Goal: Task Accomplishment & Management: Complete application form

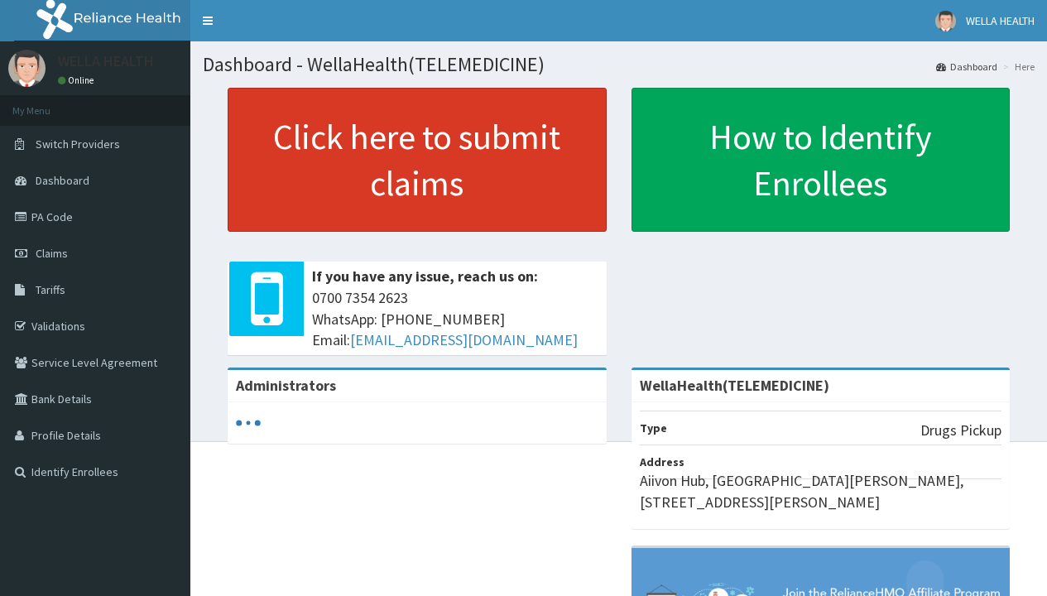
click at [416, 160] on link "Click here to submit claims" at bounding box center [417, 160] width 379 height 144
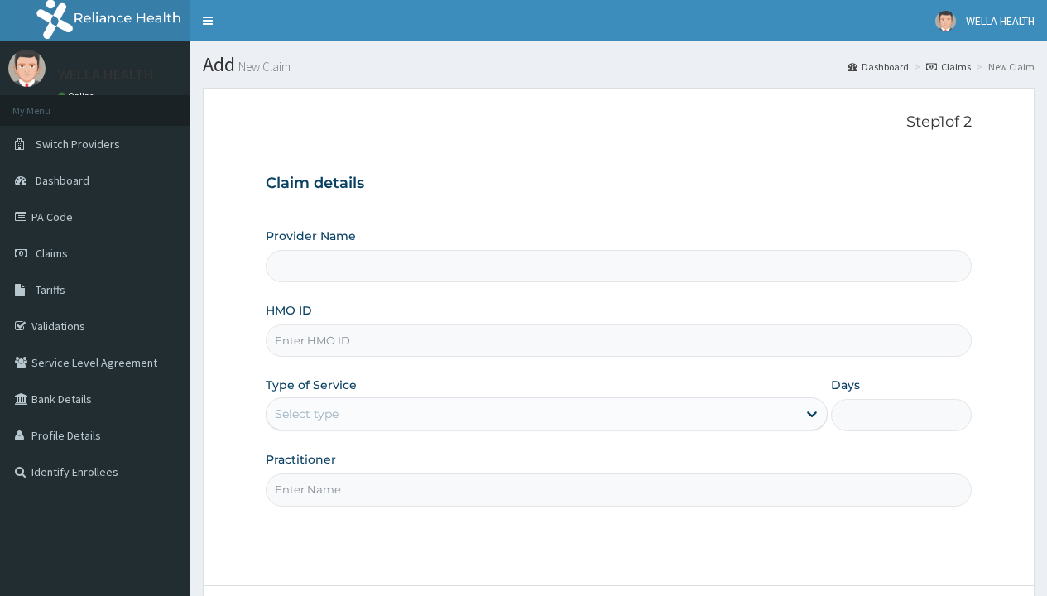
type input "WellaHealth(TELEMEDICINE)"
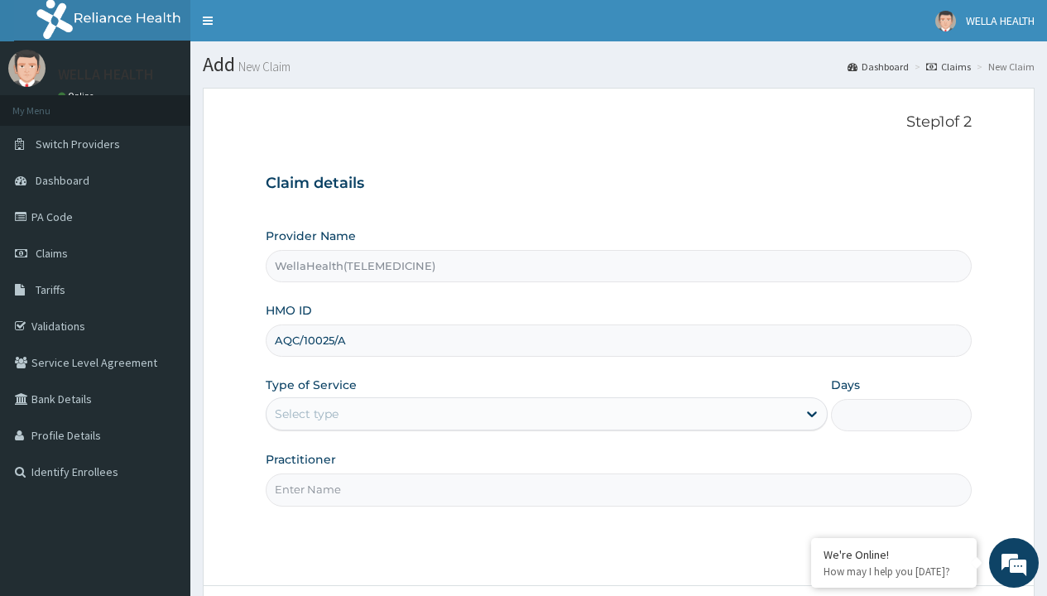
type input "AQC/10025/A"
type input "WellaHealth"
click at [306, 414] on div "Select type" at bounding box center [307, 414] width 64 height 17
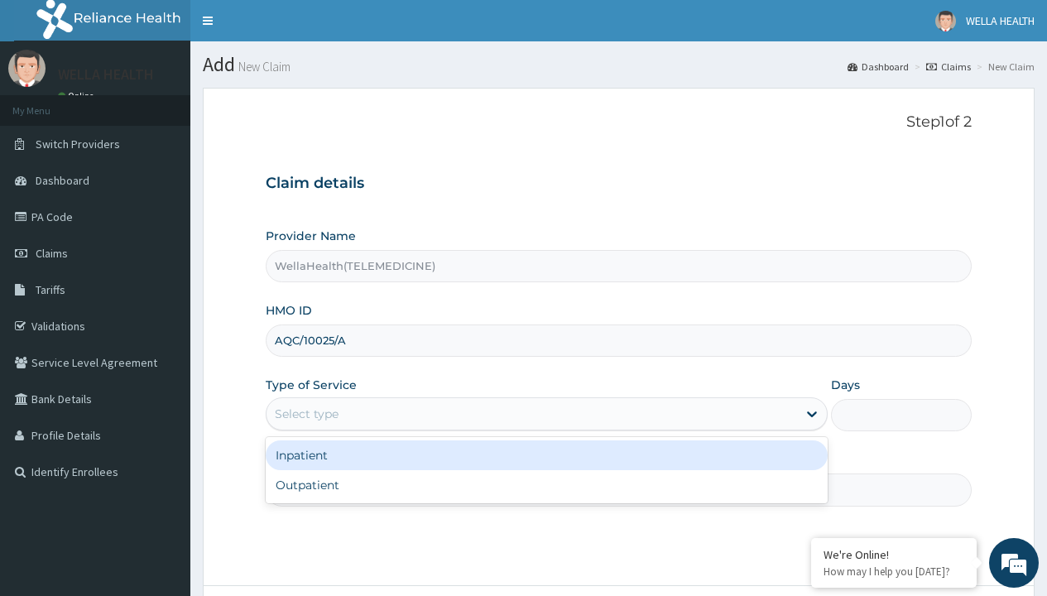
click at [546, 485] on div "Outpatient" at bounding box center [547, 485] width 562 height 30
type input "1"
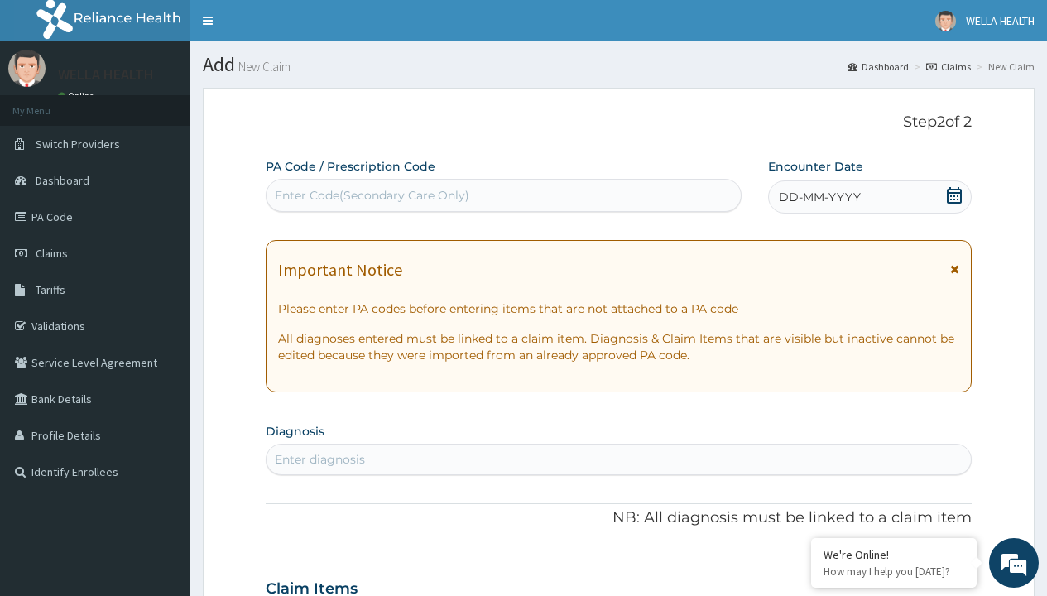
scroll to position [138, 0]
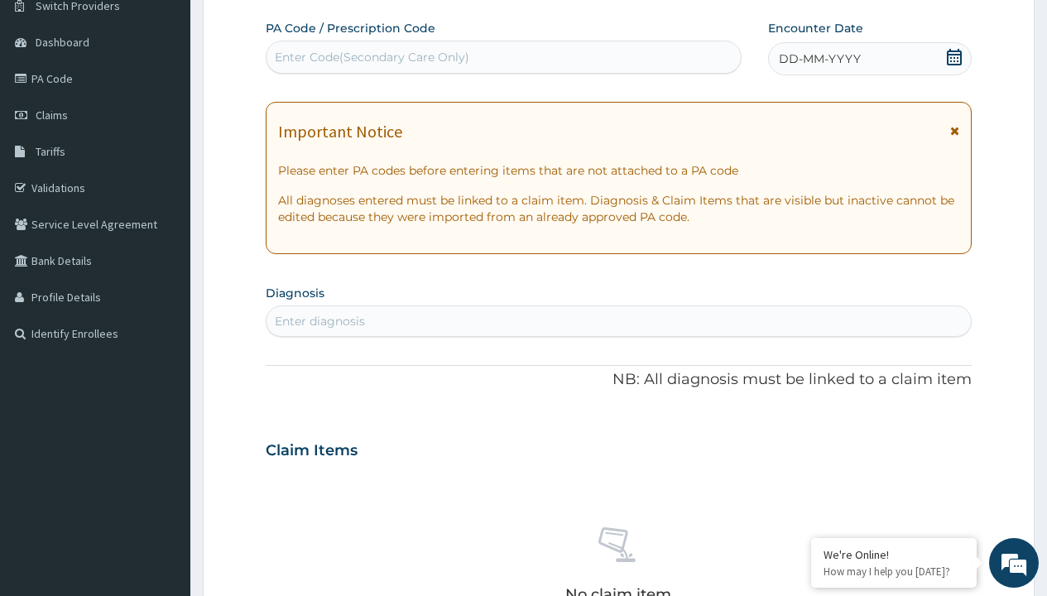
click at [819, 59] on span "DD-MM-YYYY" at bounding box center [820, 59] width 82 height 17
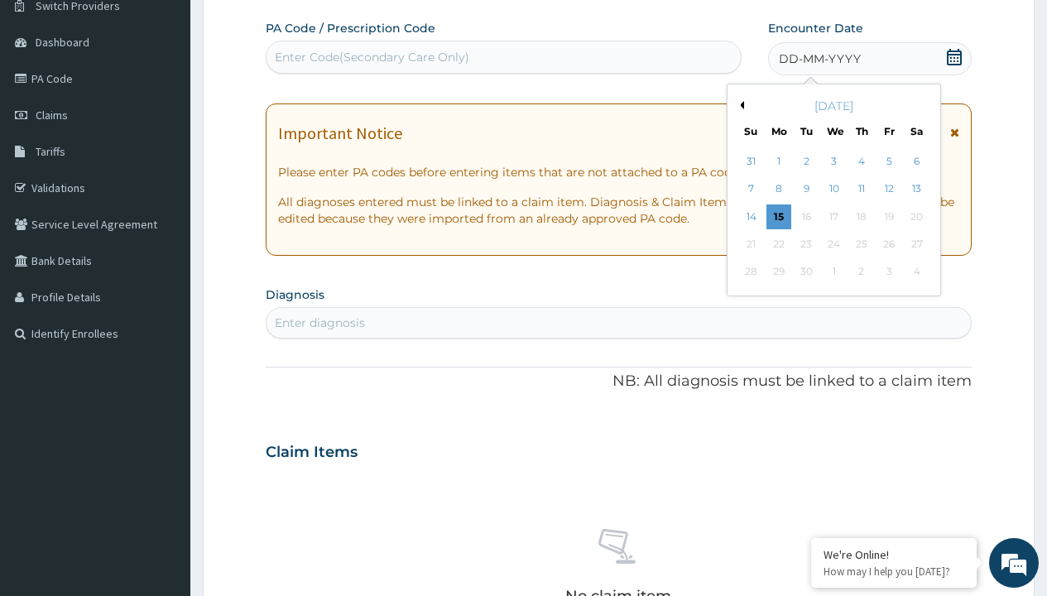
click at [739, 105] on button "Previous Month" at bounding box center [740, 105] width 8 height 8
click at [778, 216] on div "11" at bounding box center [779, 216] width 25 height 25
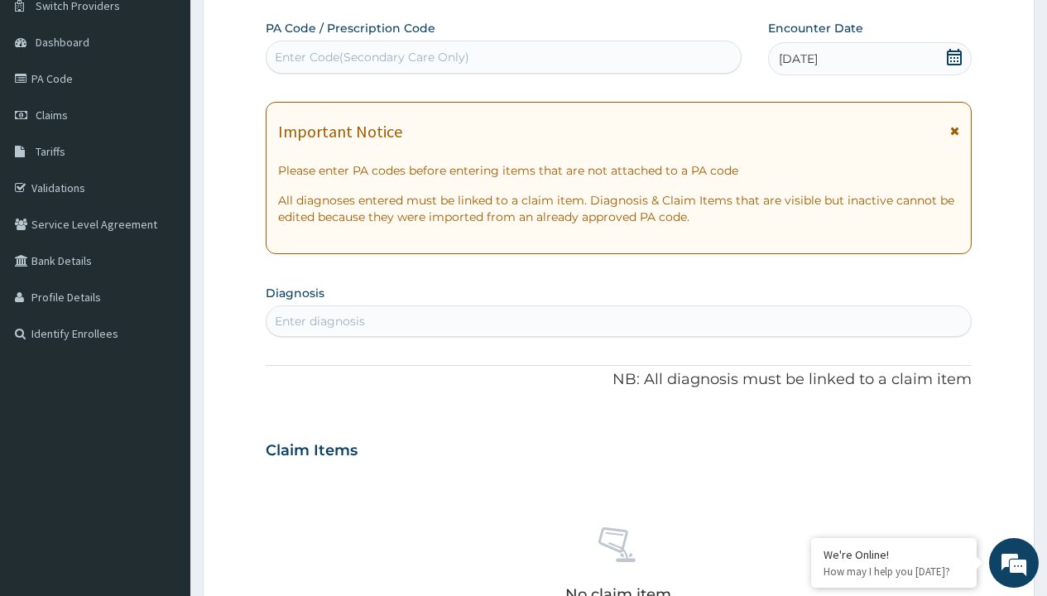
scroll to position [0, 0]
click at [371, 57] on div "Enter Code(Secondary Care Only)" at bounding box center [372, 57] width 195 height 17
type input "PR/192A7256"
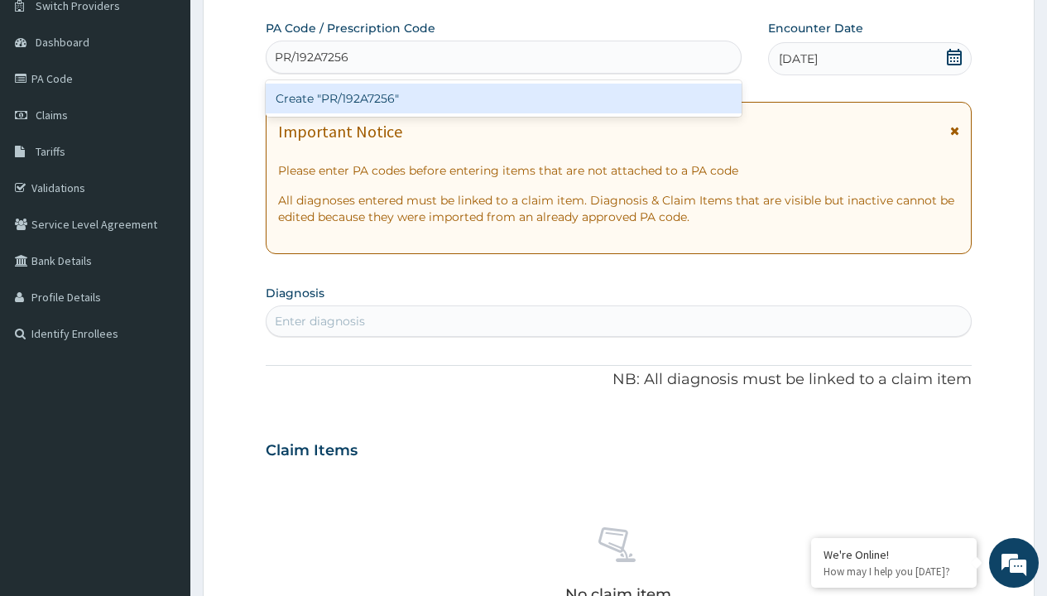
click at [503, 99] on div "Create "PR/192A7256"" at bounding box center [503, 99] width 475 height 30
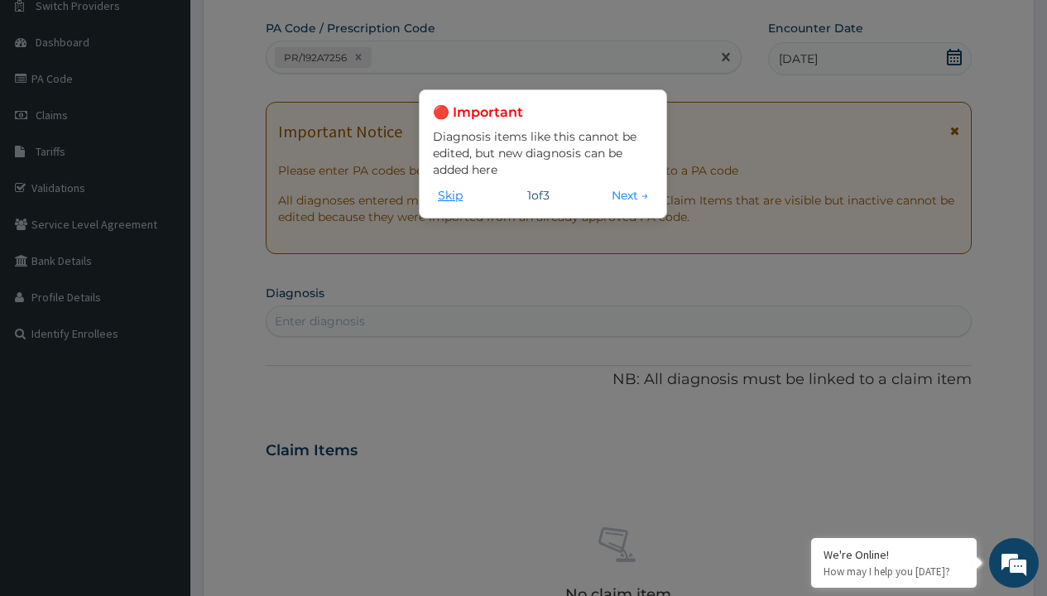
click at [450, 195] on button "Skip" at bounding box center [450, 195] width 35 height 18
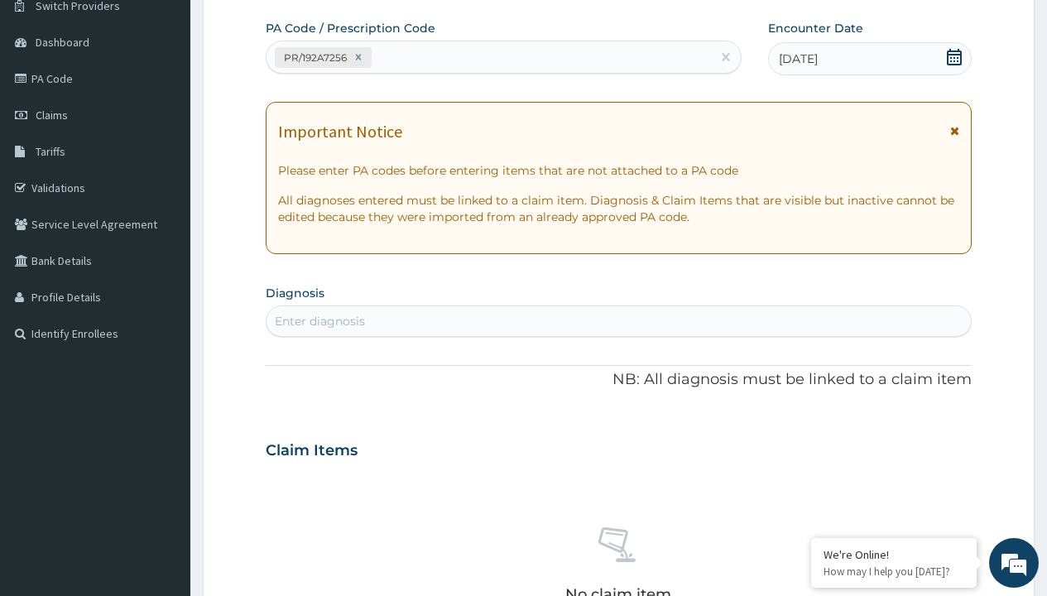
click at [320, 321] on div "Enter diagnosis" at bounding box center [320, 321] width 90 height 17
type input "prescription collected"
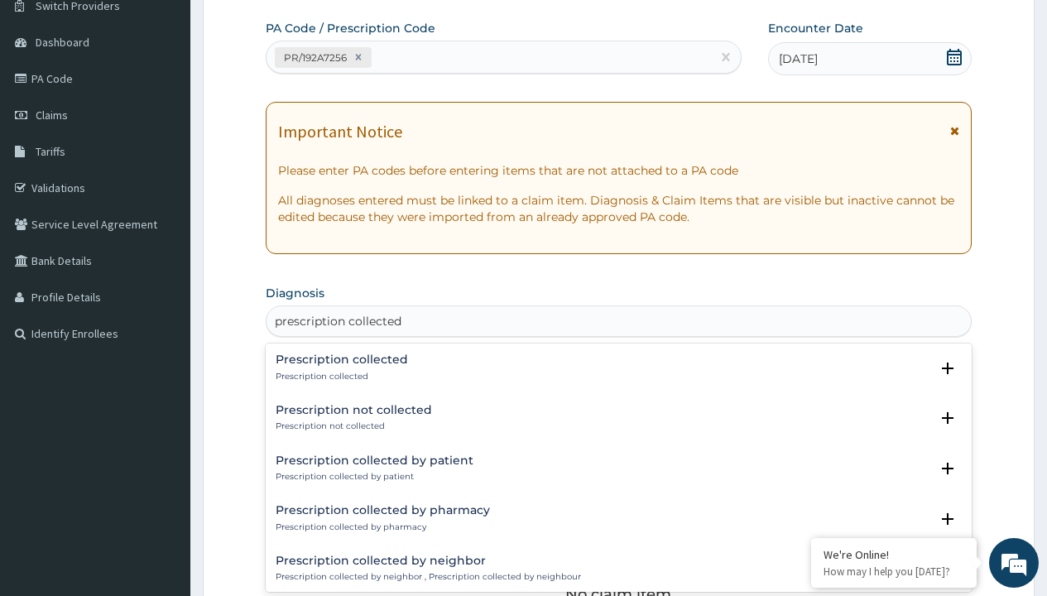
click at [339, 376] on p "Prescription collected" at bounding box center [342, 377] width 132 height 12
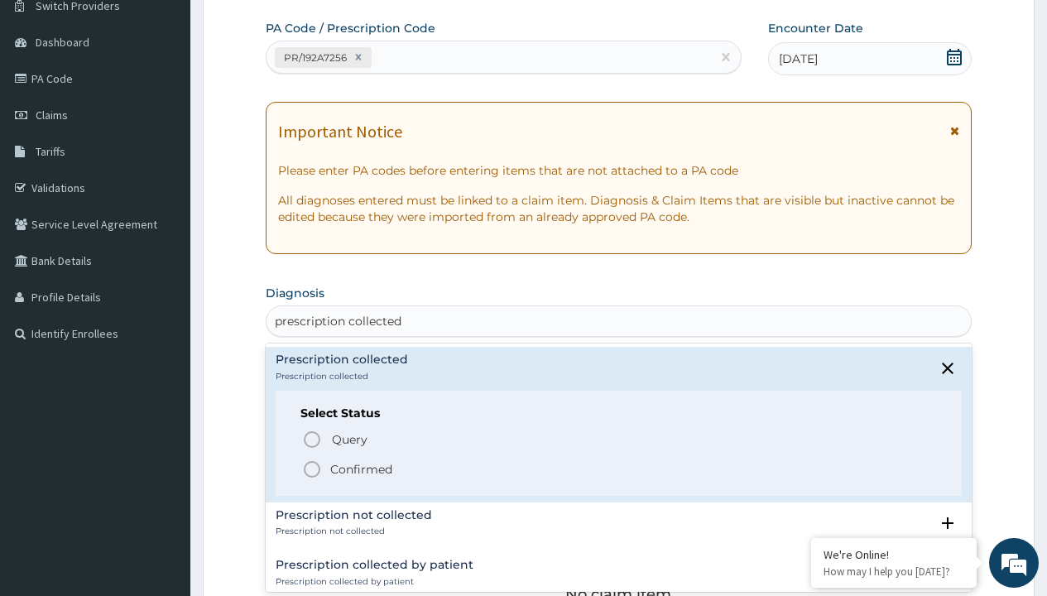
click at [361, 469] on p "Confirmed" at bounding box center [361, 469] width 62 height 17
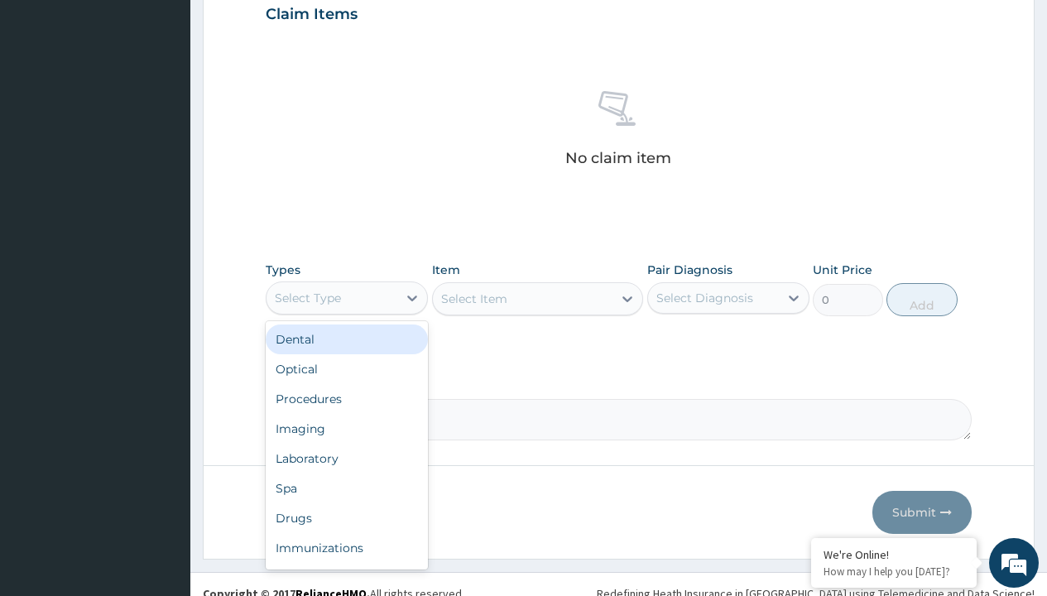
type input "procedures"
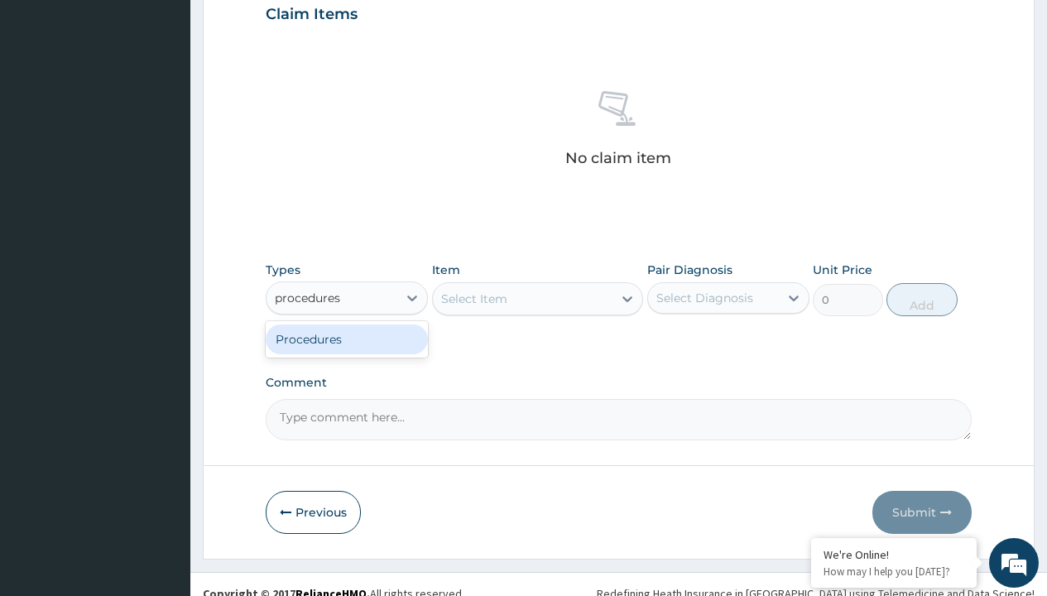
scroll to position [0, 0]
click at [347, 339] on div "Procedures" at bounding box center [347, 340] width 162 height 30
click at [474, 298] on div "Select Item" at bounding box center [474, 299] width 66 height 17
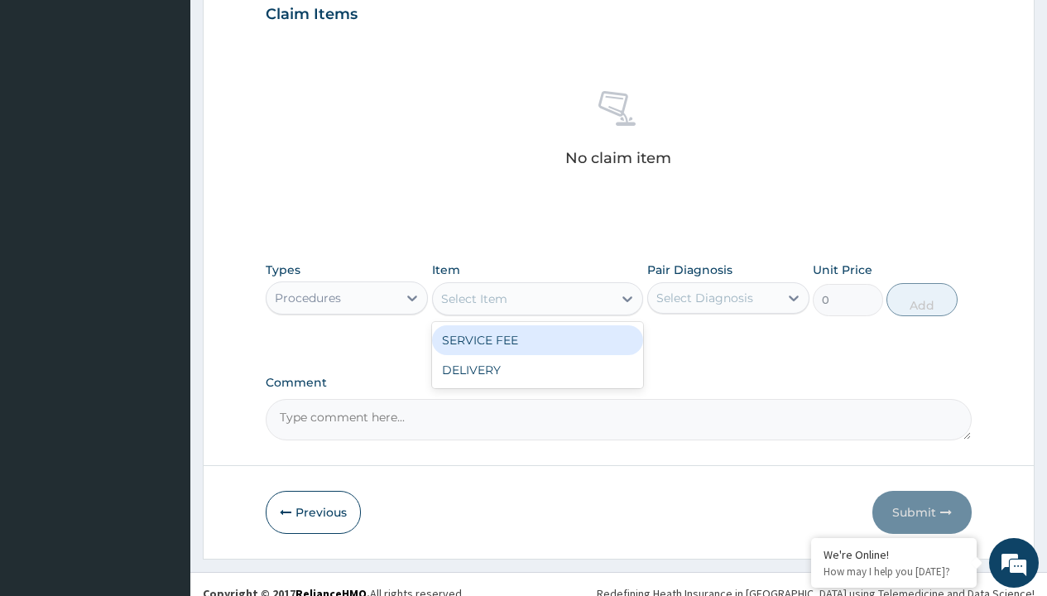
type input "service fee"
click at [537, 339] on div "SERVICE FEE" at bounding box center [538, 340] width 212 height 30
type input "100"
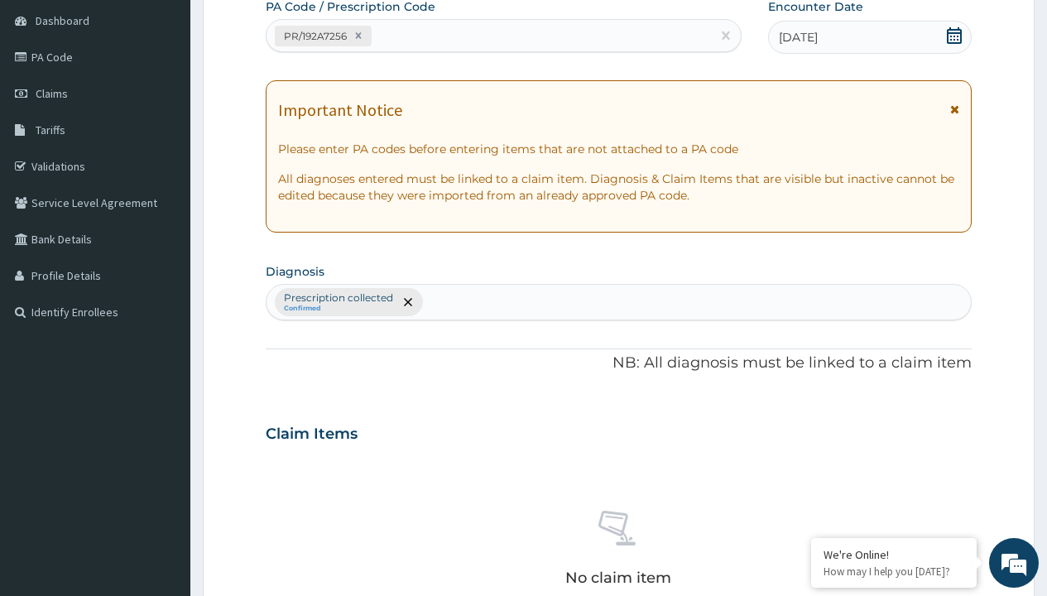
type input "prescription collected"
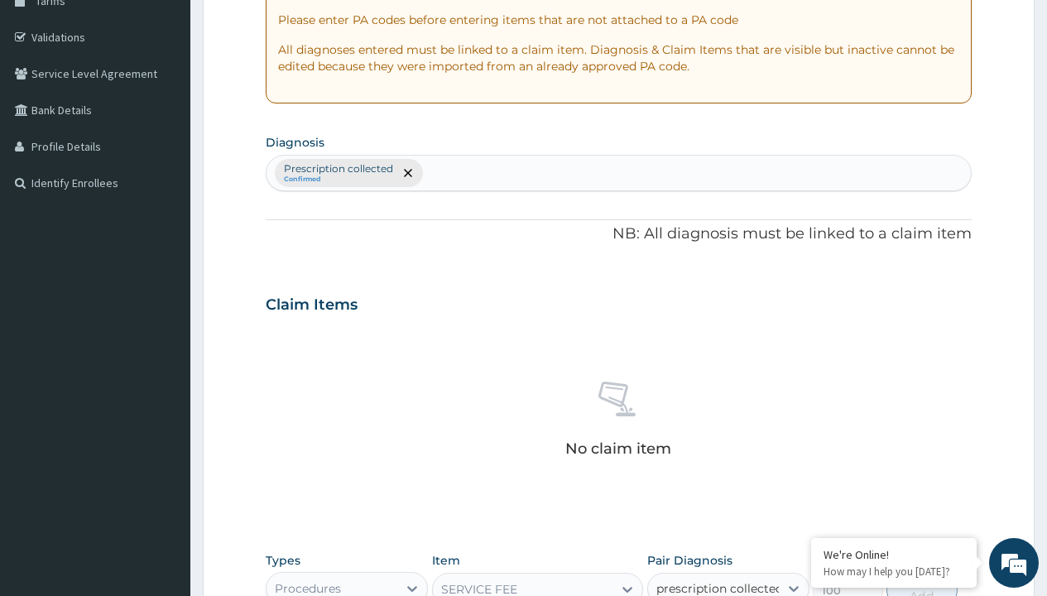
scroll to position [0, 0]
checkbox input "true"
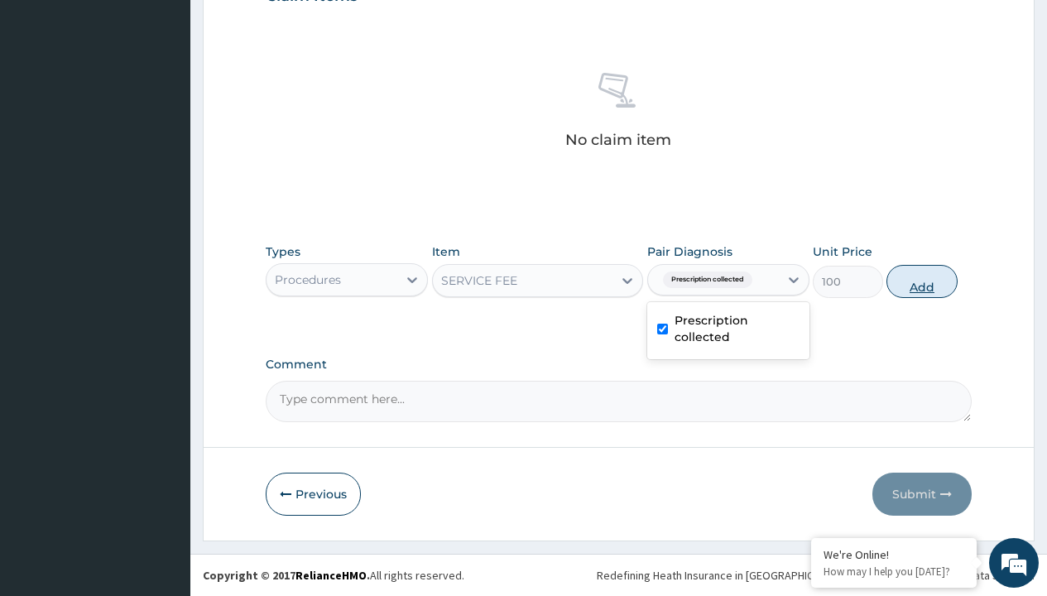
click at [922, 281] on button "Add" at bounding box center [922, 281] width 70 height 33
type input "0"
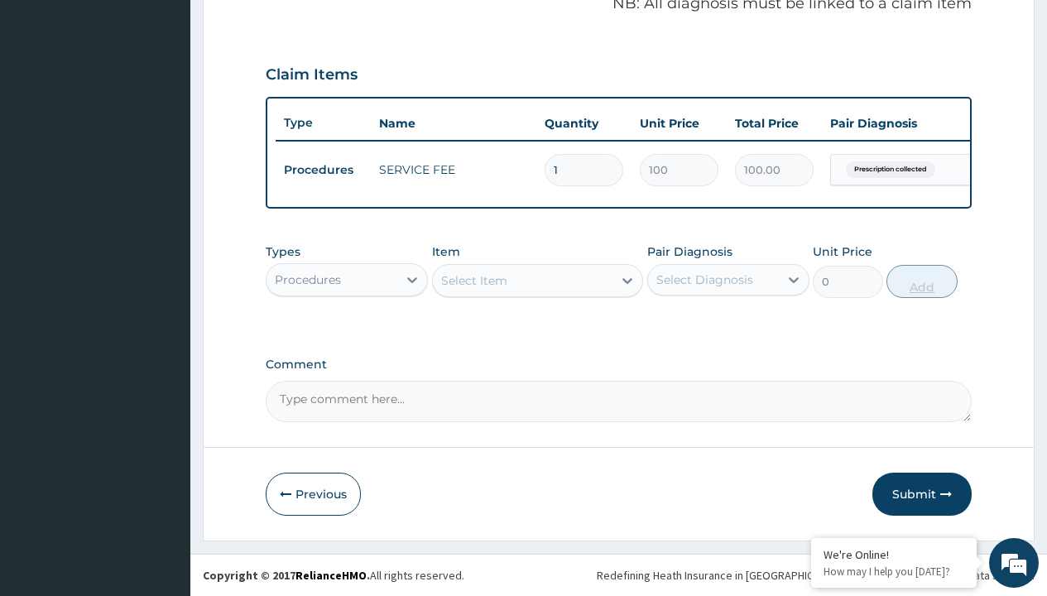
scroll to position [532, 0]
click at [308, 279] on div "Procedures" at bounding box center [308, 280] width 66 height 17
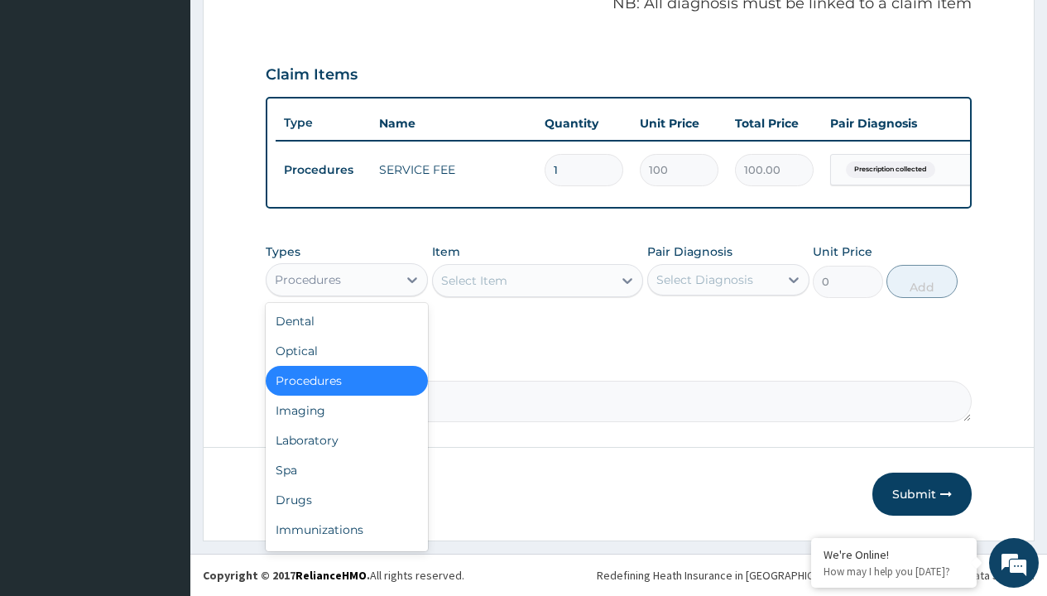
type input "drugs"
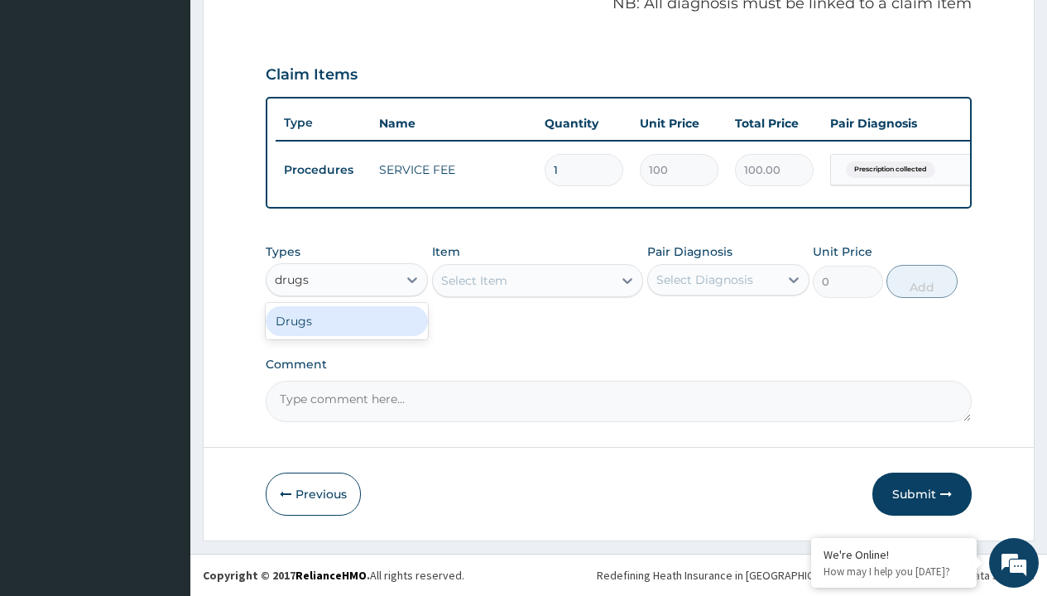
scroll to position [0, 0]
click at [347, 320] on div "Drugs" at bounding box center [347, 321] width 162 height 30
click at [474, 280] on div "Select Item" at bounding box center [538, 280] width 212 height 33
type input "artemether + lumefantrine 80/480 lonart ds/pack"
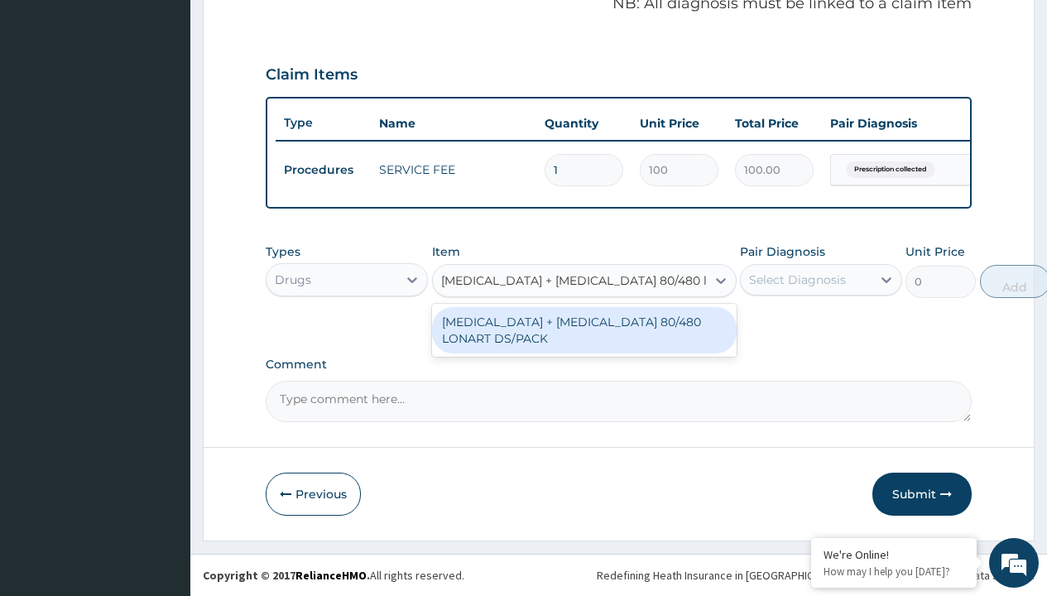
click at [584, 330] on div "[MEDICAL_DATA] + [MEDICAL_DATA] 80/480 LONART DS/PACK" at bounding box center [584, 330] width 305 height 46
type input "665"
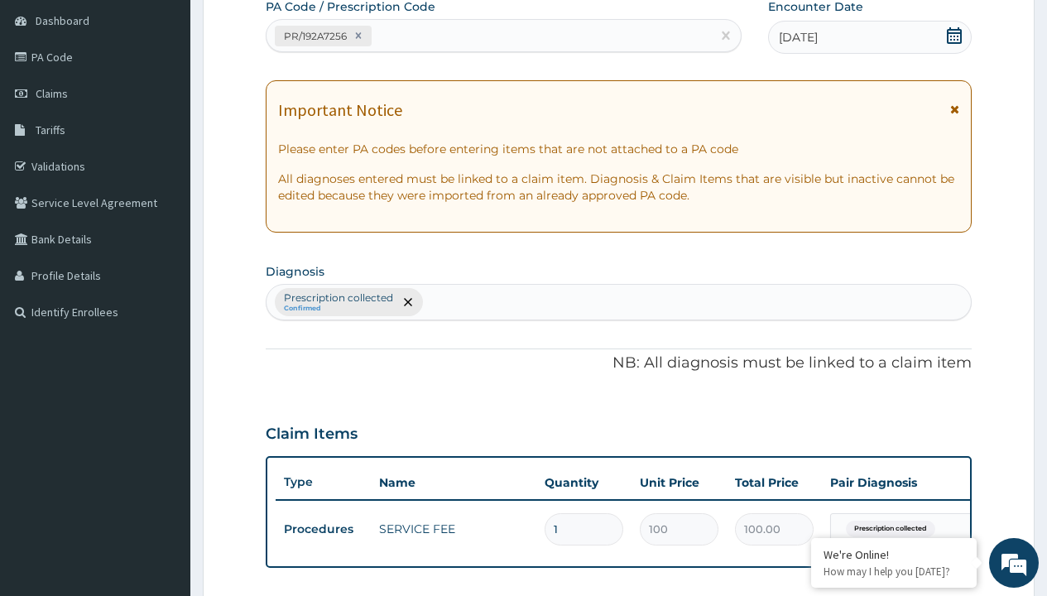
type input "prescription collected"
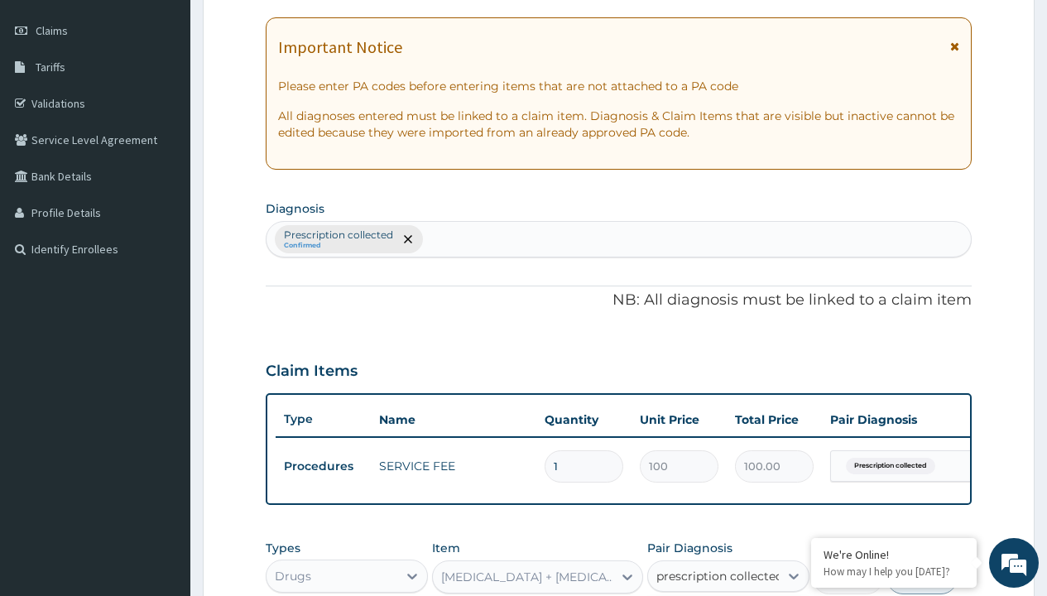
checkbox input "true"
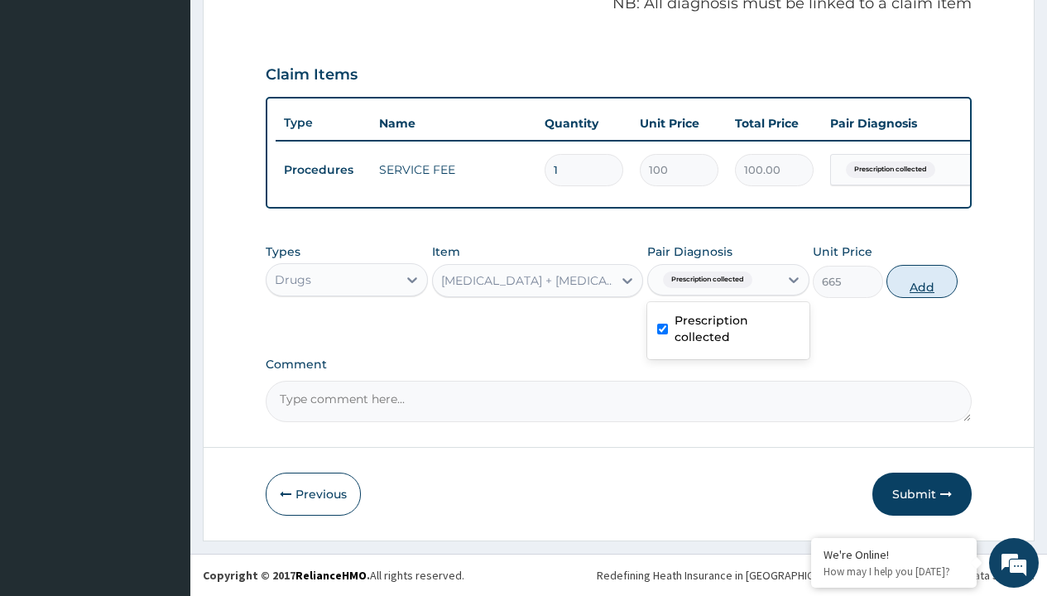
click at [922, 281] on button "Add" at bounding box center [922, 281] width 70 height 33
type input "0"
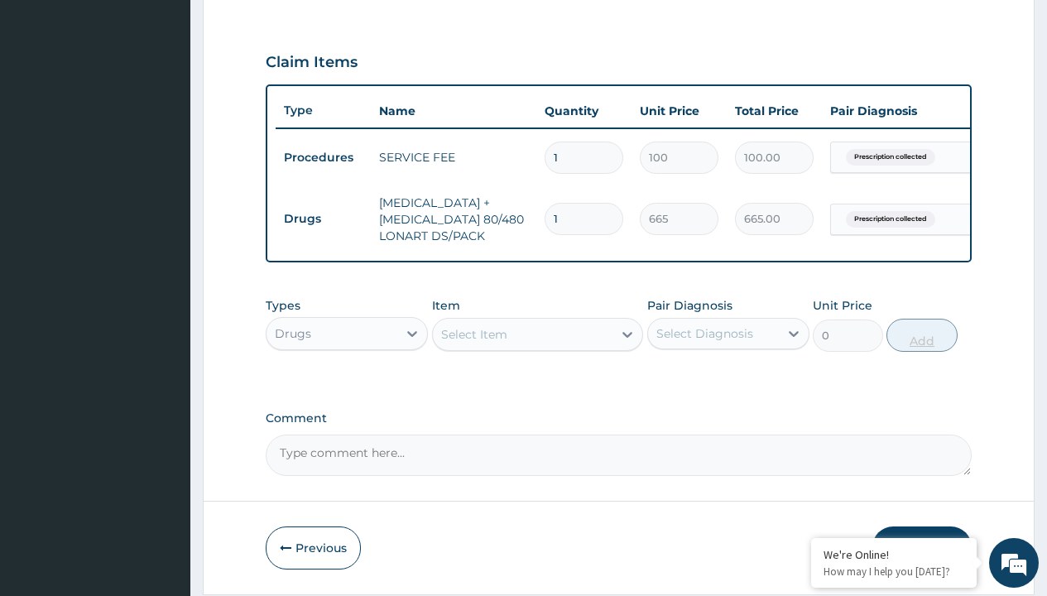
type input "6"
type input "3990.00"
type input "6"
click at [323, 219] on td "Drugs" at bounding box center [323, 219] width 95 height 31
type input "drugs"
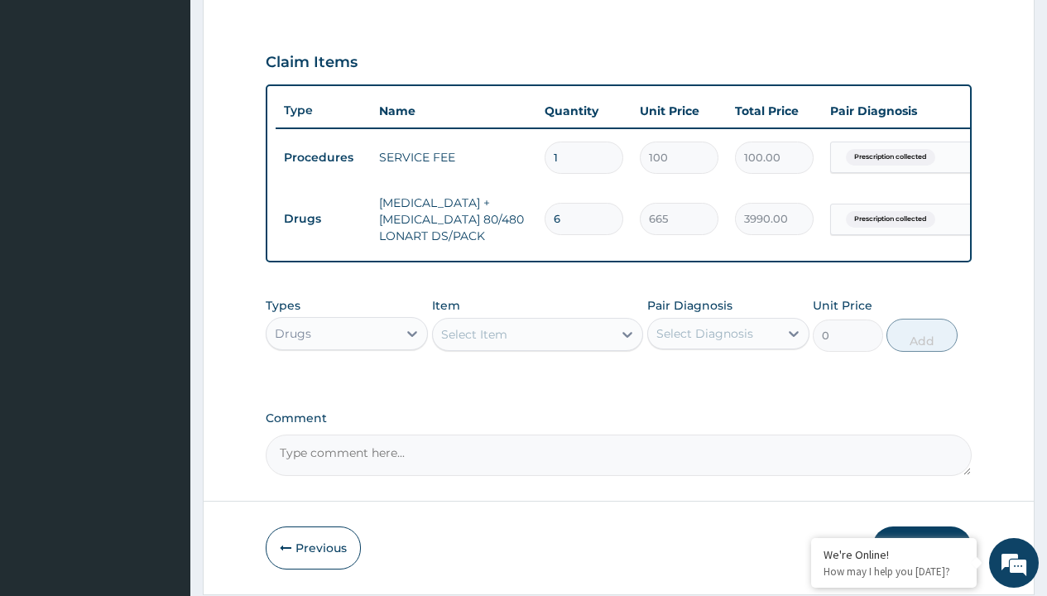
scroll to position [0, 0]
click at [347, 387] on div "Drugs" at bounding box center [347, 375] width 162 height 30
click at [474, 343] on div "Select Item" at bounding box center [474, 334] width 66 height 17
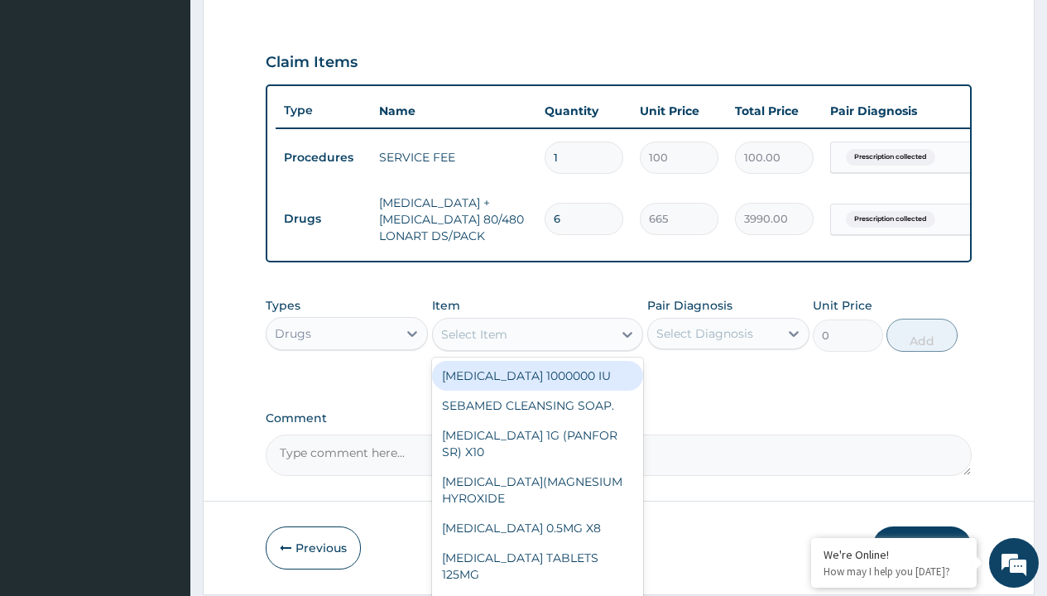
type input "[MEDICAL_DATA] caps 2mg/sach"
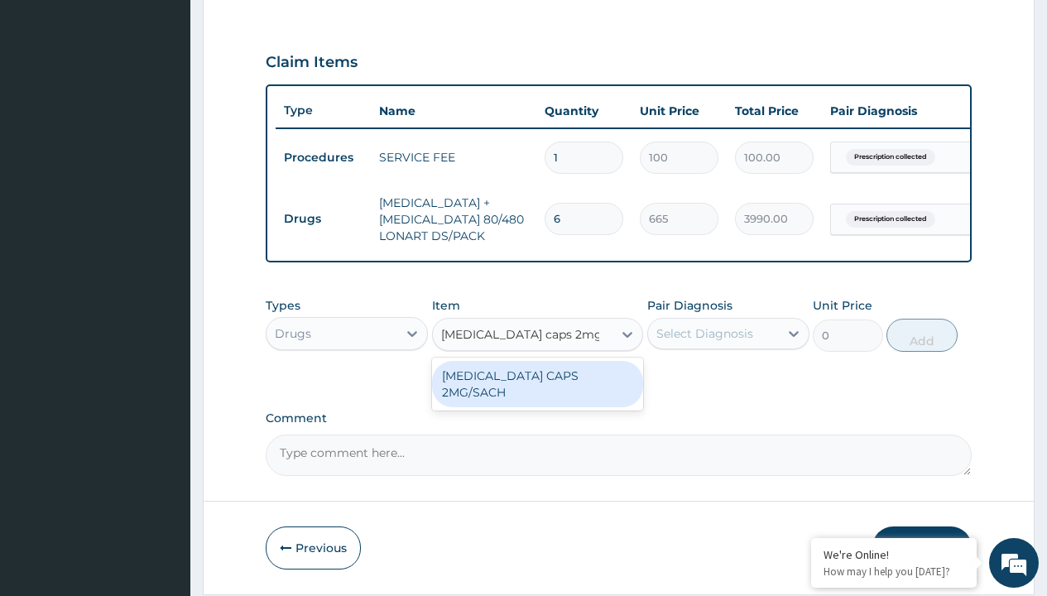
click at [537, 387] on div "[MEDICAL_DATA] CAPS 2MG/SACH" at bounding box center [538, 384] width 212 height 46
type input "420"
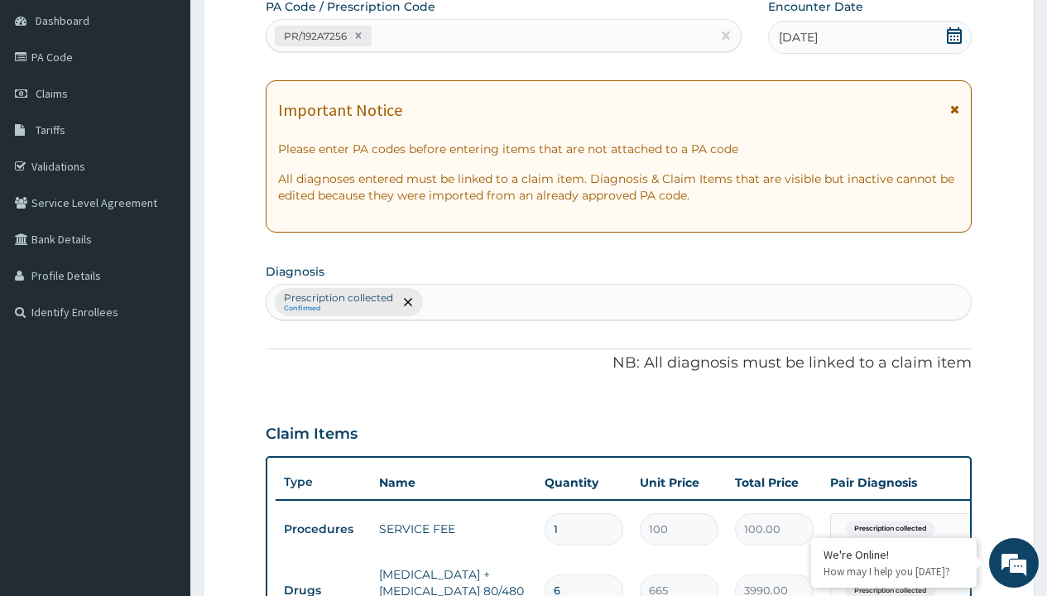
type input "prescription collected"
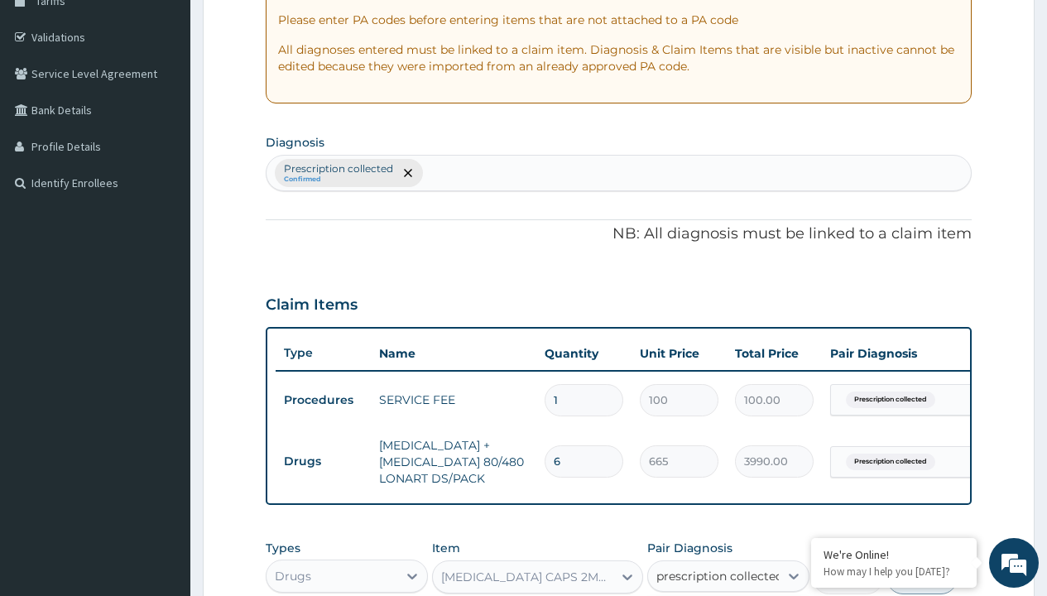
checkbox input "true"
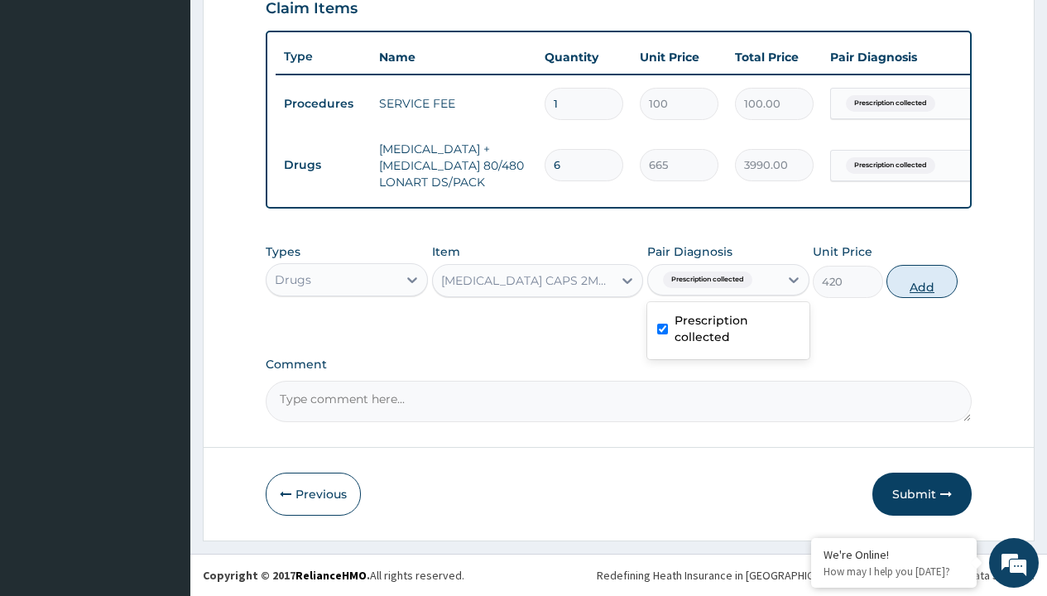
click at [922, 281] on button "Add" at bounding box center [922, 281] width 70 height 33
type input "0"
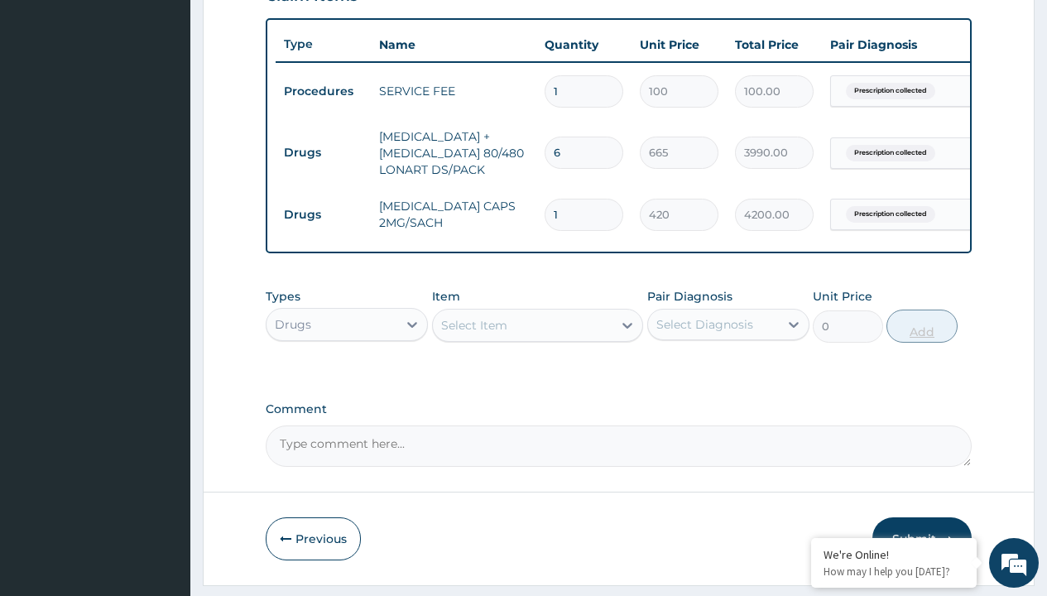
type input "10"
type input "4200.00"
type input "10"
click at [323, 152] on td "Drugs" at bounding box center [323, 152] width 95 height 31
type input "drugs"
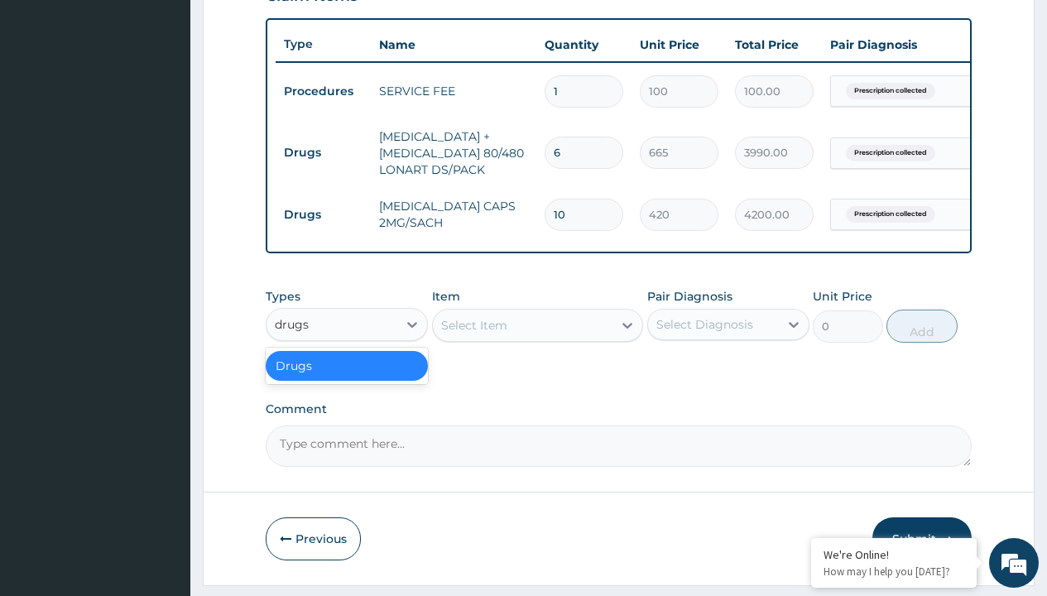
scroll to position [0, 0]
click at [347, 378] on div "Drugs" at bounding box center [347, 366] width 162 height 30
click at [474, 334] on div "Select Item" at bounding box center [474, 325] width 66 height 17
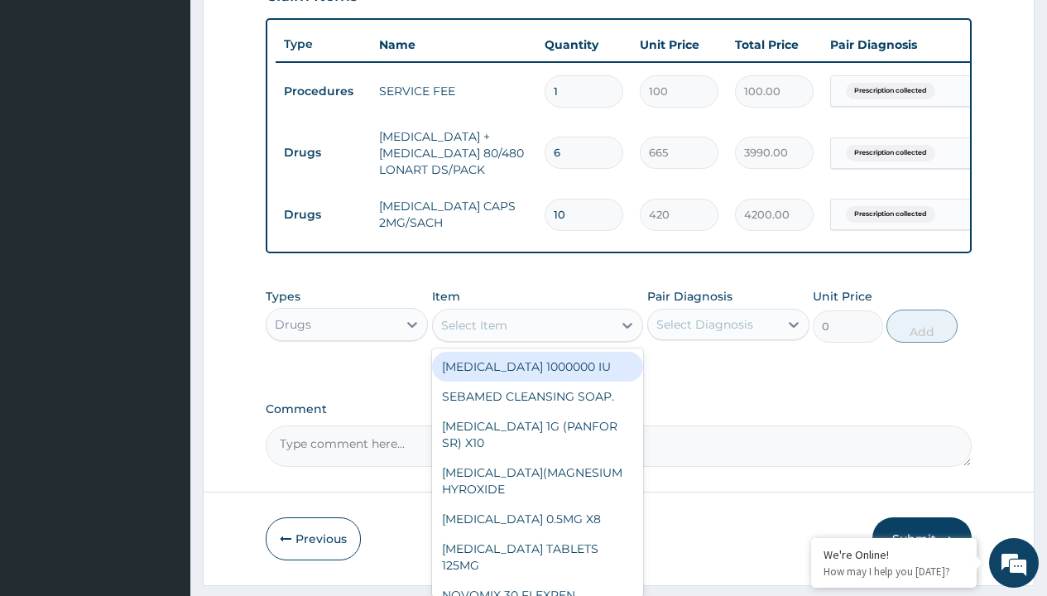
type input "[MEDICAL_DATA] 500mg tablet emzor/sach"
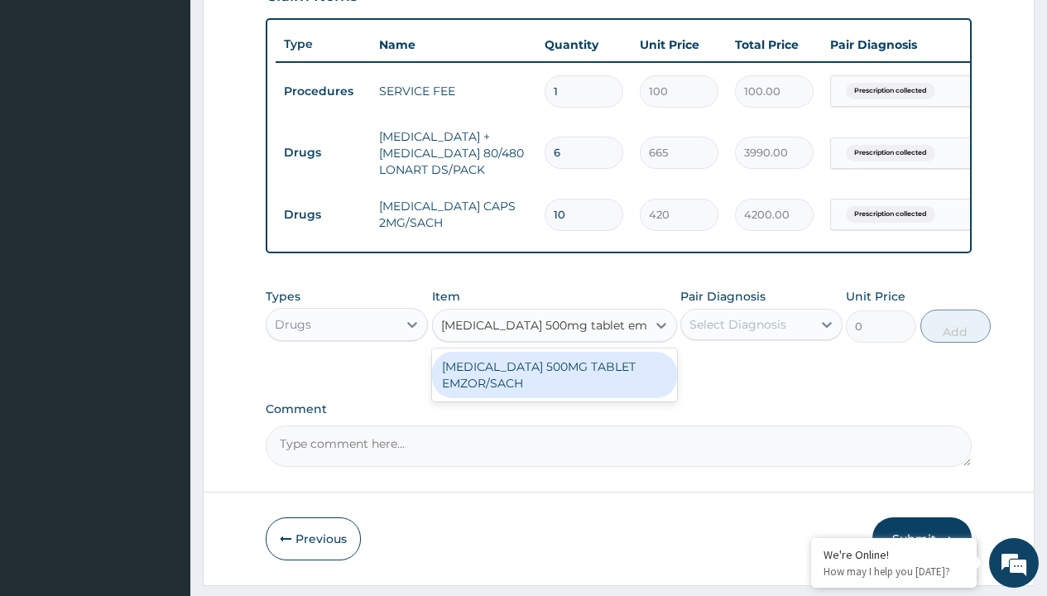
click at [554, 387] on div "[MEDICAL_DATA] 500MG TABLET EMZOR/SACH" at bounding box center [554, 375] width 245 height 46
type input "24"
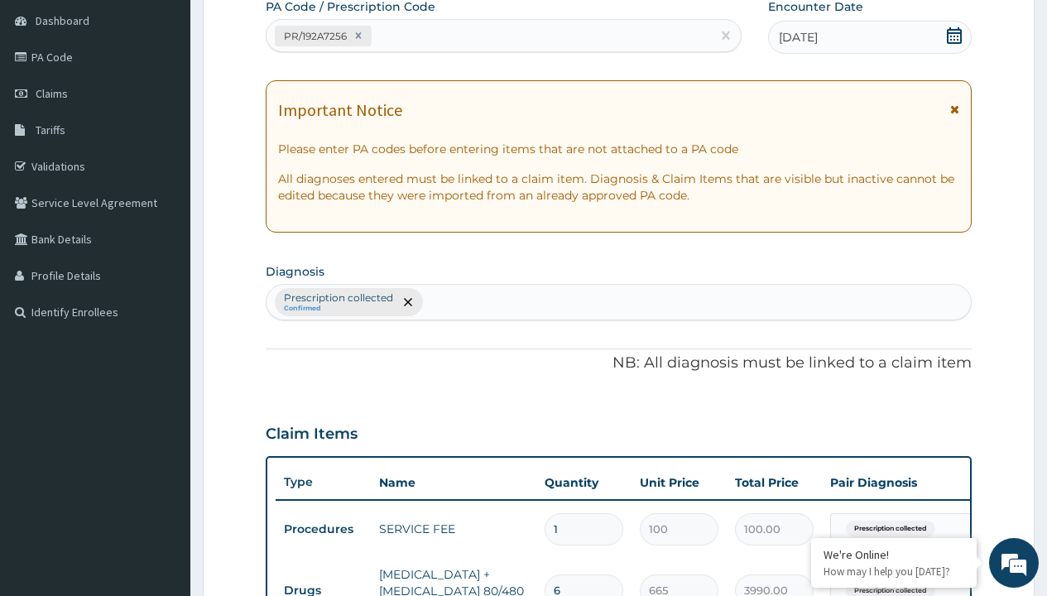
type input "prescription collected"
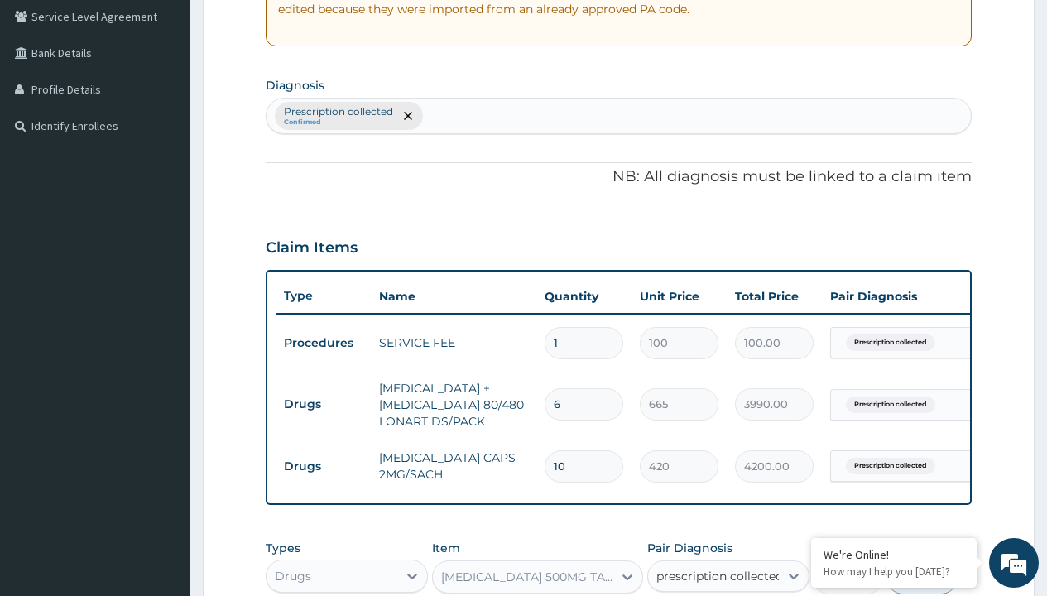
checkbox input "true"
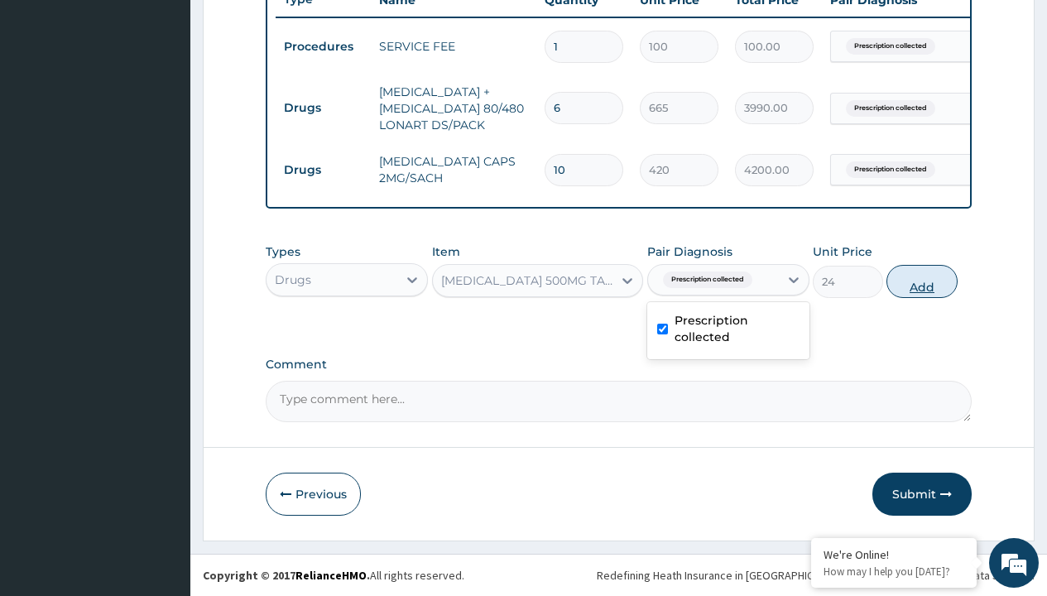
click at [922, 281] on button "Add" at bounding box center [922, 281] width 70 height 33
type input "0"
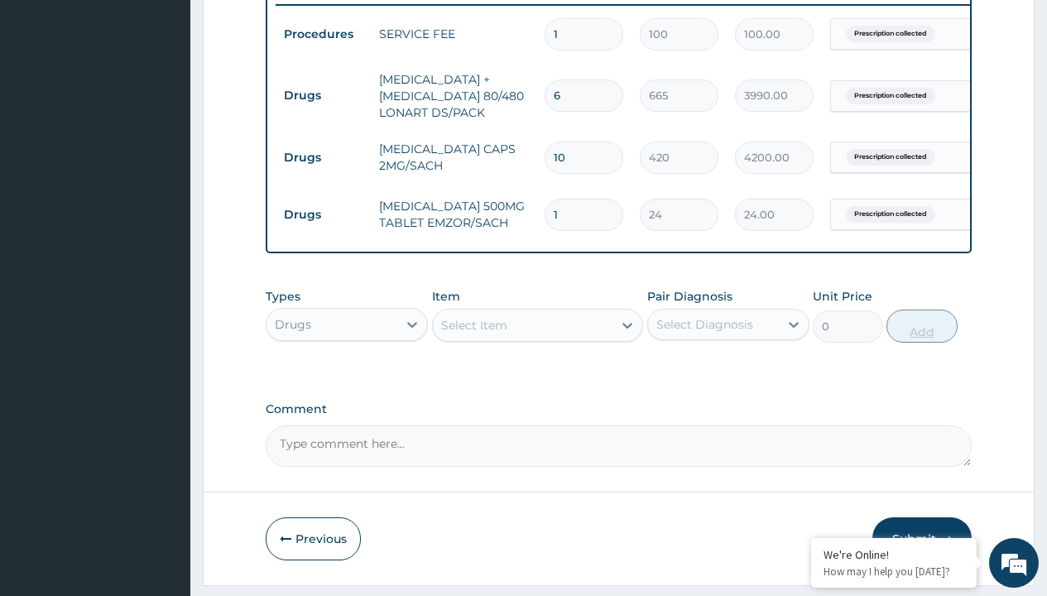
type input "24"
type input "576.00"
type input "24"
click at [323, 95] on td "Drugs" at bounding box center [323, 95] width 95 height 31
type input "drugs"
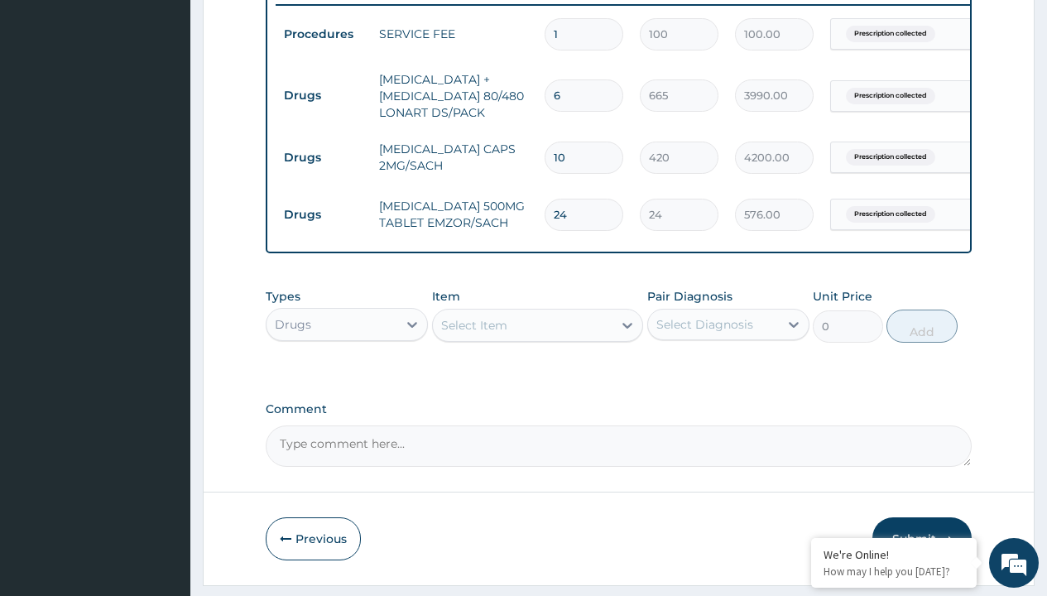
scroll to position [0, 0]
click at [347, 378] on div "Drugs" at bounding box center [347, 366] width 162 height 30
click at [474, 334] on div "Select Item" at bounding box center [474, 325] width 66 height 17
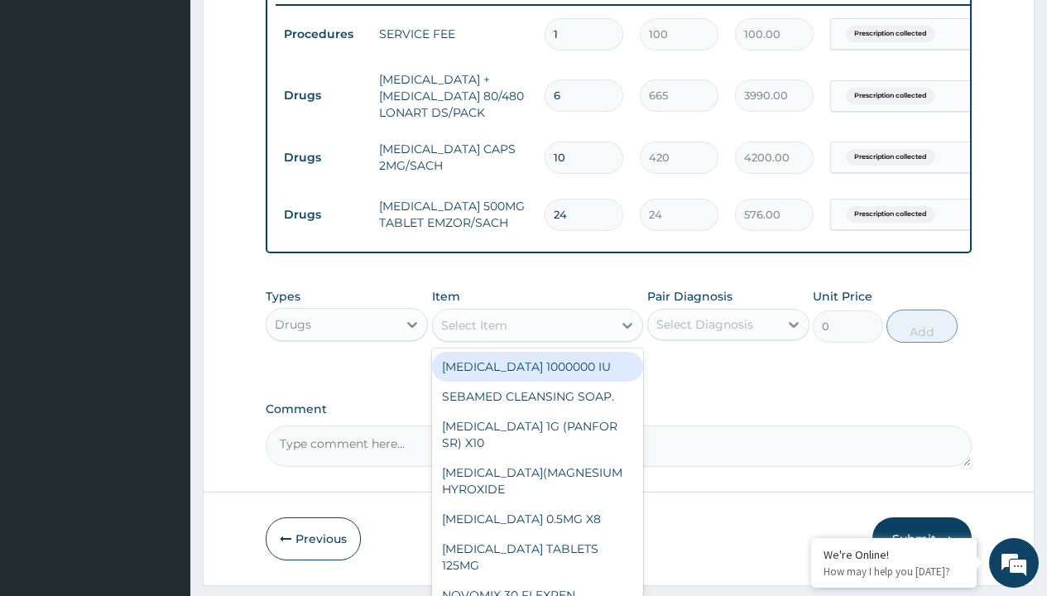
type input "amoxicillin/clavulanate 625mg (aquaclav)"
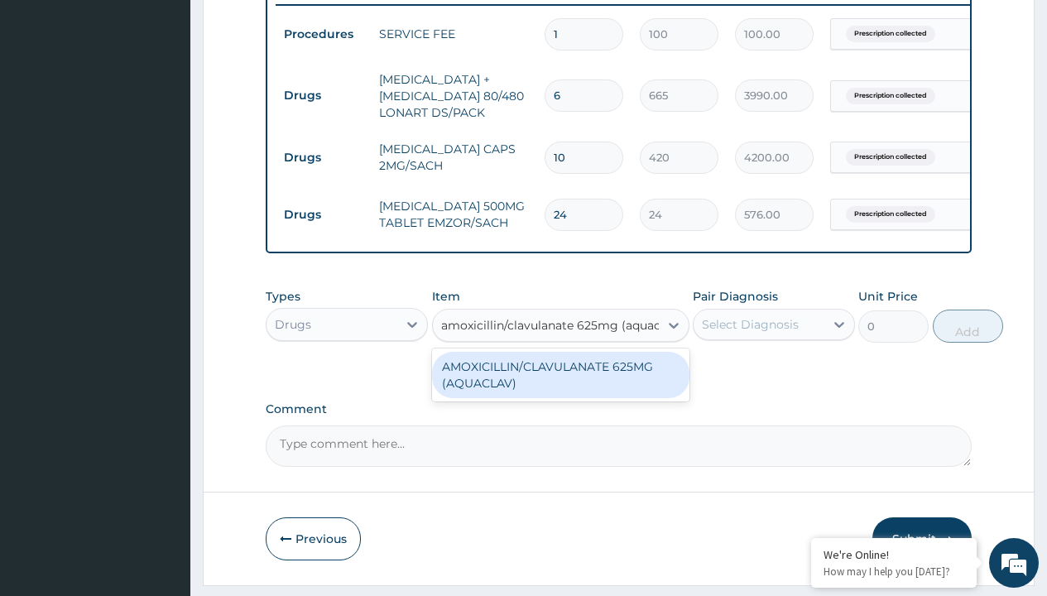
click at [560, 387] on div "AMOXICILLIN/CLAVULANATE 625MG (AQUACLAV)" at bounding box center [560, 375] width 257 height 46
type input "428.6000061035156"
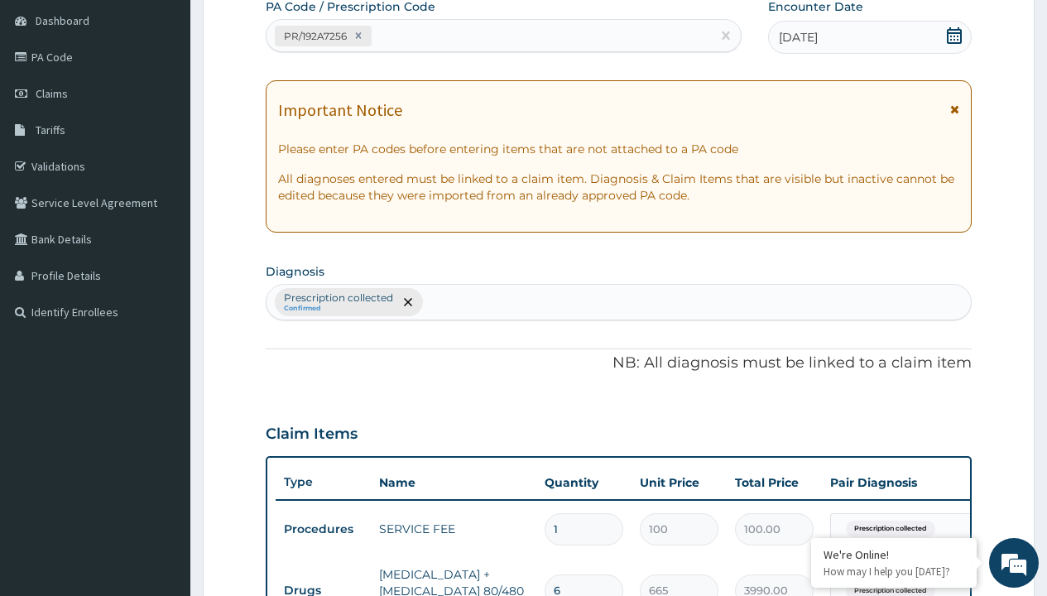
type input "prescription collected"
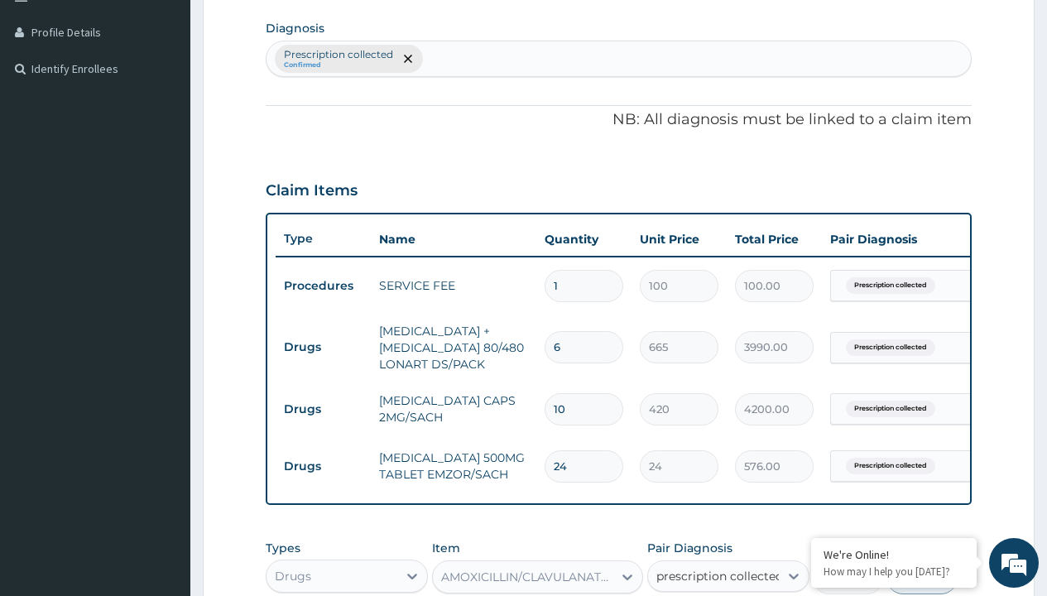
checkbox input "true"
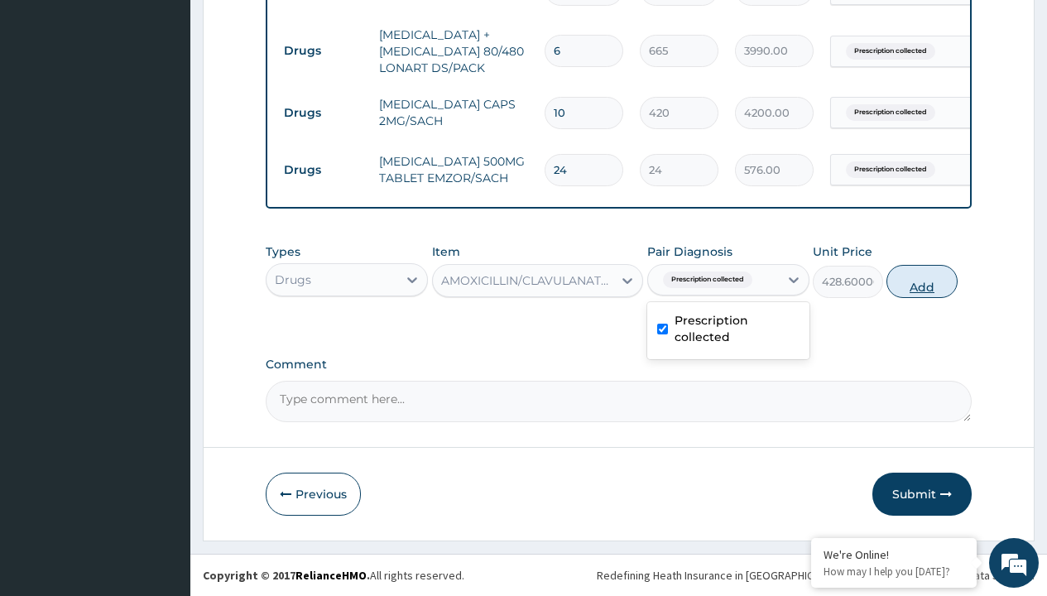
click at [922, 281] on button "Add" at bounding box center [922, 281] width 70 height 33
type input "0"
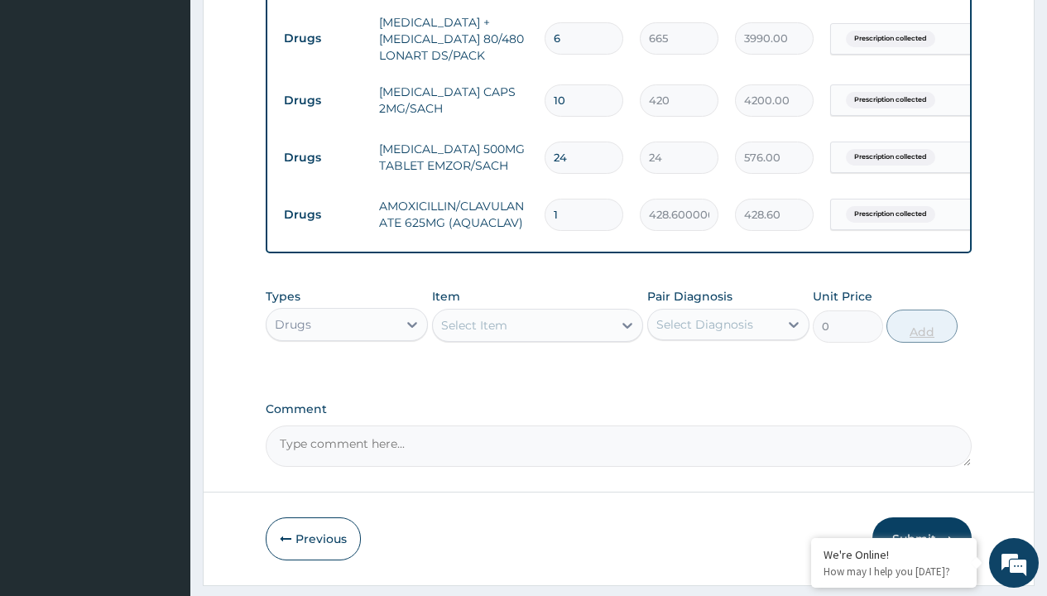
type input "14"
type input "6000.40"
type input "14"
click at [323, 38] on td "Drugs" at bounding box center [323, 38] width 95 height 31
type input "drugs"
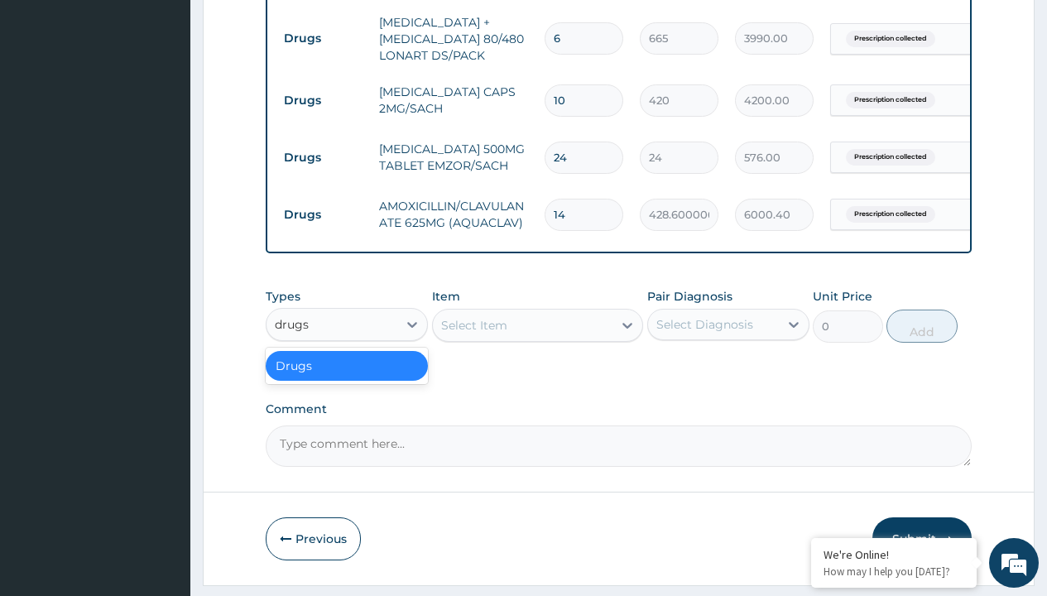
scroll to position [0, 0]
click at [347, 378] on div "Drugs" at bounding box center [347, 366] width 162 height 30
click at [474, 334] on div "Select Item" at bounding box center [474, 325] width 66 height 17
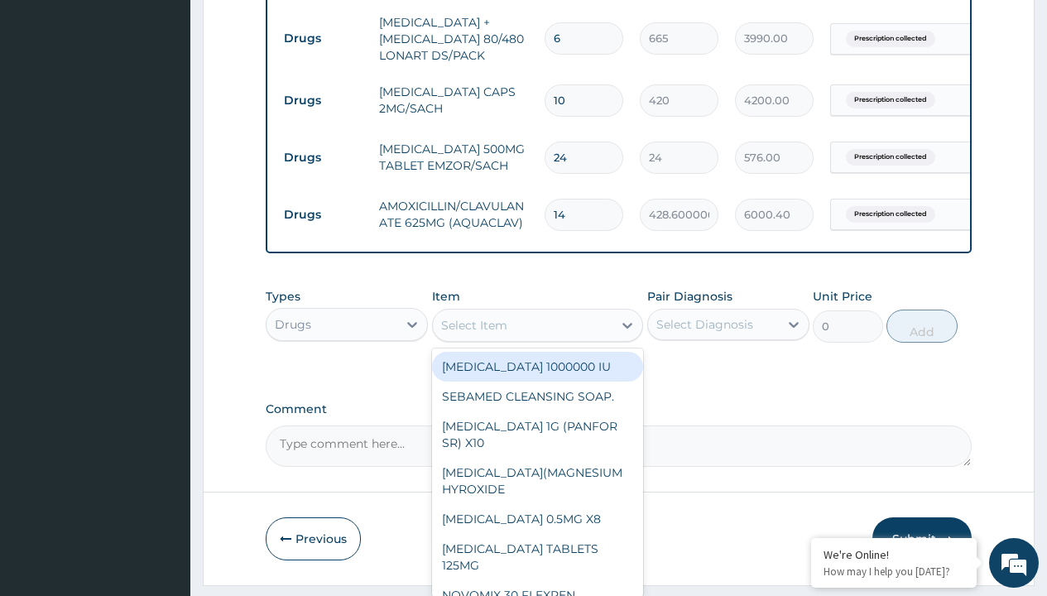
type input "ors/sachet"
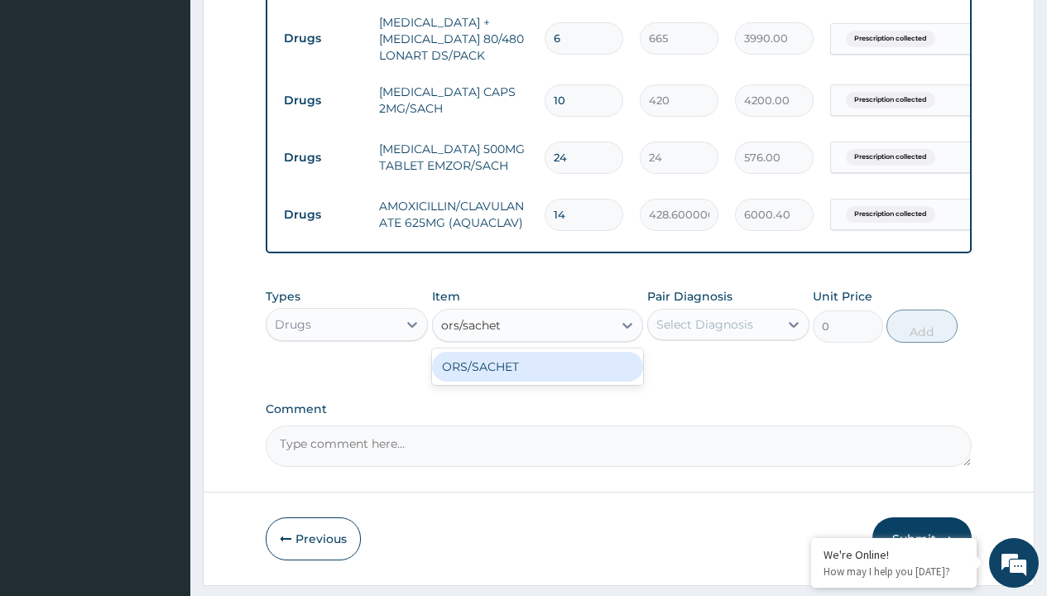
click at [537, 378] on div "ORS/SACHET" at bounding box center [538, 367] width 212 height 30
type input "600"
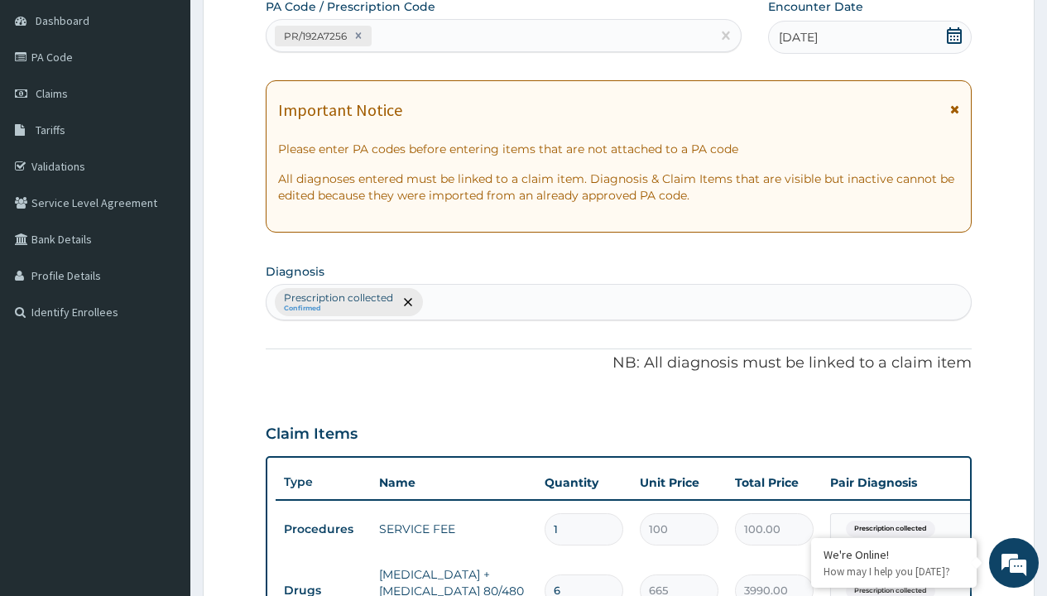
type input "prescription collected"
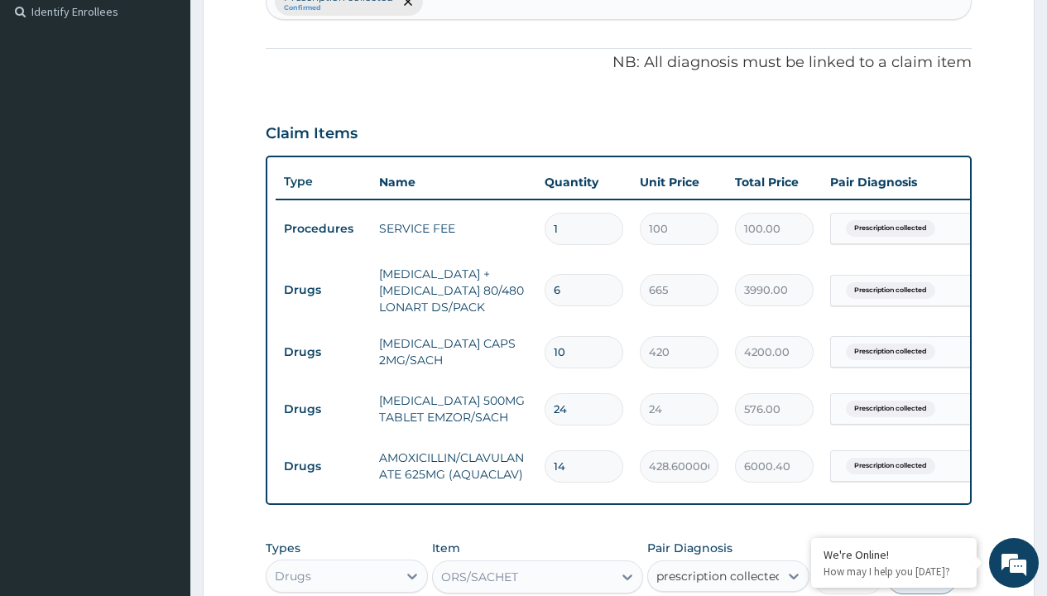
checkbox input "true"
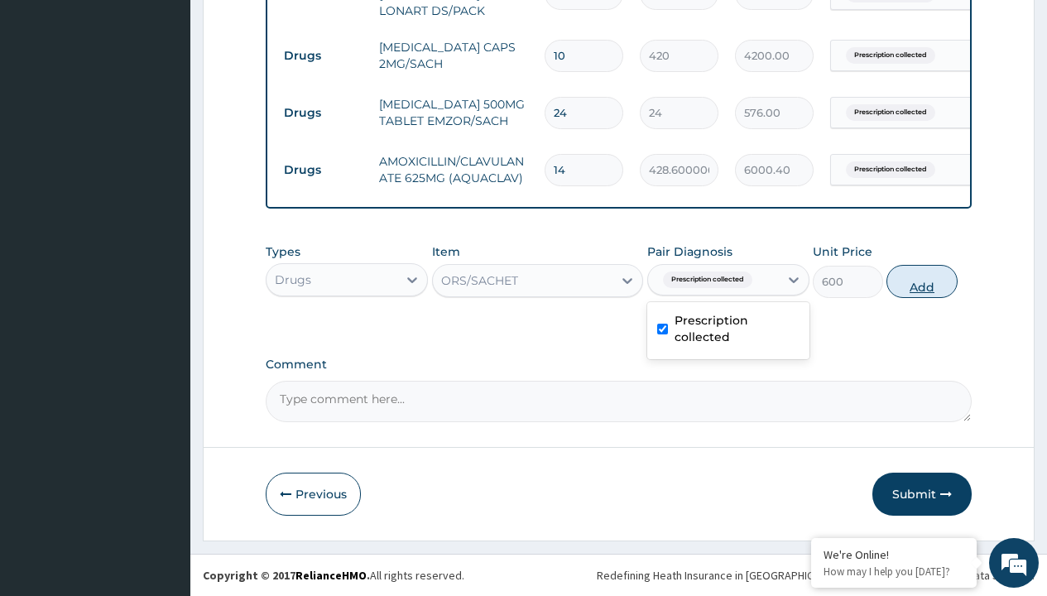
click at [922, 281] on button "Add" at bounding box center [922, 281] width 70 height 33
type input "0"
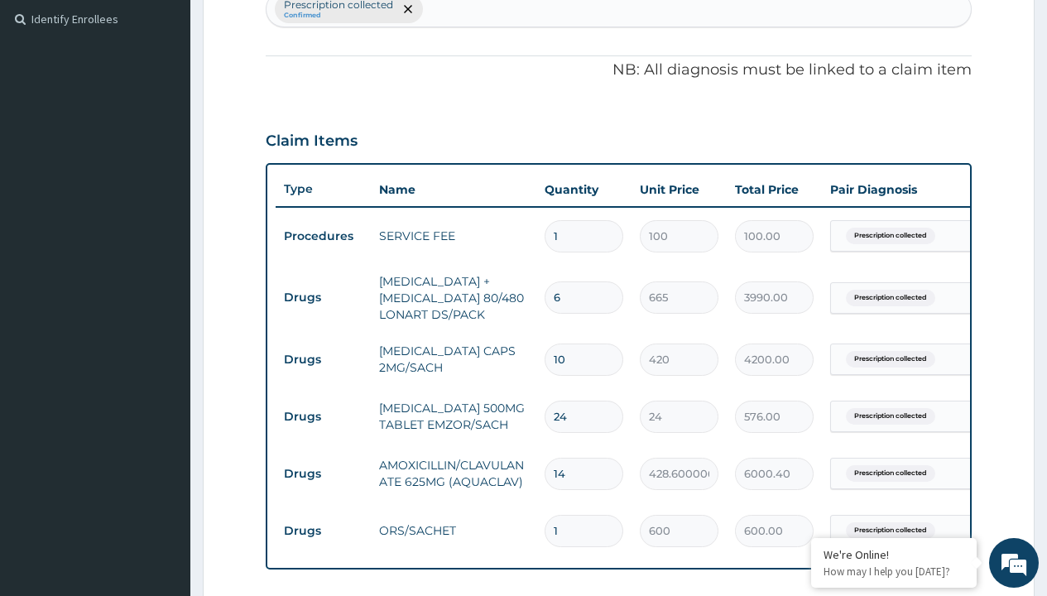
type input "drugs"
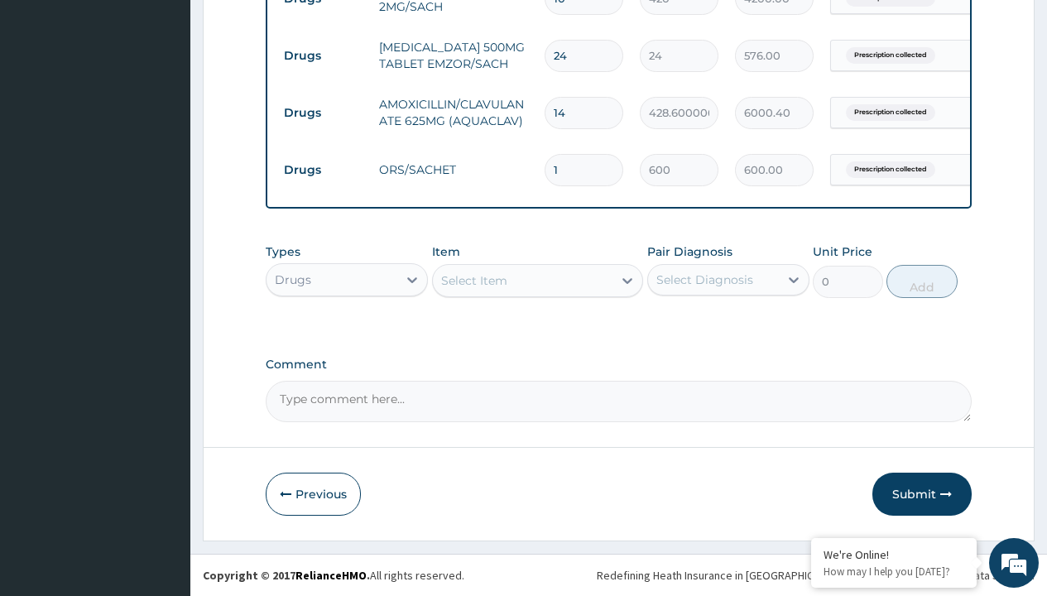
click at [474, 280] on div "Select Item" at bounding box center [474, 280] width 66 height 17
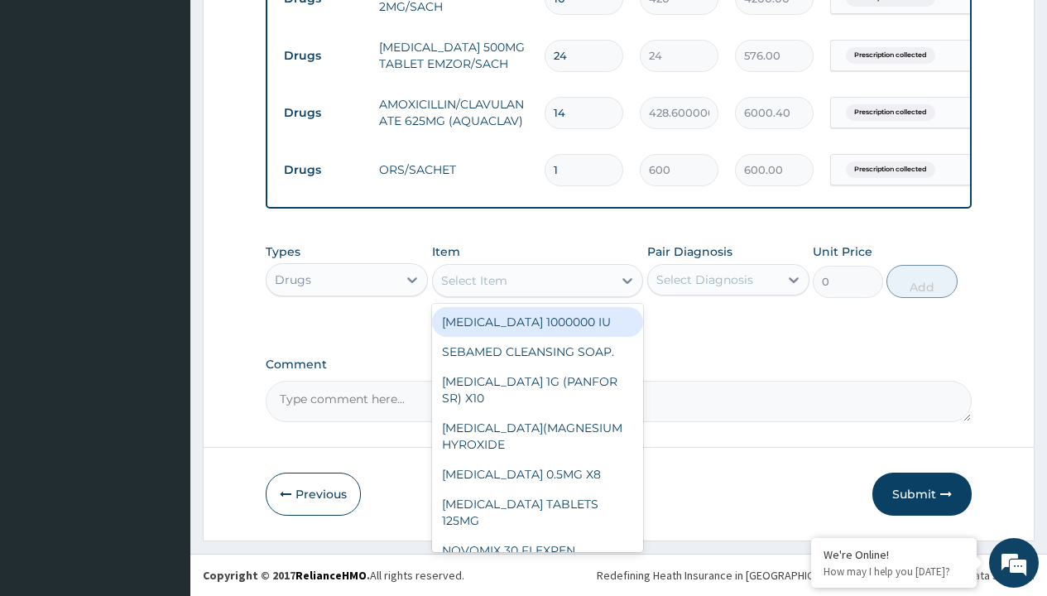
type input "throat lozenges"
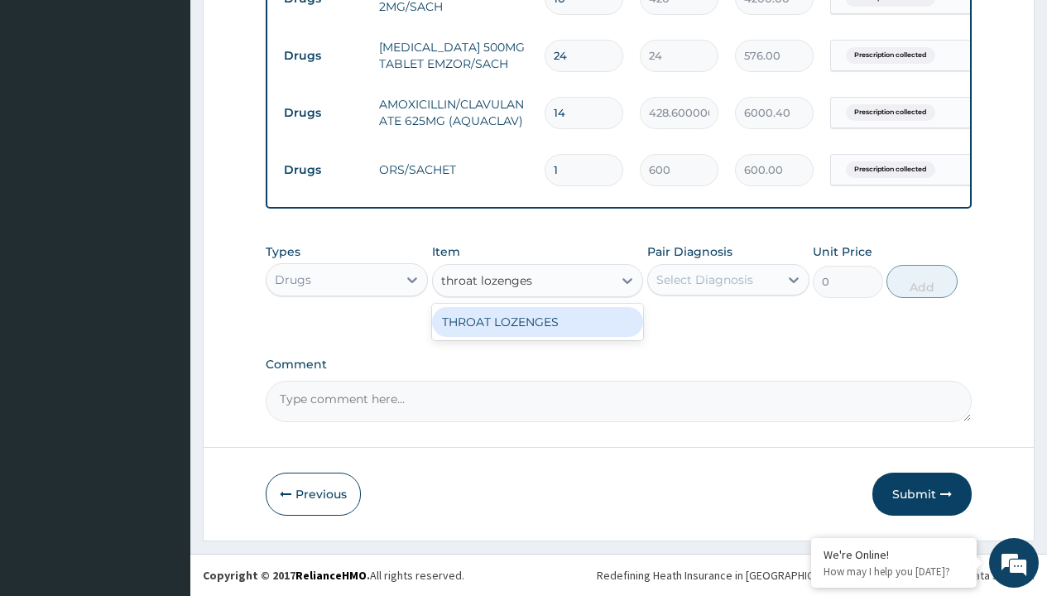
click at [537, 321] on div "THROAT LOZENGES" at bounding box center [538, 322] width 212 height 30
type input "196"
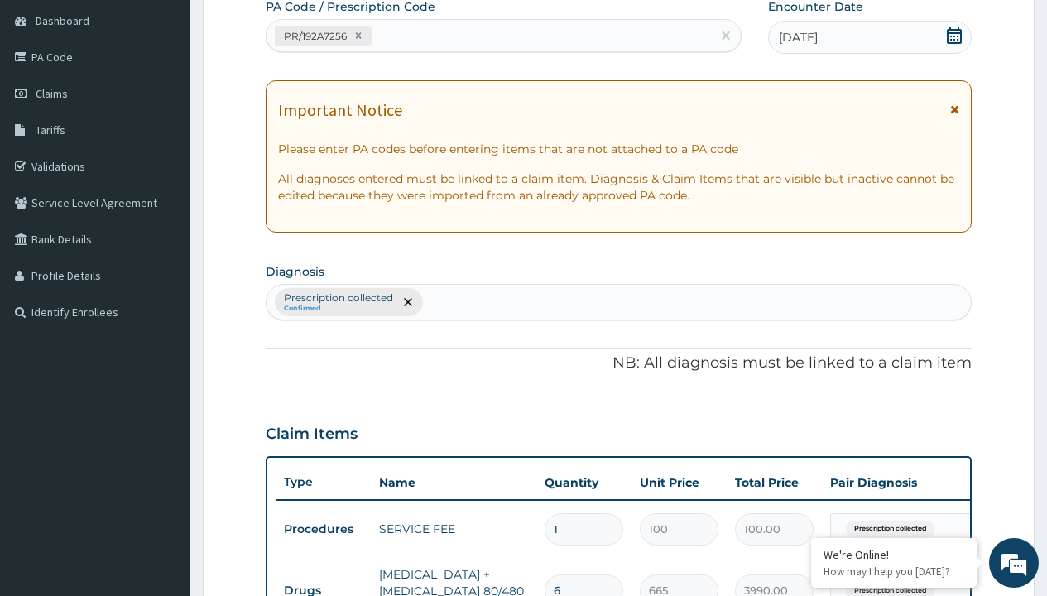
type input "prescription collected"
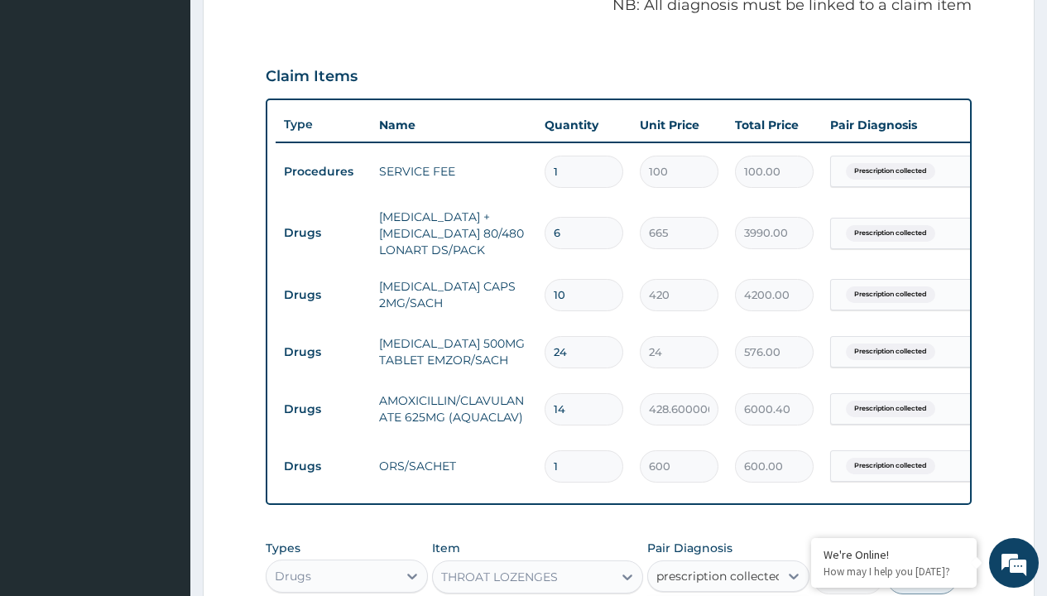
checkbox input "true"
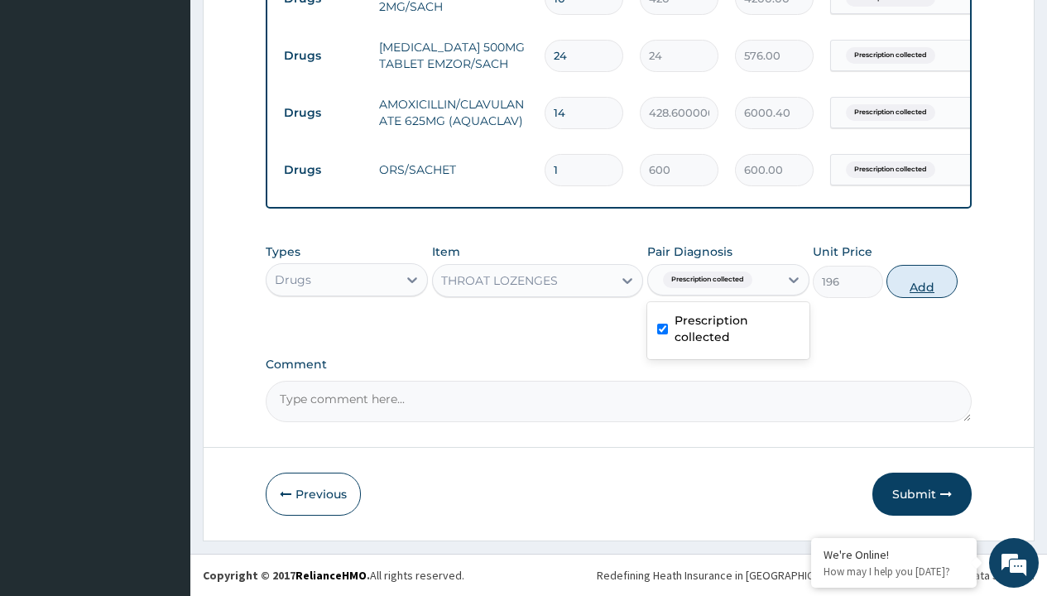
click at [922, 281] on button "Add" at bounding box center [922, 281] width 70 height 33
type input "0"
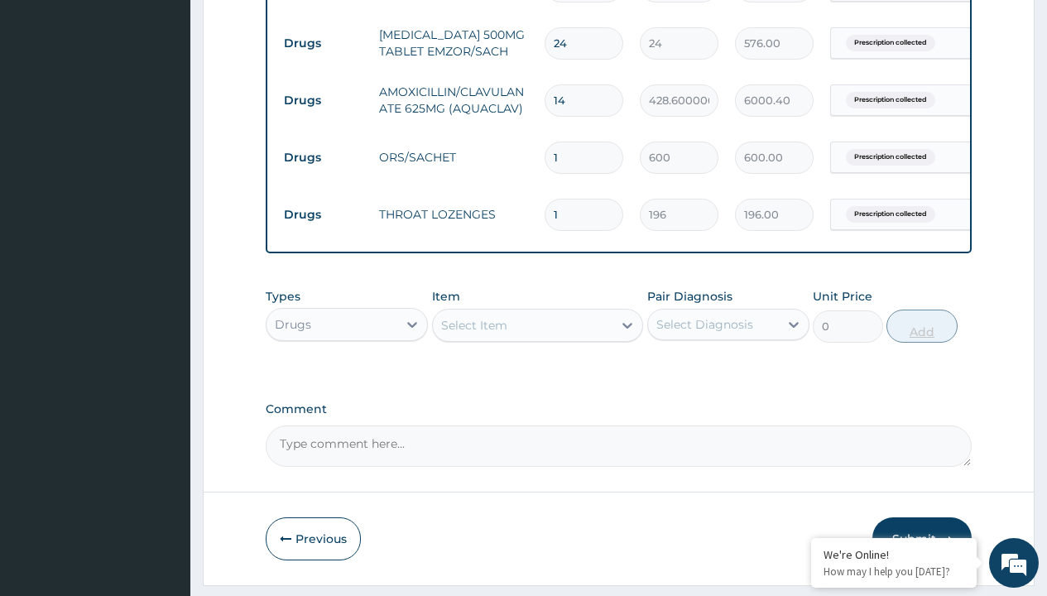
type input "12"
type input "2352.00"
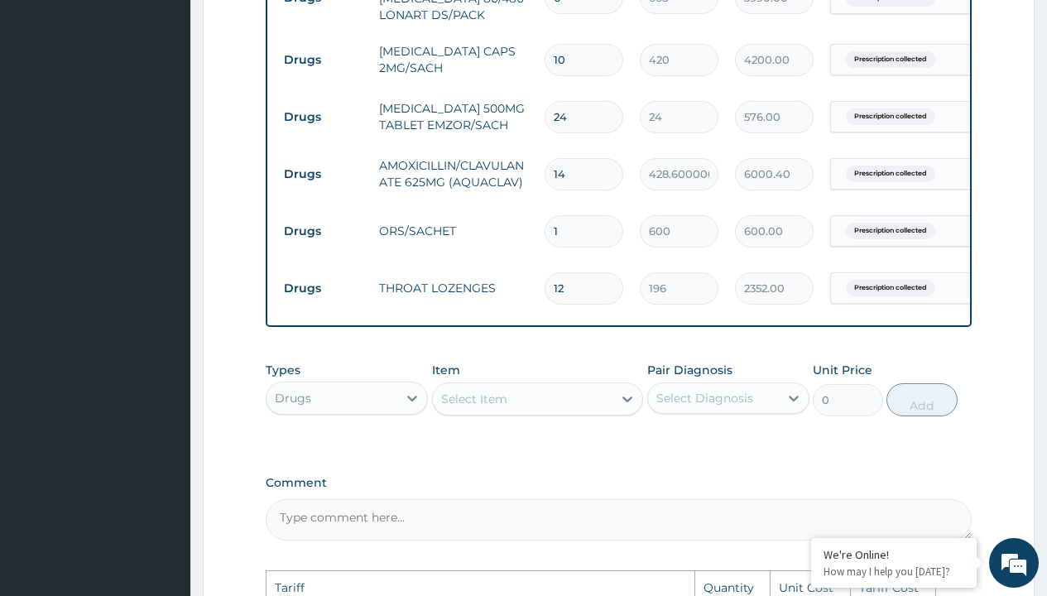
scroll to position [751, 0]
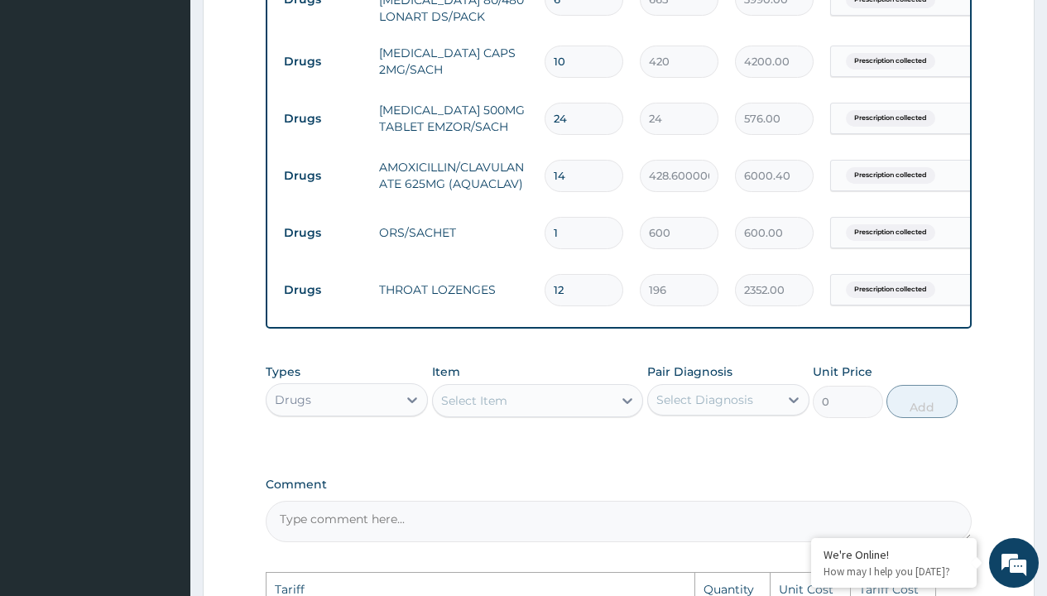
type input "12"
click at [586, 57] on input "10" at bounding box center [584, 62] width 79 height 32
type input "1"
type input "420.00"
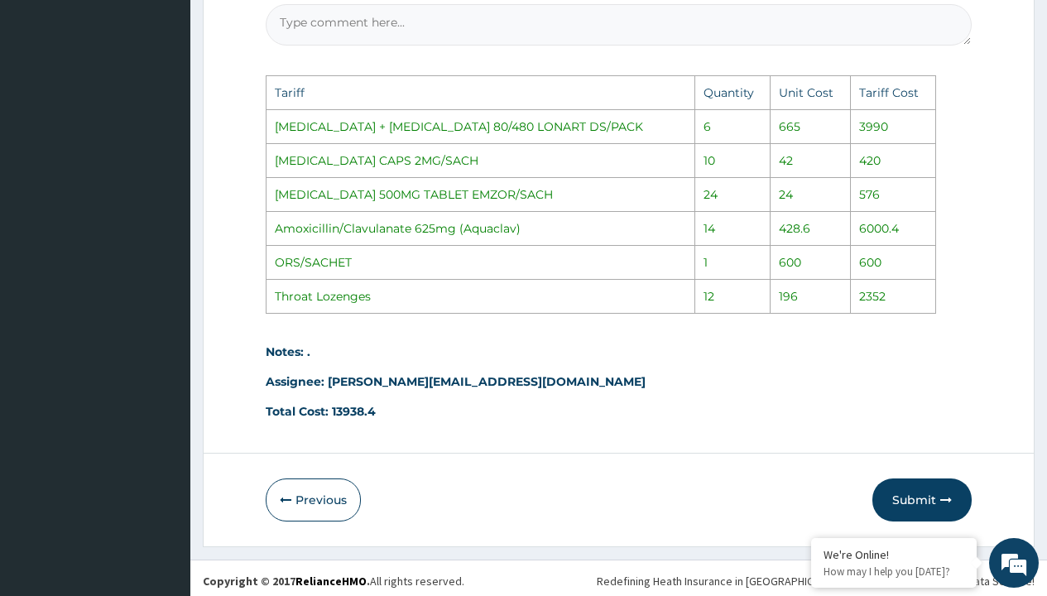
scroll to position [1266, 0]
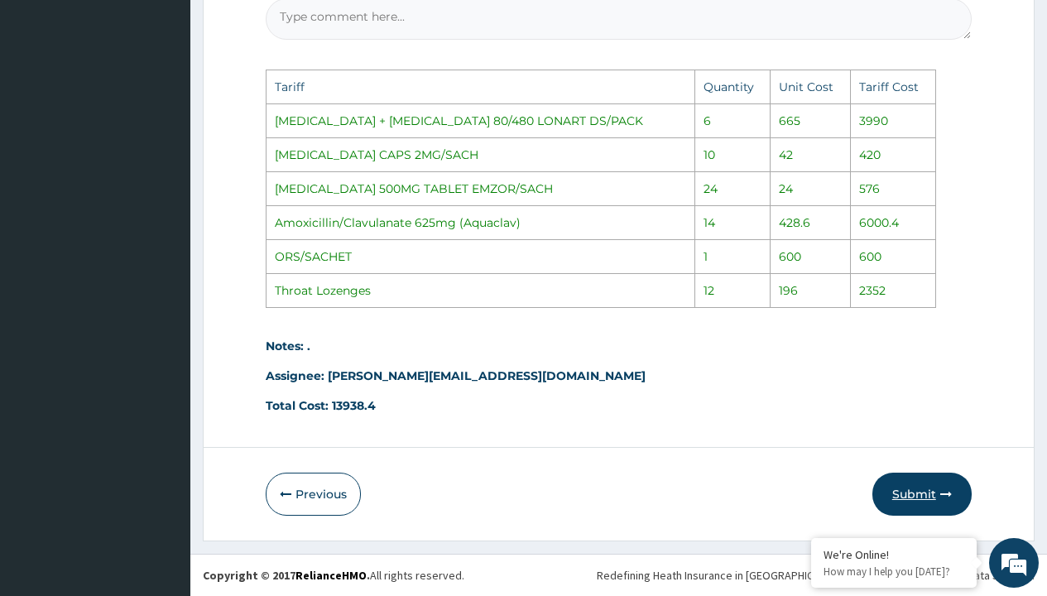
type input "1"
click at [900, 489] on button "Submit" at bounding box center [922, 494] width 99 height 43
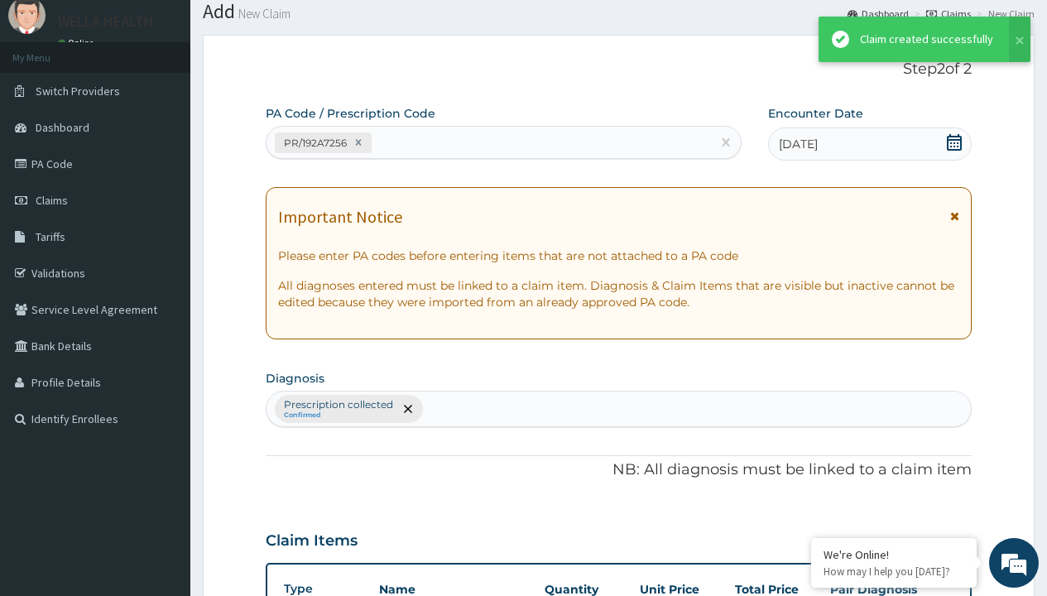
scroll to position [883, 0]
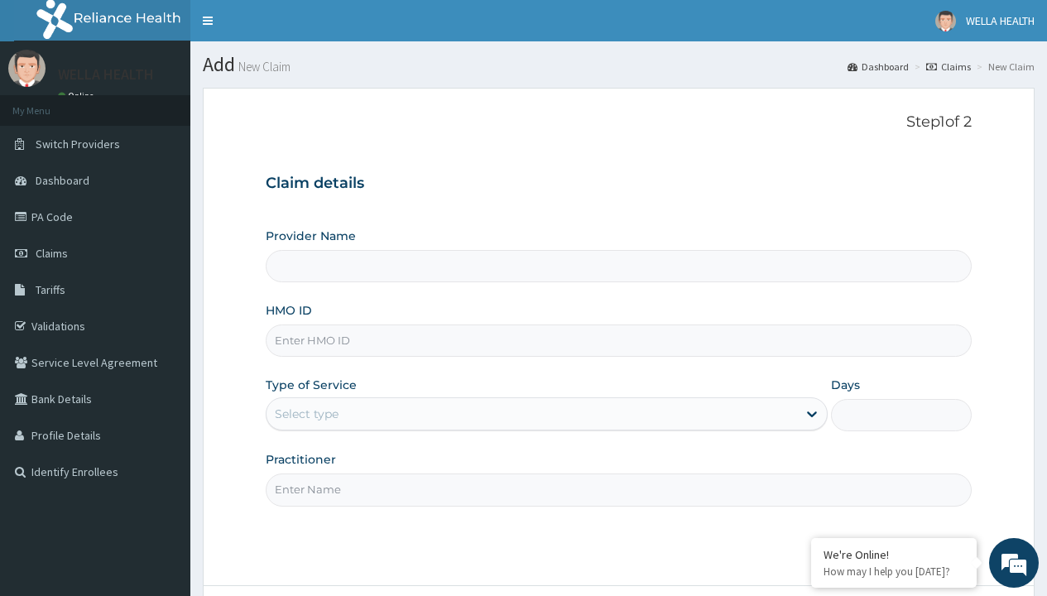
type input "BLX/10094/B"
type input "WellaHealth(TELEMEDICINE)"
type input "BLX/10094/B"
type input "WellaHealth"
click at [306, 414] on div "Select type" at bounding box center [307, 414] width 64 height 17
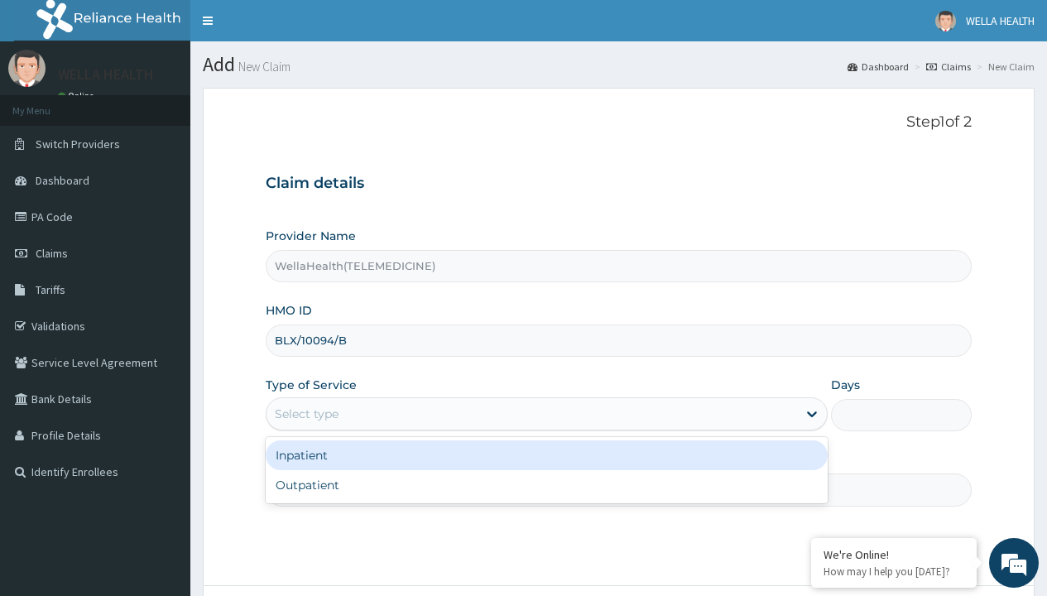
click at [546, 485] on div "Outpatient" at bounding box center [547, 485] width 562 height 30
type input "1"
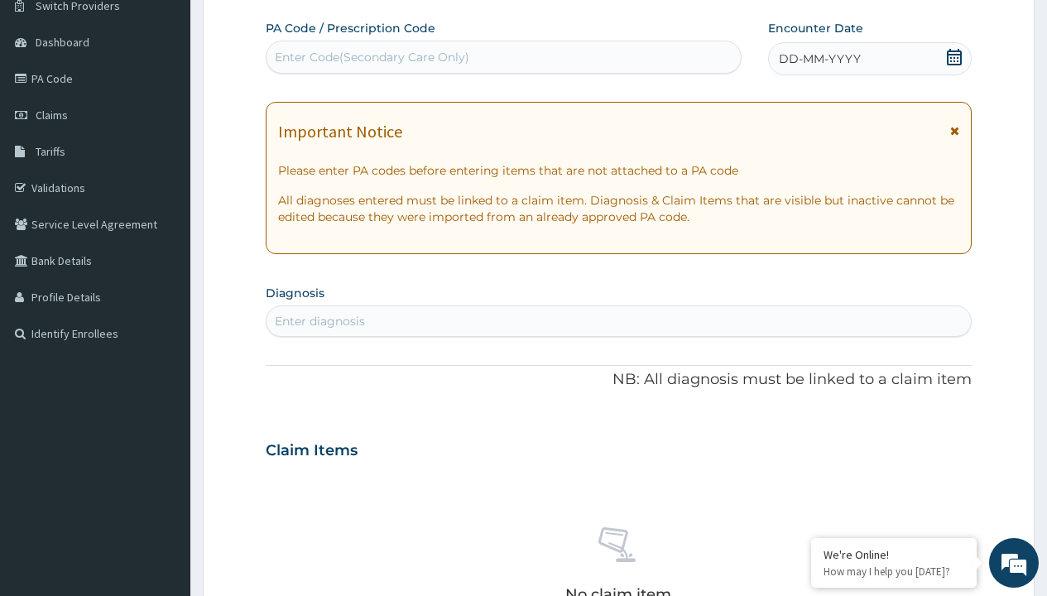
click at [819, 59] on span "DD-MM-YYYY" at bounding box center [820, 59] width 82 height 17
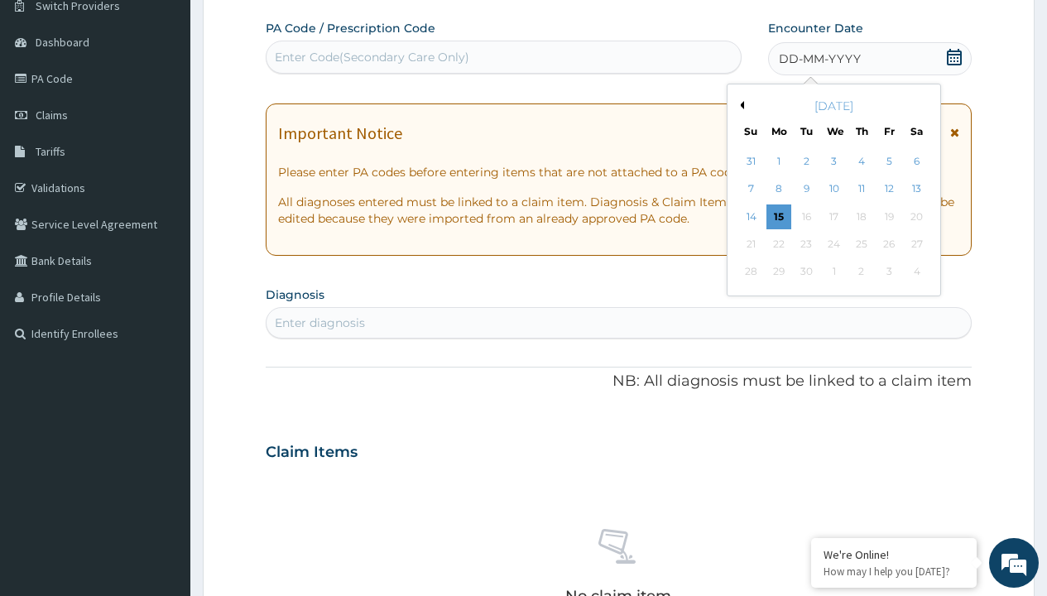
click at [739, 105] on button "Previous Month" at bounding box center [740, 105] width 8 height 8
click at [778, 216] on div "11" at bounding box center [779, 216] width 25 height 25
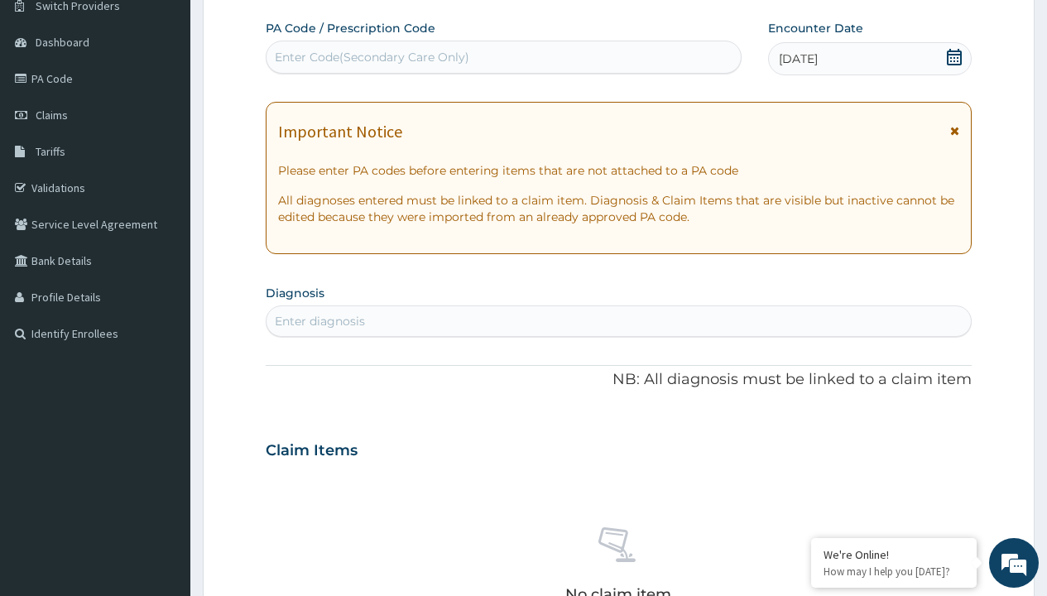
click at [371, 57] on div "Enter Code(Secondary Care Only)" at bounding box center [372, 57] width 195 height 17
type input "PR/5EFDA87B"
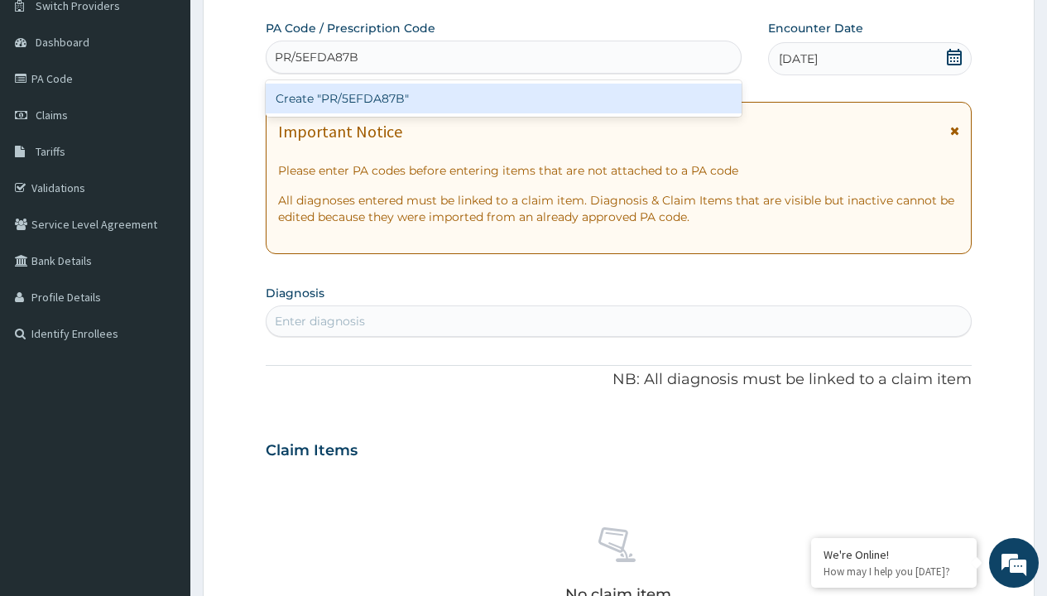
click at [503, 99] on div "Create "PR/5EFDA87B"" at bounding box center [503, 99] width 475 height 30
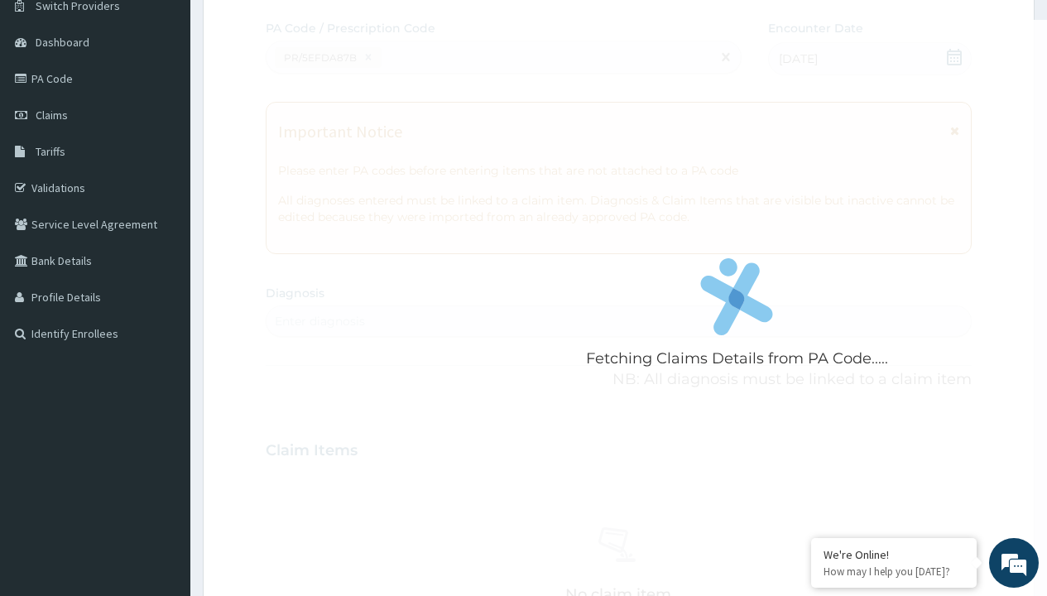
click at [320, 321] on div "Enter diagnosis" at bounding box center [320, 321] width 90 height 17
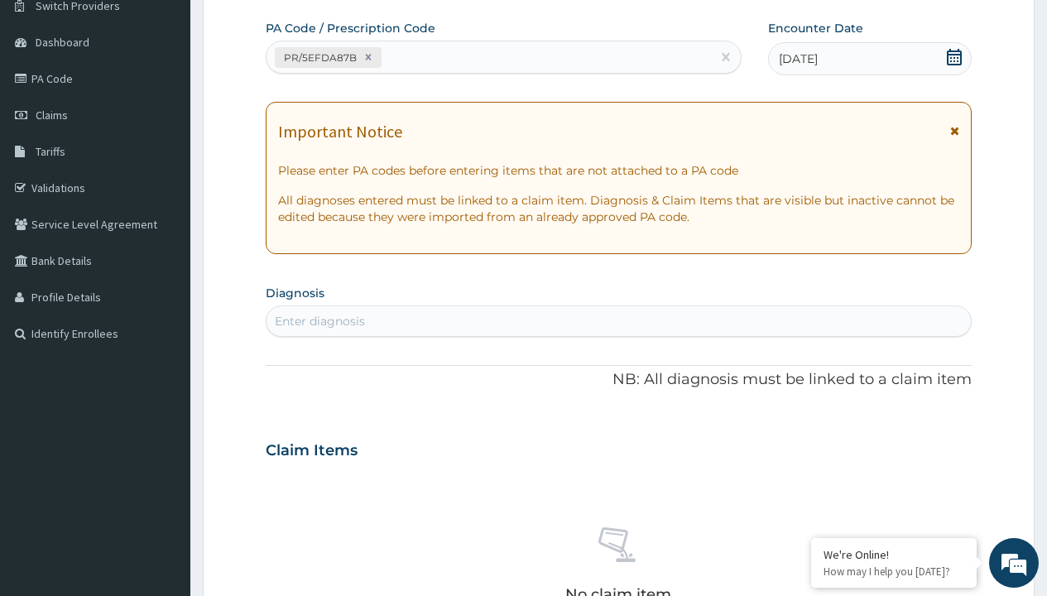
type input "prescription collected"
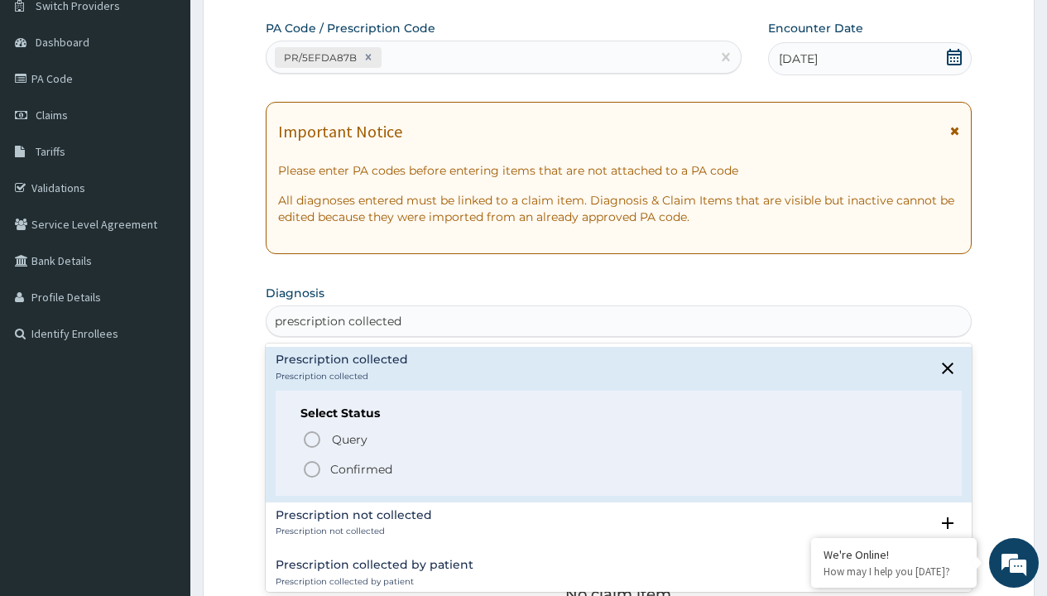
click at [361, 469] on p "Confirmed" at bounding box center [361, 469] width 62 height 17
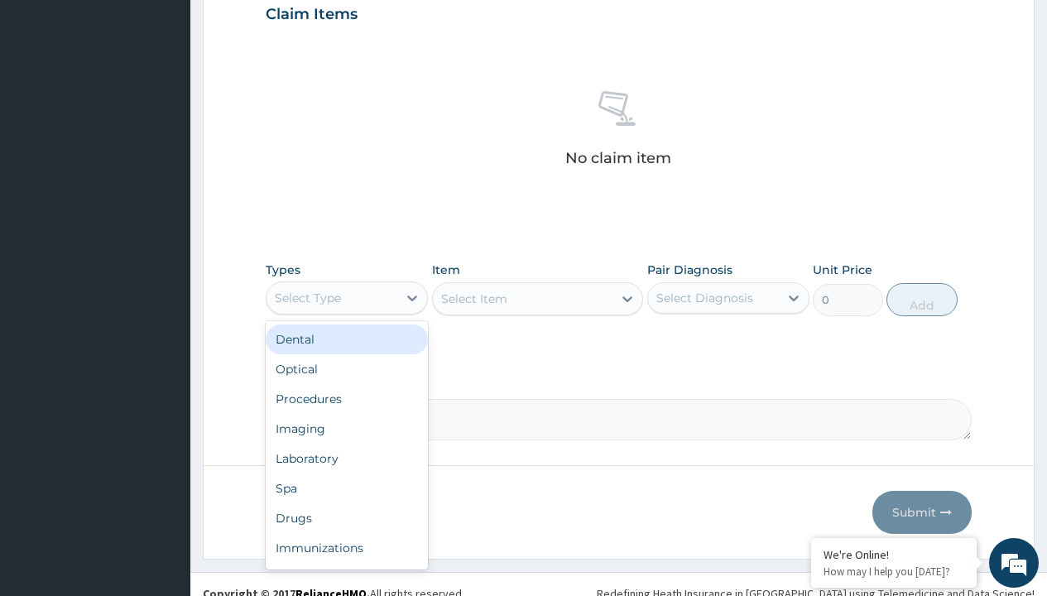
type input "procedures"
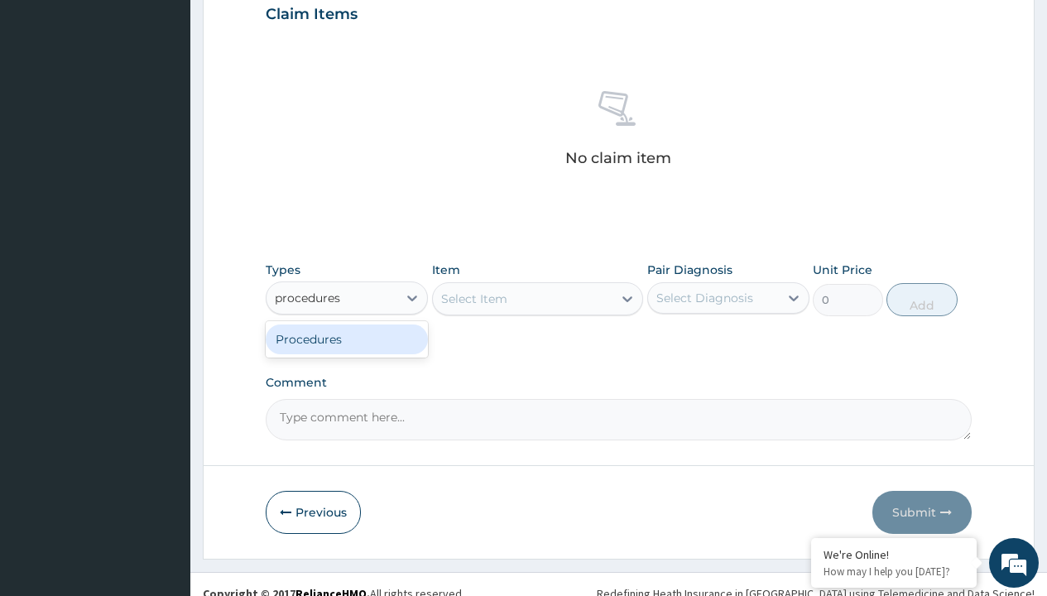
click at [347, 339] on div "Procedures" at bounding box center [347, 340] width 162 height 30
click at [474, 298] on div "Select Item" at bounding box center [474, 299] width 66 height 17
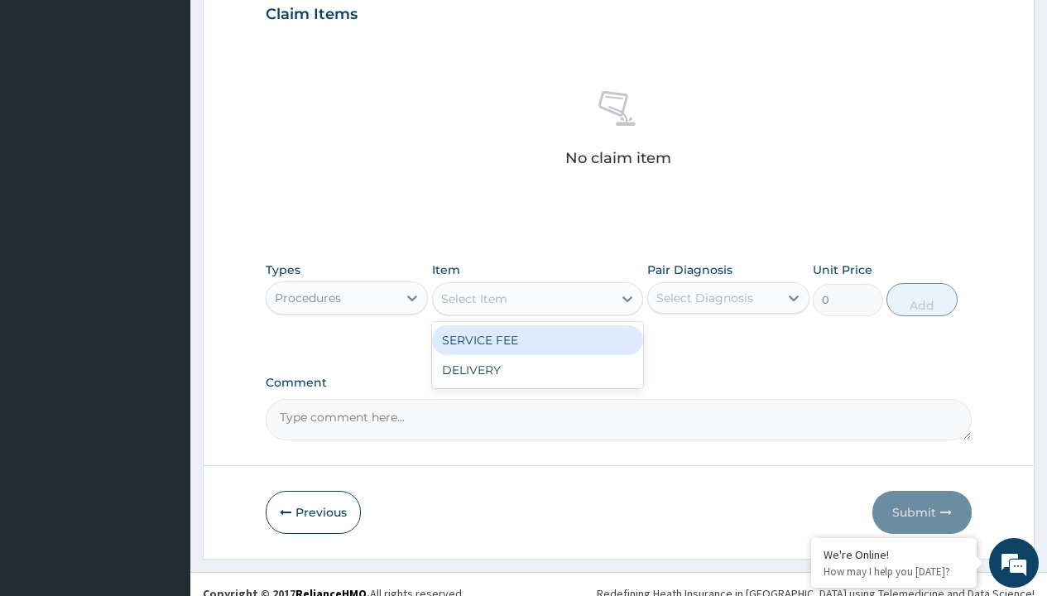
type input "service fee"
click at [537, 339] on div "SERVICE FEE" at bounding box center [538, 340] width 212 height 30
type input "100"
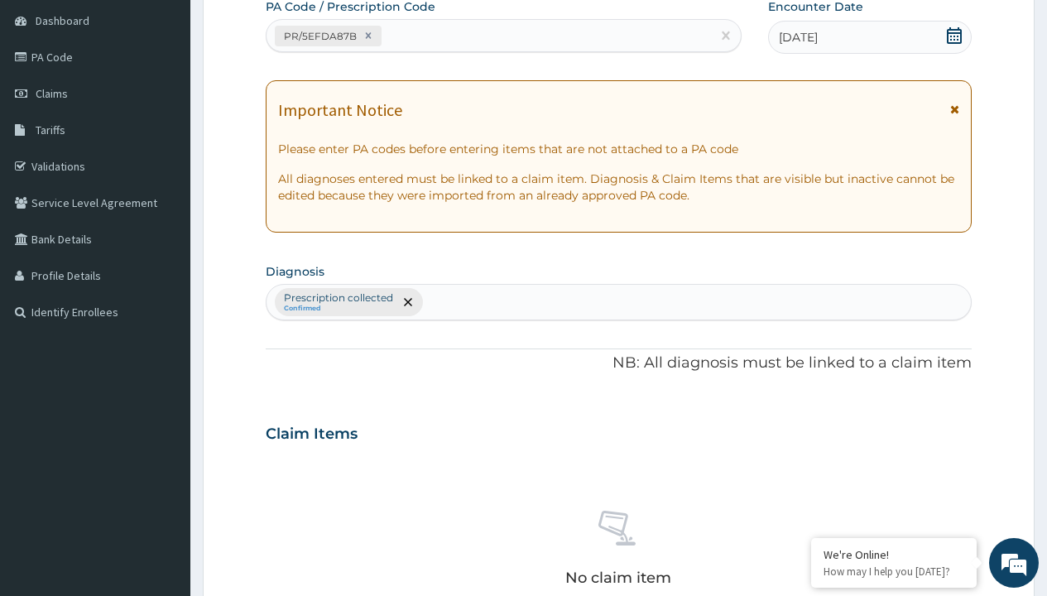
type input "prescription collected"
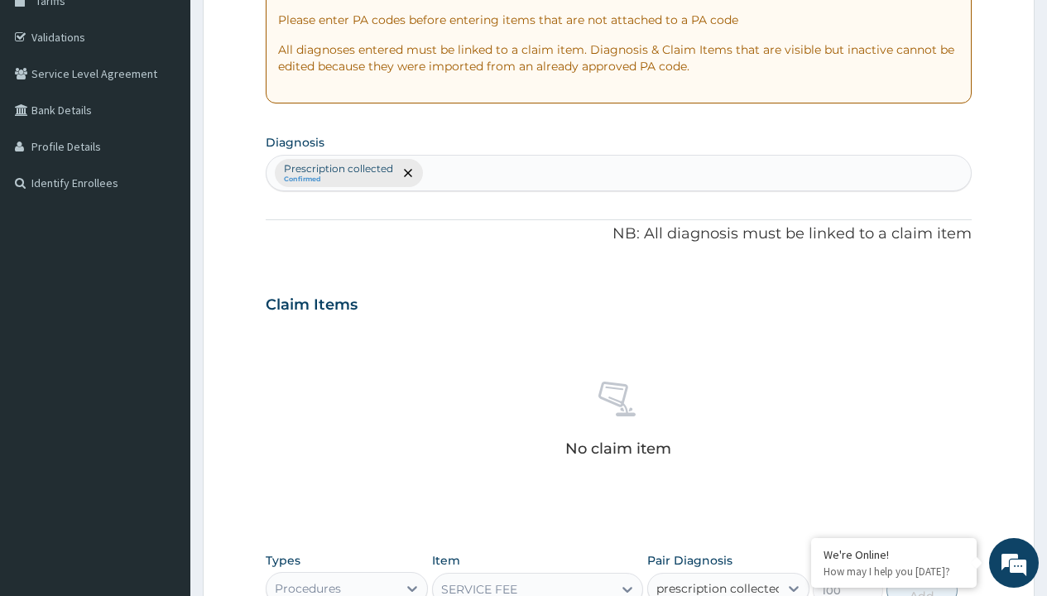
checkbox input "true"
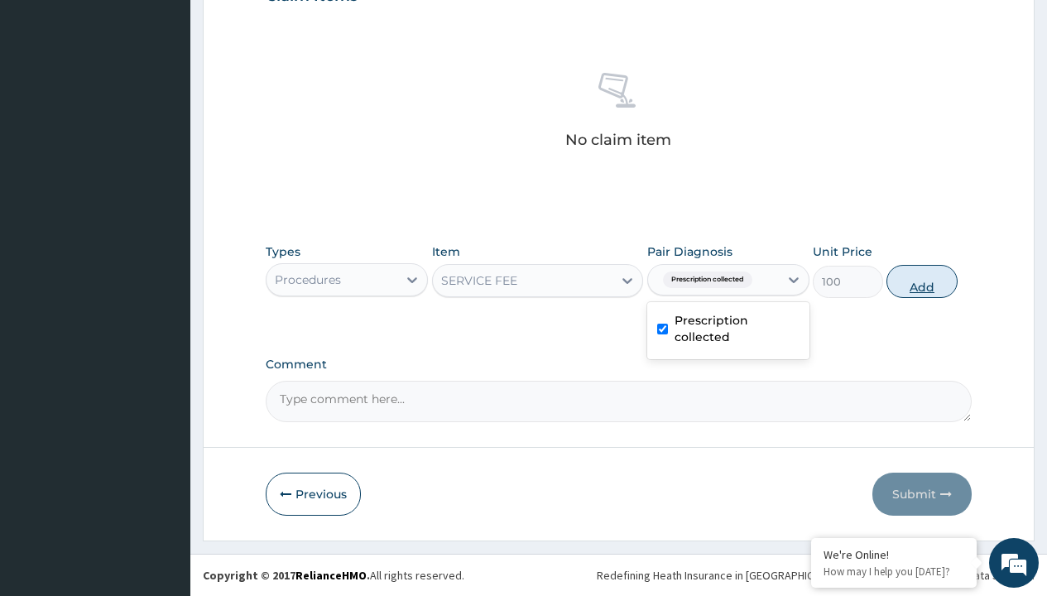
click at [922, 281] on button "Add" at bounding box center [922, 281] width 70 height 33
type input "0"
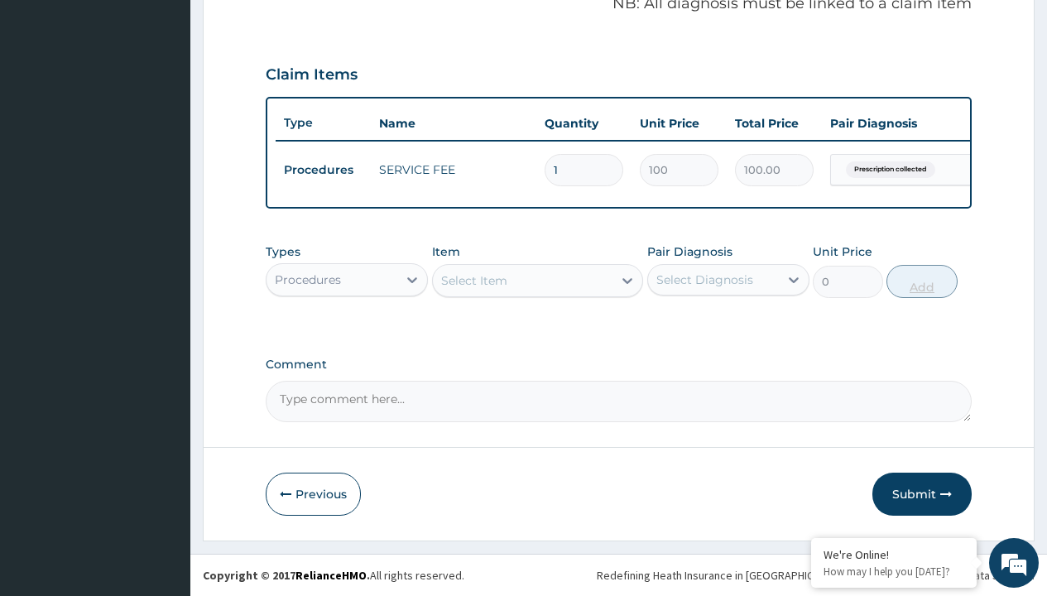
scroll to position [532, 0]
click at [308, 279] on div "Procedures" at bounding box center [308, 280] width 66 height 17
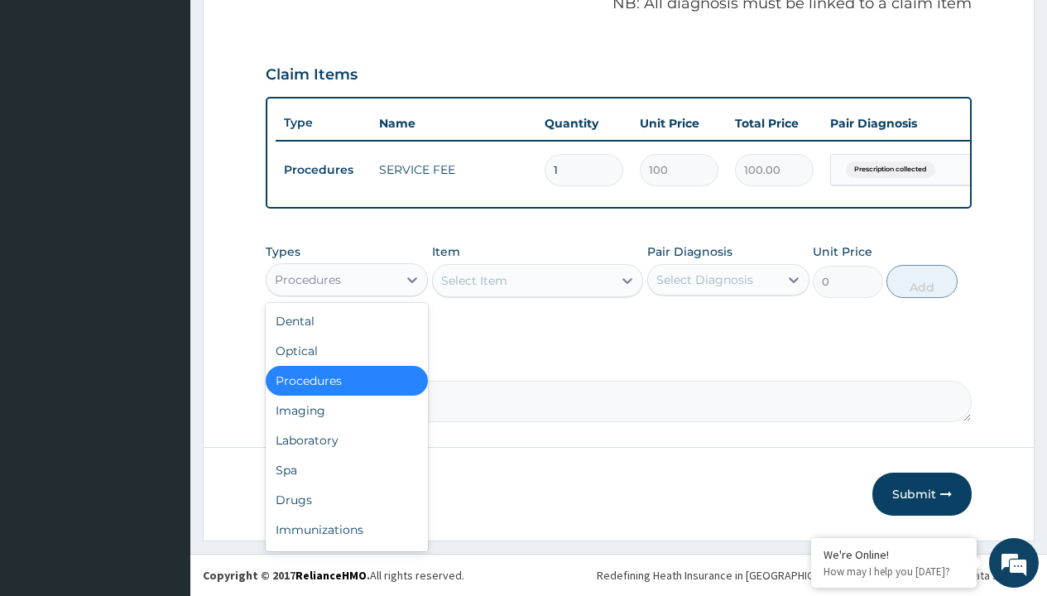
type input "drugs"
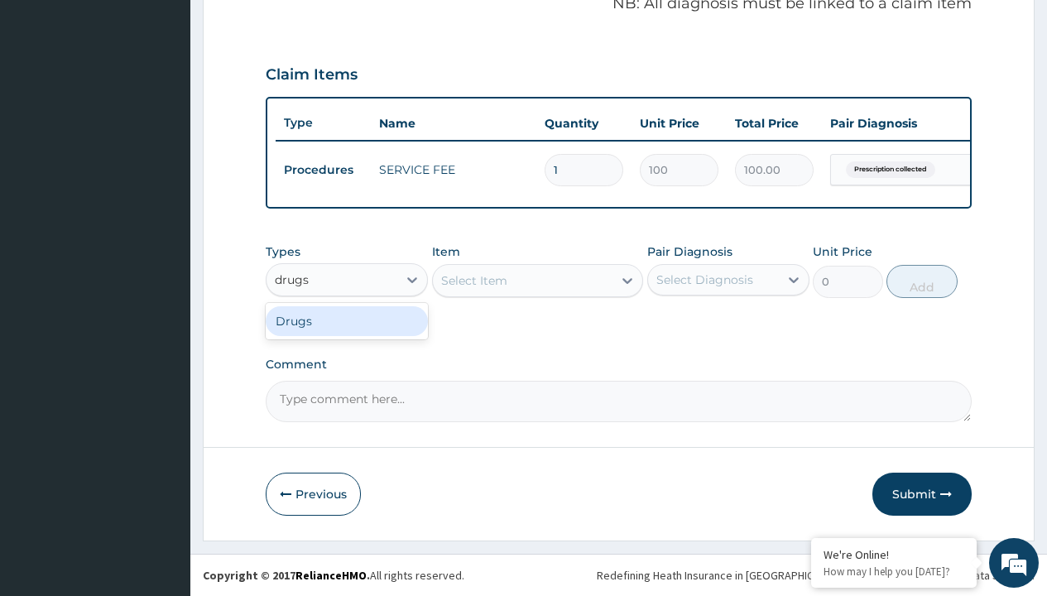
scroll to position [0, 0]
click at [347, 320] on div "Drugs" at bounding box center [347, 321] width 162 height 30
click at [474, 280] on div "Select Item" at bounding box center [538, 280] width 212 height 33
type input "1% hydrocortisone cream"
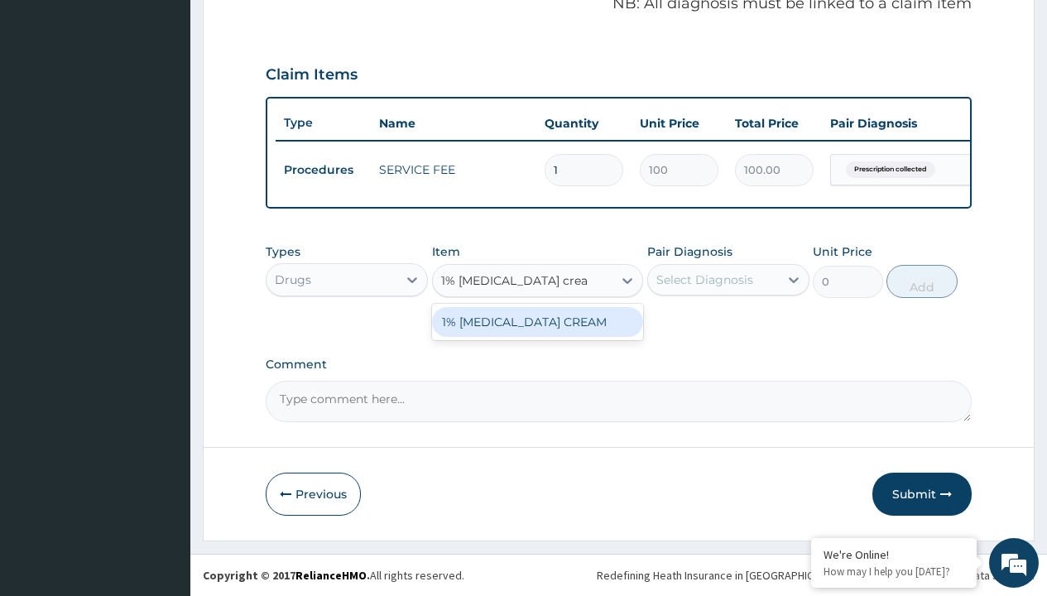
click at [537, 321] on div "1% [MEDICAL_DATA] CREAM" at bounding box center [538, 322] width 212 height 30
type input "2925"
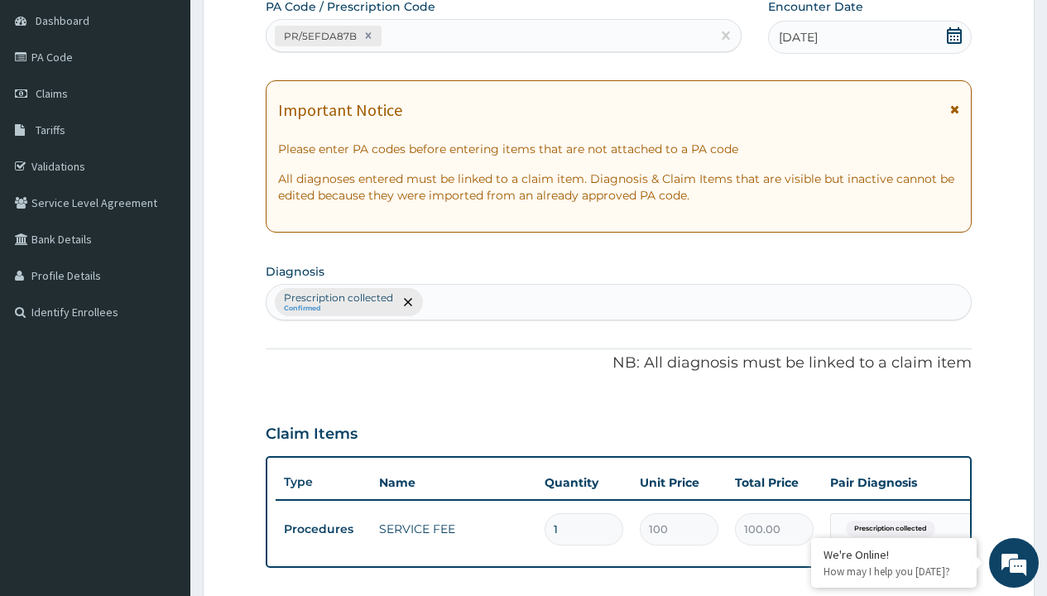
type input "prescription collected"
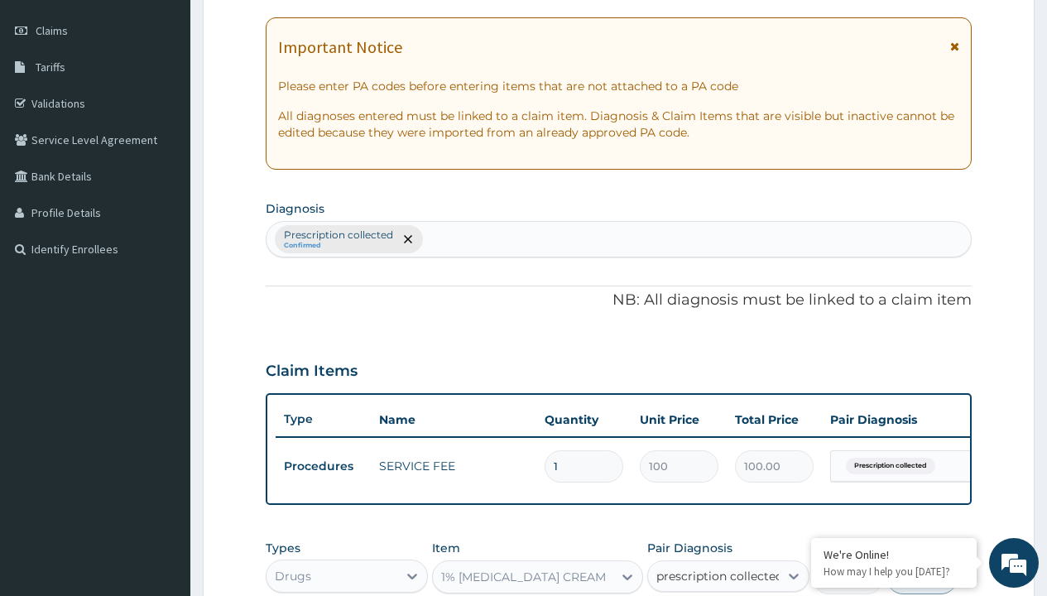
checkbox input "true"
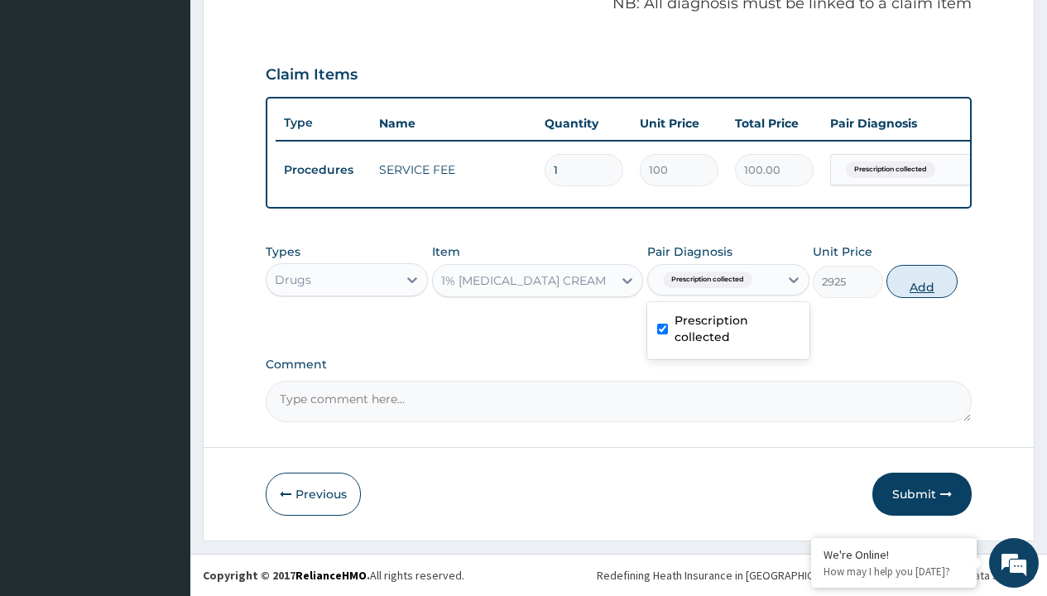
click at [922, 281] on button "Add" at bounding box center [922, 281] width 70 height 33
type input "0"
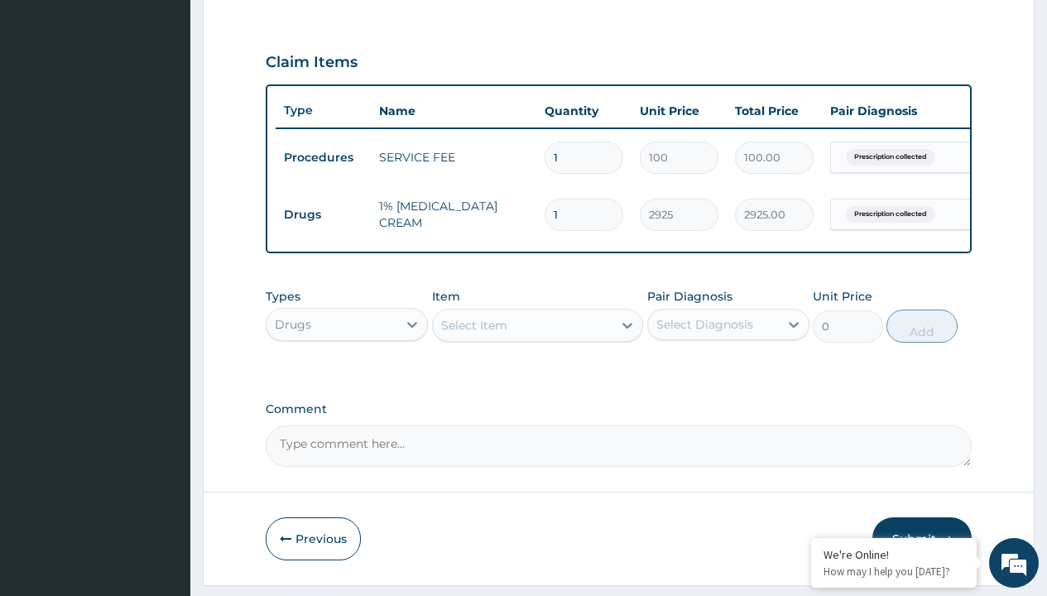
click at [323, 214] on td "Drugs" at bounding box center [323, 215] width 95 height 31
type input "drugs"
click at [347, 378] on div "Drugs" at bounding box center [347, 366] width 162 height 30
click at [474, 334] on div "Select Item" at bounding box center [474, 325] width 66 height 17
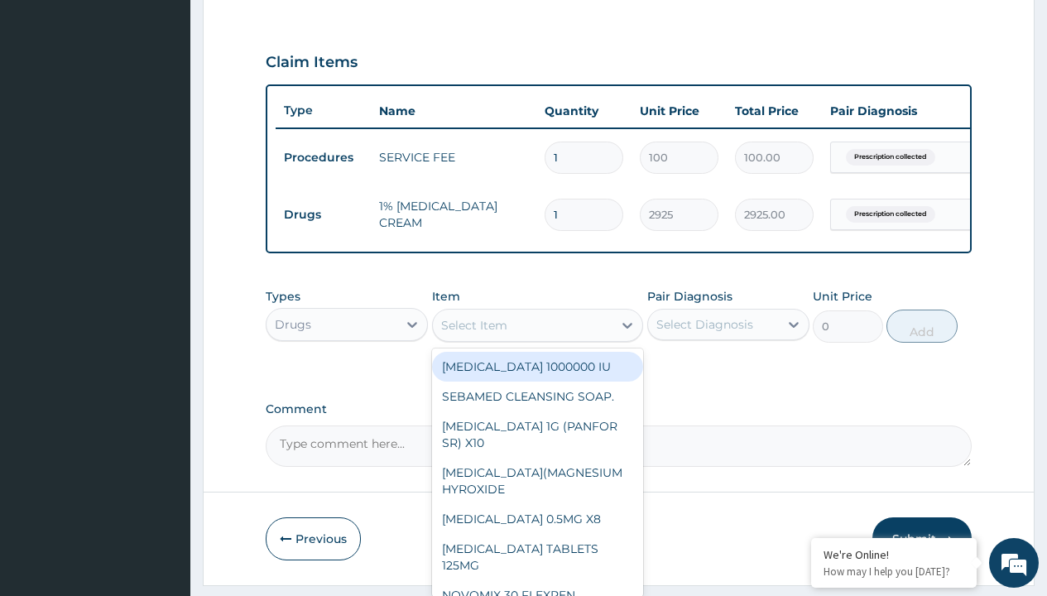
type input "cetirizine syrup"
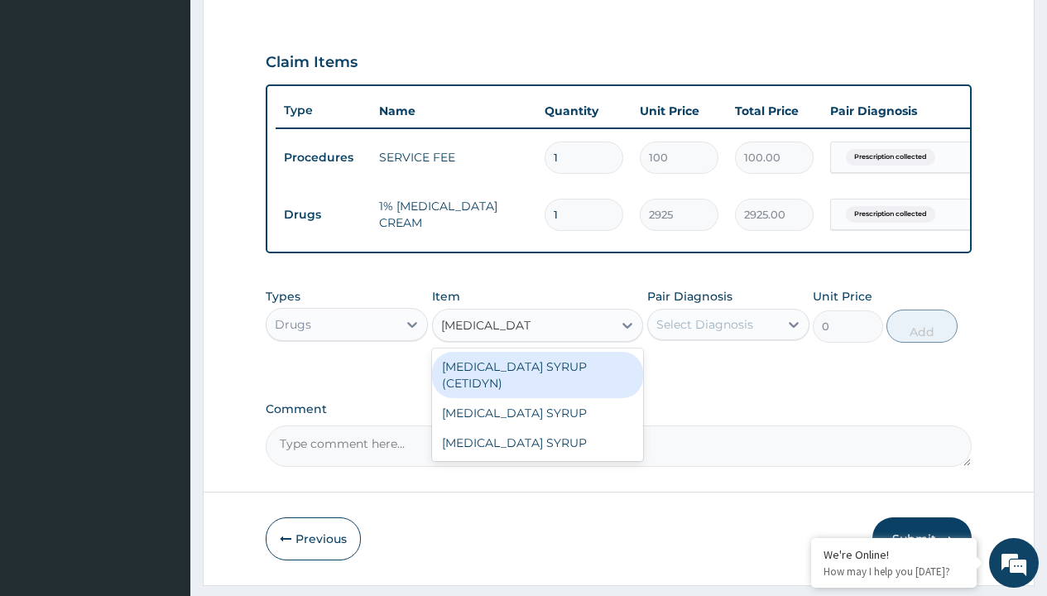
click at [537, 378] on div "[MEDICAL_DATA] SYRUP (CETIDYN)" at bounding box center [538, 375] width 212 height 46
type input "2200"
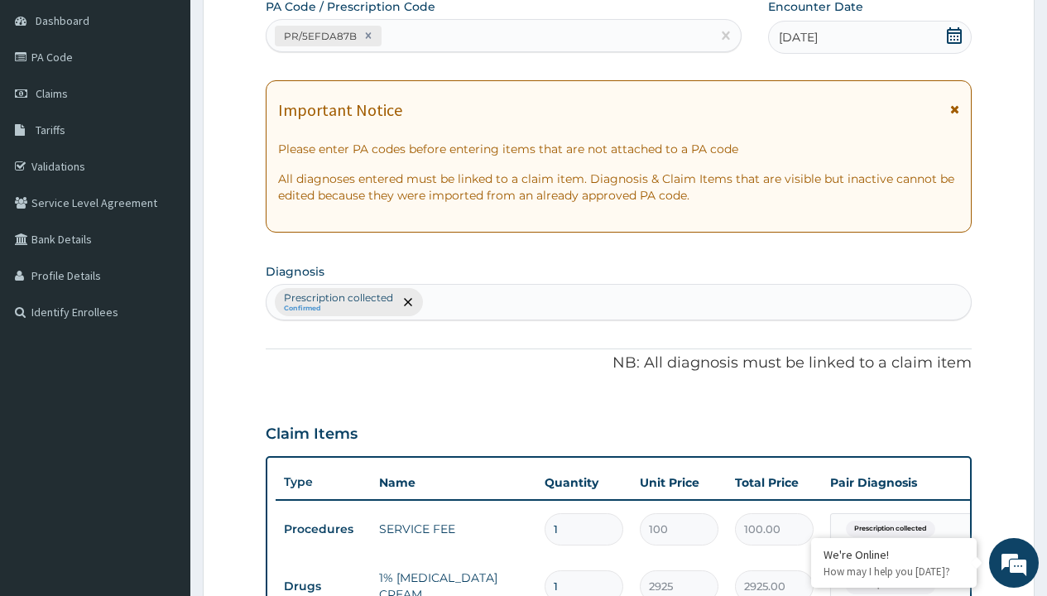
type input "prescription collected"
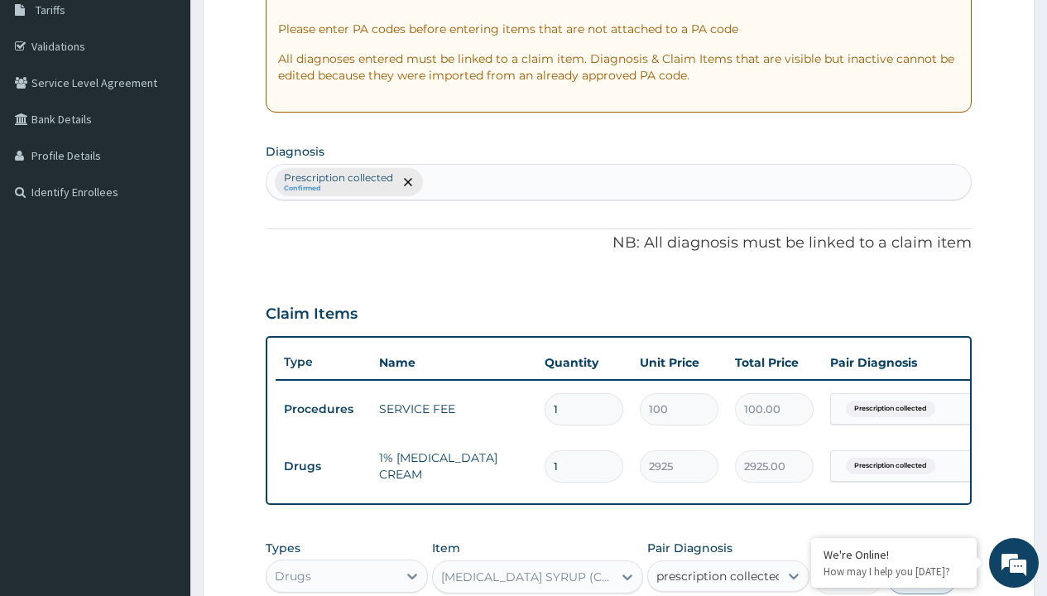
checkbox input "true"
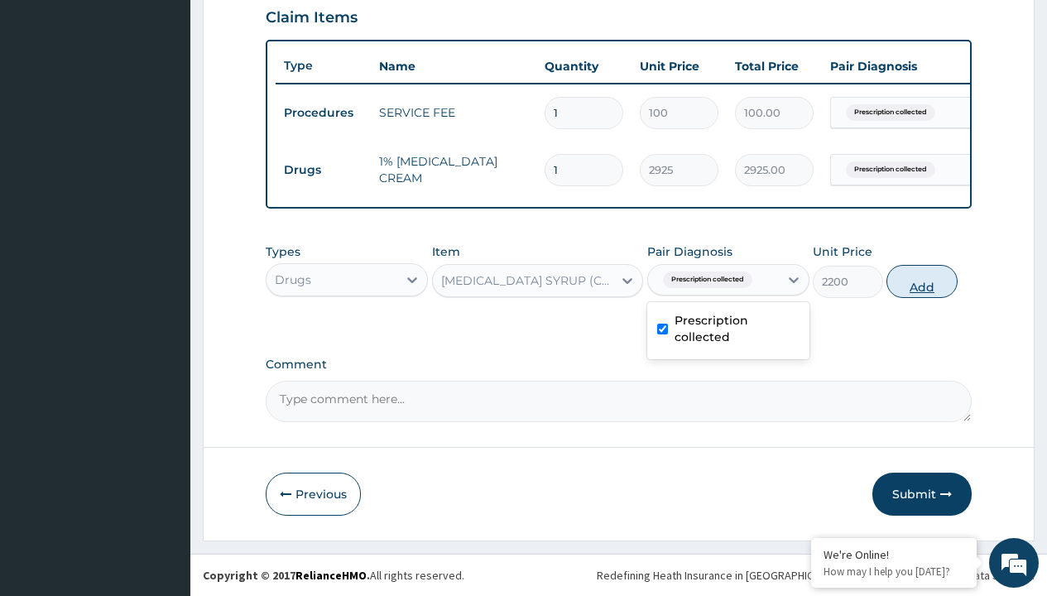
click at [922, 281] on button "Add" at bounding box center [922, 281] width 70 height 33
type input "0"
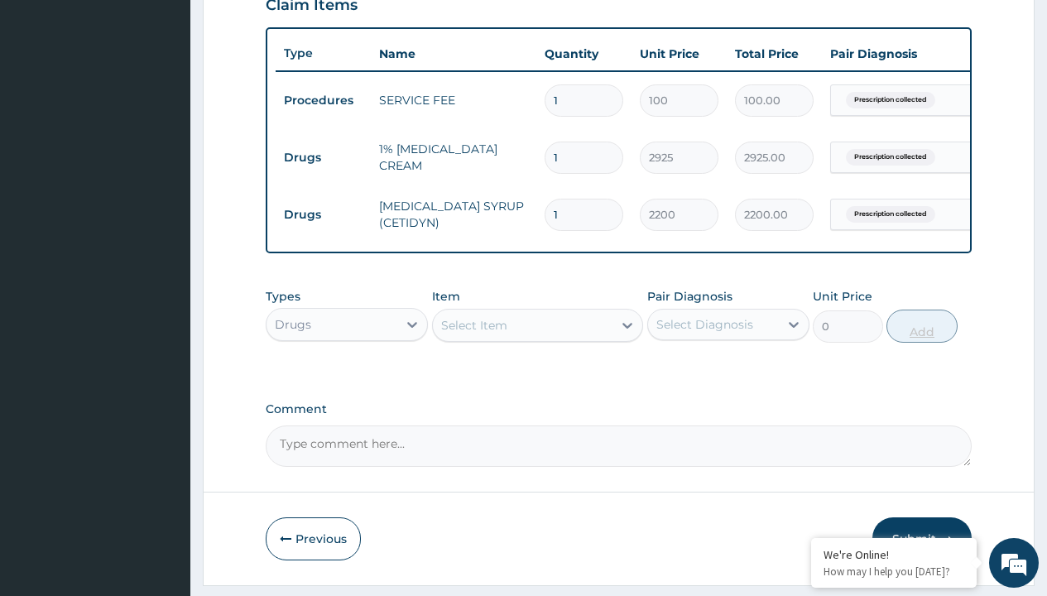
scroll to position [892, 0]
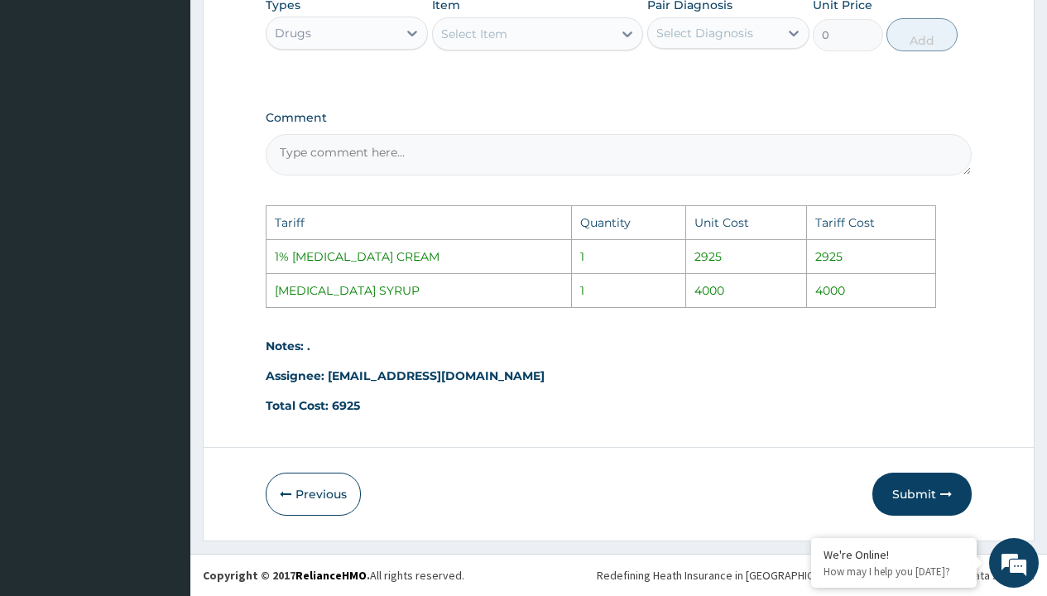
click at [482, 36] on div "Select Item" at bounding box center [474, 34] width 66 height 17
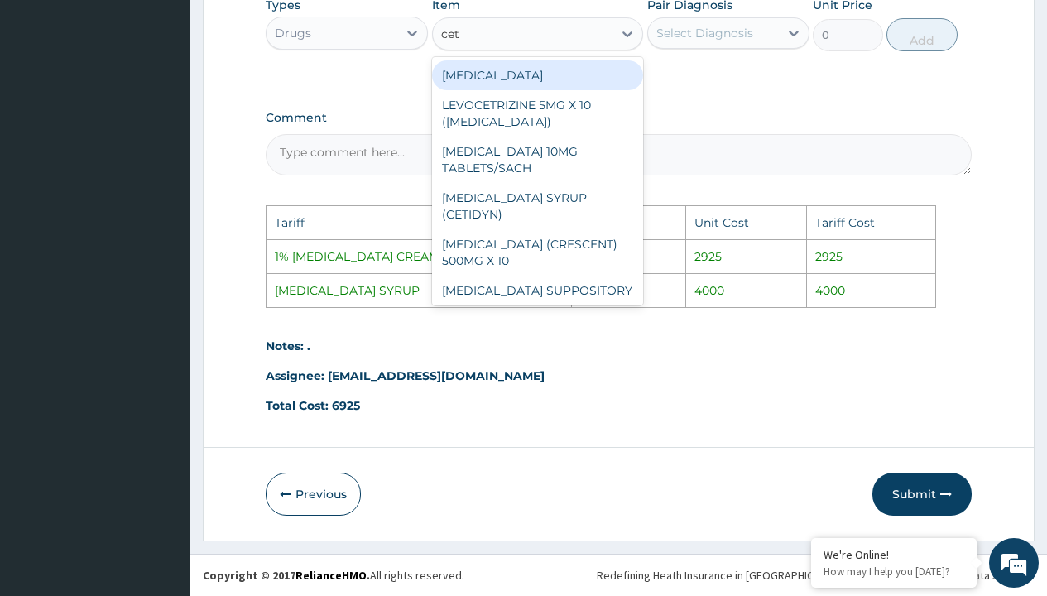
type input "ceti"
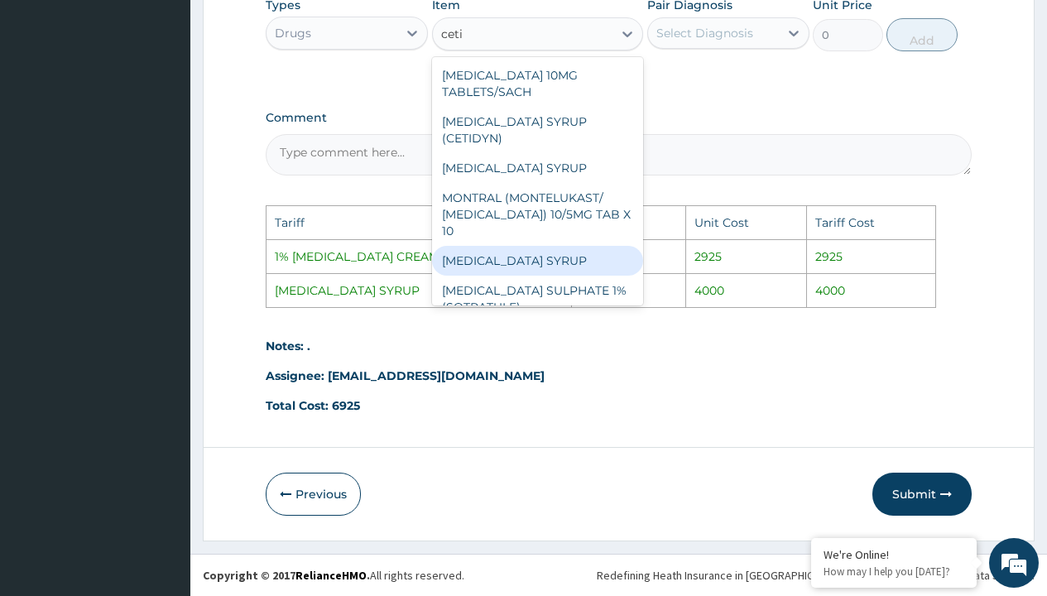
click at [513, 246] on div "[MEDICAL_DATA] SYRUP" at bounding box center [538, 261] width 212 height 30
type input "4000"
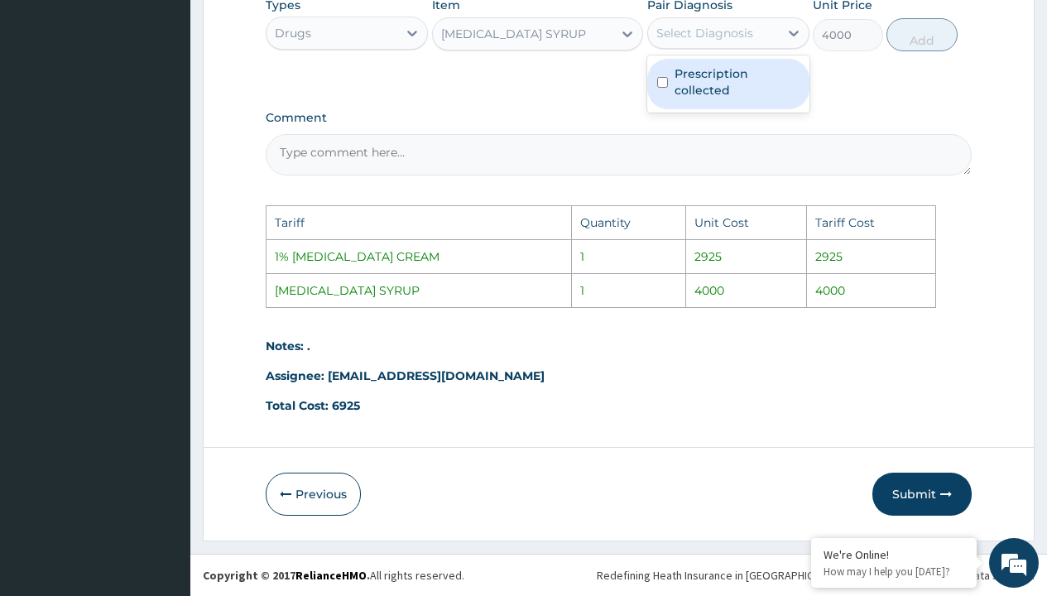
click at [706, 36] on div "Select Diagnosis" at bounding box center [705, 33] width 97 height 17
click at [719, 78] on label "Prescription collected" at bounding box center [737, 81] width 125 height 33
checkbox input "true"
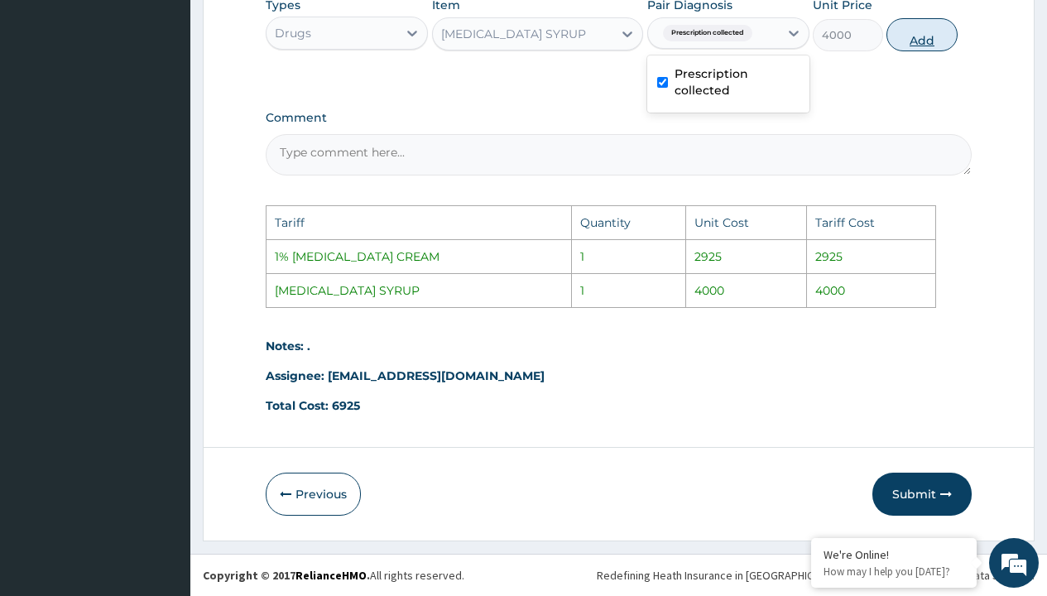
click at [912, 30] on button "Add" at bounding box center [922, 34] width 70 height 33
type input "0"
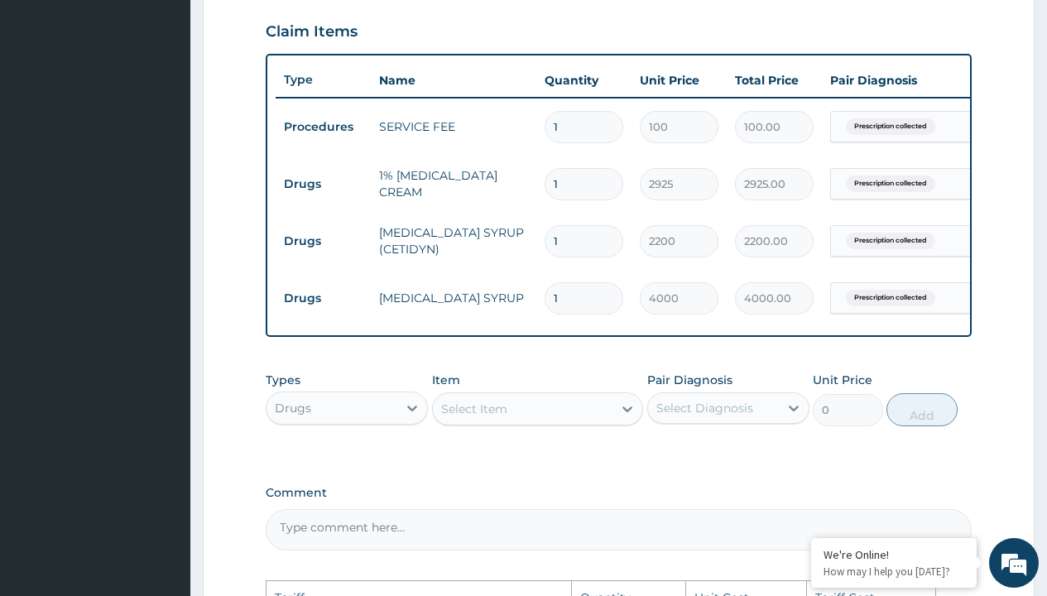
scroll to position [0, 125]
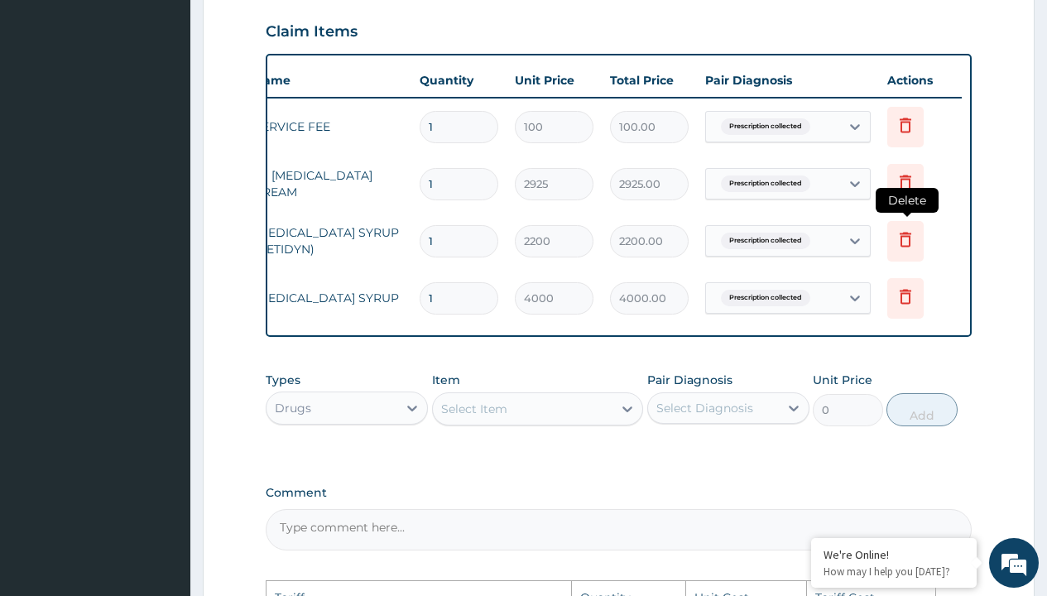
click at [910, 240] on icon at bounding box center [906, 239] width 12 height 15
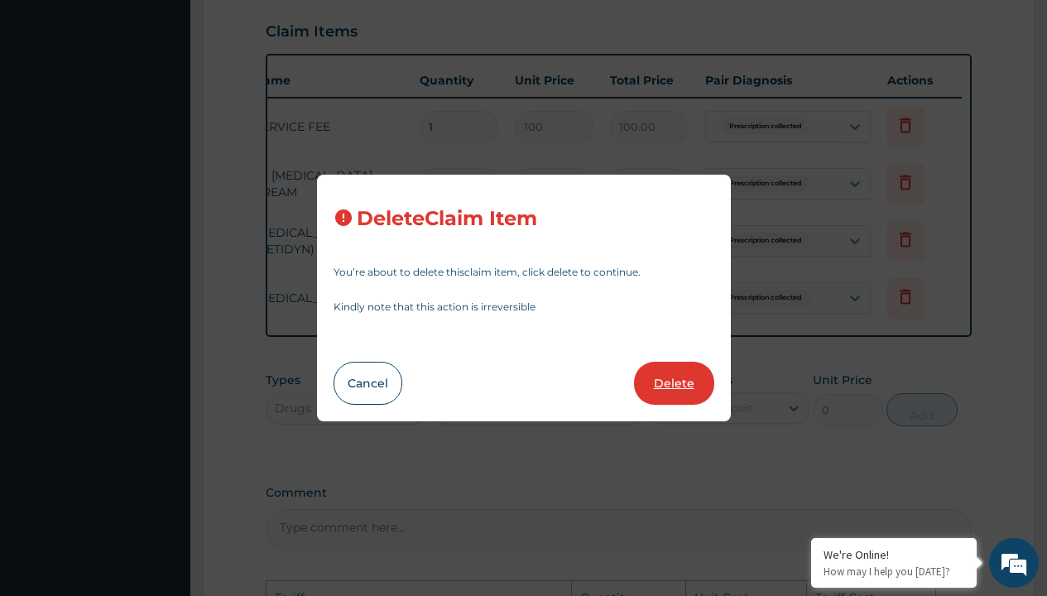
click at [679, 376] on button "Delete" at bounding box center [674, 383] width 80 height 43
type input "4000"
type input "4000.00"
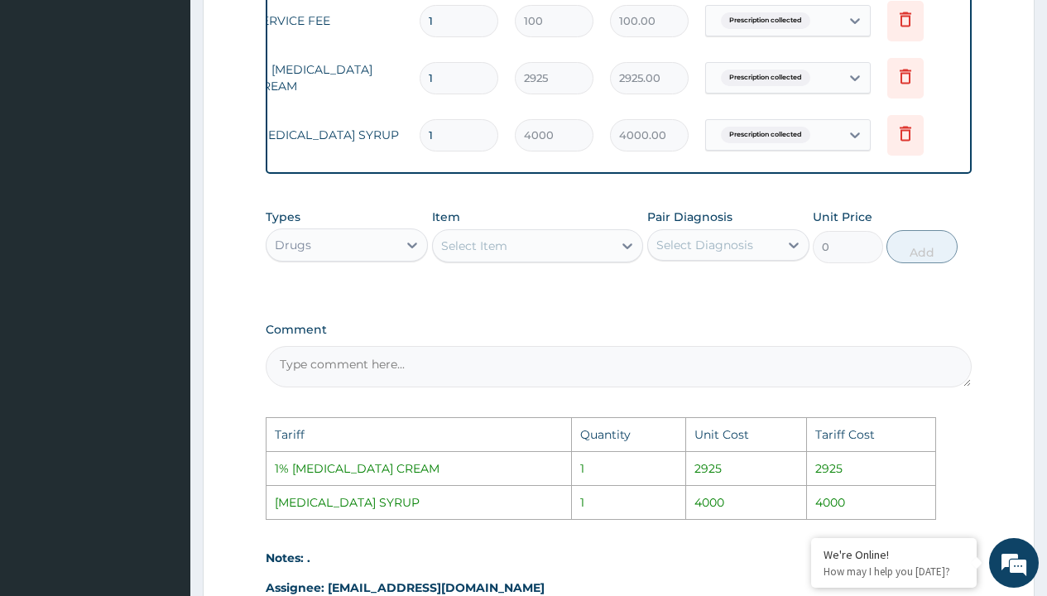
scroll to position [892, 0]
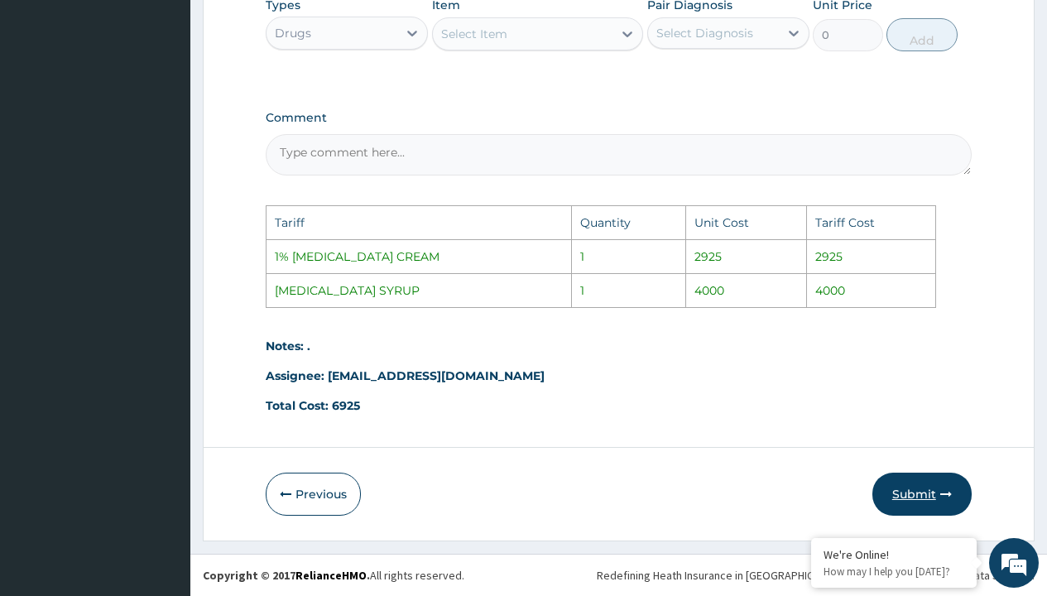
click at [907, 503] on button "Submit" at bounding box center [922, 494] width 99 height 43
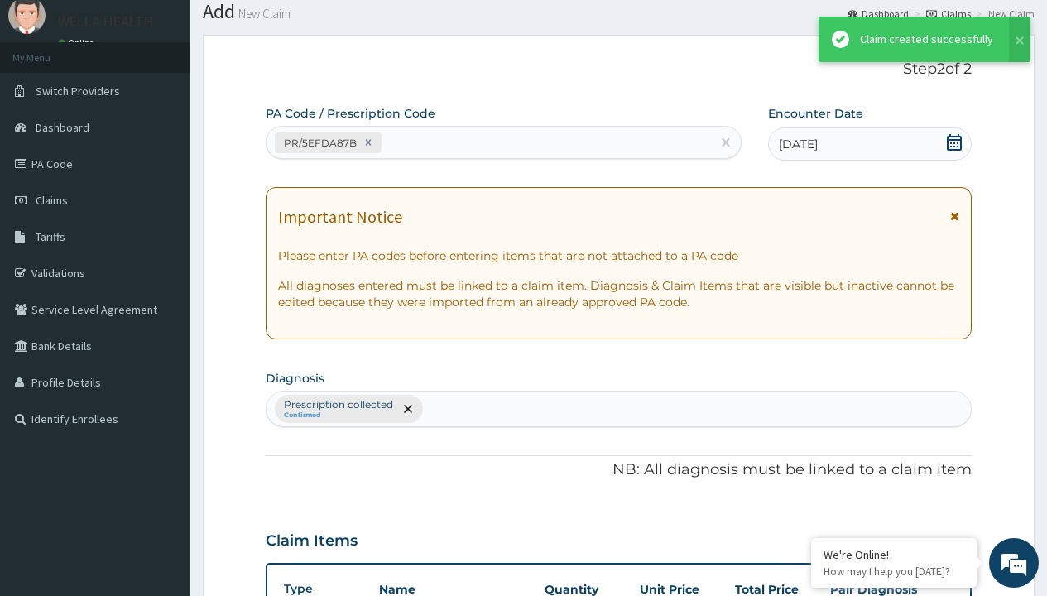
scroll to position [646, 0]
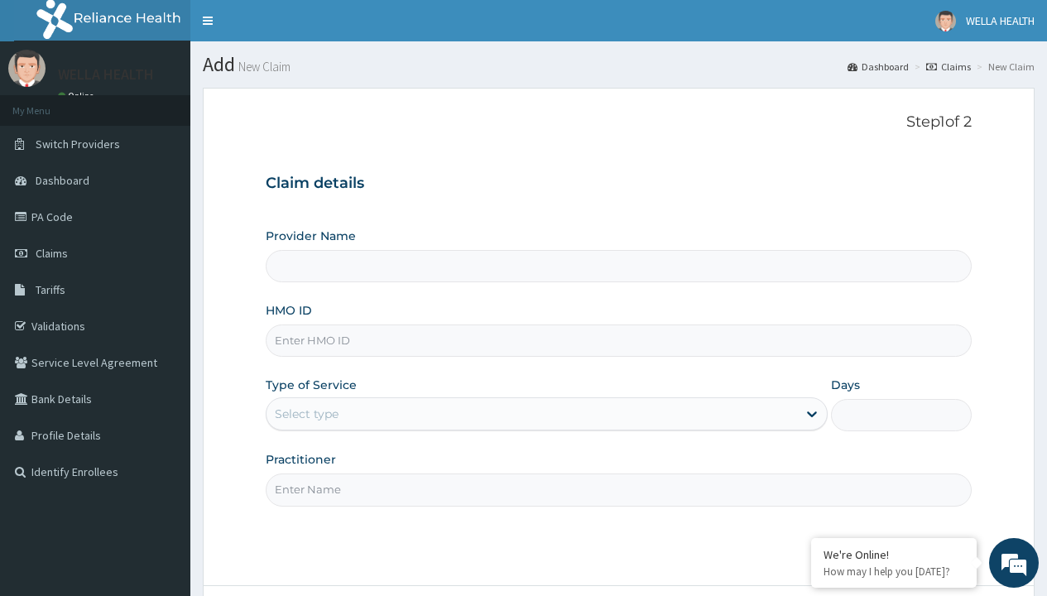
type input "EKI/10069/C"
type input "WellaHealth(TELEMEDICINE)"
type input "EKI/10069/C"
type input "WellaHealth"
click at [306, 414] on div "Select type" at bounding box center [307, 414] width 64 height 17
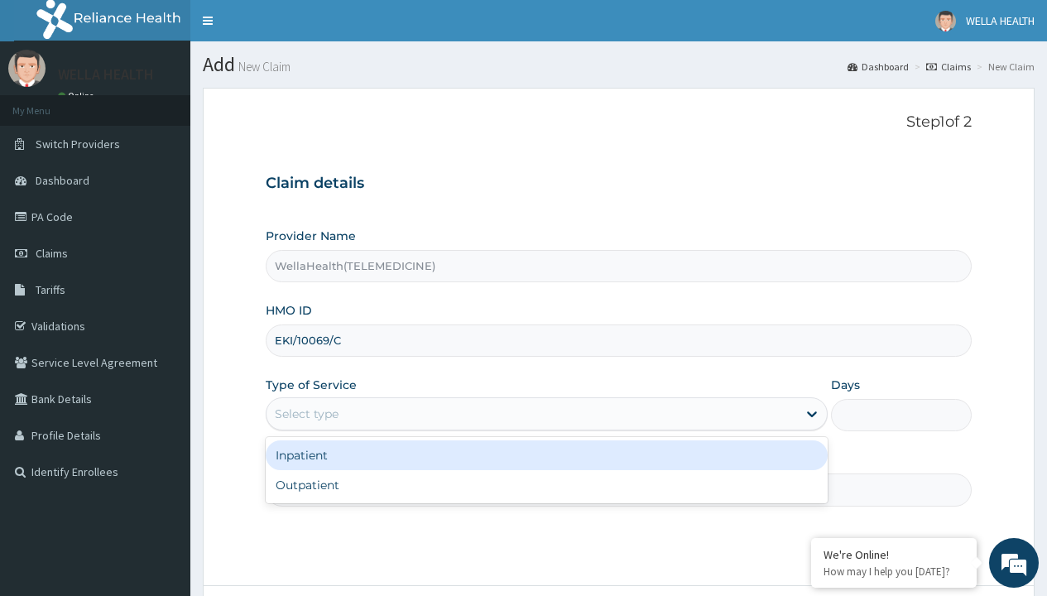
click at [546, 485] on div "Outpatient" at bounding box center [547, 485] width 562 height 30
type input "1"
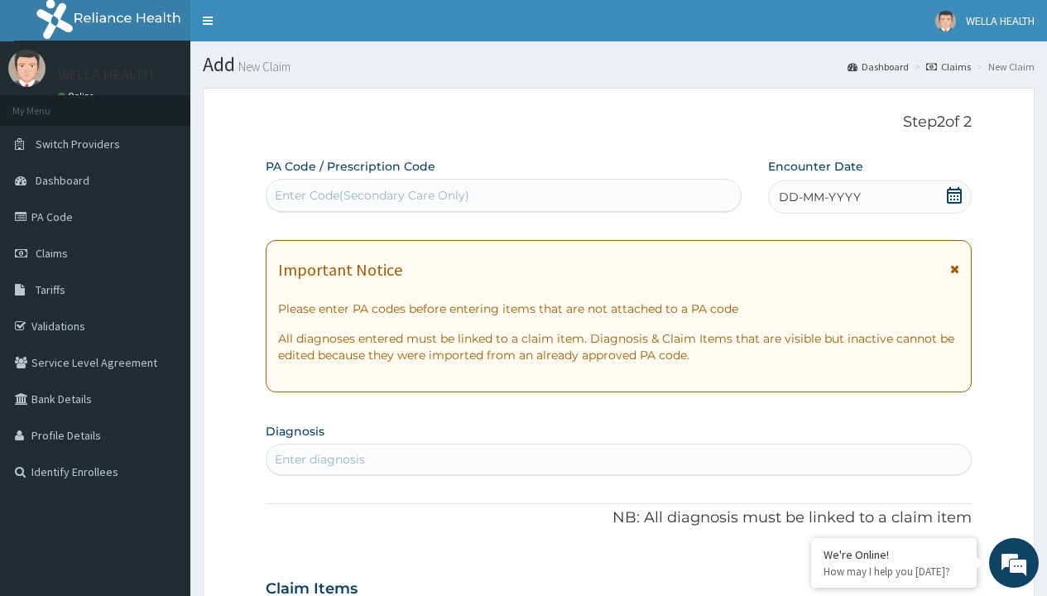
scroll to position [138, 0]
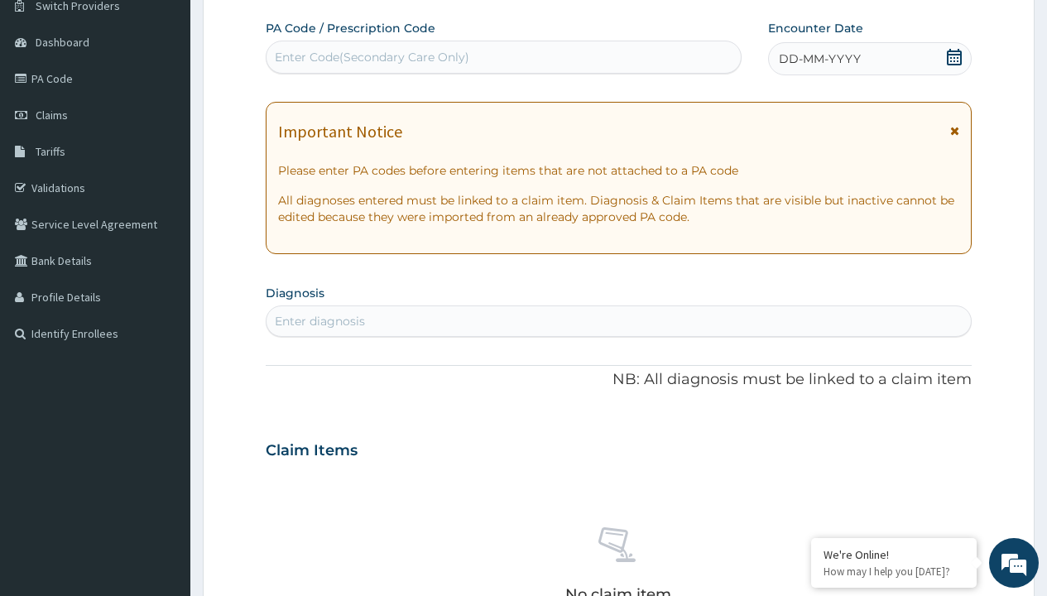
click at [819, 59] on span "DD-MM-YYYY" at bounding box center [820, 59] width 82 height 17
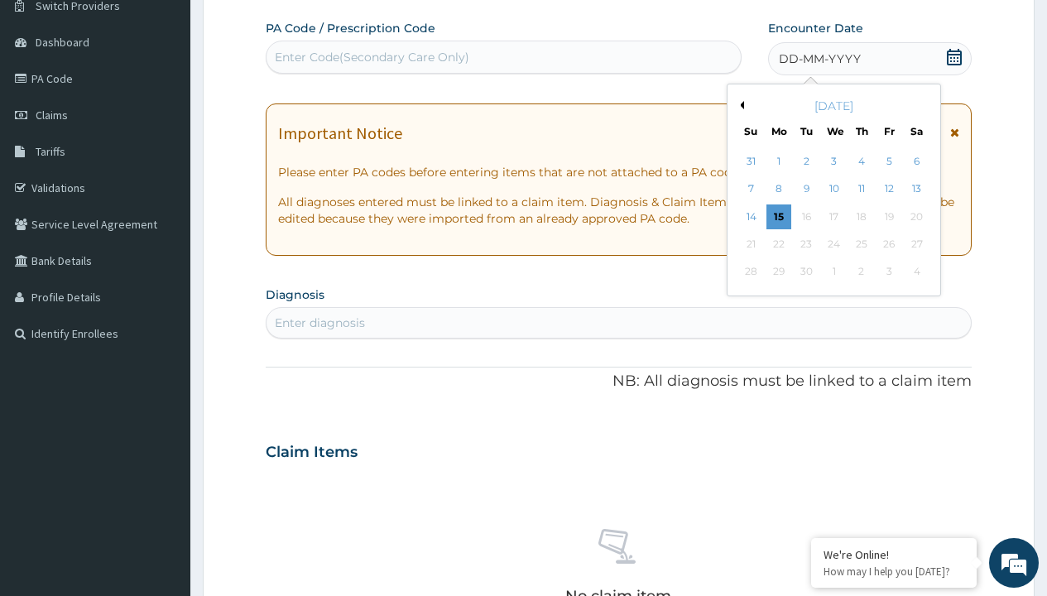
click at [739, 105] on button "Previous Month" at bounding box center [740, 105] width 8 height 8
click at [778, 216] on div "11" at bounding box center [779, 216] width 25 height 25
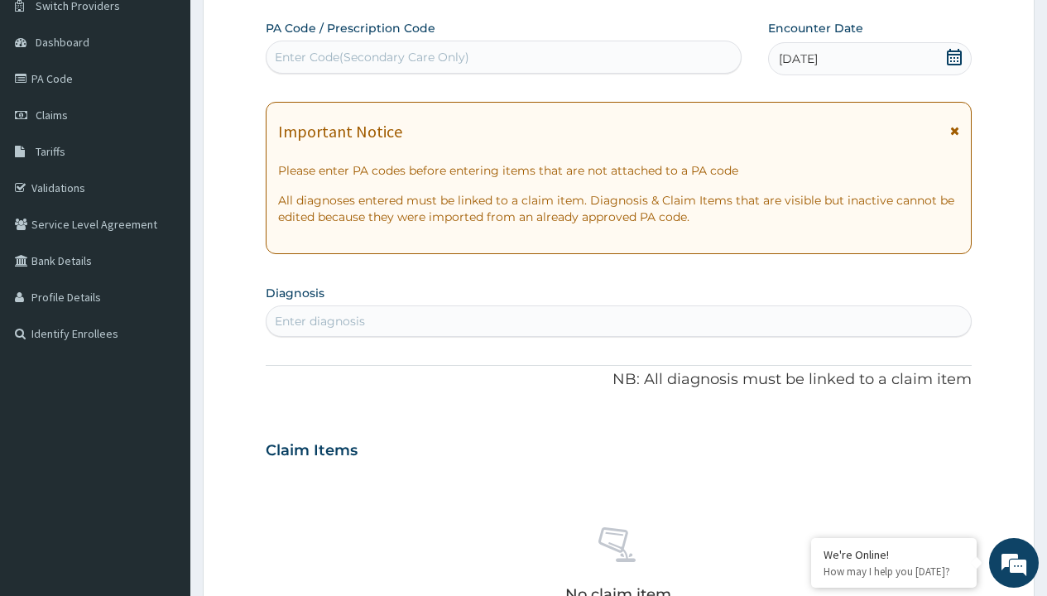
click at [371, 57] on div "Enter Code(Secondary Care Only)" at bounding box center [372, 57] width 195 height 17
type input "PR/9DE2F6B4"
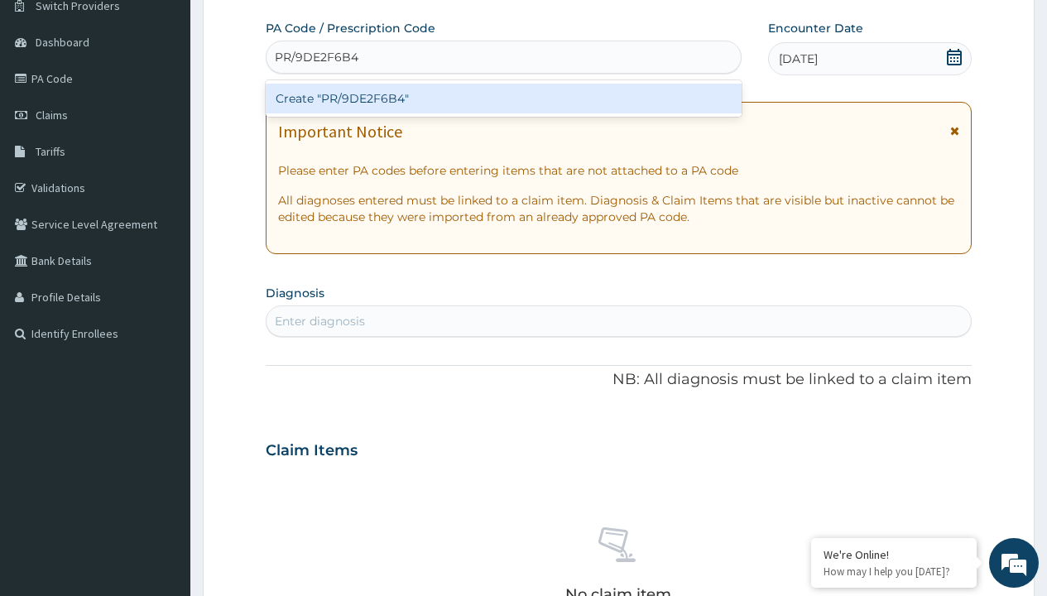
click at [503, 99] on div "Create "PR/9DE2F6B4"" at bounding box center [503, 99] width 475 height 30
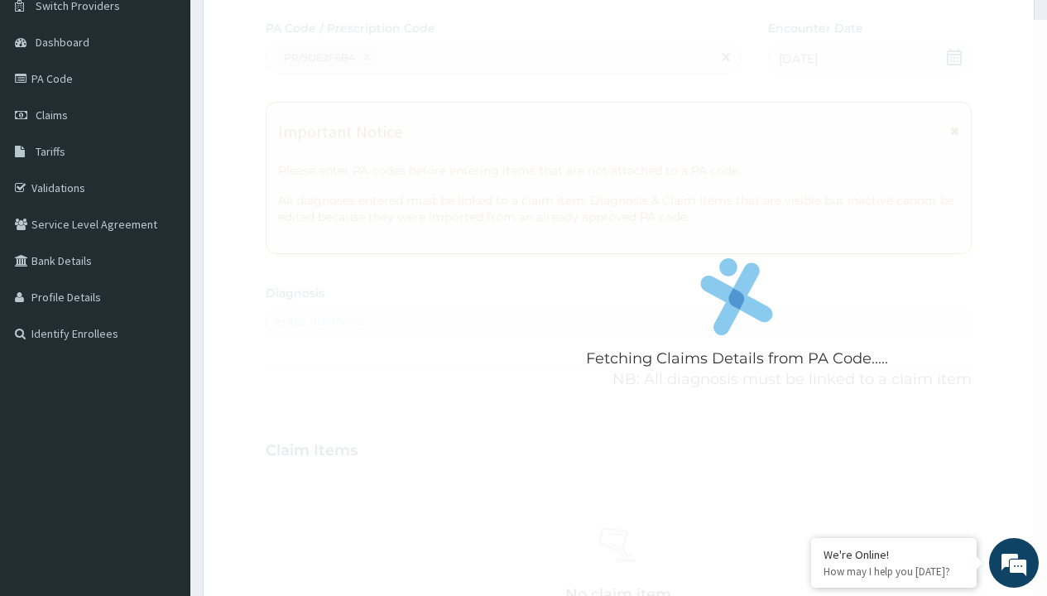
click at [320, 321] on div "Enter diagnosis" at bounding box center [320, 321] width 90 height 17
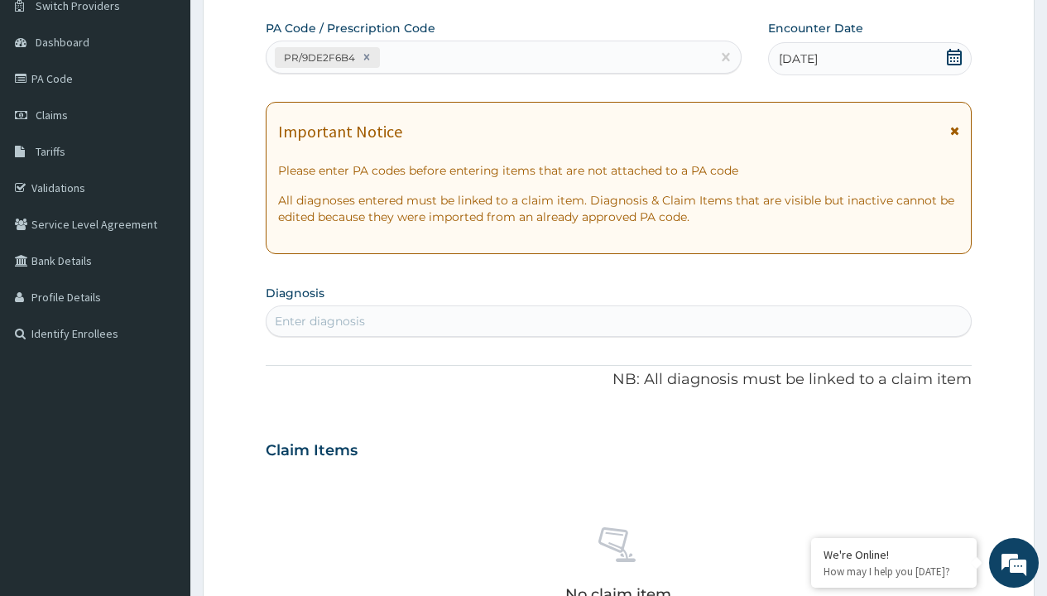
type input "prescription collected"
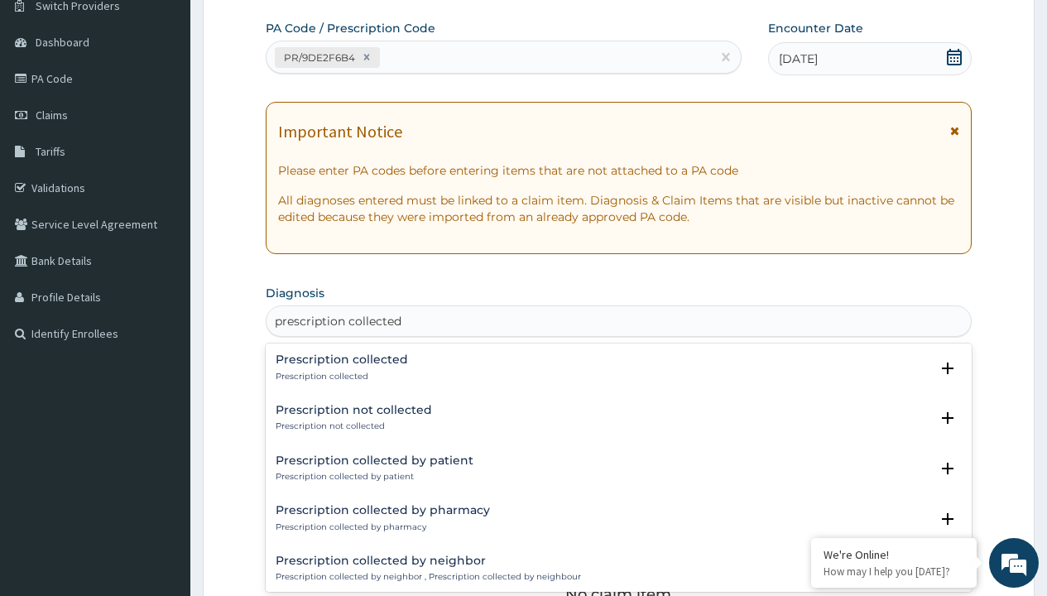
click at [339, 376] on p "Prescription collected" at bounding box center [342, 377] width 132 height 12
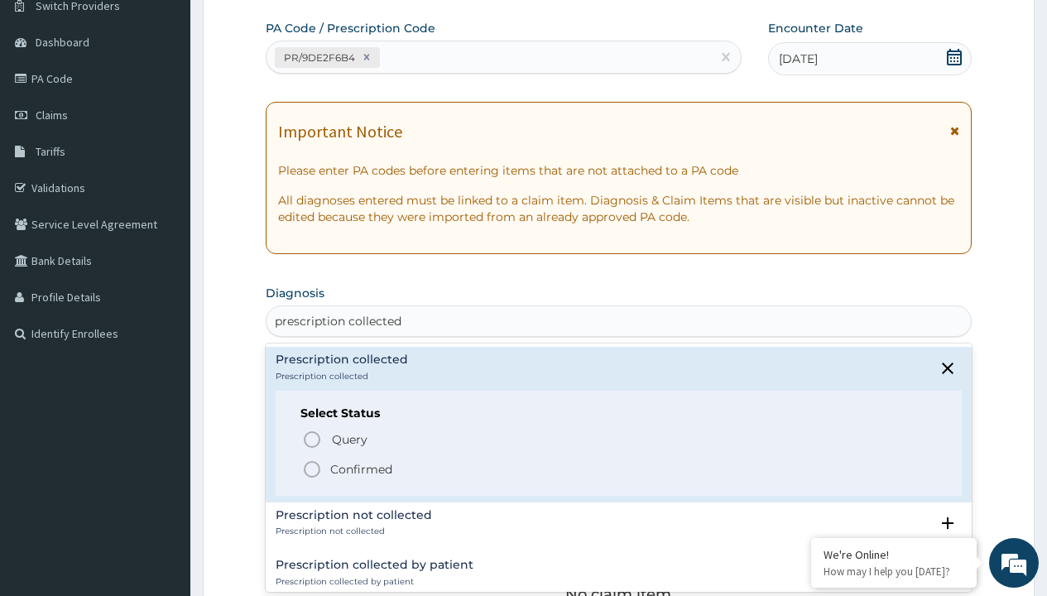
click at [361, 469] on p "Confirmed" at bounding box center [361, 469] width 62 height 17
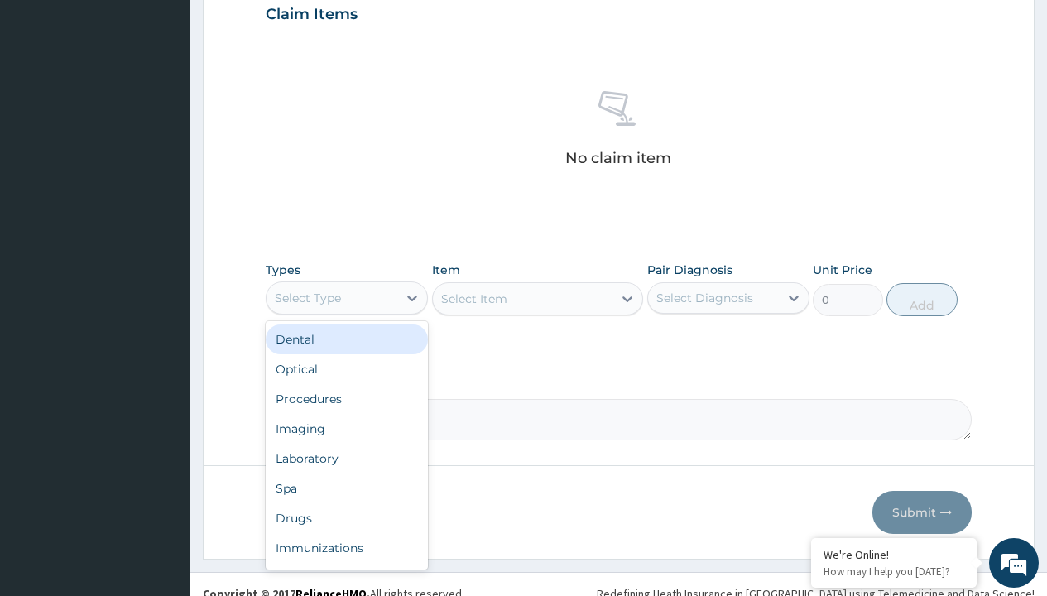
type input "procedures"
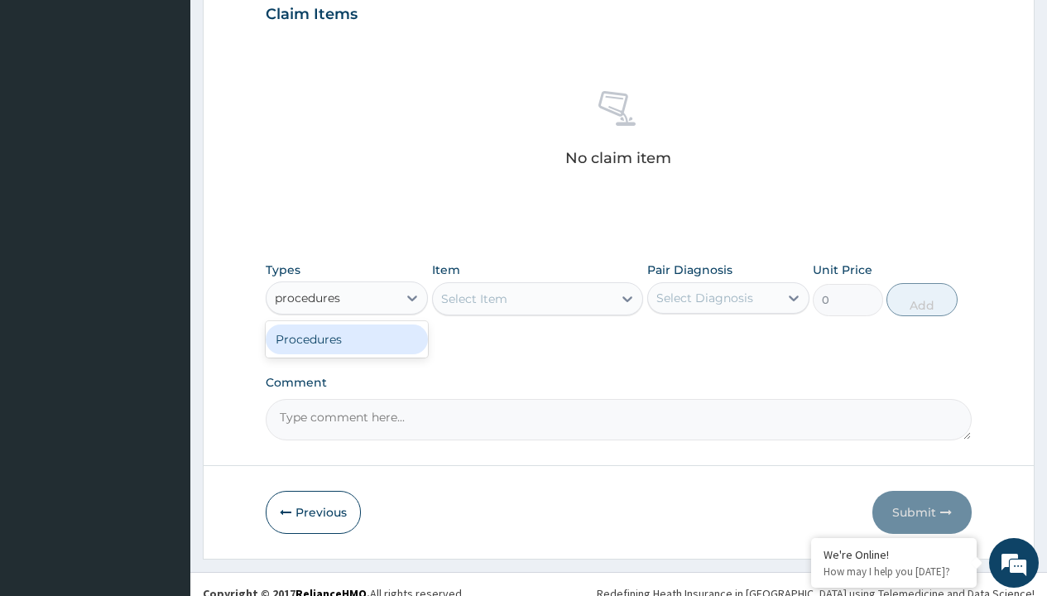
click at [347, 339] on div "Procedures" at bounding box center [347, 340] width 162 height 30
click at [474, 298] on div "Select Item" at bounding box center [474, 299] width 66 height 17
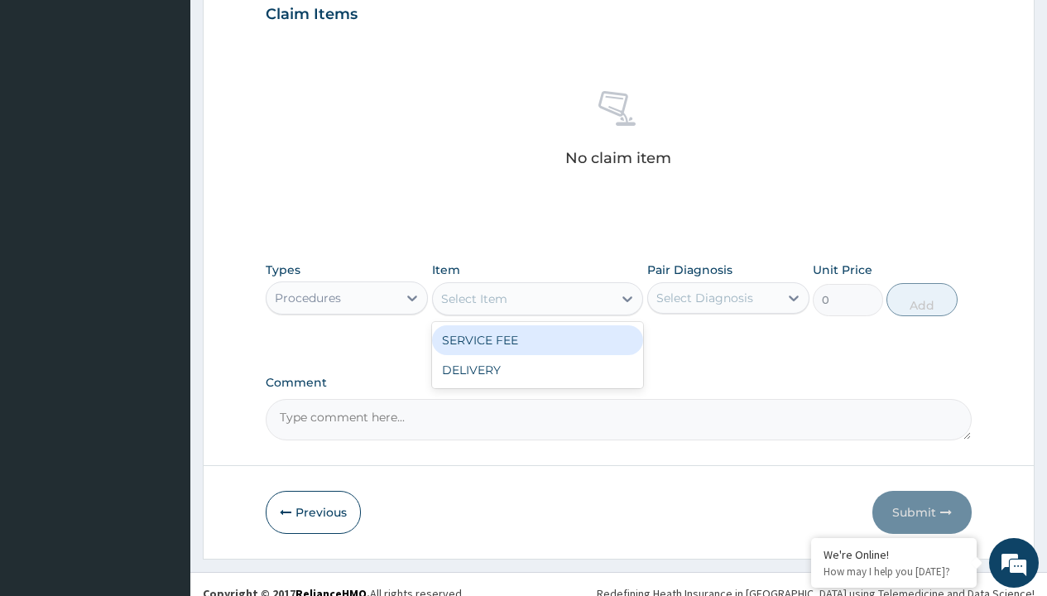
type input "service fee"
click at [537, 339] on div "SERVICE FEE" at bounding box center [538, 340] width 212 height 30
type input "100"
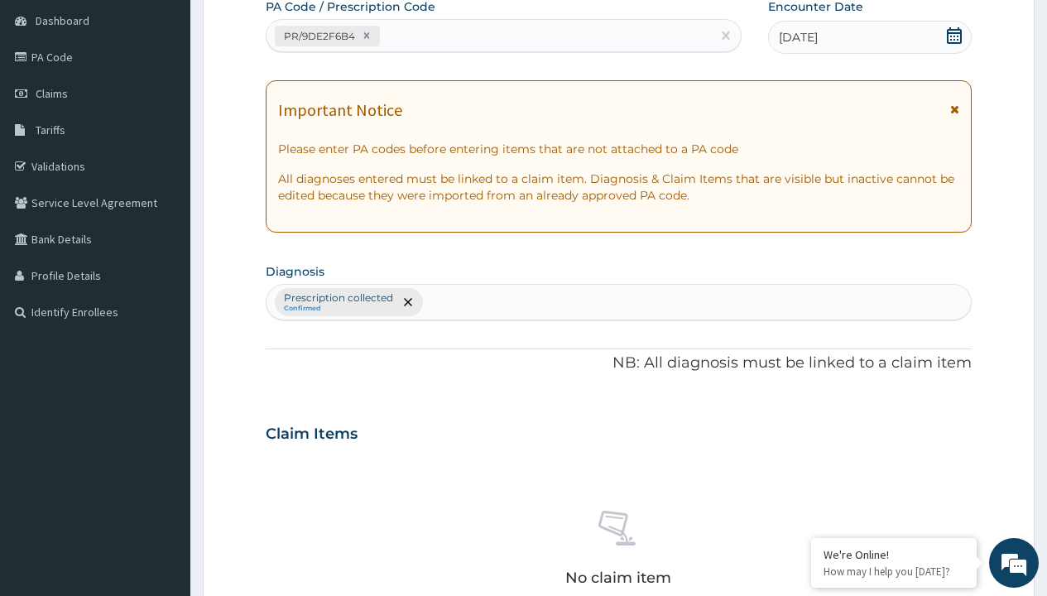
type input "prescription collected"
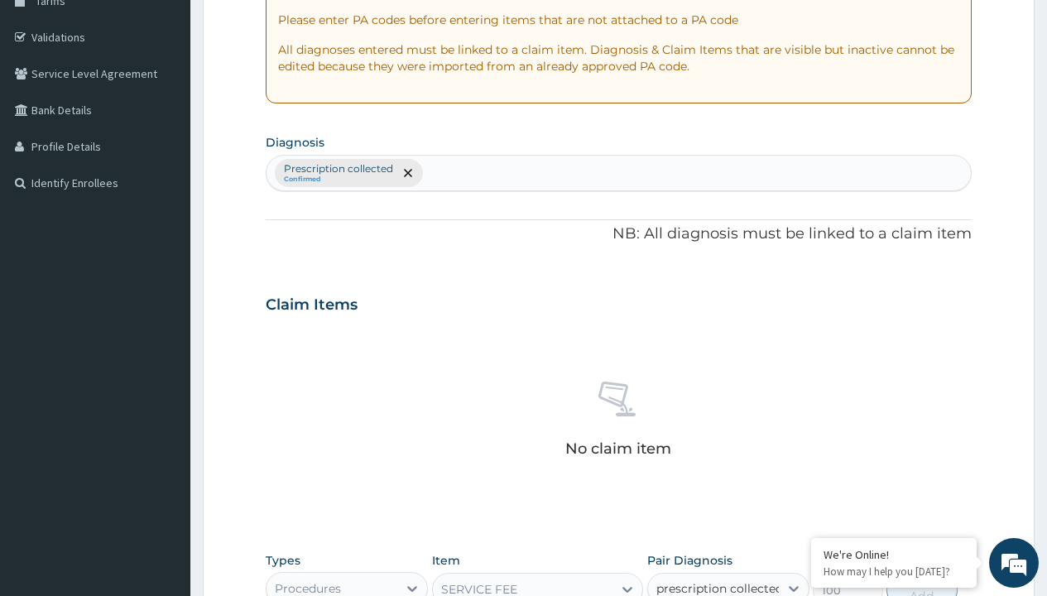
checkbox input "true"
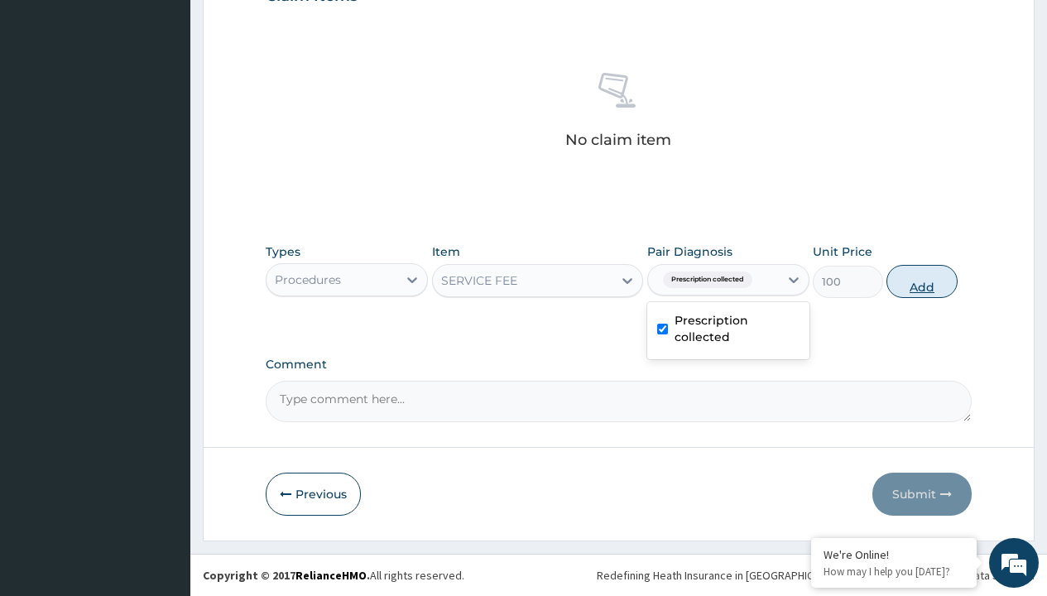
click at [922, 281] on button "Add" at bounding box center [922, 281] width 70 height 33
type input "0"
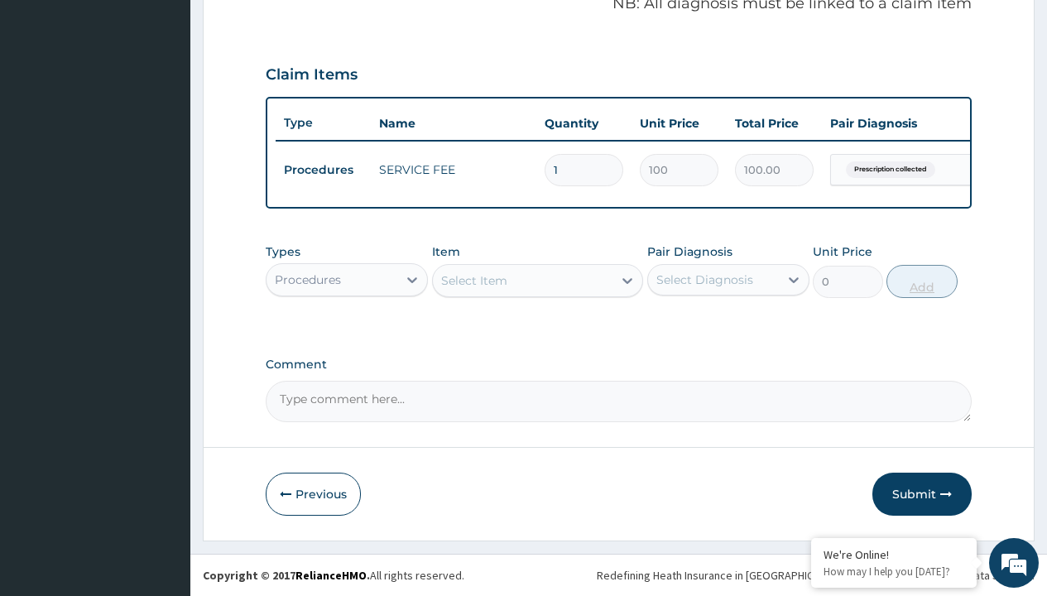
scroll to position [532, 0]
click at [308, 279] on div "Procedures" at bounding box center [308, 280] width 66 height 17
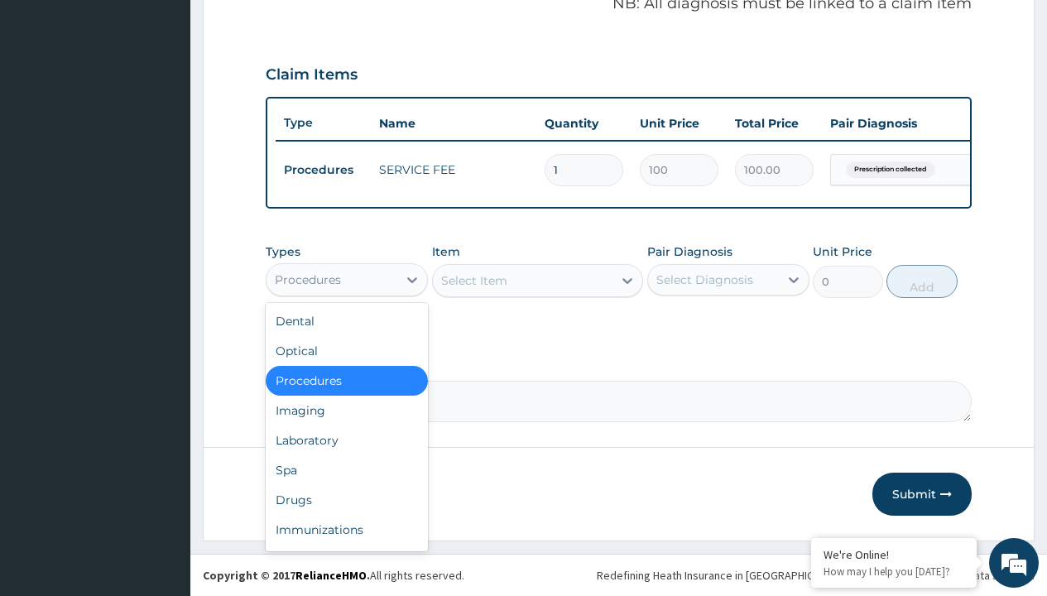
type input "drugs"
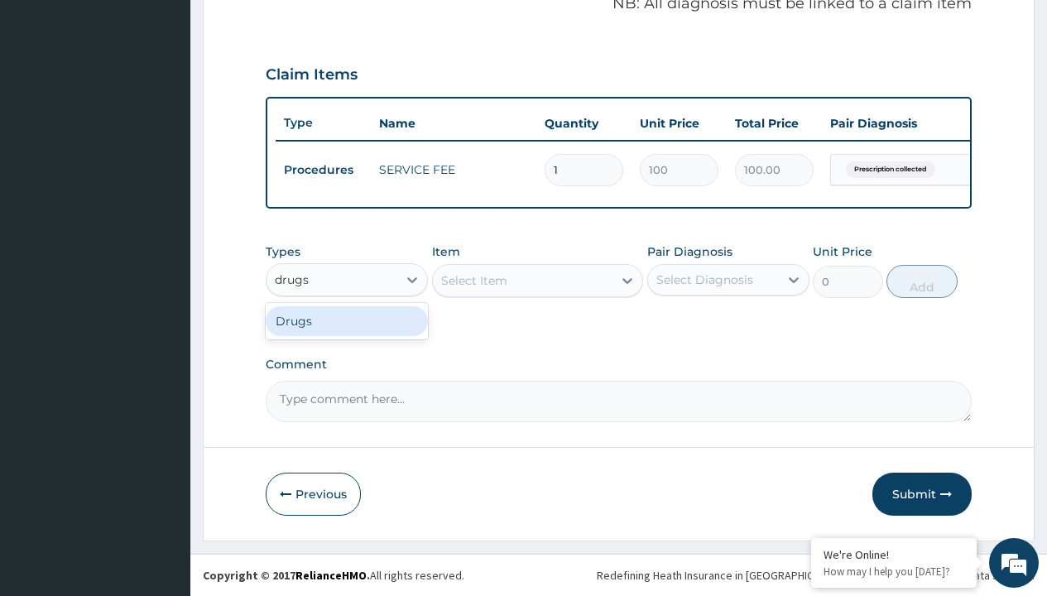
click at [347, 320] on div "Drugs" at bounding box center [347, 321] width 162 height 30
click at [474, 280] on div "Select Item" at bounding box center [538, 280] width 212 height 33
type input "amoxicillin suspension branded"
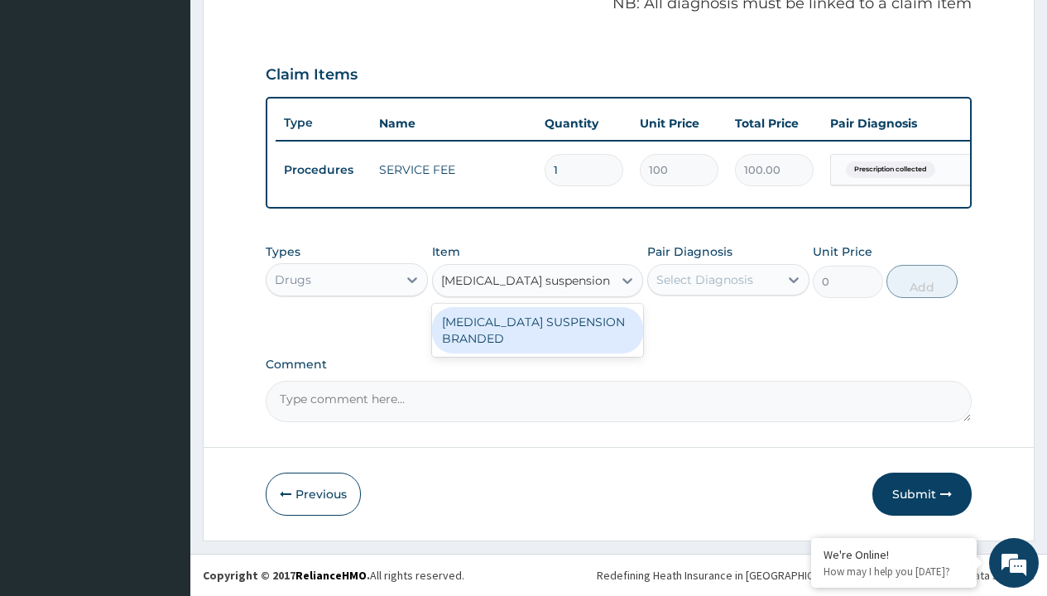
click at [537, 330] on div "[MEDICAL_DATA] SUSPENSION BRANDED" at bounding box center [538, 330] width 212 height 46
type input "5890"
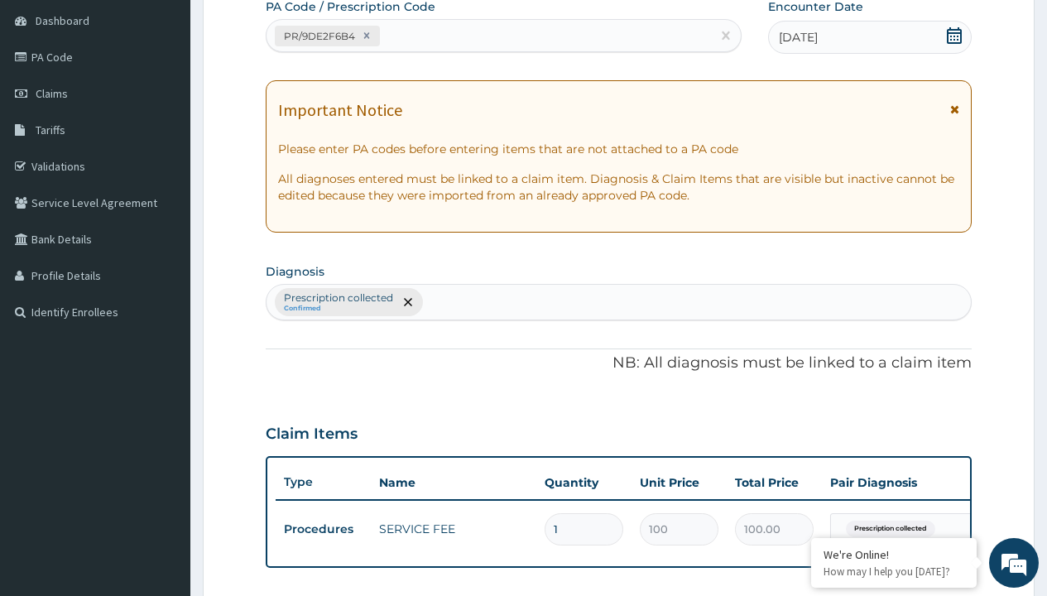
type input "prescription collected"
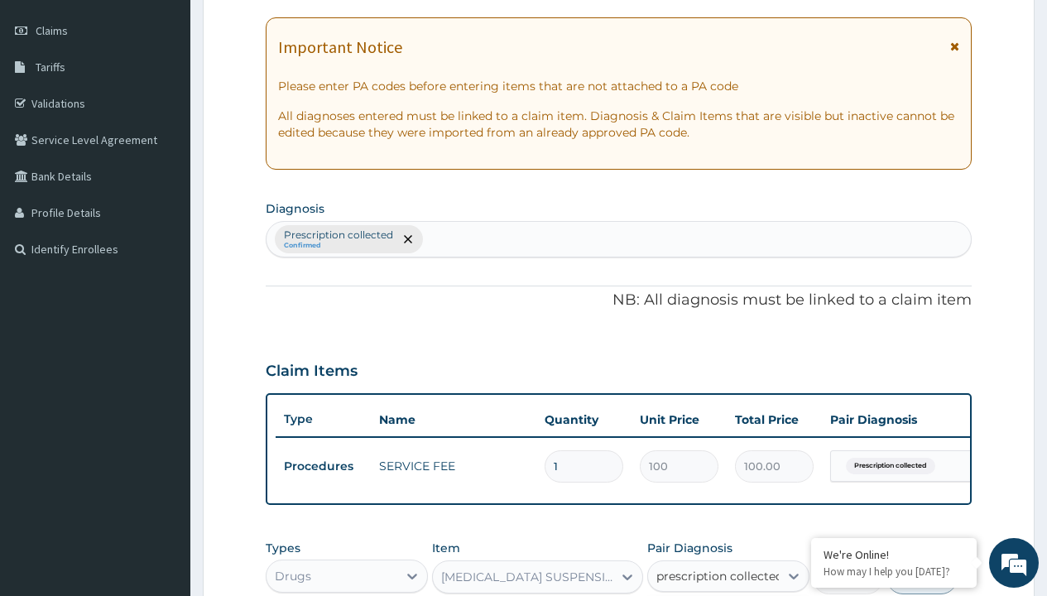
checkbox input "true"
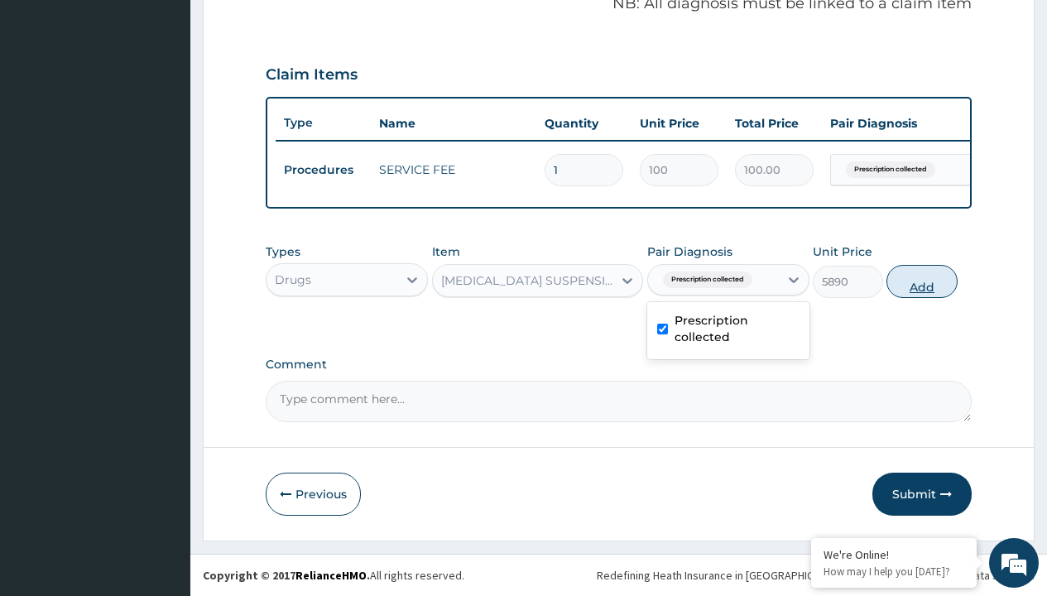
click at [922, 281] on button "Add" at bounding box center [922, 281] width 70 height 33
type input "0"
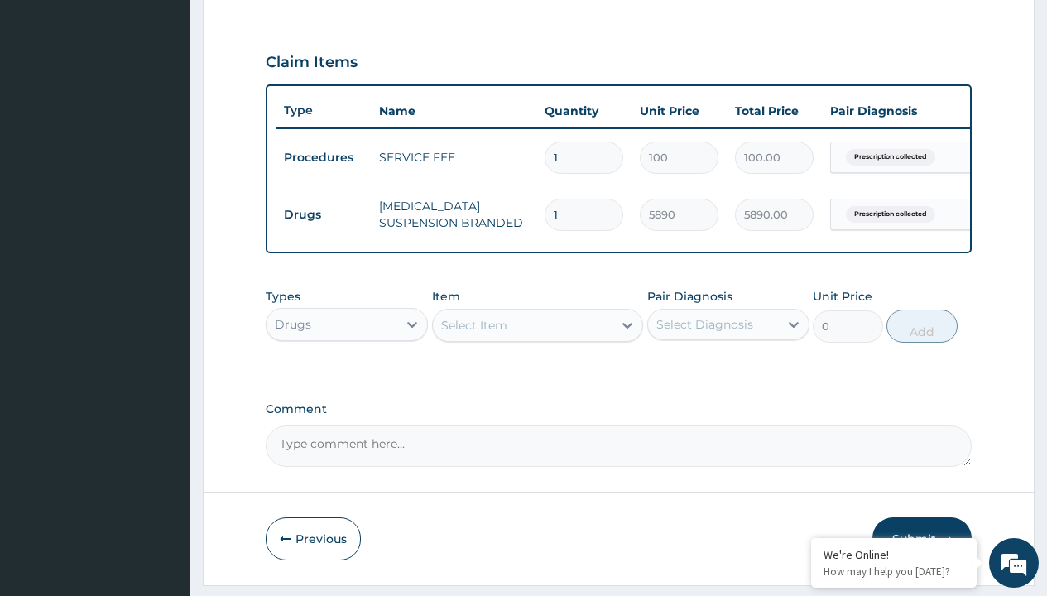
click at [323, 214] on td "Drugs" at bounding box center [323, 215] width 95 height 31
type input "drugs"
click at [347, 378] on div "Drugs" at bounding box center [347, 366] width 162 height 30
click at [474, 334] on div "Select Item" at bounding box center [474, 325] width 66 height 17
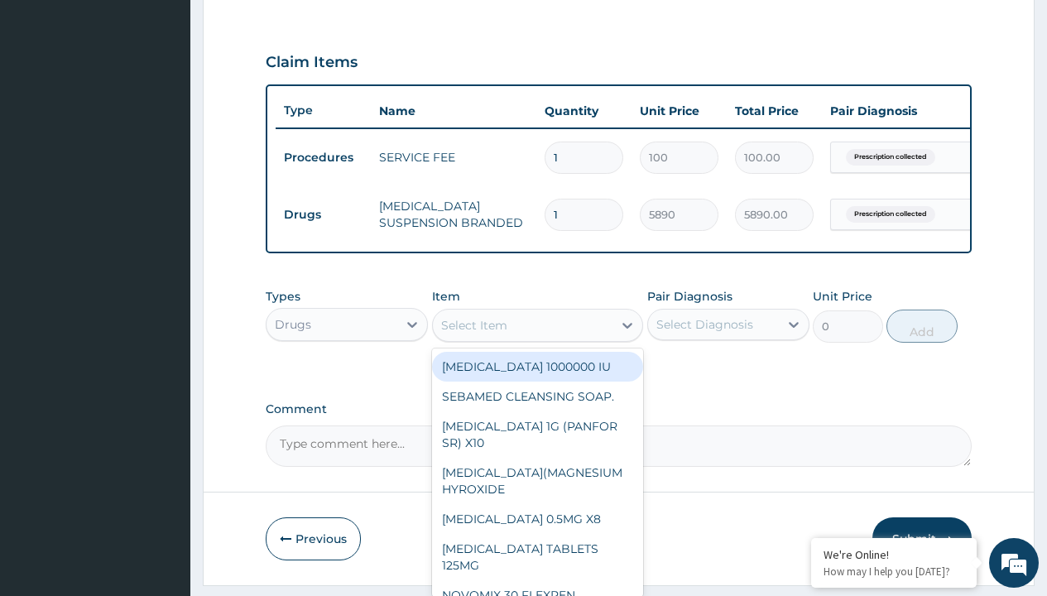
type input "artemether + lumefantrine 20/120 lumartem x24"
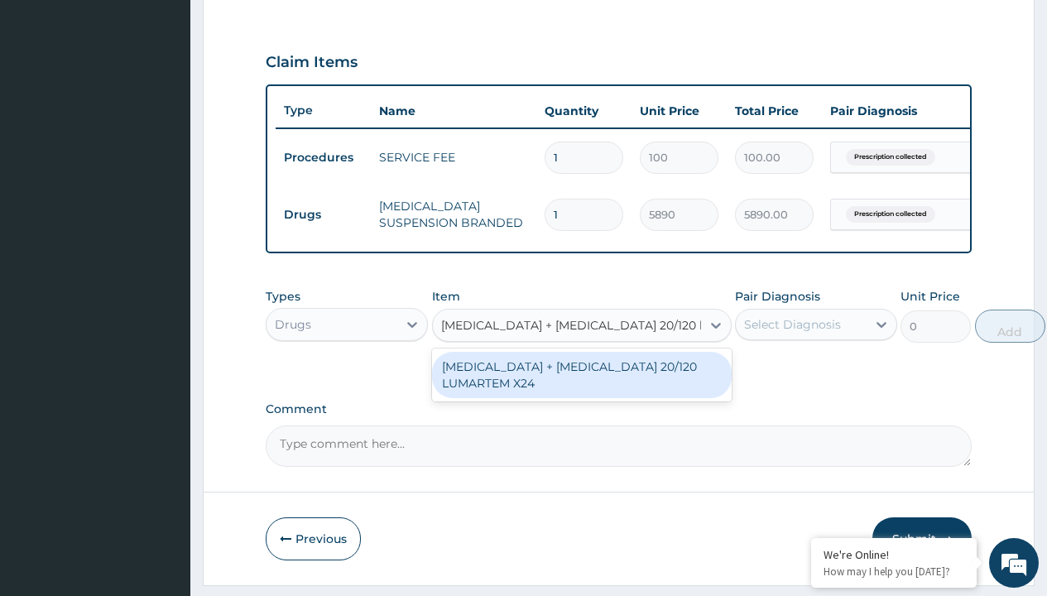
click at [581, 387] on div "[MEDICAL_DATA] + [MEDICAL_DATA] 20/120 LUMARTEM X24" at bounding box center [582, 375] width 300 height 46
type input "121.9000015258789"
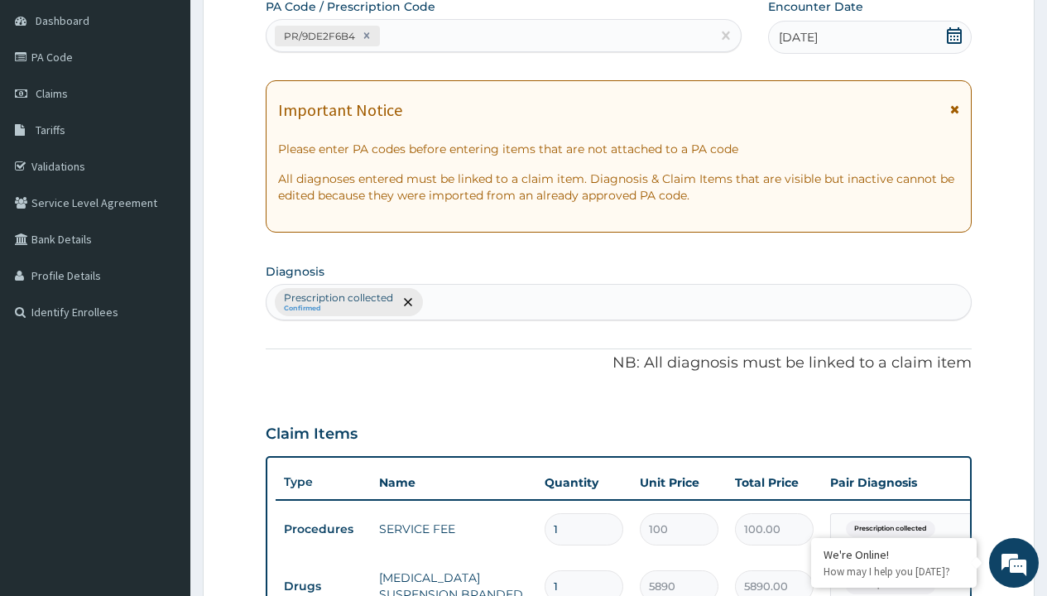
type input "prescription collected"
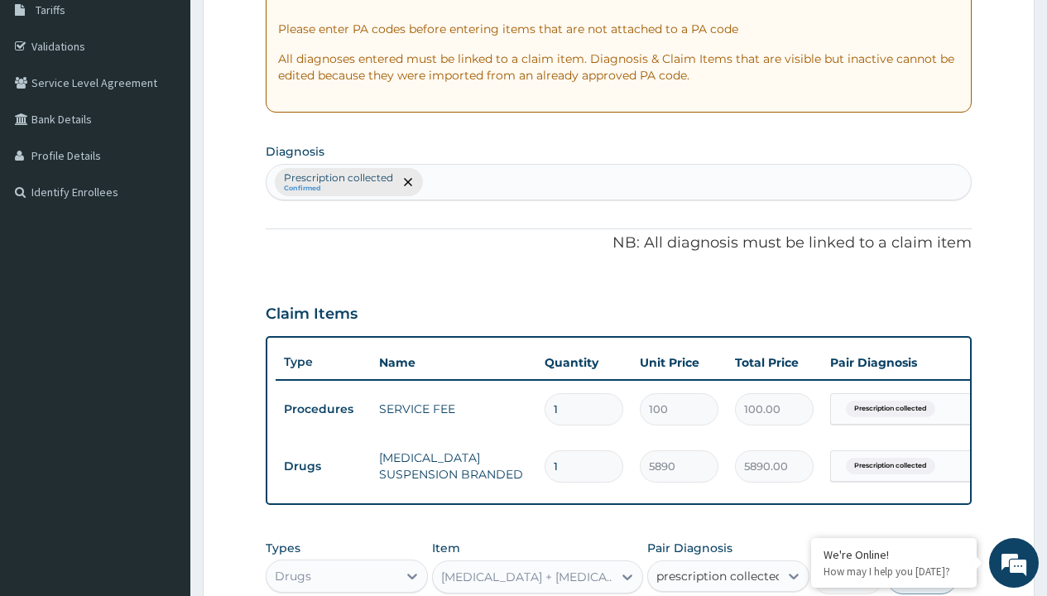
checkbox input "true"
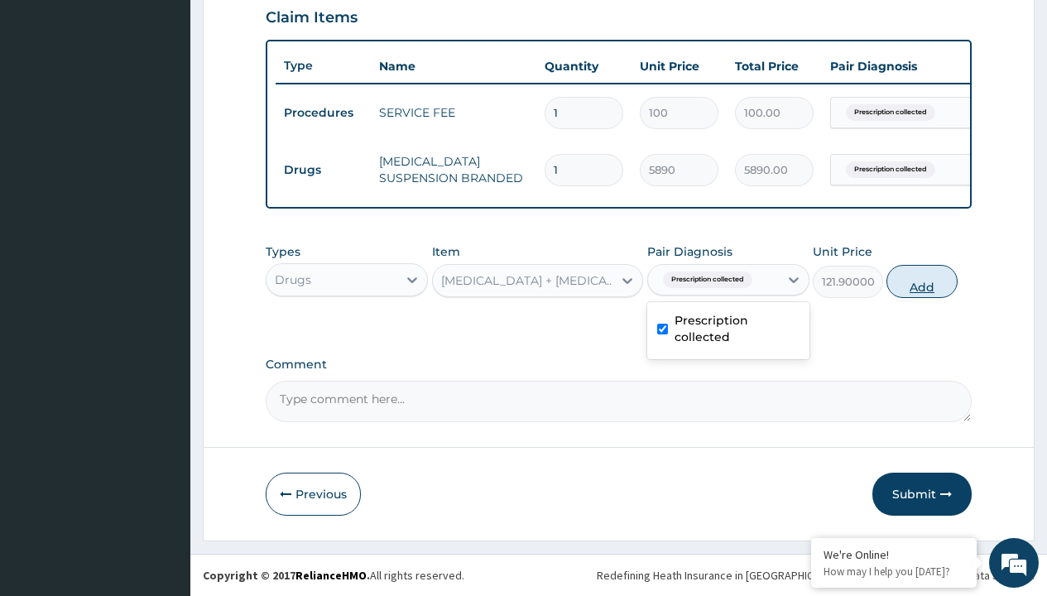
click at [922, 281] on button "Add" at bounding box center [922, 281] width 70 height 33
type input "0"
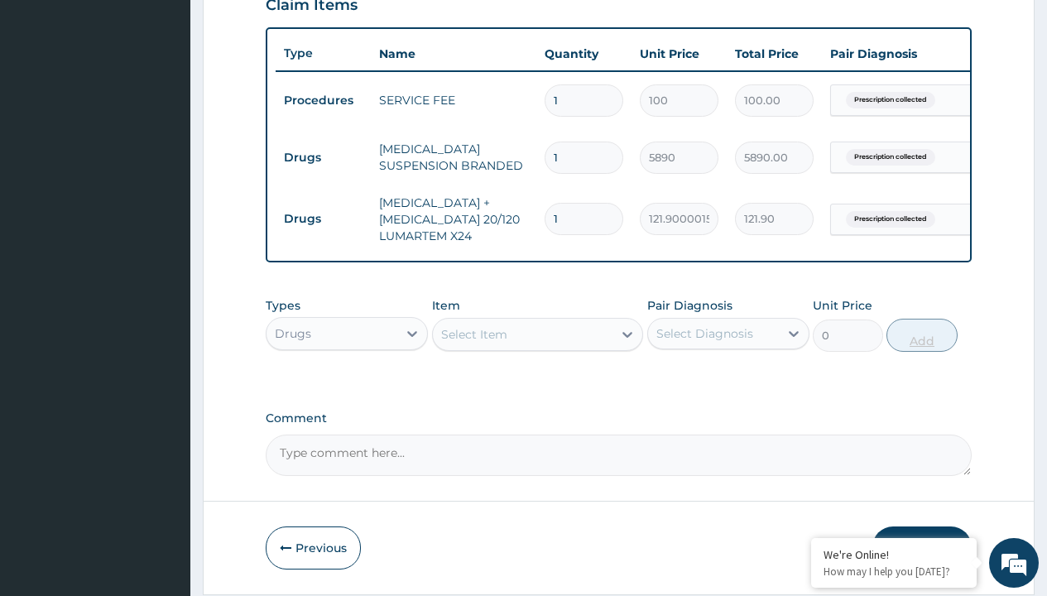
type input "24"
type input "2925.60"
type input "24"
click at [323, 157] on td "Drugs" at bounding box center [323, 157] width 95 height 31
type input "drugs"
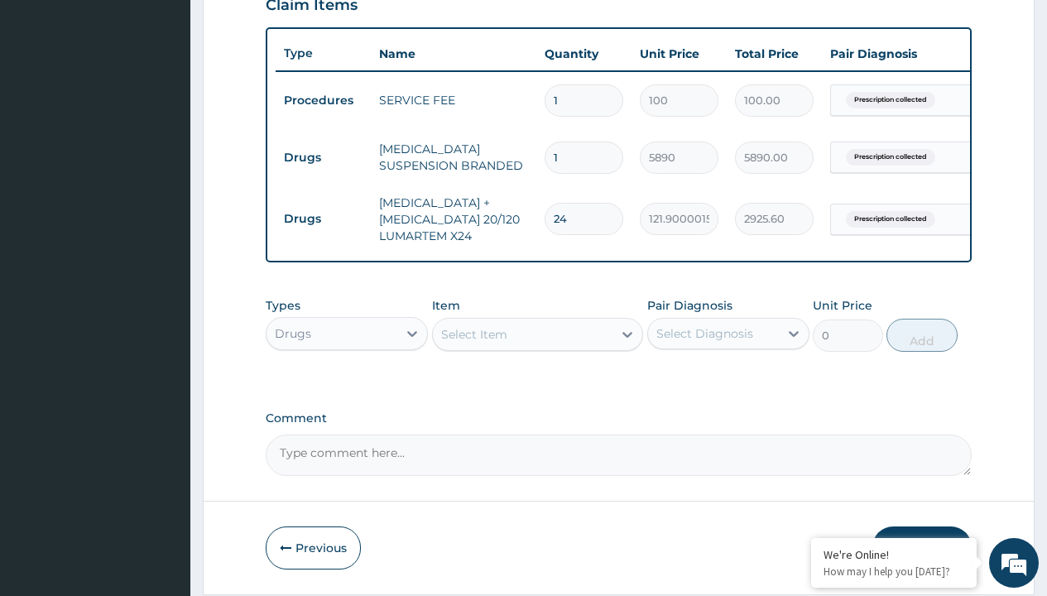
scroll to position [0, 0]
click at [347, 387] on div "Drugs" at bounding box center [347, 375] width 162 height 30
click at [474, 343] on div "Select Item" at bounding box center [474, 334] width 66 height 17
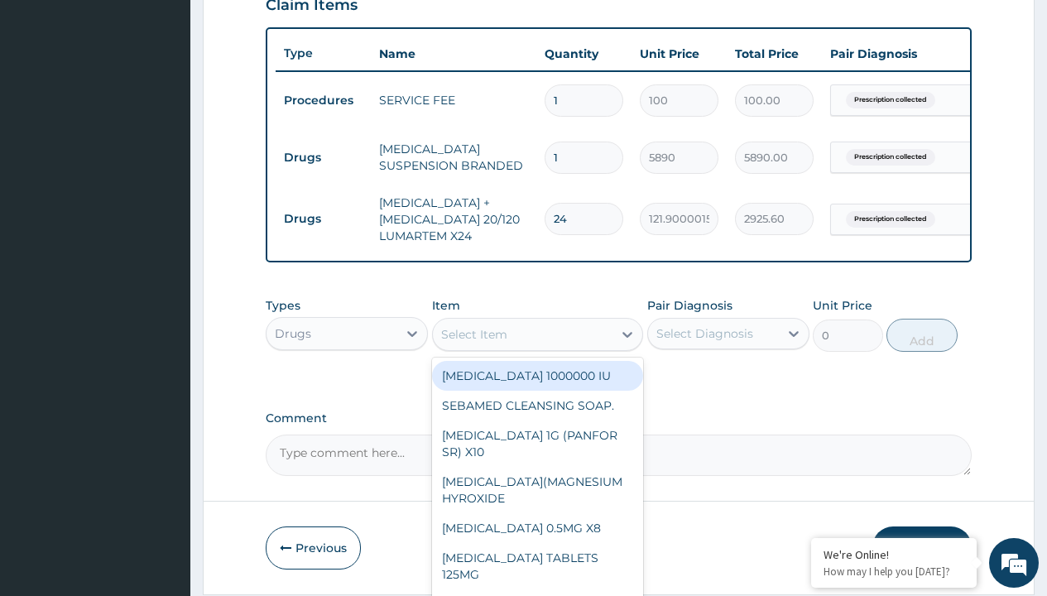
type input "paracetamol syrup emzor/bott"
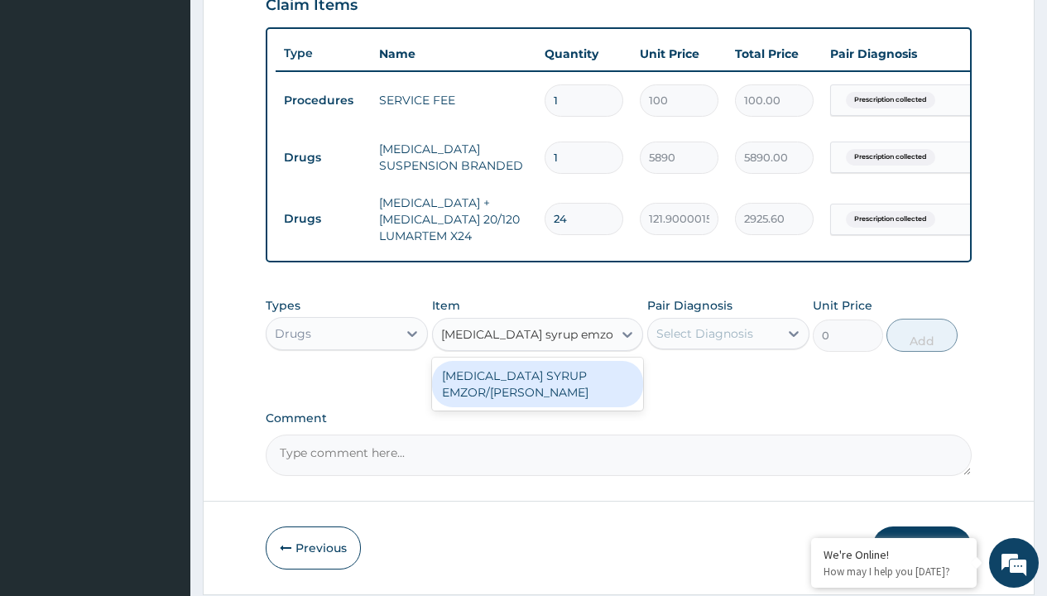
click at [537, 396] on div "[MEDICAL_DATA] SYRUP EMZOR/[PERSON_NAME]" at bounding box center [538, 384] width 212 height 46
type input "1214.099975585938"
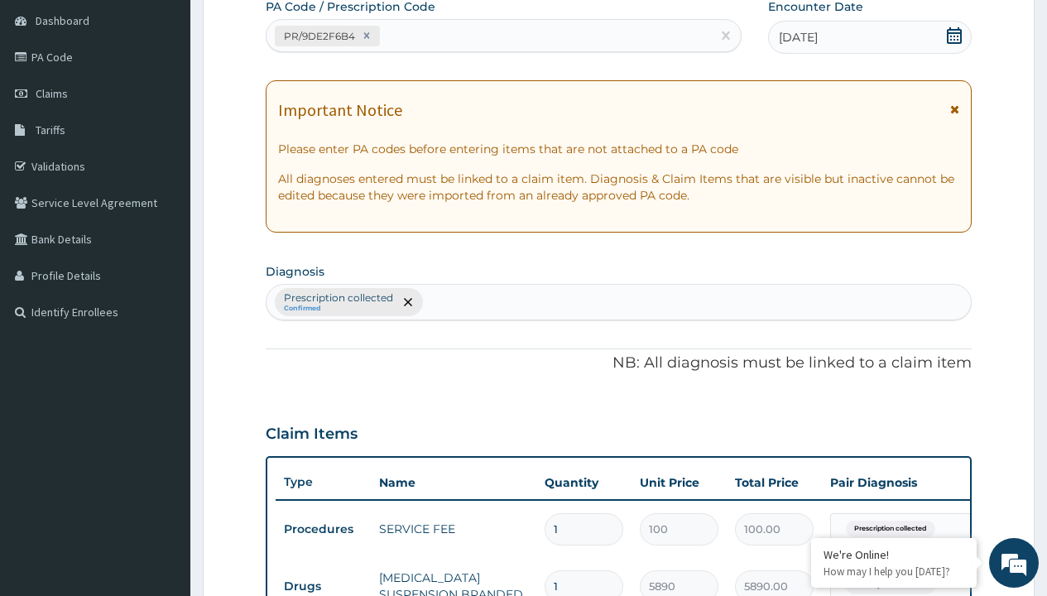
type input "prescription collected"
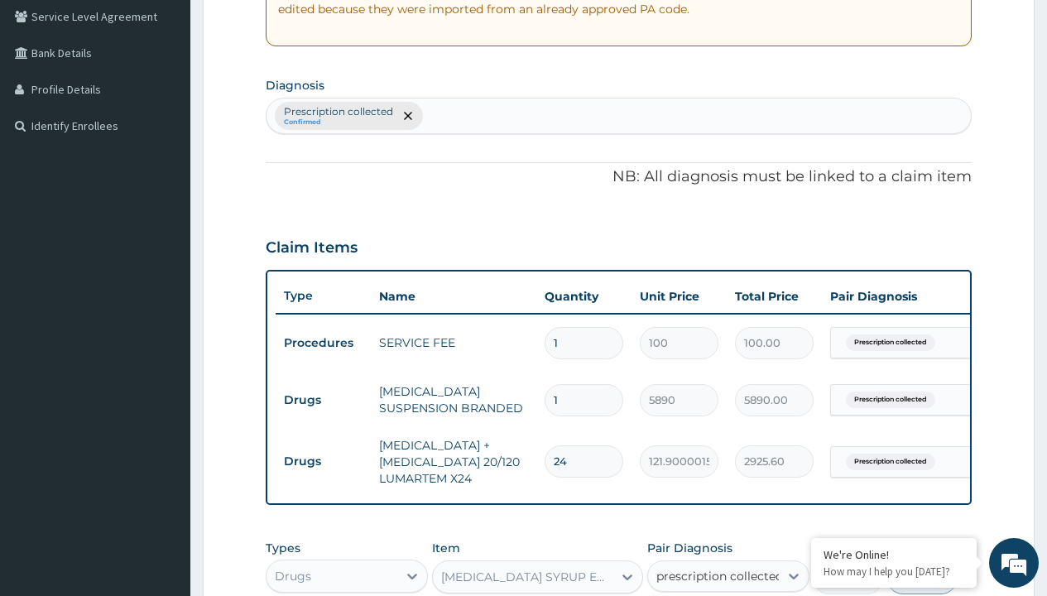
checkbox input "true"
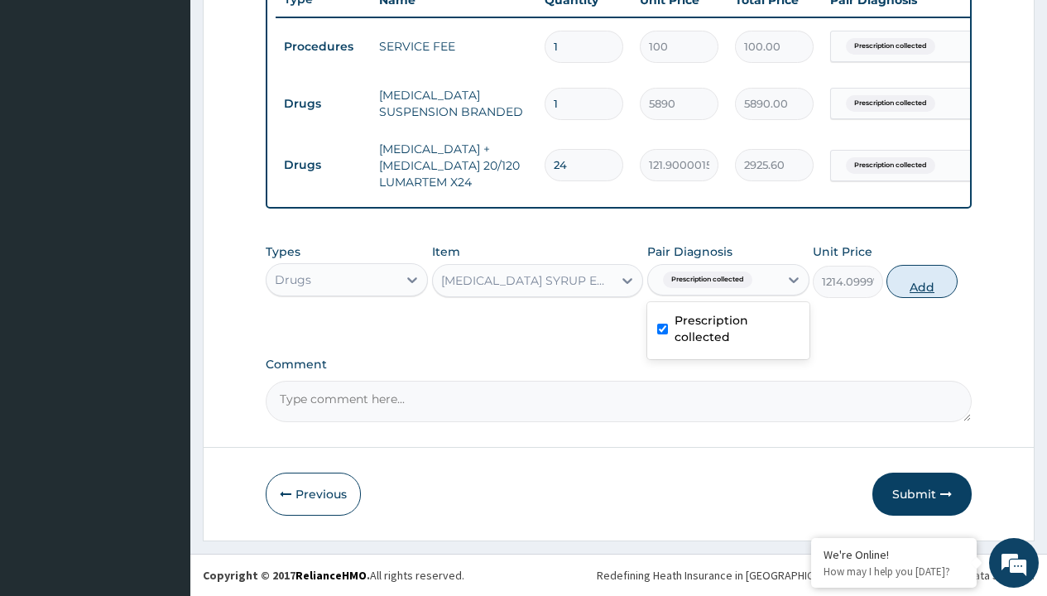
click at [922, 281] on button "Add" at bounding box center [922, 281] width 70 height 33
type input "0"
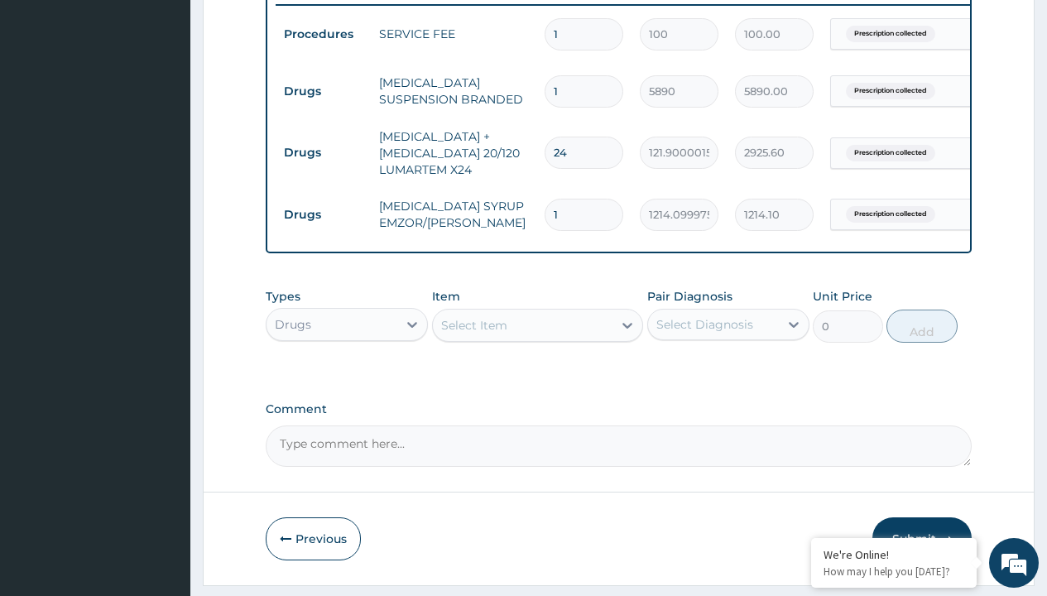
click at [323, 91] on td "Drugs" at bounding box center [323, 91] width 95 height 31
type input "drugs"
click at [347, 378] on div "Drugs" at bounding box center [347, 366] width 162 height 30
click at [474, 334] on div "Select Item" at bounding box center [474, 325] width 66 height 17
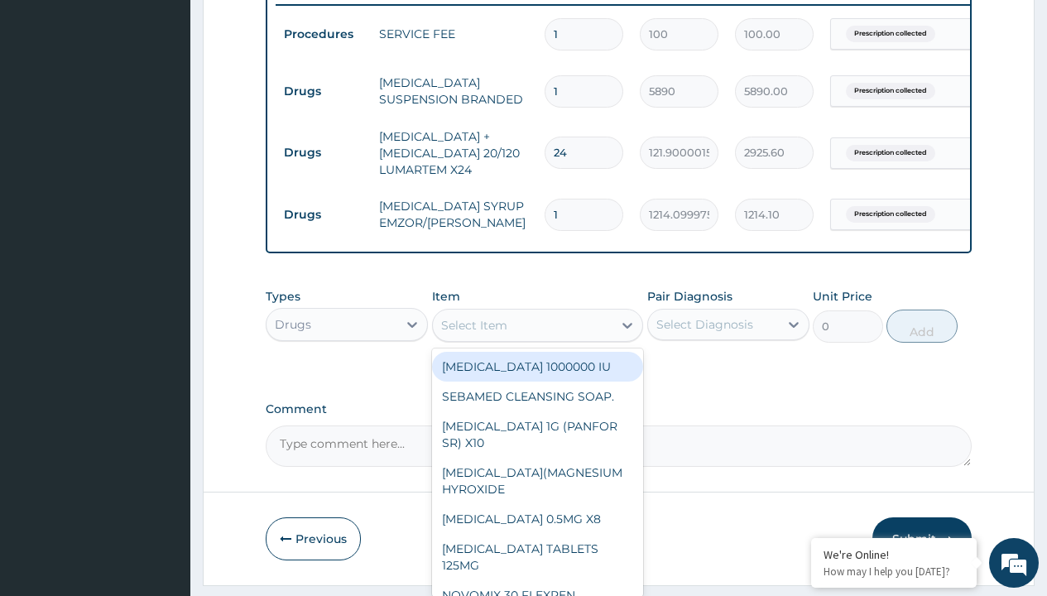
type input "cetirizine syrup"
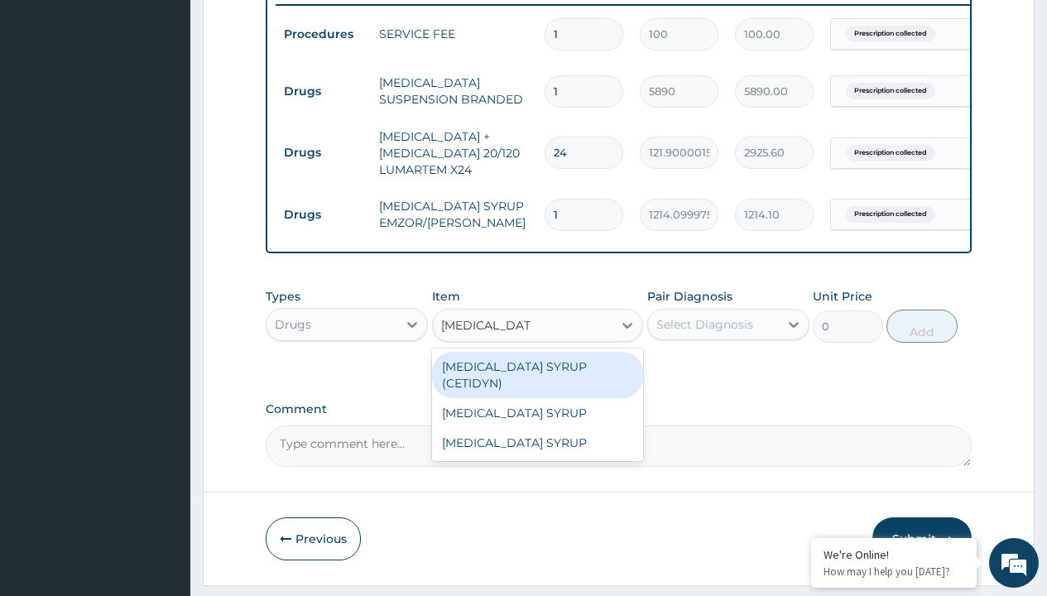
click at [537, 378] on div "CETIRIZINE SYRUP (CETIDYN)" at bounding box center [538, 375] width 212 height 46
type input "2200"
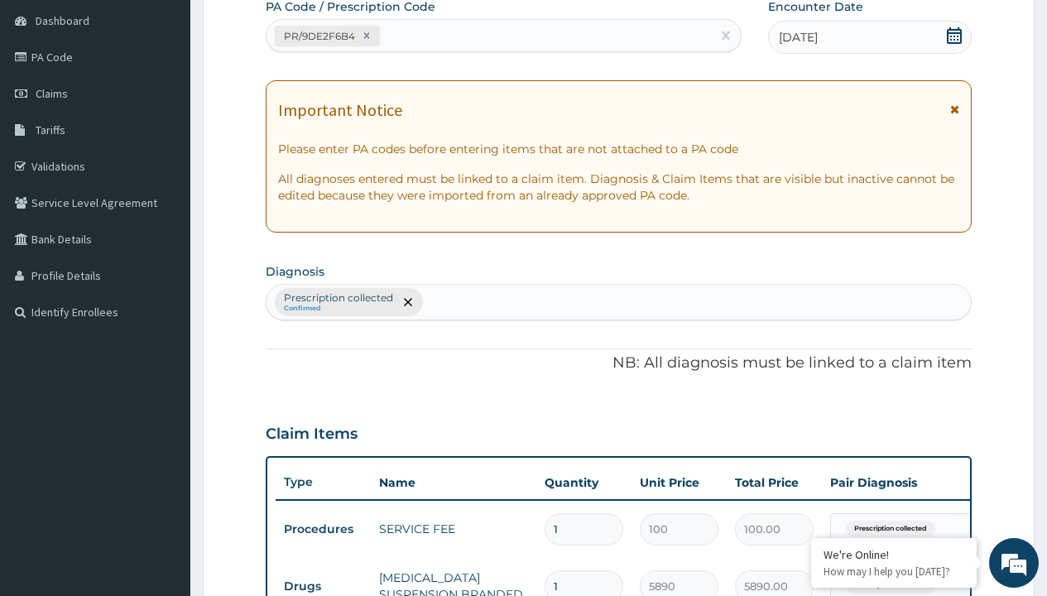
type input "prescription collected"
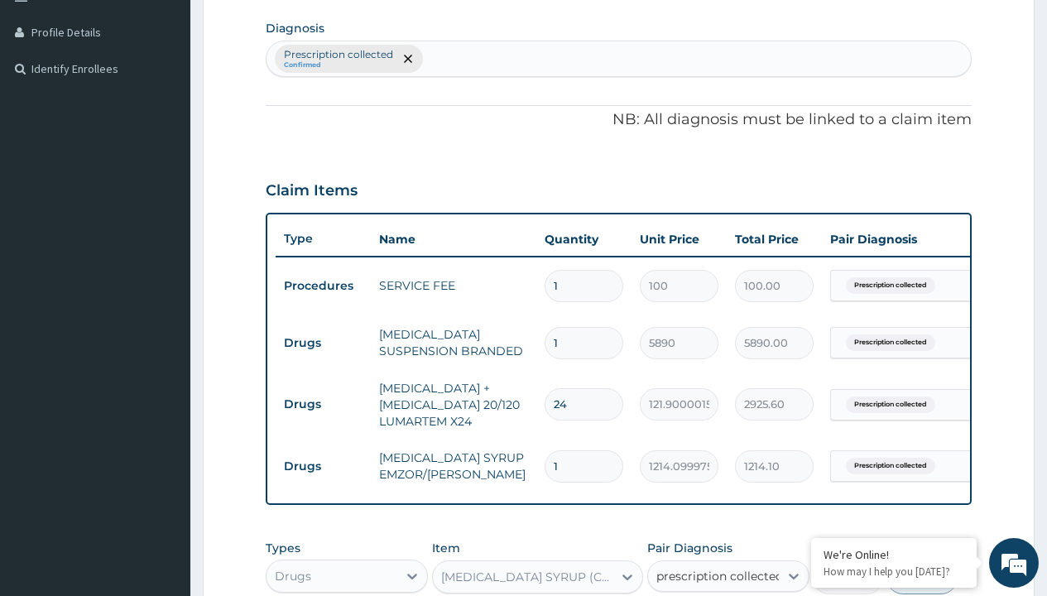
checkbox input "true"
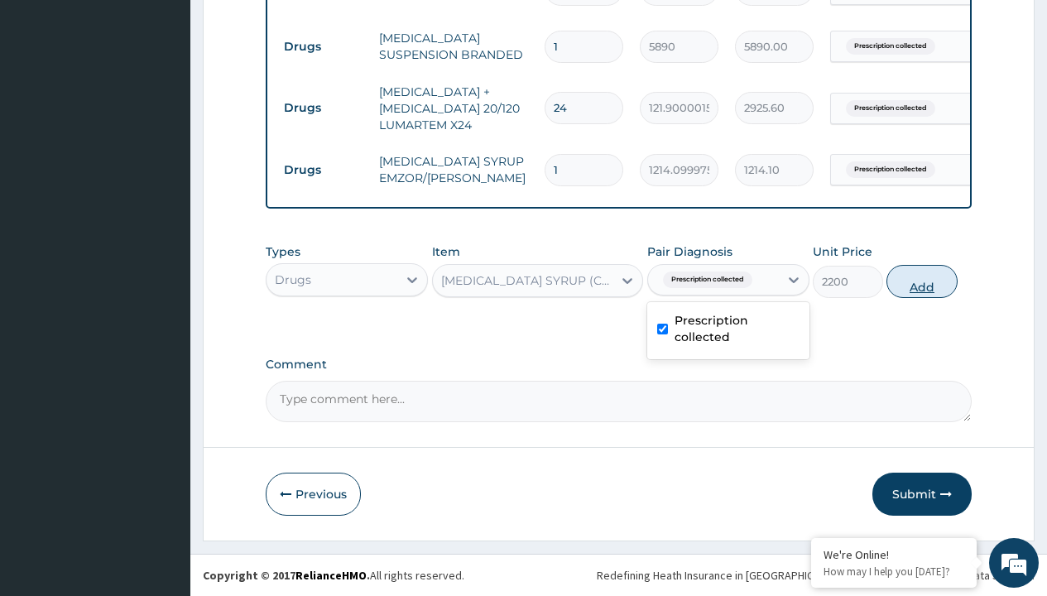
click at [922, 281] on button "Add" at bounding box center [922, 281] width 70 height 33
type input "0"
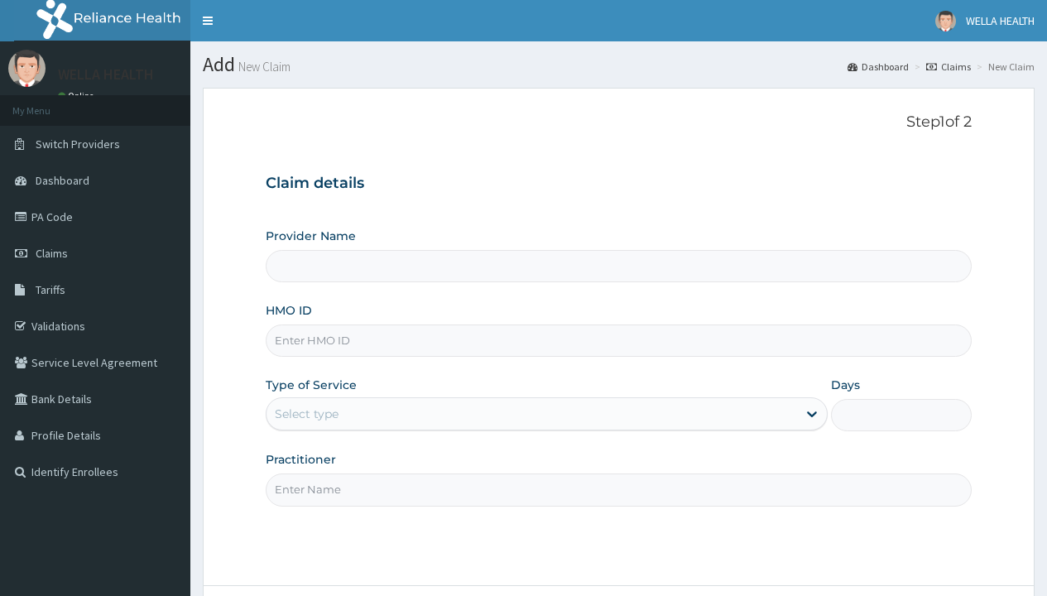
type input "WellaHealth(TELEMEDICINE)"
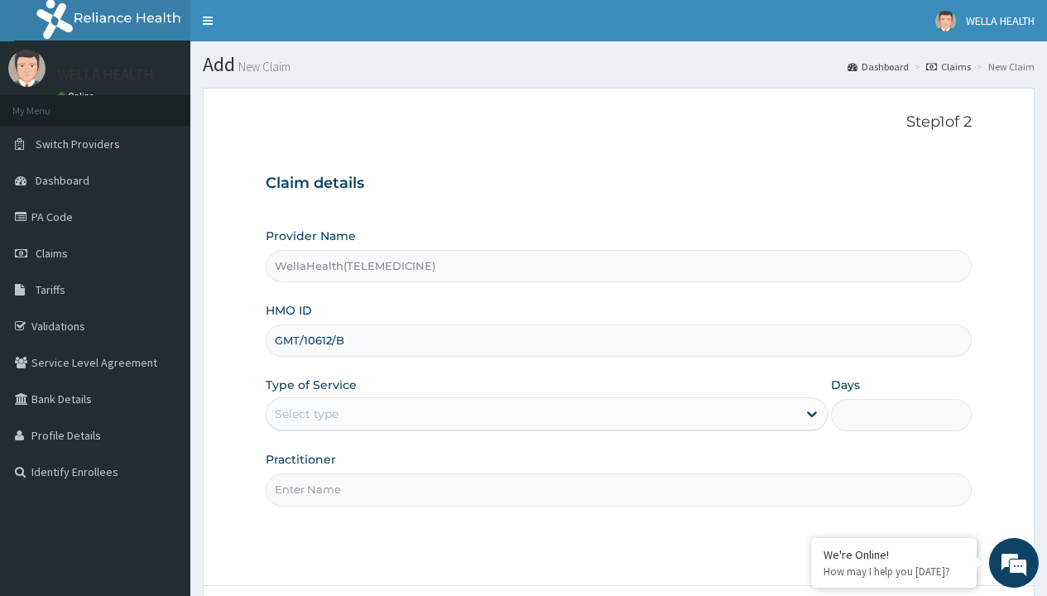
type input "GMT/10612/B"
type input "WellaHealth"
click at [306, 414] on div "Select type" at bounding box center [307, 414] width 64 height 17
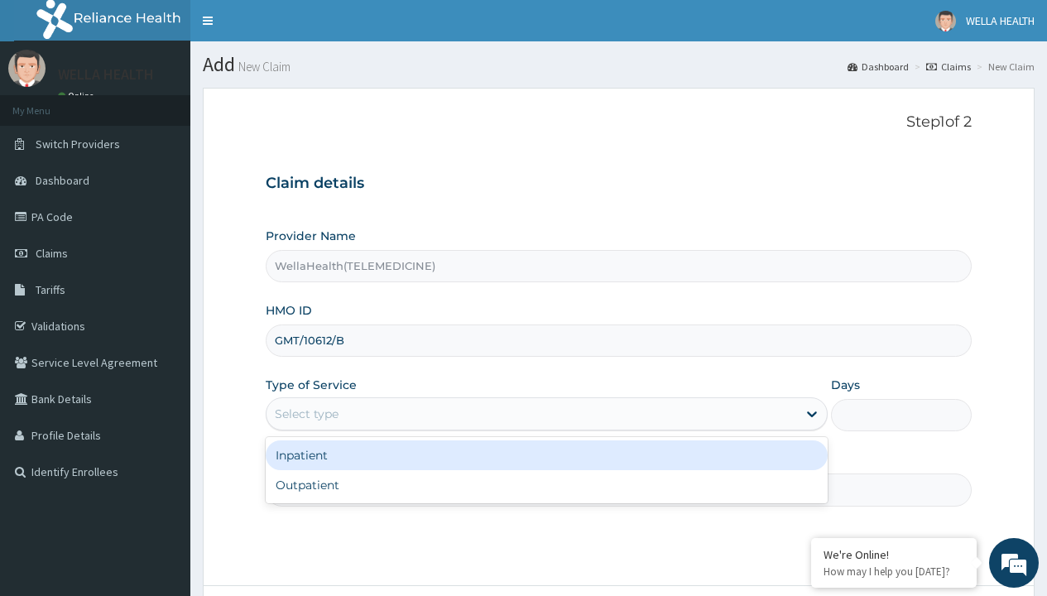
click at [546, 485] on div "Outpatient" at bounding box center [547, 485] width 562 height 30
type input "1"
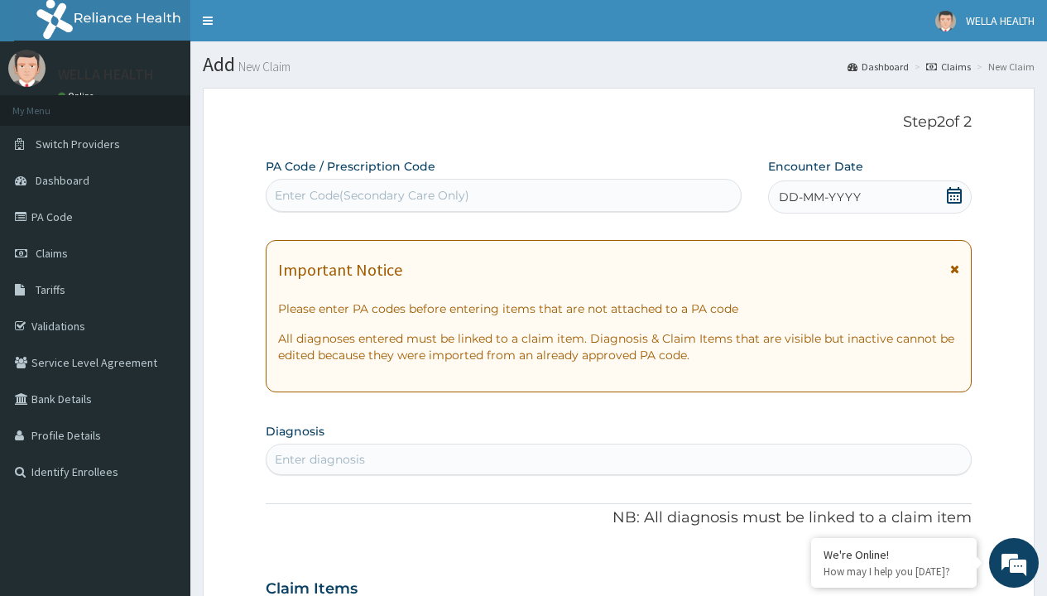
scroll to position [138, 0]
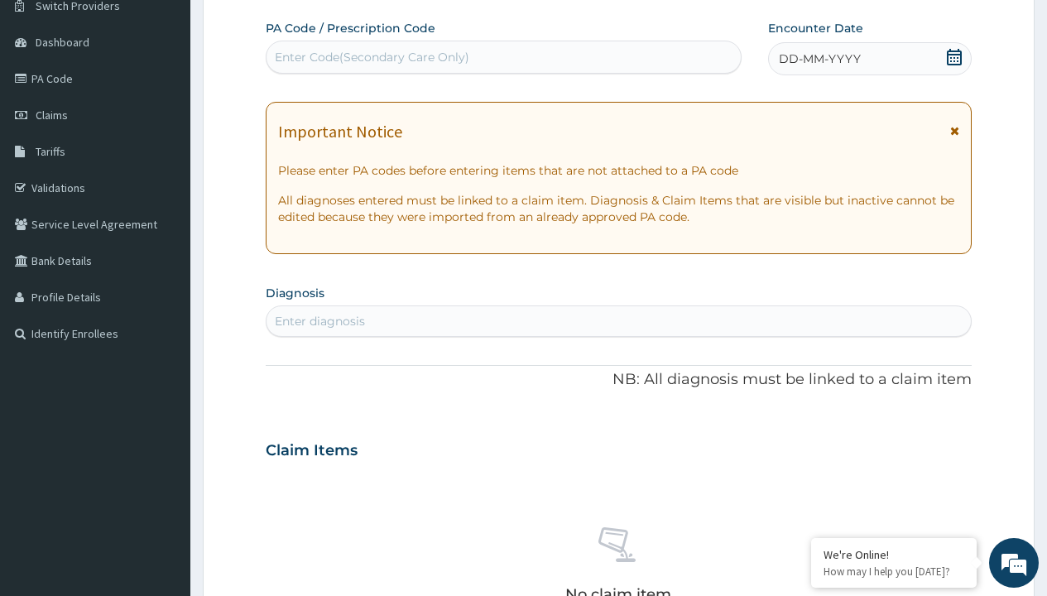
click at [819, 59] on span "DD-MM-YYYY" at bounding box center [820, 59] width 82 height 17
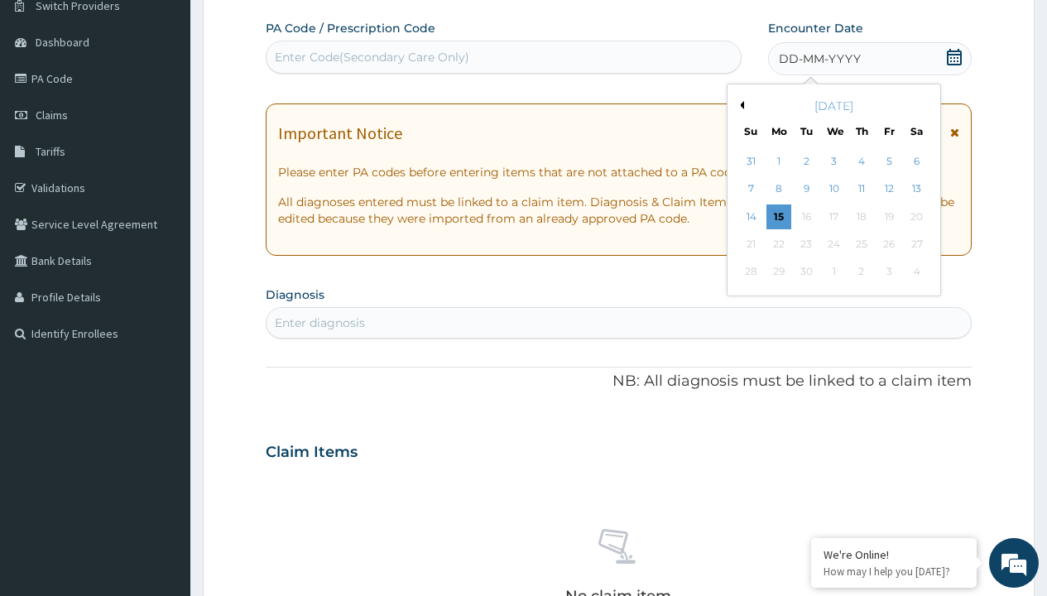
click at [739, 105] on button "Previous Month" at bounding box center [740, 105] width 8 height 8
click at [778, 216] on div "11" at bounding box center [779, 216] width 25 height 25
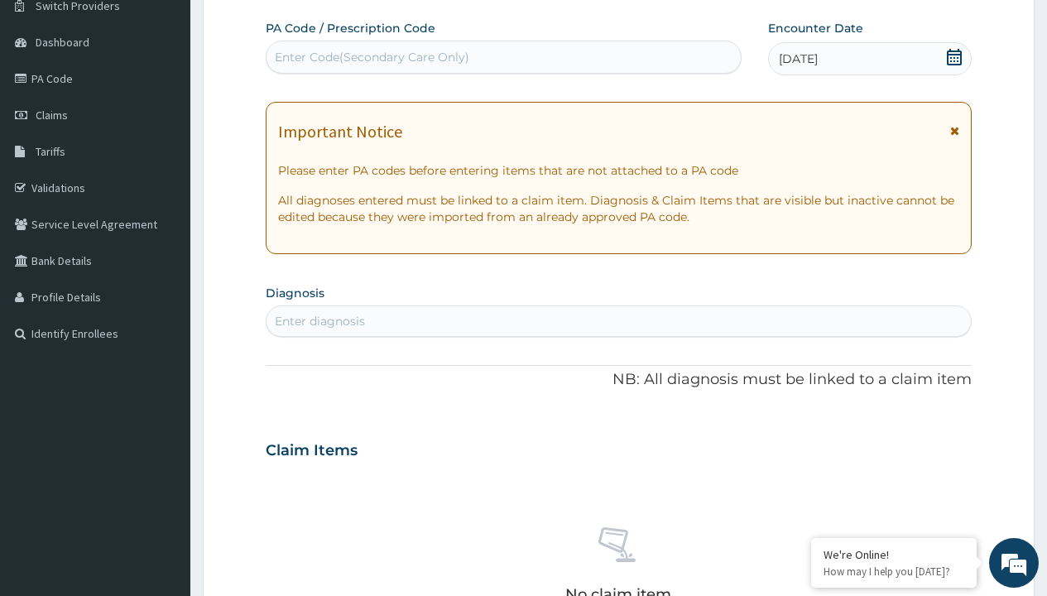
click at [371, 57] on div "Enter Code(Secondary Care Only)" at bounding box center [372, 57] width 195 height 17
type input "PR/D40B76DE"
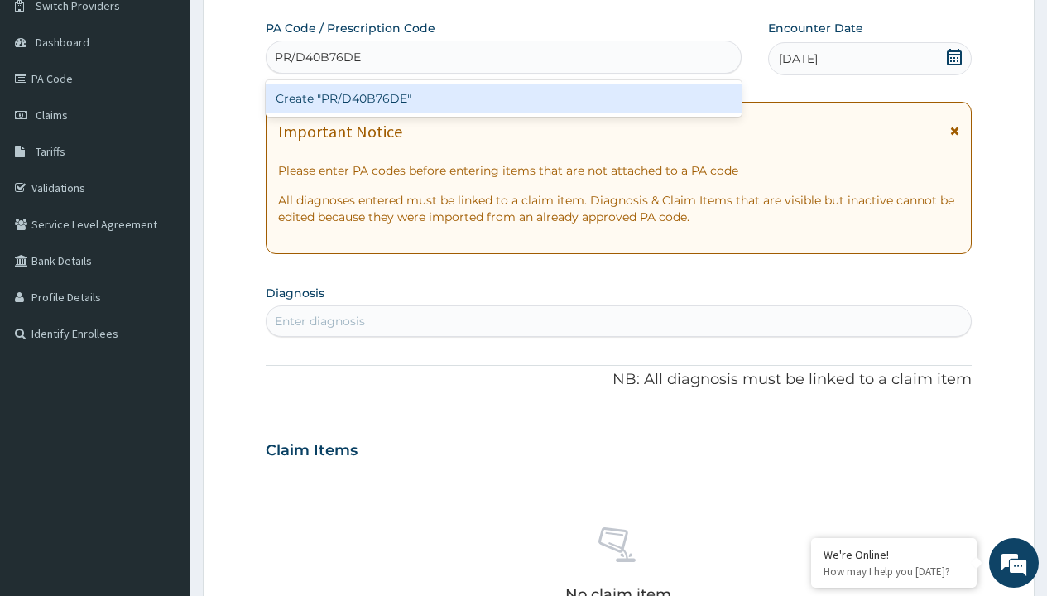
scroll to position [0, 0]
click at [503, 99] on div "Create "PR/D40B76DE"" at bounding box center [503, 99] width 475 height 30
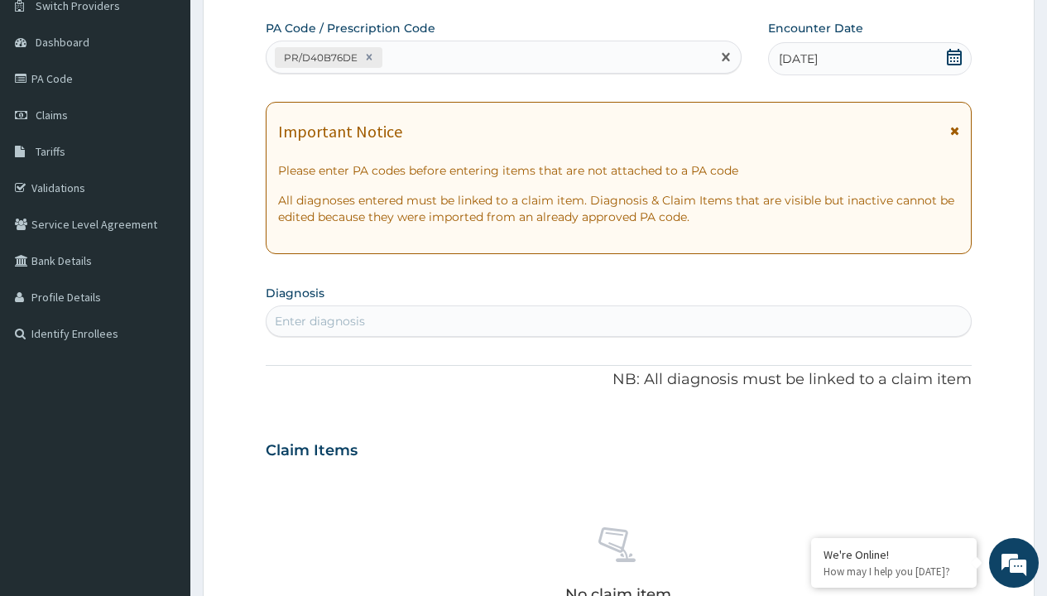
click at [320, 321] on div "Enter diagnosis" at bounding box center [320, 321] width 90 height 17
type input "prescription collected"
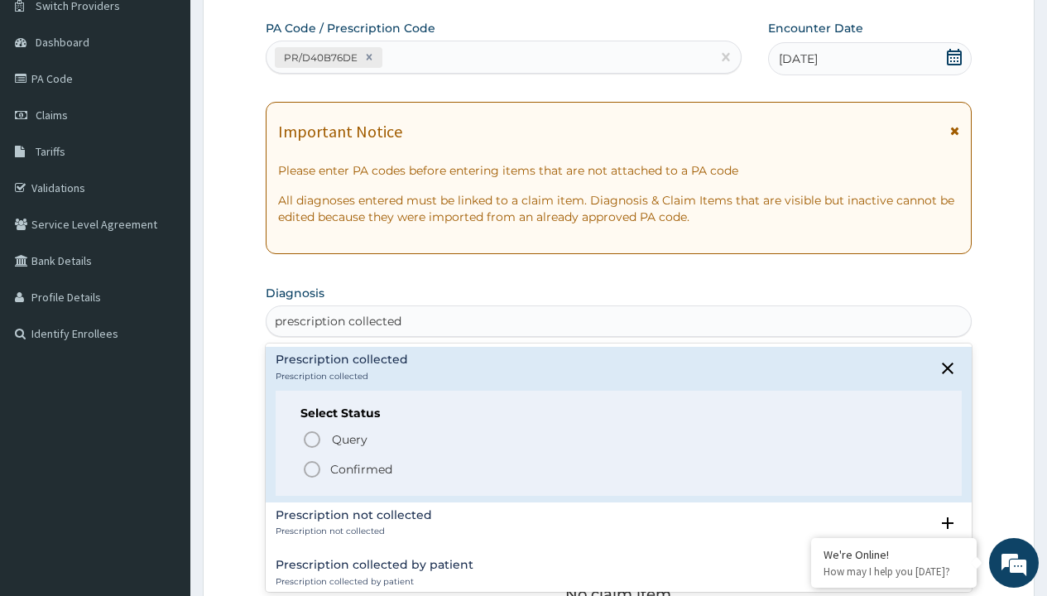
click at [361, 469] on p "Confirmed" at bounding box center [361, 469] width 62 height 17
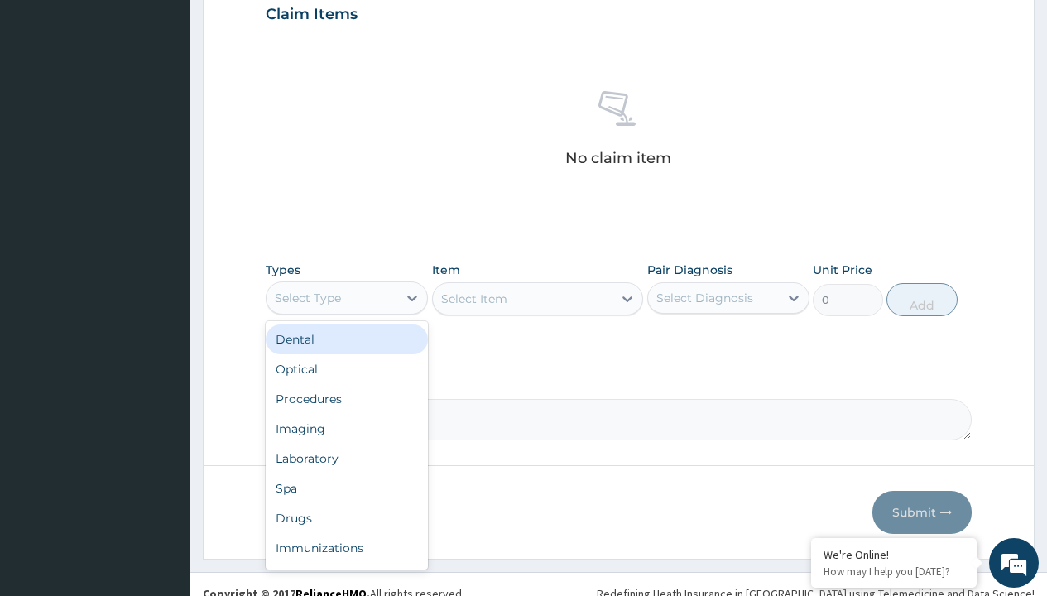
type input "procedures"
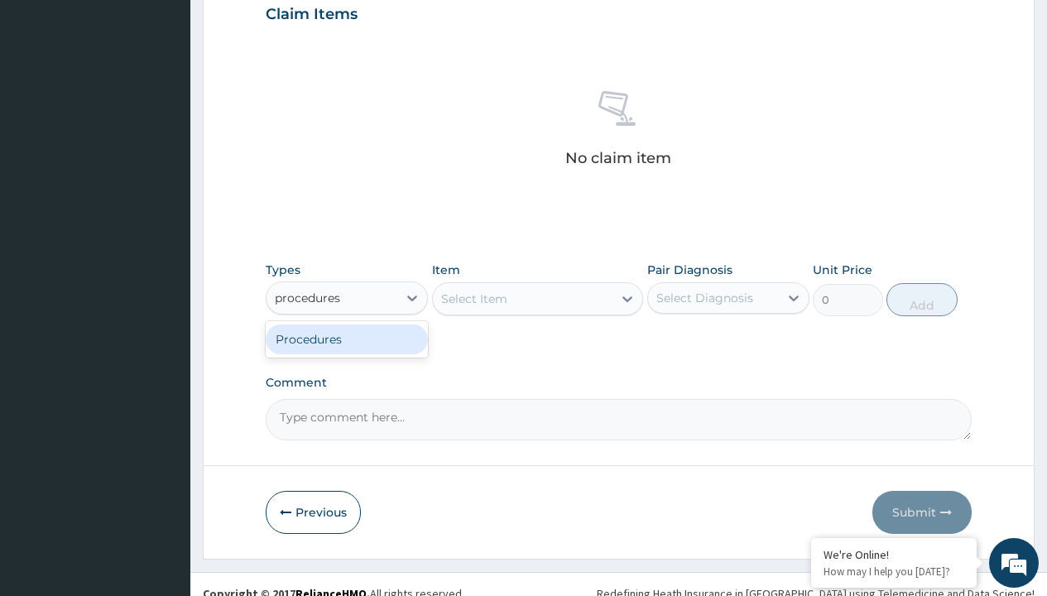
click at [347, 339] on div "Procedures" at bounding box center [347, 340] width 162 height 30
click at [474, 298] on div "Select Item" at bounding box center [474, 299] width 66 height 17
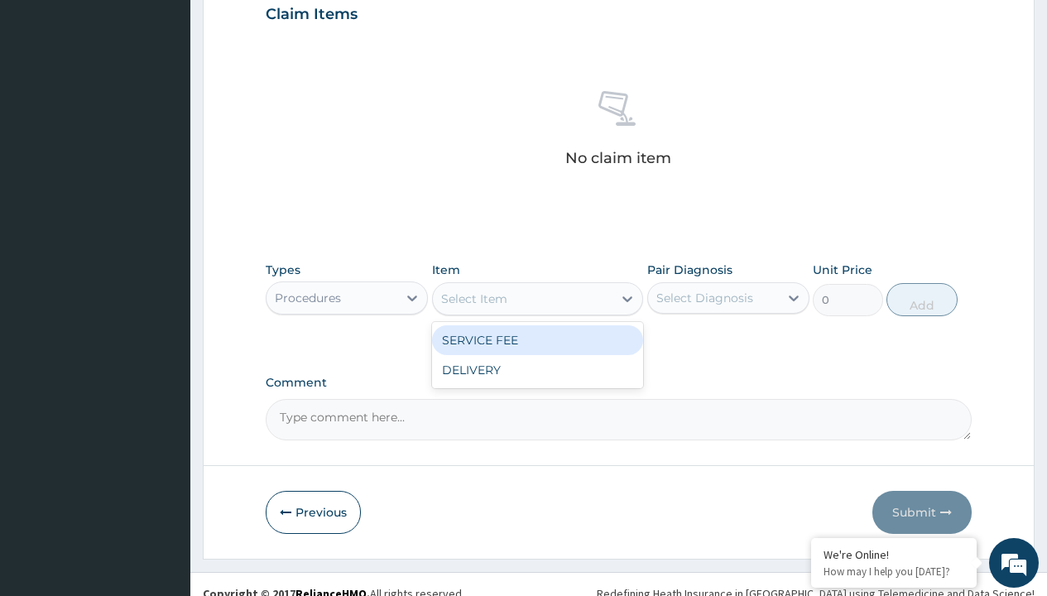
type input "service fee"
click at [537, 339] on div "SERVICE FEE" at bounding box center [538, 340] width 212 height 30
type input "100"
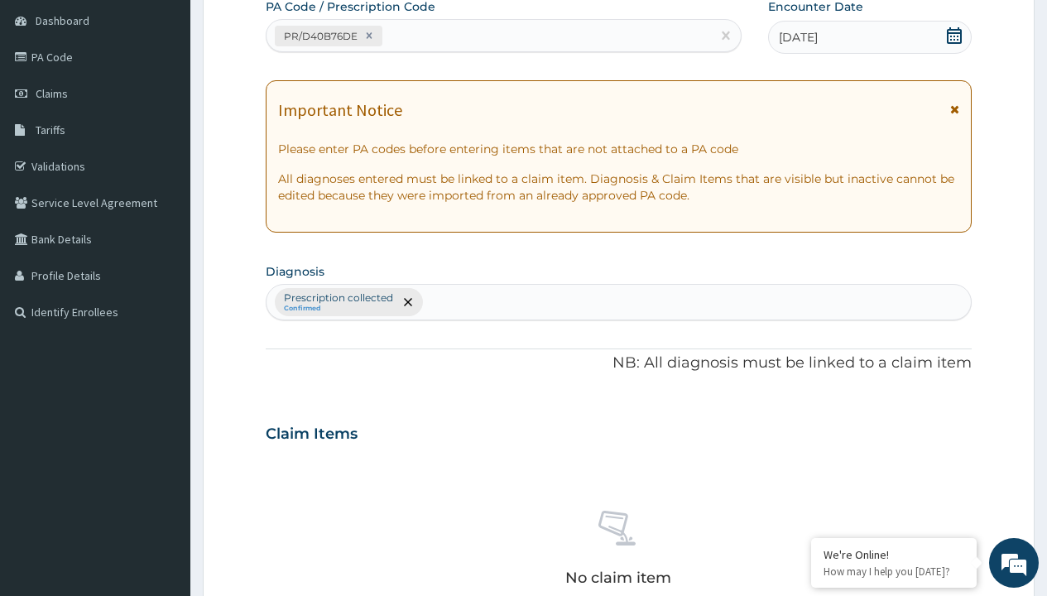
type input "prescription collected"
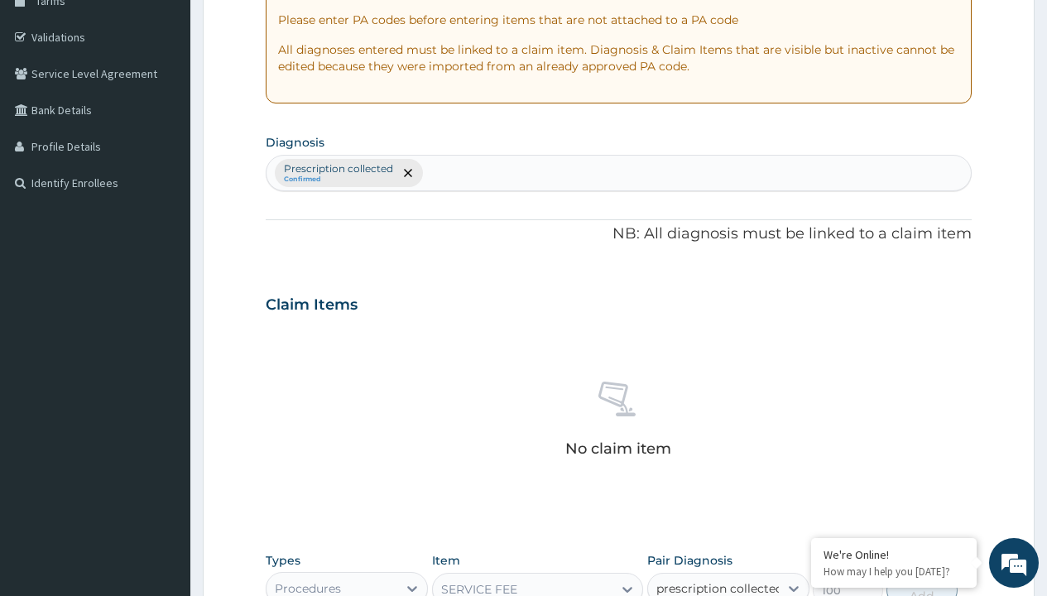
checkbox input "true"
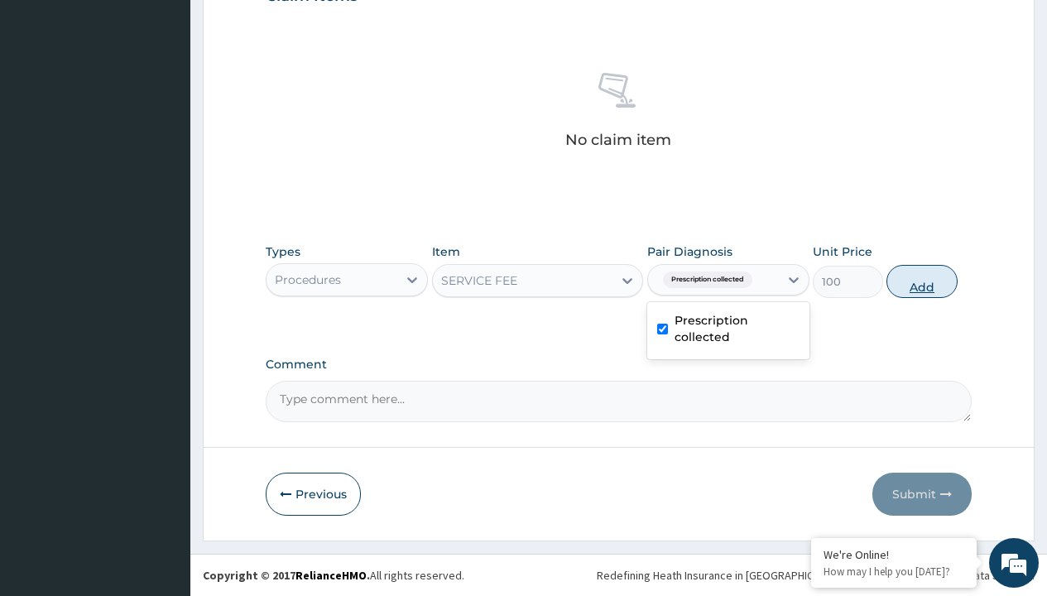
click at [922, 281] on button "Add" at bounding box center [922, 281] width 70 height 33
type input "0"
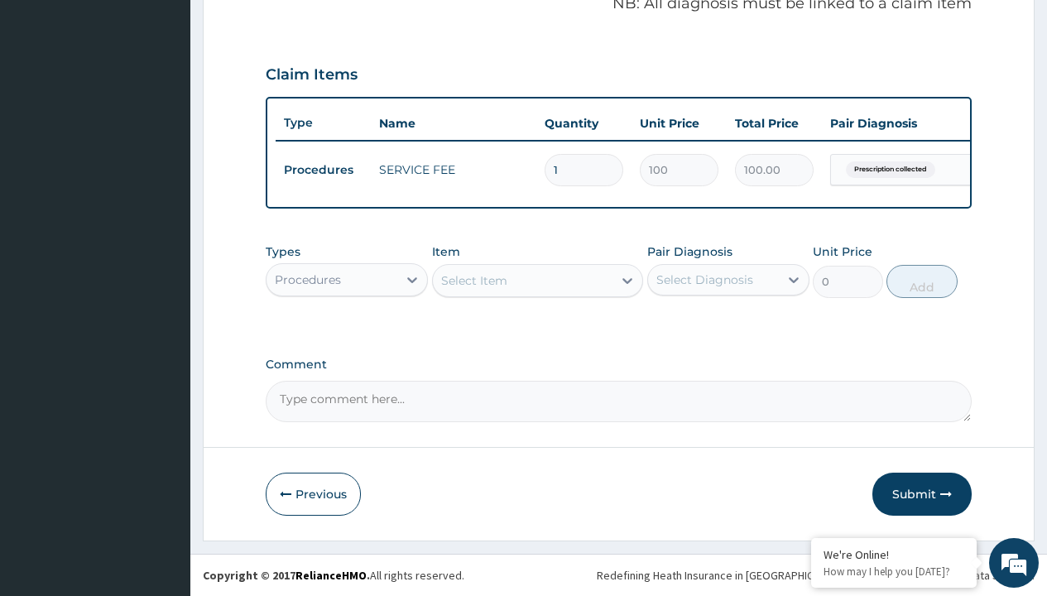
click at [308, 279] on div "Procedures" at bounding box center [308, 280] width 66 height 17
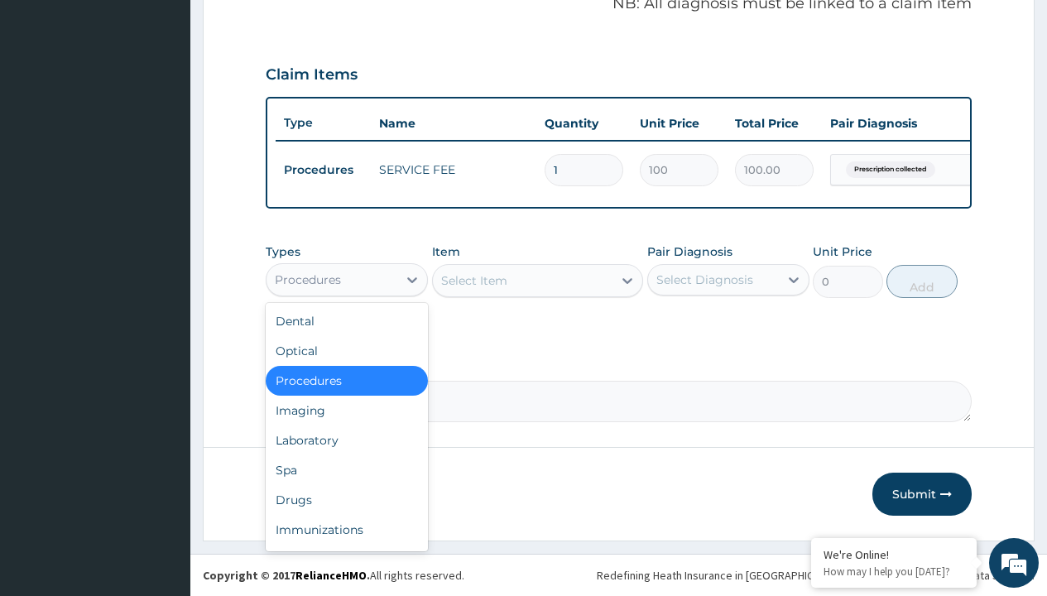
type input "drugs"
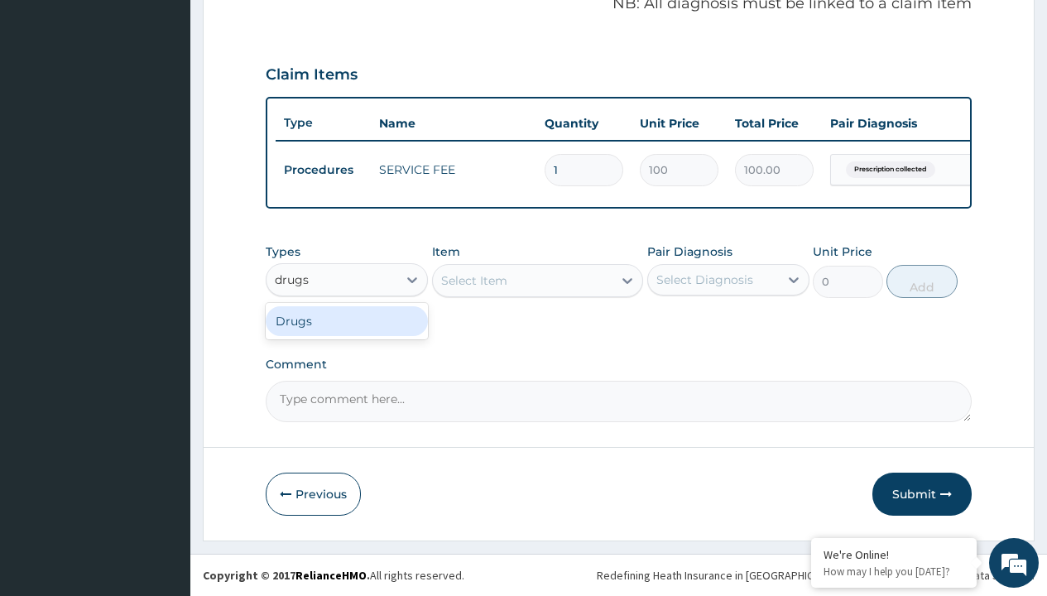
scroll to position [0, 0]
click at [347, 320] on div "Drugs" at bounding box center [347, 321] width 162 height 30
click at [474, 280] on div "Select Item" at bounding box center [538, 280] width 212 height 33
type input "arthermeter + [MEDICAL_DATA] tab (lokmal)"
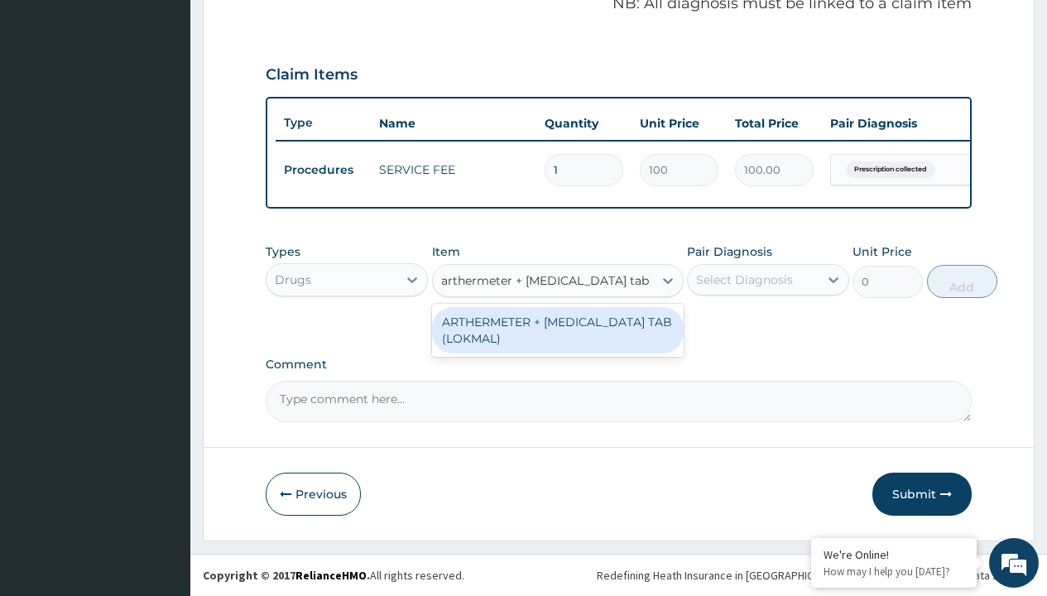
click at [557, 330] on div "ARTHERMETER + [MEDICAL_DATA] TAB (LOKMAL)" at bounding box center [558, 330] width 252 height 46
type input "300"
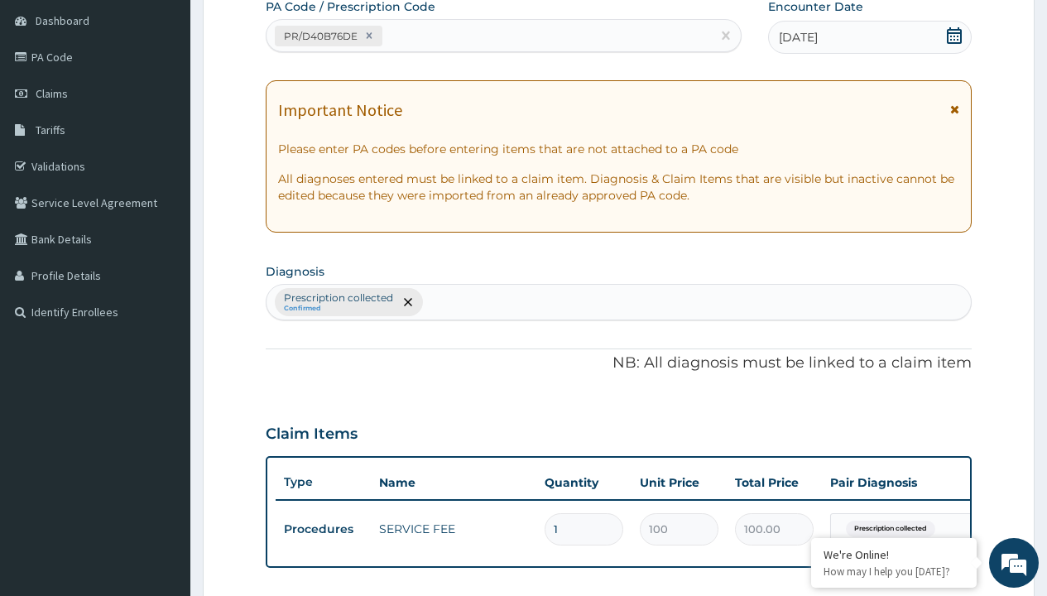
type input "prescription collected"
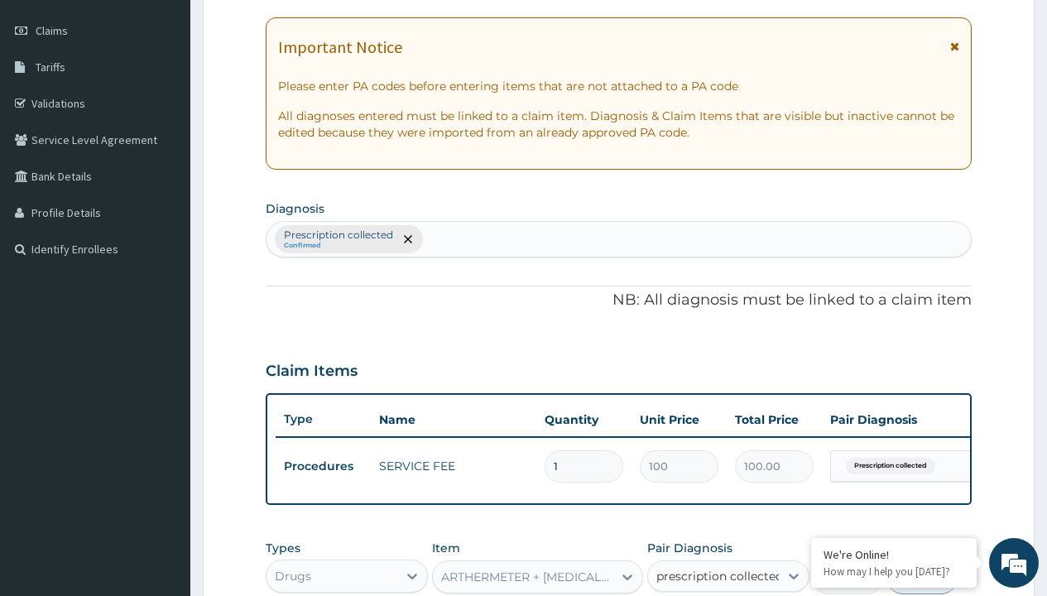
checkbox input "true"
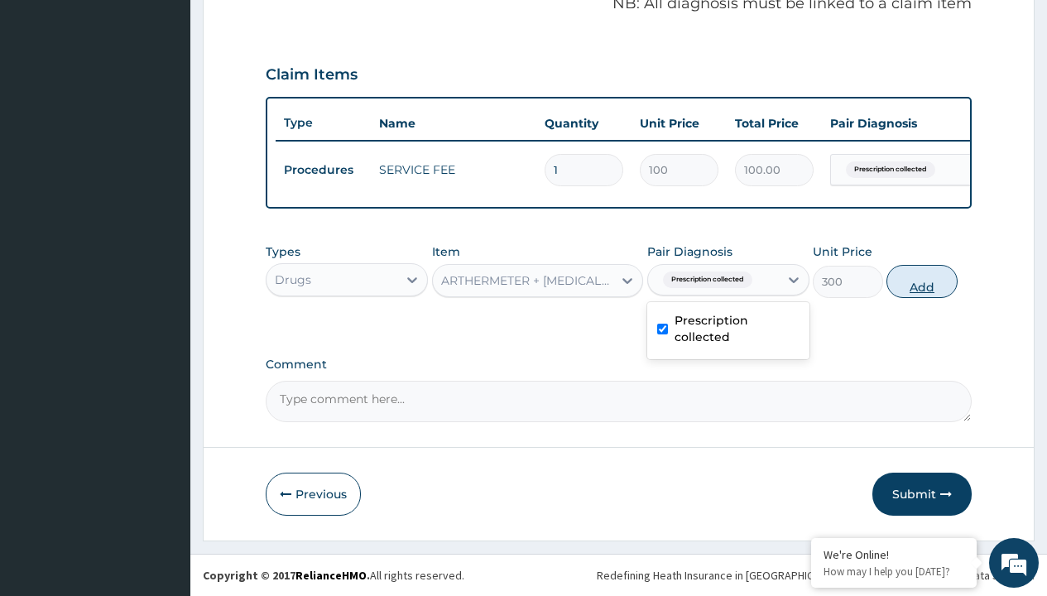
click at [922, 281] on button "Add" at bounding box center [922, 281] width 70 height 33
type input "0"
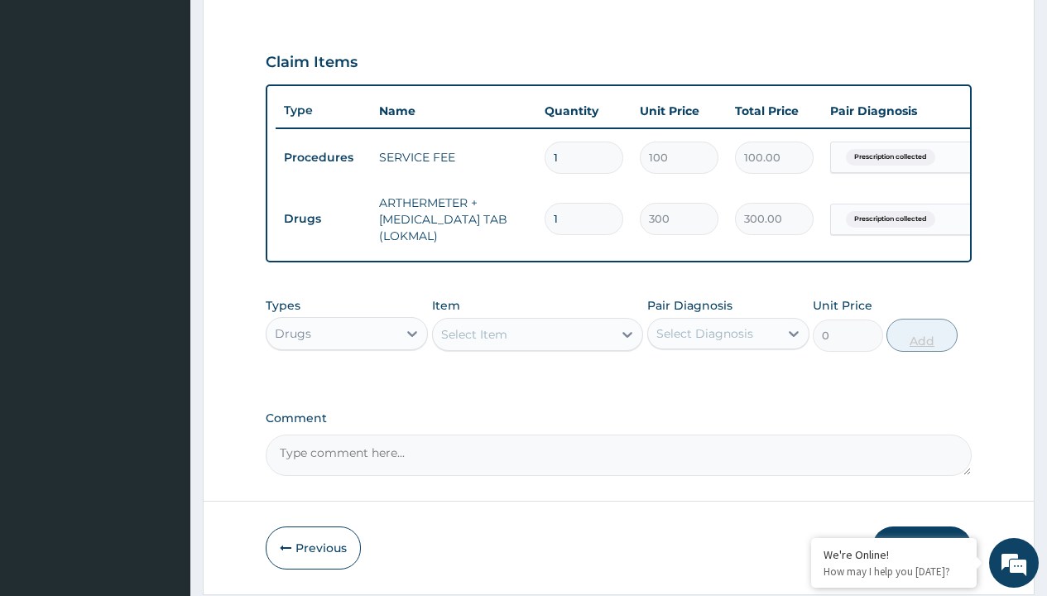
type input "6"
type input "1800.00"
type input "6"
click at [323, 219] on td "Drugs" at bounding box center [323, 219] width 95 height 31
type input "drugs"
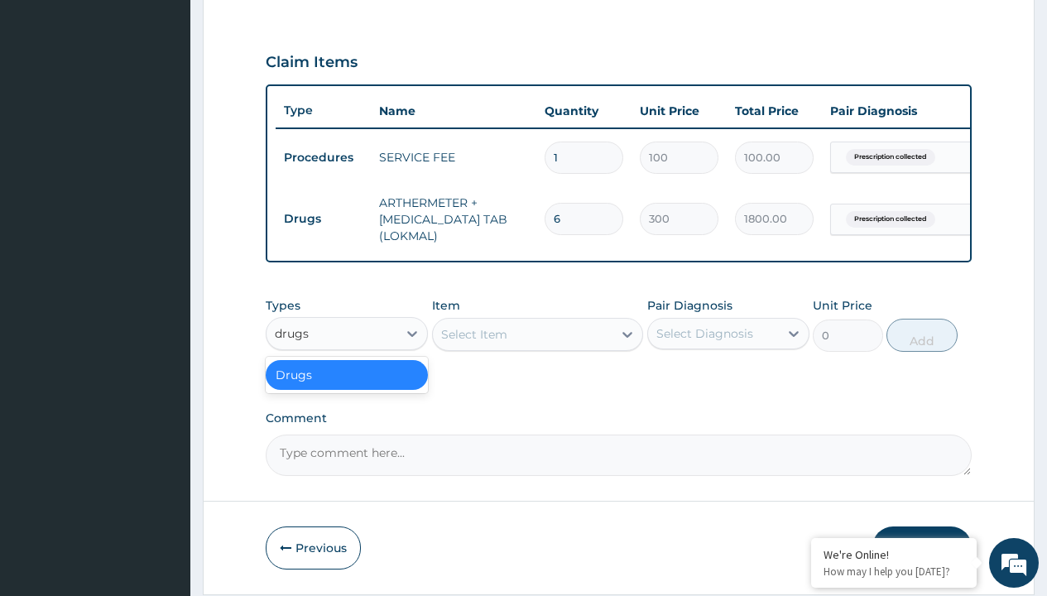
scroll to position [0, 0]
click at [347, 387] on div "Drugs" at bounding box center [347, 375] width 162 height 30
click at [474, 343] on div "Select Item" at bounding box center [474, 334] width 66 height 17
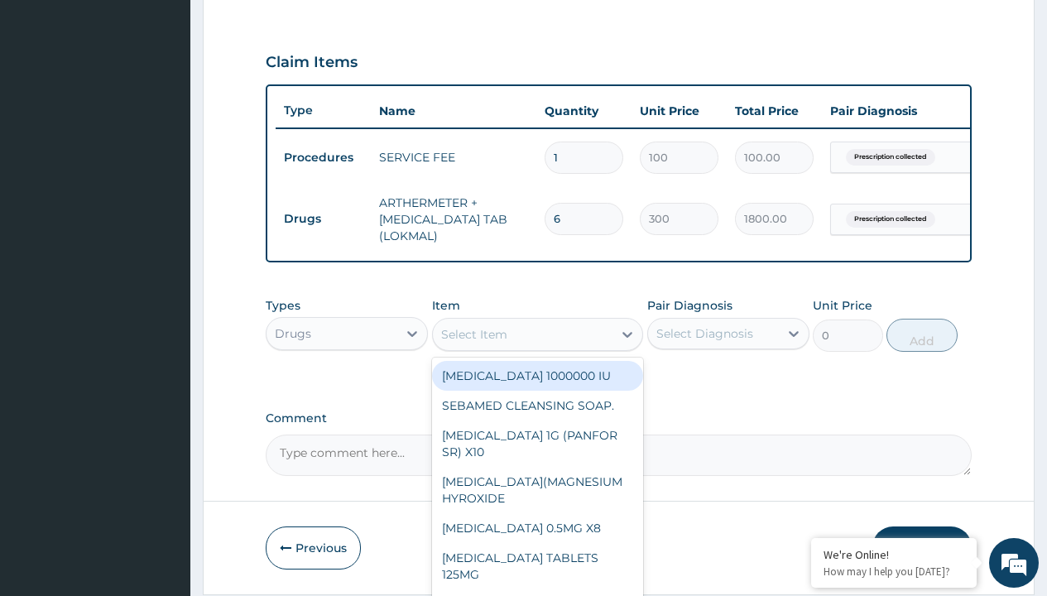
type input "loperamide caps 2mg/sach"
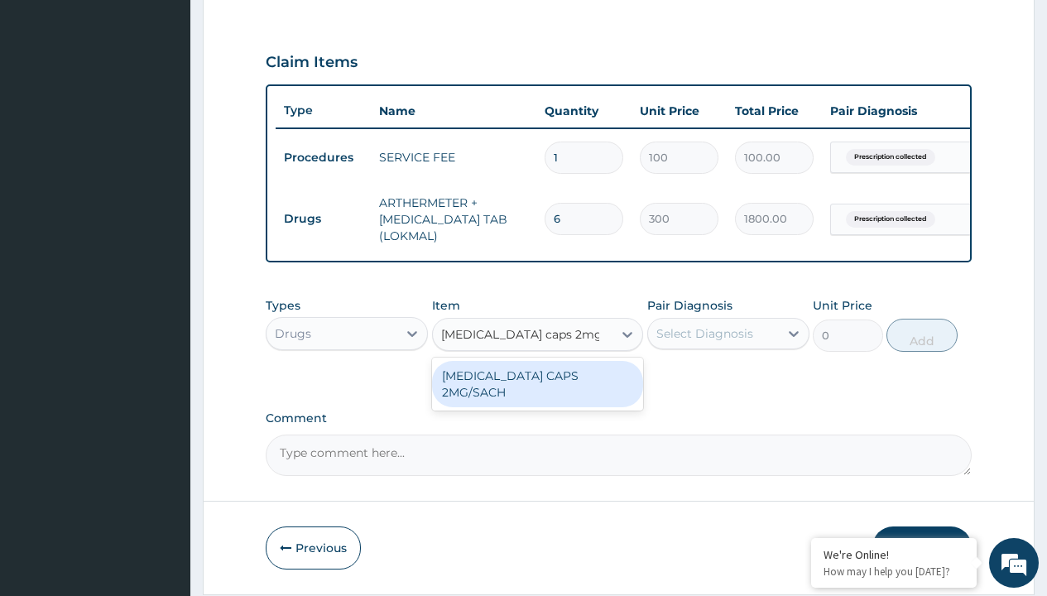
click at [537, 387] on div "LOPERAMIDE CAPS 2MG/SACH" at bounding box center [538, 384] width 212 height 46
type input "420"
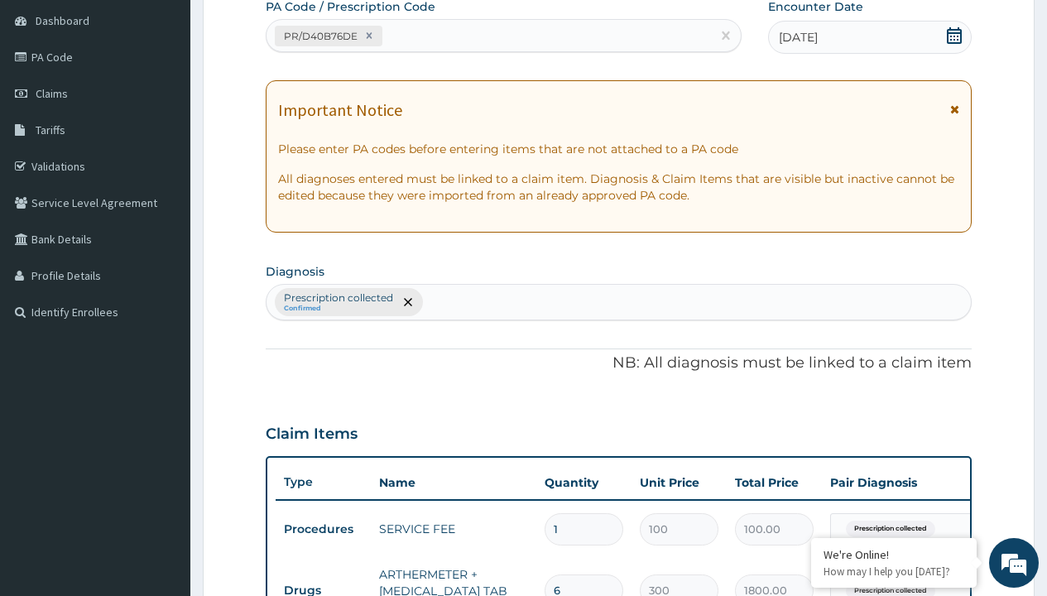
type input "prescription collected"
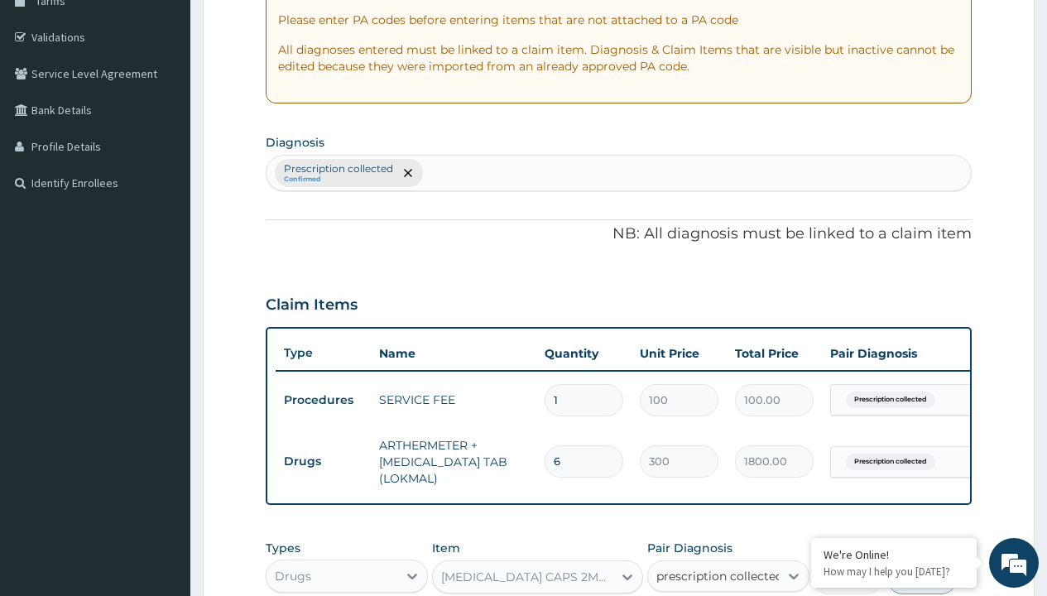
checkbox input "true"
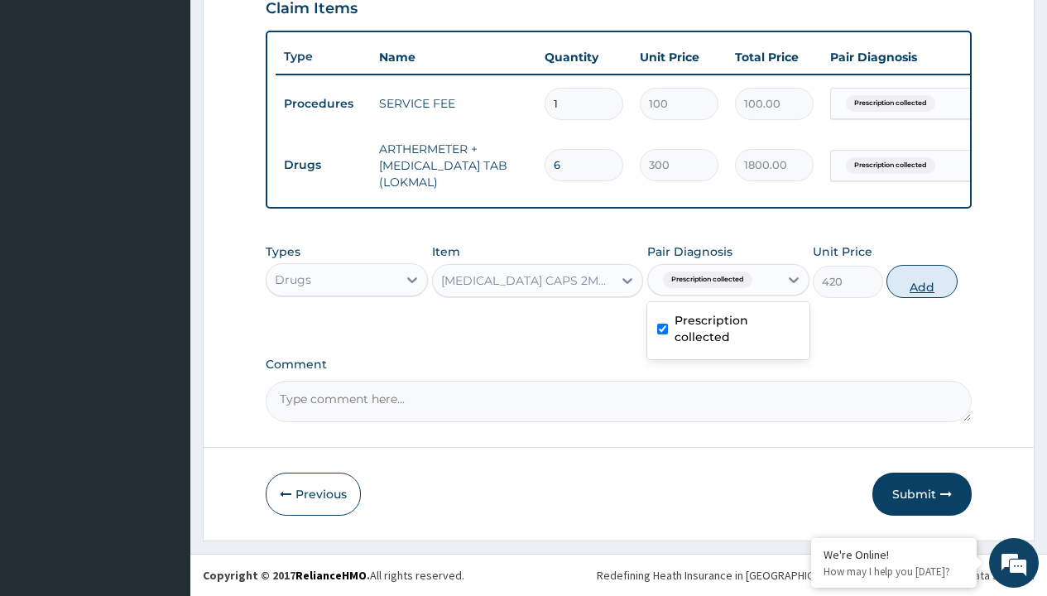
click at [922, 281] on button "Add" at bounding box center [922, 281] width 70 height 33
type input "0"
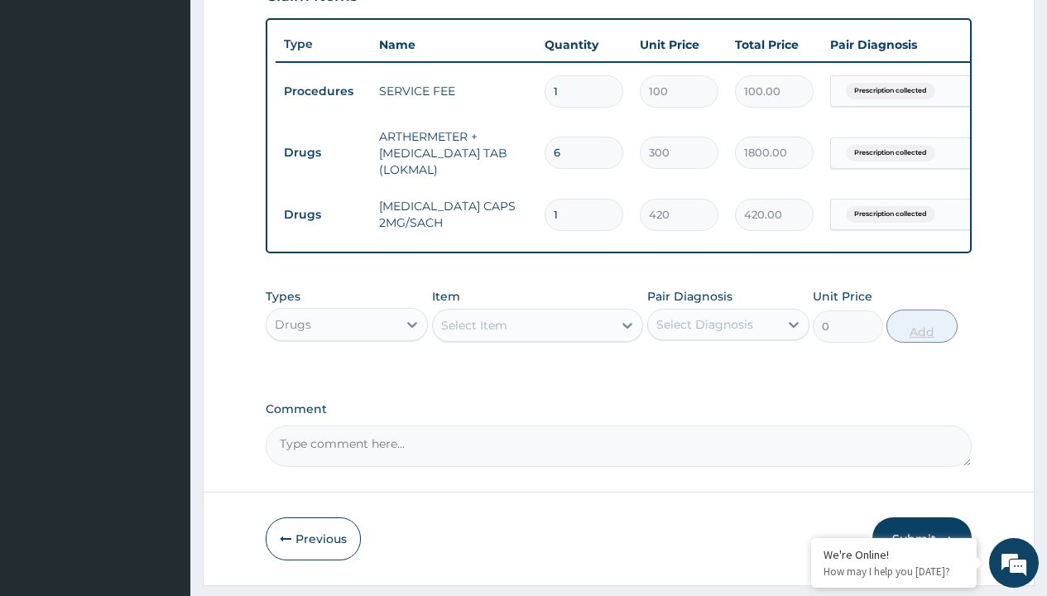
type input "10"
type input "4200.00"
type input "10"
click at [323, 152] on td "Drugs" at bounding box center [323, 152] width 95 height 31
type input "drugs"
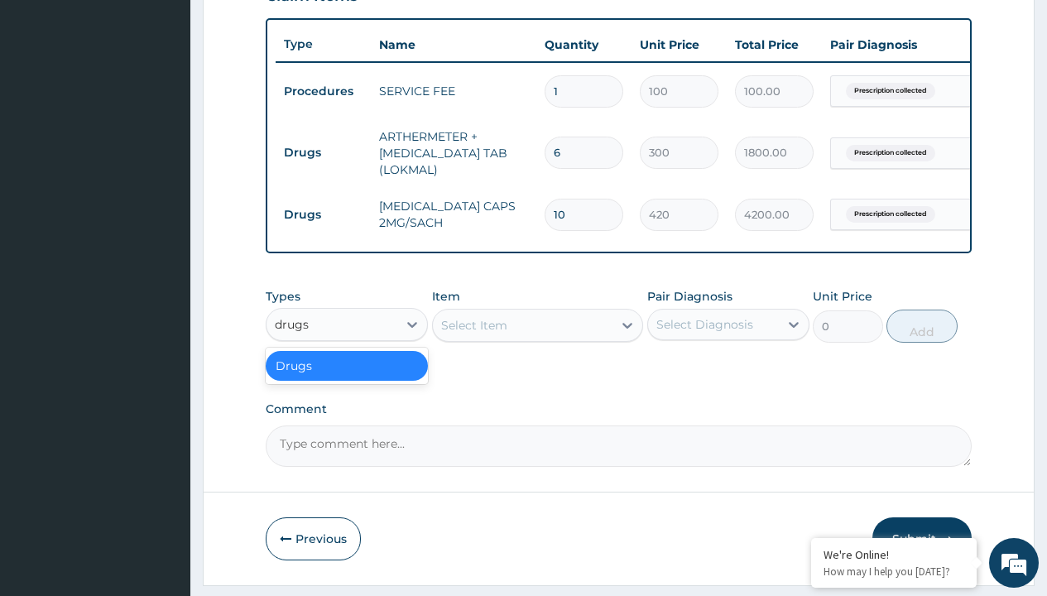
scroll to position [0, 0]
click at [347, 378] on div "Drugs" at bounding box center [347, 366] width 162 height 30
click at [474, 334] on div "Select Item" at bounding box center [474, 325] width 66 height 17
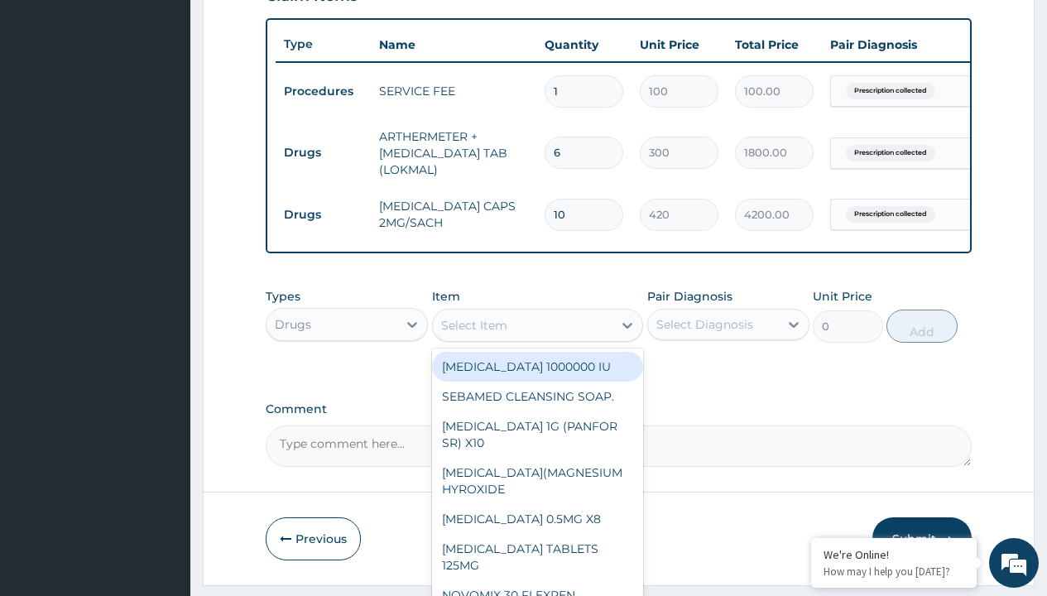
type input "paracetamol 500mg tablet emzor/sach"
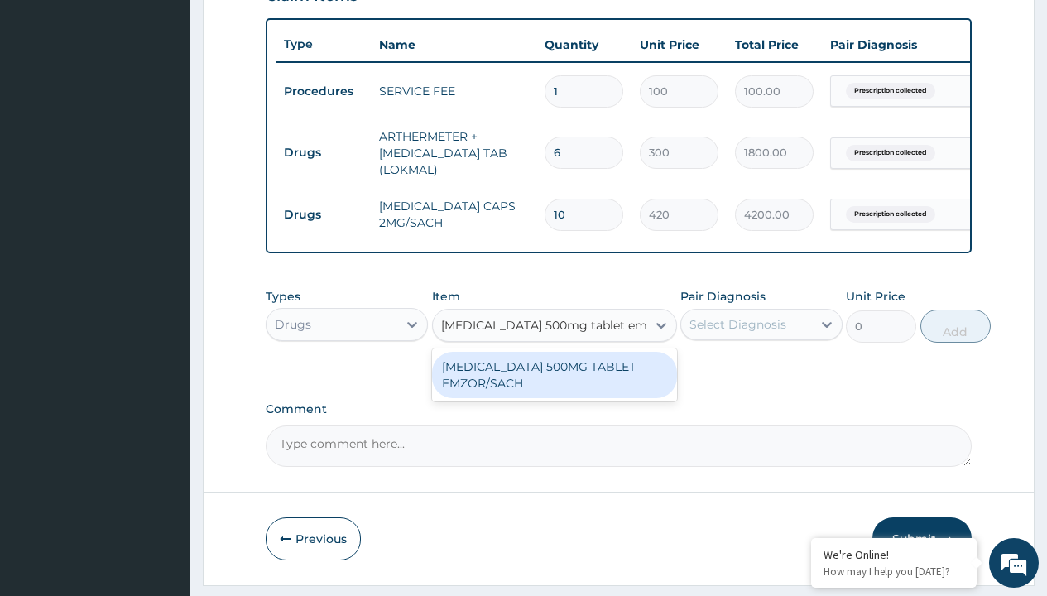
click at [554, 387] on div "PARACETAMOL 500MG TABLET EMZOR/SACH" at bounding box center [554, 375] width 245 height 46
type input "24"
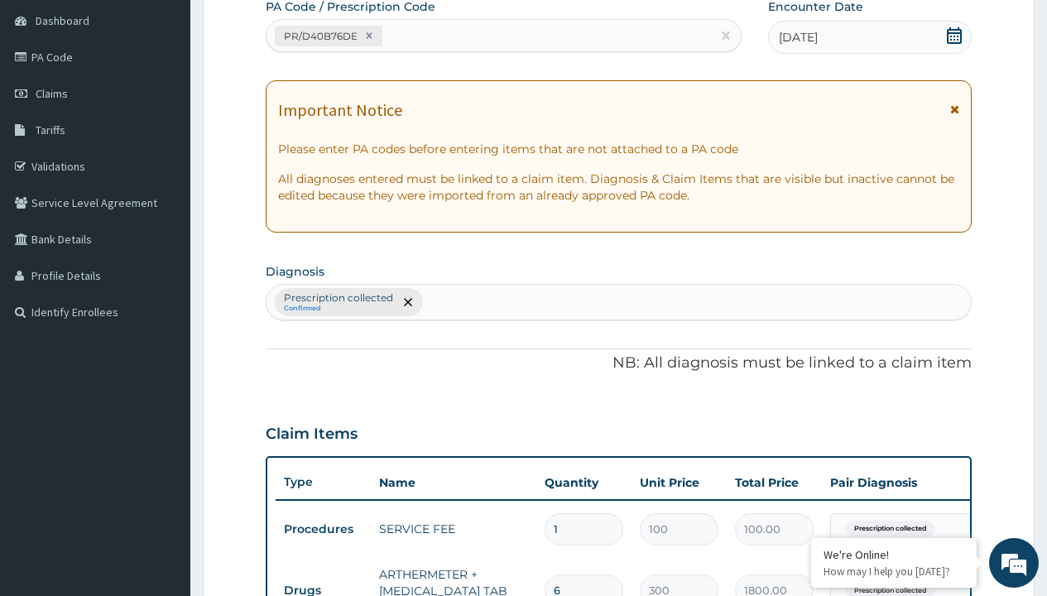
type input "prescription collected"
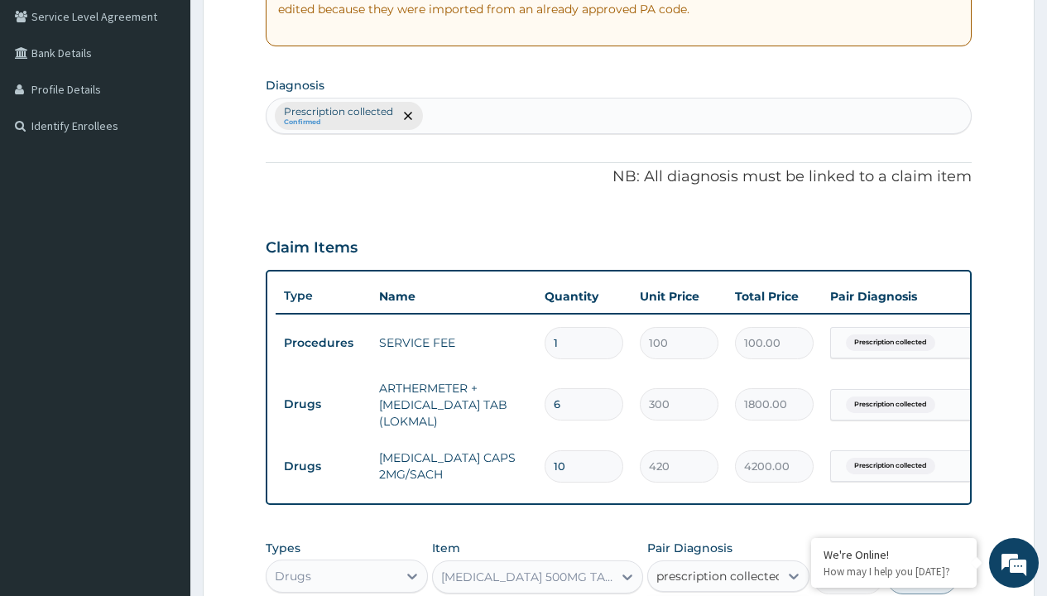
checkbox input "true"
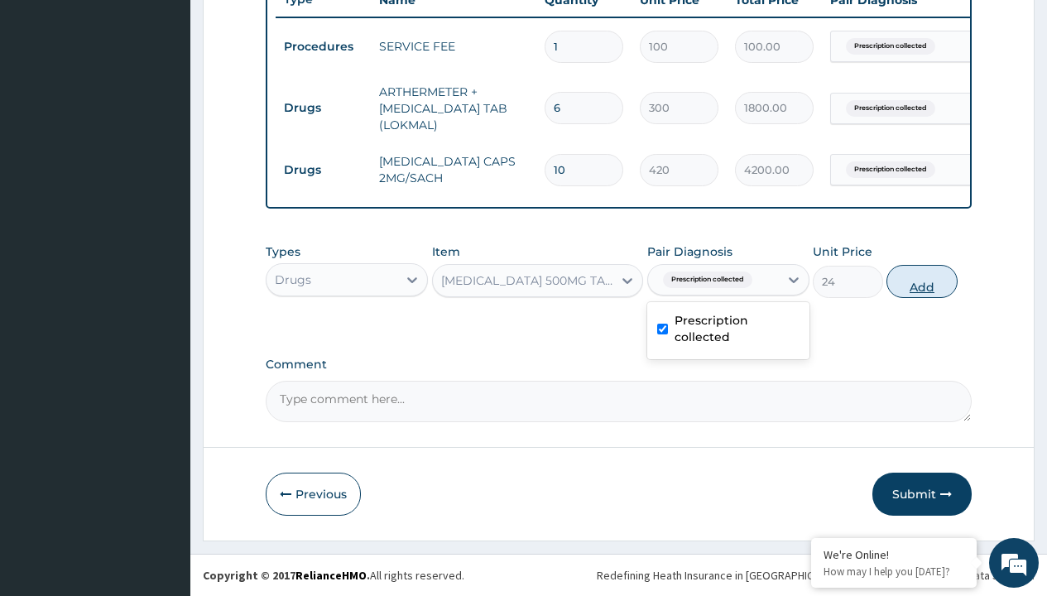
click at [922, 281] on button "Add" at bounding box center [922, 281] width 70 height 33
type input "0"
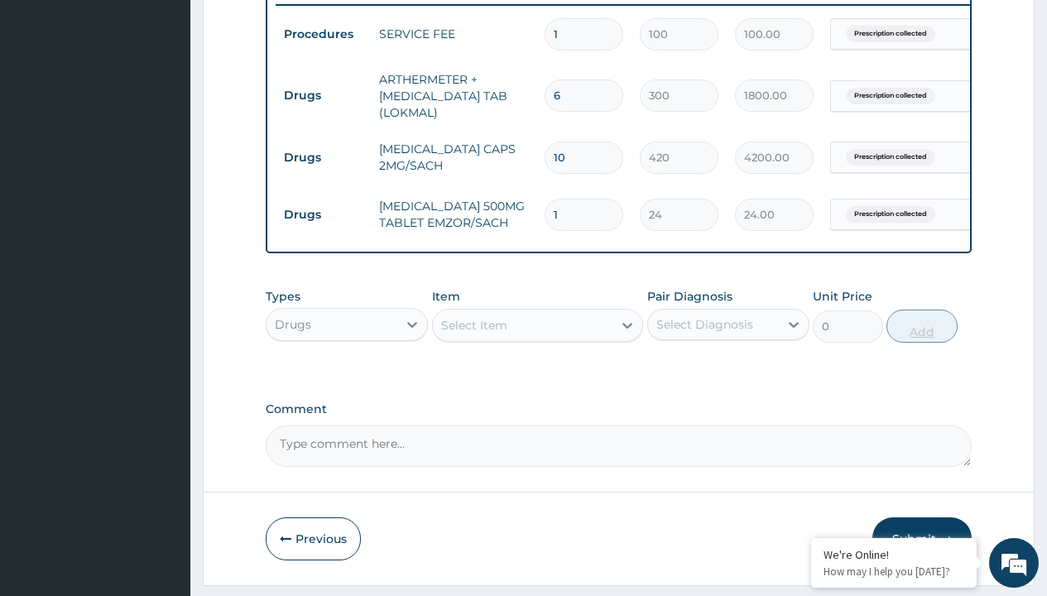
type input "24"
type input "576.00"
type input "24"
click at [323, 95] on td "Drugs" at bounding box center [323, 95] width 95 height 31
type input "drugs"
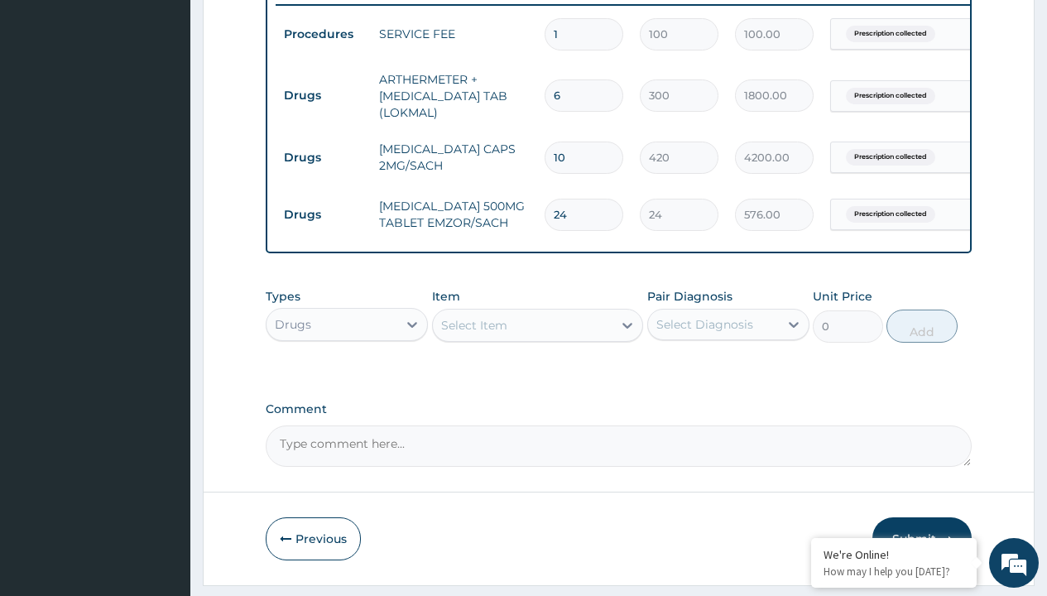
scroll to position [0, 0]
click at [347, 378] on div "Drugs" at bounding box center [347, 366] width 162 height 30
click at [474, 334] on div "Select Item" at bounding box center [474, 325] width 66 height 17
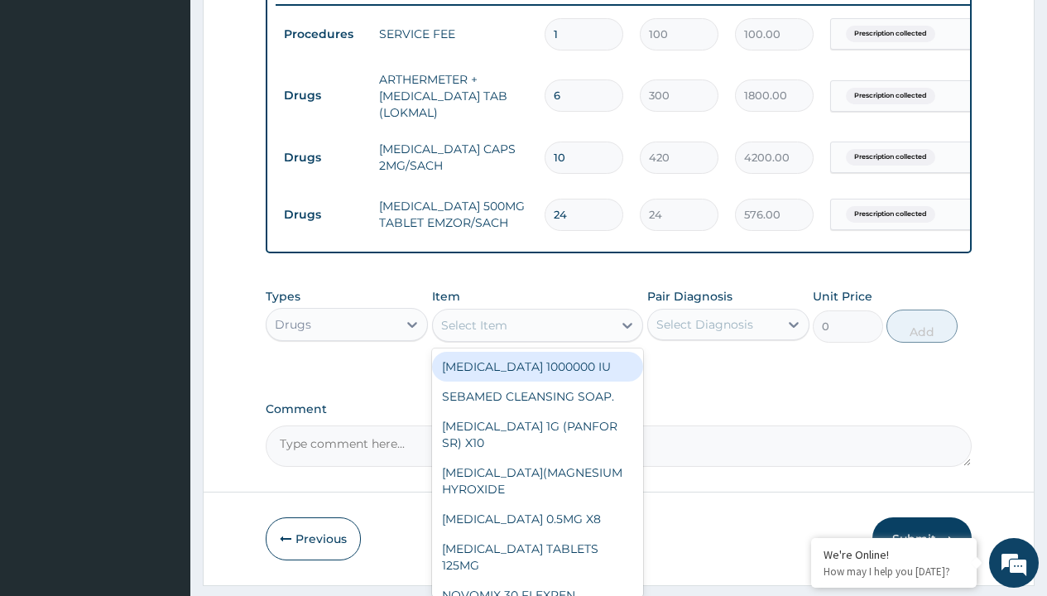
type input "zinc 20mg by 10"
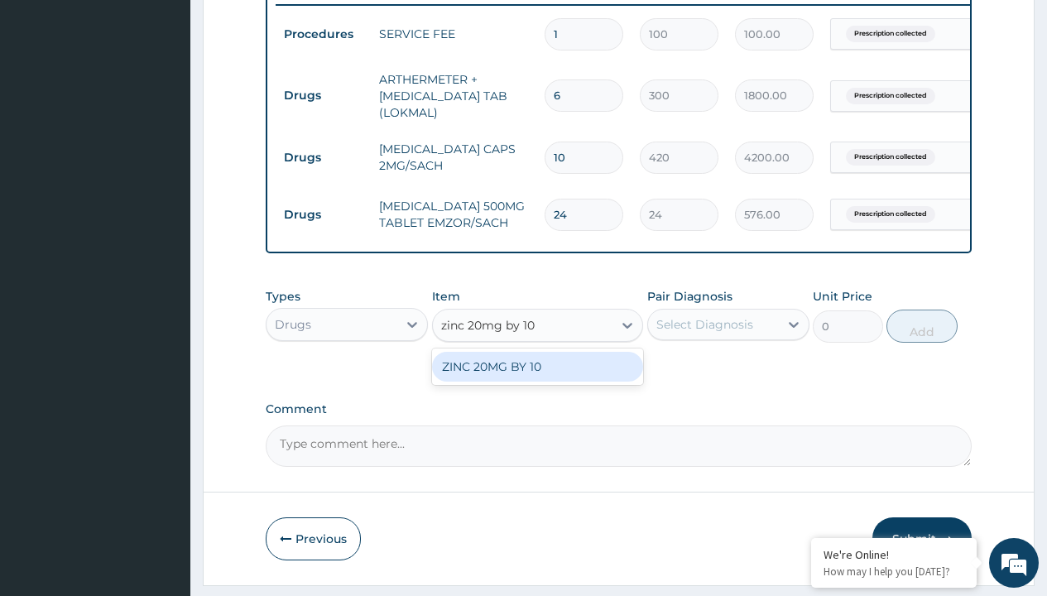
click at [537, 378] on div "ZINC 20MG BY 10" at bounding box center [538, 367] width 212 height 30
type input "15"
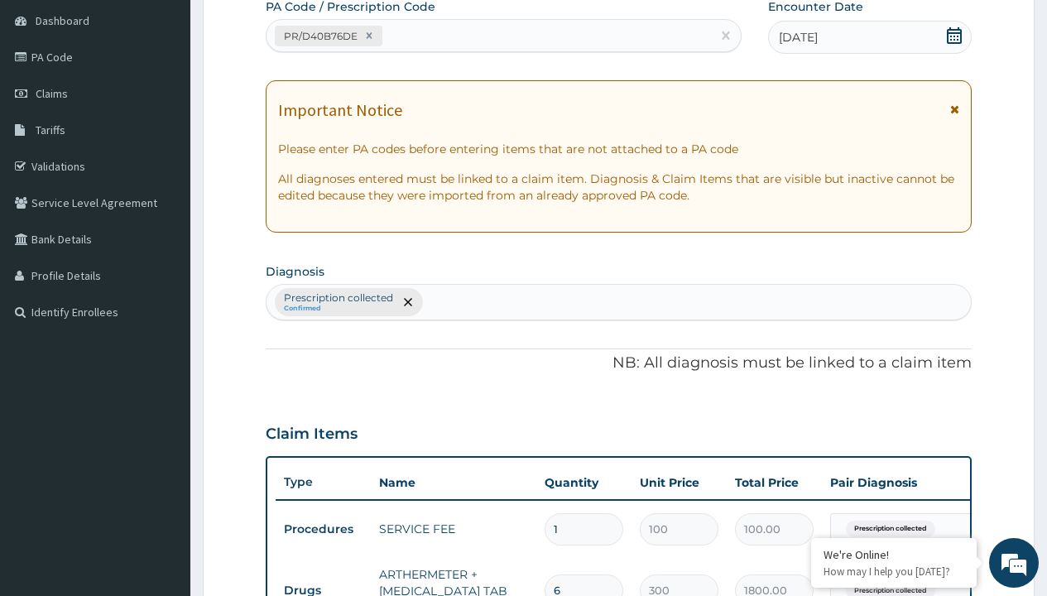
type input "prescription collected"
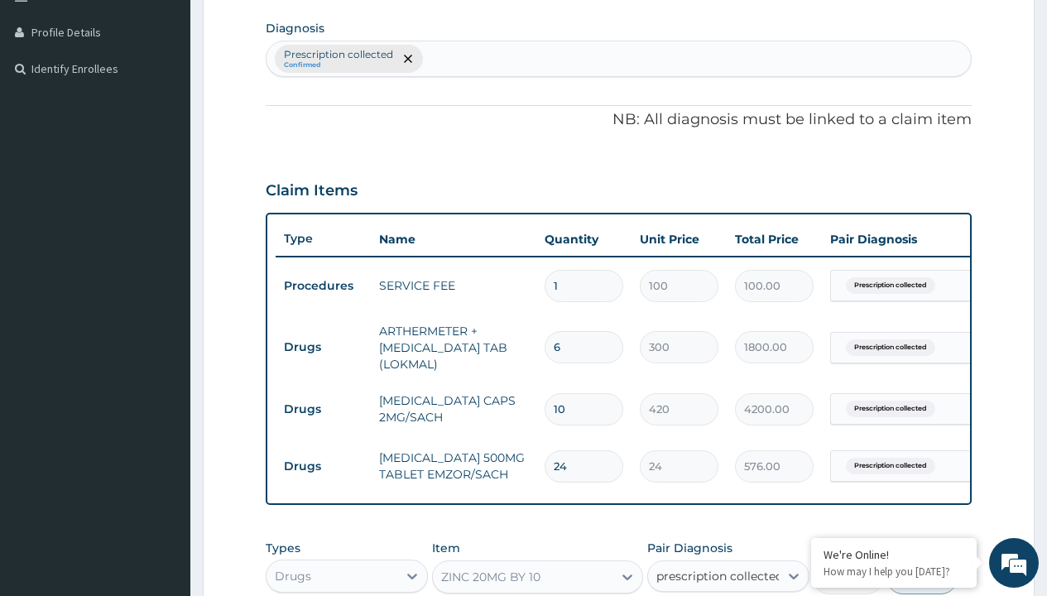
checkbox input "true"
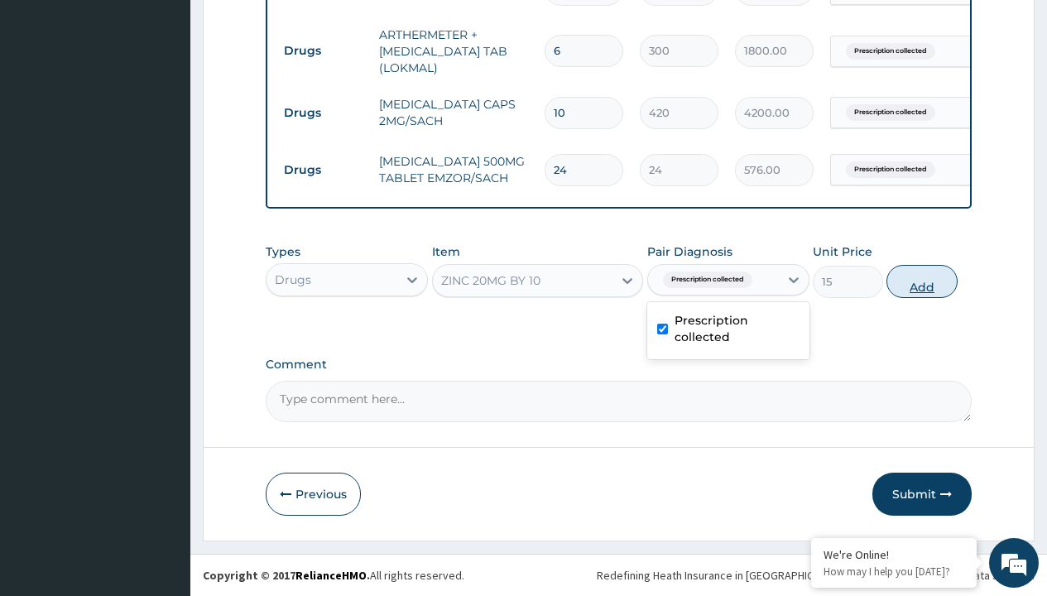
click at [922, 281] on button "Add" at bounding box center [922, 281] width 70 height 33
type input "0"
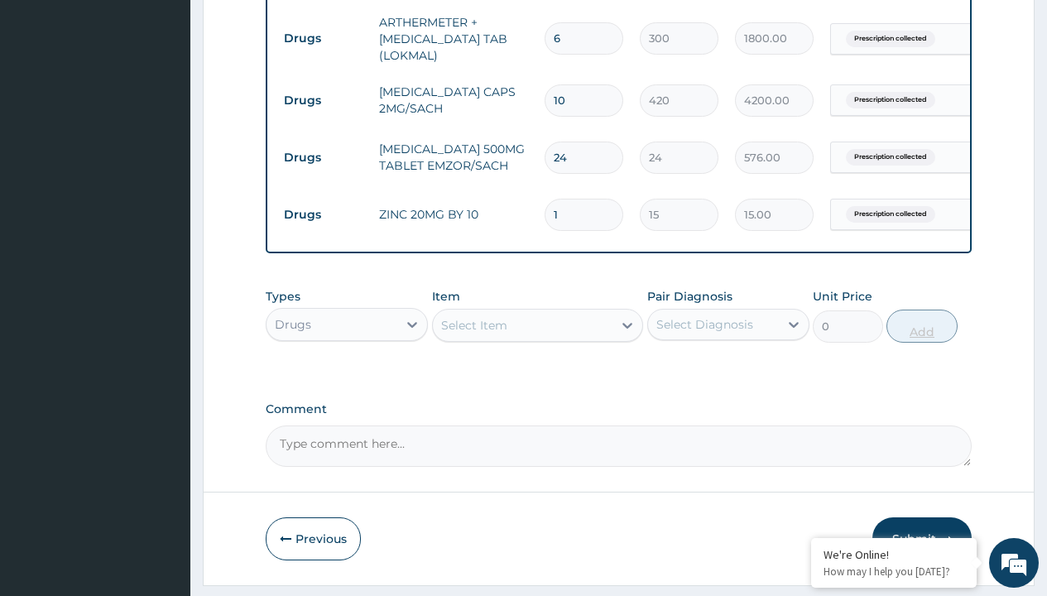
type input "10"
type input "150.00"
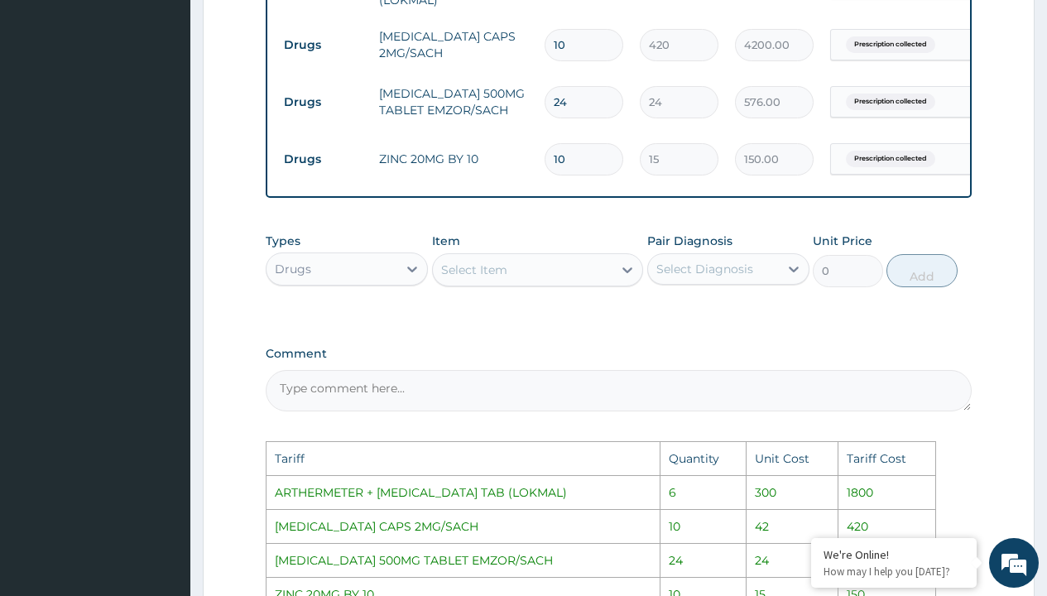
scroll to position [723, 0]
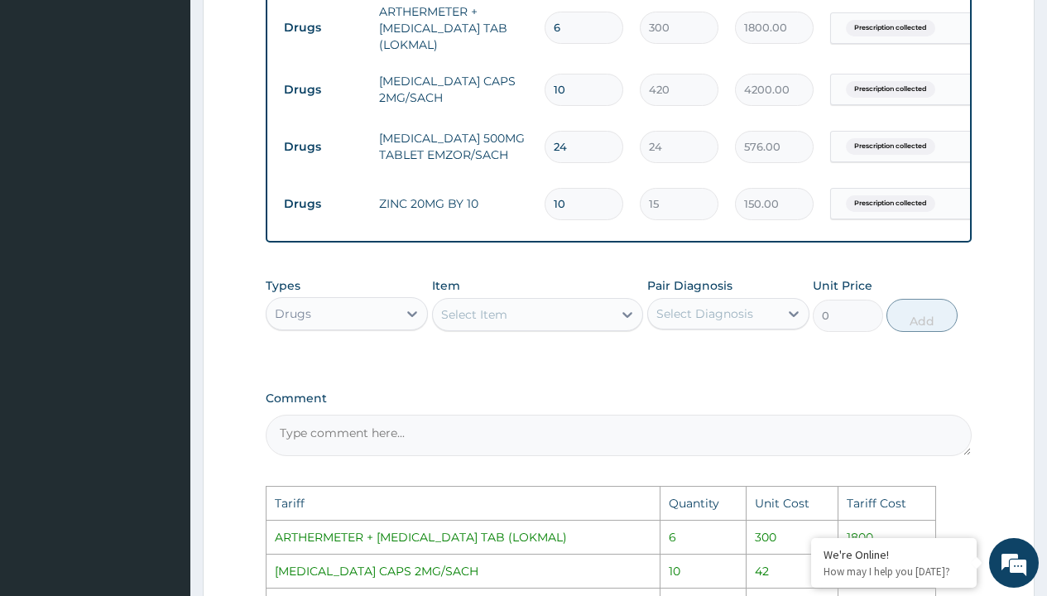
type input "10"
click at [584, 89] on input "10" at bounding box center [584, 90] width 79 height 32
type input "1"
type input "420.00"
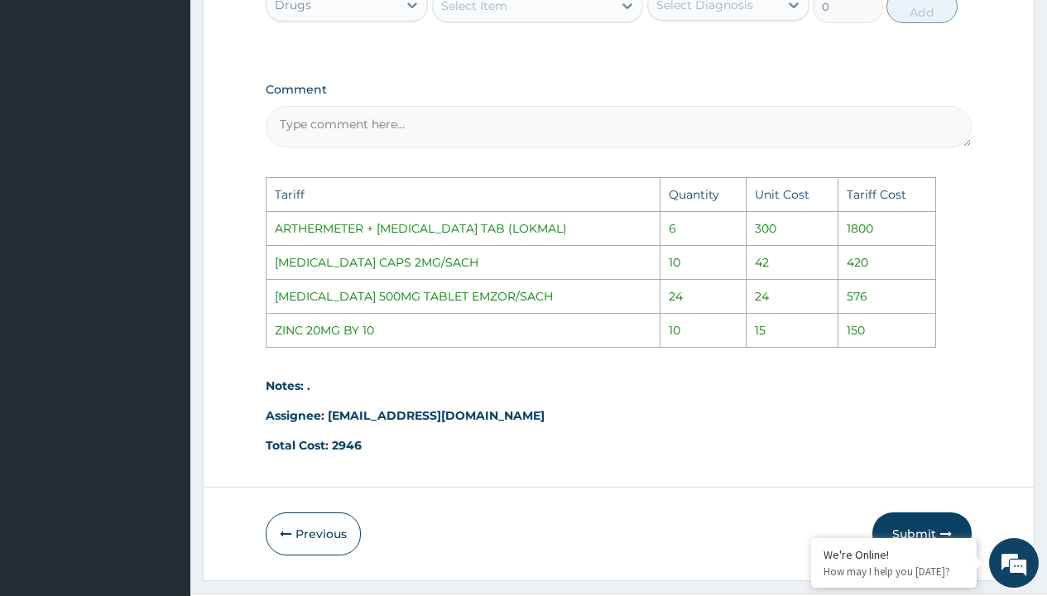
scroll to position [1084, 0]
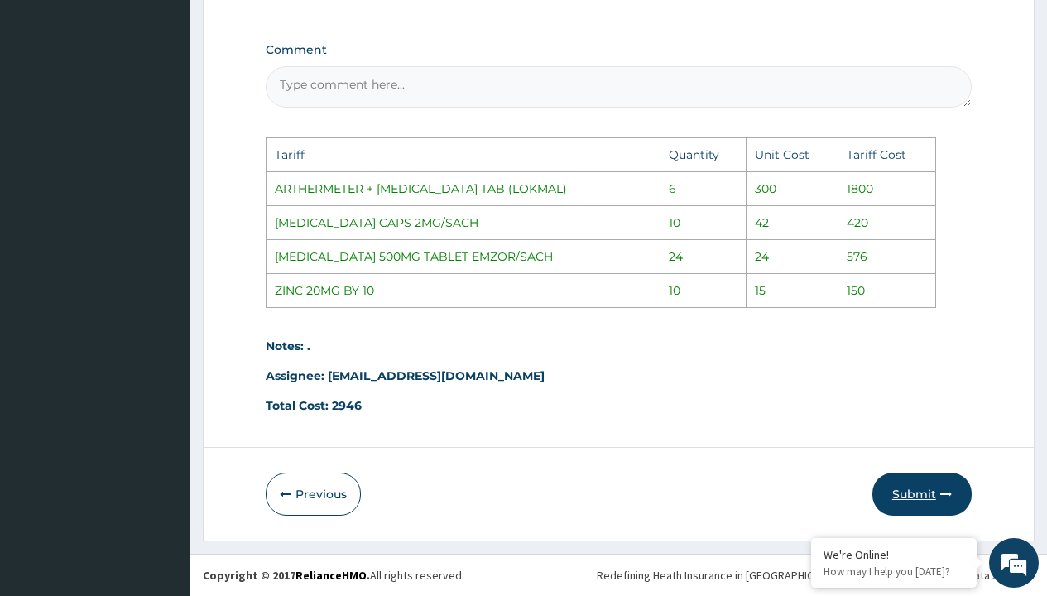
type input "1"
click at [909, 490] on button "Submit" at bounding box center [922, 494] width 99 height 43
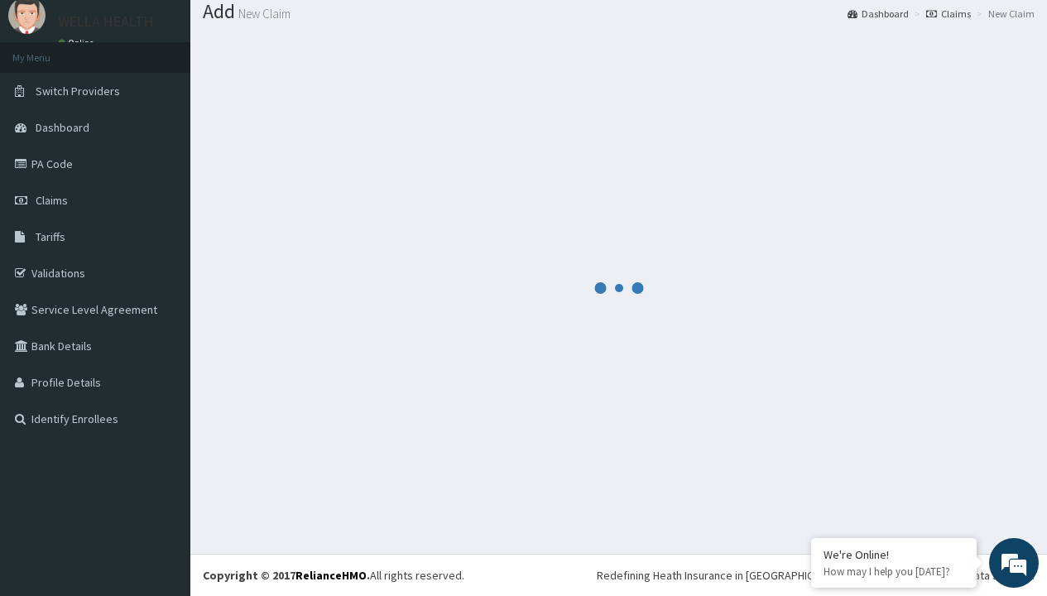
scroll to position [769, 0]
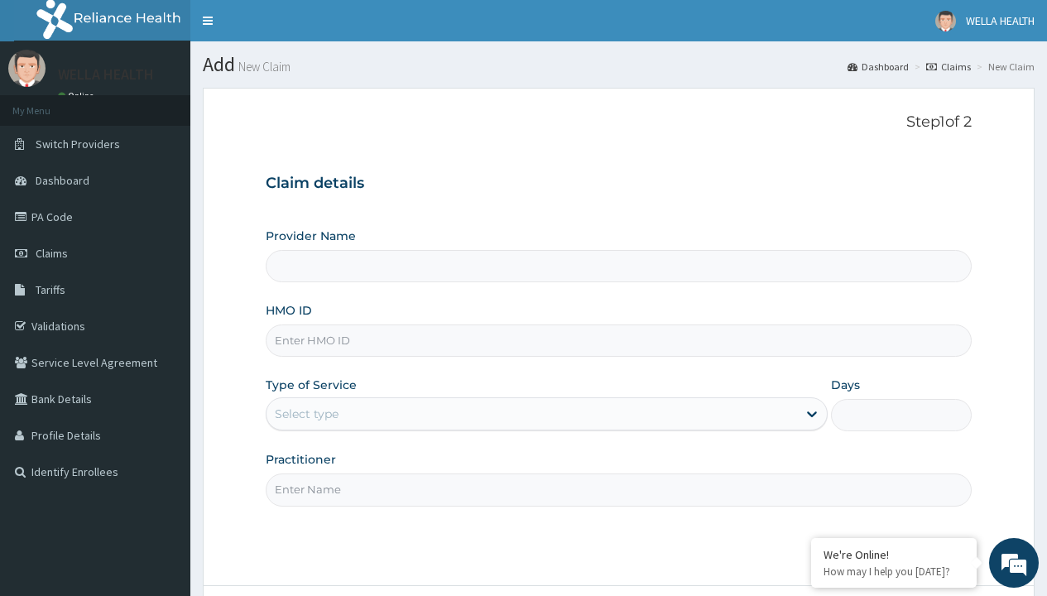
type input "NPM/10236/E"
type input "WellaHealth(TELEMEDICINE)"
type input "NPM/10236/E"
type input "WellaHealth"
click at [306, 414] on div "Select type" at bounding box center [307, 414] width 64 height 17
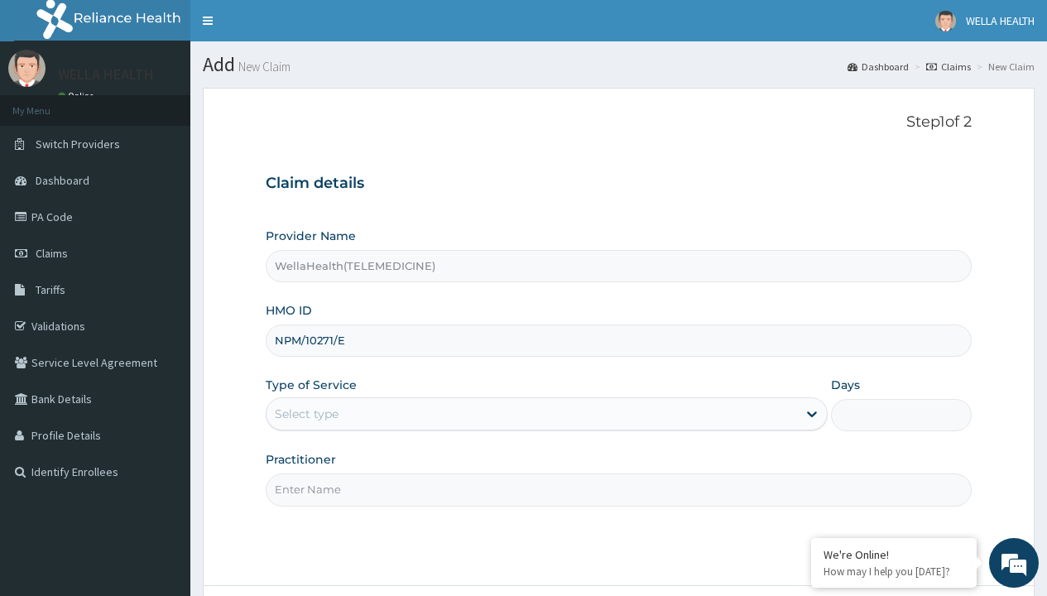
type input "NPM/10271/E"
type input "WellaHealth"
click at [306, 414] on div "Select type" at bounding box center [307, 414] width 64 height 17
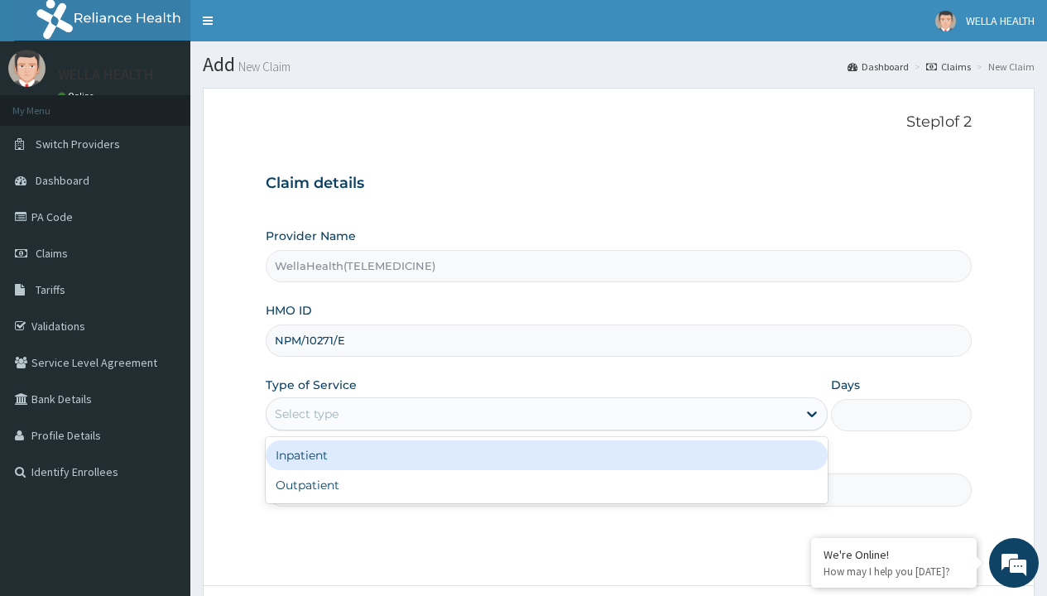
click at [546, 485] on div "Outpatient" at bounding box center [547, 485] width 562 height 30
type input "1"
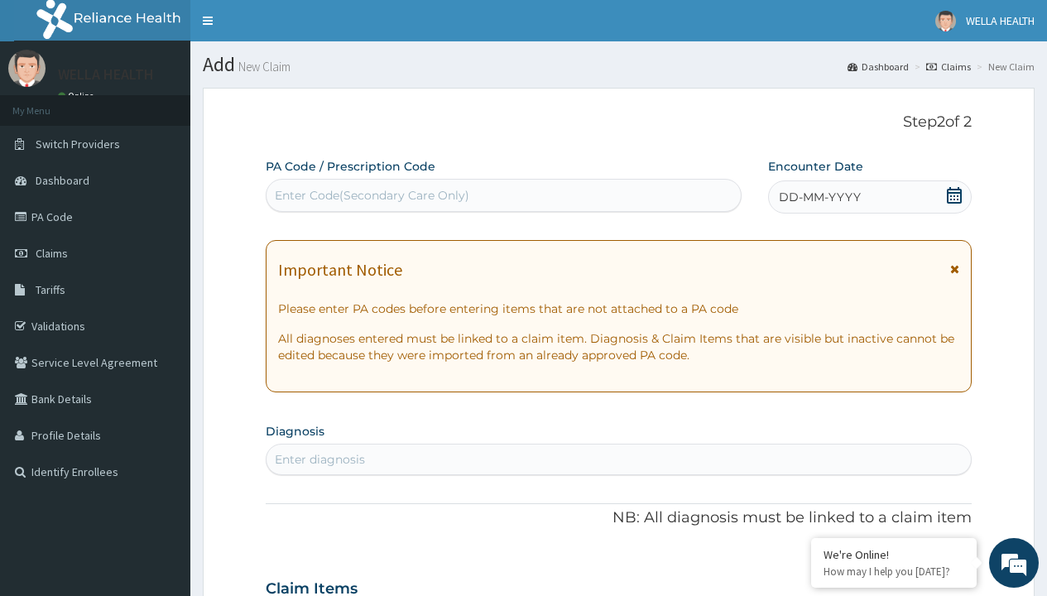
scroll to position [138, 0]
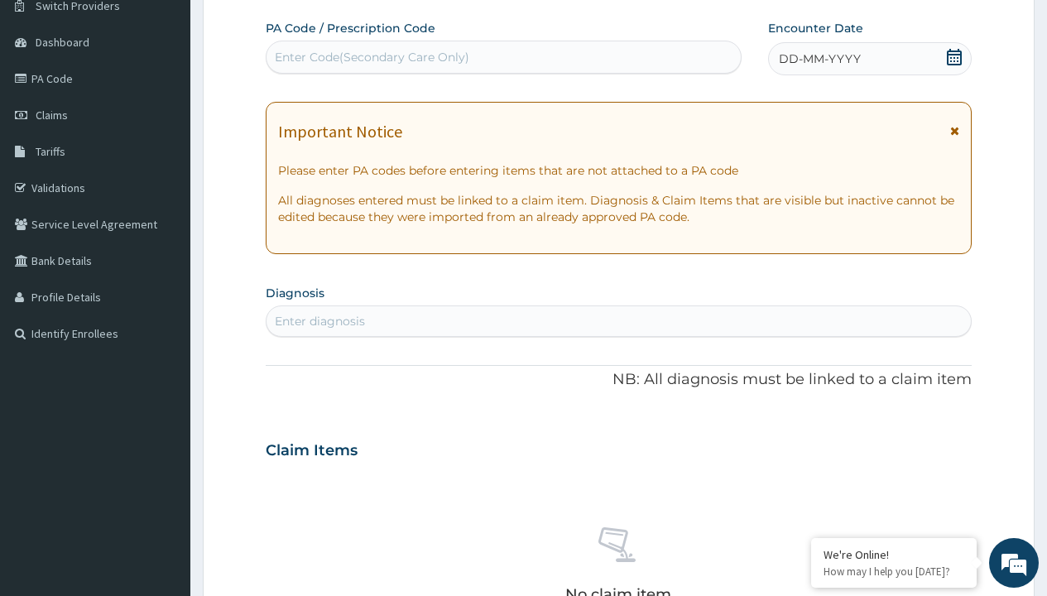
click at [819, 59] on span "DD-MM-YYYY" at bounding box center [820, 59] width 82 height 17
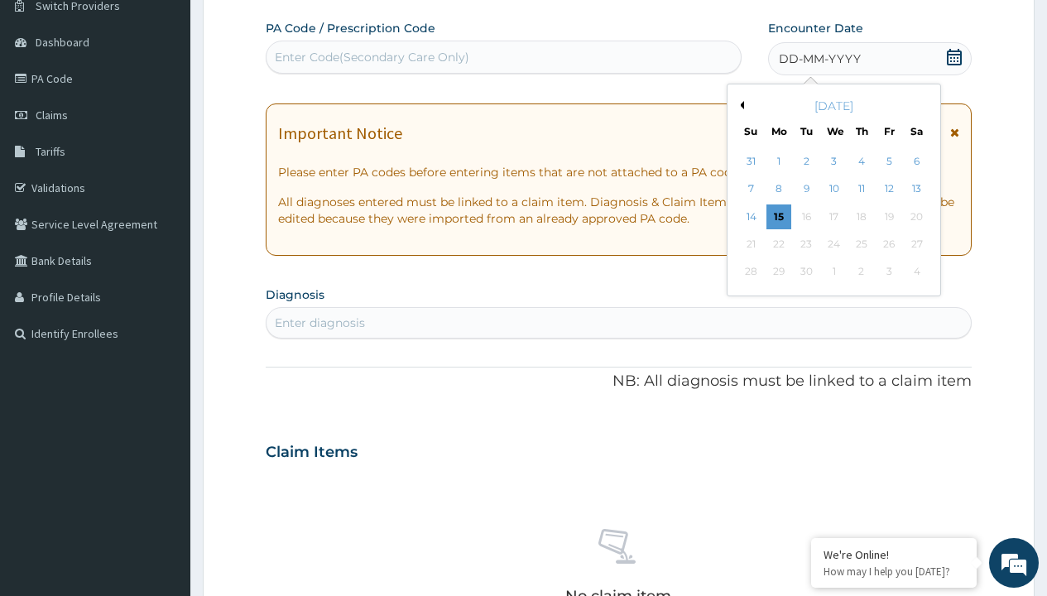
click at [739, 105] on button "Previous Month" at bounding box center [740, 105] width 8 height 8
click at [778, 216] on div "11" at bounding box center [779, 216] width 25 height 25
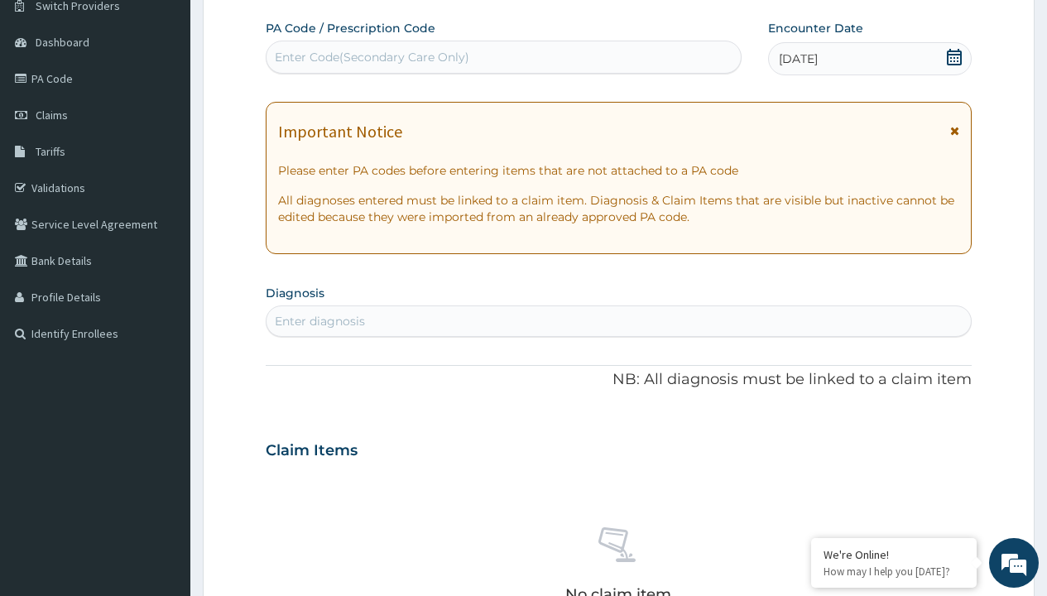
scroll to position [0, 0]
click at [371, 57] on div "Enter Code(Secondary Care Only)" at bounding box center [372, 57] width 195 height 17
type input "PR/25597413"
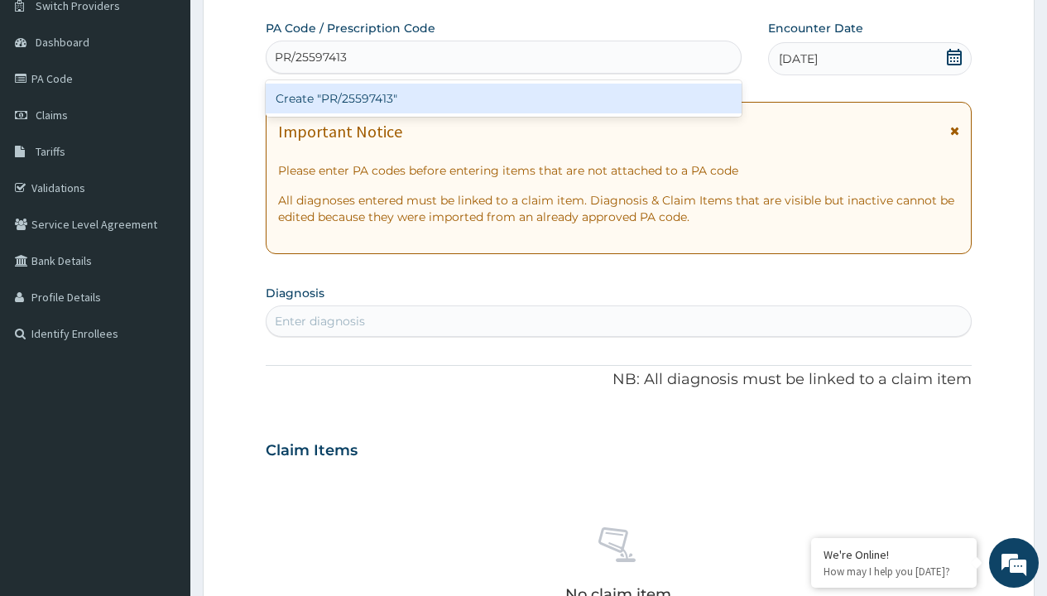
click at [503, 99] on div "Create "PR/25597413"" at bounding box center [503, 99] width 475 height 30
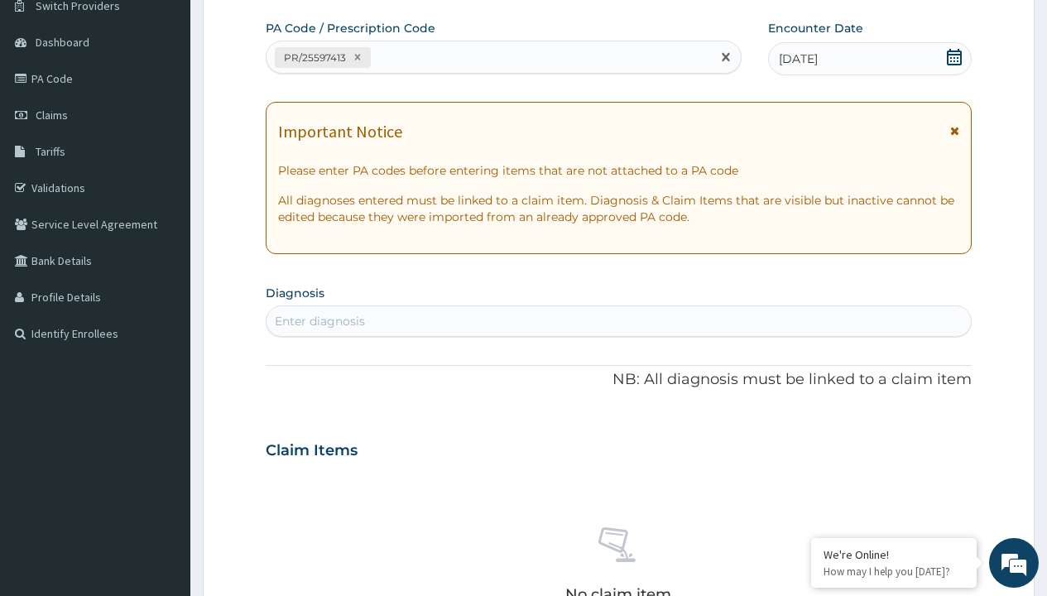
click at [320, 321] on div "Enter diagnosis" at bounding box center [320, 321] width 90 height 17
type input "prescription collected"
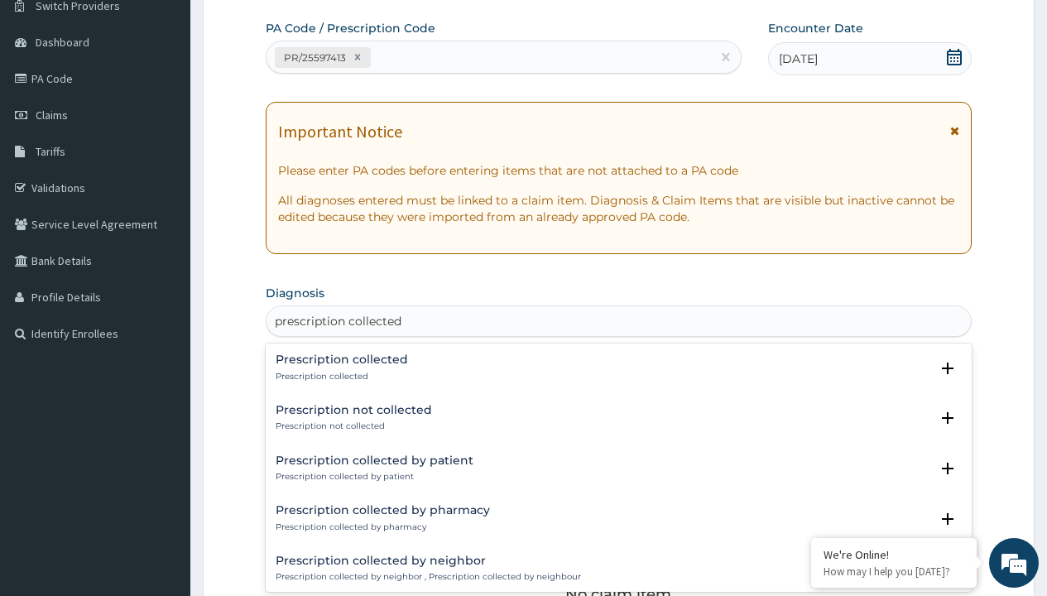
click at [339, 376] on p "Prescription collected" at bounding box center [342, 377] width 132 height 12
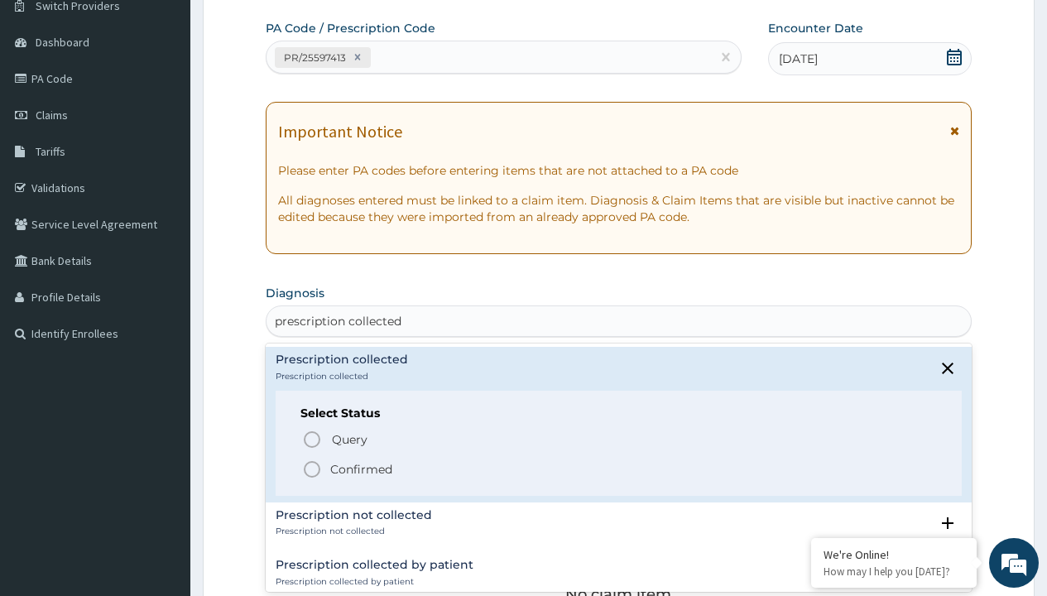
click at [361, 469] on p "Confirmed" at bounding box center [361, 469] width 62 height 17
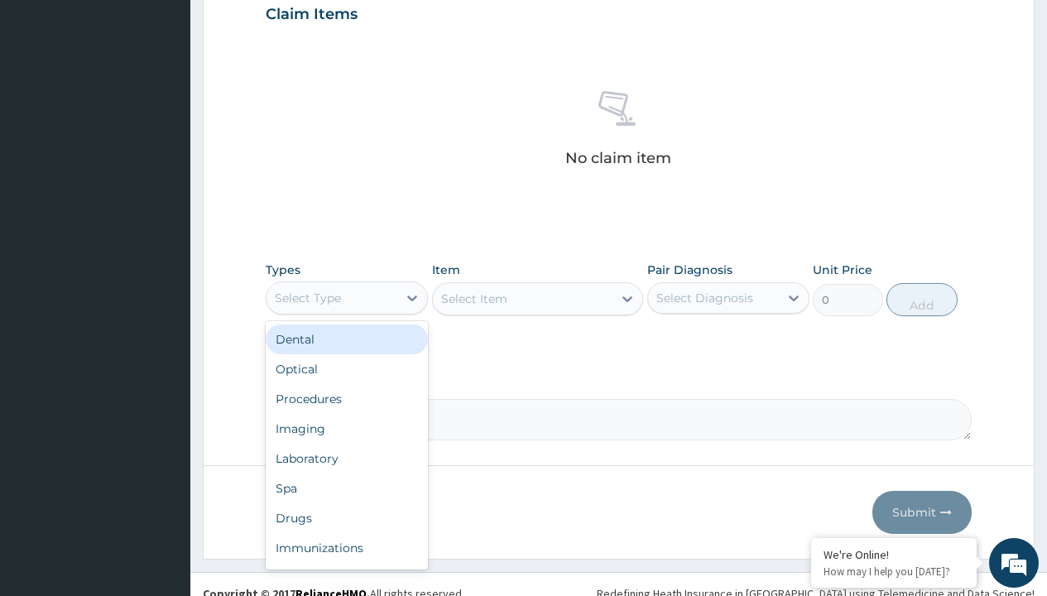
type input "procedures"
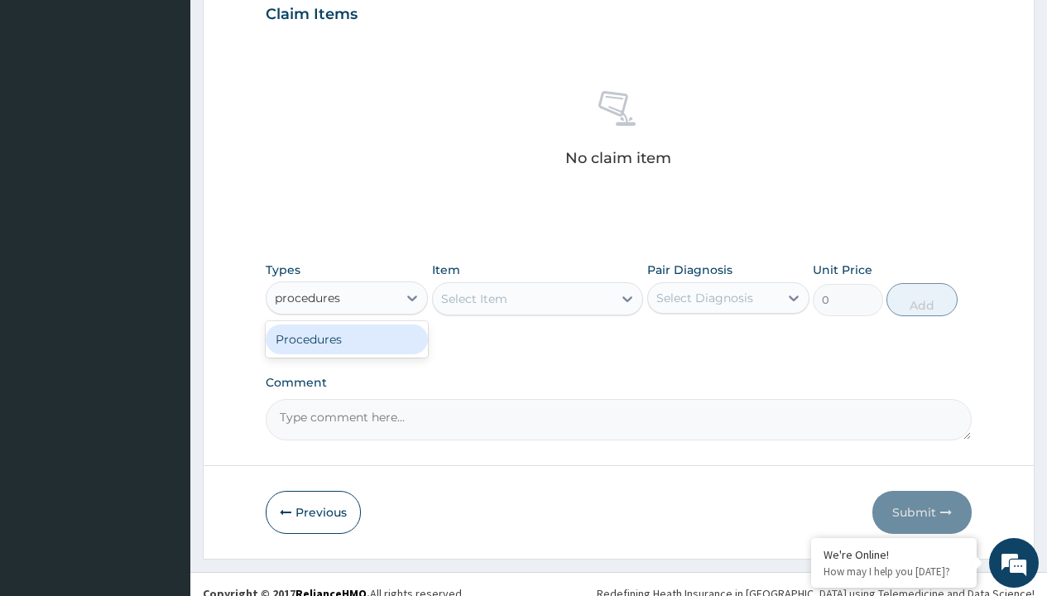
scroll to position [0, 0]
click at [347, 339] on div "Procedures" at bounding box center [347, 340] width 162 height 30
click at [474, 298] on div "Select Item" at bounding box center [474, 299] width 66 height 17
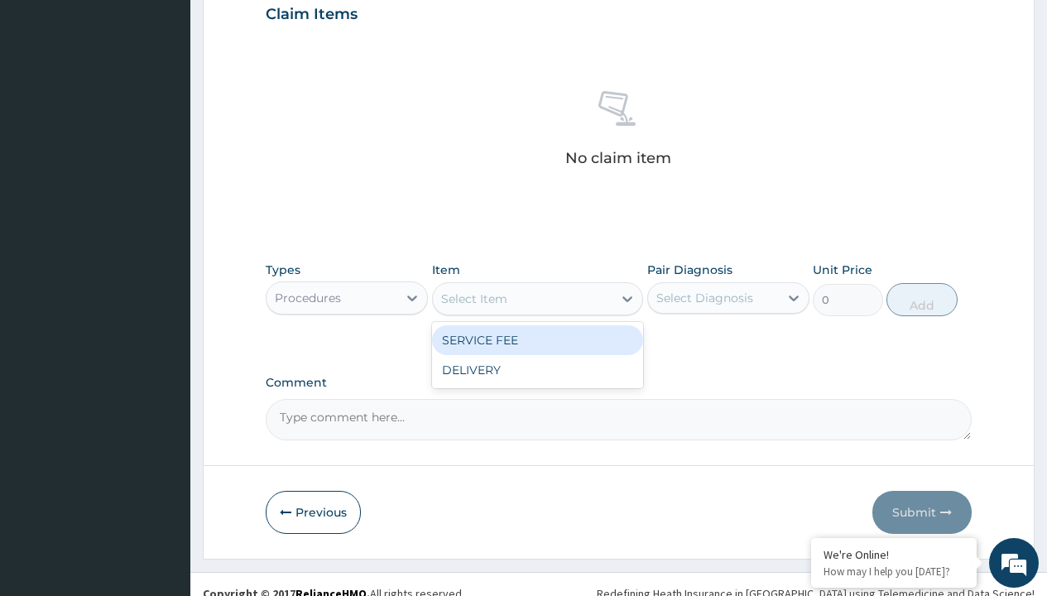
type input "service fee"
click at [537, 339] on div "SERVICE FEE" at bounding box center [538, 340] width 212 height 30
type input "100"
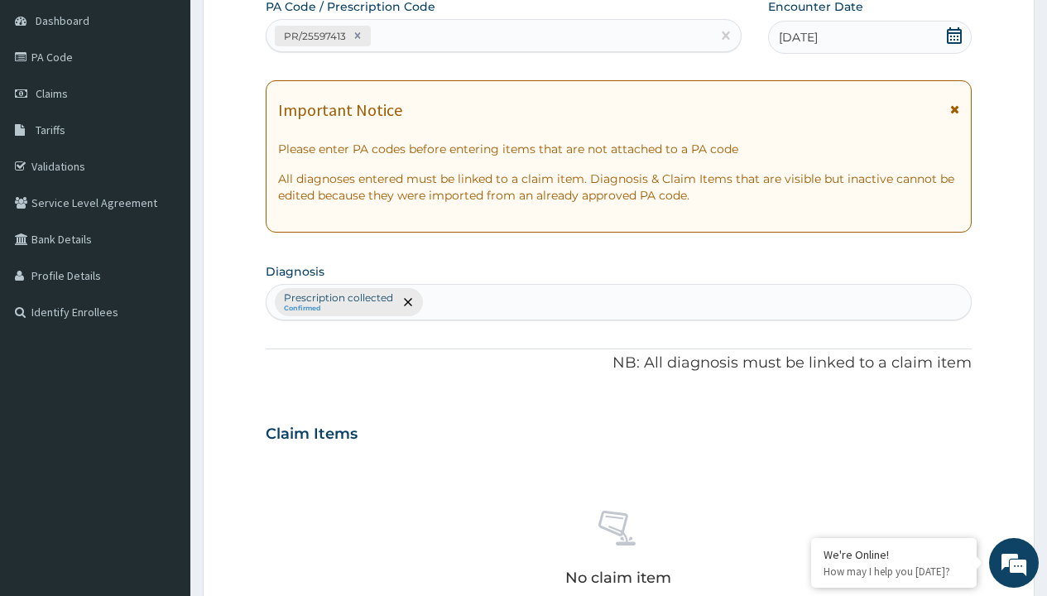
scroll to position [289, 0]
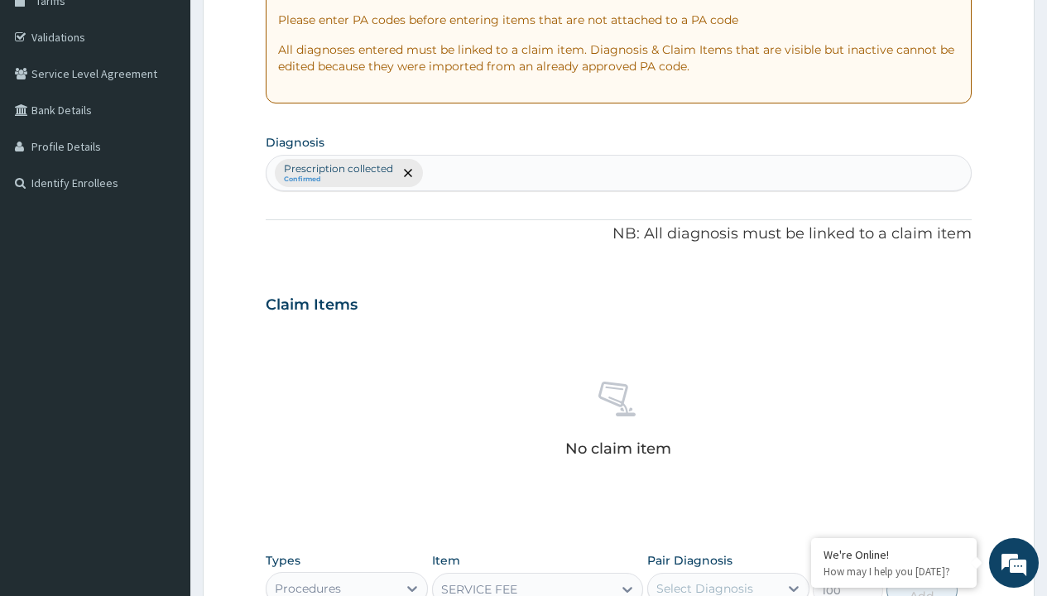
type input "prescription collected"
checkbox input "true"
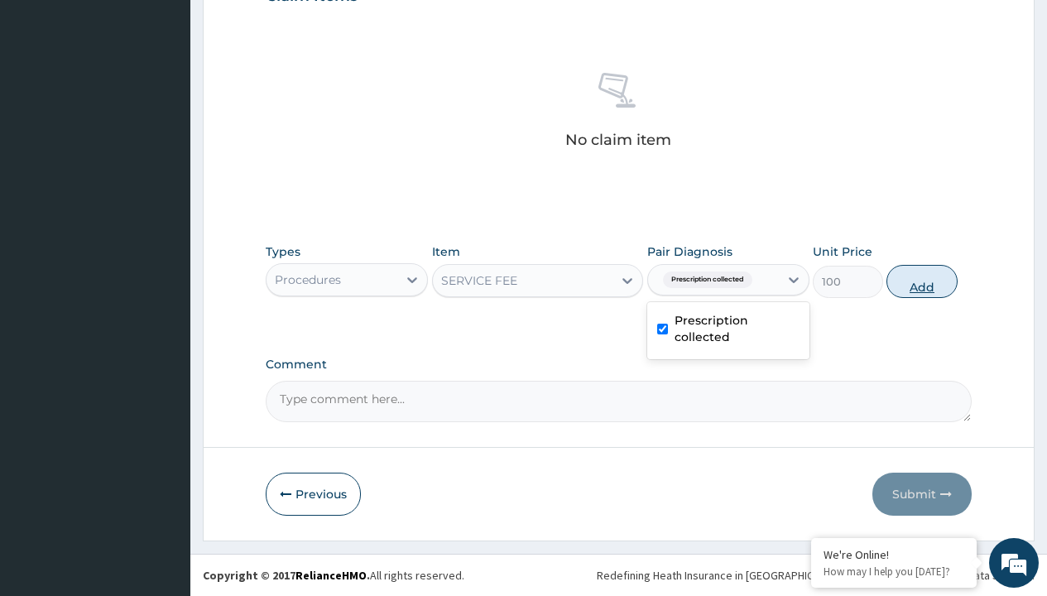
click at [922, 281] on button "Add" at bounding box center [922, 281] width 70 height 33
type input "0"
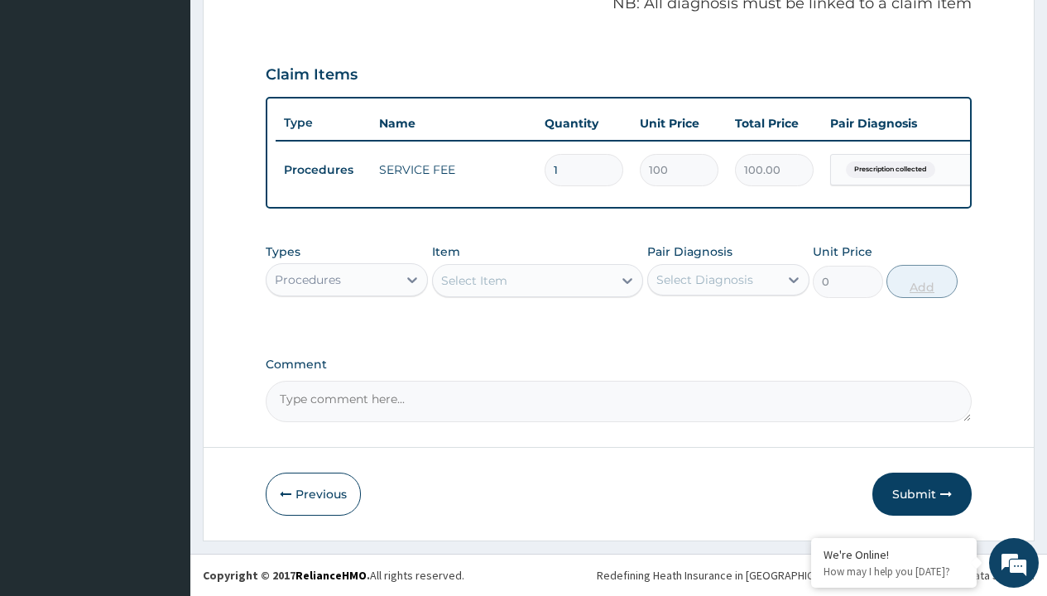
scroll to position [532, 0]
click at [308, 279] on div "Procedures" at bounding box center [308, 280] width 66 height 17
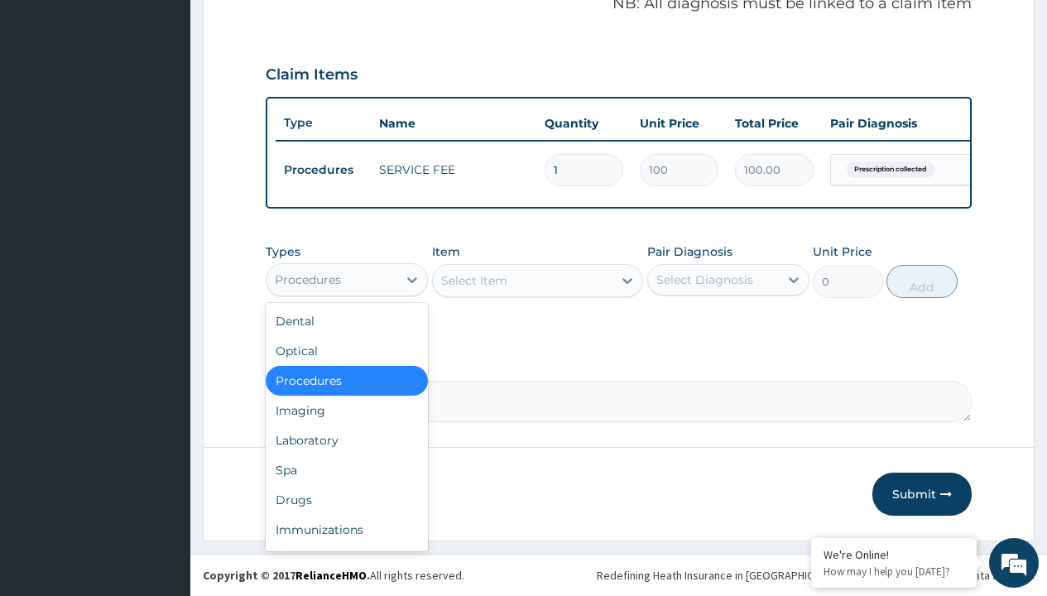
type input "drugs"
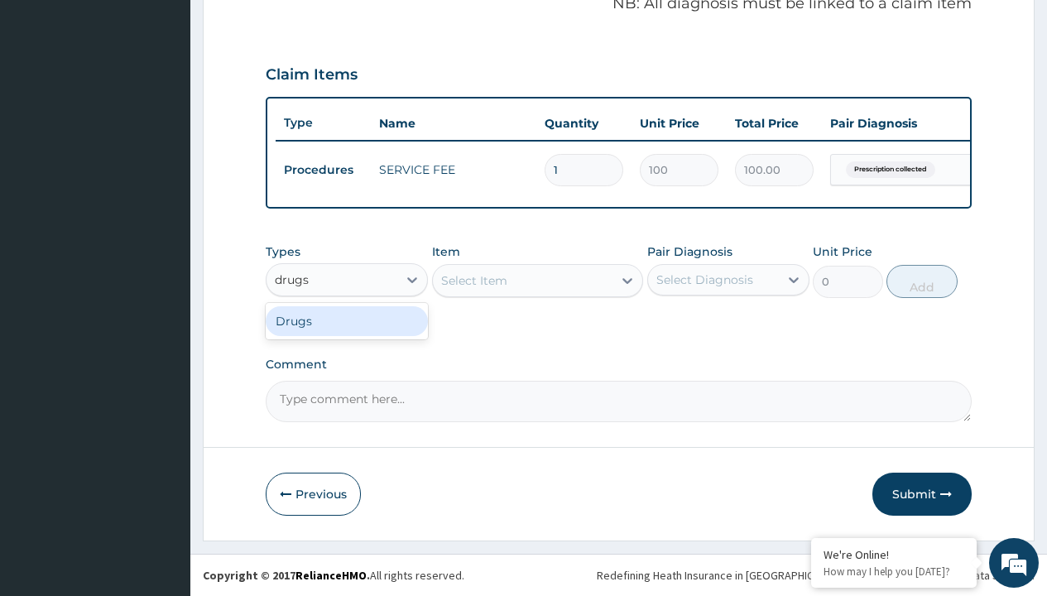
click at [347, 320] on div "Drugs" at bounding box center [347, 321] width 162 height 30
click at [474, 280] on div "Select Item" at bounding box center [538, 280] width 212 height 33
type input "amatem softgel forte tablets 80/480/pack"
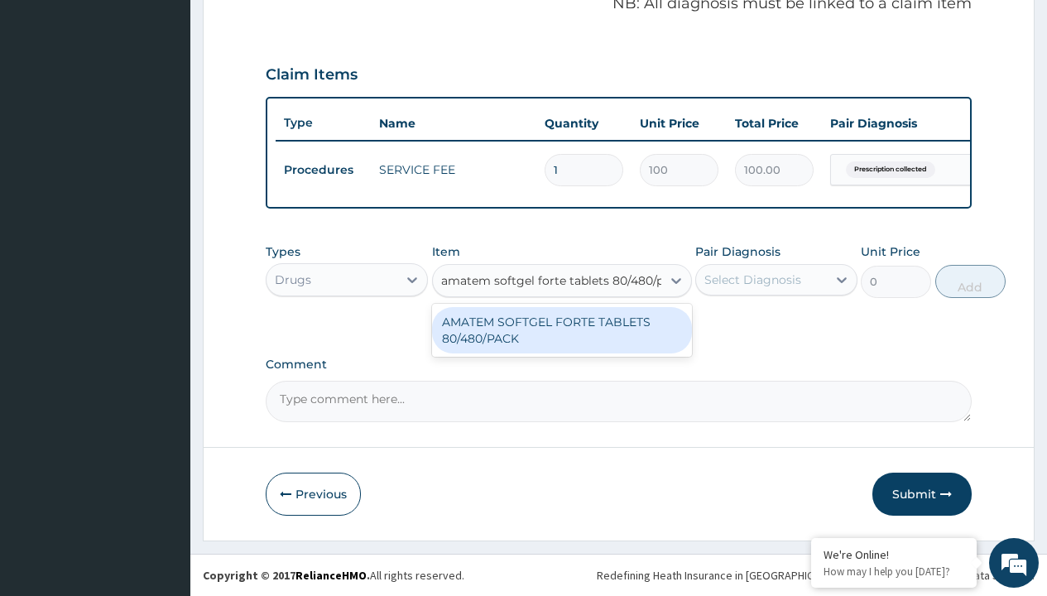
click at [561, 330] on div "AMATEM SOFTGEL FORTE TABLETS 80/480/PACK" at bounding box center [562, 330] width 260 height 46
type input "601.7000122070312"
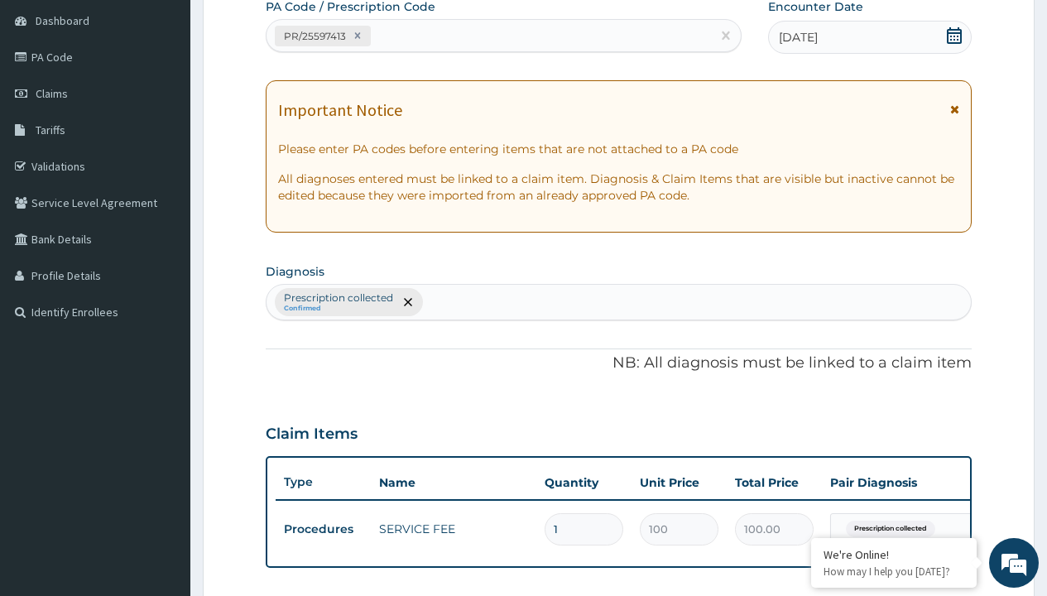
type input "prescription collected"
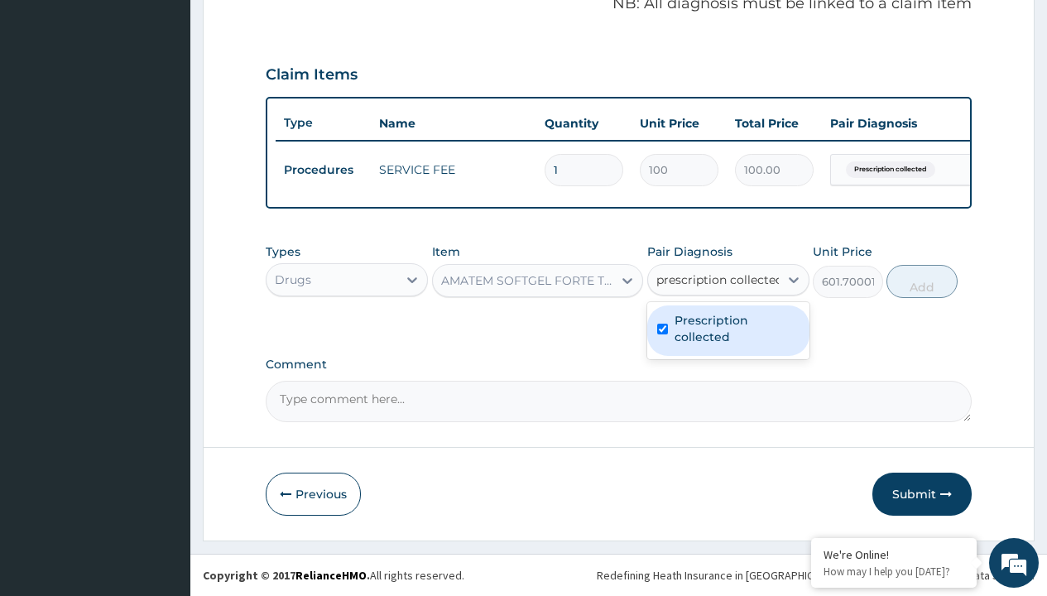
checkbox input "true"
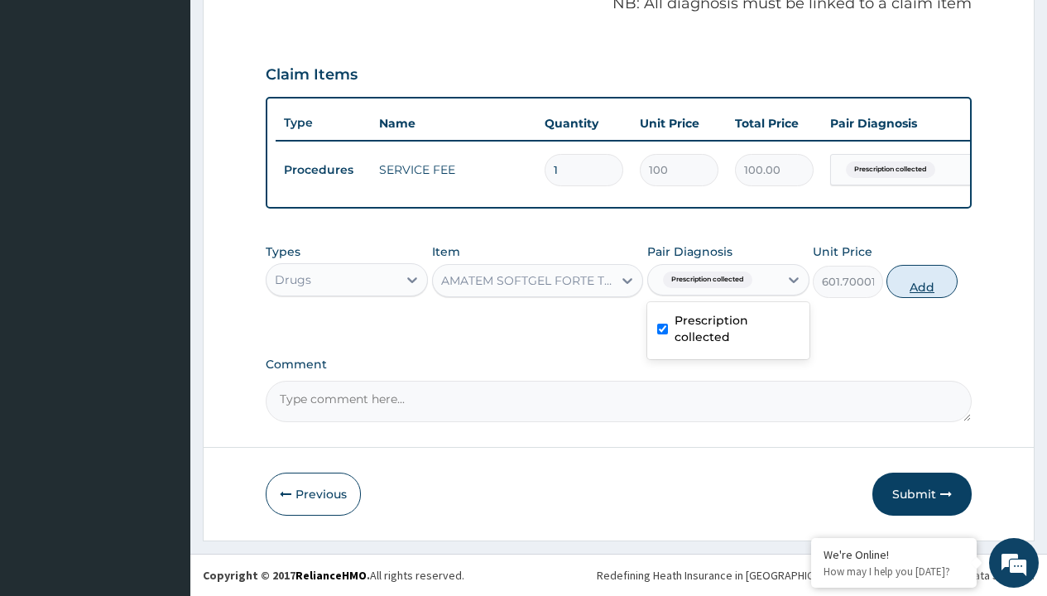
click at [922, 281] on button "Add" at bounding box center [922, 281] width 70 height 33
type input "0"
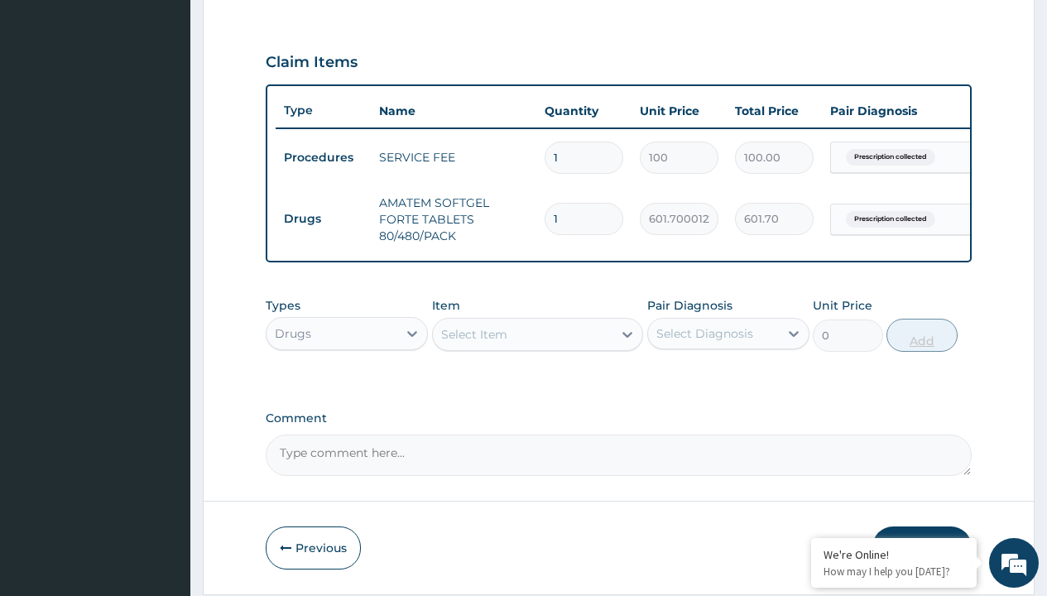
type input "6"
type input "3610.20"
type input "6"
click at [323, 219] on td "Drugs" at bounding box center [323, 219] width 95 height 31
type input "drugs"
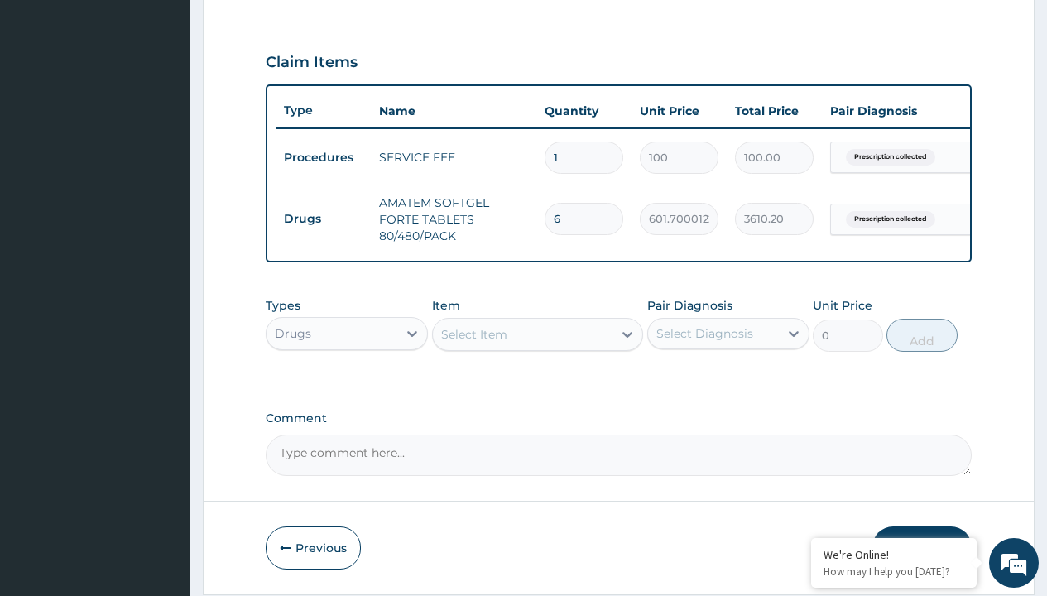
scroll to position [0, 0]
click at [347, 387] on div "Drugs" at bounding box center [347, 375] width 162 height 30
click at [474, 343] on div "Select Item" at bounding box center [474, 334] width 66 height 17
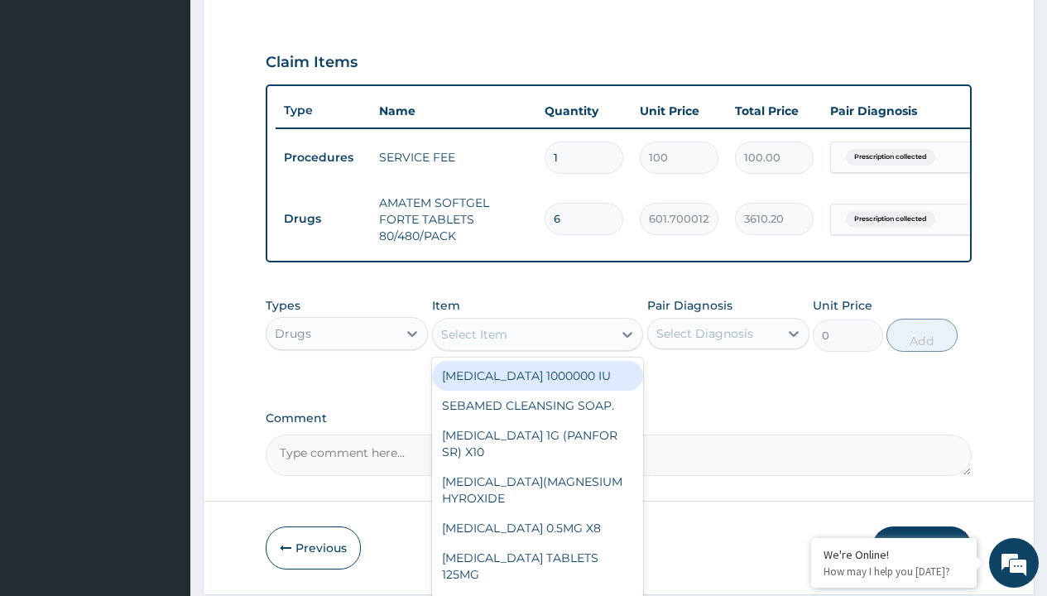
type input "paracetamol 500mg tablet emzor/sach"
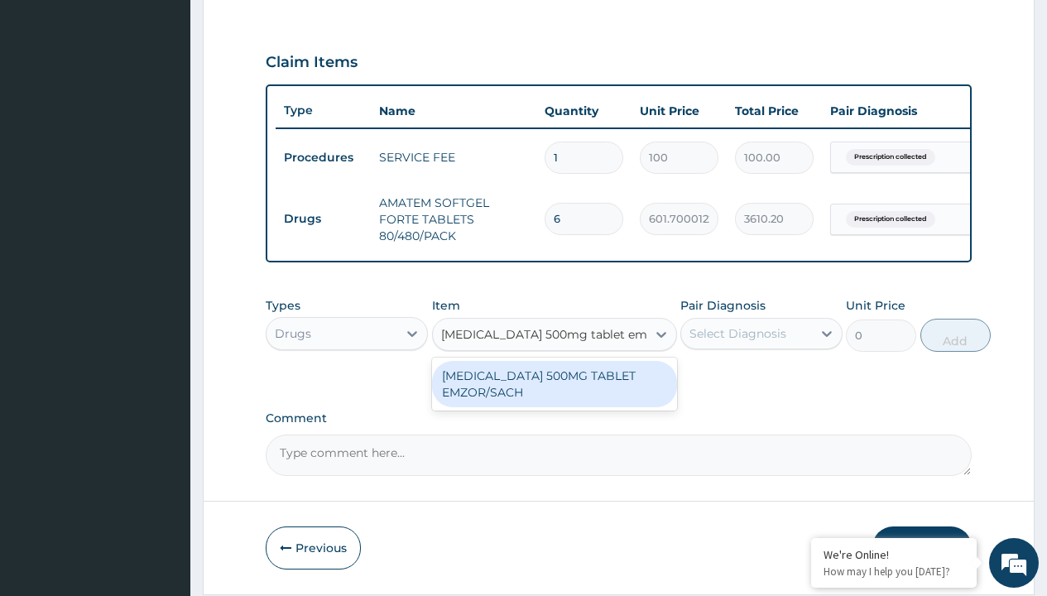
click at [554, 396] on div "PARACETAMOL 500MG TABLET EMZOR/SACH" at bounding box center [554, 384] width 245 height 46
type input "24"
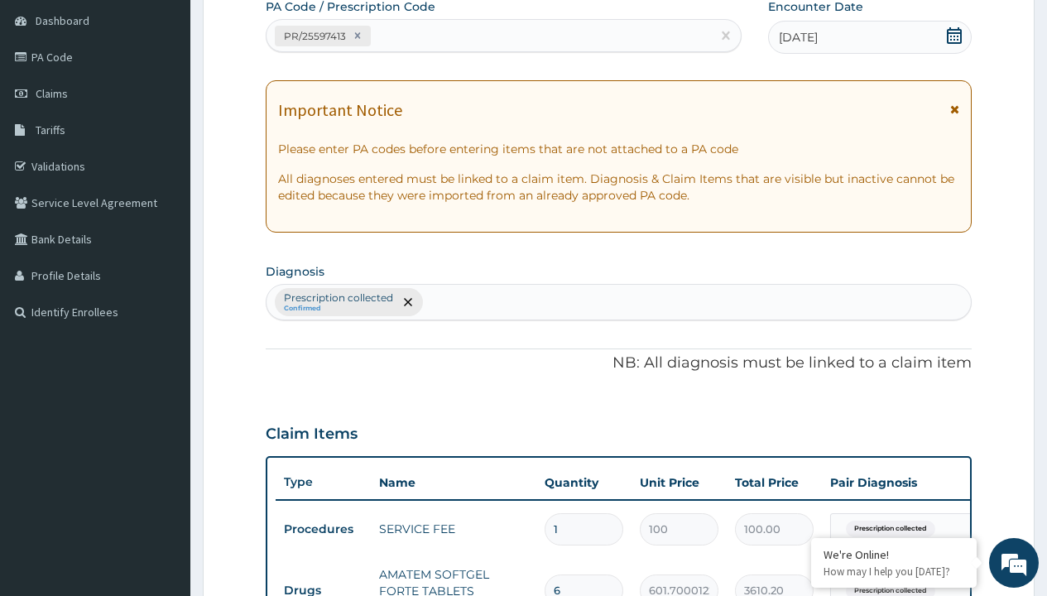
type input "prescription collected"
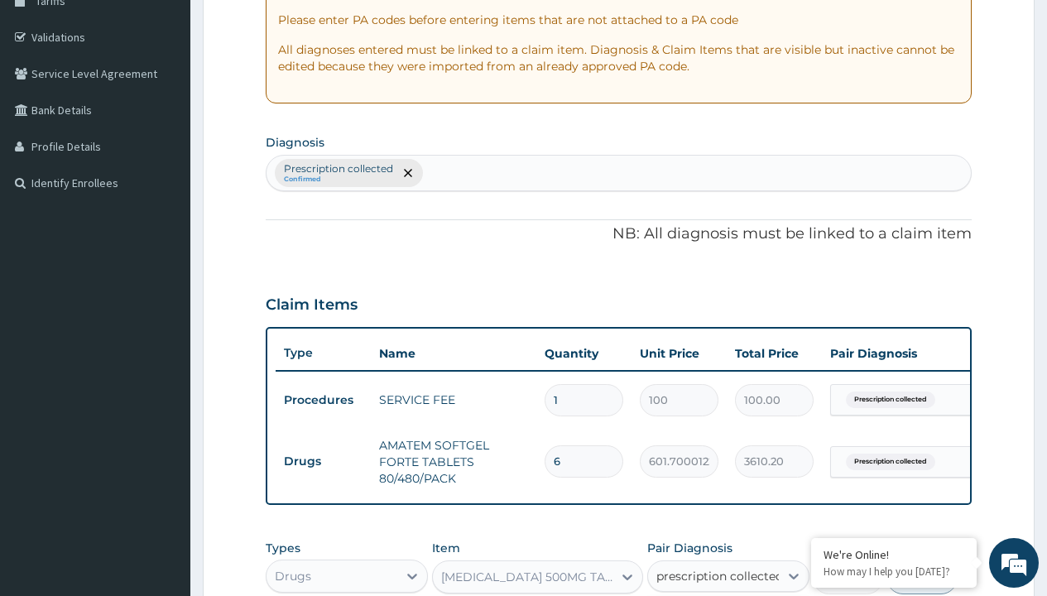
checkbox input "true"
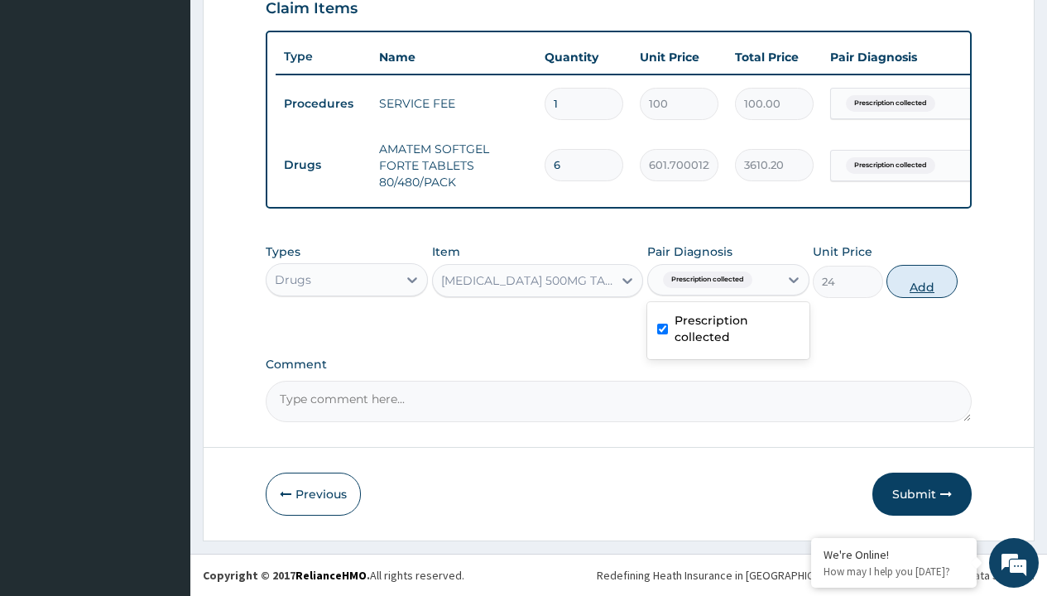
click at [922, 281] on button "Add" at bounding box center [922, 281] width 70 height 33
type input "0"
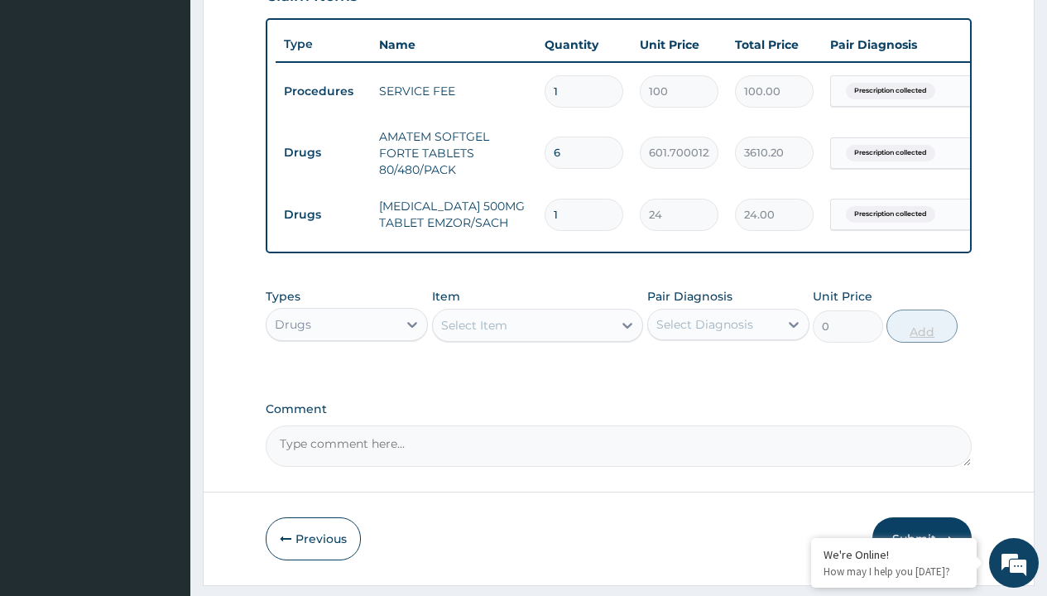
type input "24"
type input "576.00"
type input "24"
click at [323, 152] on td "Drugs" at bounding box center [323, 152] width 95 height 31
type input "drugs"
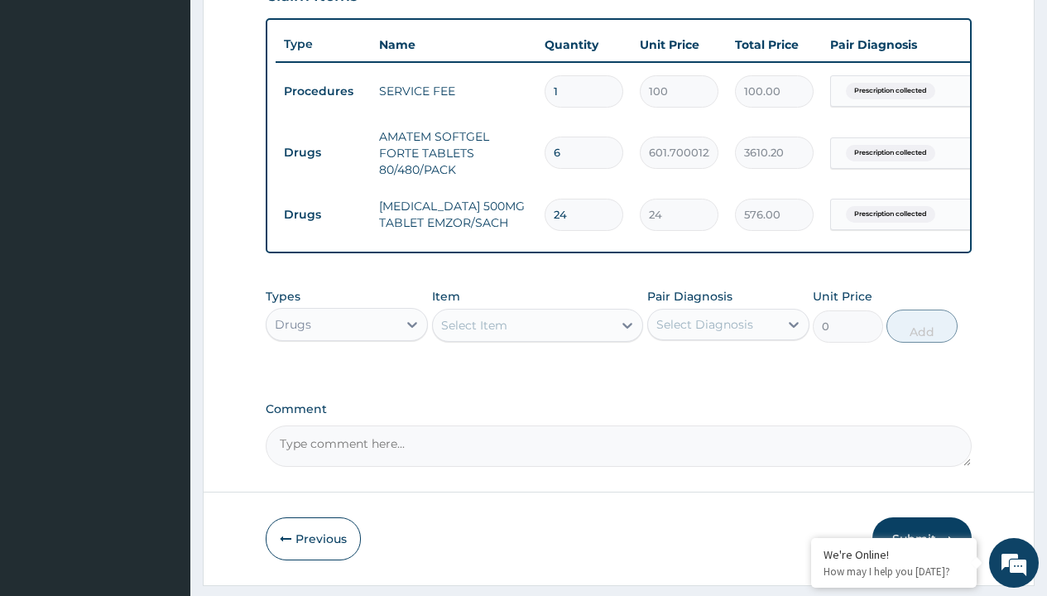
scroll to position [0, 0]
click at [347, 378] on div "Drugs" at bounding box center [347, 366] width 162 height 30
click at [474, 334] on div "Select Item" at bounding box center [474, 325] width 66 height 17
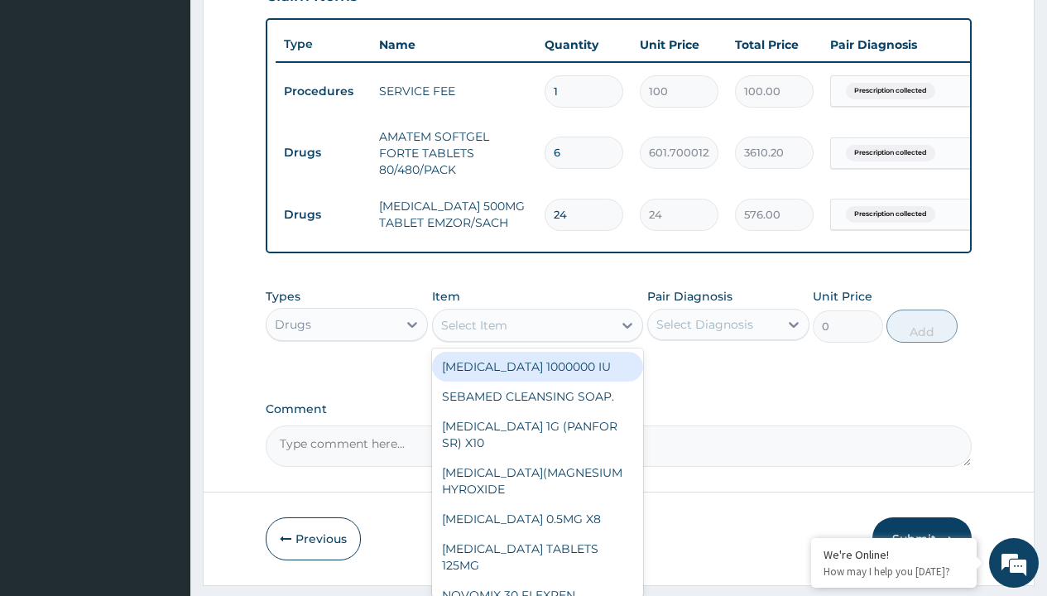
type input "loperamide caps 2mg/sach"
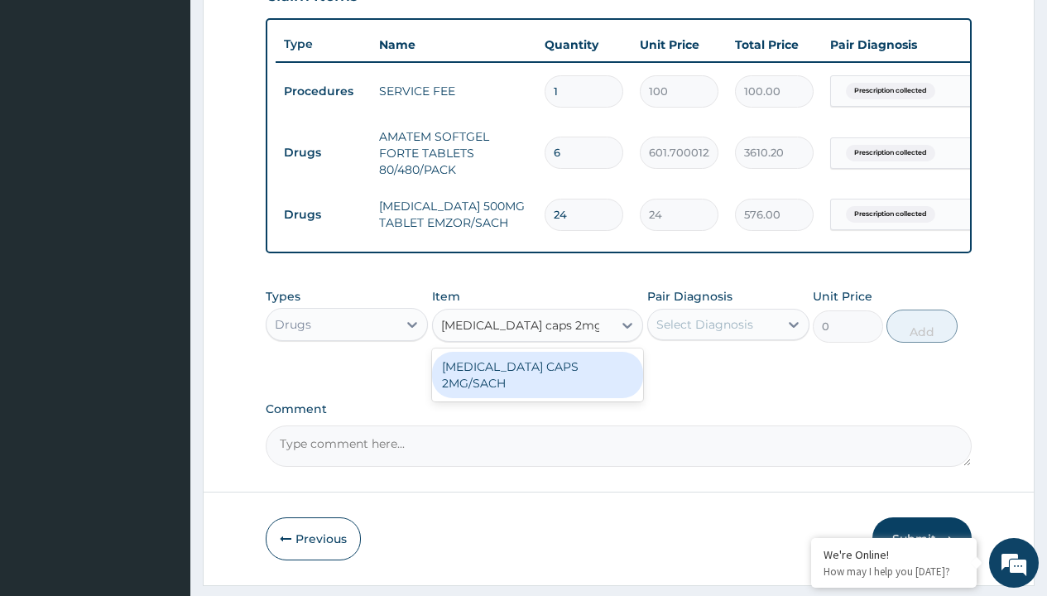
click at [537, 378] on div "LOPERAMIDE CAPS 2MG/SACH" at bounding box center [538, 375] width 212 height 46
type input "420"
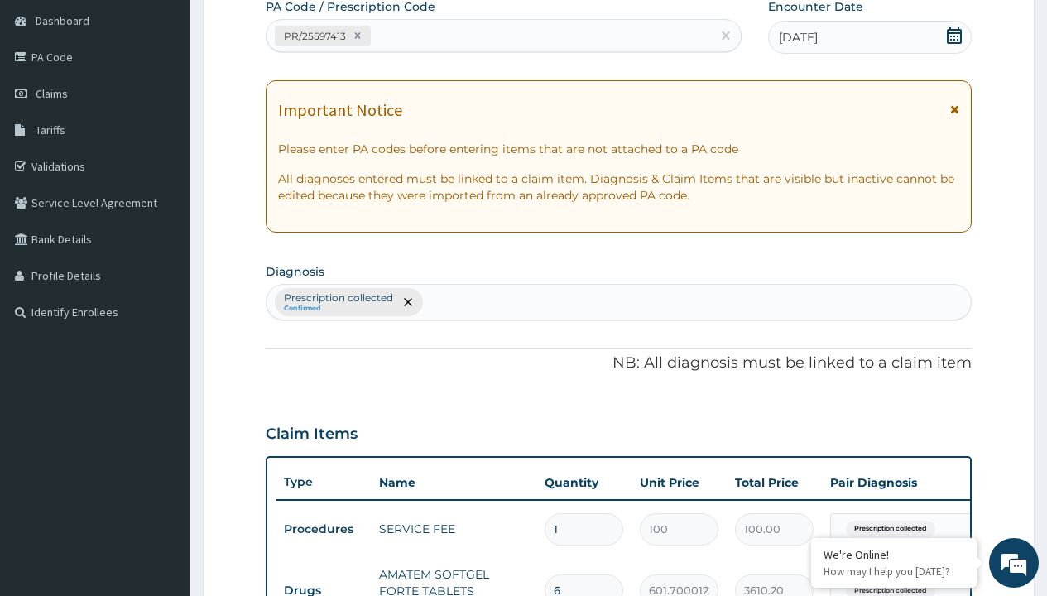
type input "prescription collected"
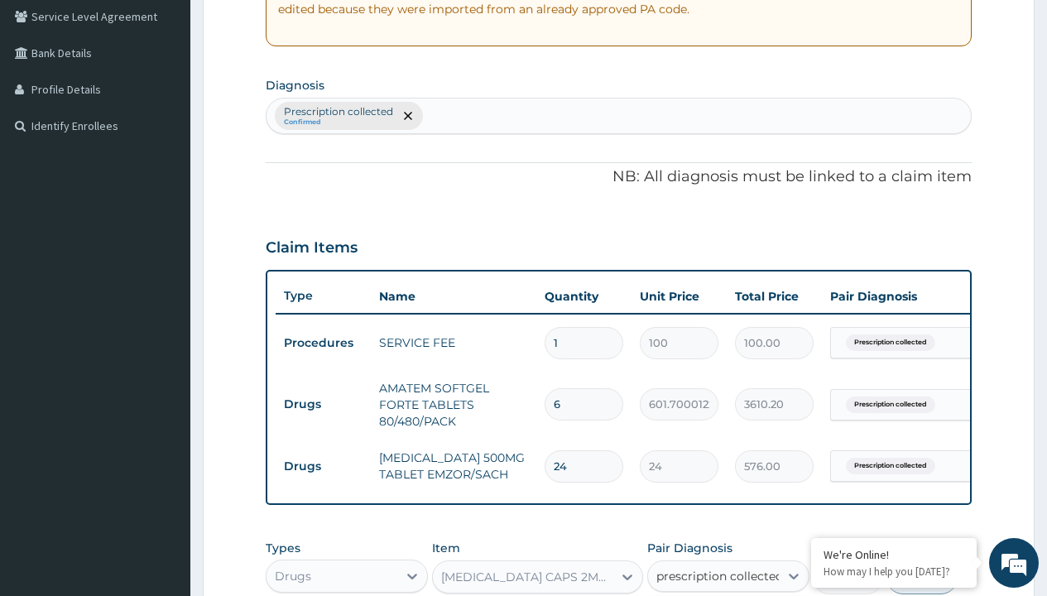
checkbox input "true"
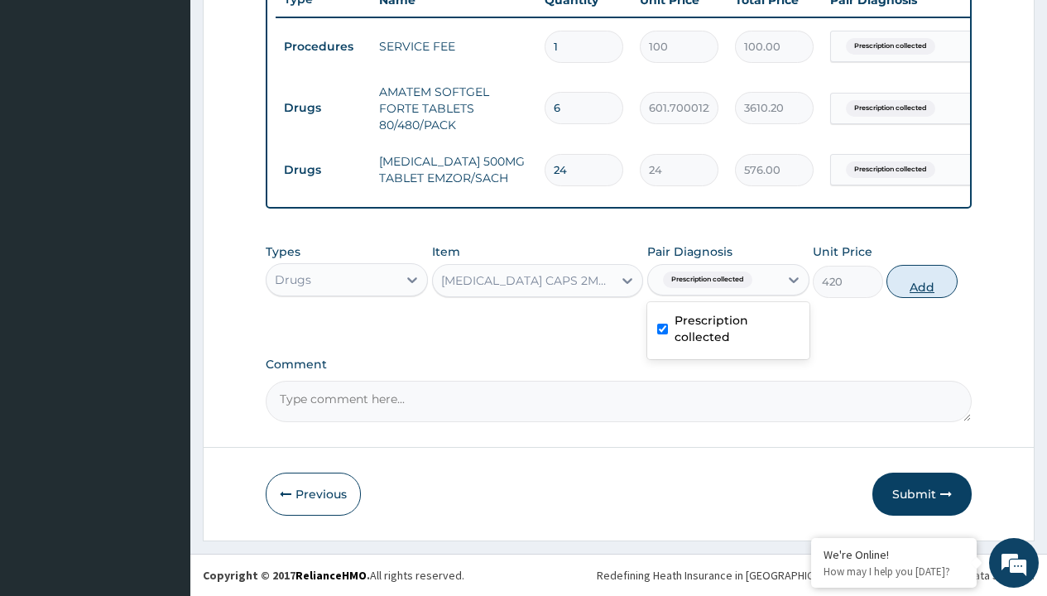
click at [922, 281] on button "Add" at bounding box center [922, 281] width 70 height 33
type input "0"
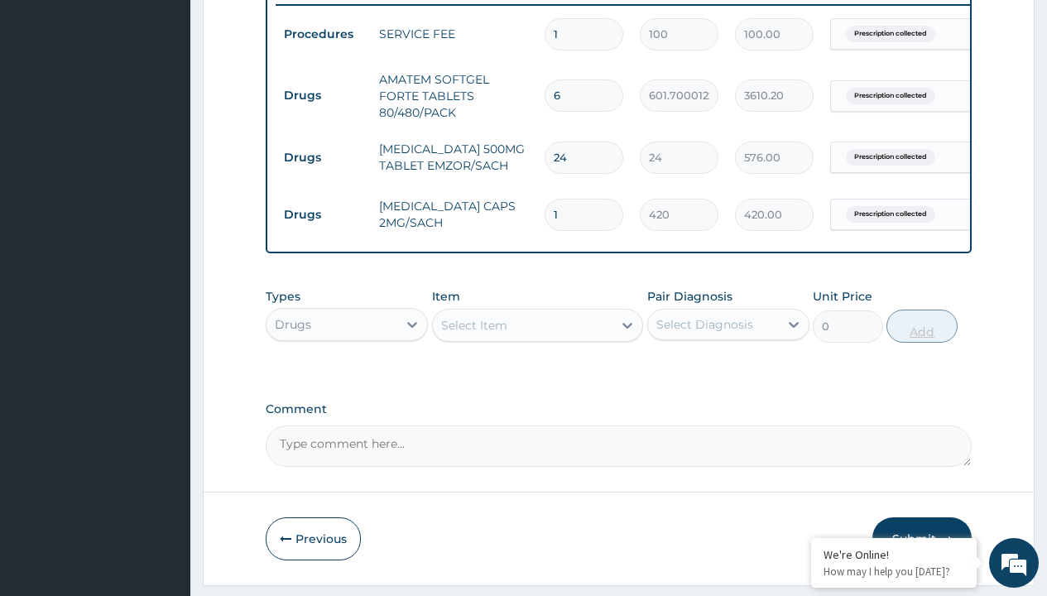
type input "10"
type input "4200.00"
type input "10"
click at [323, 95] on td "Drugs" at bounding box center [323, 95] width 95 height 31
type input "drugs"
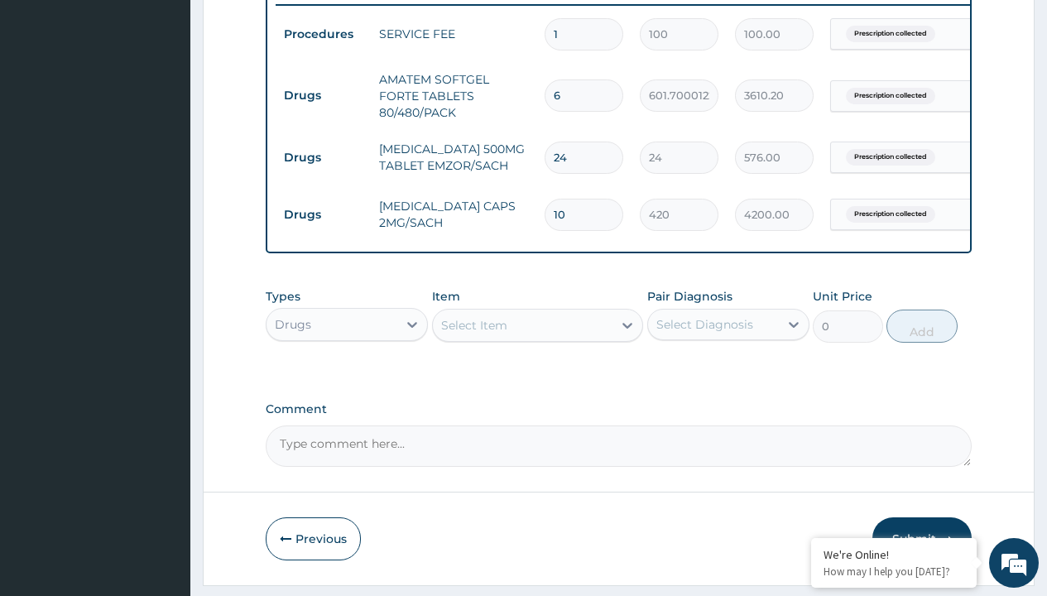
scroll to position [0, 0]
click at [347, 378] on div "Drugs" at bounding box center [347, 366] width 162 height 30
click at [474, 334] on div "Select Item" at bounding box center [474, 325] width 66 height 17
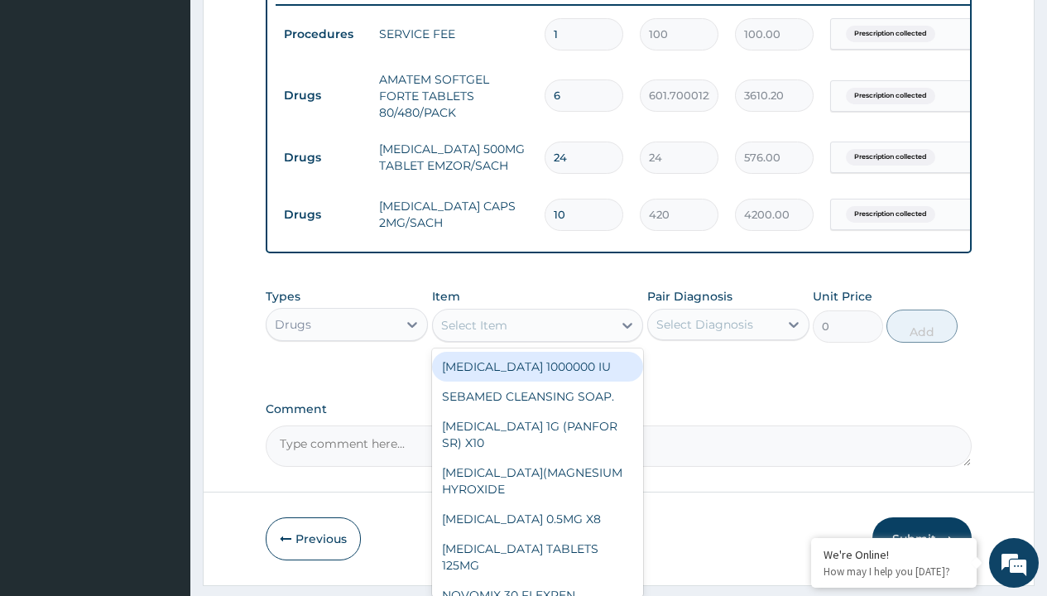
type input "buscopan (hyoscine b-bromide) 10mg"
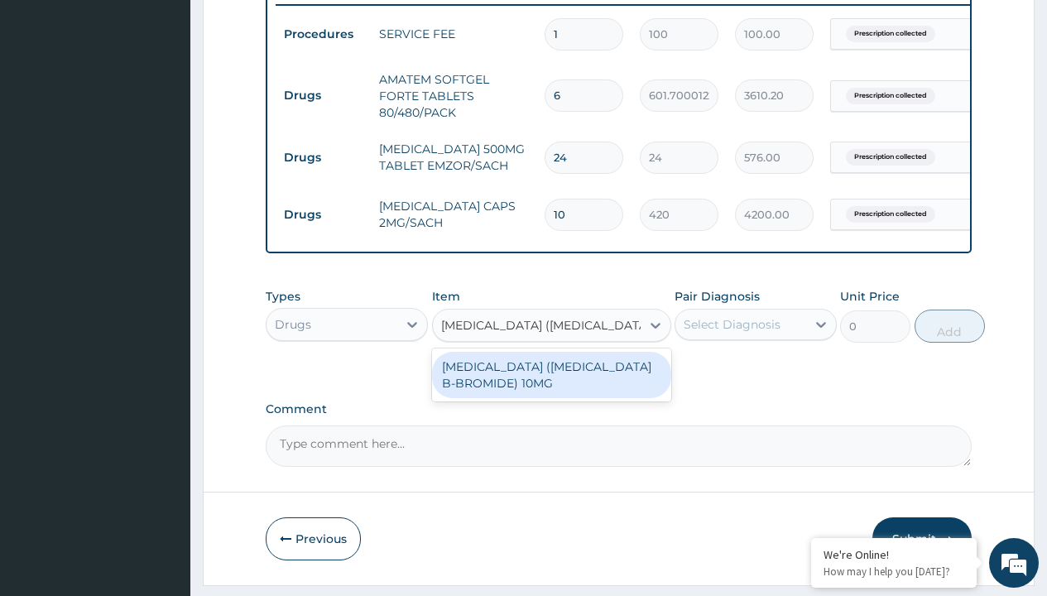
click at [551, 387] on div "BUSCOPAN (HYOSCINE B-BROMIDE) 10MG" at bounding box center [551, 375] width 239 height 46
type input "200"
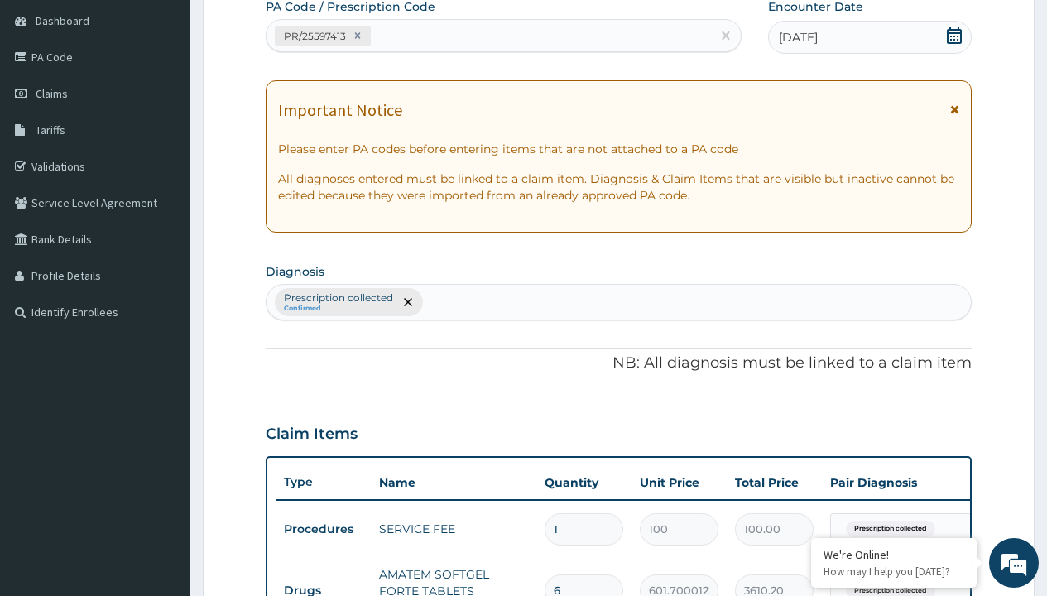
type input "prescription collected"
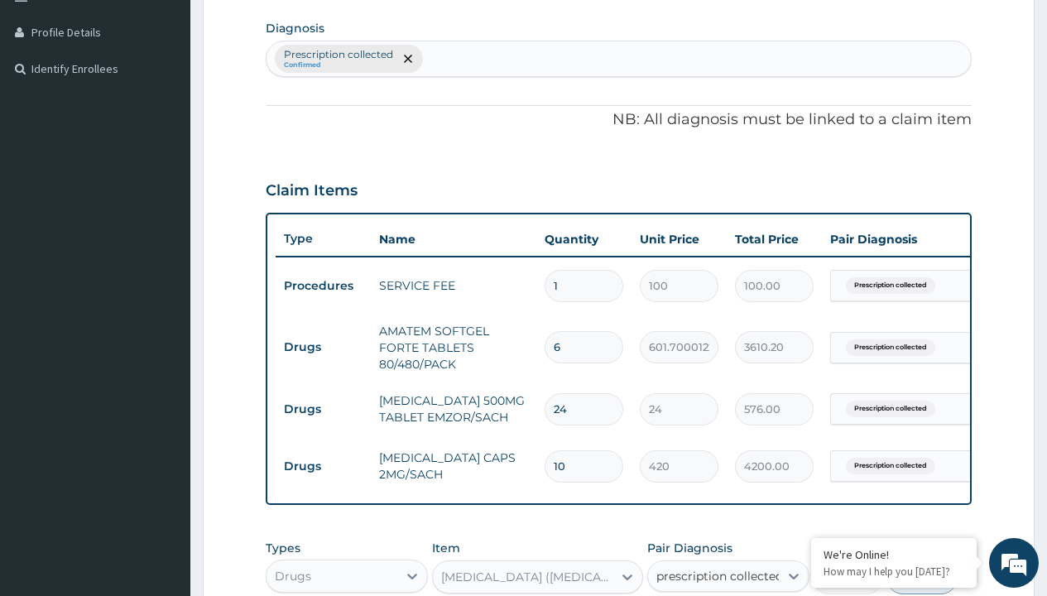
checkbox input "true"
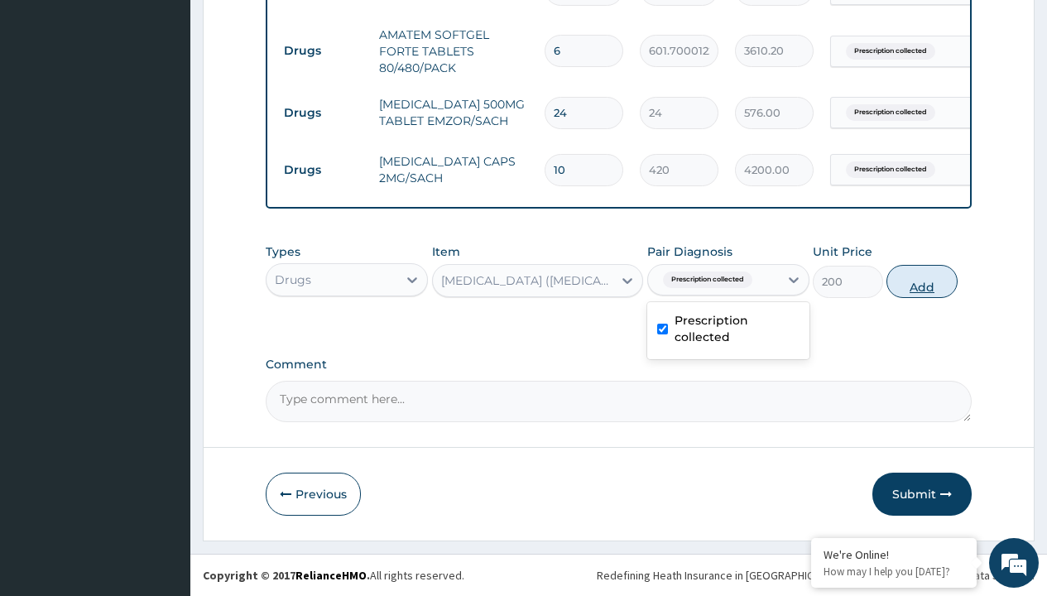
click at [922, 281] on button "Add" at bounding box center [922, 281] width 70 height 33
type input "0"
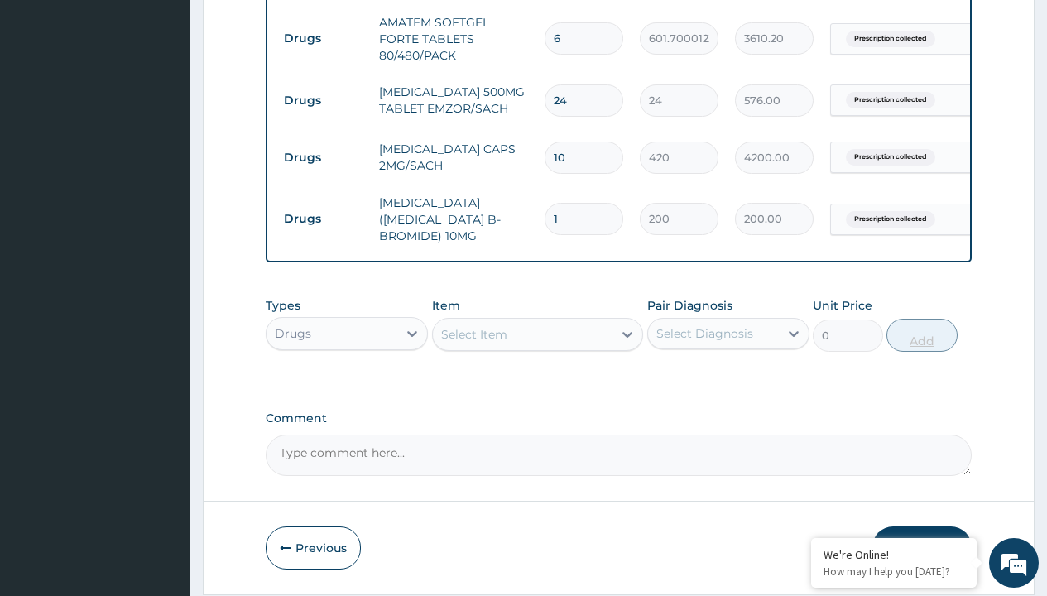
type input "10"
type input "2000.00"
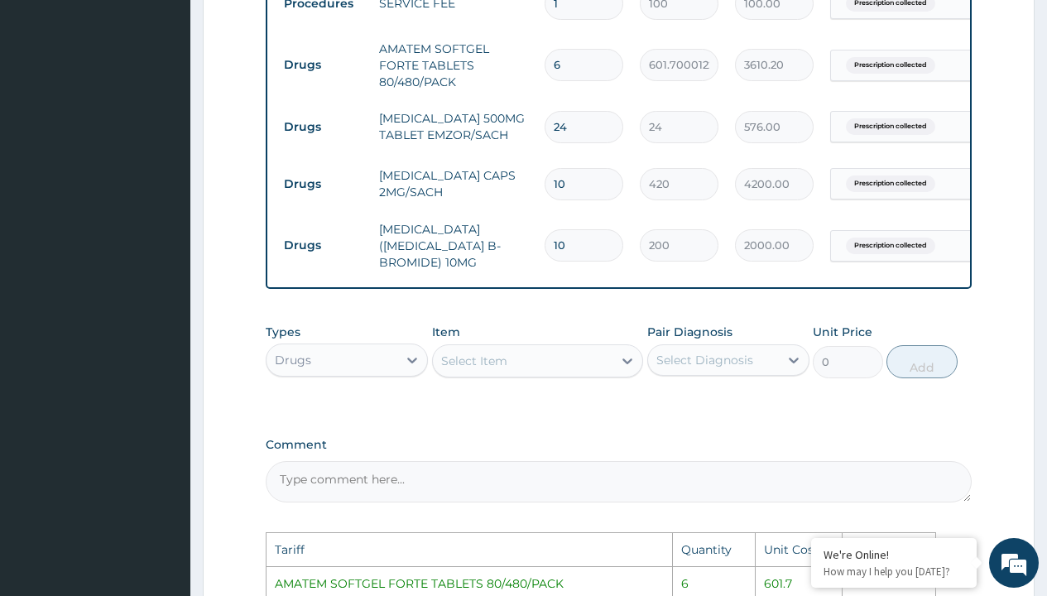
scroll to position [642, 0]
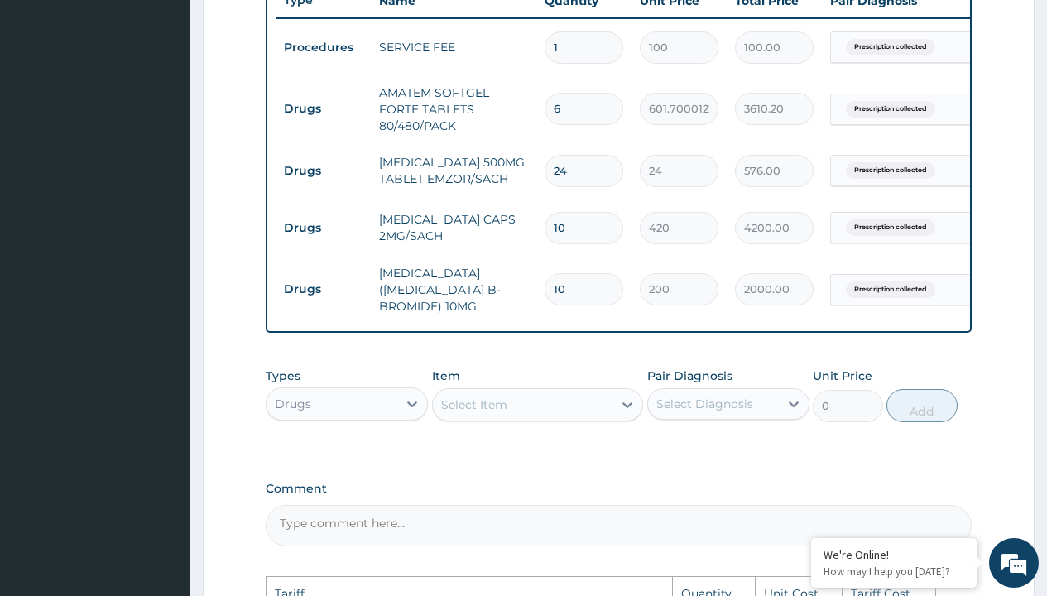
type input "10"
click at [580, 226] on input "10" at bounding box center [584, 228] width 79 height 32
type input "1"
type input "420.00"
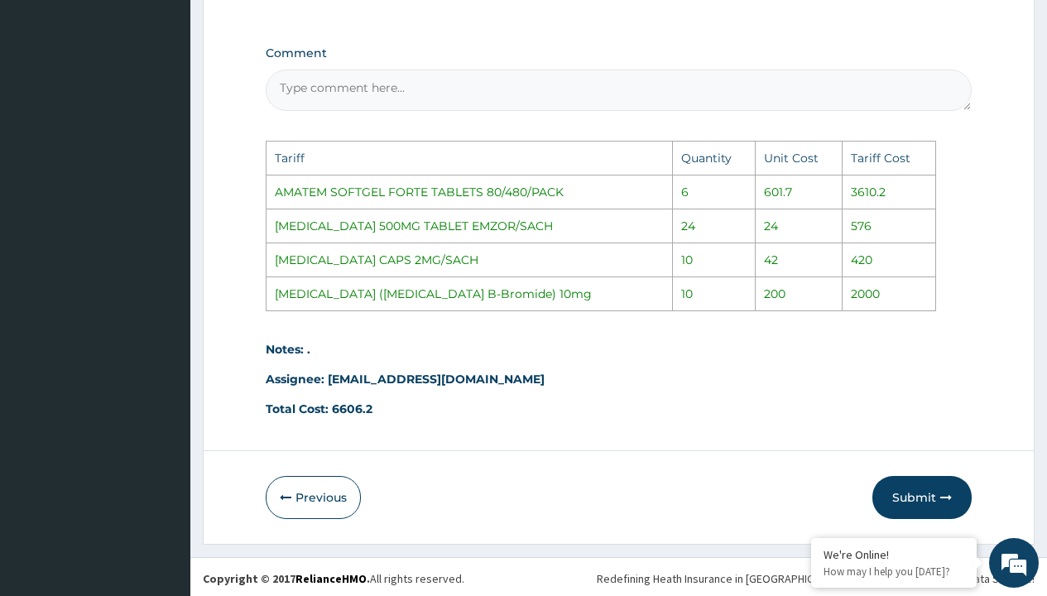
scroll to position [1084, 0]
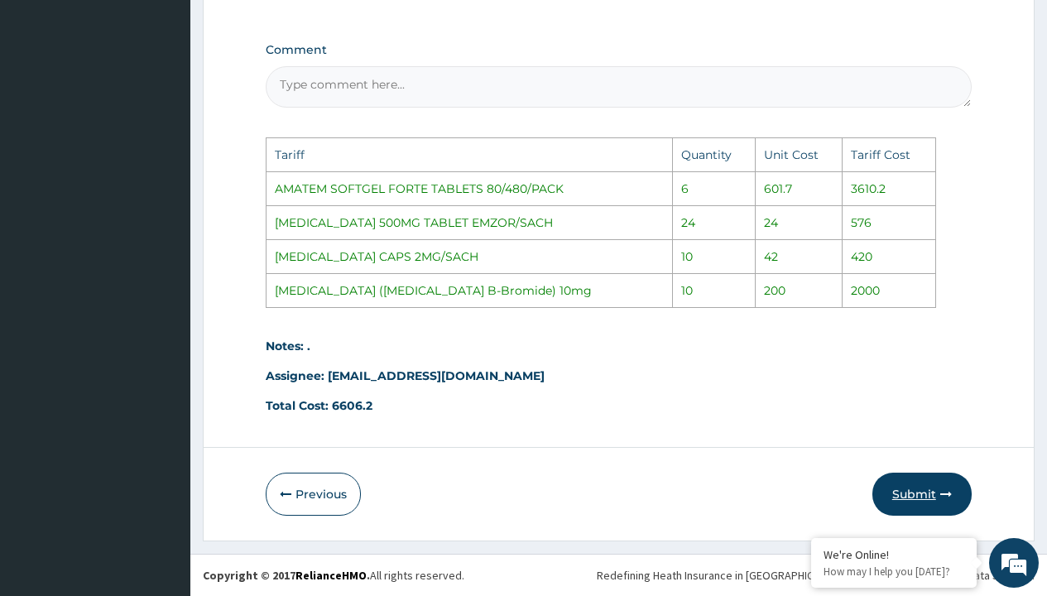
type input "1"
click at [918, 492] on button "Submit" at bounding box center [922, 494] width 99 height 43
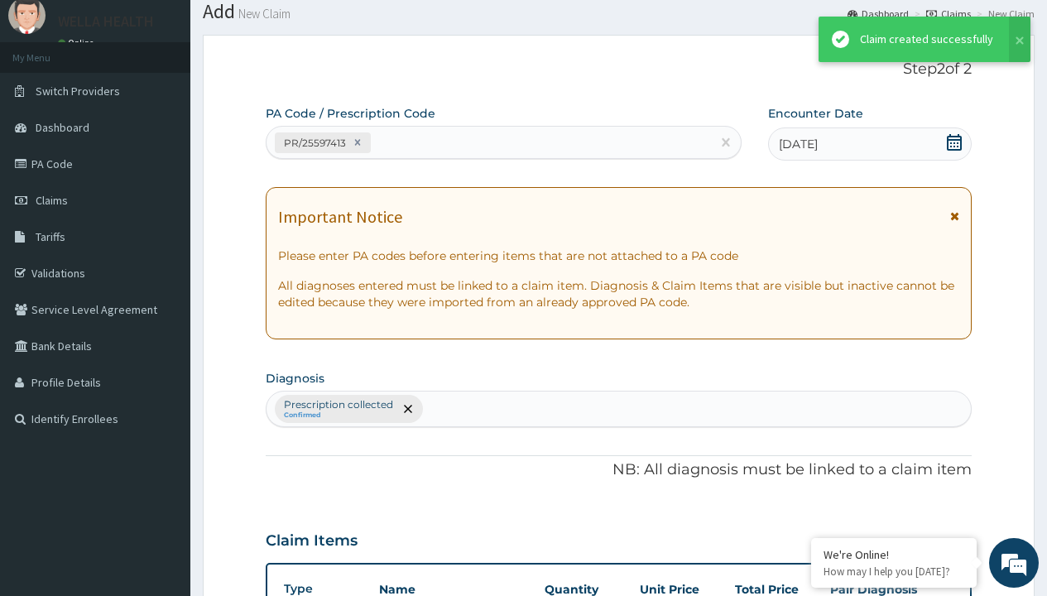
scroll to position [769, 0]
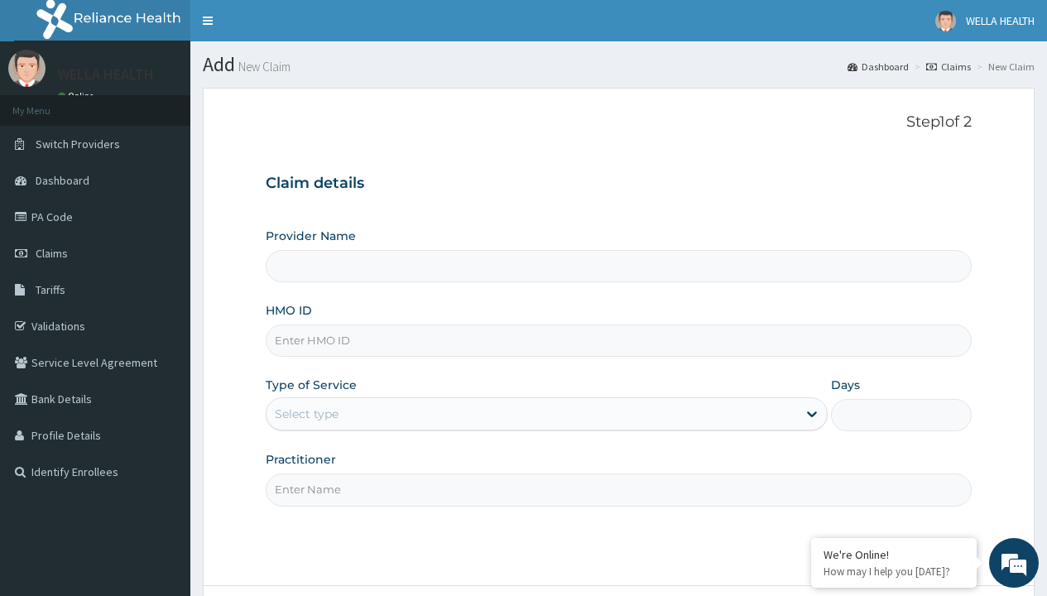
type input "WellaHealth(TELEMEDICINE)"
type input "PES/10035/B"
type input "WellaHealth"
click at [306, 414] on div "Select type" at bounding box center [307, 414] width 64 height 17
type input "REL/10419/D"
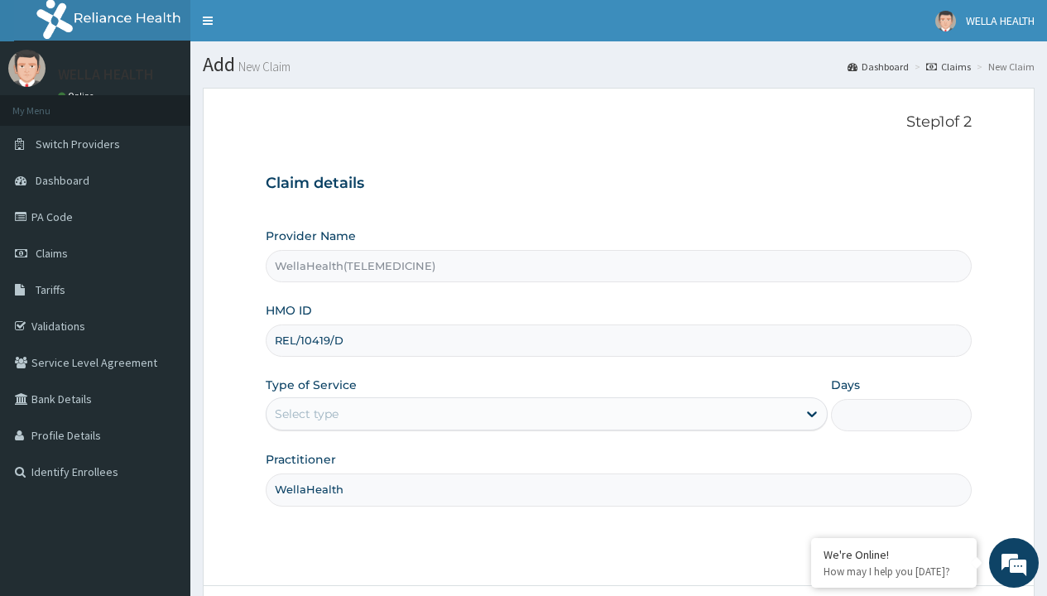
type input "WellaHealth"
click at [306, 414] on div "Select type" at bounding box center [307, 414] width 64 height 17
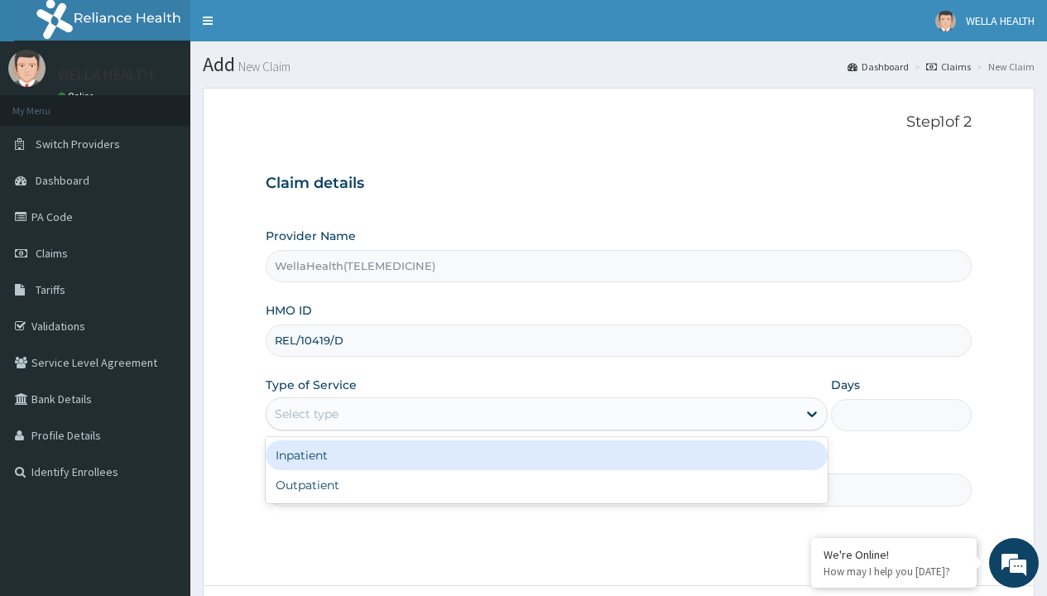
click at [546, 485] on div "Outpatient" at bounding box center [547, 485] width 562 height 30
type input "1"
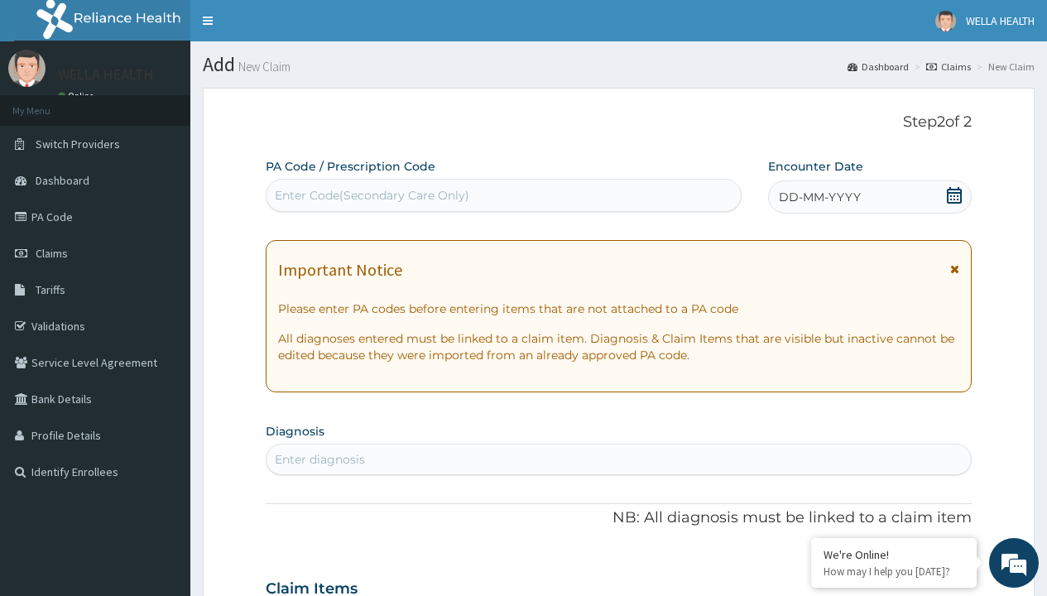
scroll to position [138, 0]
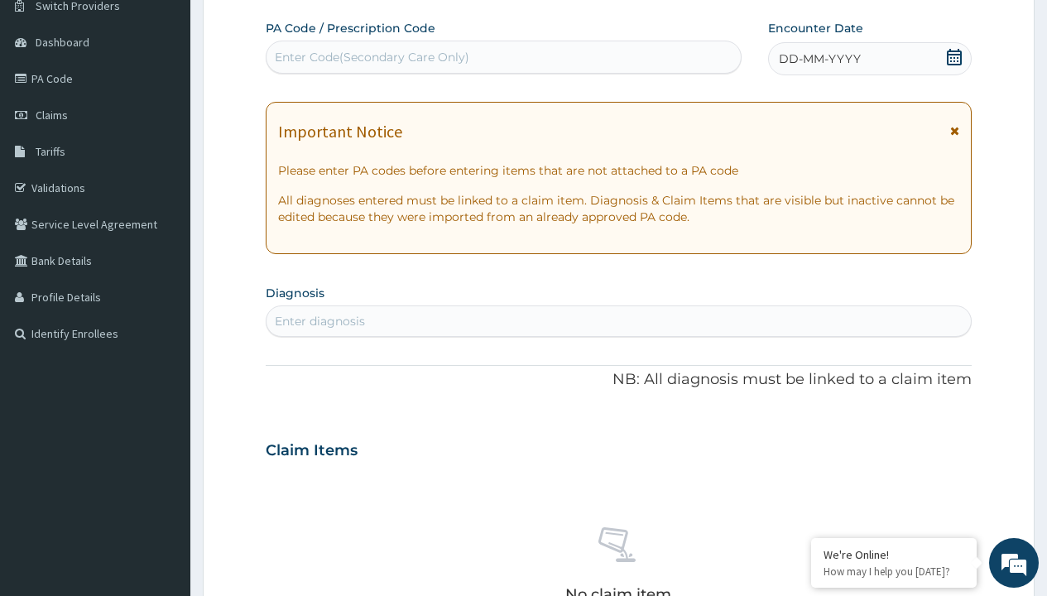
click at [819, 59] on span "DD-MM-YYYY" at bounding box center [820, 59] width 82 height 17
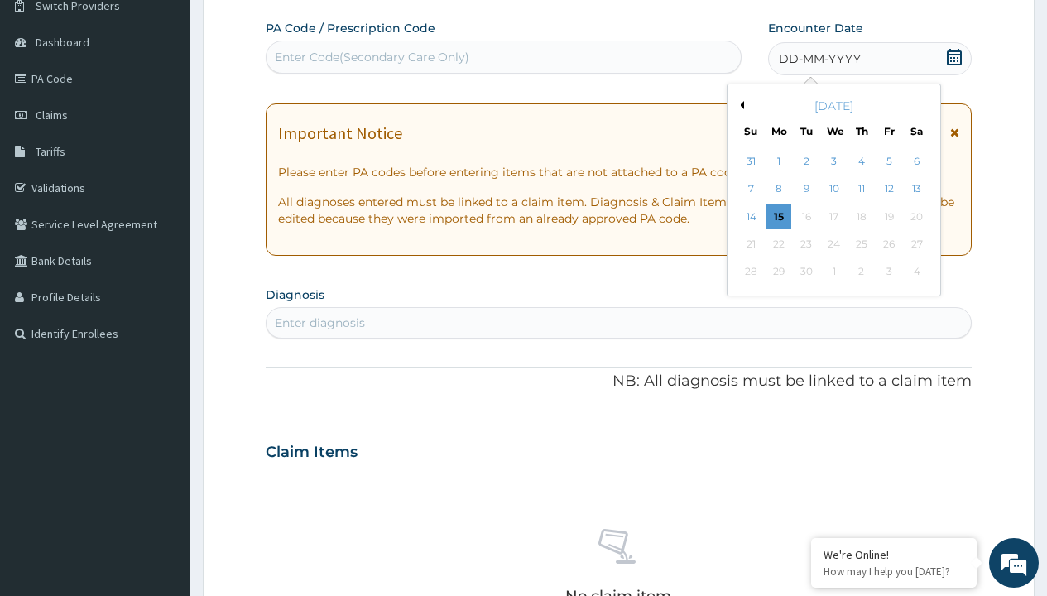
click at [739, 105] on button "Previous Month" at bounding box center [740, 105] width 8 height 8
click at [778, 216] on div "11" at bounding box center [779, 216] width 25 height 25
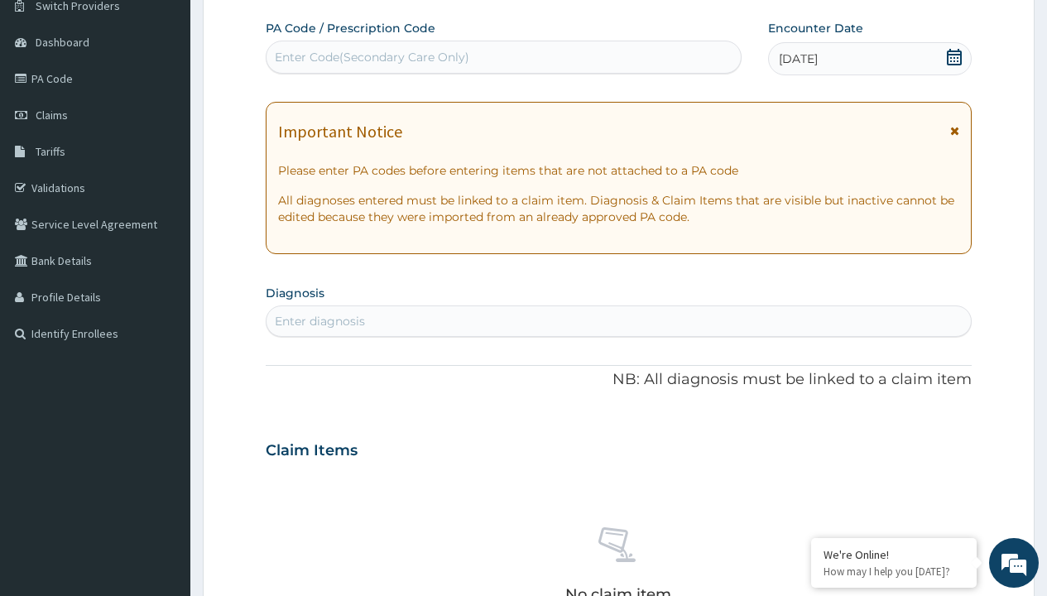
click at [371, 57] on div "Enter Code(Secondary Care Only)" at bounding box center [372, 57] width 195 height 17
type input "PR/41169B6F"
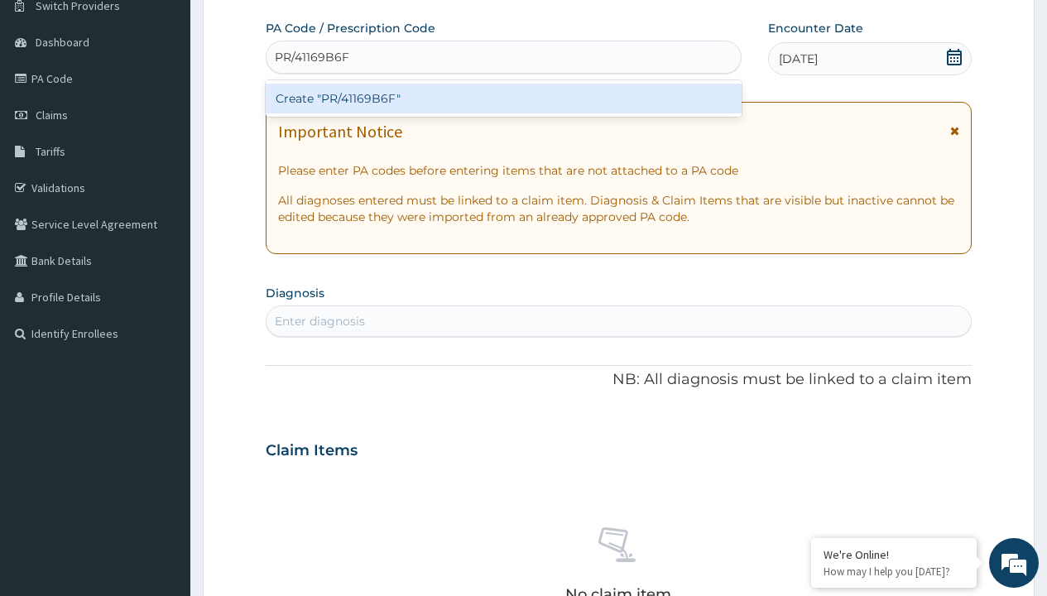
scroll to position [0, 0]
click at [503, 99] on div "Create "PR/41169B6F"" at bounding box center [503, 99] width 475 height 30
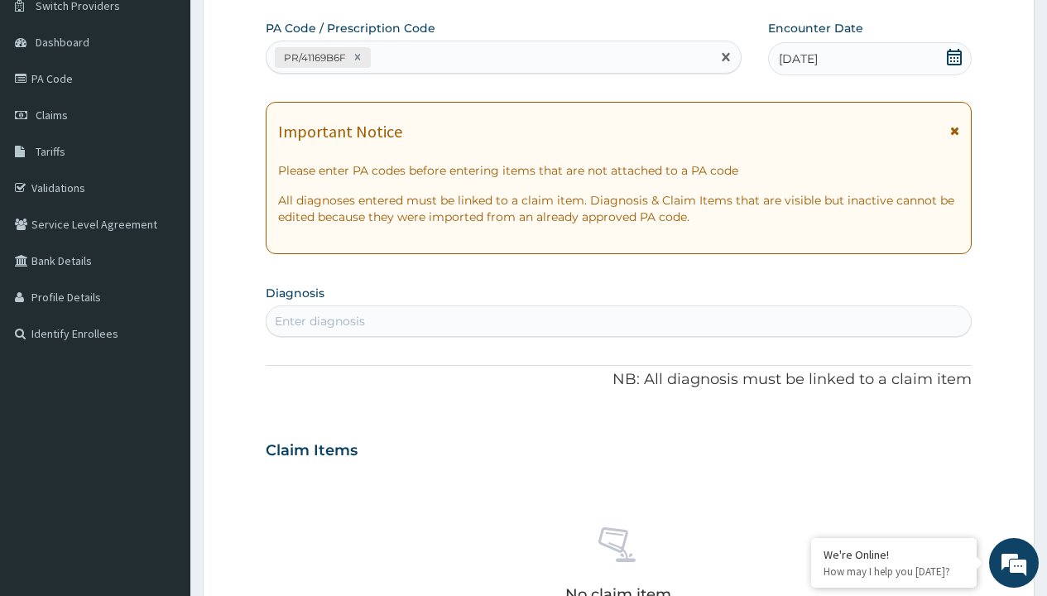
click at [320, 321] on div "Enter diagnosis" at bounding box center [320, 321] width 90 height 17
type input "prescription collected"
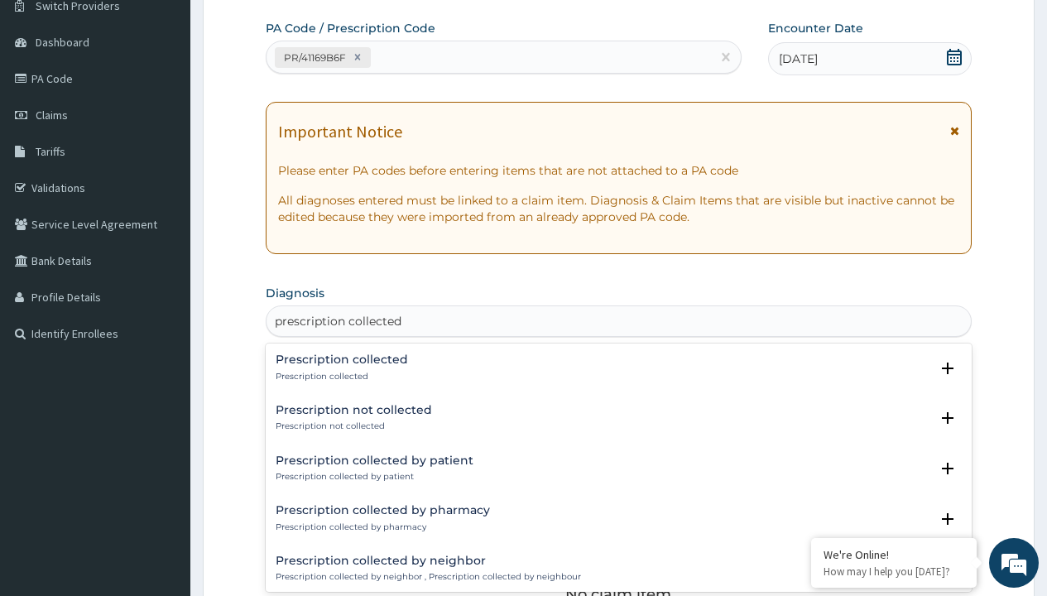
click at [339, 376] on p "Prescription collected" at bounding box center [342, 377] width 132 height 12
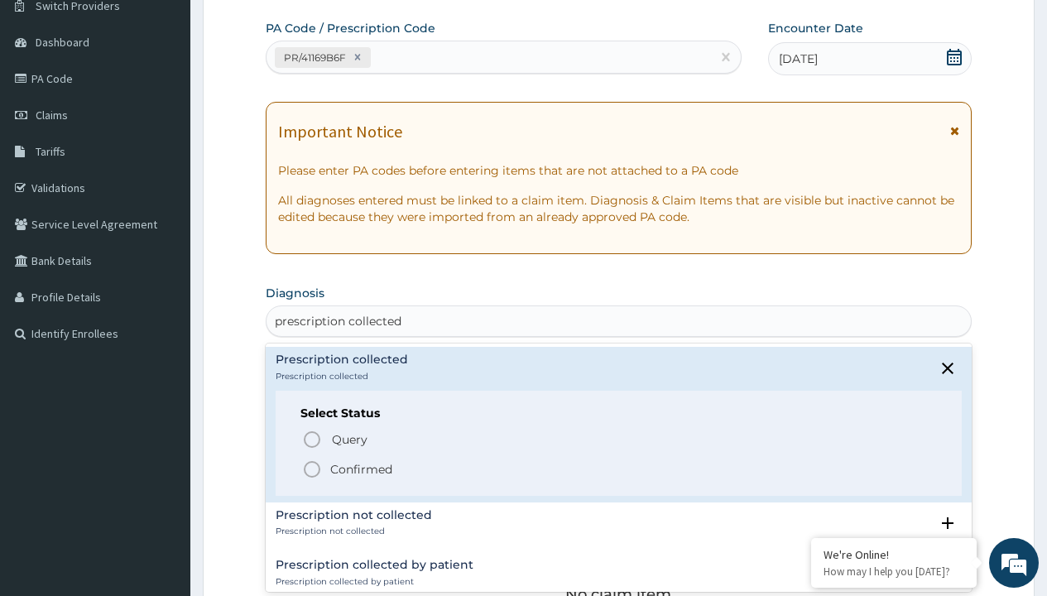
click at [361, 469] on p "Confirmed" at bounding box center [361, 469] width 62 height 17
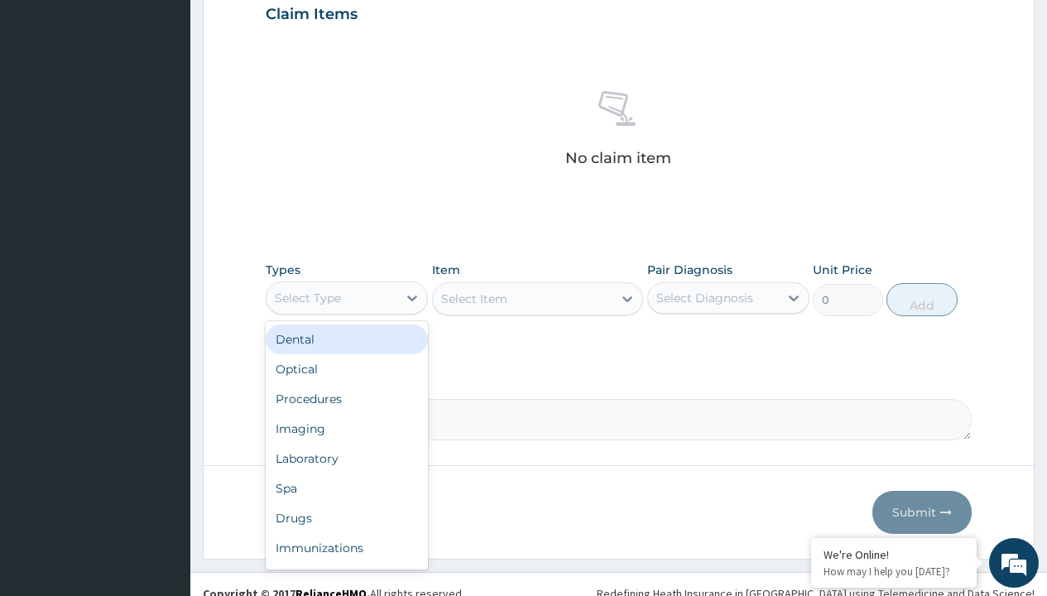
type input "procedures"
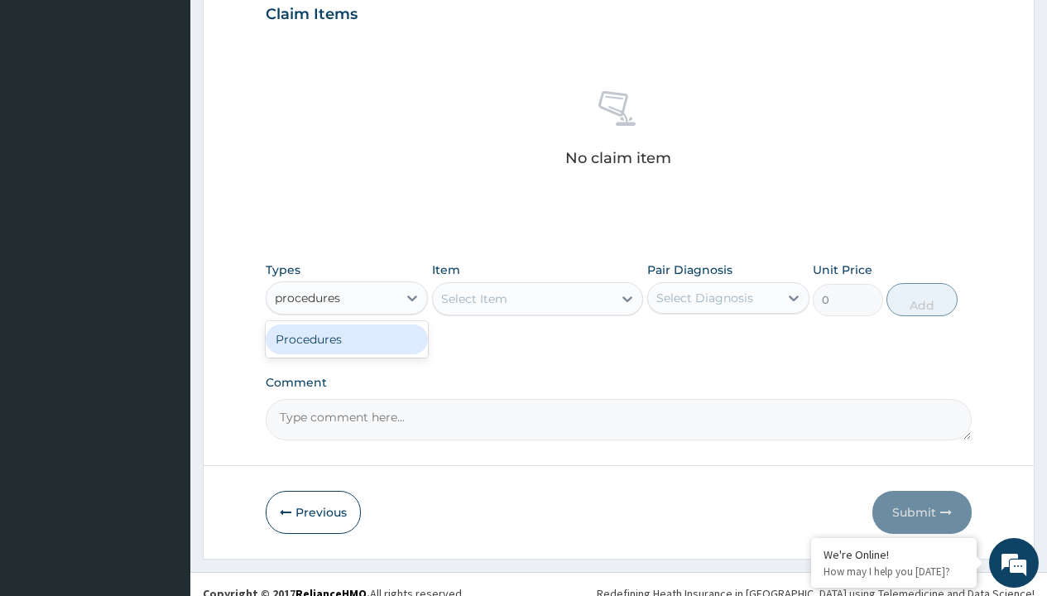
scroll to position [0, 0]
click at [347, 339] on div "Procedures" at bounding box center [347, 340] width 162 height 30
click at [474, 298] on div "Select Item" at bounding box center [474, 299] width 66 height 17
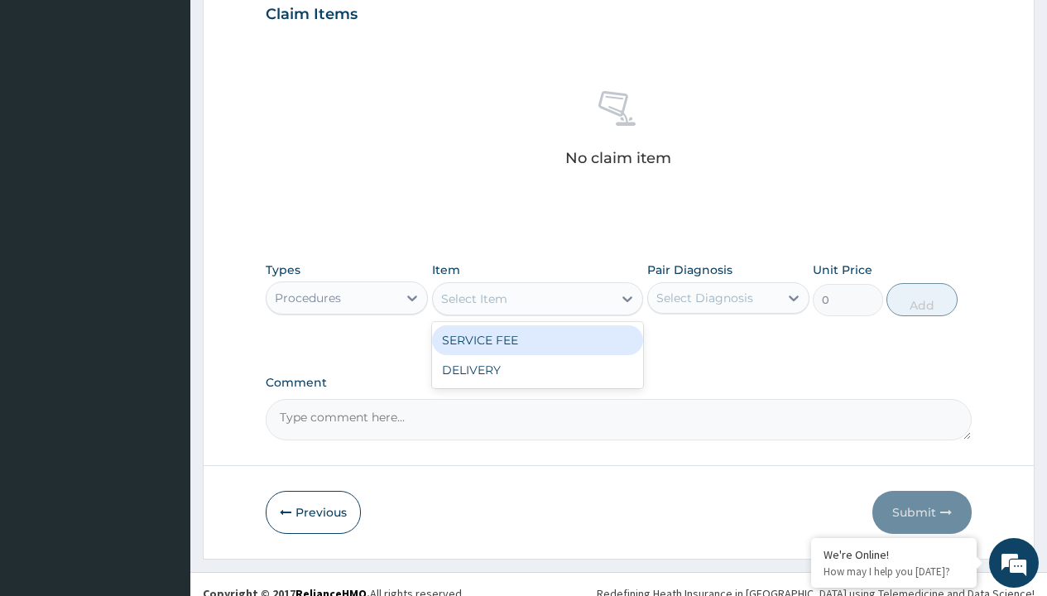
type input "service fee"
click at [537, 339] on div "SERVICE FEE" at bounding box center [538, 340] width 212 height 30
type input "100"
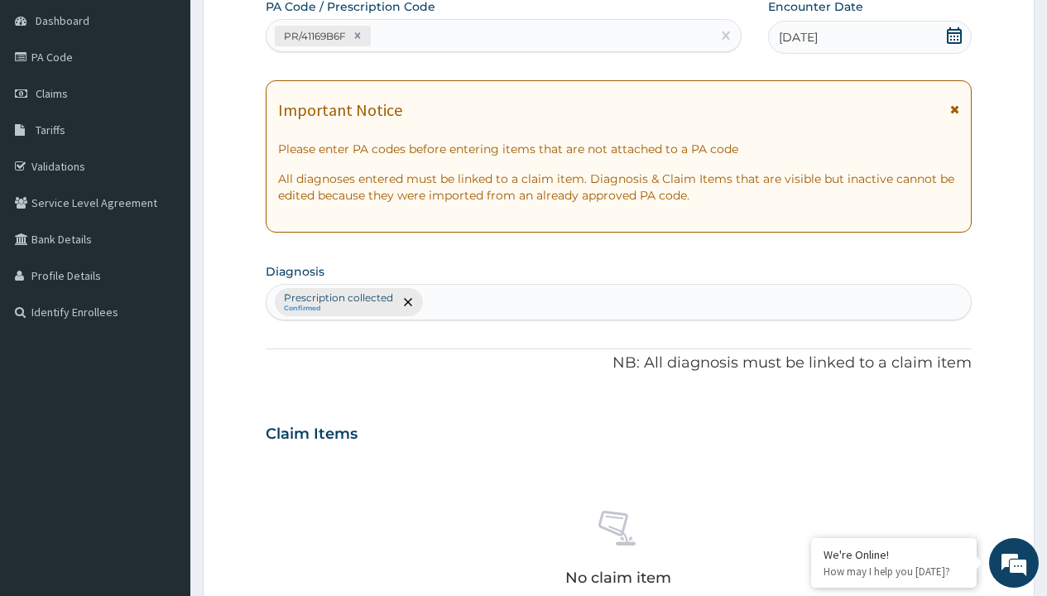
type input "prescription collected"
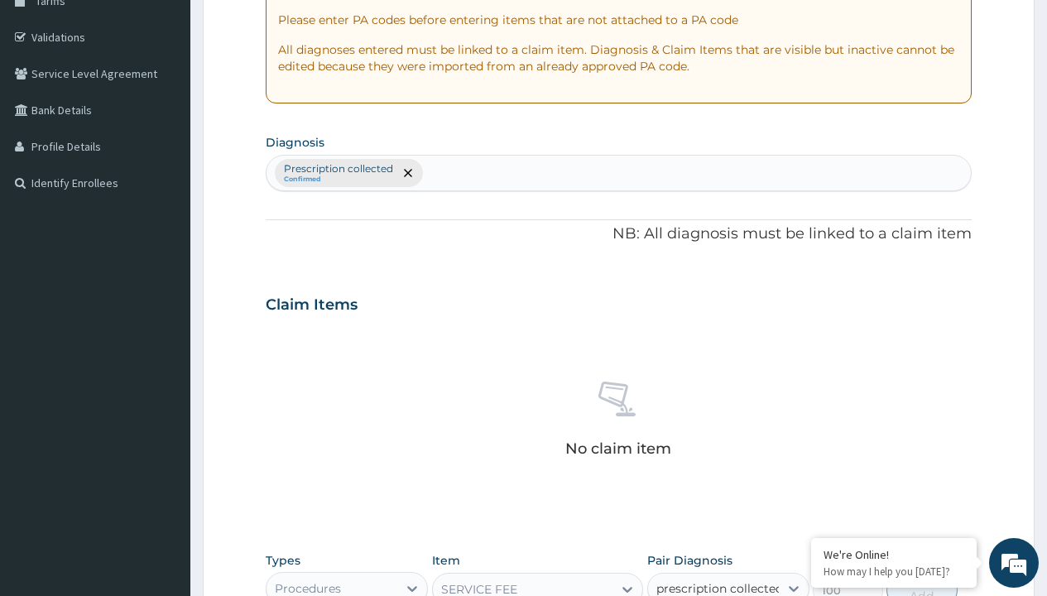
checkbox input "true"
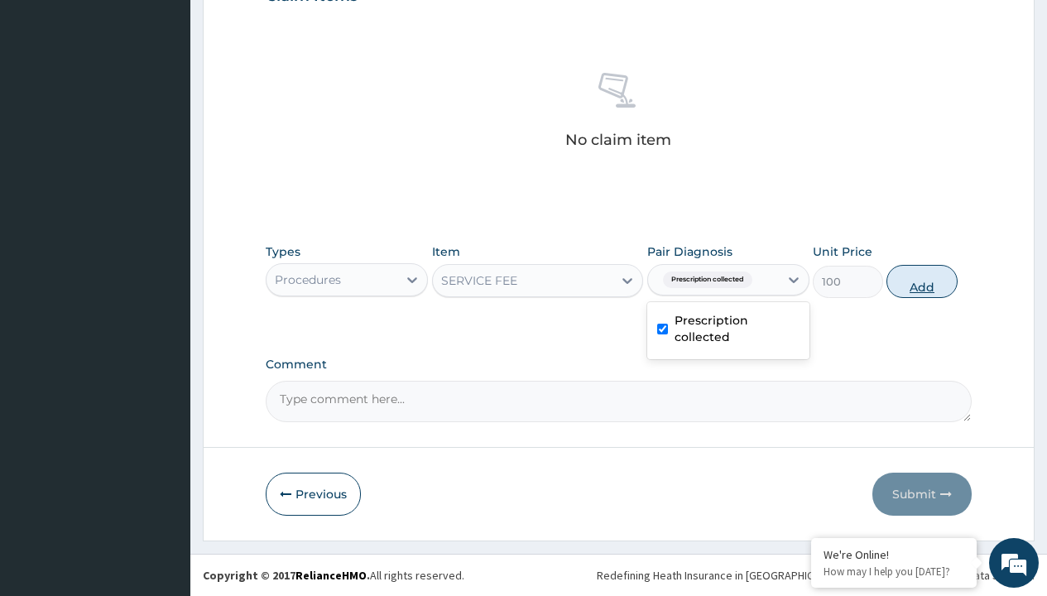
click at [922, 281] on button "Add" at bounding box center [922, 281] width 70 height 33
type input "0"
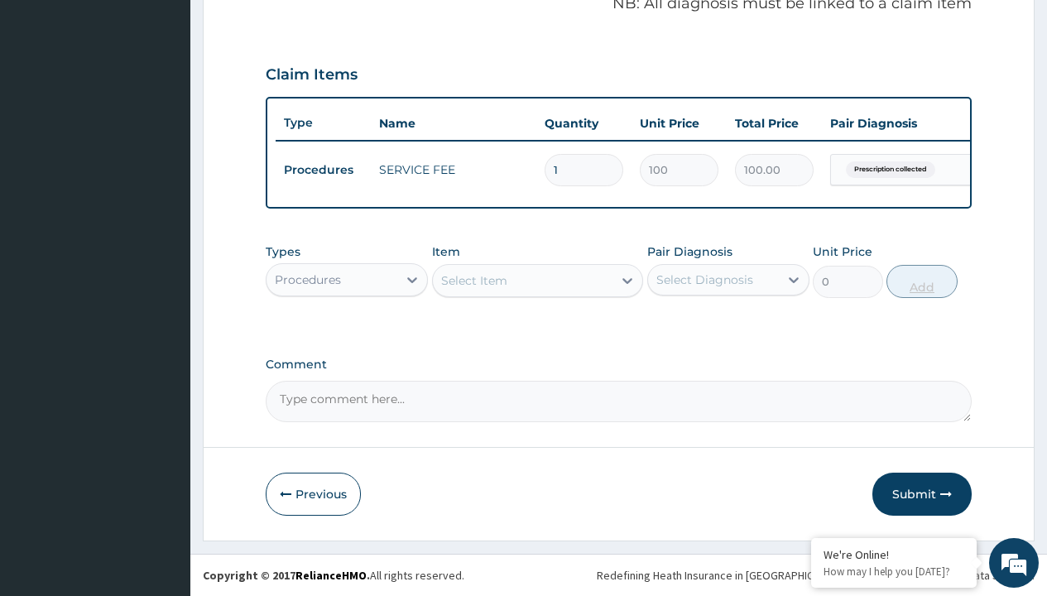
scroll to position [532, 0]
click at [308, 279] on div "Procedures" at bounding box center [308, 280] width 66 height 17
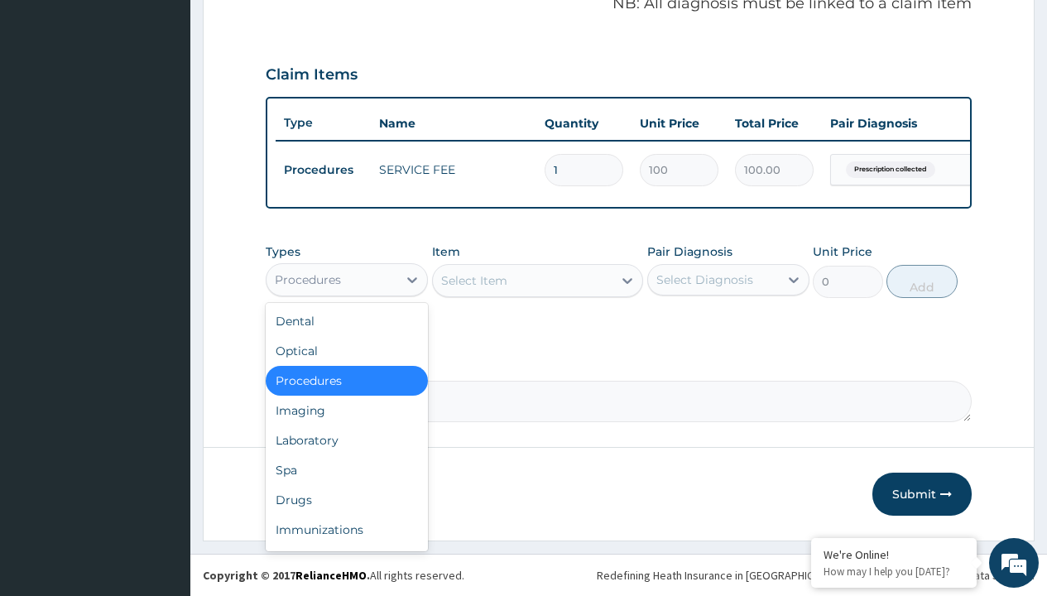
type input "drugs"
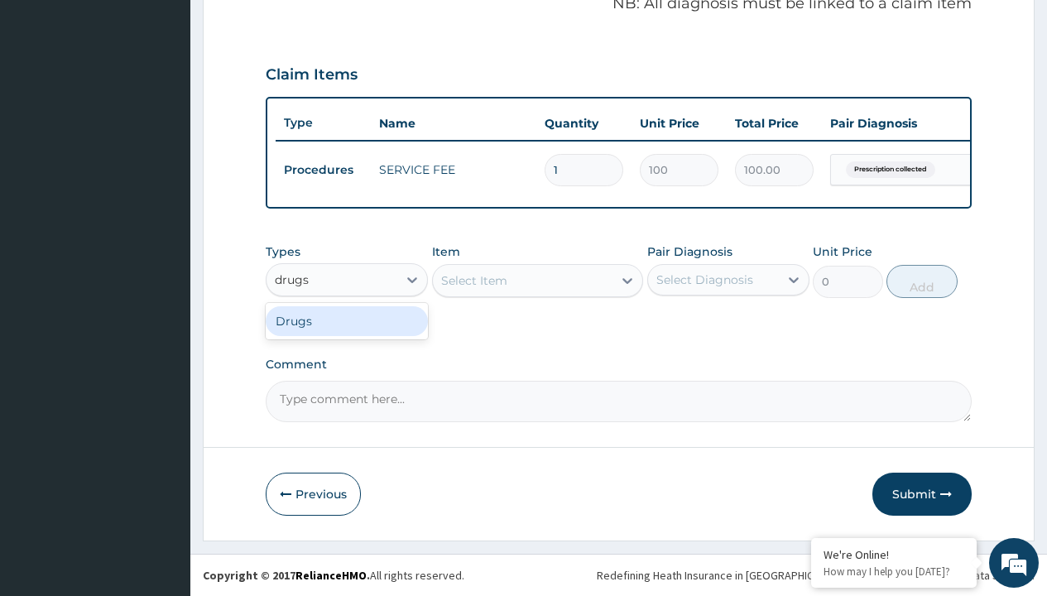
scroll to position [0, 0]
click at [347, 320] on div "Drugs" at bounding box center [347, 321] width 162 height 30
click at [474, 280] on div "Select Item" at bounding box center [538, 280] width 212 height 33
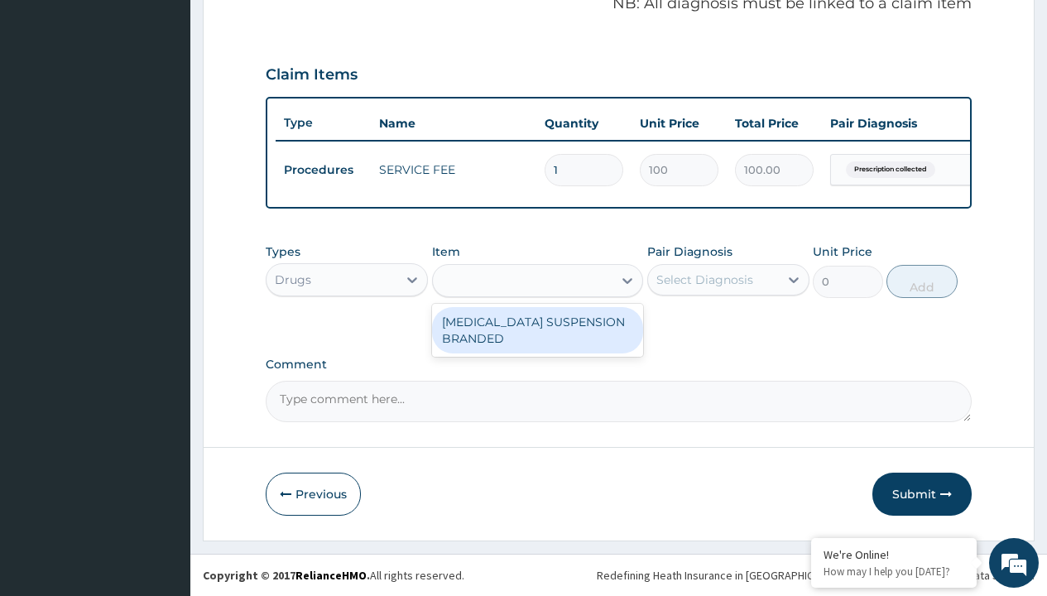
type input "amoxicillin suspension branded"
click at [537, 330] on div "AMOXICILLIN SUSPENSION BRANDED" at bounding box center [538, 330] width 212 height 46
type input "5890"
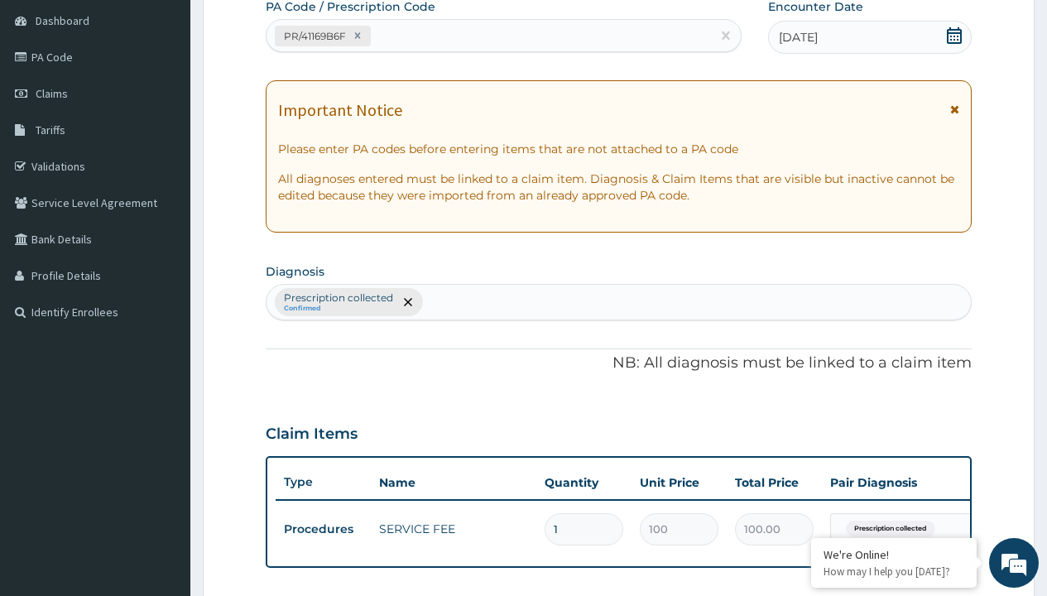
type input "prescription collected"
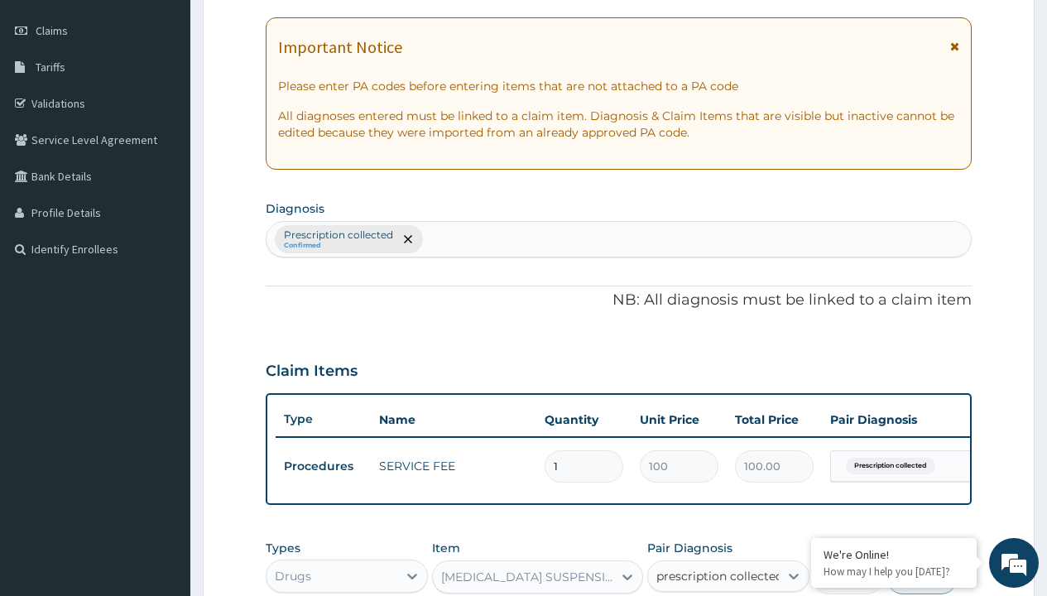
checkbox input "true"
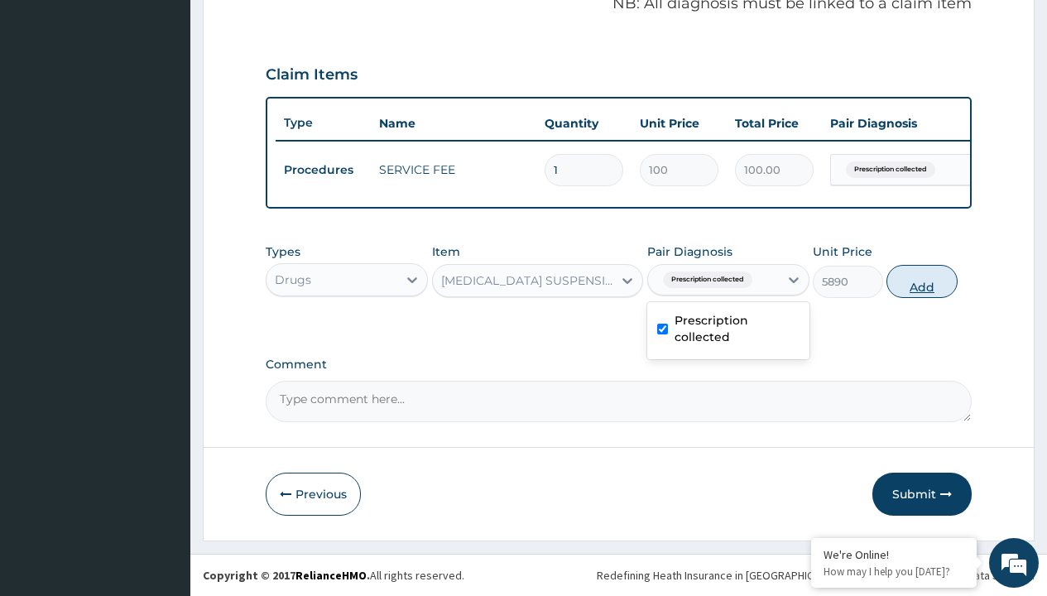
click at [922, 281] on button "Add" at bounding box center [922, 281] width 70 height 33
type input "0"
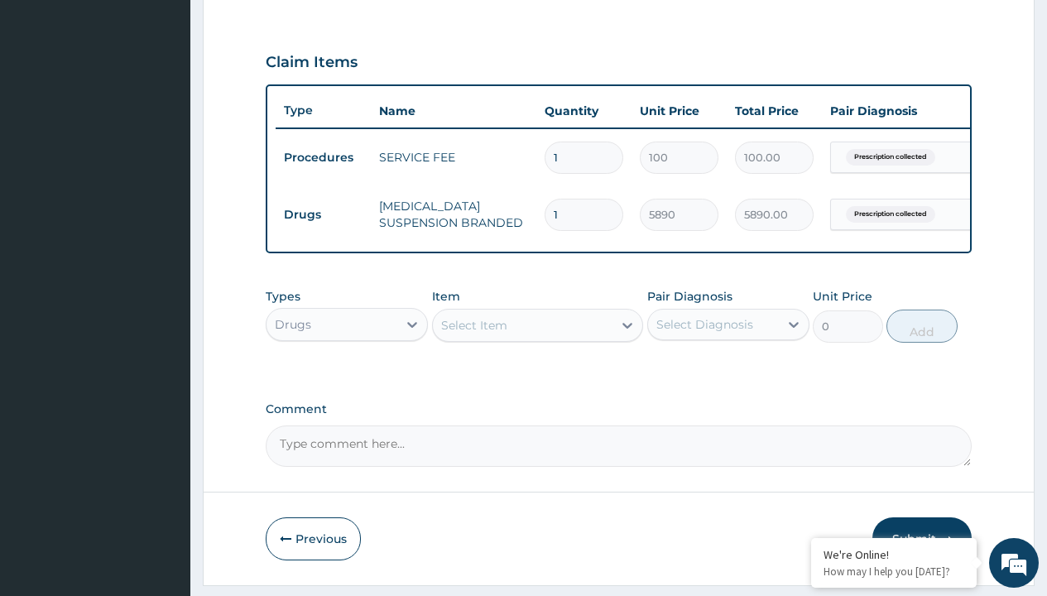
click at [323, 214] on td "Drugs" at bounding box center [323, 215] width 95 height 31
type input "drugs"
click at [347, 378] on div "Drugs" at bounding box center [347, 366] width 162 height 30
click at [474, 334] on div "Select Item" at bounding box center [474, 325] width 66 height 17
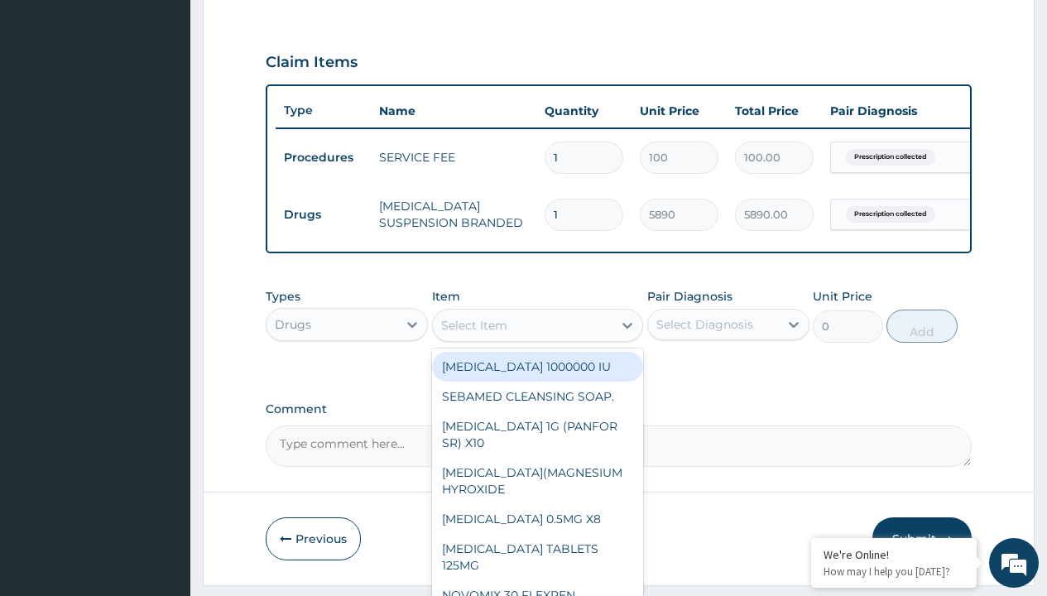
type input "paracetamol syrup avipol/bott"
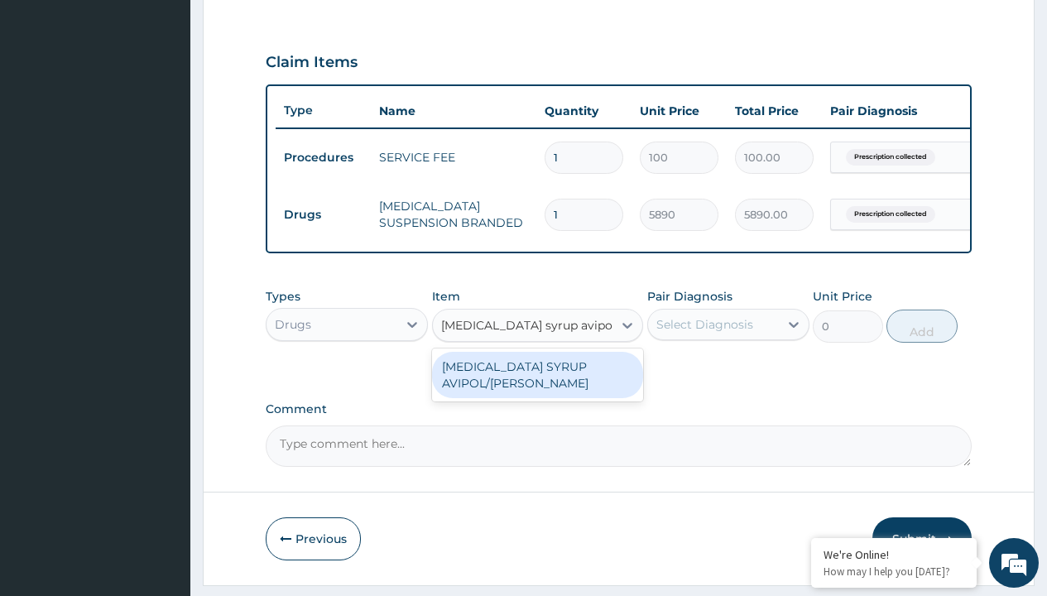
click at [537, 387] on div "PARACETAMOL SYRUP AVIPOL/BOTT" at bounding box center [538, 375] width 212 height 46
type input "1500"
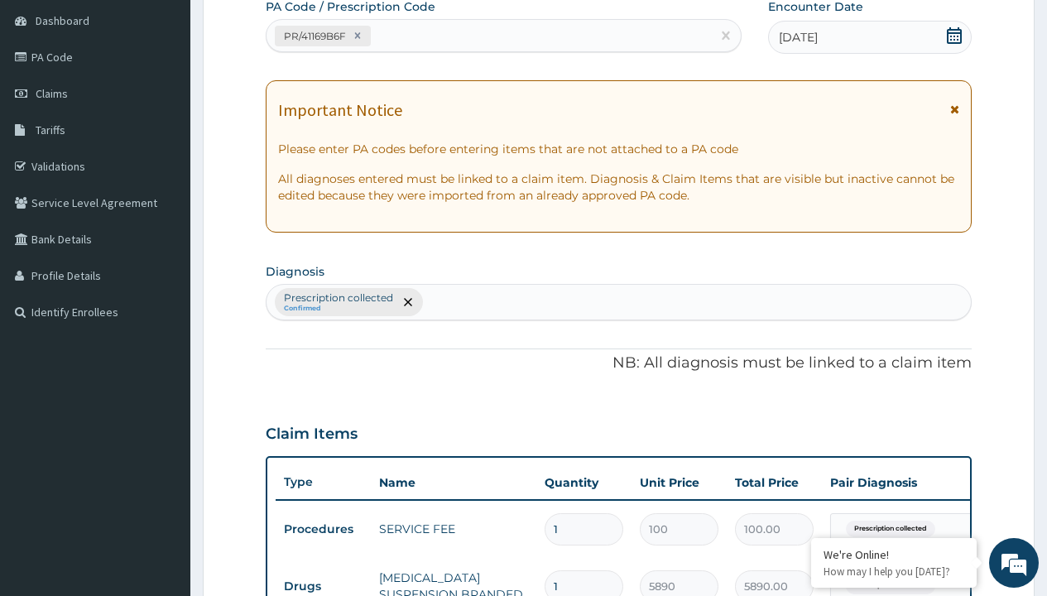
type input "prescription collected"
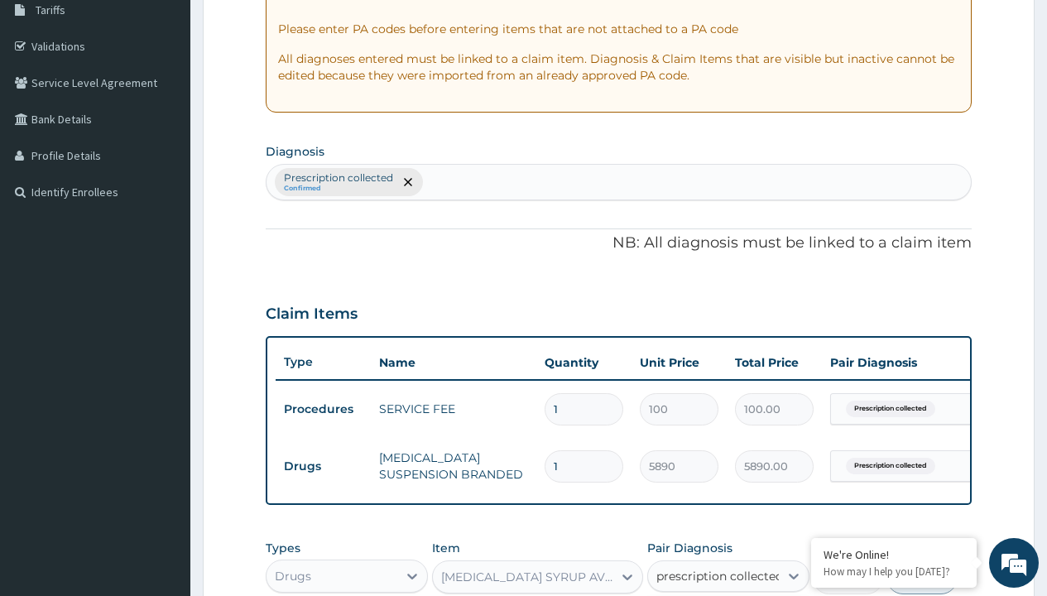
checkbox input "true"
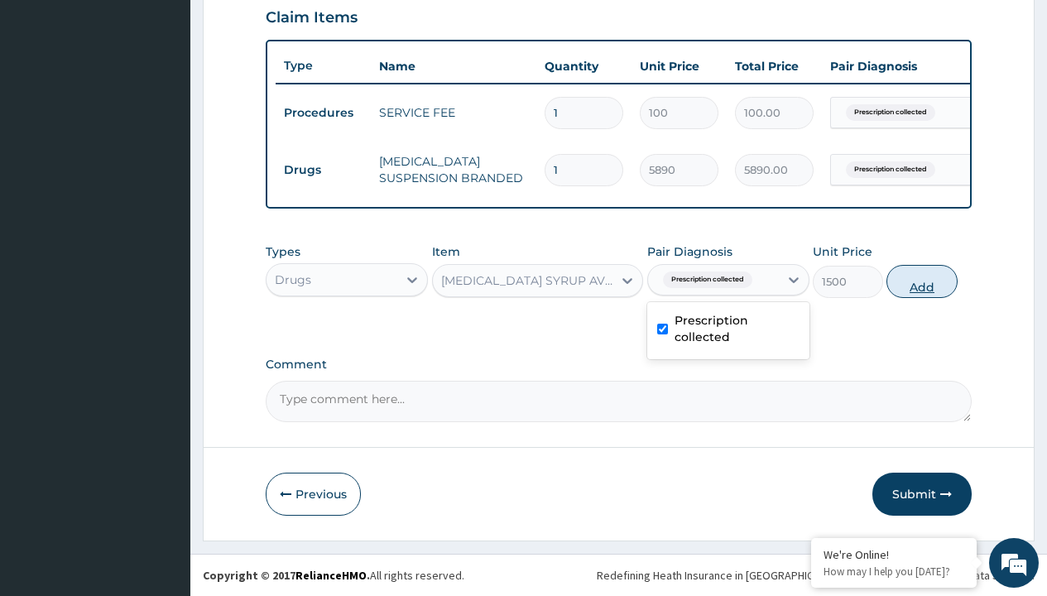
click at [922, 281] on button "Add" at bounding box center [922, 281] width 70 height 33
type input "0"
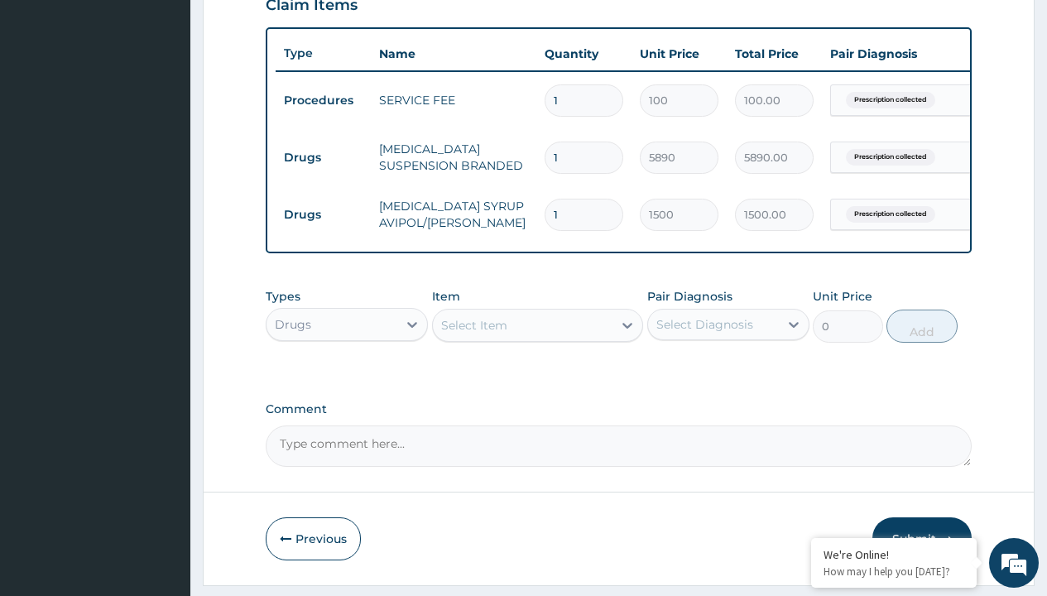
click at [323, 157] on td "Drugs" at bounding box center [323, 157] width 95 height 31
type input "drugs"
click at [347, 378] on div "Drugs" at bounding box center [347, 366] width 162 height 30
click at [474, 334] on div "Select Item" at bounding box center [474, 325] width 66 height 17
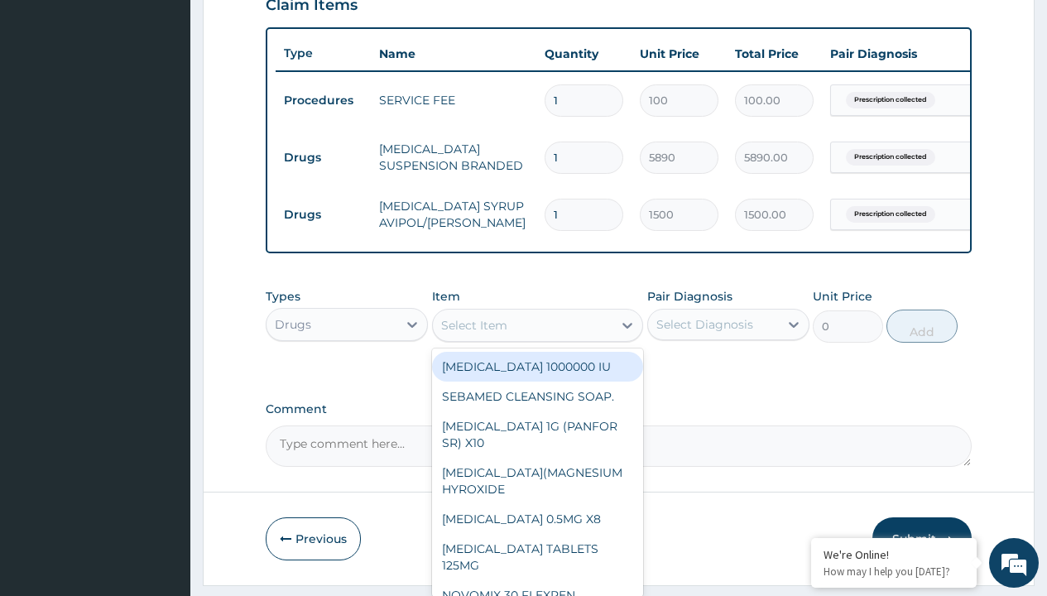
type input "cetirizine syrup"
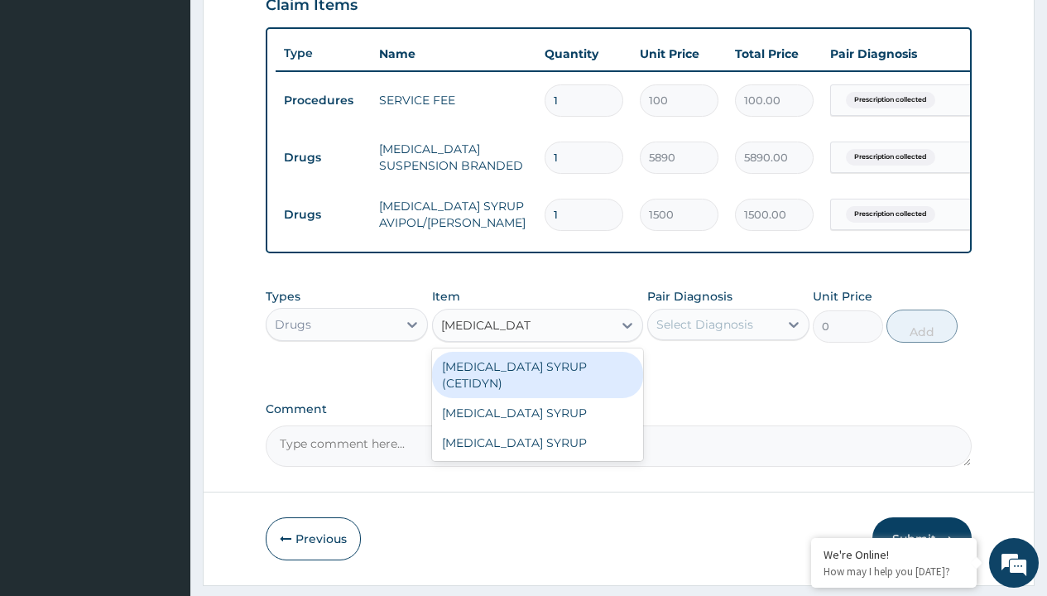
click at [537, 378] on div "CETIRIZINE SYRUP (CETIDYN)" at bounding box center [538, 375] width 212 height 46
type input "2200"
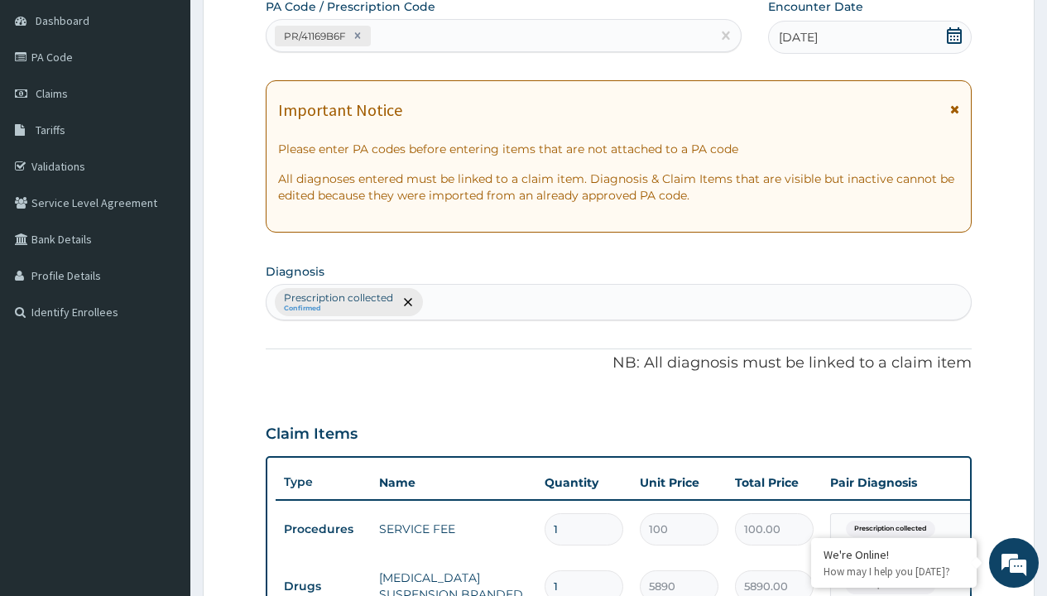
type input "prescription collected"
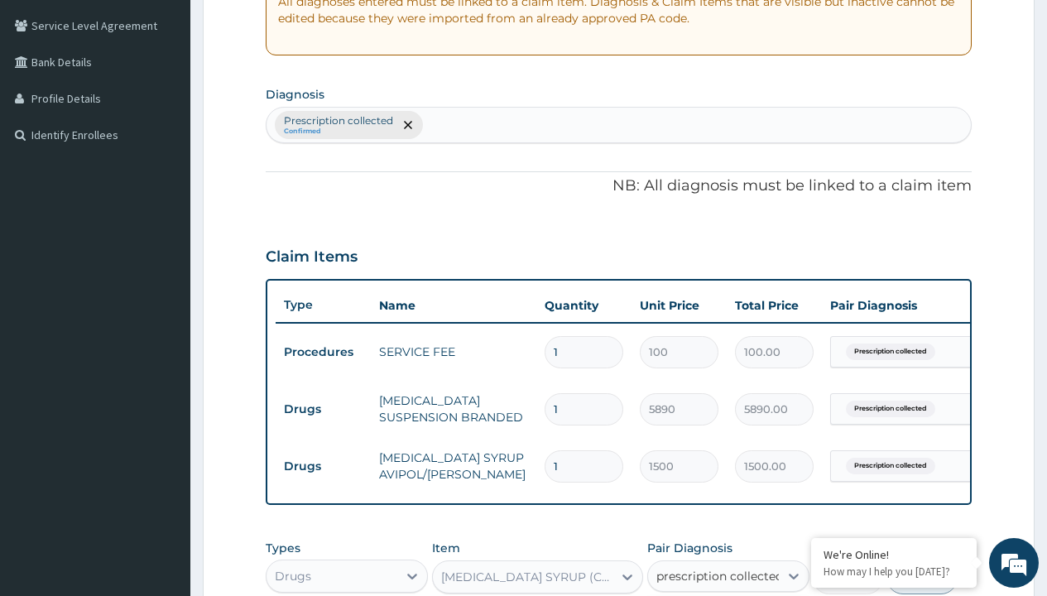
checkbox input "true"
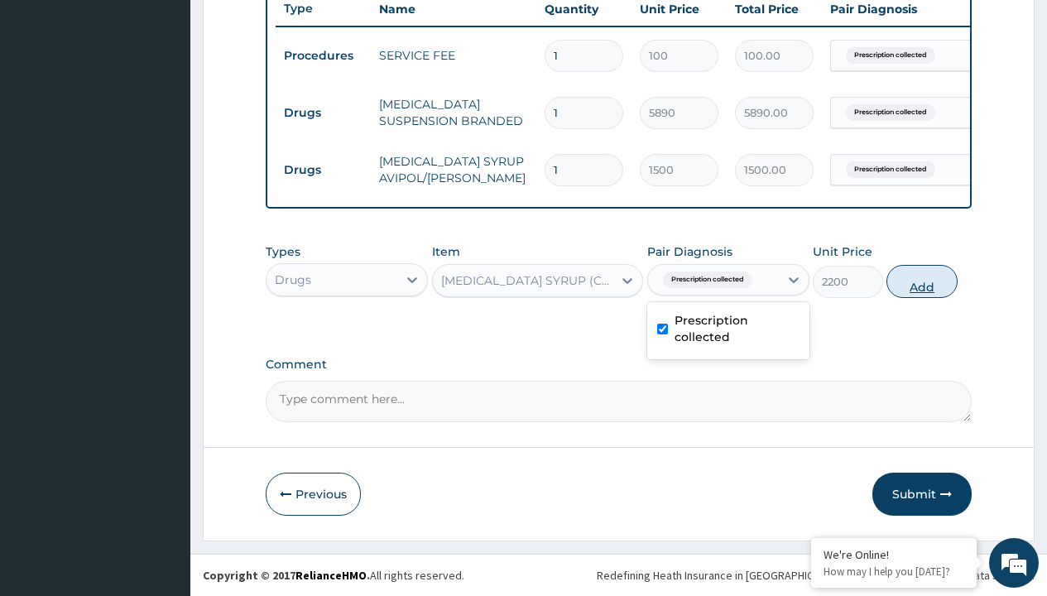
click at [922, 281] on button "Add" at bounding box center [922, 281] width 70 height 33
type input "0"
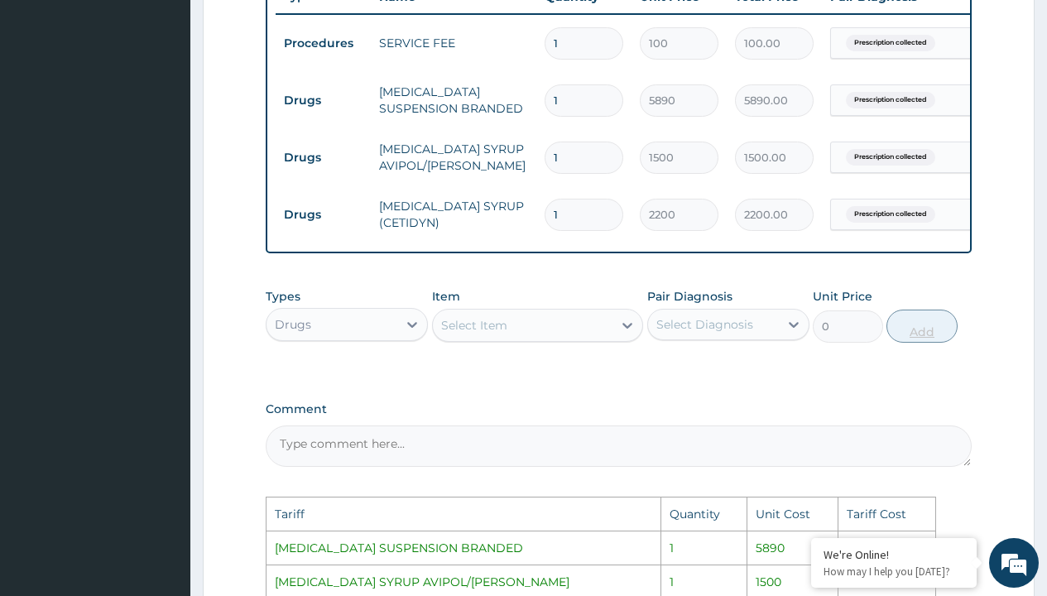
scroll to position [984, 0]
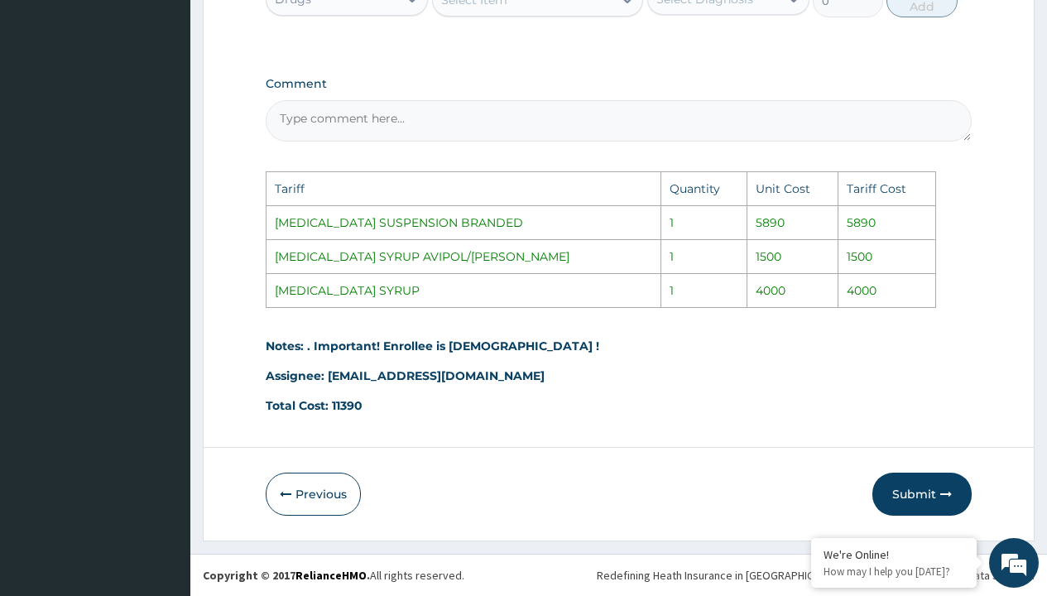
click at [494, 9] on div "Select Item" at bounding box center [523, 0] width 180 height 26
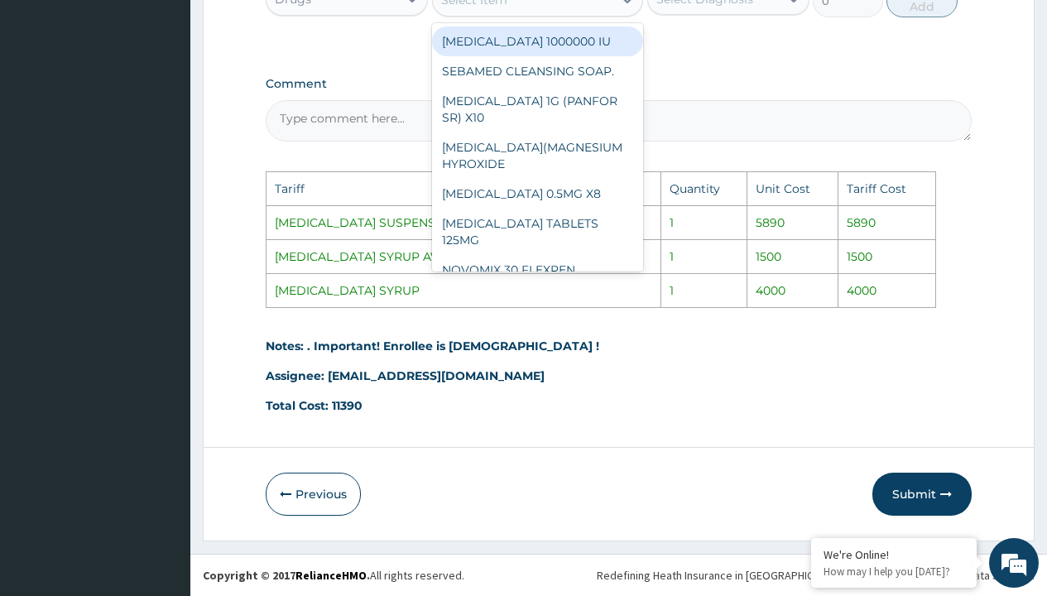
scroll to position [975, 0]
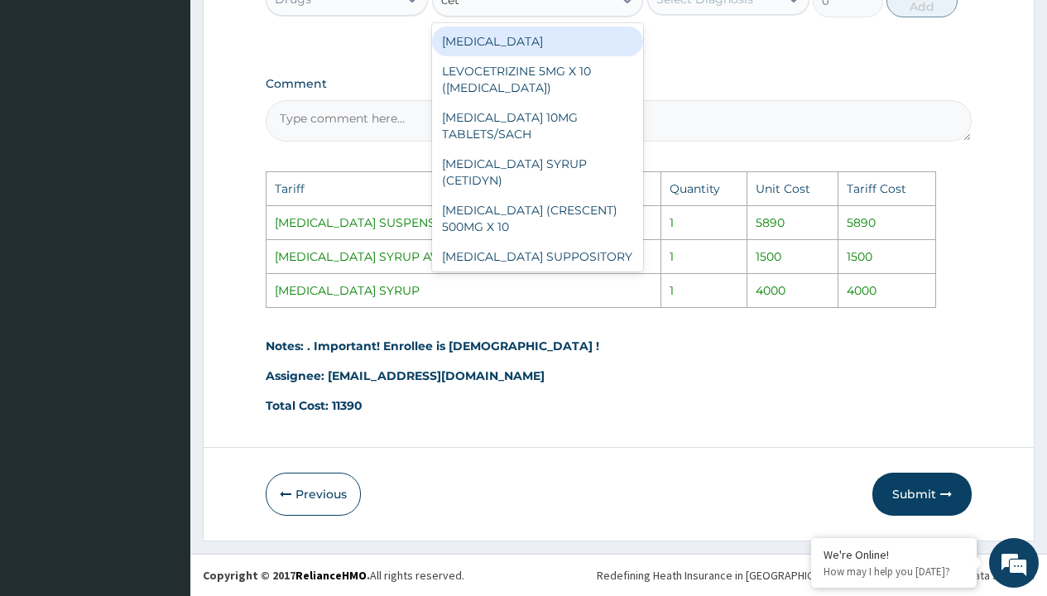
type input "ceti"
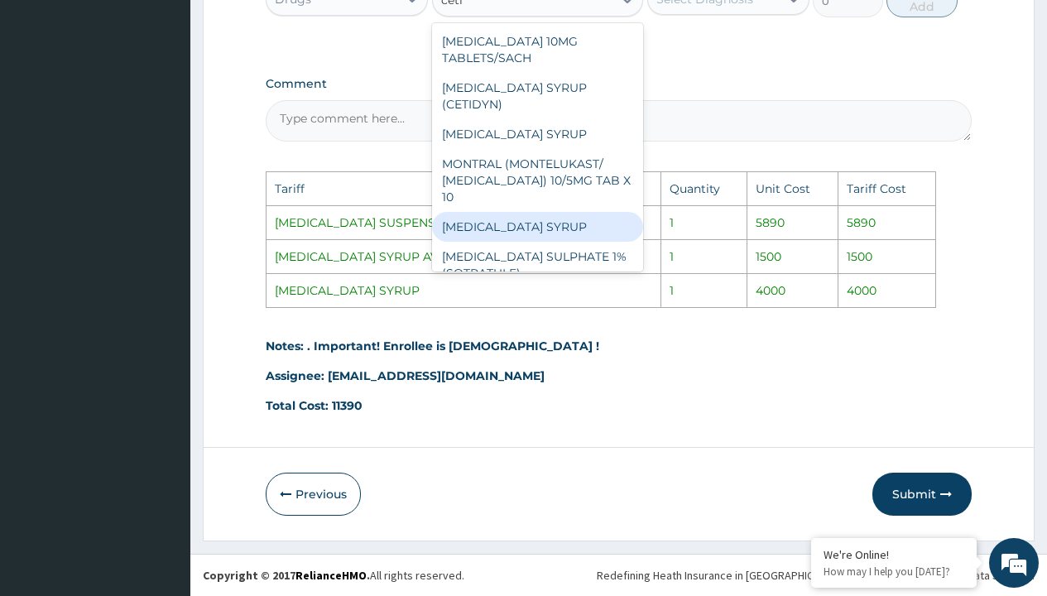
click at [554, 212] on div "CETIRIZINE SYRUP" at bounding box center [538, 227] width 212 height 30
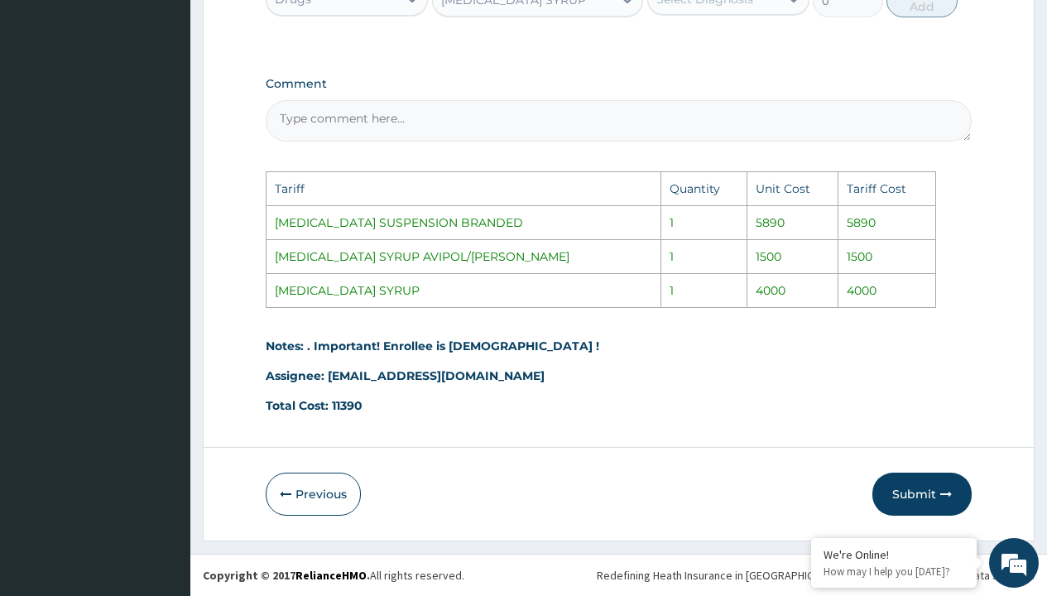
type input "4000"
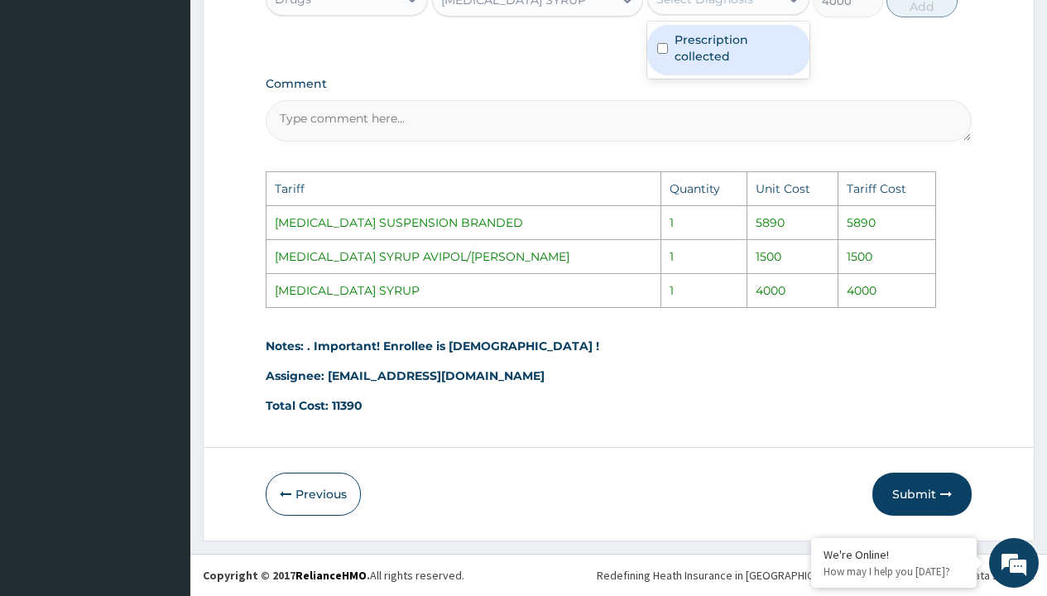
click at [747, 42] on label "Prescription collected" at bounding box center [737, 47] width 125 height 33
checkbox input "true"
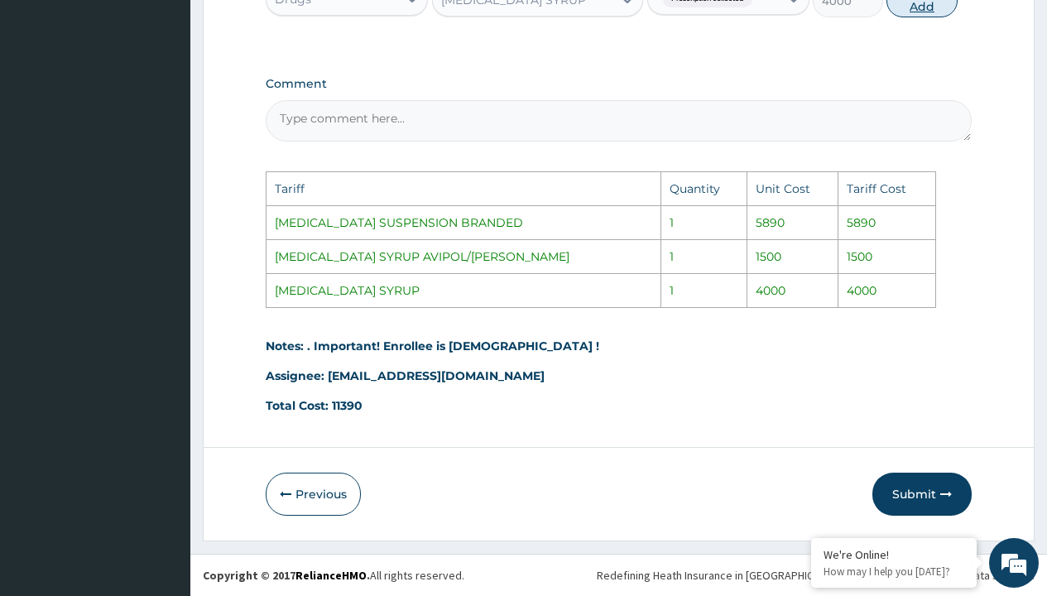
click at [920, 13] on button "Add" at bounding box center [922, 0] width 70 height 33
type input "0"
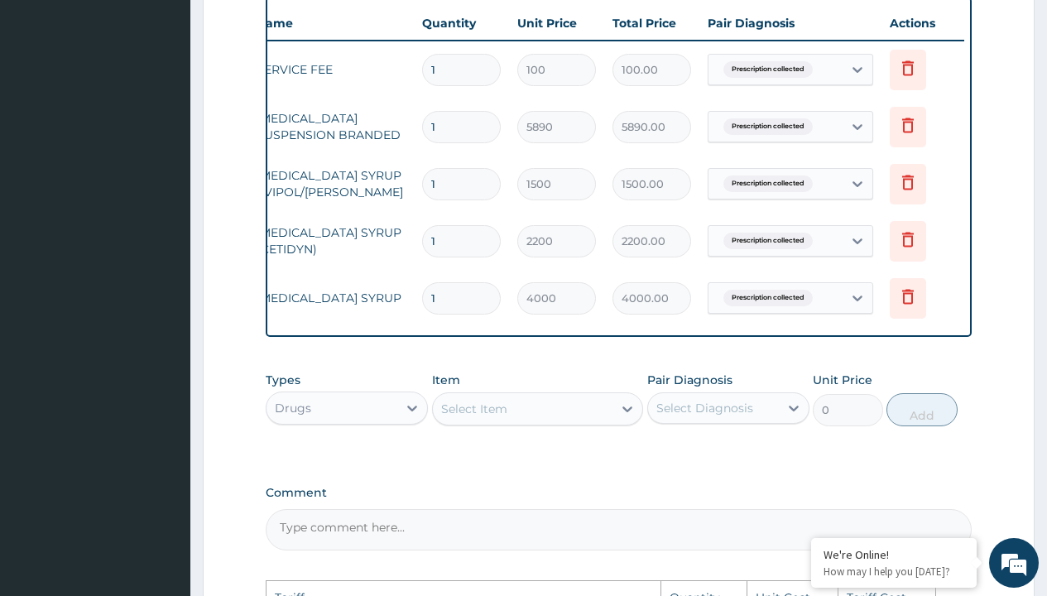
scroll to position [0, 125]
click at [893, 246] on icon at bounding box center [906, 241] width 36 height 41
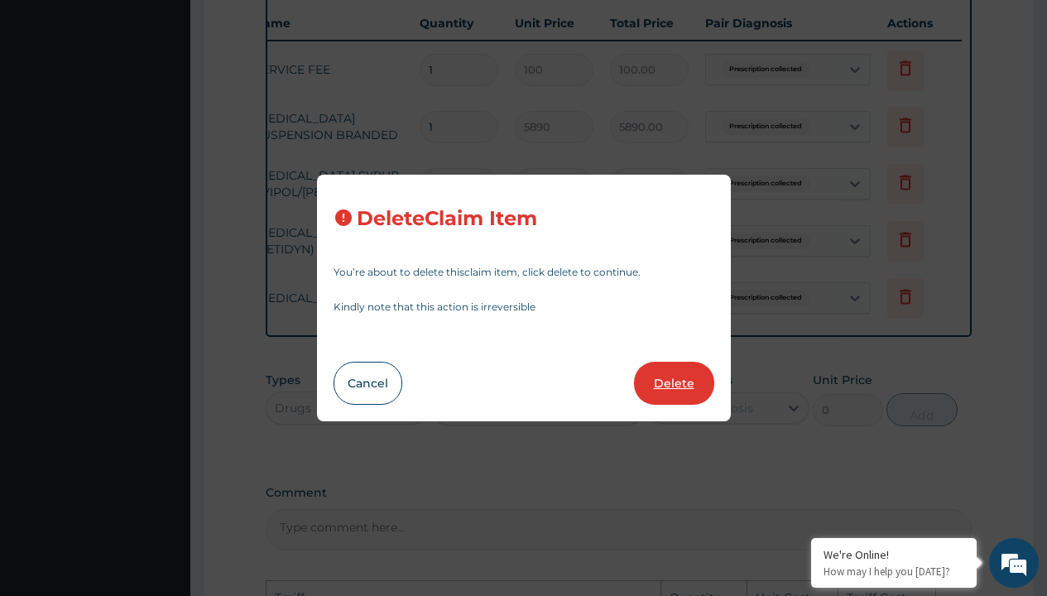
click at [697, 383] on button "Delete" at bounding box center [674, 383] width 80 height 43
type input "4000"
type input "4000.00"
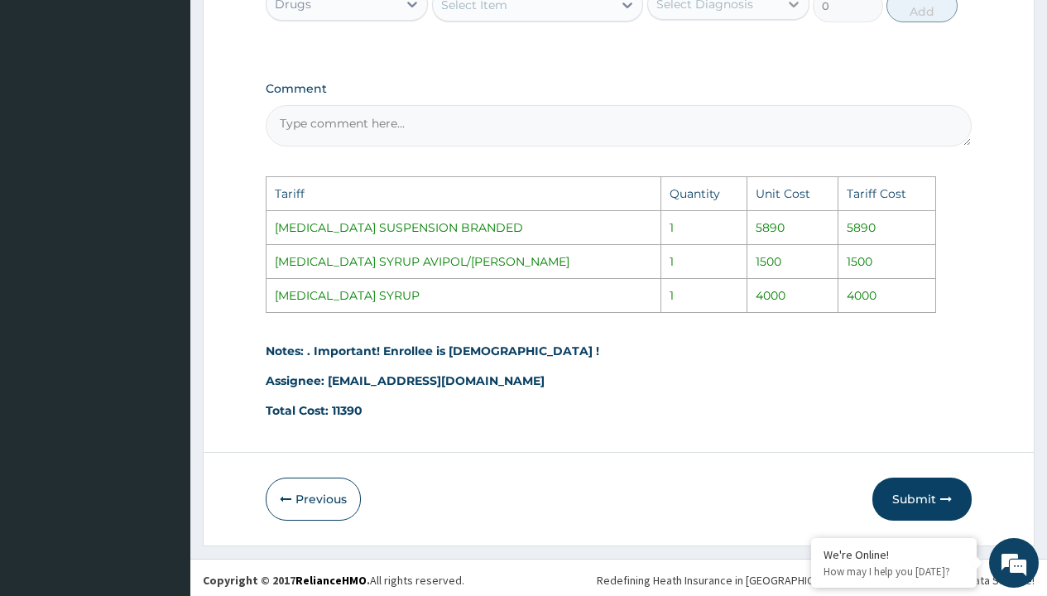
scroll to position [984, 0]
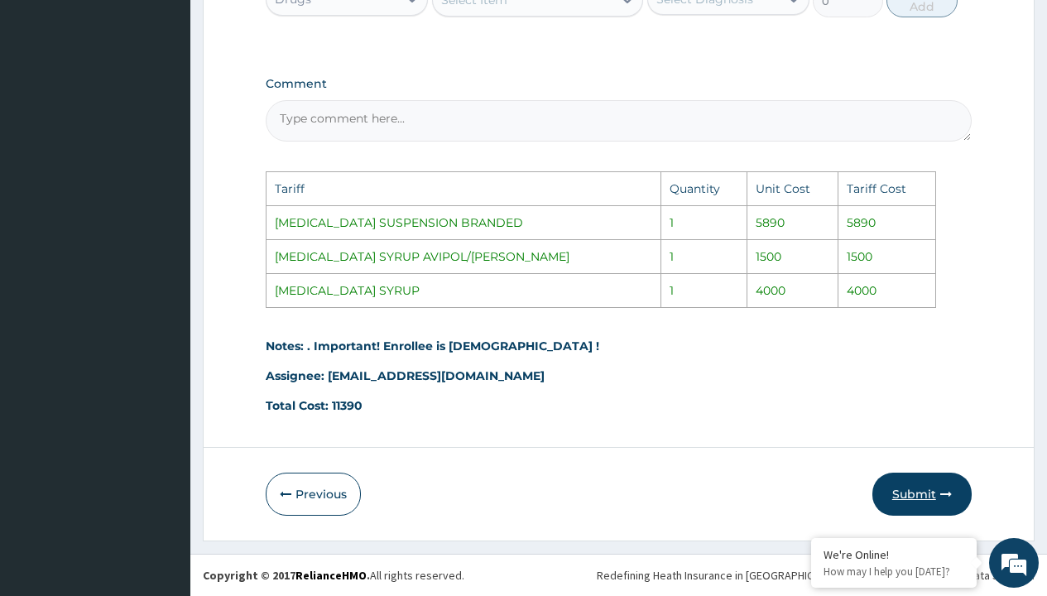
click at [927, 498] on button "Submit" at bounding box center [922, 494] width 99 height 43
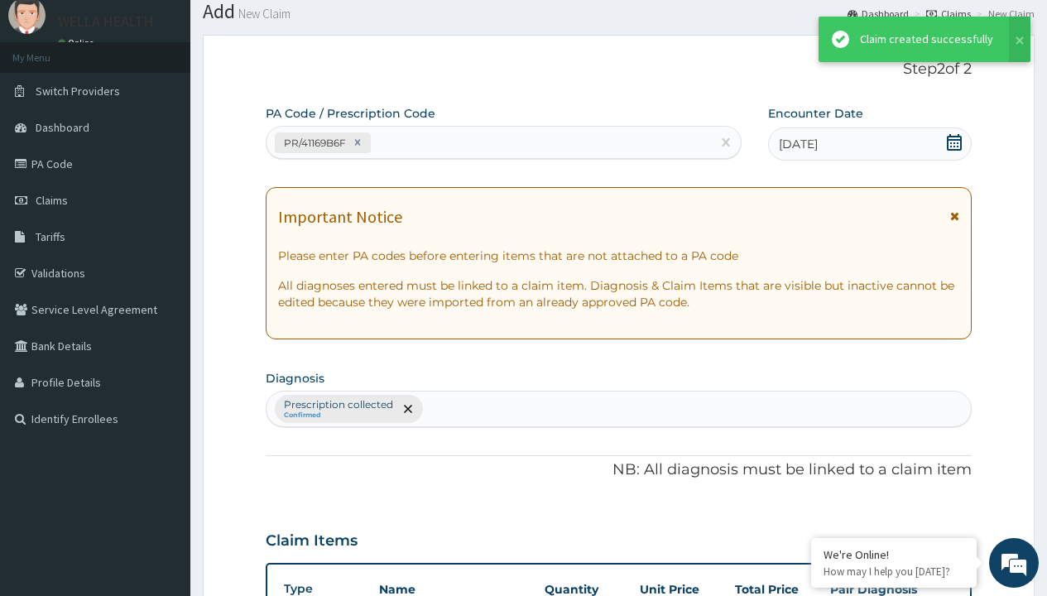
scroll to position [703, 0]
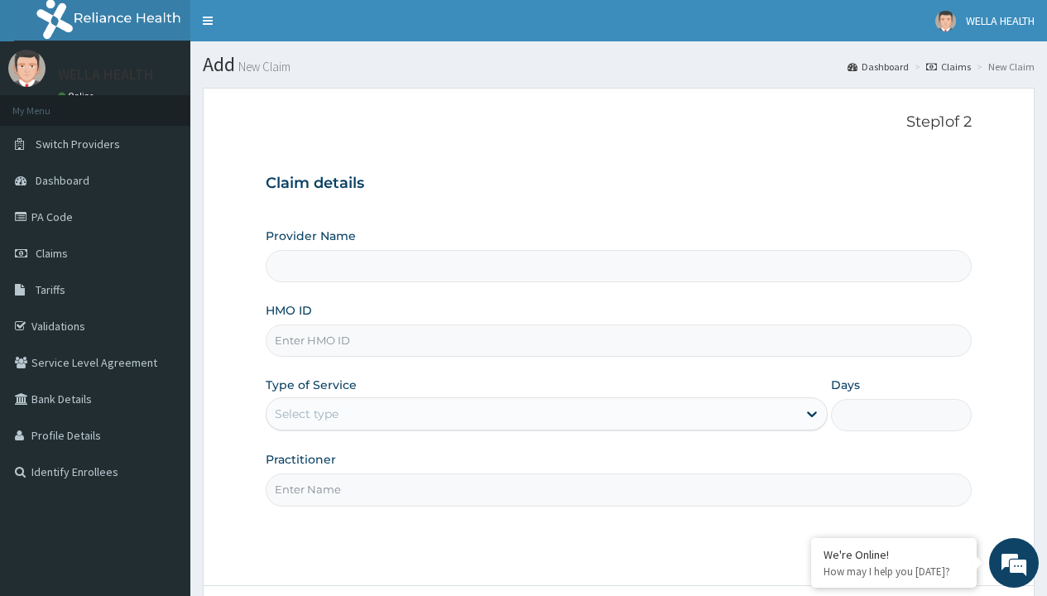
type input "TFE/11489/A"
type input "WellaHealth(TELEMEDICINE)"
type input "TFE/11489/A"
type input "WellaHealth"
click at [306, 414] on div "Select type" at bounding box center [307, 414] width 64 height 17
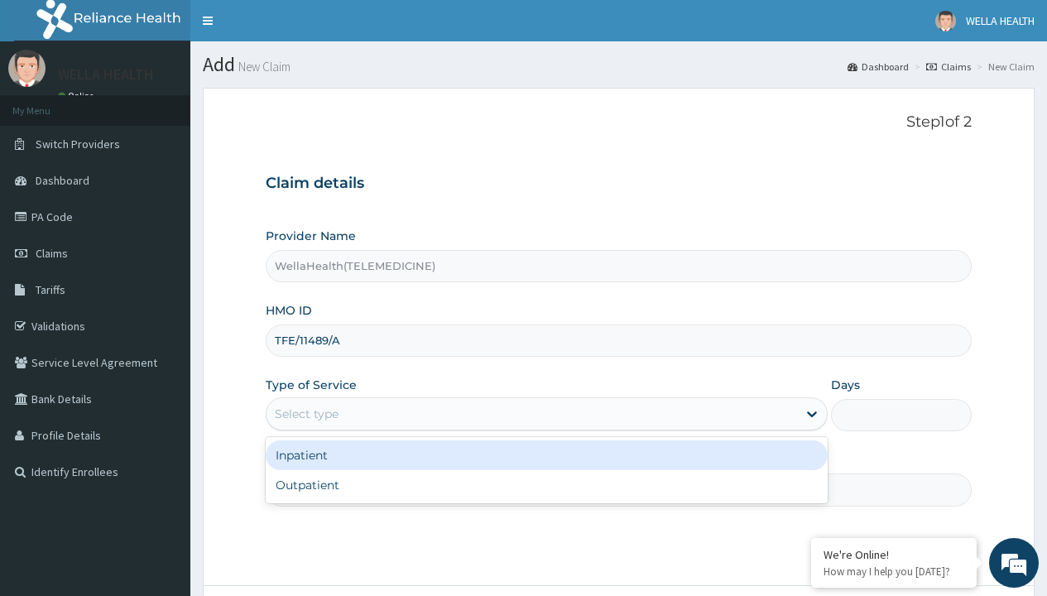
click at [546, 485] on div "Outpatient" at bounding box center [547, 485] width 562 height 30
type input "1"
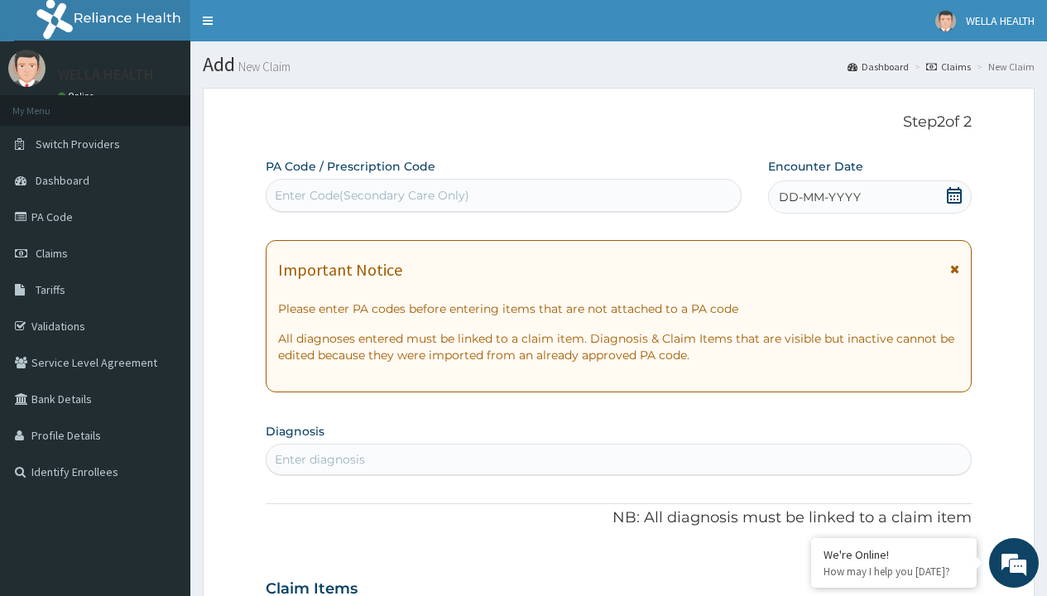
scroll to position [138, 0]
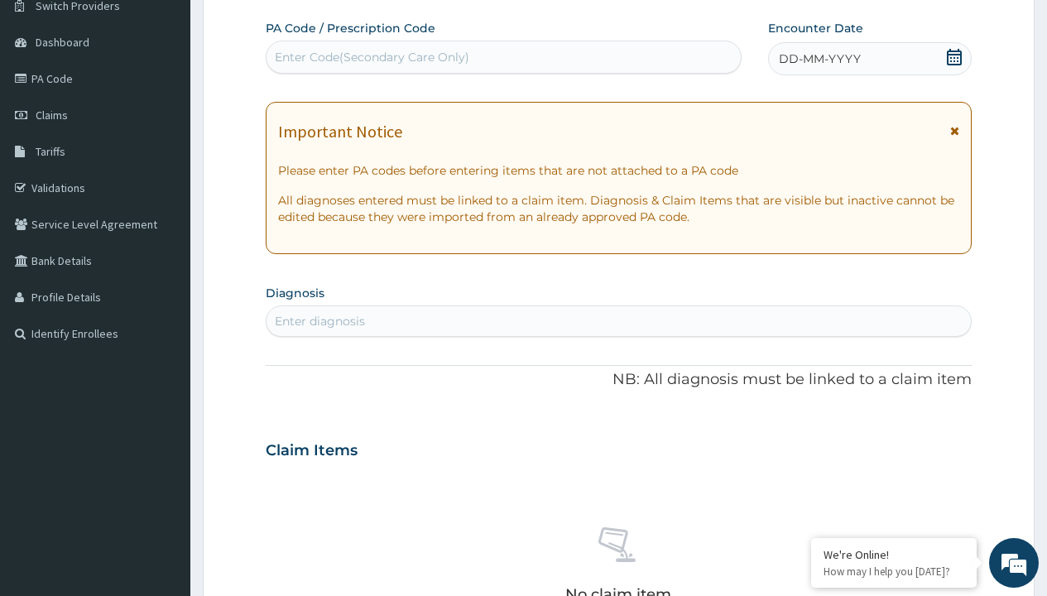
click at [819, 59] on span "DD-MM-YYYY" at bounding box center [820, 59] width 82 height 17
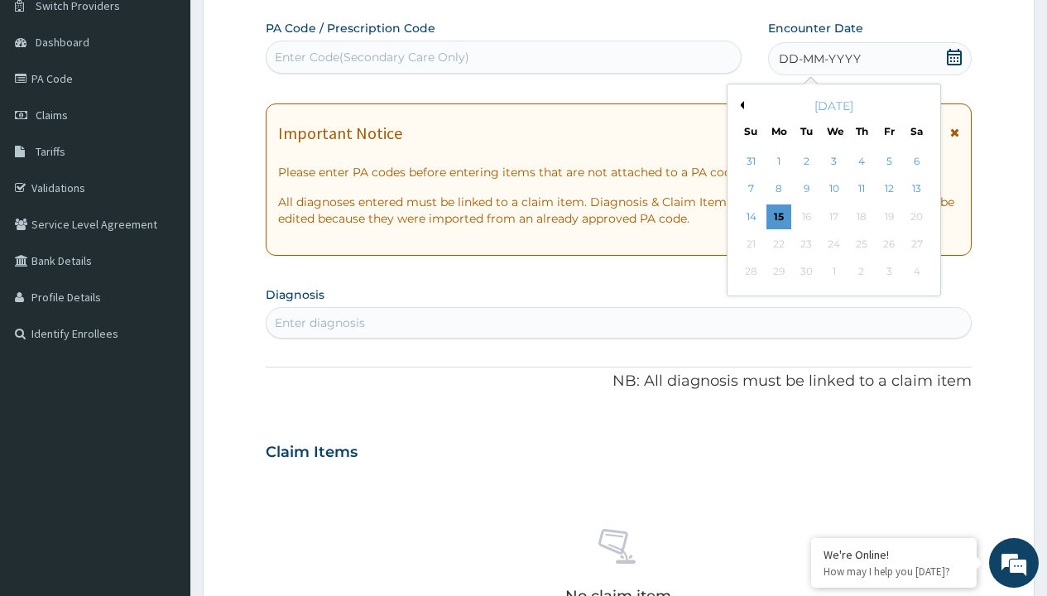
click at [739, 105] on button "Previous Month" at bounding box center [740, 105] width 8 height 8
click at [778, 216] on div "11" at bounding box center [779, 216] width 25 height 25
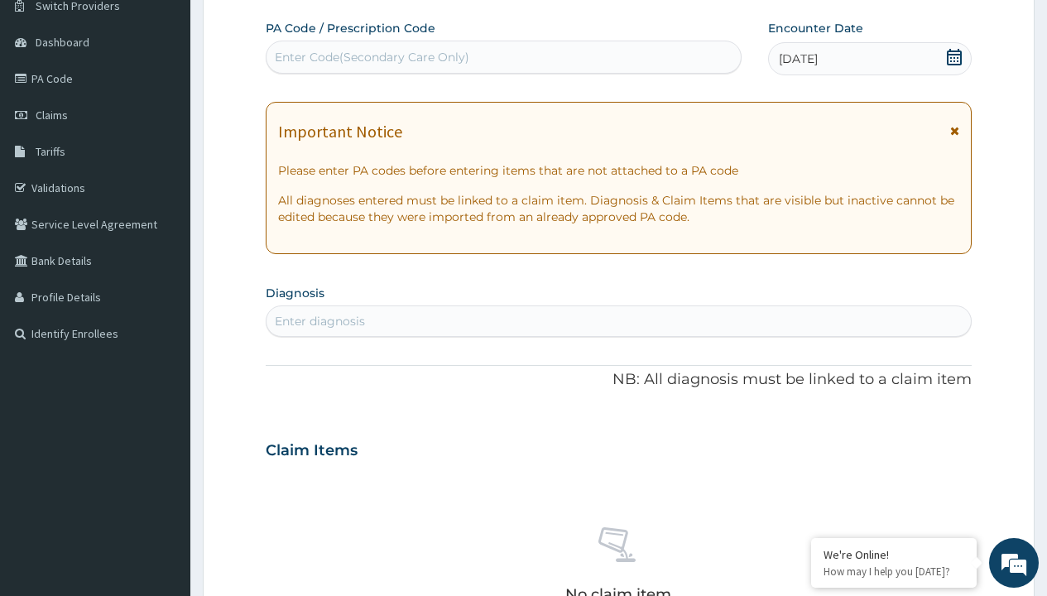
click at [371, 57] on div "Enter Code(Secondary Care Only)" at bounding box center [372, 57] width 195 height 17
type input "PR/422A5BC8"
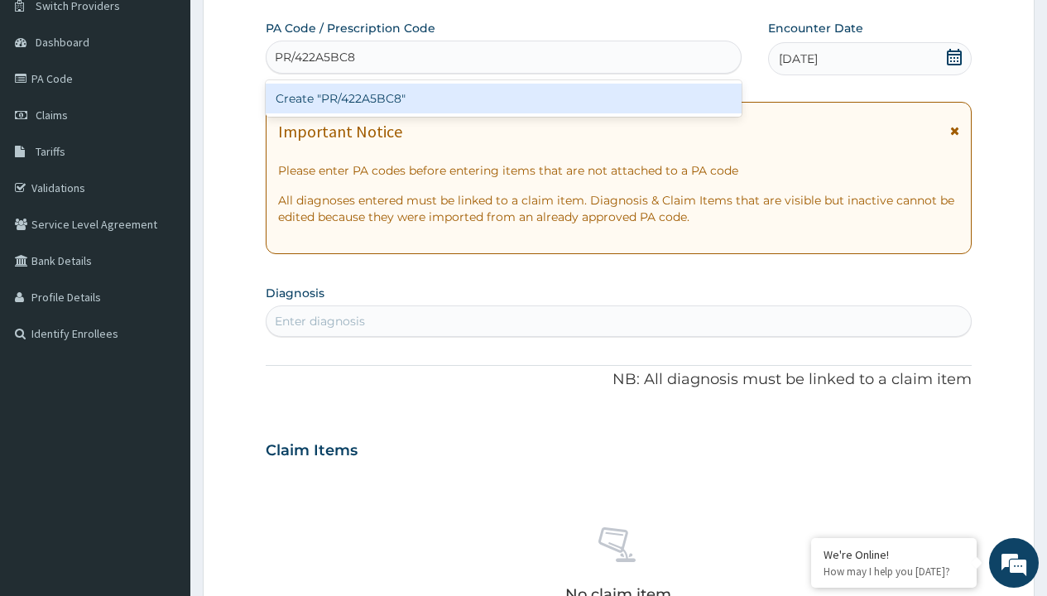
scroll to position [0, 0]
click at [503, 99] on div "Create "PR/422A5BC8"" at bounding box center [503, 99] width 475 height 30
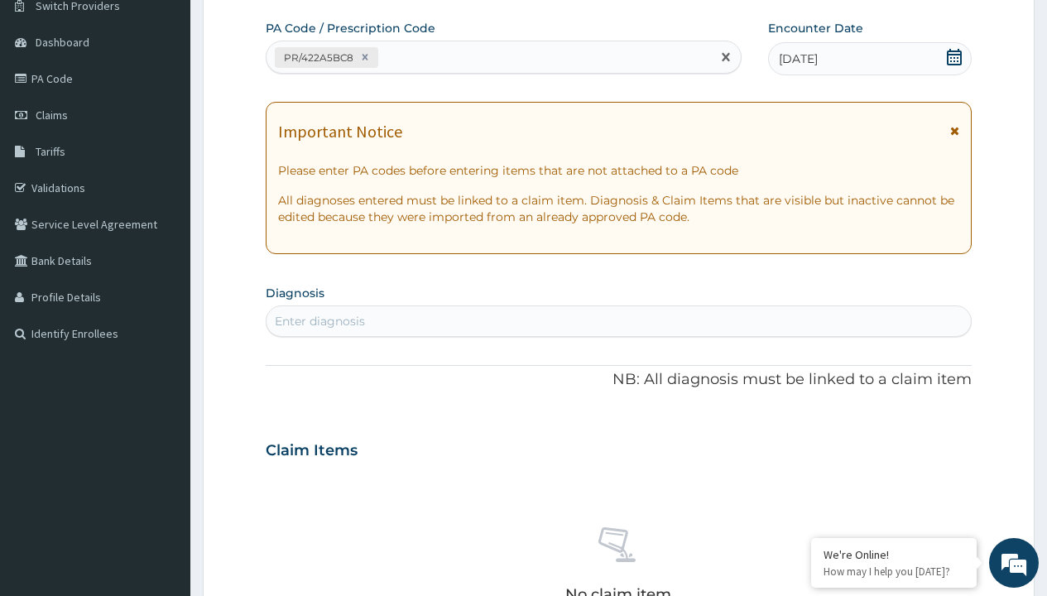
click at [320, 321] on div "Enter diagnosis" at bounding box center [320, 321] width 90 height 17
type input "prescription collected"
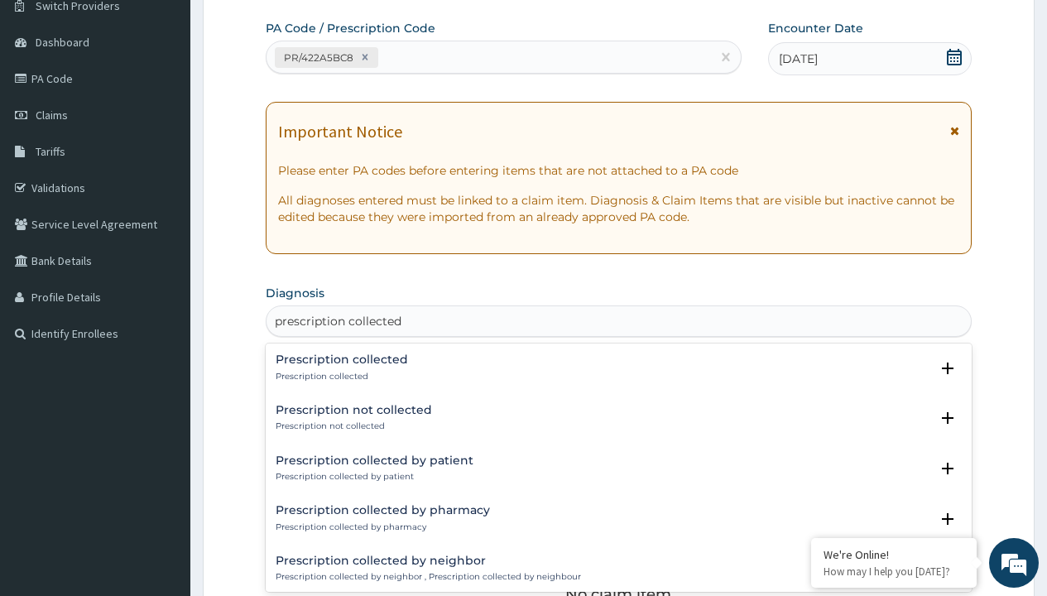
click at [339, 376] on p "Prescription collected" at bounding box center [342, 377] width 132 height 12
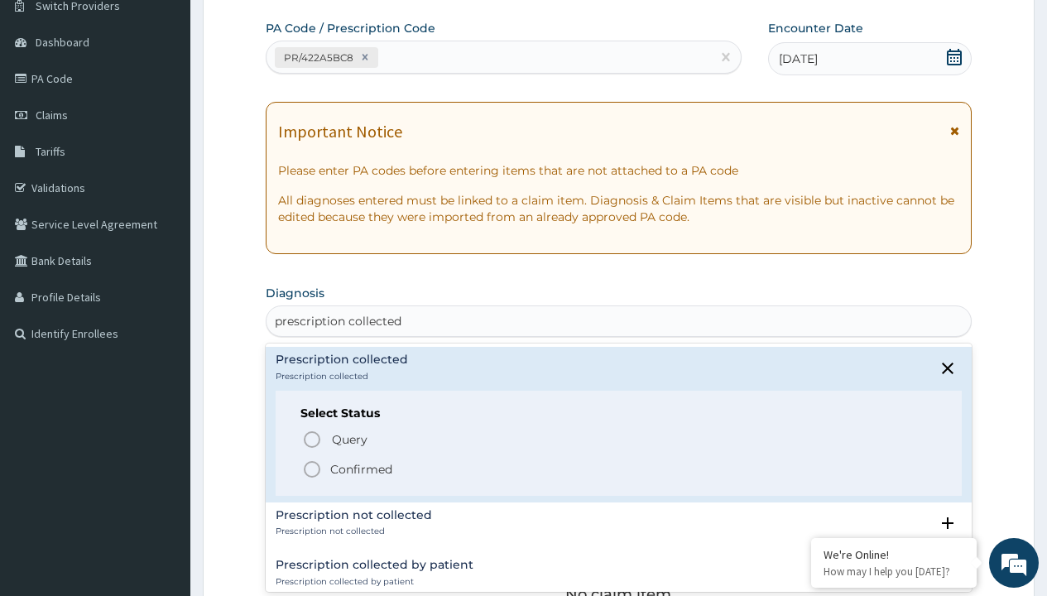
click at [361, 469] on p "Confirmed" at bounding box center [361, 469] width 62 height 17
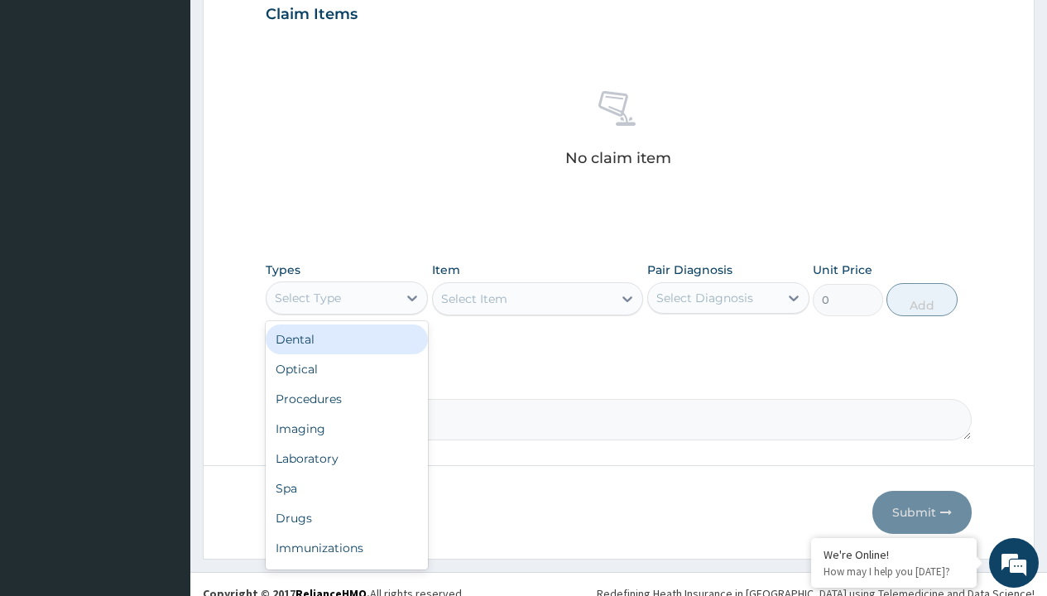
type input "procedures"
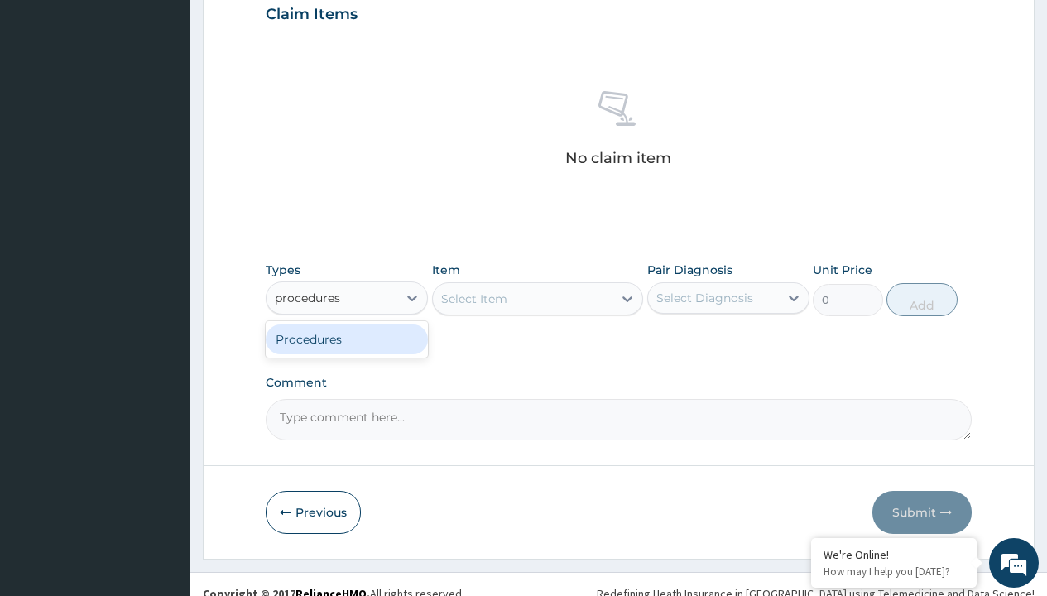
scroll to position [0, 0]
click at [347, 339] on div "Procedures" at bounding box center [347, 340] width 162 height 30
click at [474, 298] on div "Select Item" at bounding box center [538, 298] width 212 height 33
type input "service fee"
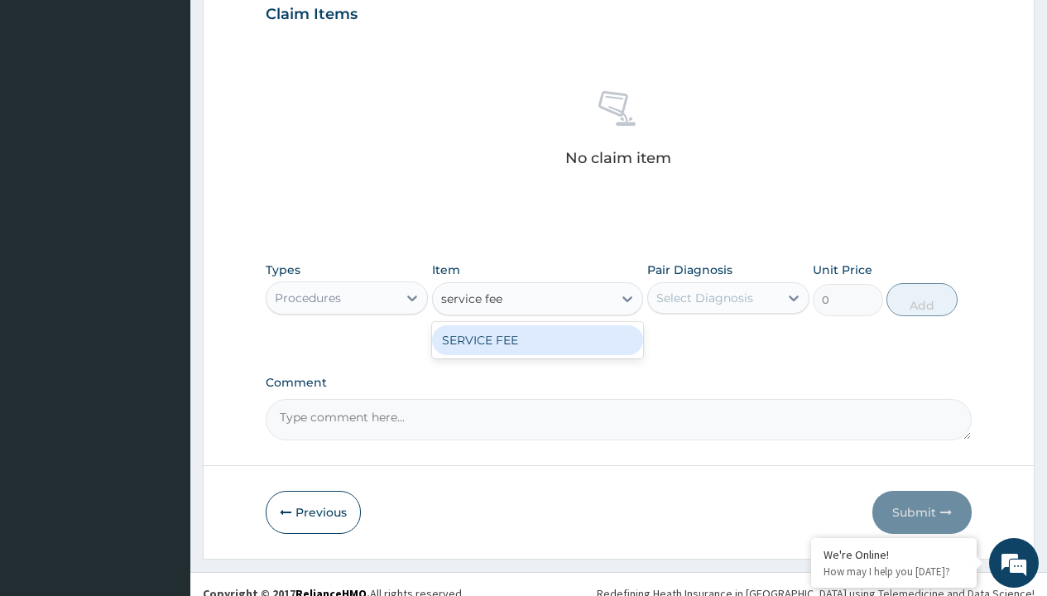
click at [537, 339] on div "SERVICE FEE" at bounding box center [538, 340] width 212 height 30
type input "100"
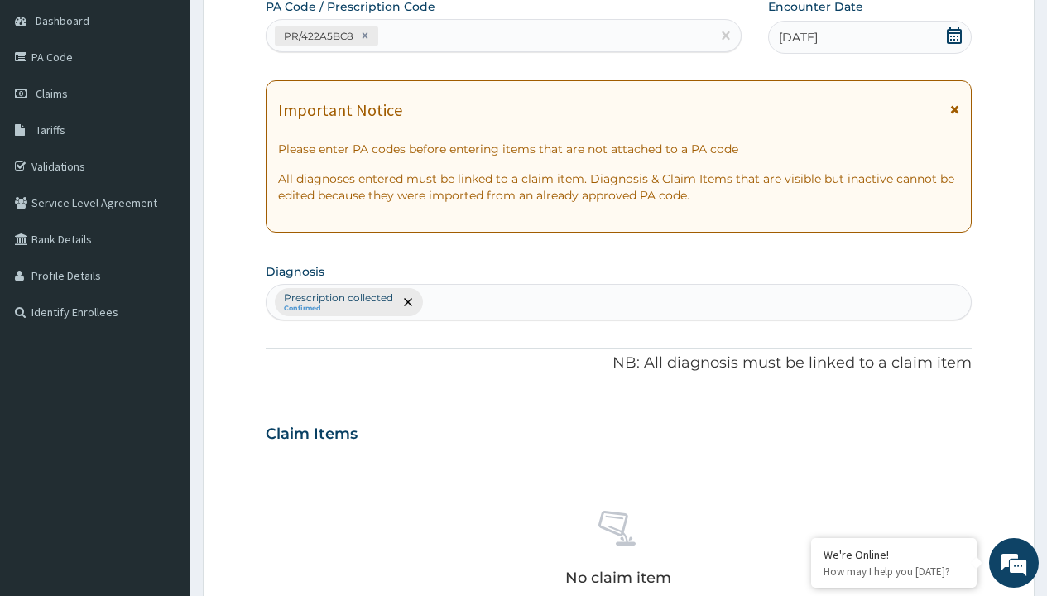
type input "prescription collected"
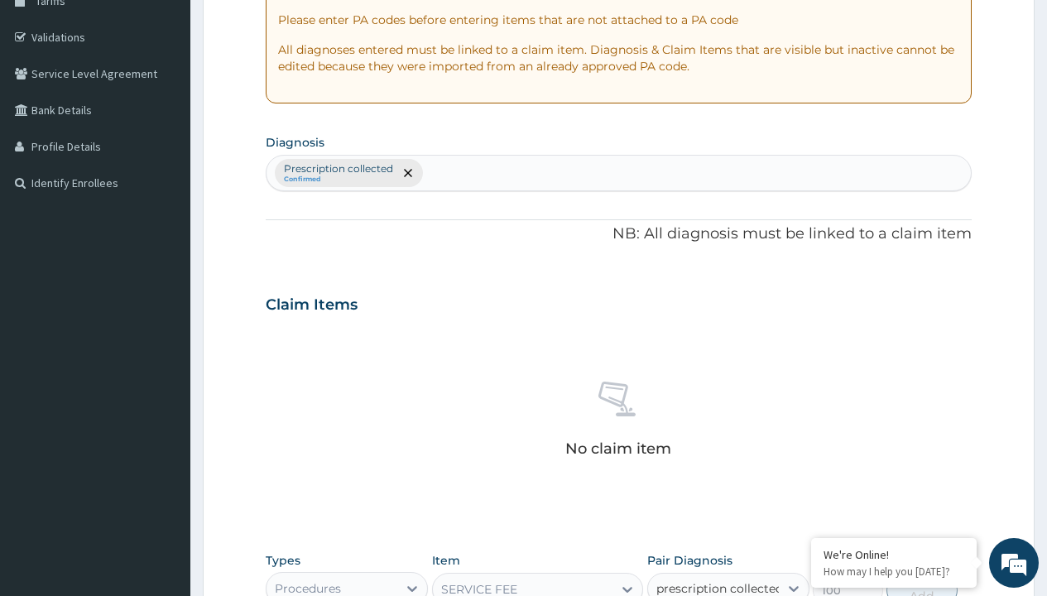
checkbox input "true"
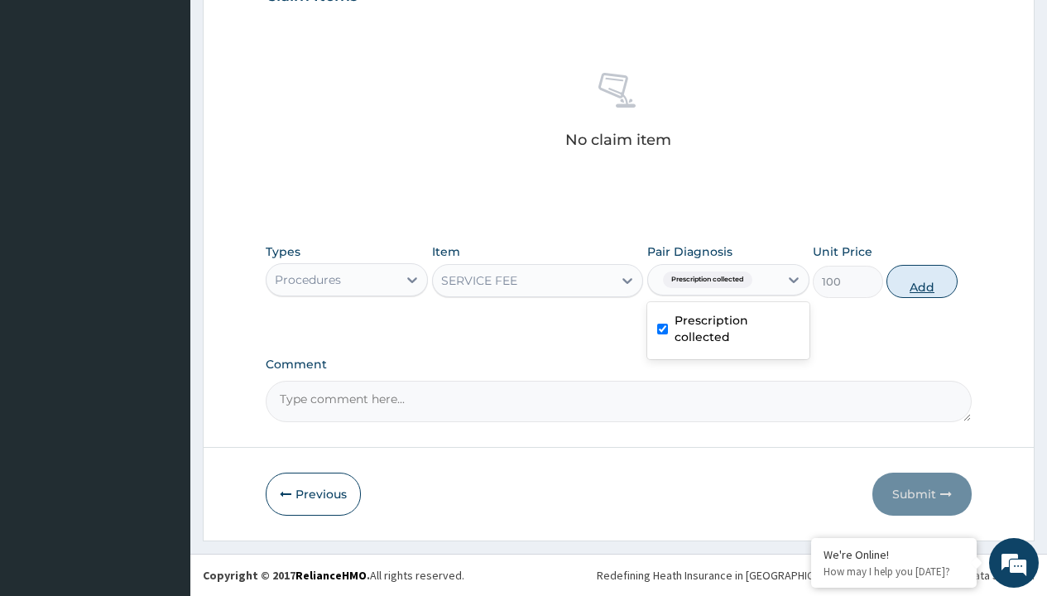
click at [922, 281] on button "Add" at bounding box center [922, 281] width 70 height 33
type input "0"
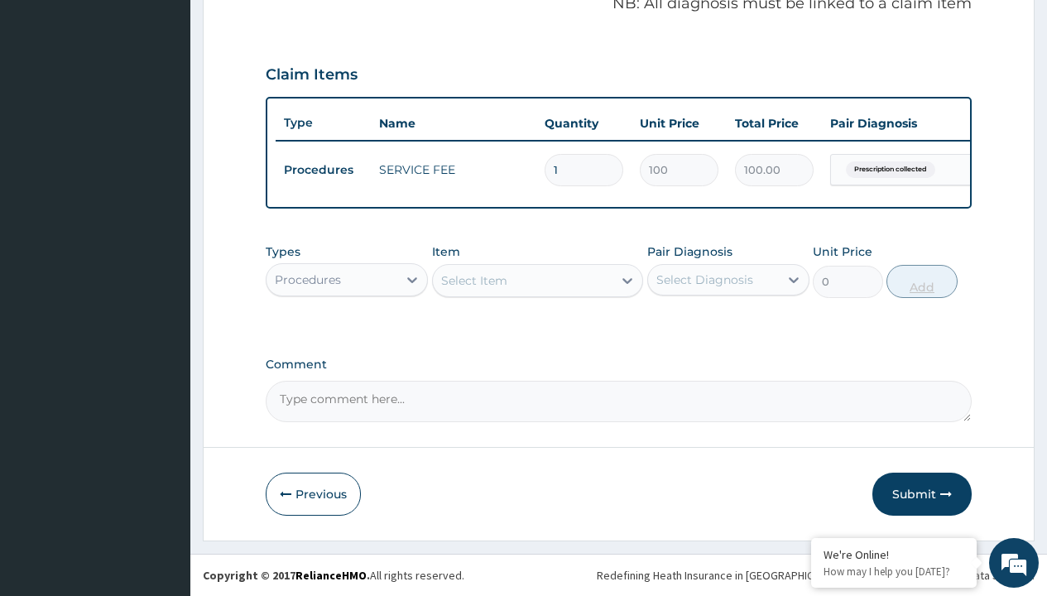
scroll to position [532, 0]
click at [308, 279] on div "Procedures" at bounding box center [308, 280] width 66 height 17
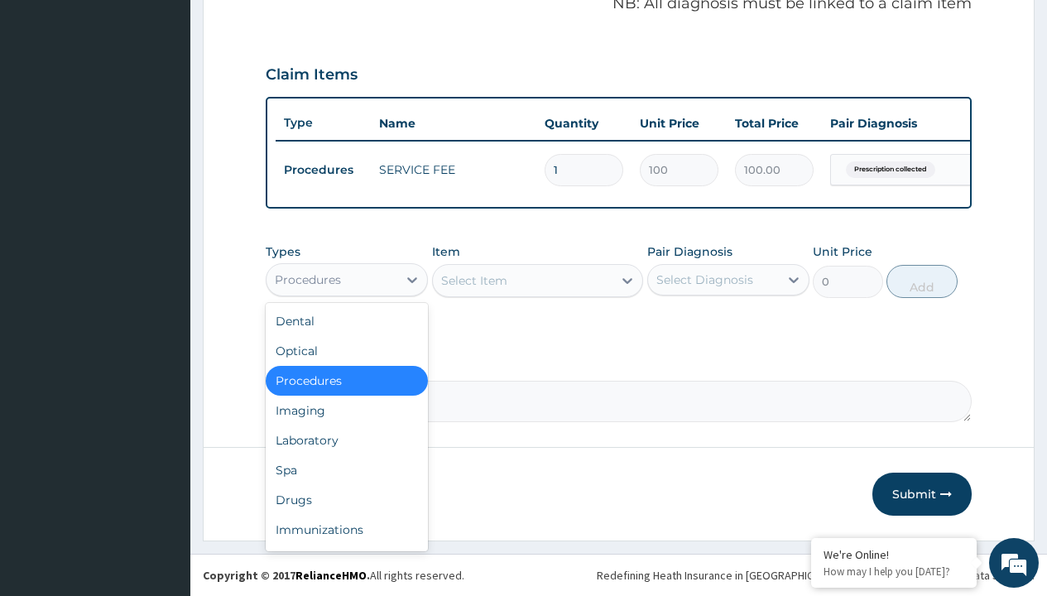
type input "drugs"
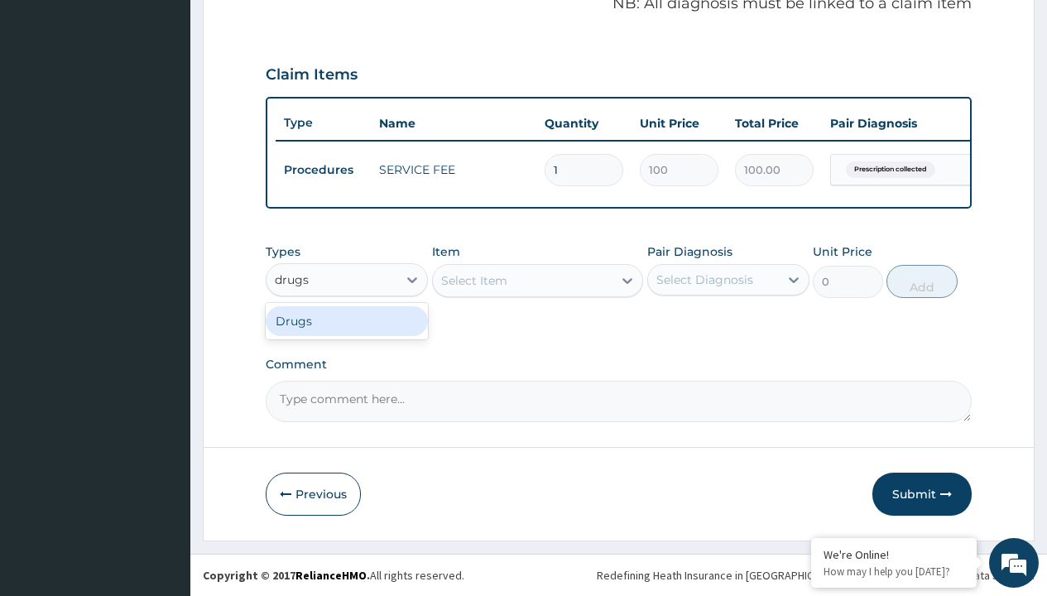
click at [347, 320] on div "Drugs" at bounding box center [347, 321] width 162 height 30
click at [474, 280] on div "Select Item" at bounding box center [538, 280] width 212 height 33
type input "metronidazole 400mg loxagyl/sach"
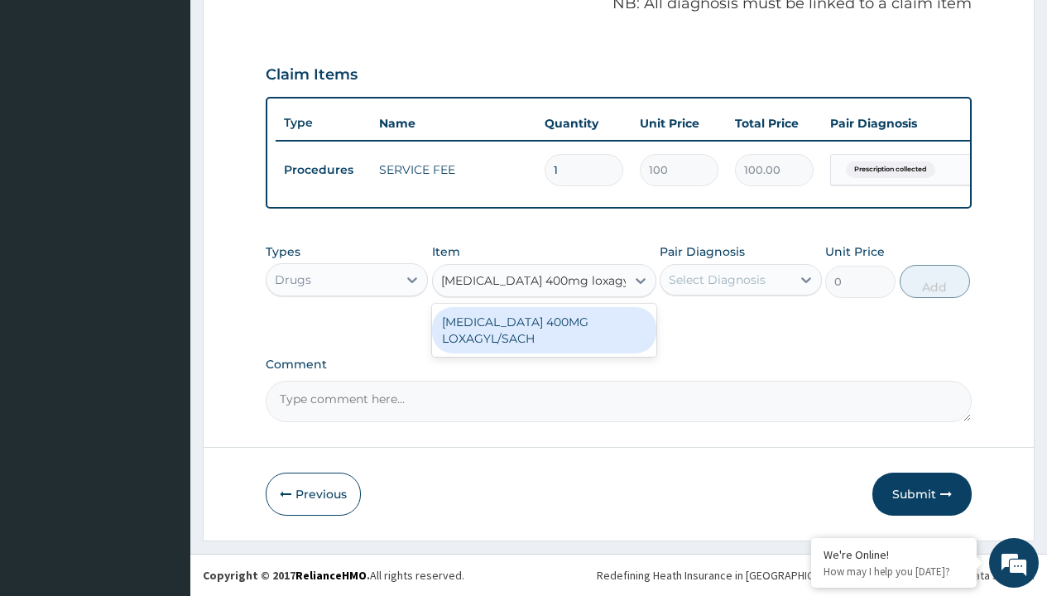
click at [544, 330] on div "[MEDICAL_DATA] 400MG LOXAGYL/SACH" at bounding box center [544, 330] width 224 height 46
type input "80"
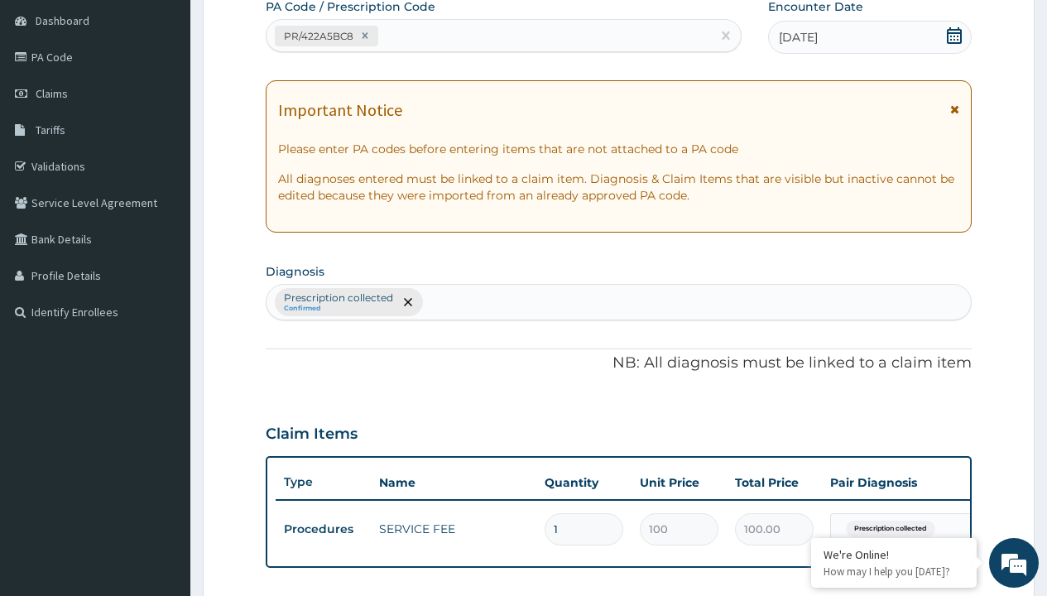
type input "prescription collected"
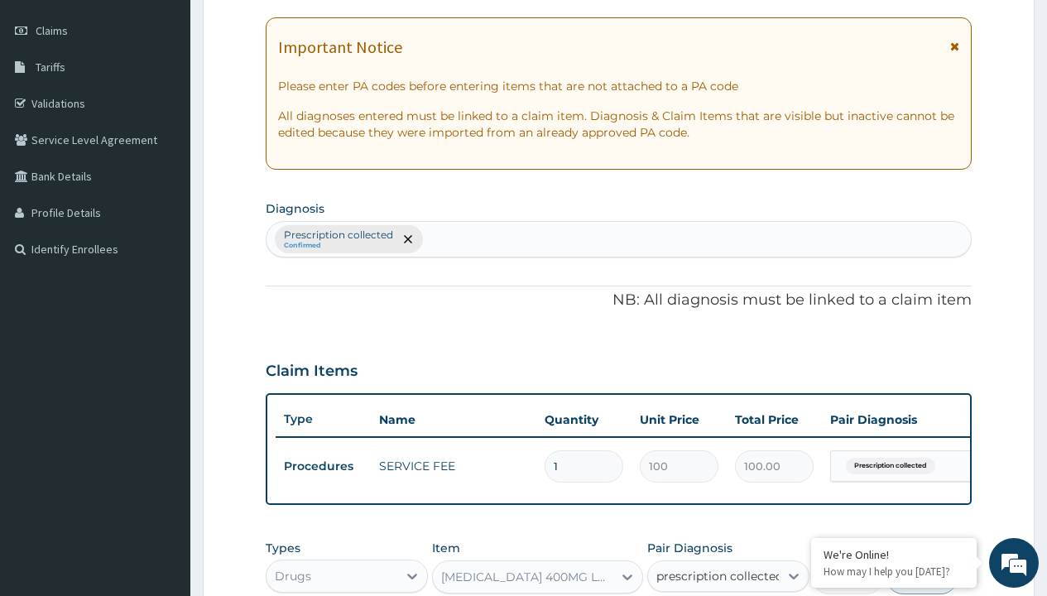
checkbox input "true"
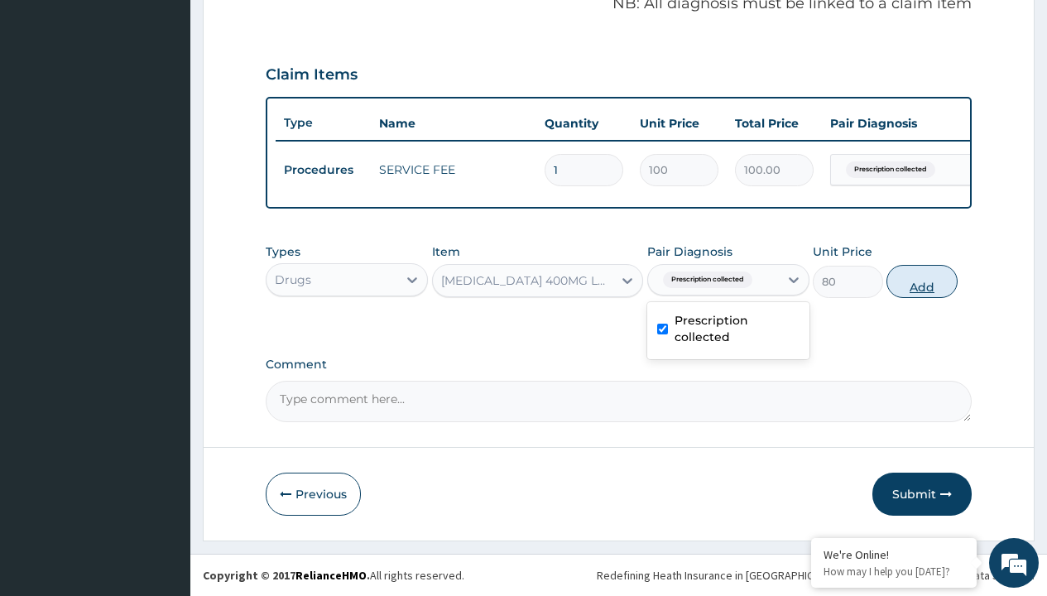
click at [922, 281] on button "Add" at bounding box center [922, 281] width 70 height 33
type input "0"
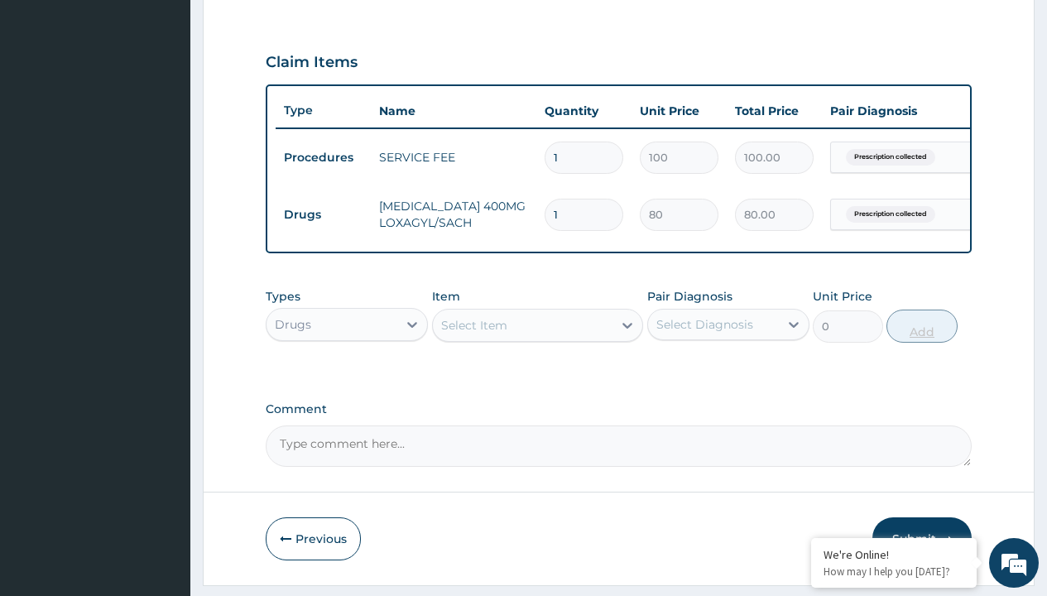
type input "15"
type input "1200.00"
type input "15"
click at [323, 214] on td "Drugs" at bounding box center [323, 215] width 95 height 31
type input "drugs"
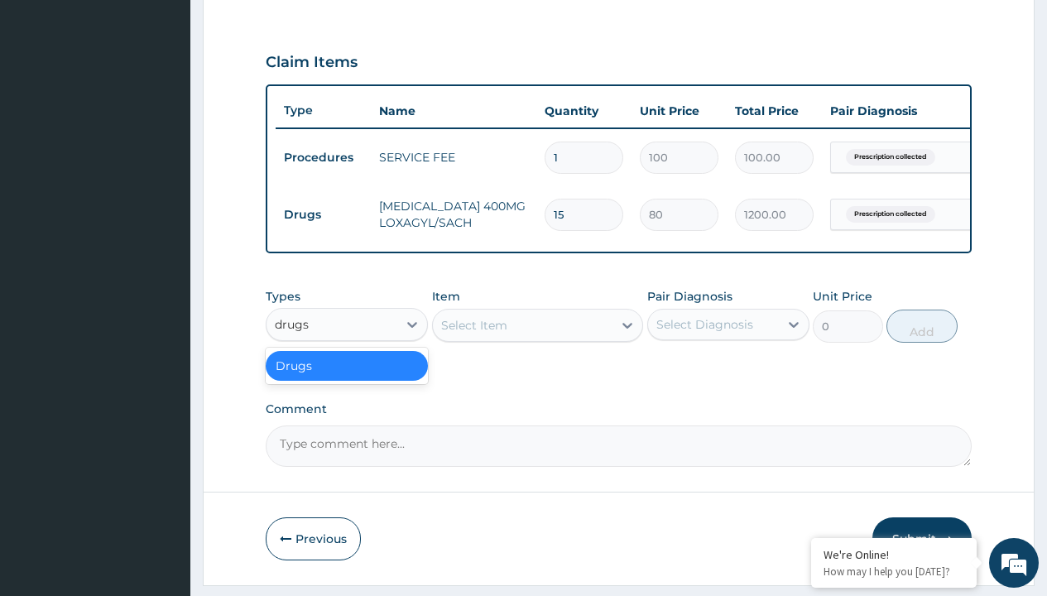
scroll to position [0, 0]
click at [347, 378] on div "Drugs" at bounding box center [347, 366] width 162 height 30
click at [474, 334] on div "Select Item" at bounding box center [474, 325] width 66 height 17
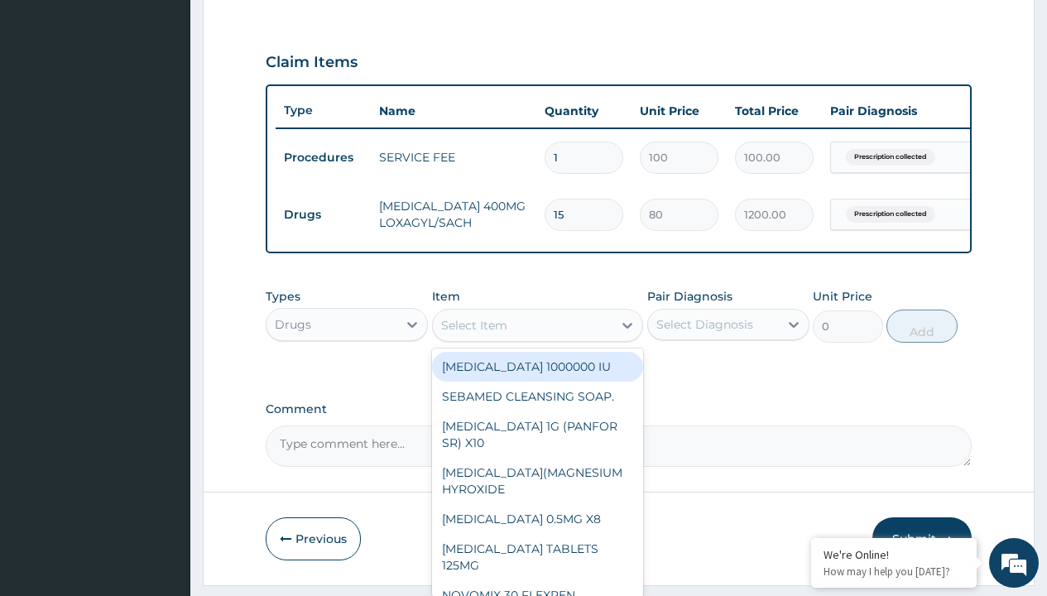
type input "[MEDICAL_DATA] caps 2mg/sach"
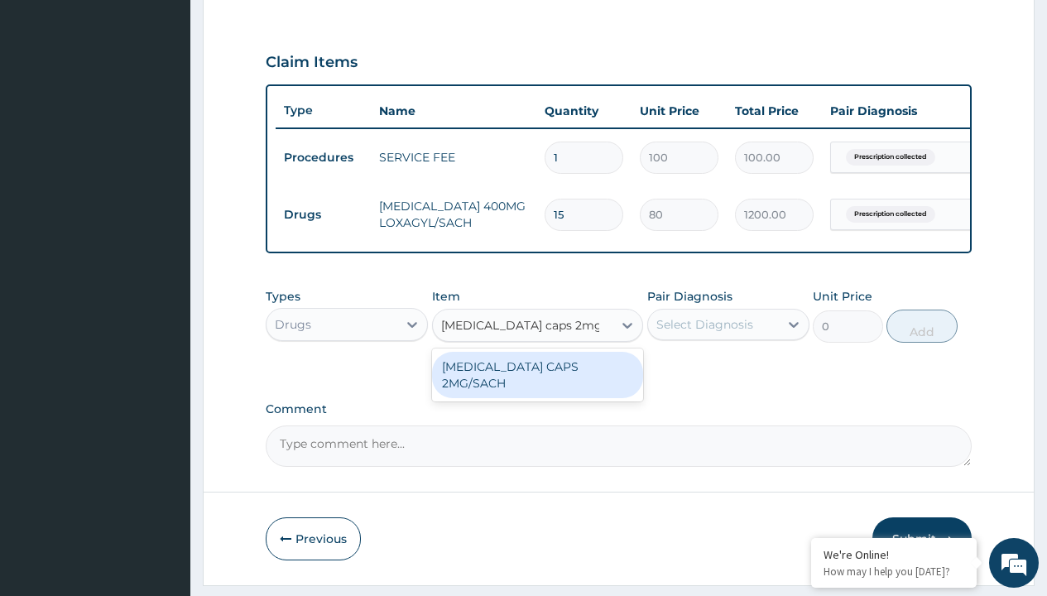
click at [537, 378] on div "[MEDICAL_DATA] CAPS 2MG/SACH" at bounding box center [538, 375] width 212 height 46
type input "420"
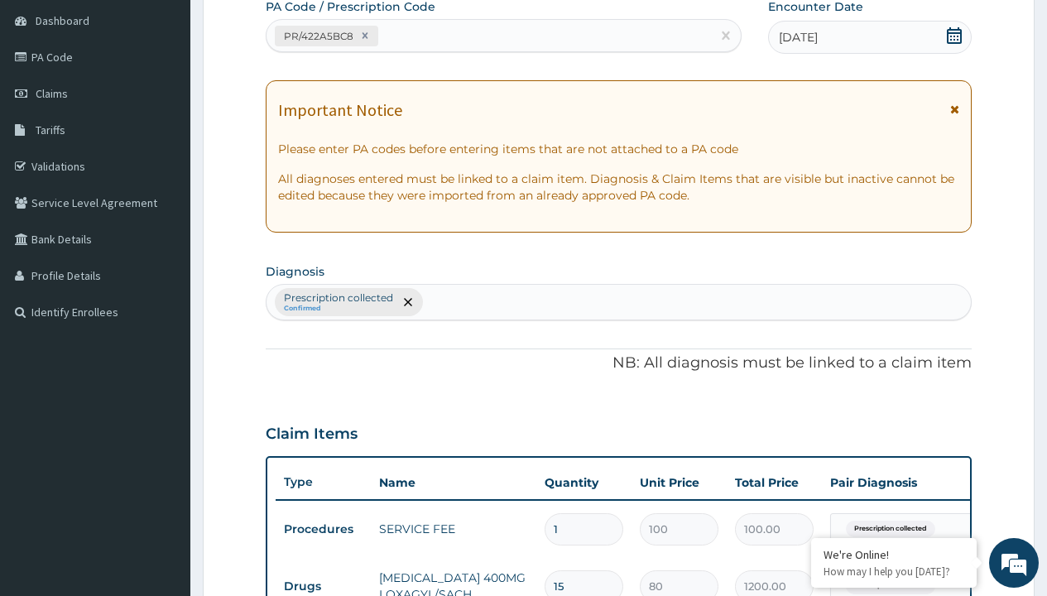
type input "prescription collected"
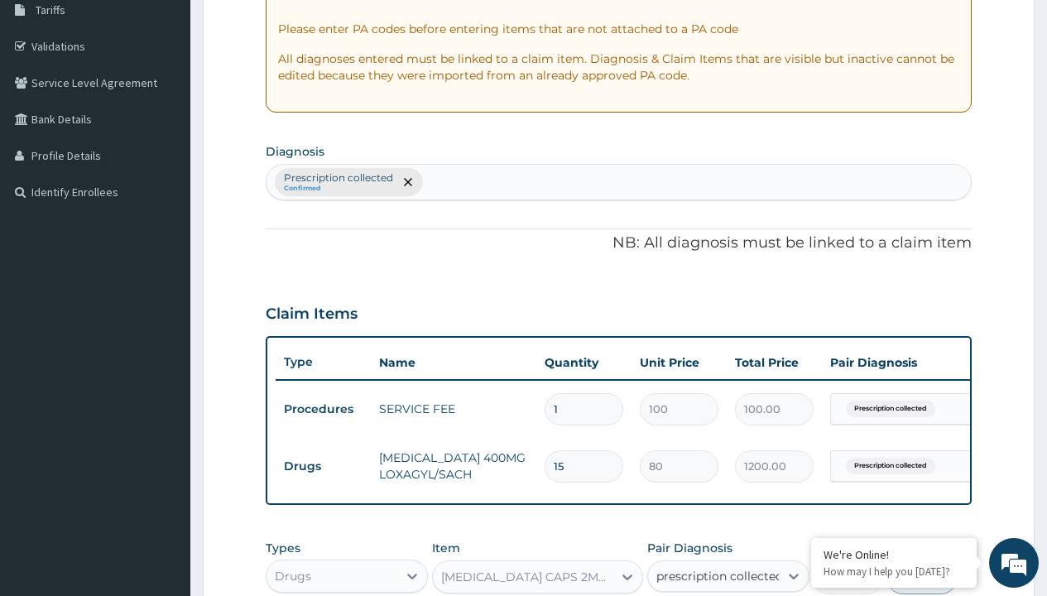
checkbox input "true"
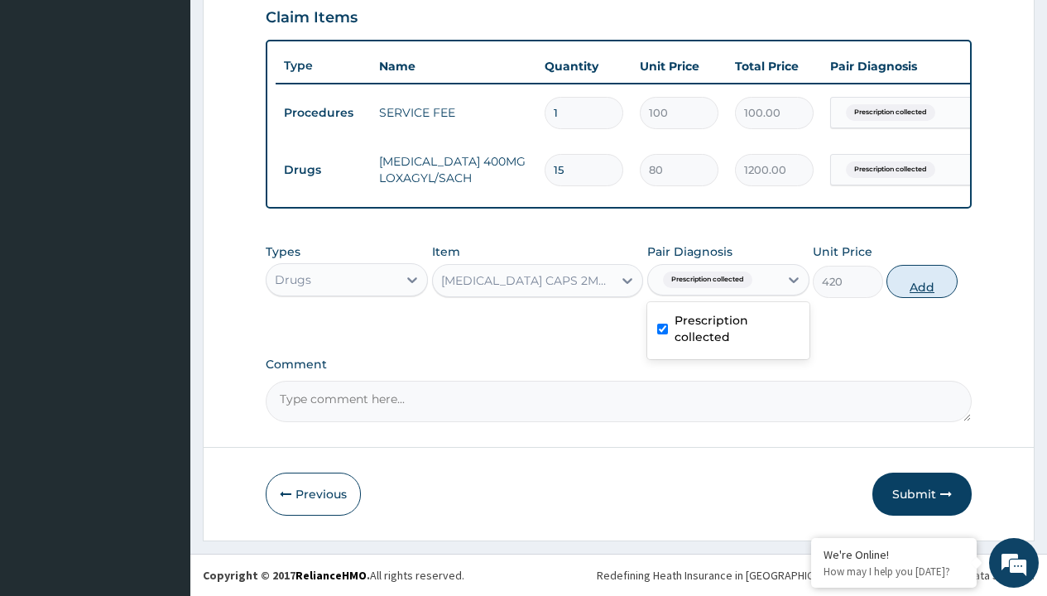
click at [922, 281] on button "Add" at bounding box center [922, 281] width 70 height 33
type input "0"
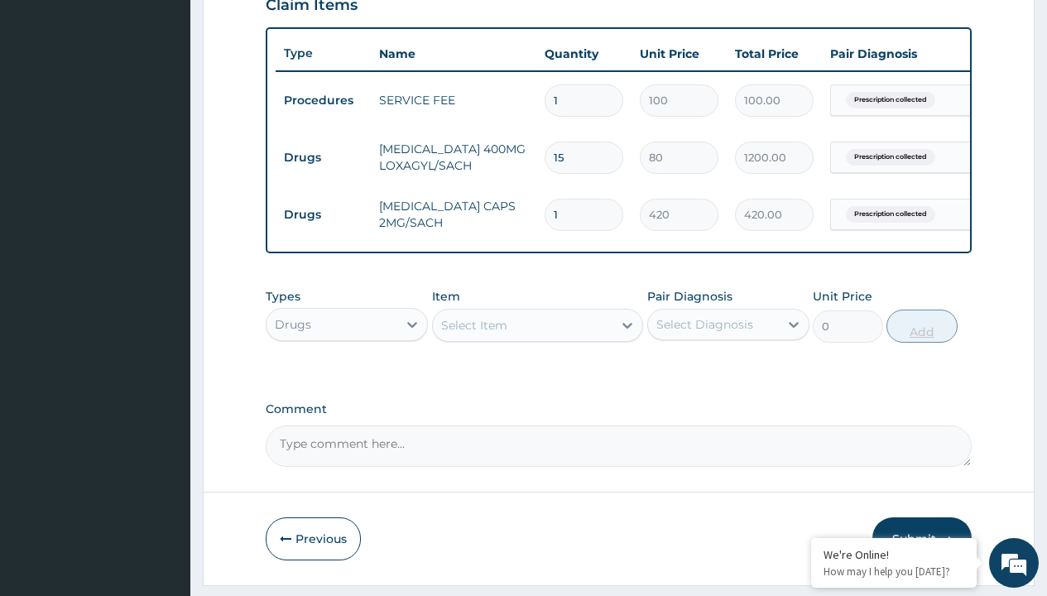
type input "10"
type input "4200.00"
type input "10"
click at [323, 157] on td "Drugs" at bounding box center [323, 157] width 95 height 31
type input "drugs"
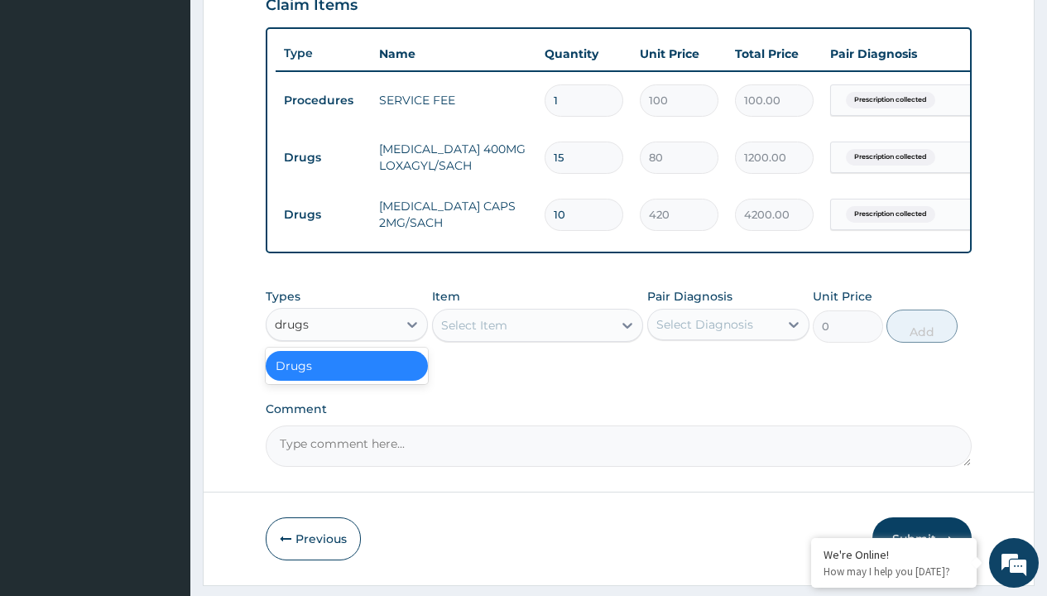
scroll to position [0, 0]
click at [347, 378] on div "Drugs" at bounding box center [347, 366] width 162 height 30
click at [474, 334] on div "Select Item" at bounding box center [474, 325] width 66 height 17
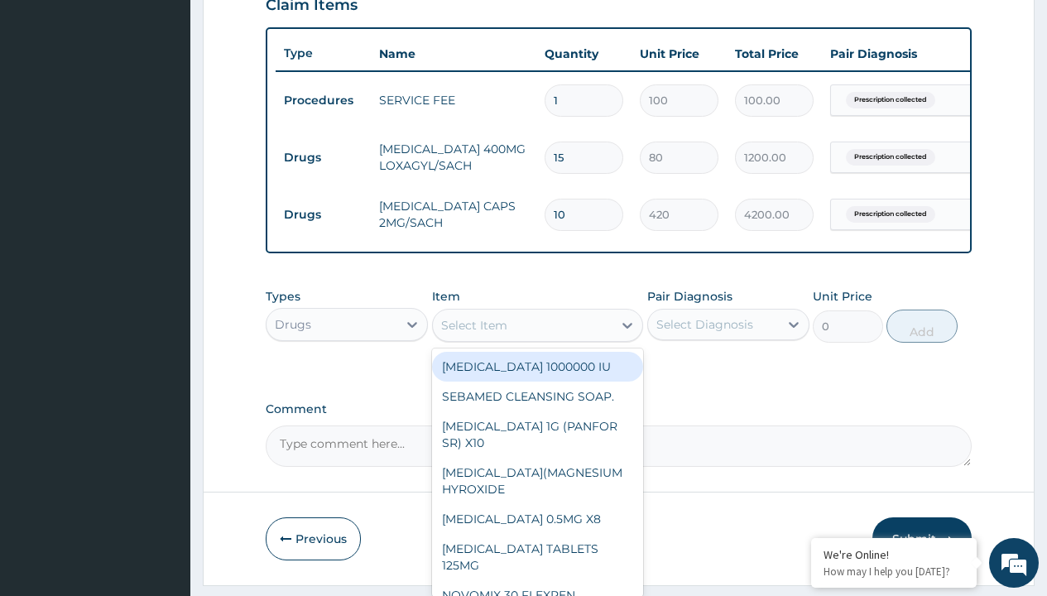
type input "ors/sachet"
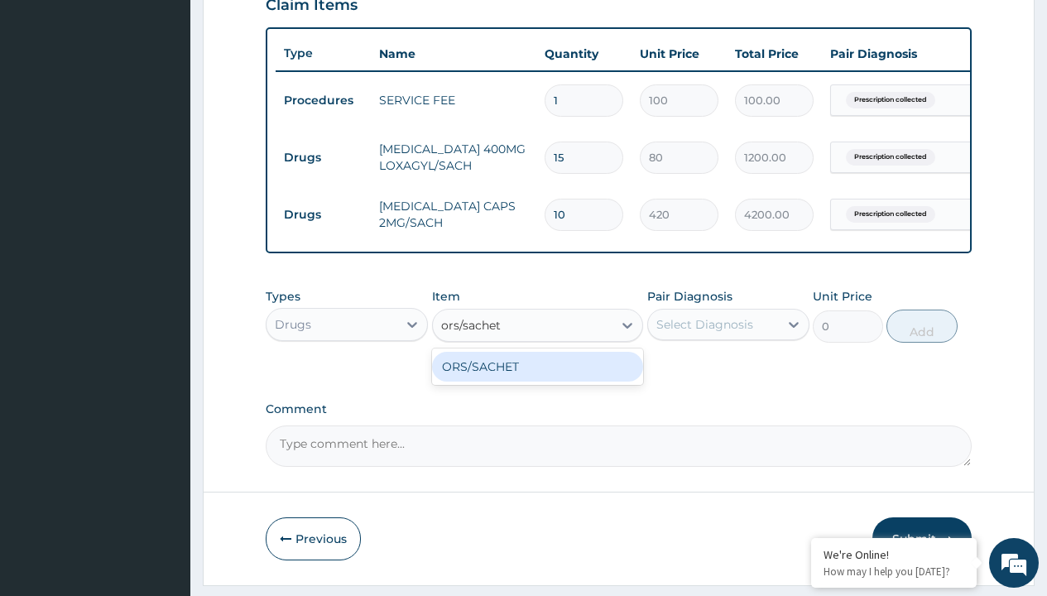
click at [537, 378] on div "ORS/SACHET" at bounding box center [538, 367] width 212 height 30
type input "600"
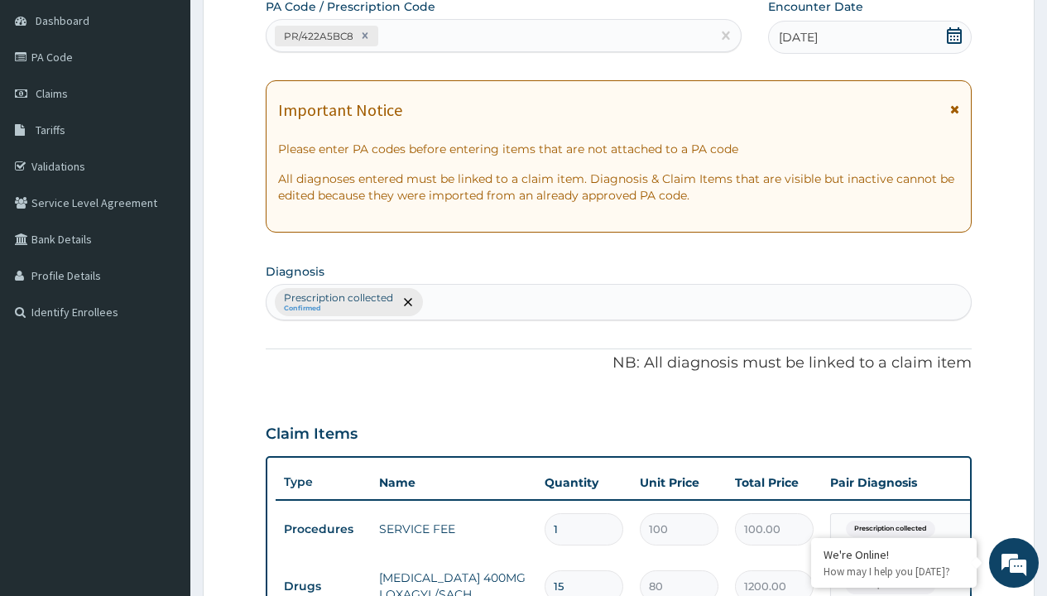
type input "prescription collected"
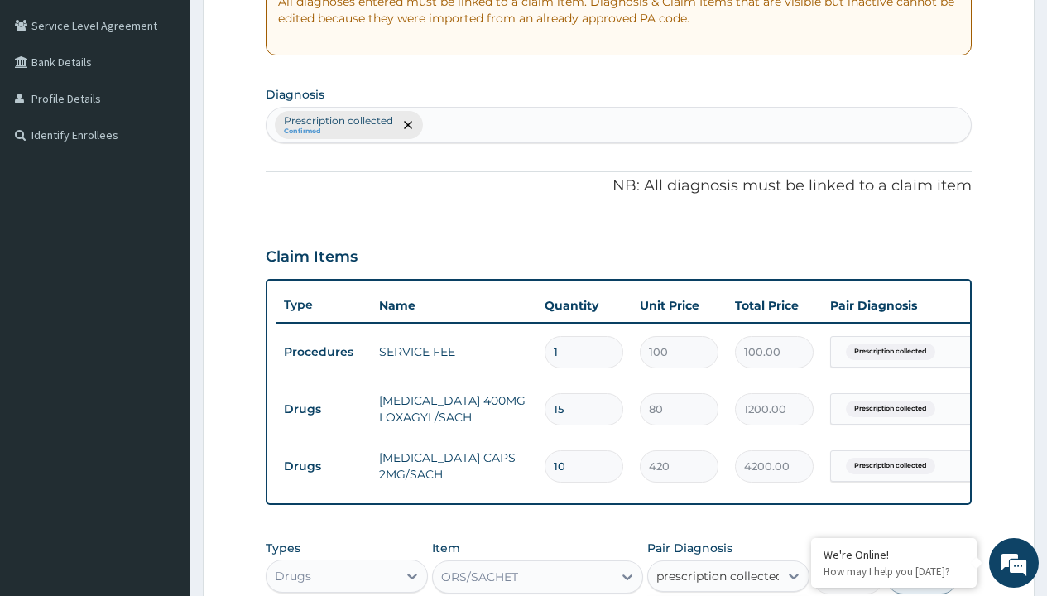
checkbox input "true"
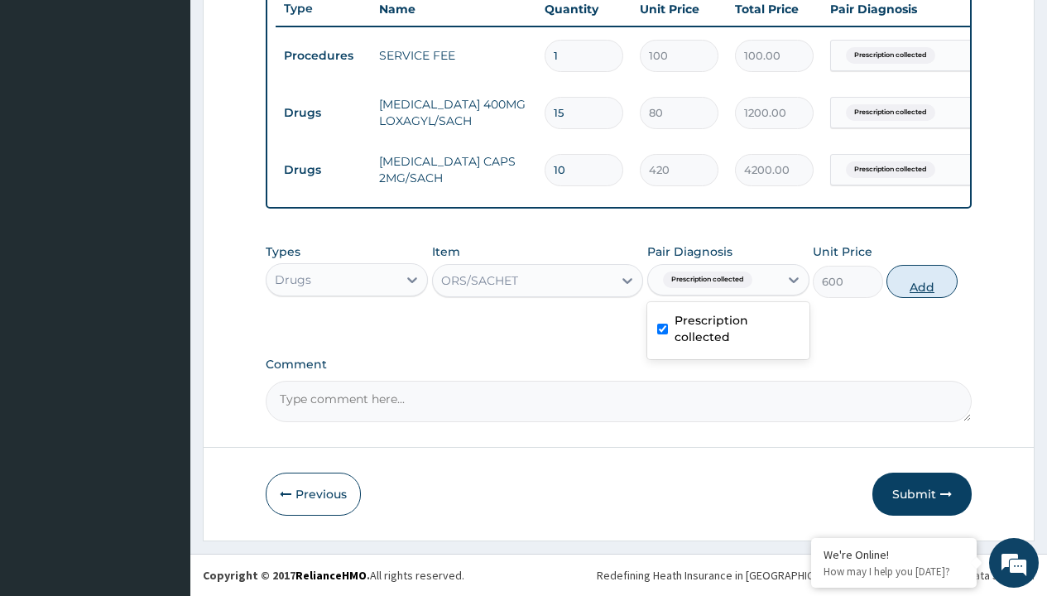
click at [922, 281] on button "Add" at bounding box center [922, 281] width 70 height 33
type input "0"
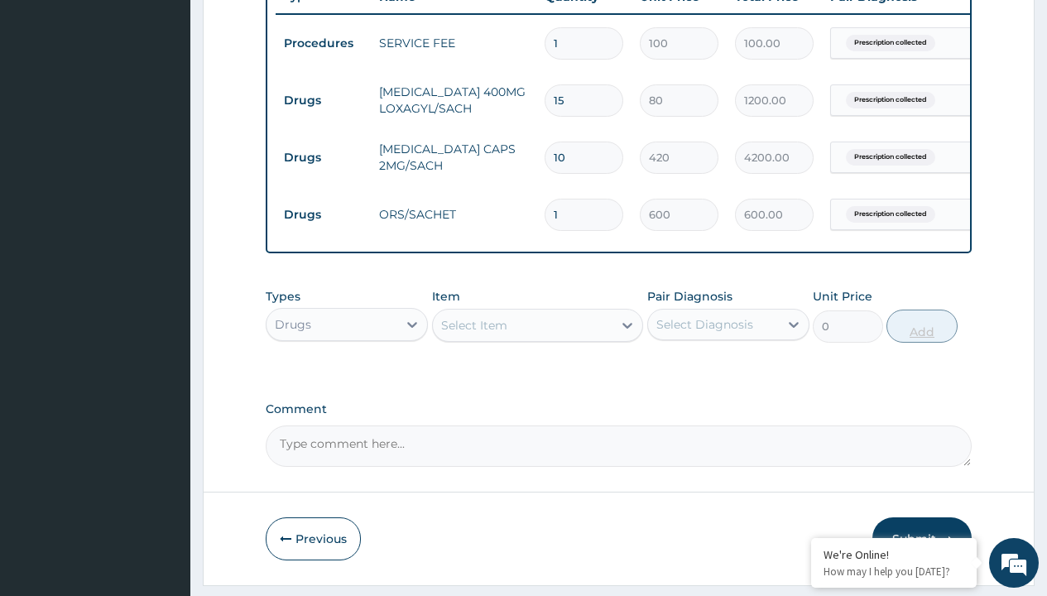
type input "2"
type input "1200.00"
type input "2"
click at [323, 100] on td "Drugs" at bounding box center [323, 100] width 95 height 31
type input "drugs"
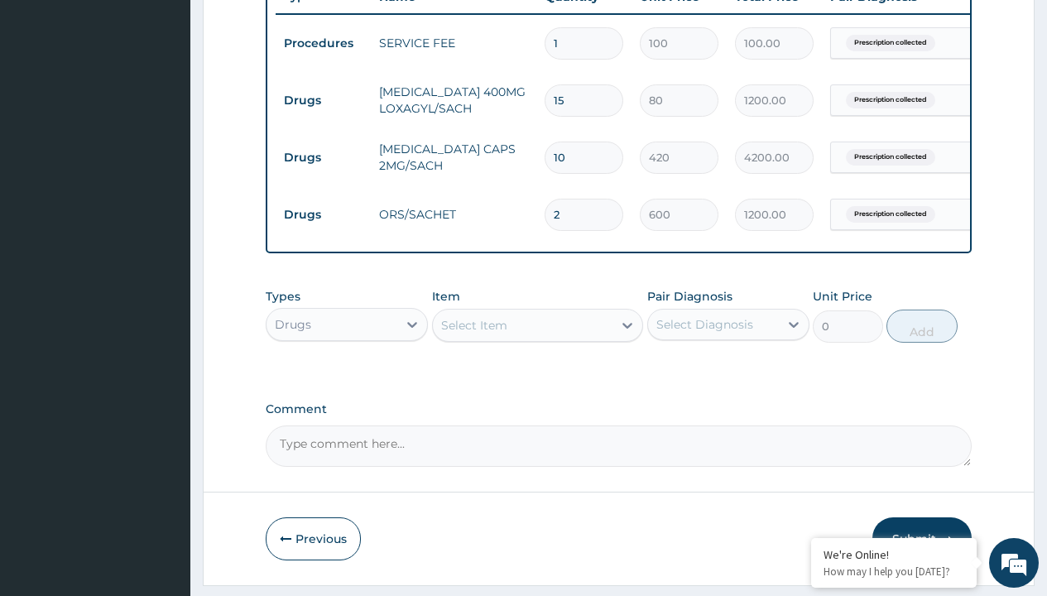
scroll to position [0, 0]
click at [347, 378] on div "Drugs" at bounding box center [347, 366] width 162 height 30
click at [474, 334] on div "Select Item" at bounding box center [474, 325] width 66 height 17
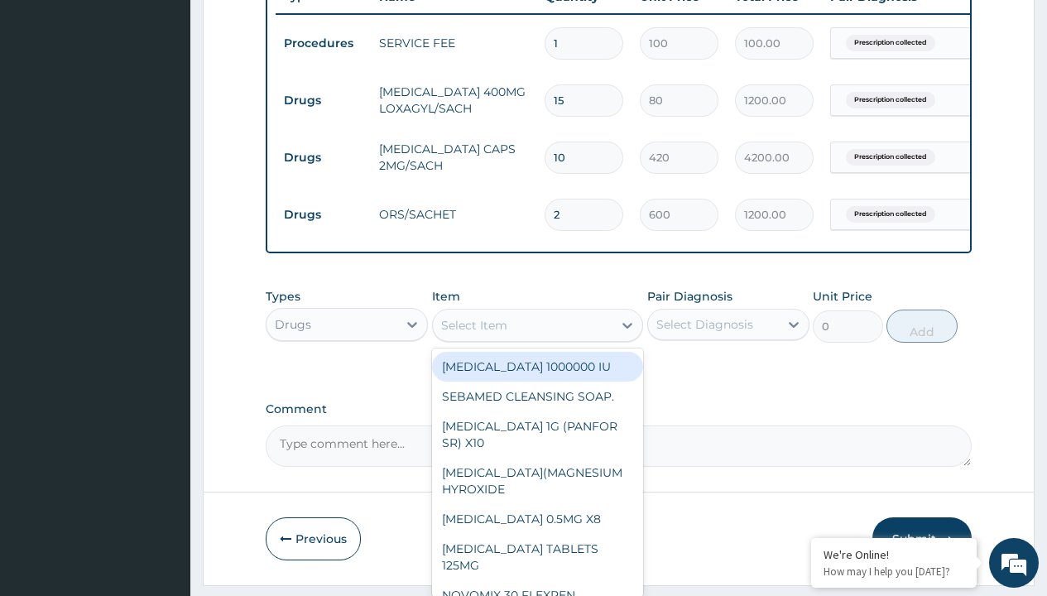
type input "paracetamol 1g tab x 10/sach"
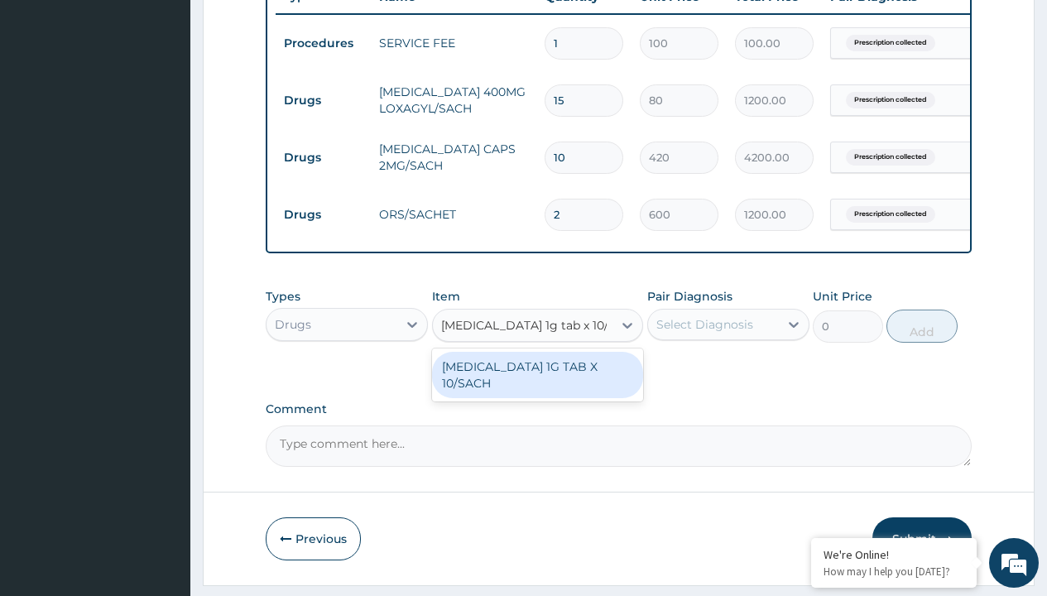
click at [537, 387] on div "[MEDICAL_DATA] 1G TAB X 10/SACH" at bounding box center [538, 375] width 212 height 46
type input "164"
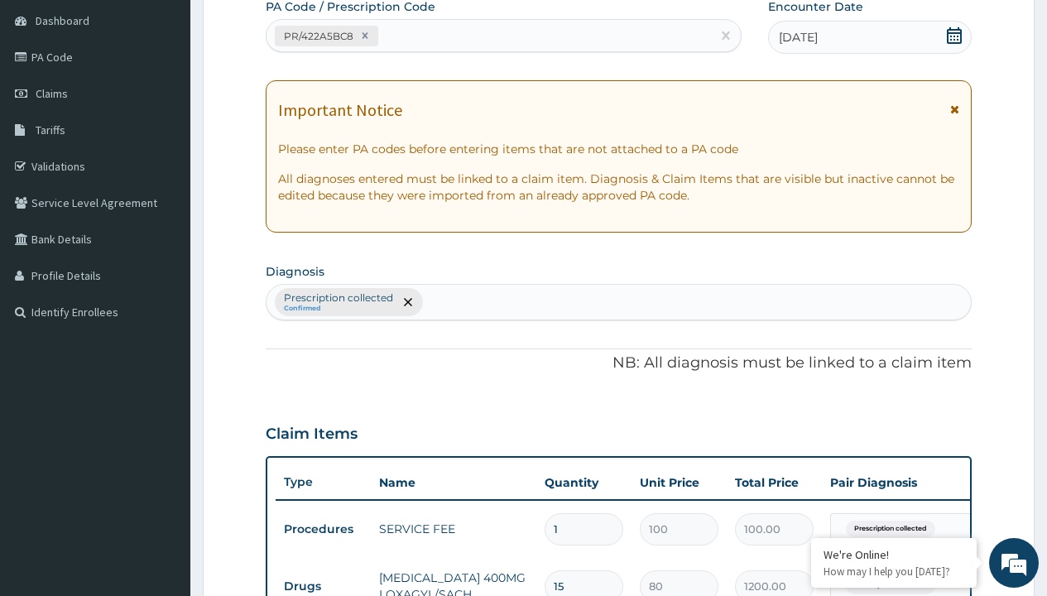
type input "prescription collected"
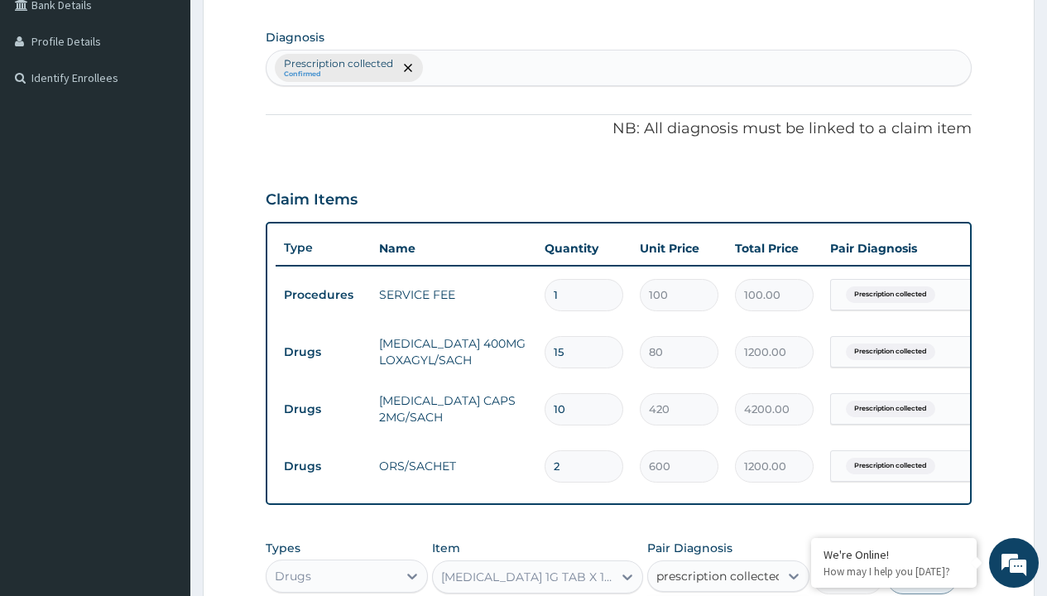
checkbox input "true"
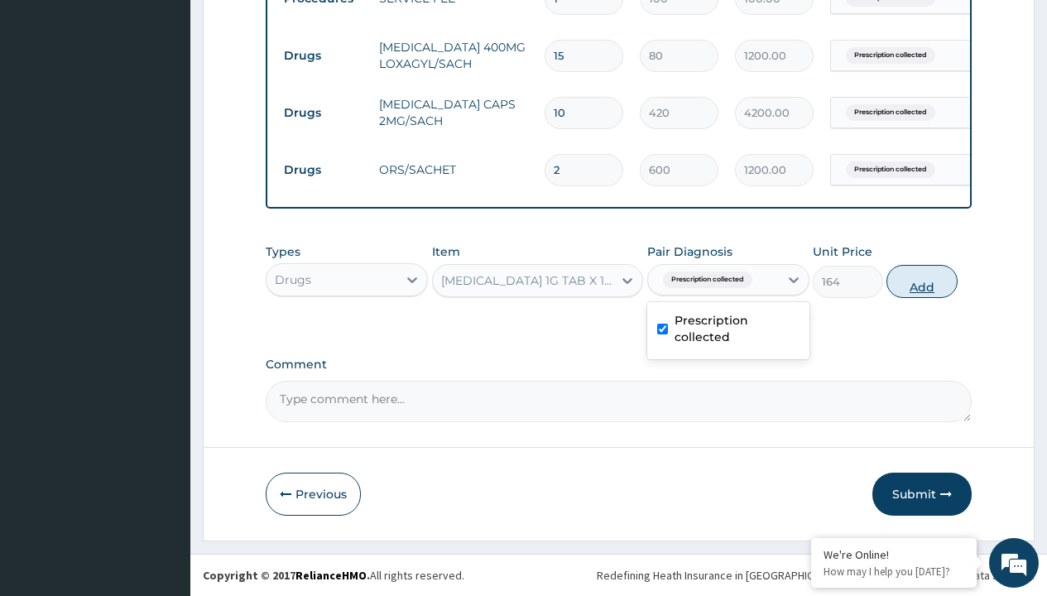
click at [922, 281] on button "Add" at bounding box center [922, 281] width 70 height 33
type input "0"
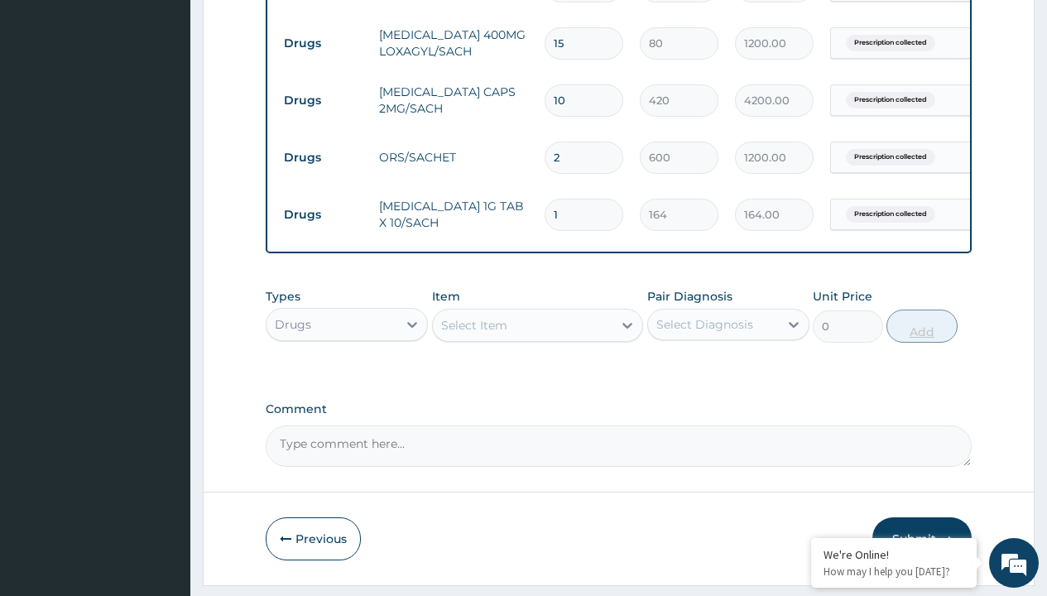
type input "10"
type input "1640.00"
type input "10"
click at [323, 43] on td "Drugs" at bounding box center [323, 43] width 95 height 31
type input "drugs"
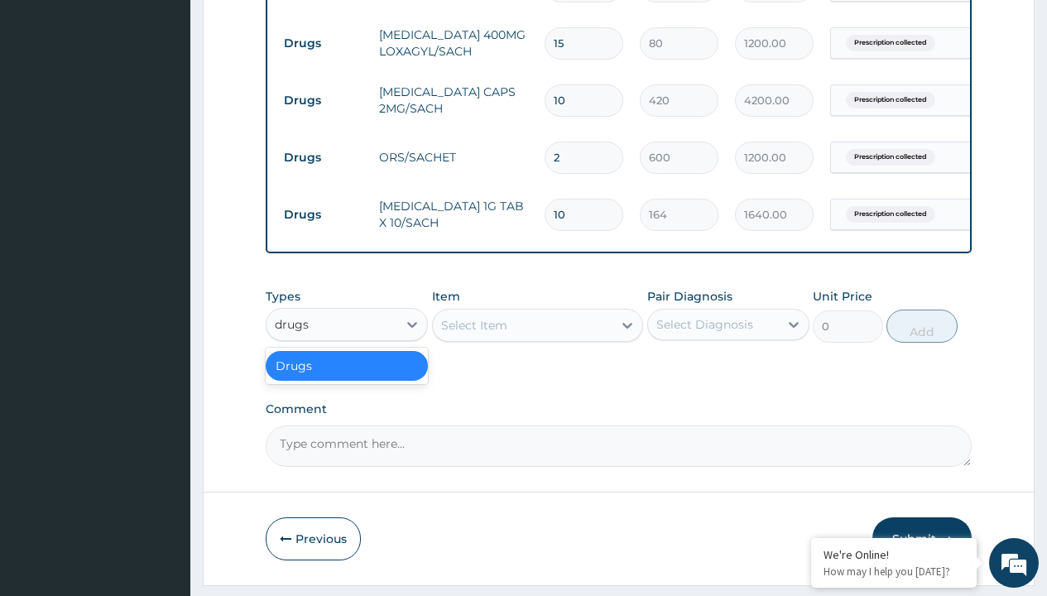
scroll to position [0, 0]
click at [347, 378] on div "Drugs" at bounding box center [347, 366] width 162 height 30
click at [474, 334] on div "Select Item" at bounding box center [474, 325] width 66 height 17
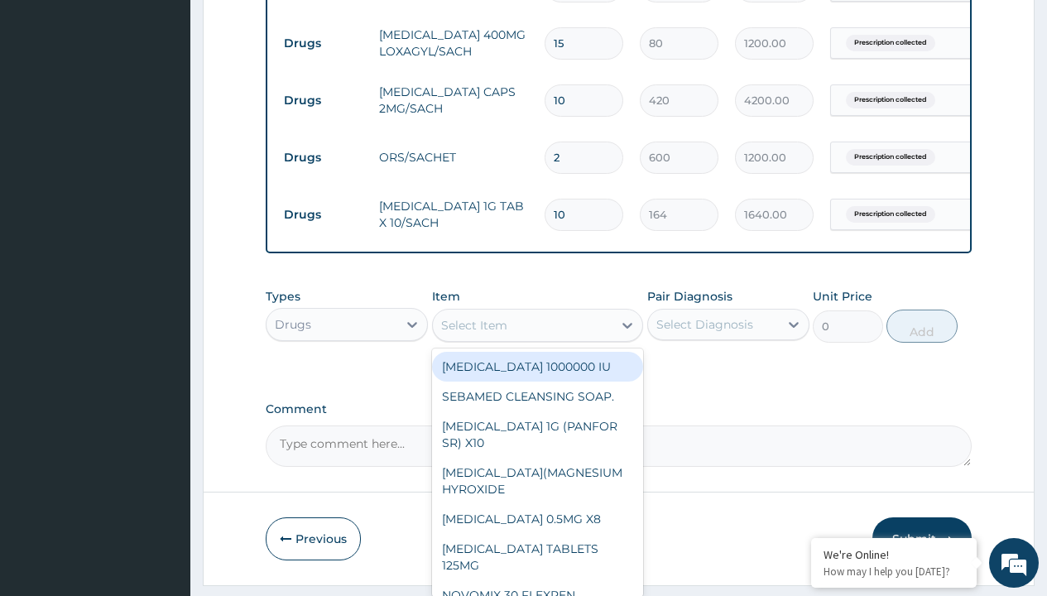
type input "clotrimazole cream unbranded"
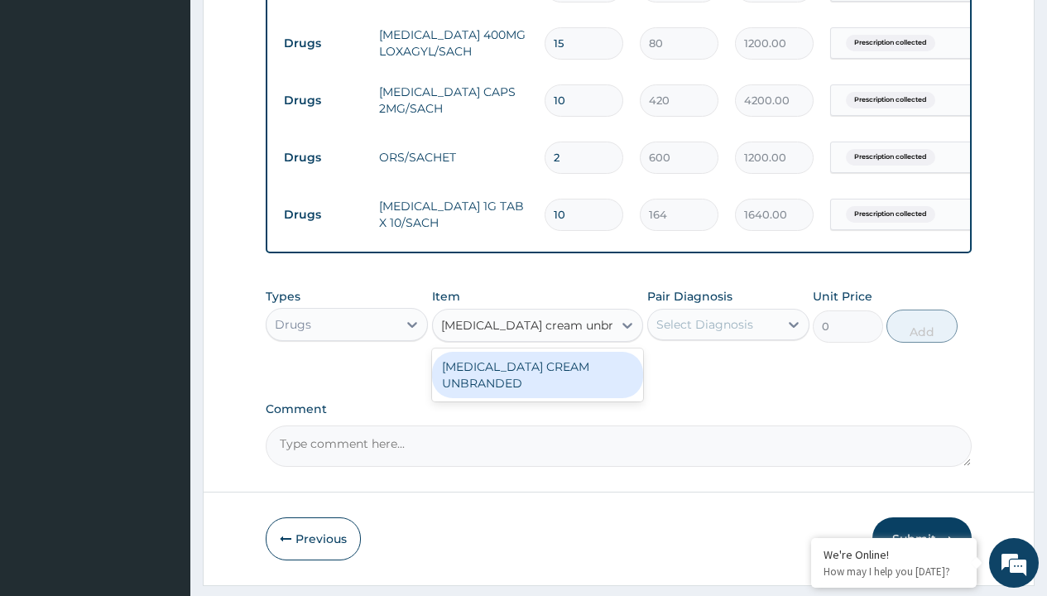
click at [537, 387] on div "[MEDICAL_DATA] CREAM UNBRANDED" at bounding box center [538, 375] width 212 height 46
type input "2500"
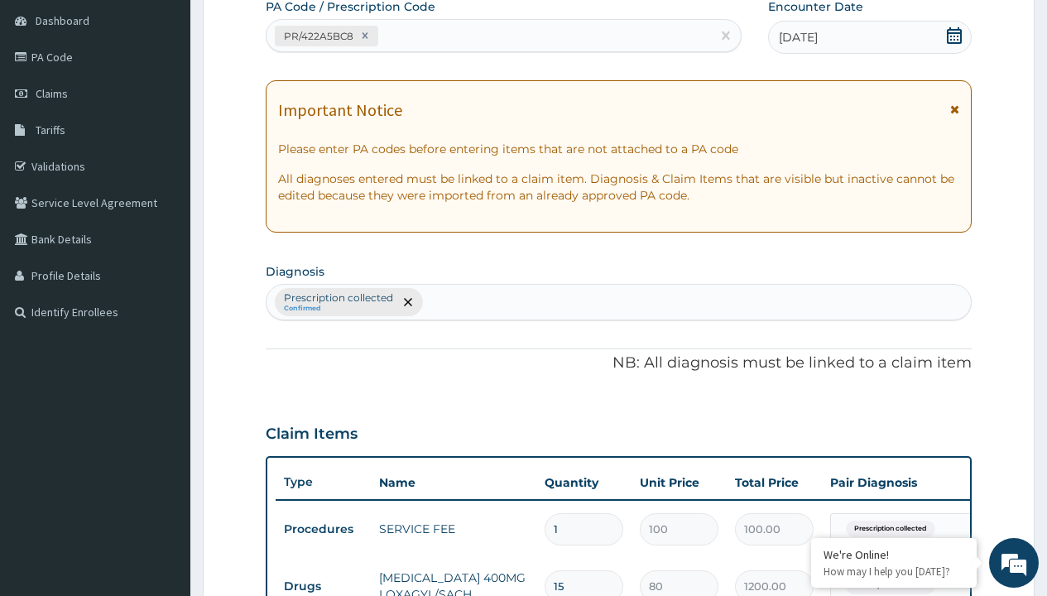
type input "prescription collected"
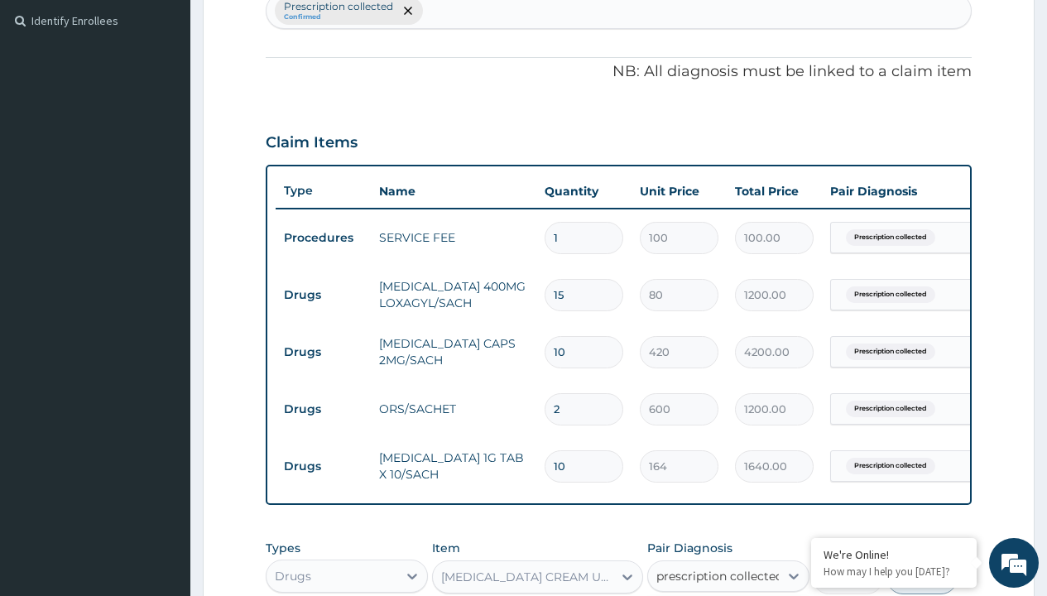
checkbox input "true"
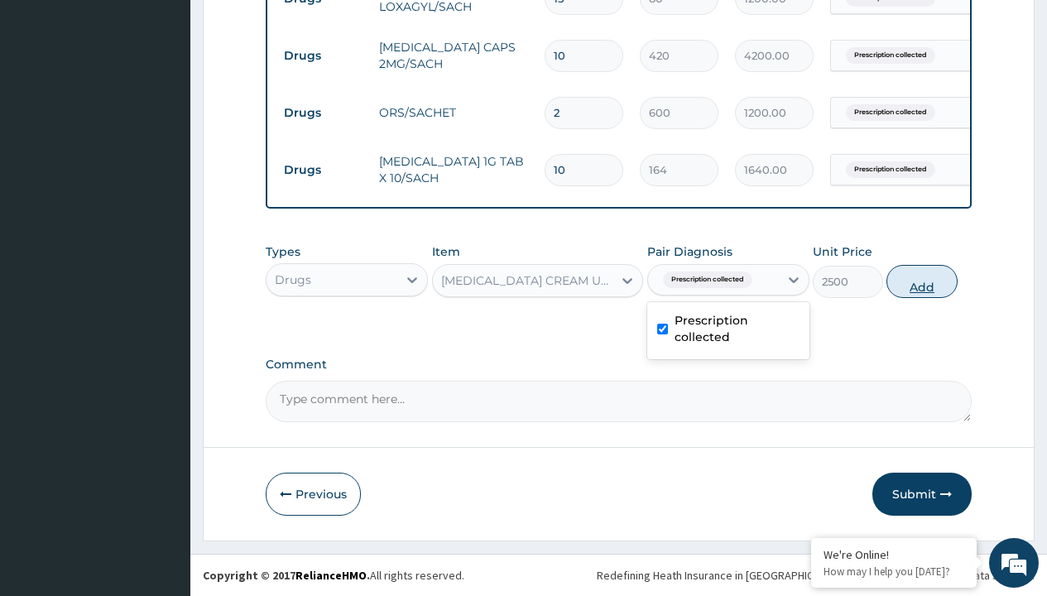
click at [922, 281] on button "Add" at bounding box center [922, 281] width 70 height 33
type input "0"
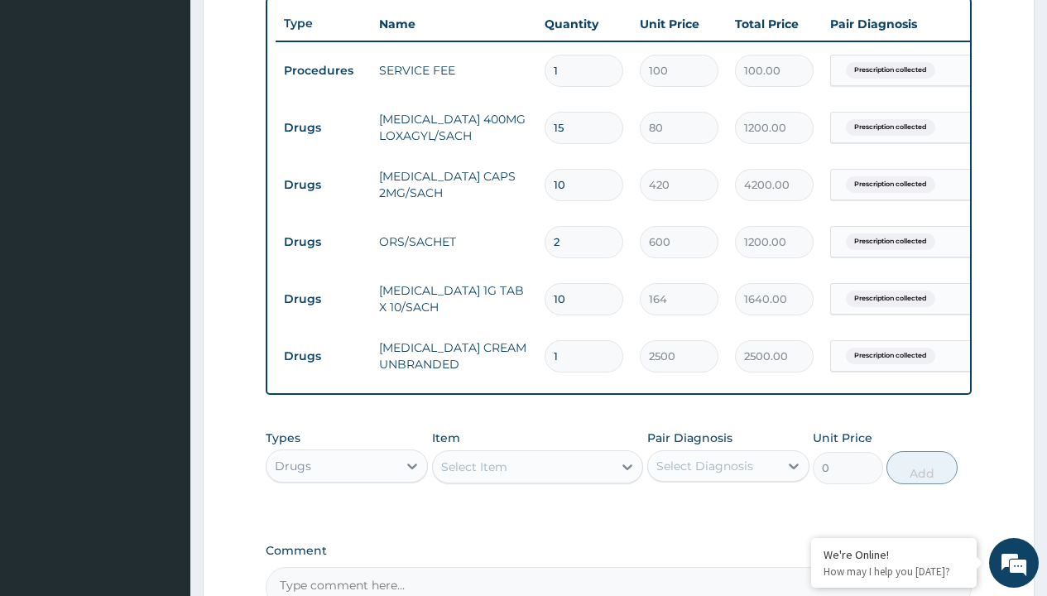
scroll to position [613, 0]
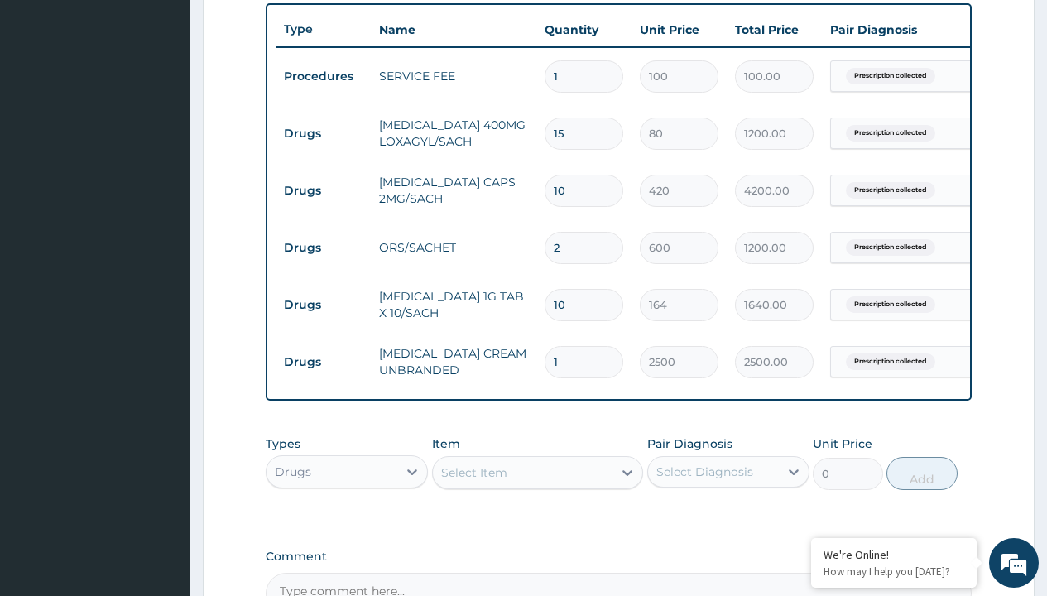
click at [579, 178] on input "10" at bounding box center [584, 191] width 79 height 32
type input "1"
type input "420.00"
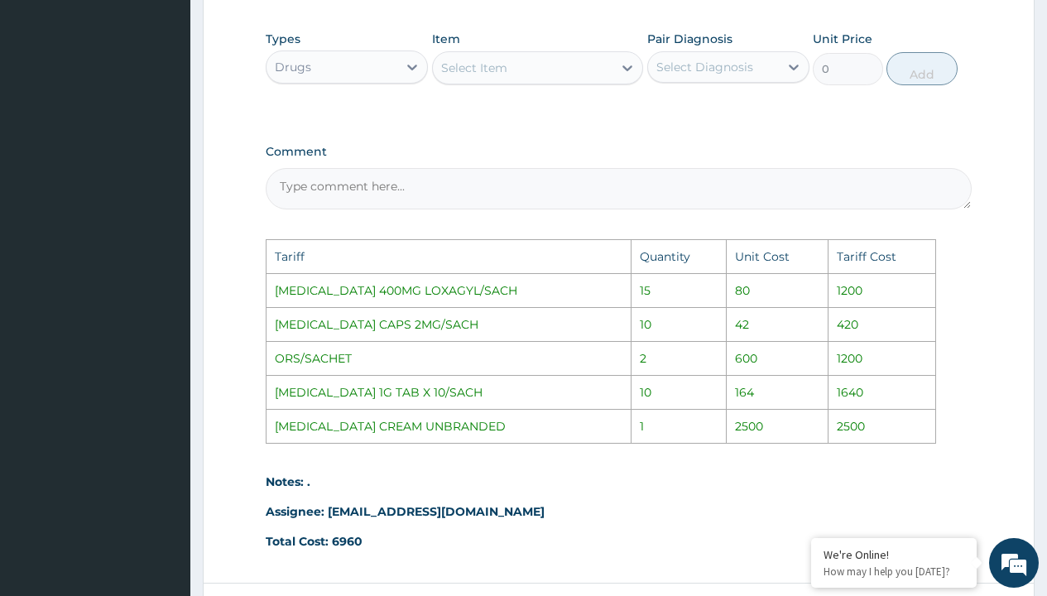
scroll to position [1166, 0]
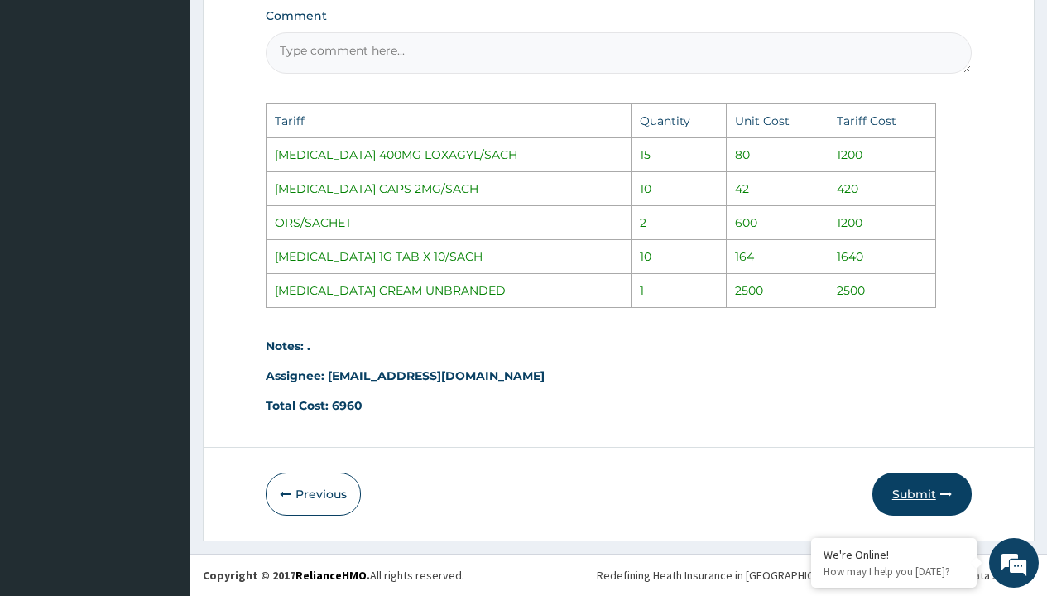
type input "1"
click at [907, 498] on button "Submit" at bounding box center [922, 494] width 99 height 43
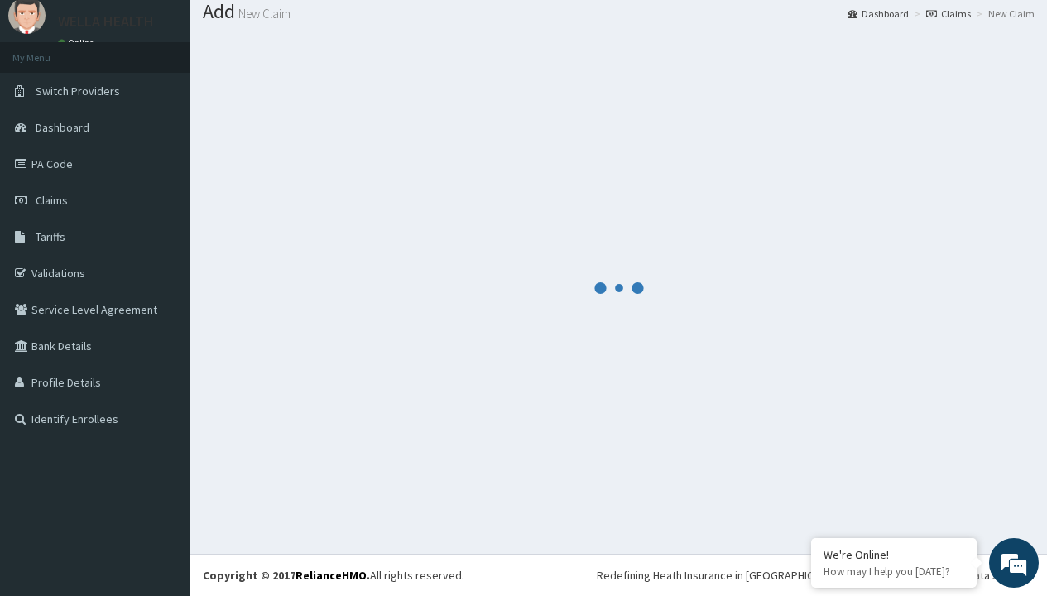
scroll to position [817, 0]
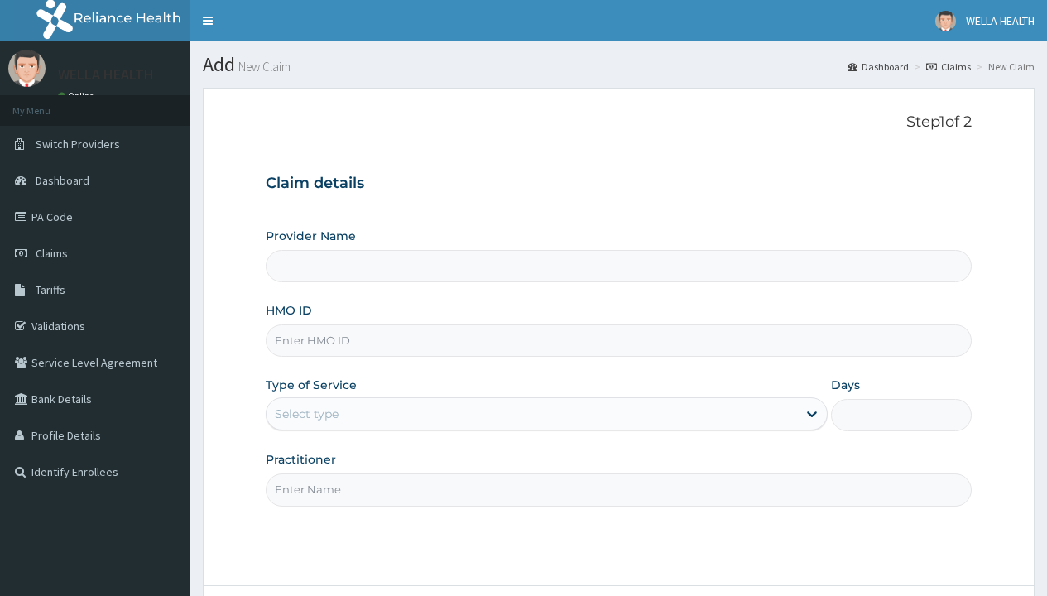
type input "TLN/10153/A"
type input "WellaHealth(TELEMEDICINE)"
type input "TLN/10153/A"
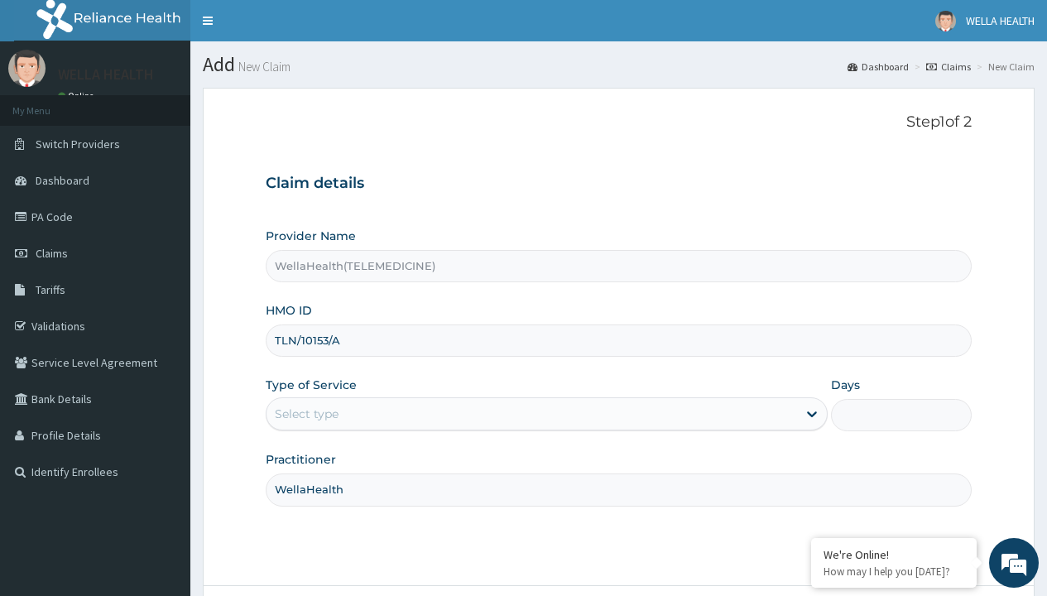
type input "WellaHealth"
click at [306, 414] on div "Select type" at bounding box center [307, 414] width 64 height 17
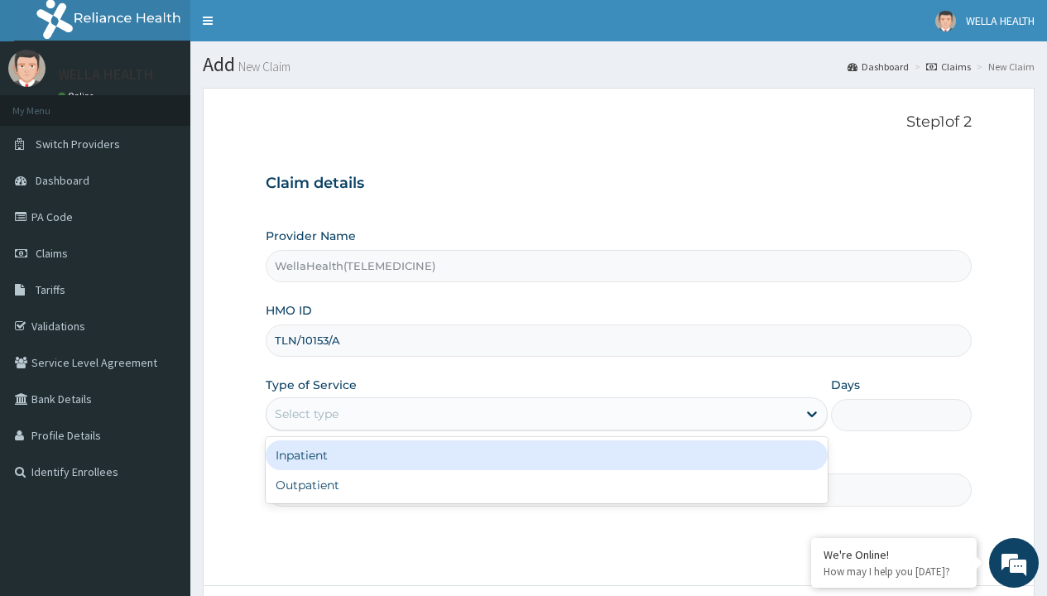
click at [546, 485] on div "Outpatient" at bounding box center [547, 485] width 562 height 30
type input "1"
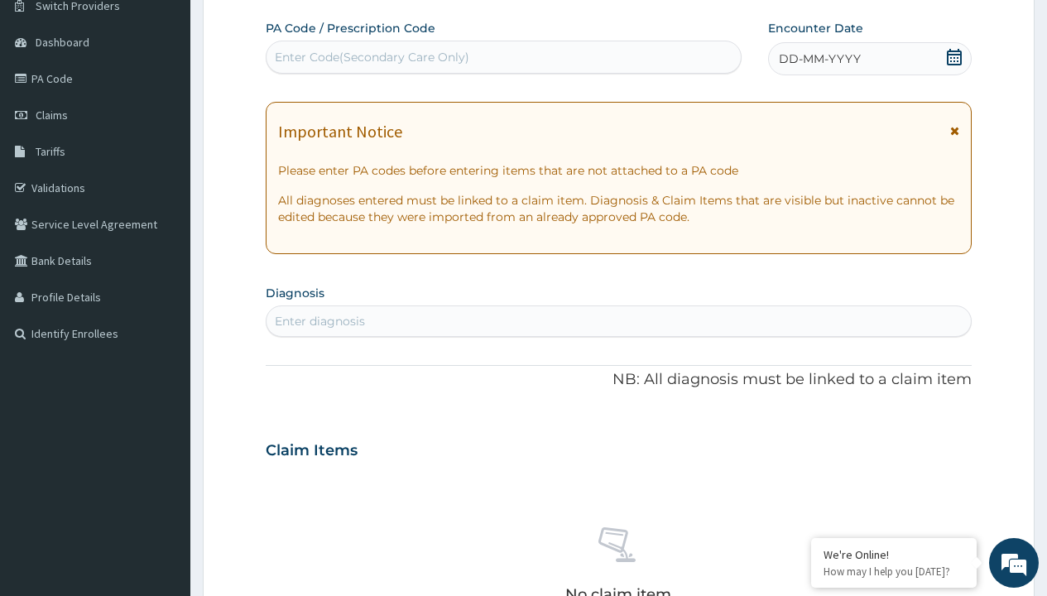
click at [819, 59] on span "DD-MM-YYYY" at bounding box center [820, 59] width 82 height 17
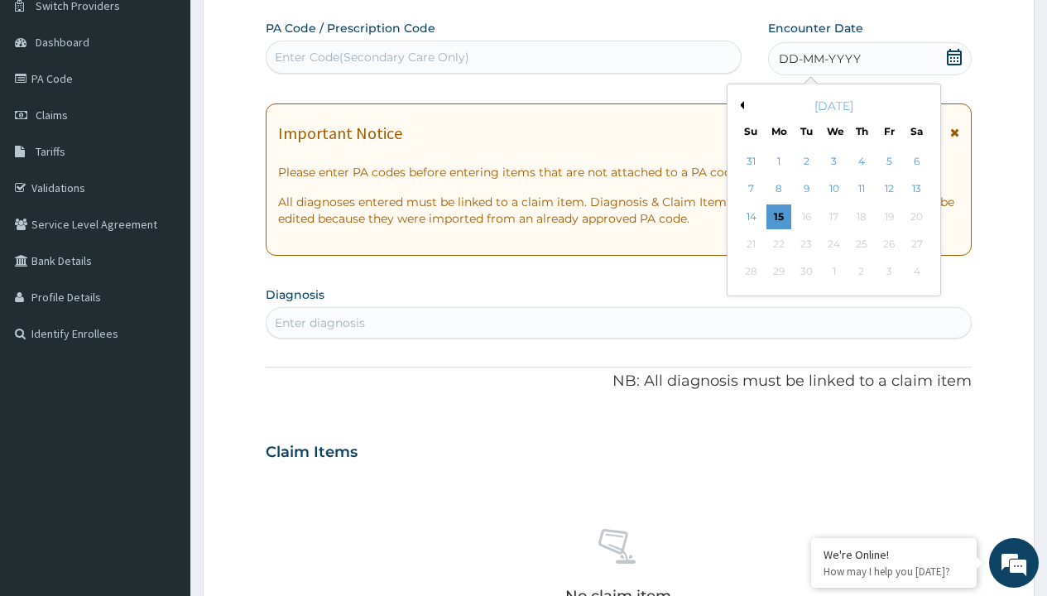
click at [739, 105] on button "Previous Month" at bounding box center [740, 105] width 8 height 8
click at [778, 216] on div "11" at bounding box center [779, 216] width 25 height 25
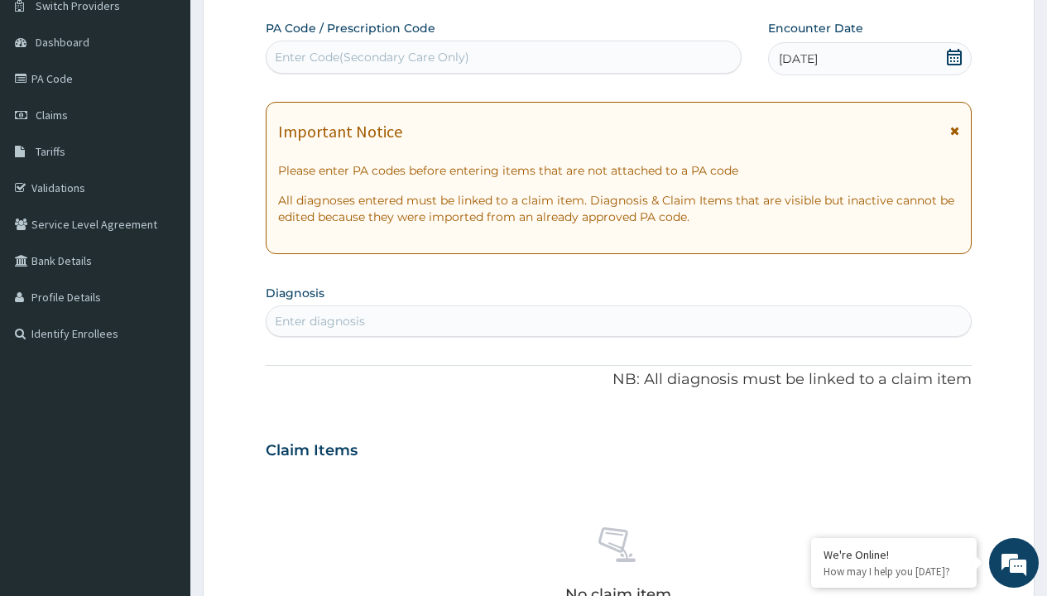
click at [371, 57] on div "Enter Code(Secondary Care Only)" at bounding box center [372, 57] width 195 height 17
type input "PR/A159E871"
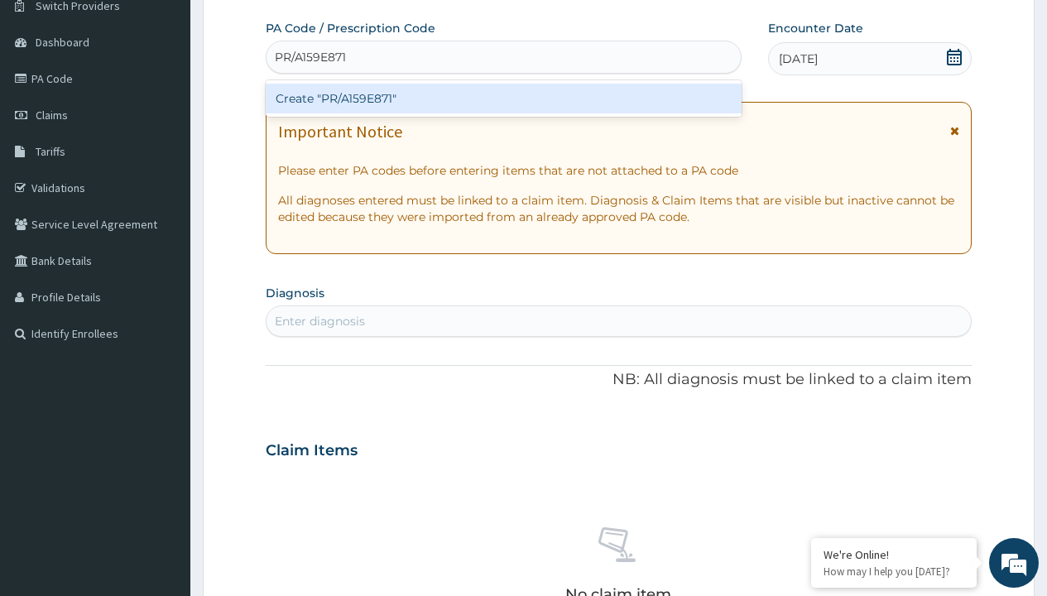
click at [503, 99] on div "Create "PR/A159E871"" at bounding box center [503, 99] width 475 height 30
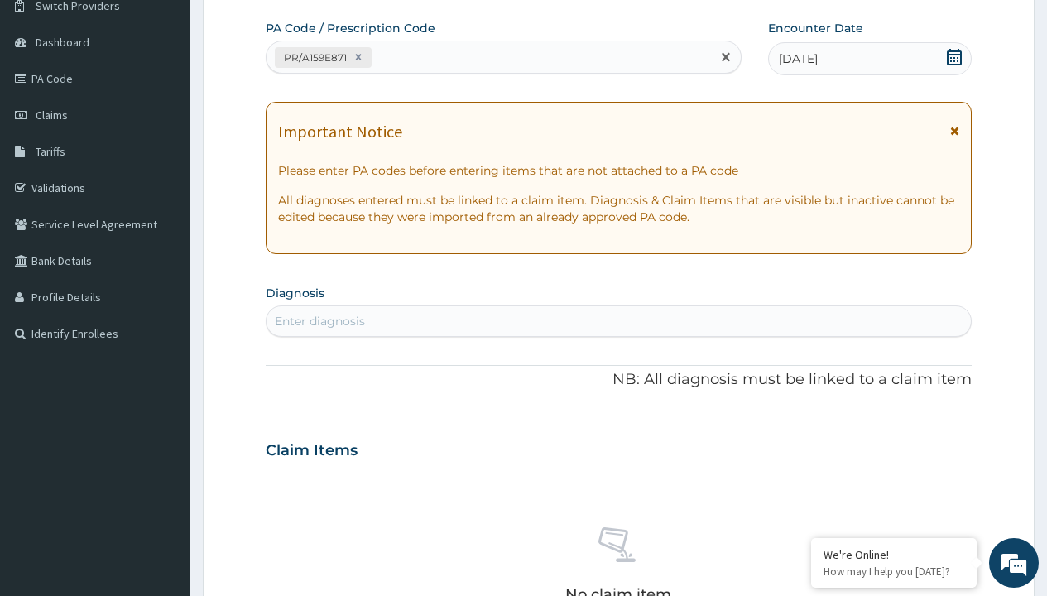
click at [320, 321] on div "Enter diagnosis" at bounding box center [320, 321] width 90 height 17
type input "prescription collected"
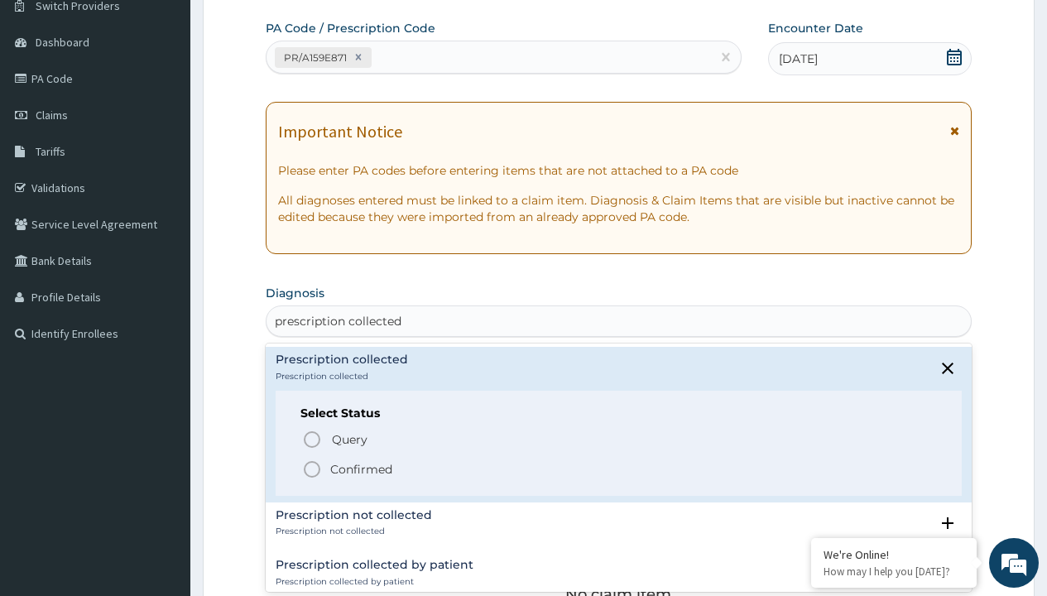
click at [361, 469] on p "Confirmed" at bounding box center [361, 469] width 62 height 17
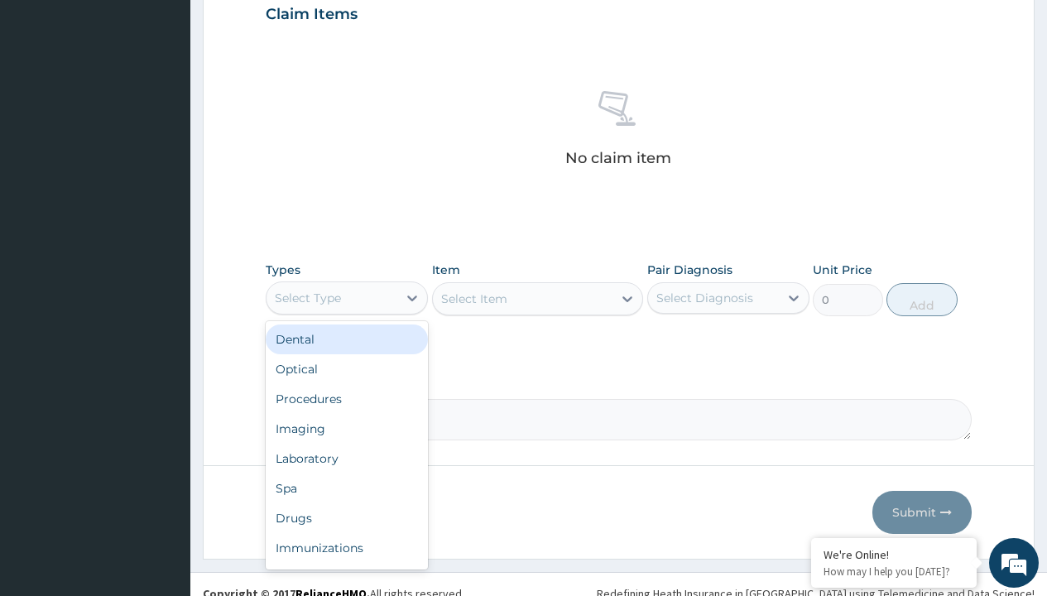
type input "procedures"
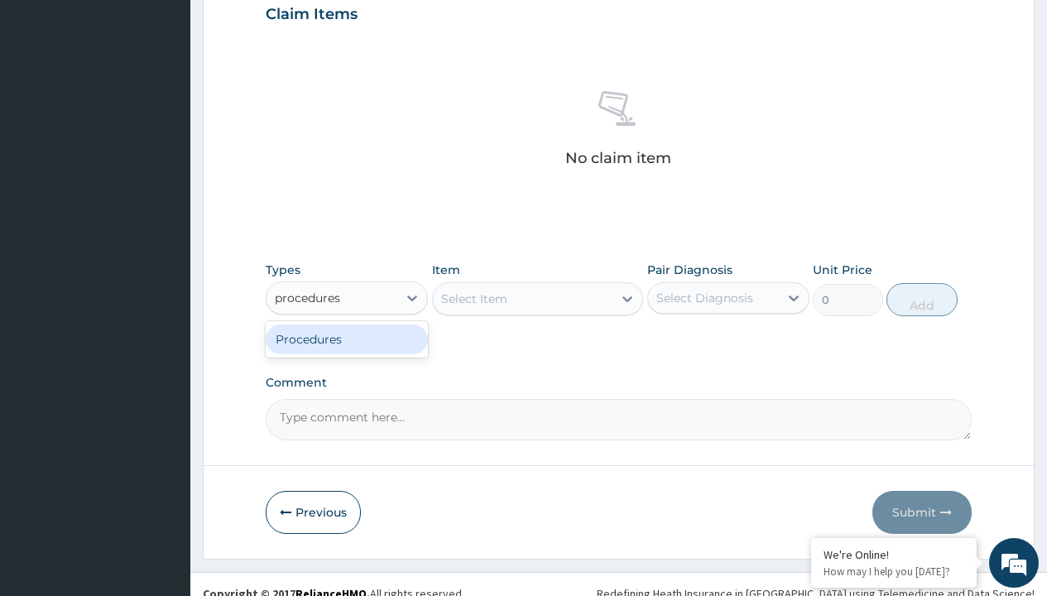
scroll to position [0, 0]
click at [347, 339] on div "Procedures" at bounding box center [347, 340] width 162 height 30
click at [474, 298] on div "Select Item" at bounding box center [474, 299] width 66 height 17
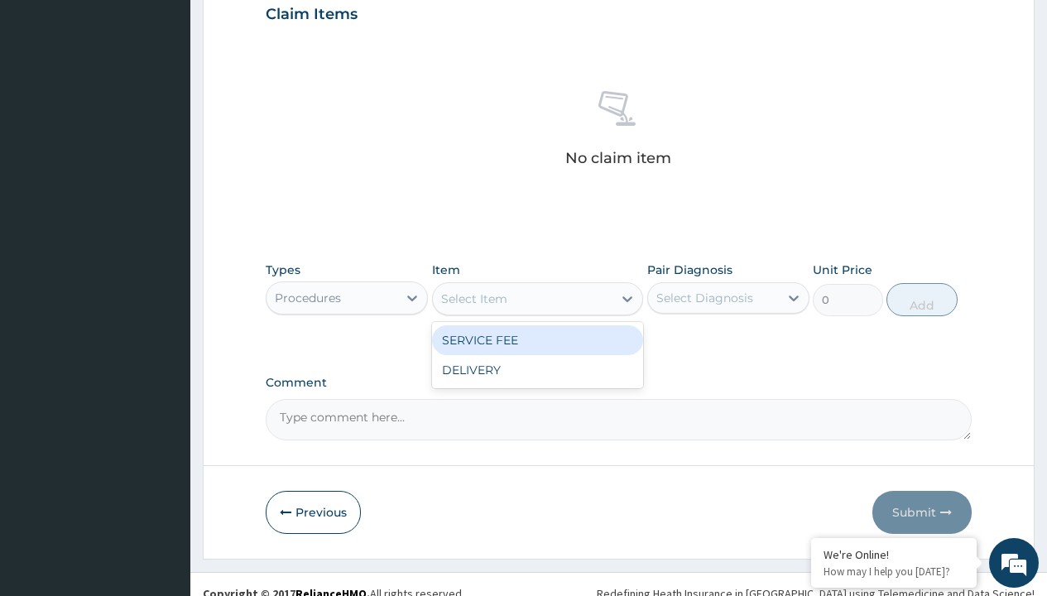
type input "service fee"
click at [537, 339] on div "SERVICE FEE" at bounding box center [538, 340] width 212 height 30
type input "100"
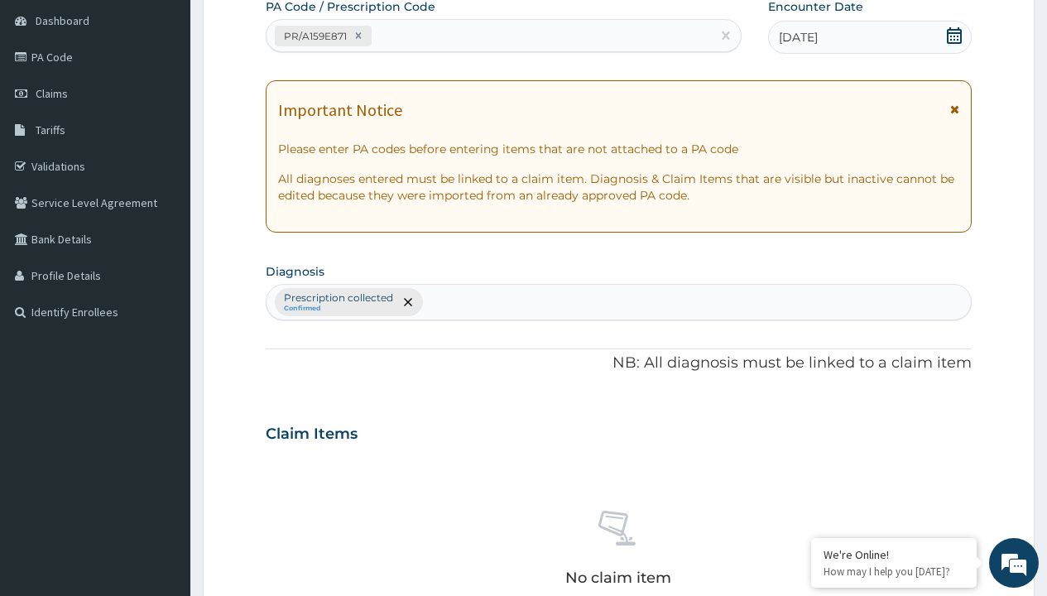
type input "prescription collected"
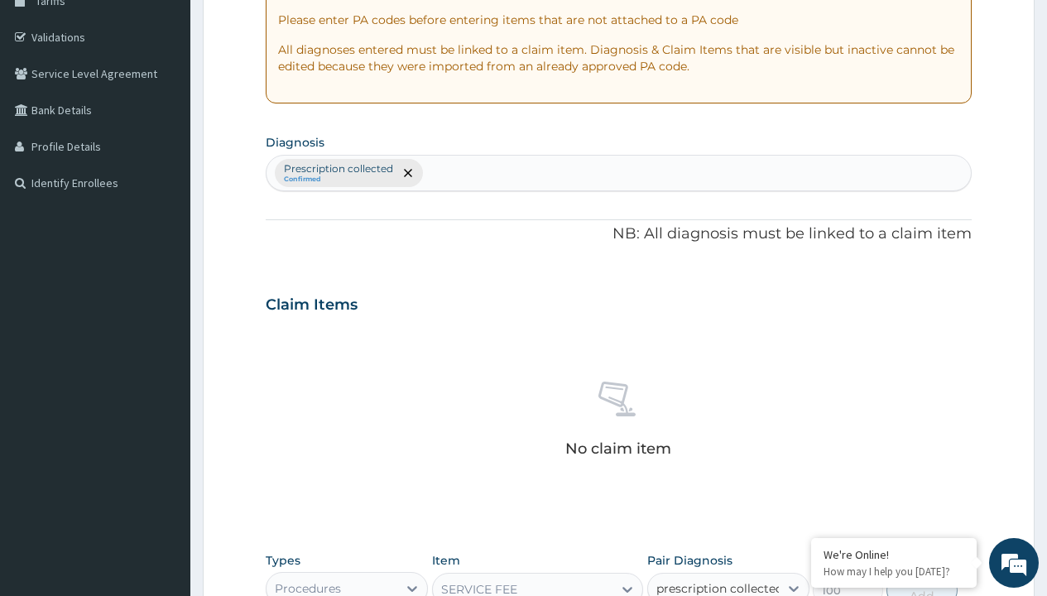
checkbox input "true"
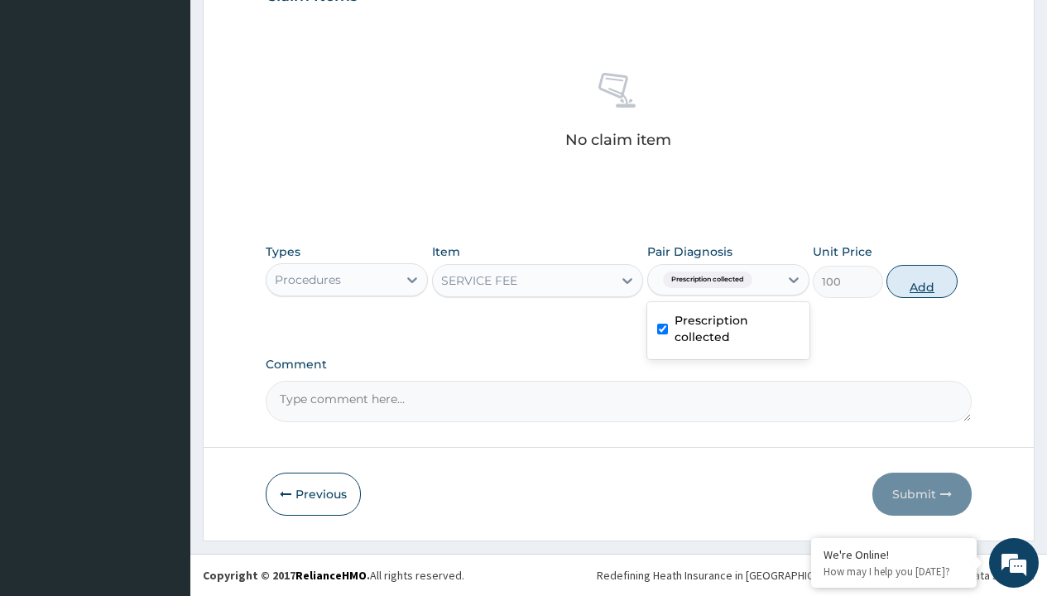
click at [922, 281] on button "Add" at bounding box center [922, 281] width 70 height 33
type input "0"
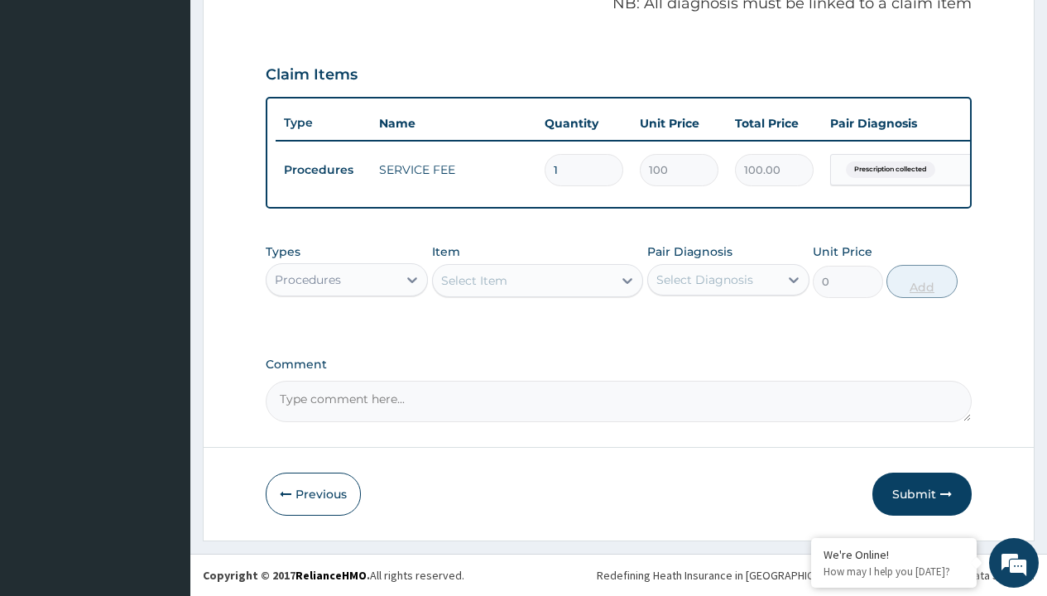
scroll to position [532, 0]
click at [308, 279] on div "Procedures" at bounding box center [308, 280] width 66 height 17
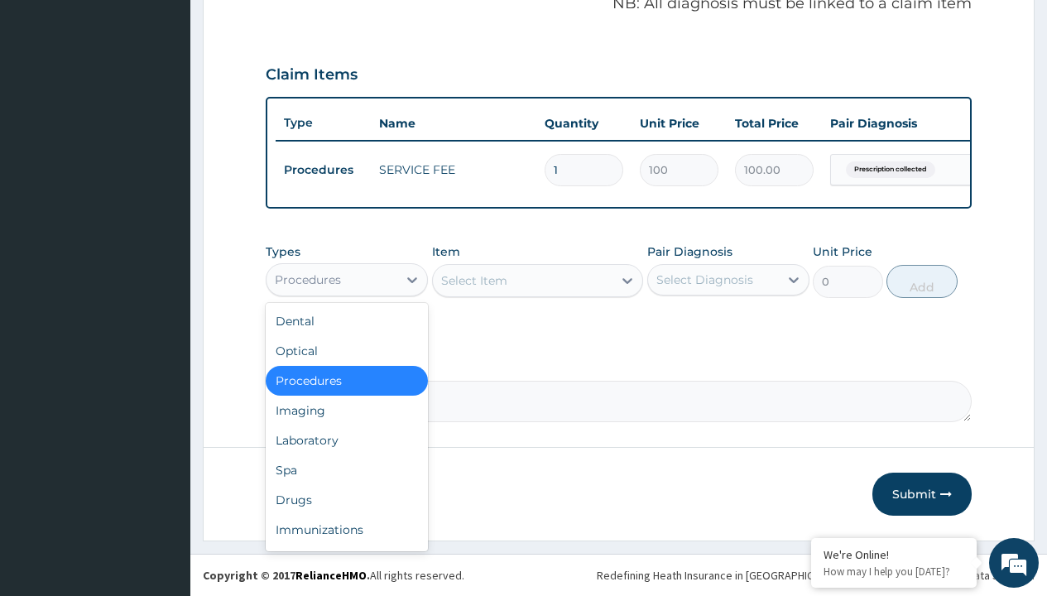
type input "drugs"
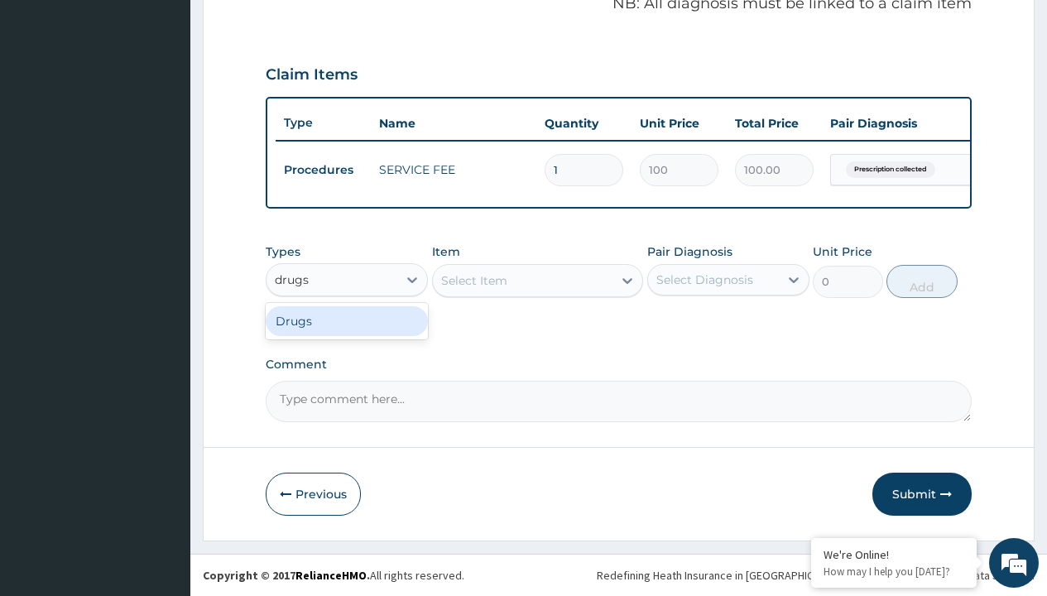
scroll to position [0, 0]
click at [347, 320] on div "Drugs" at bounding box center [347, 321] width 162 height 30
click at [474, 280] on div "Select Item" at bounding box center [538, 280] width 212 height 33
type input "arthermeter + [MEDICAL_DATA] tab (lokmal)"
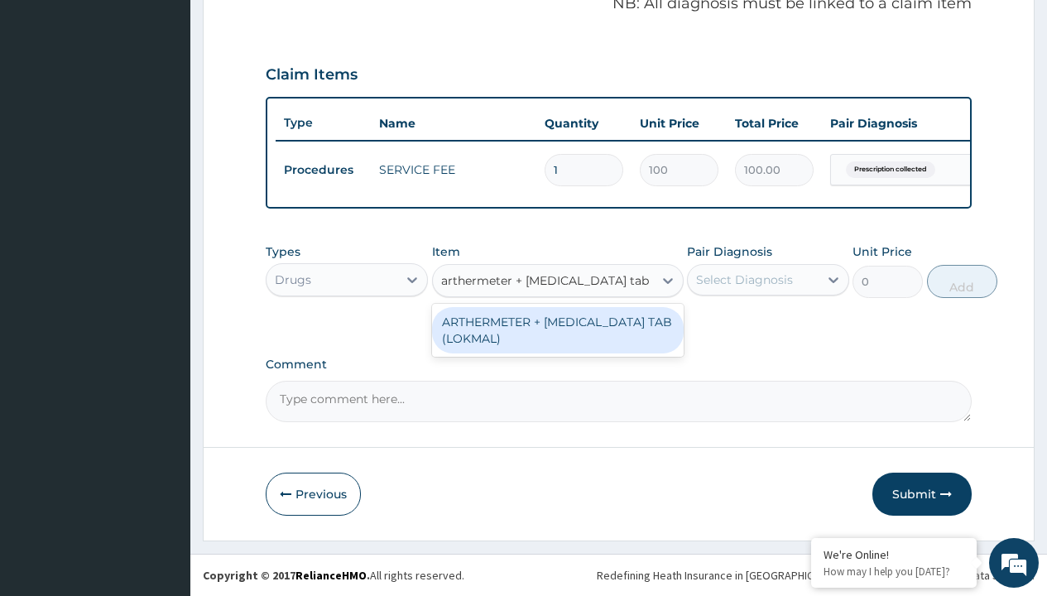
click at [557, 330] on div "ARTHERMETER + [MEDICAL_DATA] TAB (LOKMAL)" at bounding box center [558, 330] width 252 height 46
type input "300"
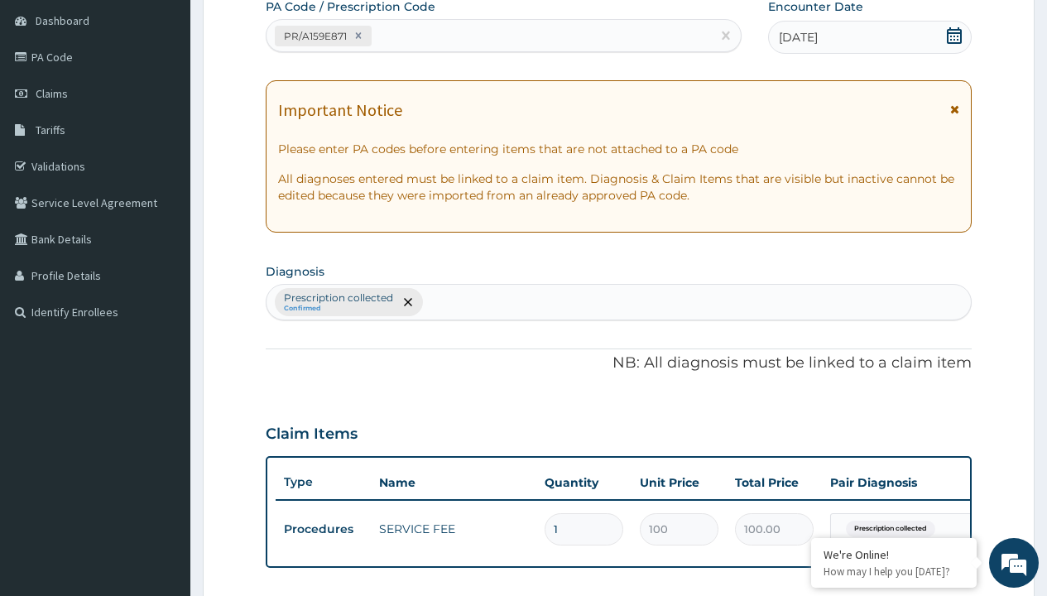
type input "prescription collected"
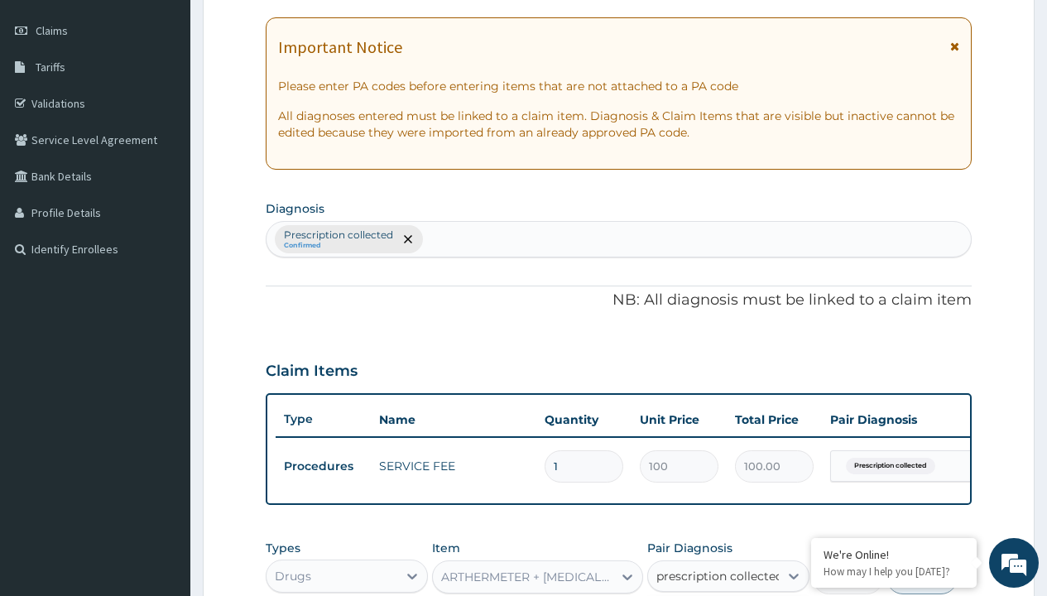
checkbox input "true"
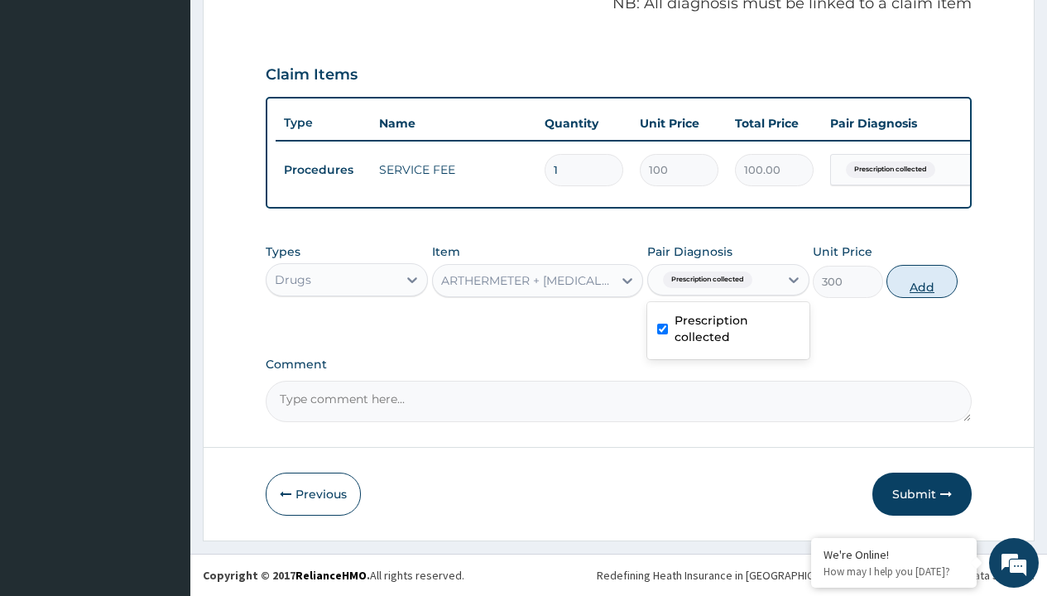
click at [922, 281] on button "Add" at bounding box center [922, 281] width 70 height 33
type input "0"
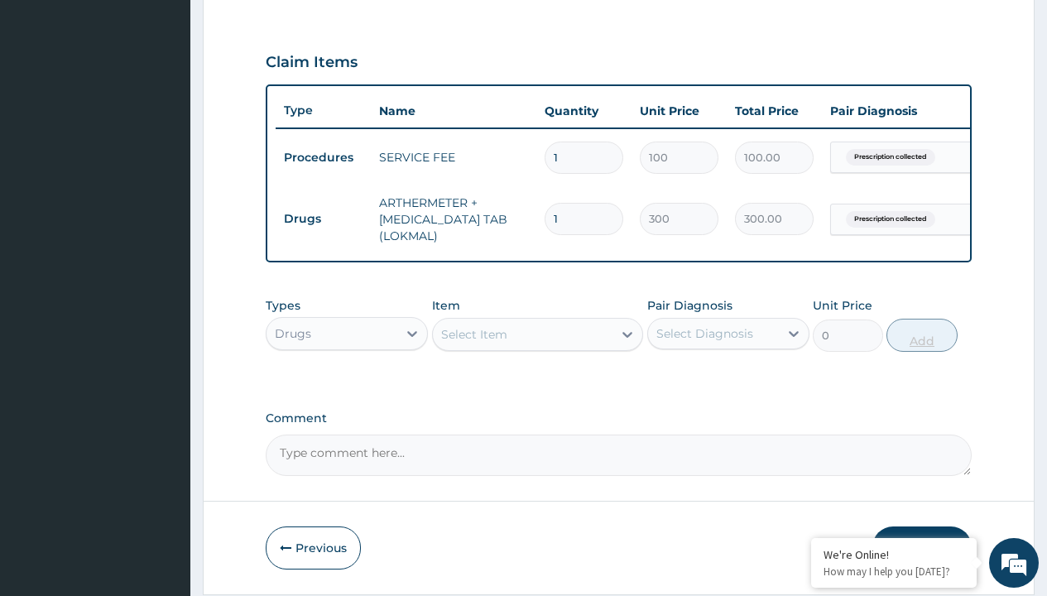
type input "6"
type input "1800.00"
type input "6"
click at [323, 219] on td "Drugs" at bounding box center [323, 219] width 95 height 31
type input "drugs"
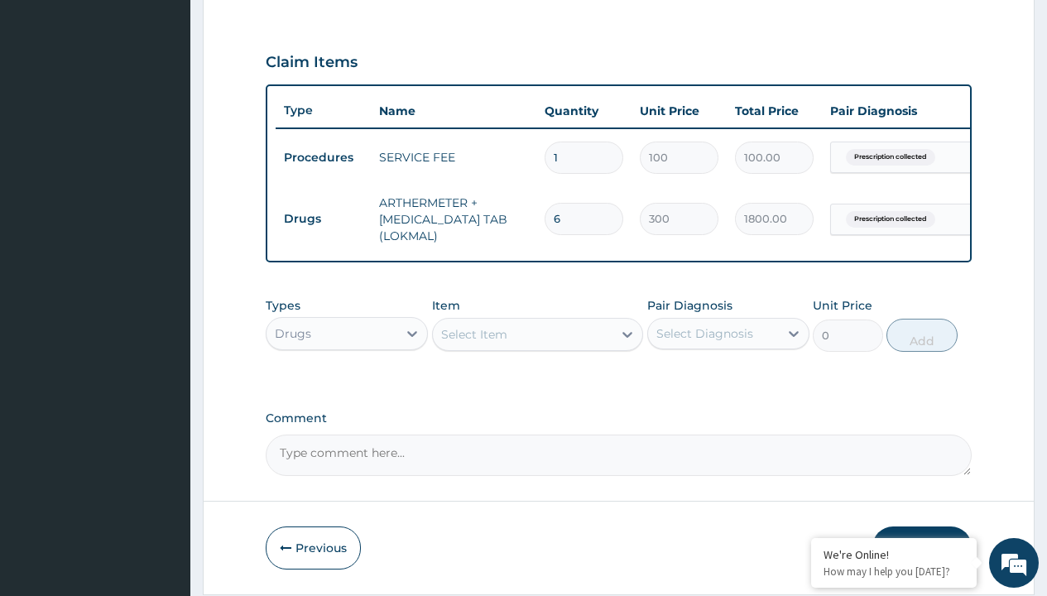
scroll to position [0, 0]
click at [347, 387] on div "Drugs" at bounding box center [347, 375] width 162 height 30
click at [474, 343] on div "Select Item" at bounding box center [474, 334] width 66 height 17
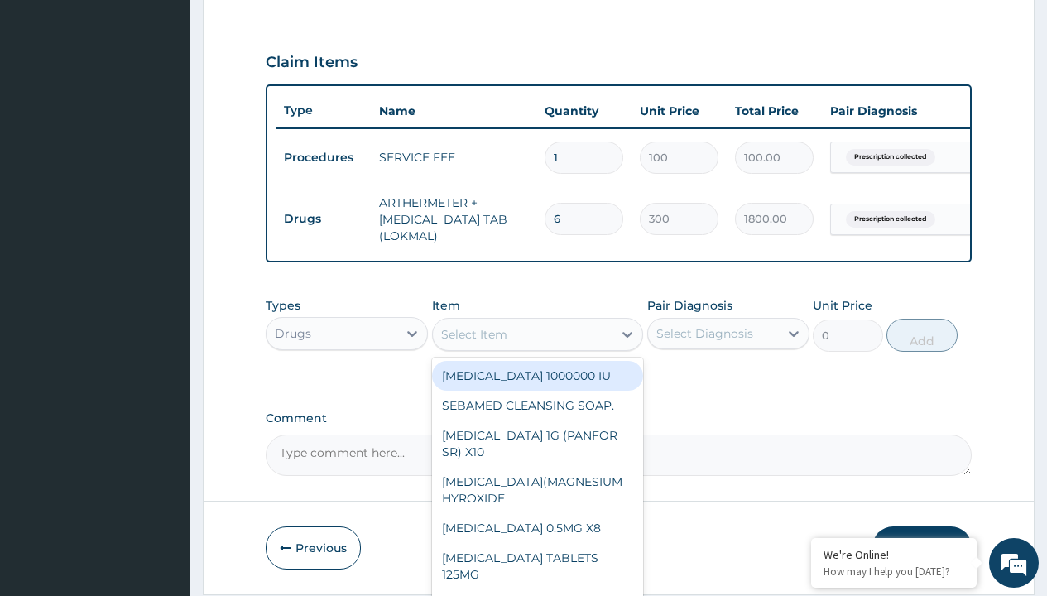
type input "[MEDICAL_DATA] caps 2mg/sach"
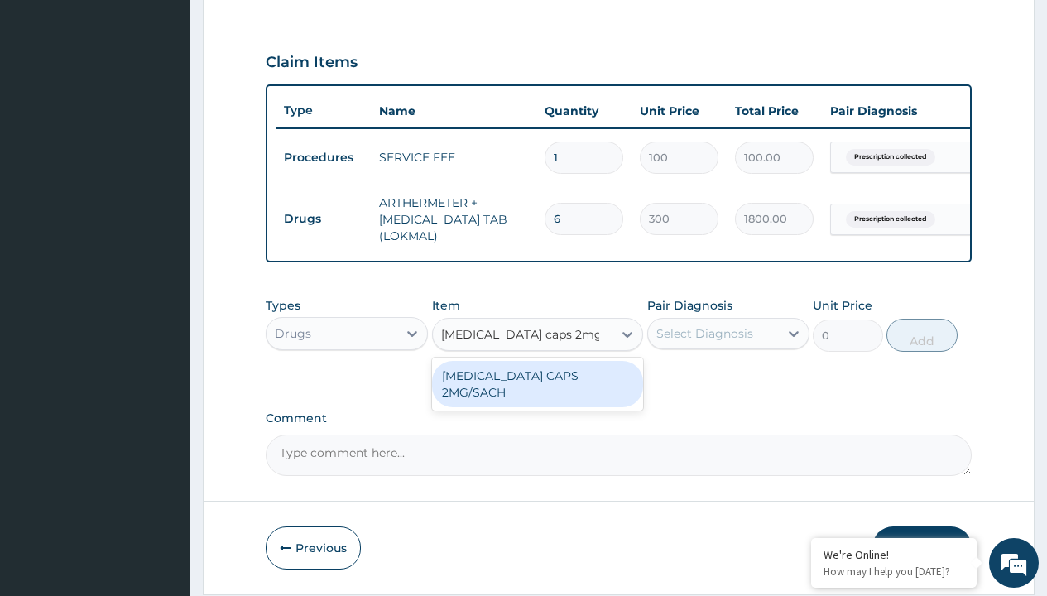
click at [537, 387] on div "[MEDICAL_DATA] CAPS 2MG/SACH" at bounding box center [538, 384] width 212 height 46
type input "420"
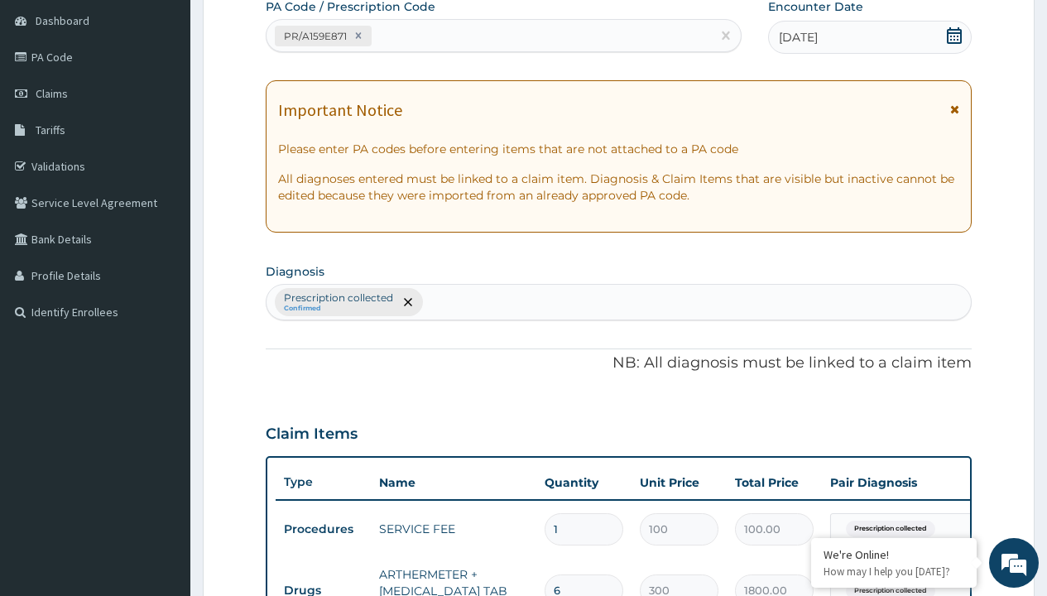
type input "prescription collected"
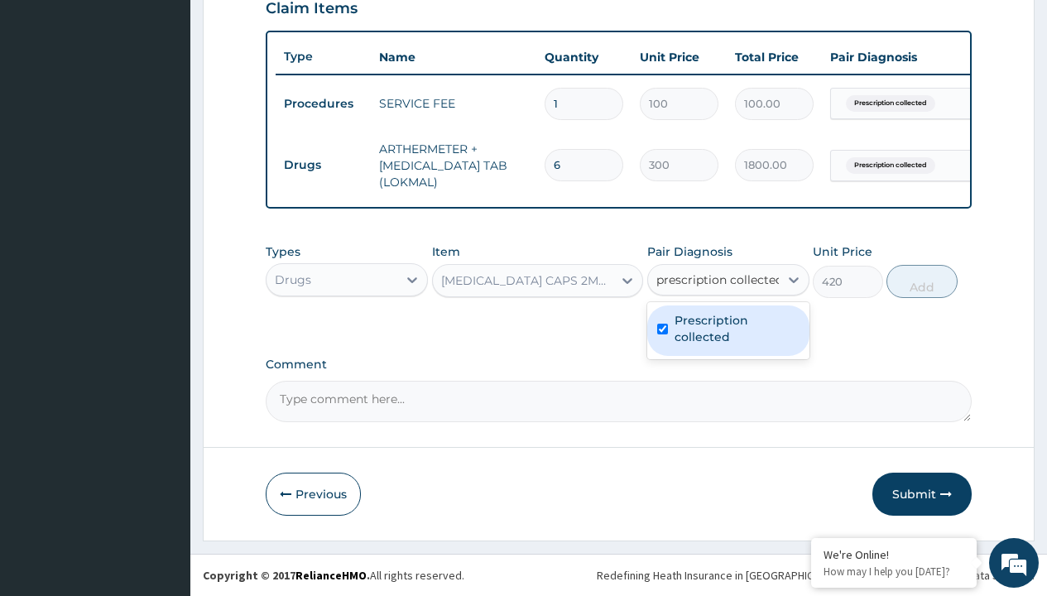
checkbox input "true"
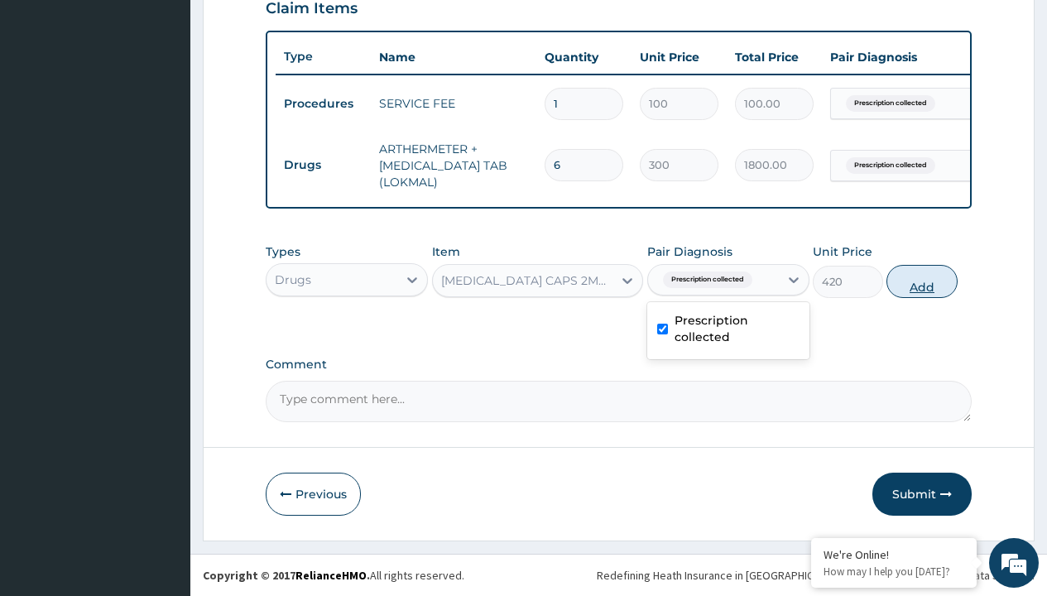
click at [922, 281] on button "Add" at bounding box center [922, 281] width 70 height 33
type input "0"
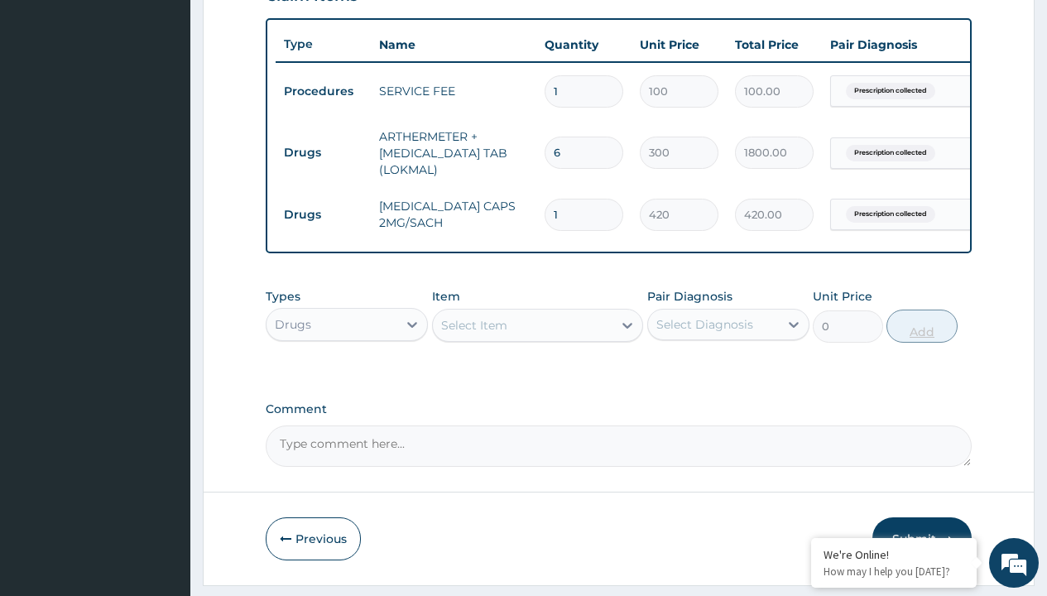
type input "10"
type input "4200.00"
type input "10"
click at [323, 152] on td "Drugs" at bounding box center [323, 152] width 95 height 31
type input "drugs"
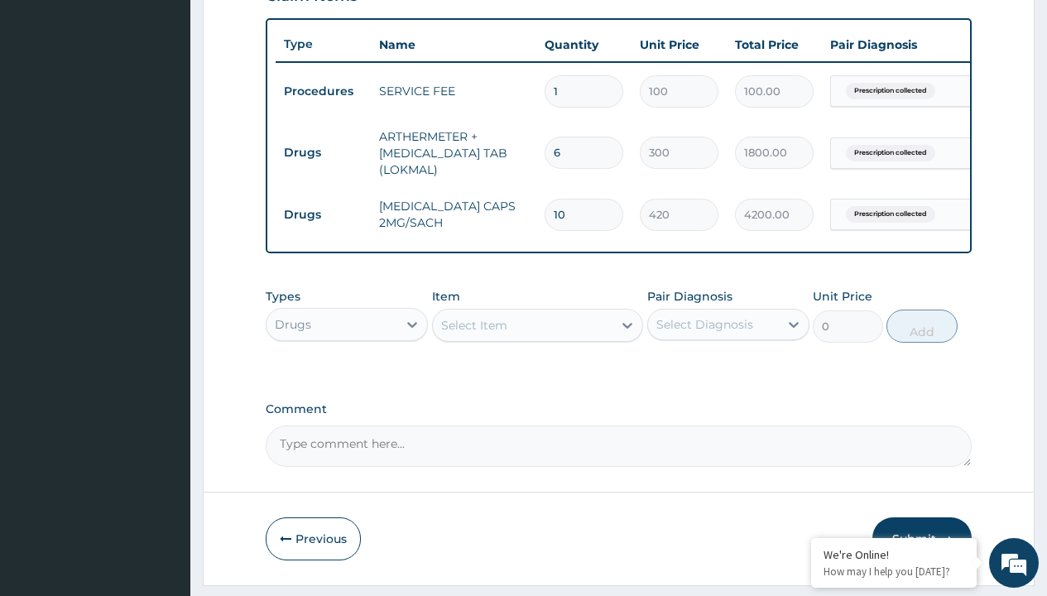
scroll to position [0, 0]
click at [347, 378] on div "Drugs" at bounding box center [347, 366] width 162 height 30
click at [474, 334] on div "Select Item" at bounding box center [474, 325] width 66 height 17
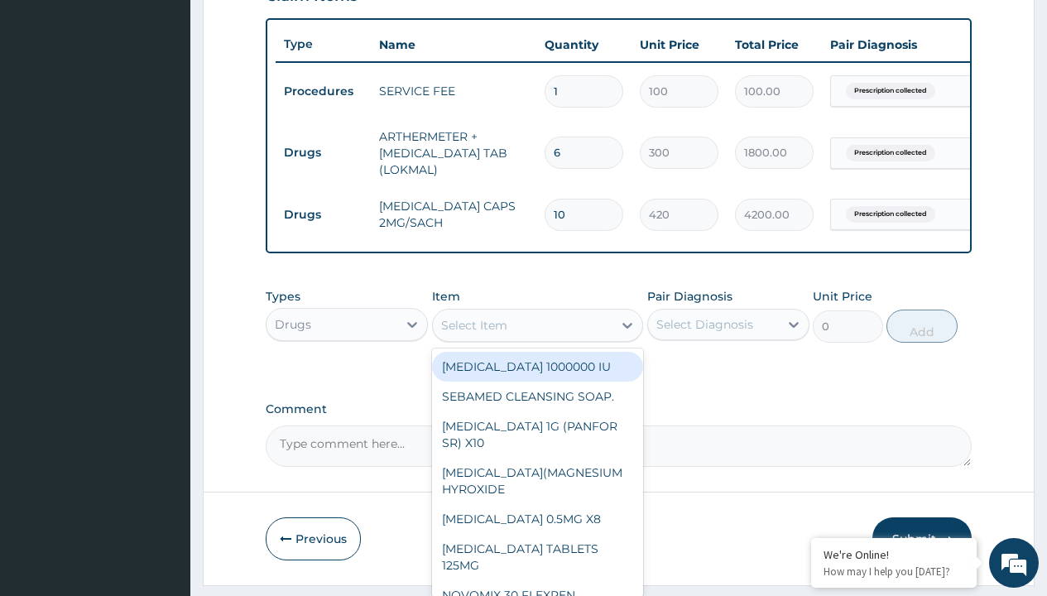
type input "[MEDICAL_DATA] 500mg tablet emzor/sach"
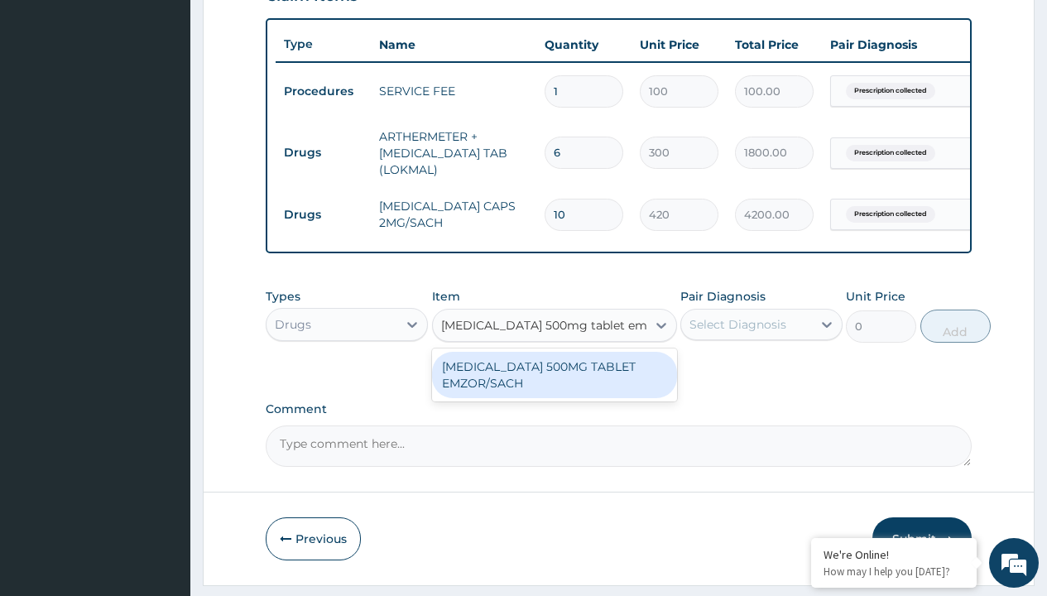
click at [554, 387] on div "[MEDICAL_DATA] 500MG TABLET EMZOR/SACH" at bounding box center [554, 375] width 245 height 46
type input "24"
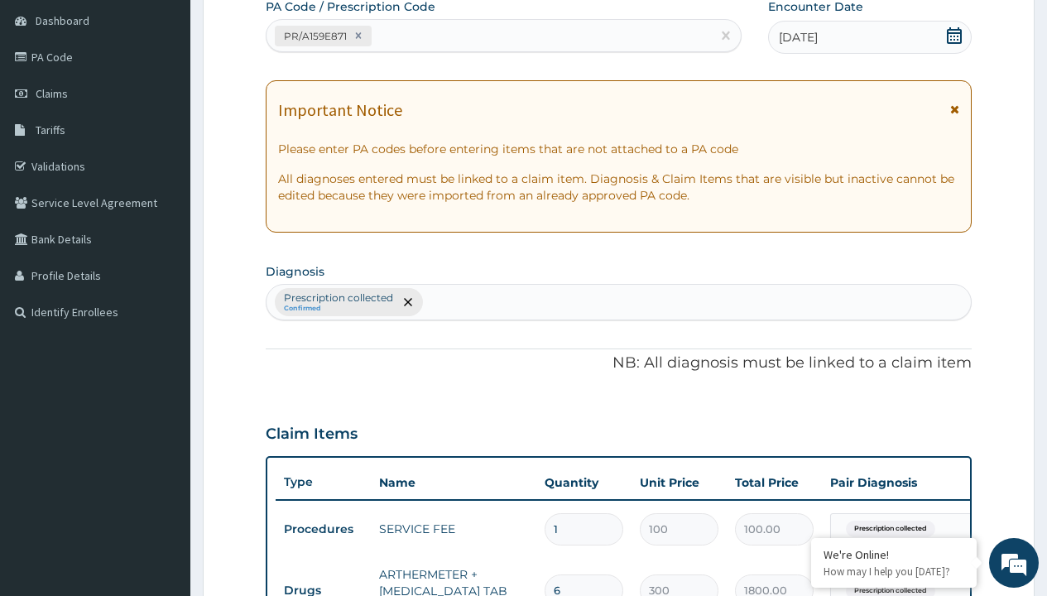
type input "prescription collected"
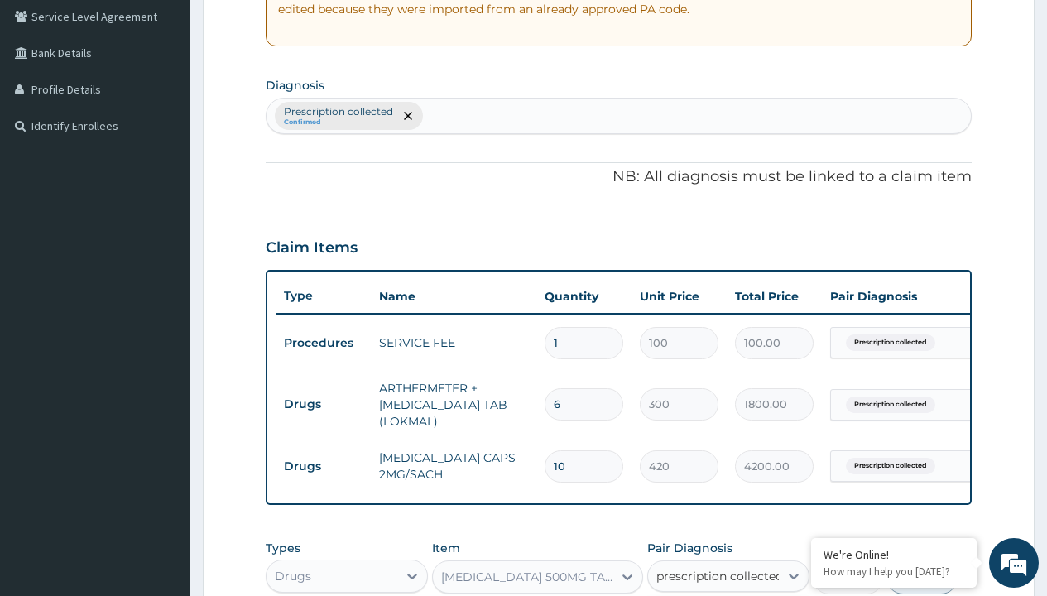
checkbox input "true"
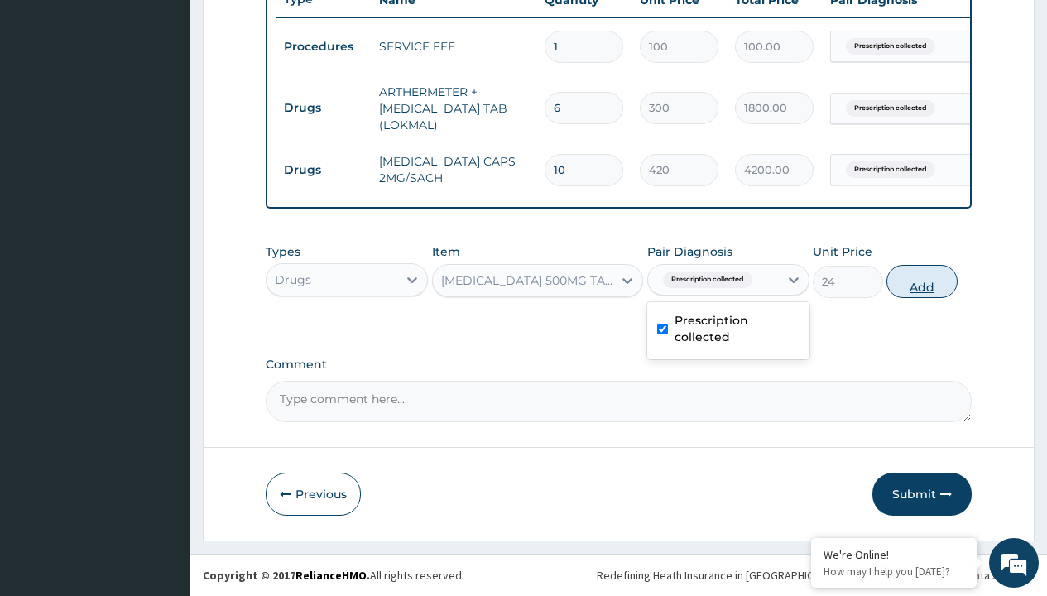
click at [922, 281] on button "Add" at bounding box center [922, 281] width 70 height 33
type input "0"
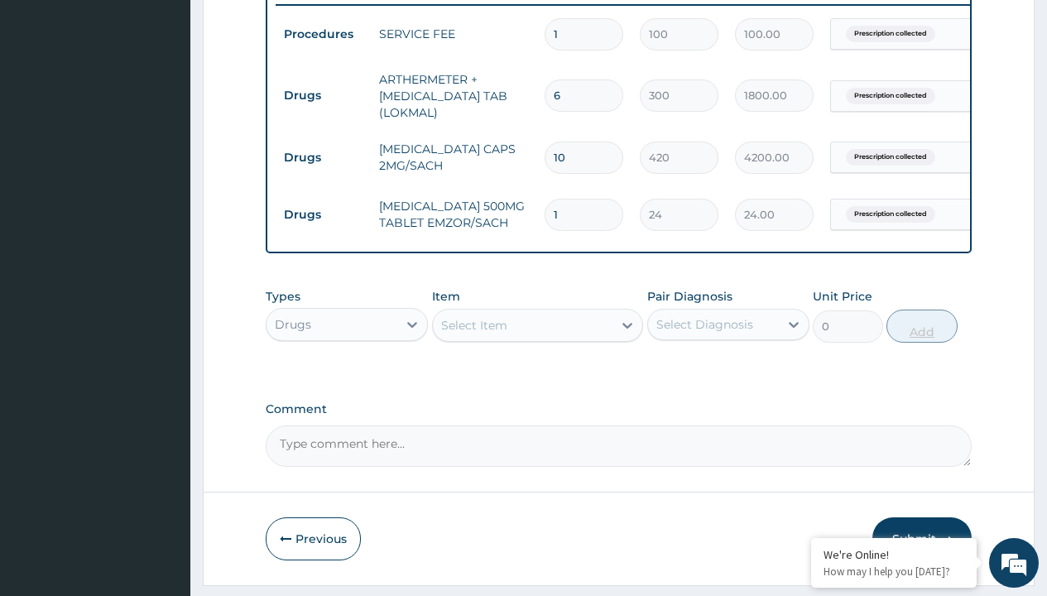
type input "24"
type input "576.00"
type input "24"
click at [323, 95] on td "Drugs" at bounding box center [323, 95] width 95 height 31
type input "drugs"
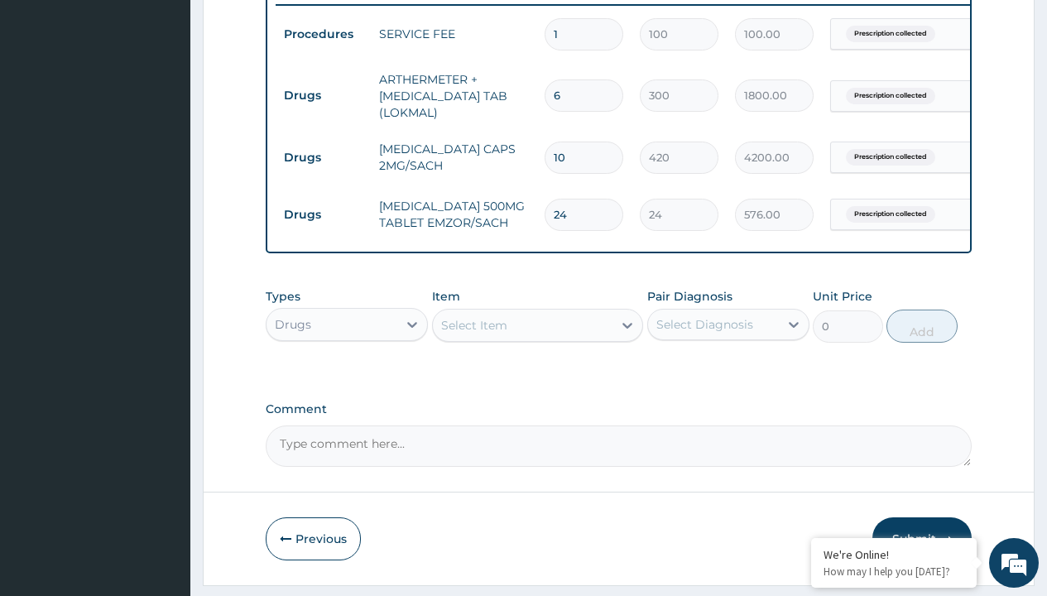
scroll to position [0, 0]
click at [347, 378] on div "Drugs" at bounding box center [347, 366] width 162 height 30
click at [474, 334] on div "Select Item" at bounding box center [474, 325] width 66 height 17
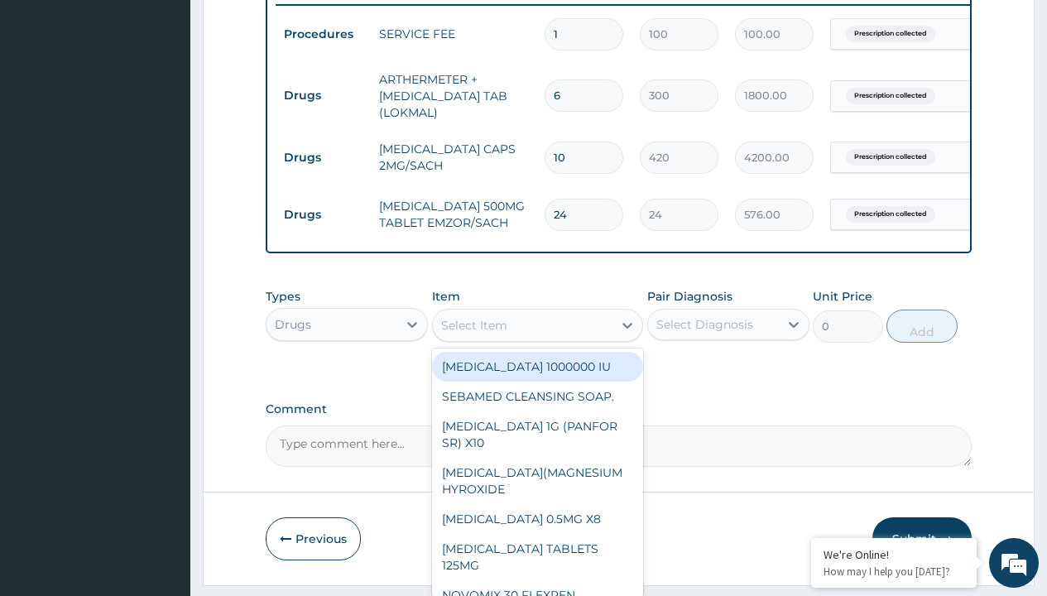
type input "tuxil-d/tuxil-n syrup/[PERSON_NAME]"
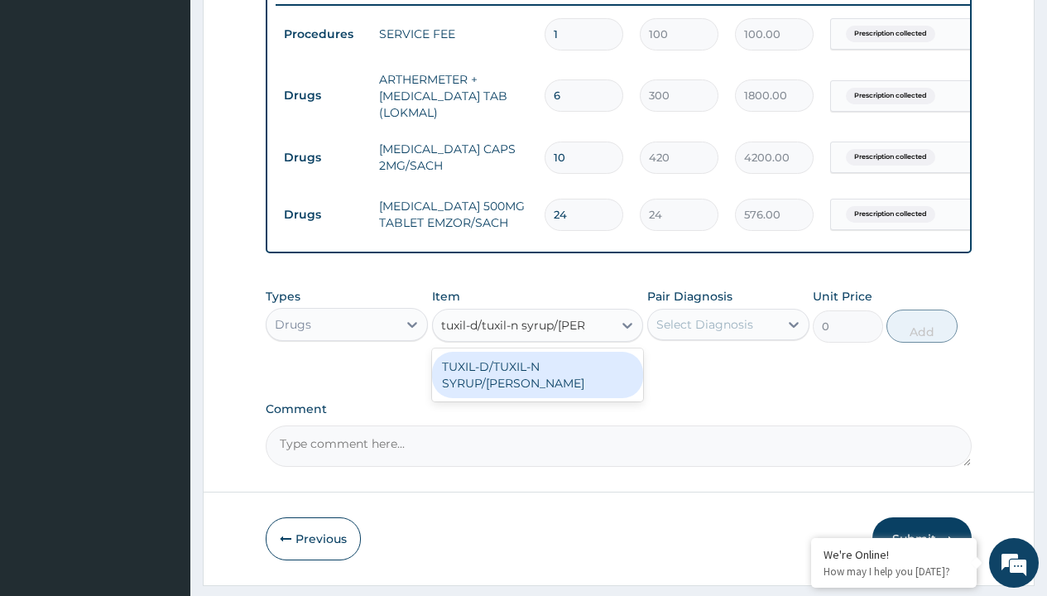
click at [537, 378] on div "TUXIL-D/TUXIL-N SYRUP/[PERSON_NAME]" at bounding box center [538, 375] width 212 height 46
type input "1425"
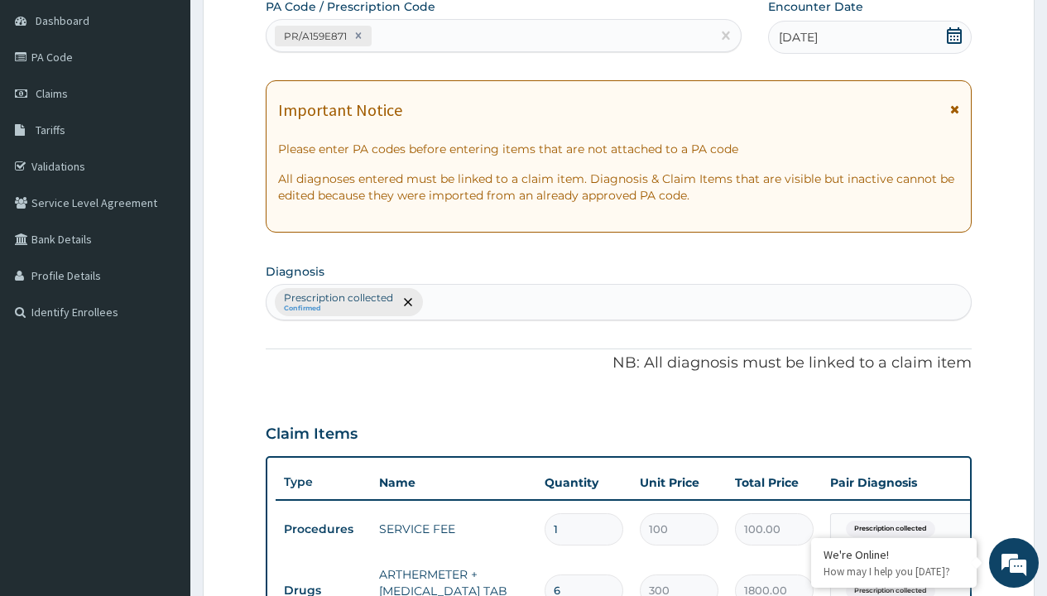
type input "prescription collected"
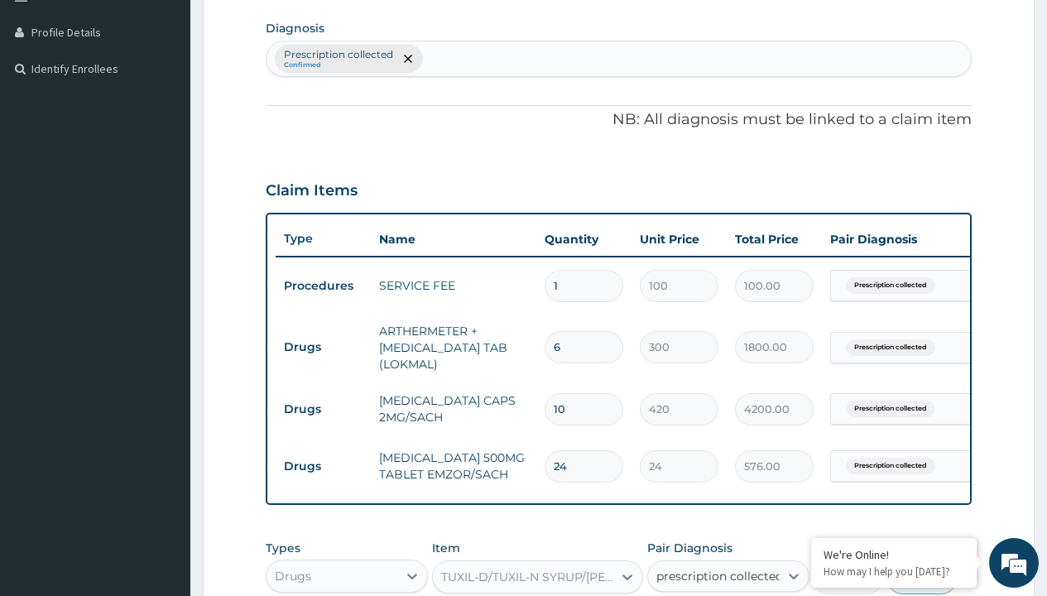
checkbox input "true"
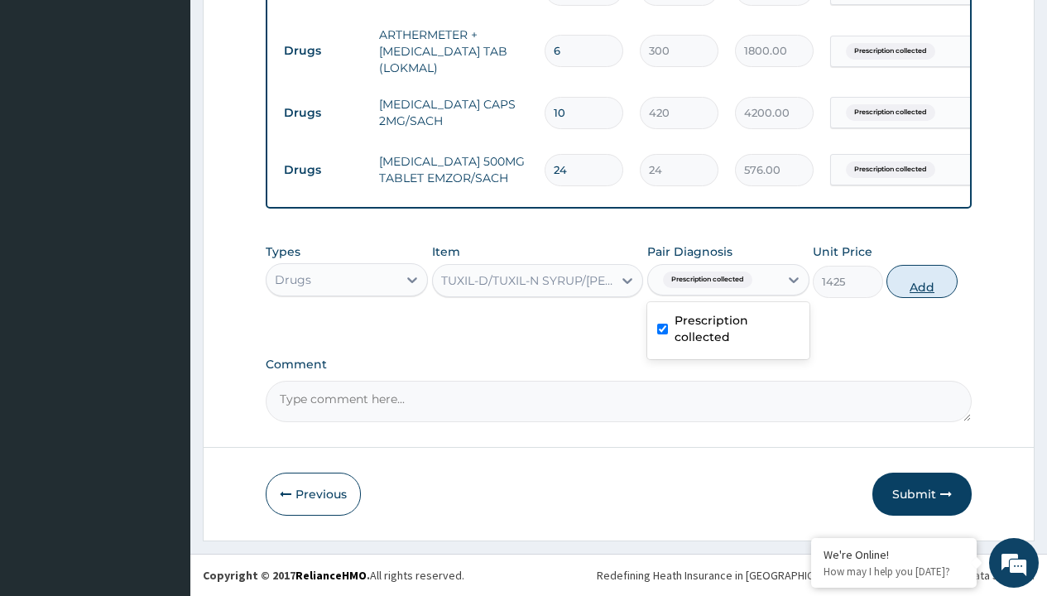
click at [922, 281] on button "Add" at bounding box center [922, 281] width 70 height 33
type input "0"
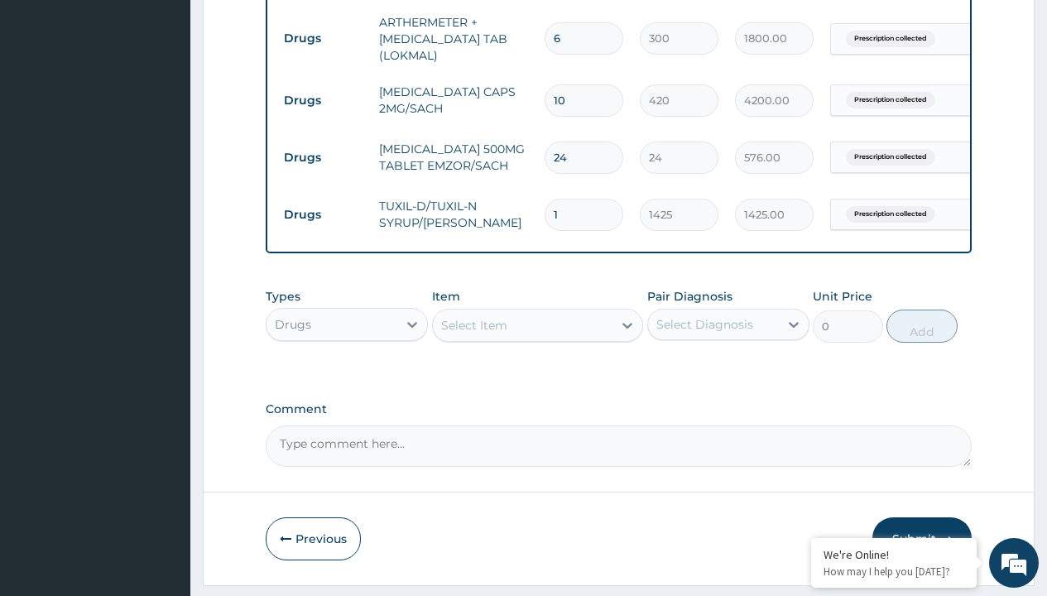
click at [323, 38] on td "Drugs" at bounding box center [323, 38] width 95 height 31
type input "drugs"
click at [347, 378] on div "Drugs" at bounding box center [347, 366] width 162 height 30
click at [474, 334] on div "Select Item" at bounding box center [474, 325] width 66 height 17
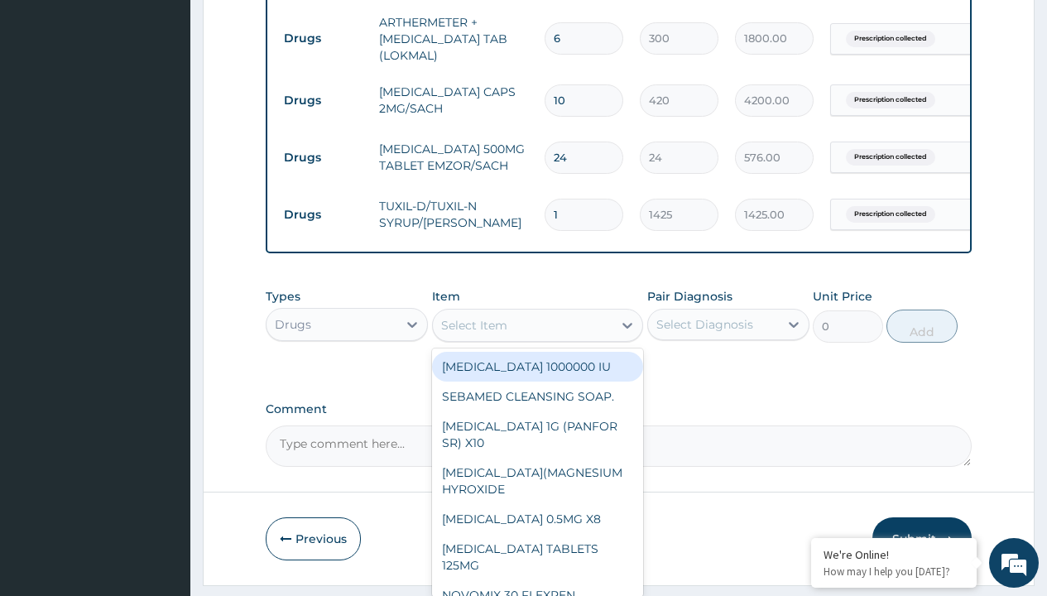
type input "throat lozenges"
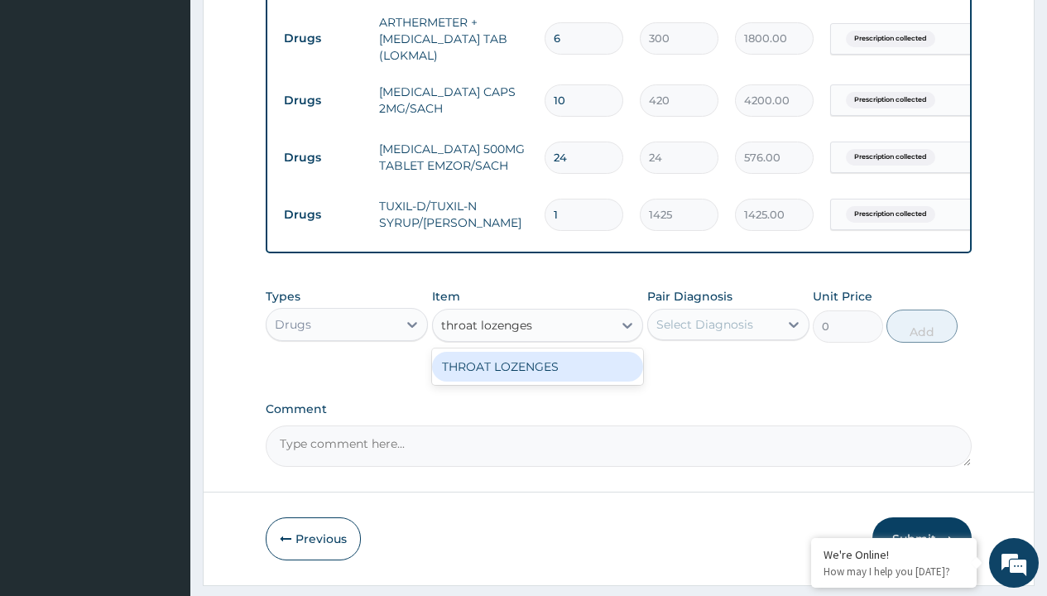
click at [537, 378] on div "THROAT LOZENGES" at bounding box center [538, 367] width 212 height 30
type input "196"
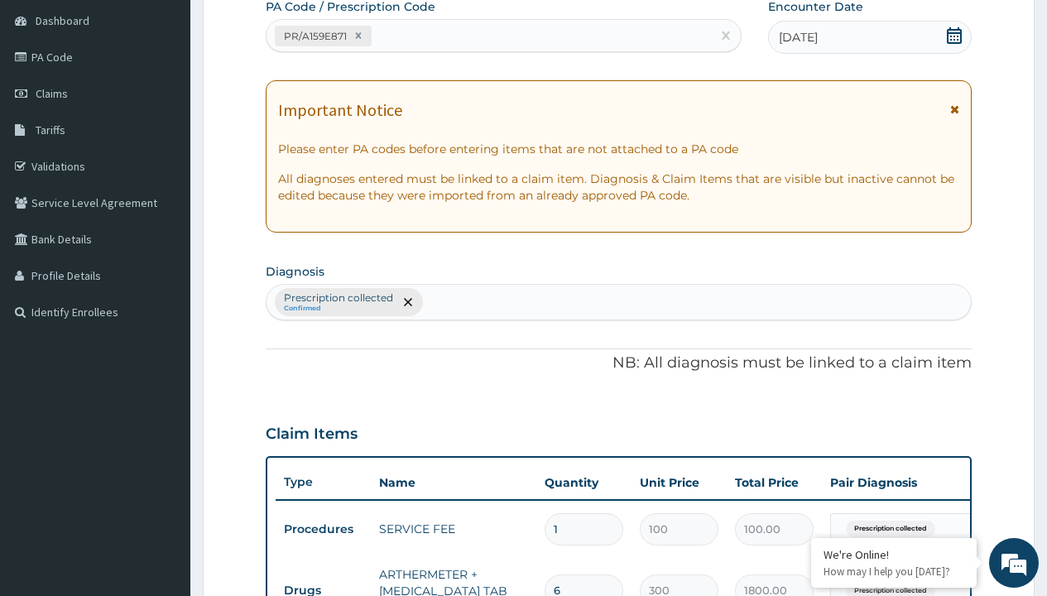
type input "prescription collected"
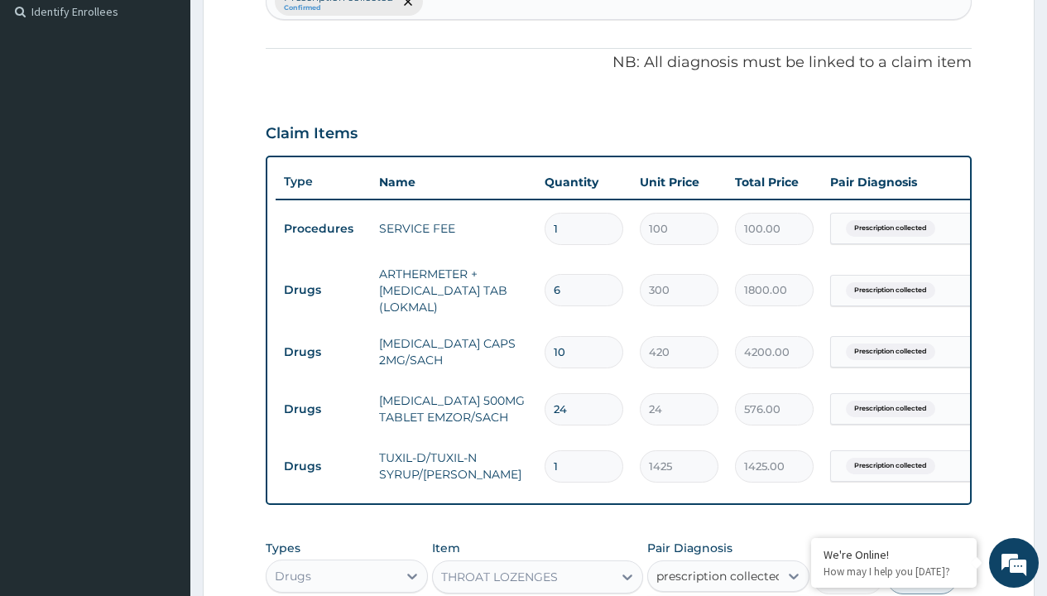
checkbox input "true"
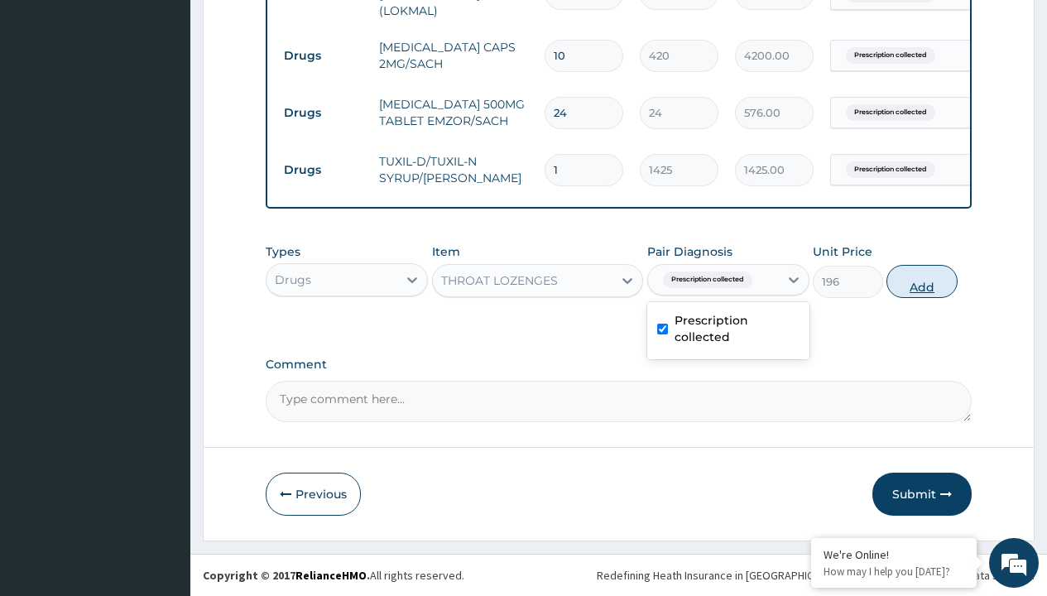
click at [922, 281] on button "Add" at bounding box center [922, 281] width 70 height 33
type input "0"
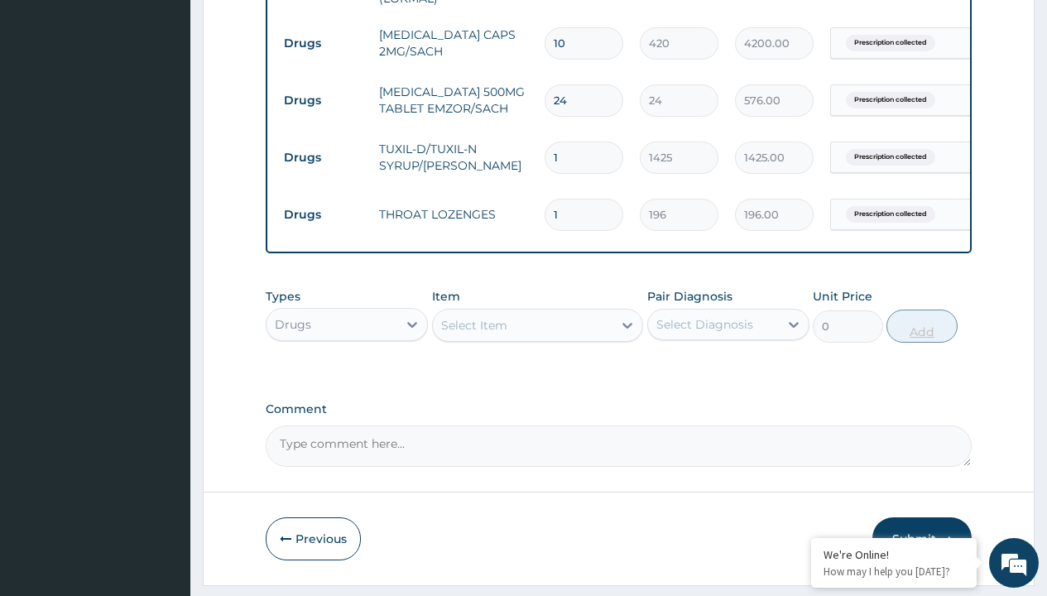
type input "10"
type input "1960.00"
type input "10"
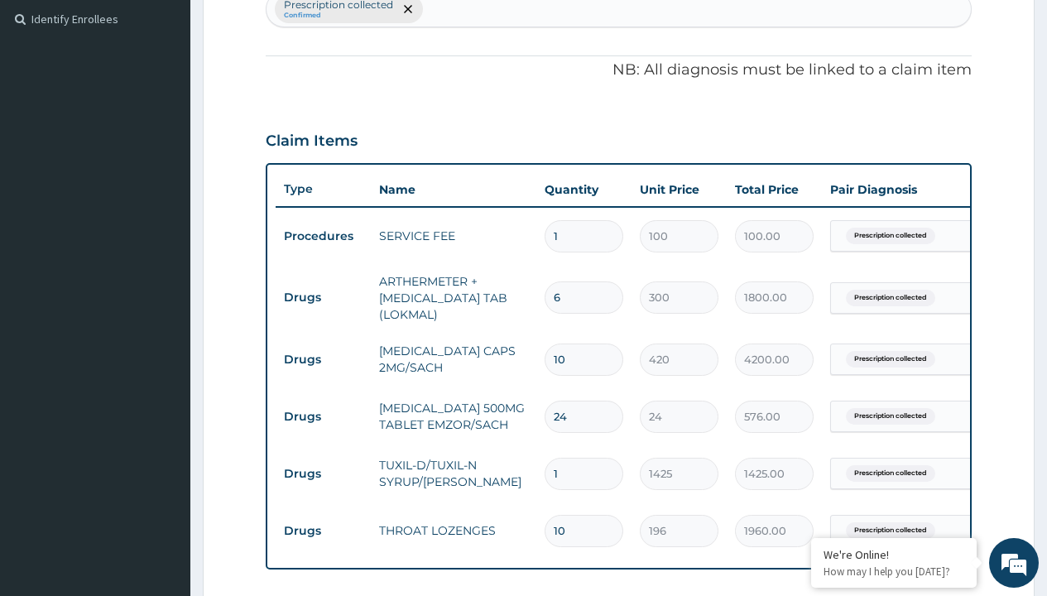
type input "drugs"
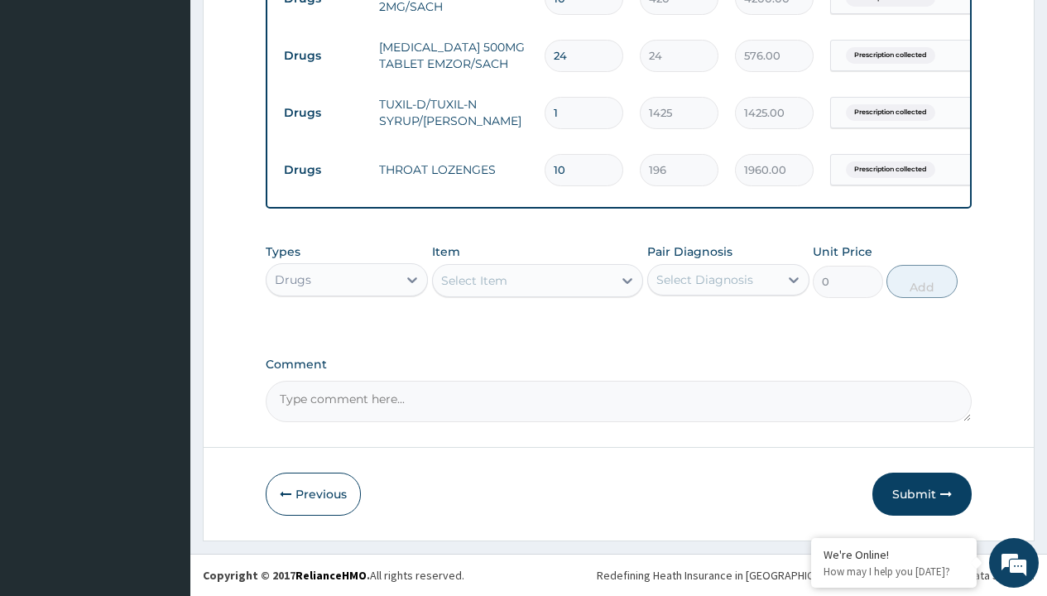
click at [474, 280] on div "Select Item" at bounding box center [474, 280] width 66 height 17
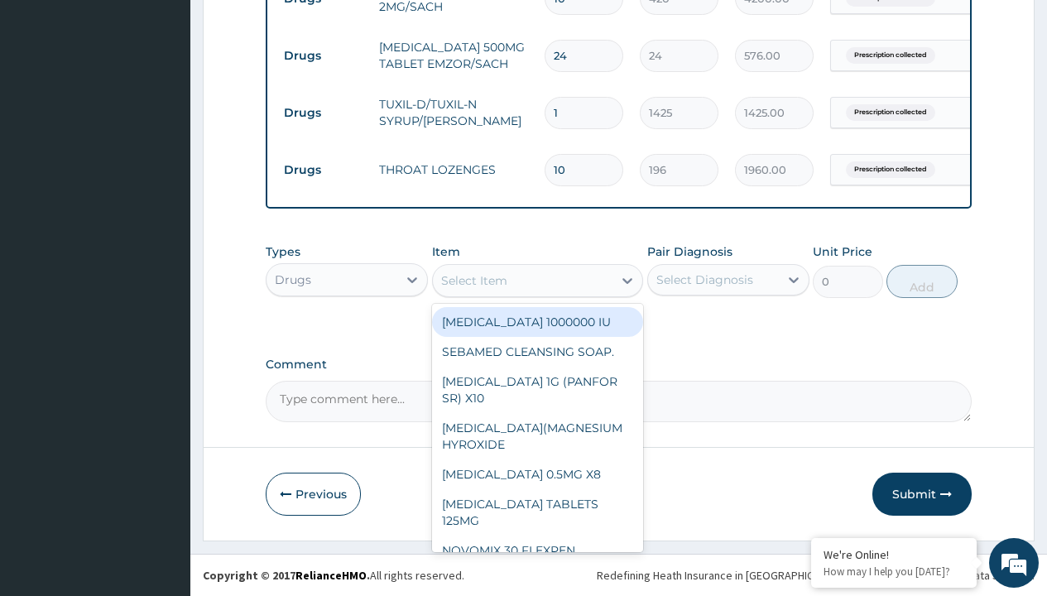
type input "cetirizine 10mg tablets/sach"
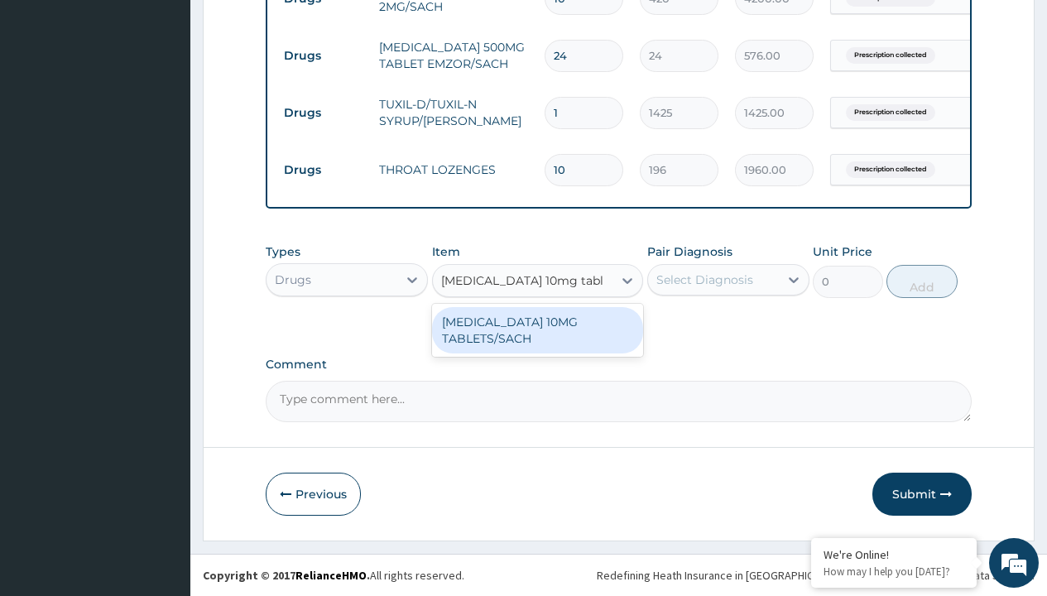
click at [537, 330] on div "[MEDICAL_DATA] 10MG TABLETS/SACH" at bounding box center [538, 330] width 212 height 46
type input "240"
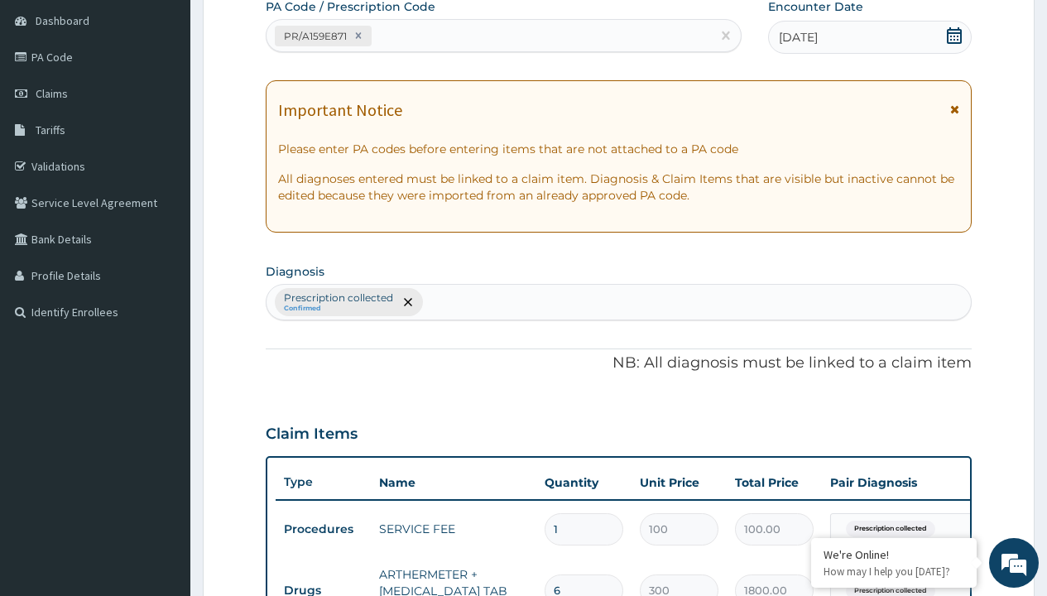
type input "prescription collected"
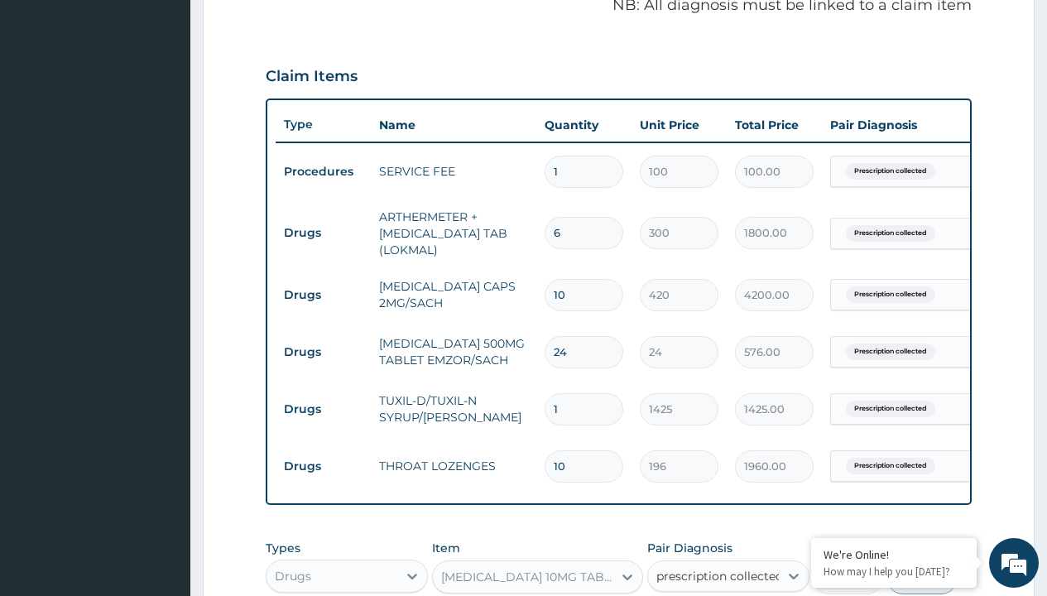
checkbox input "true"
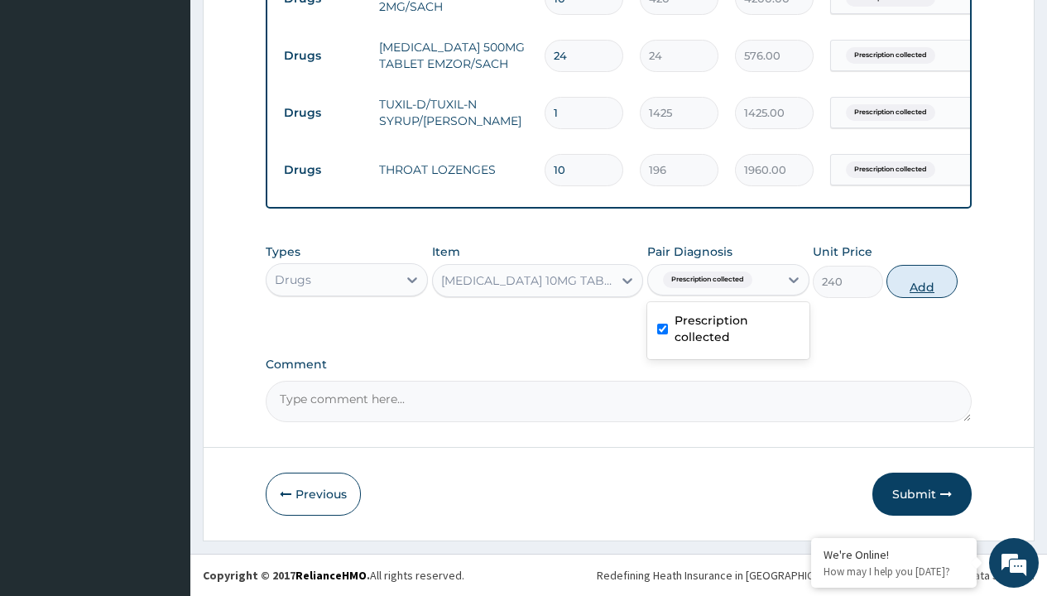
click at [922, 281] on button "Add" at bounding box center [922, 281] width 70 height 33
type input "0"
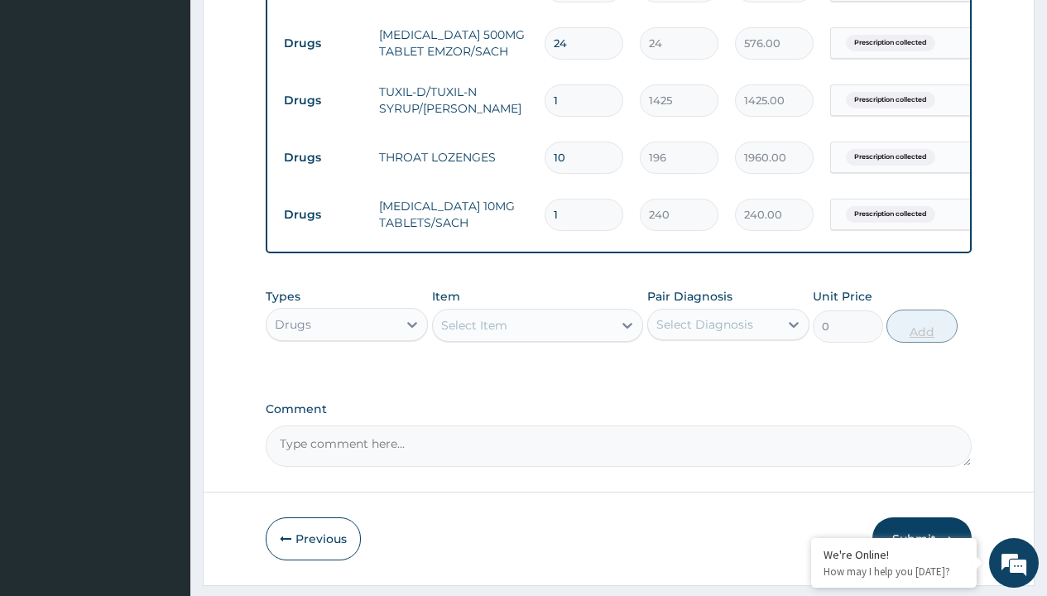
type input "10"
type input "2400.00"
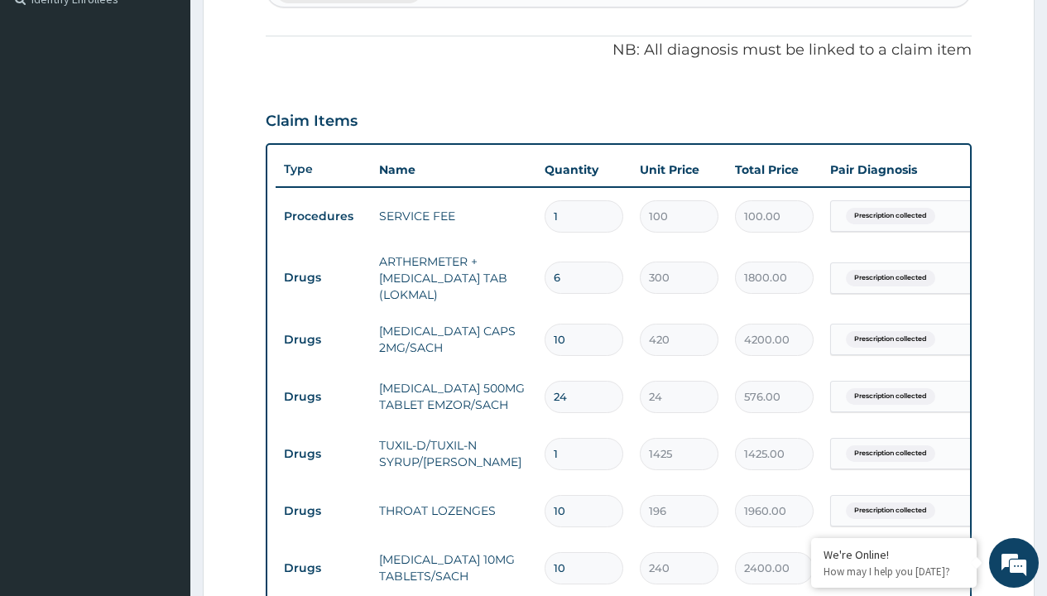
scroll to position [459, 0]
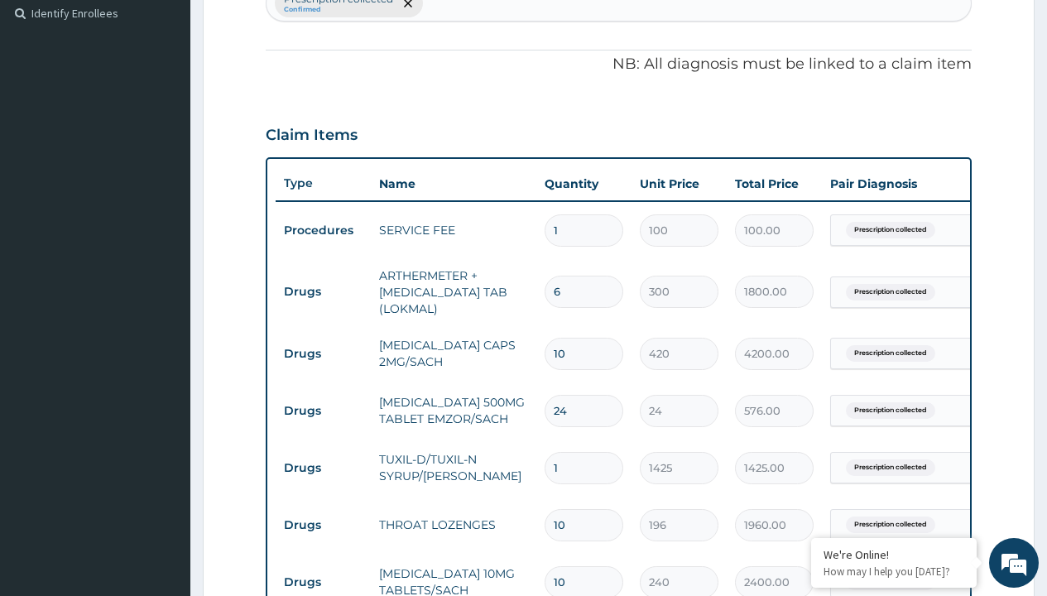
type input "10"
click at [585, 351] on input "10" at bounding box center [584, 354] width 79 height 32
type input "1"
type input "420.00"
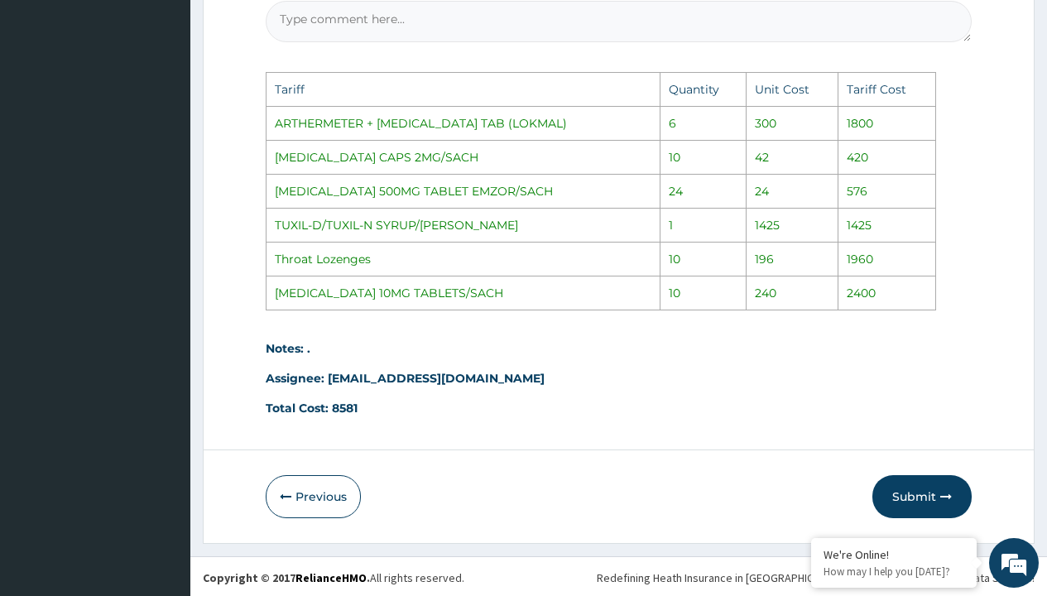
scroll to position [1266, 0]
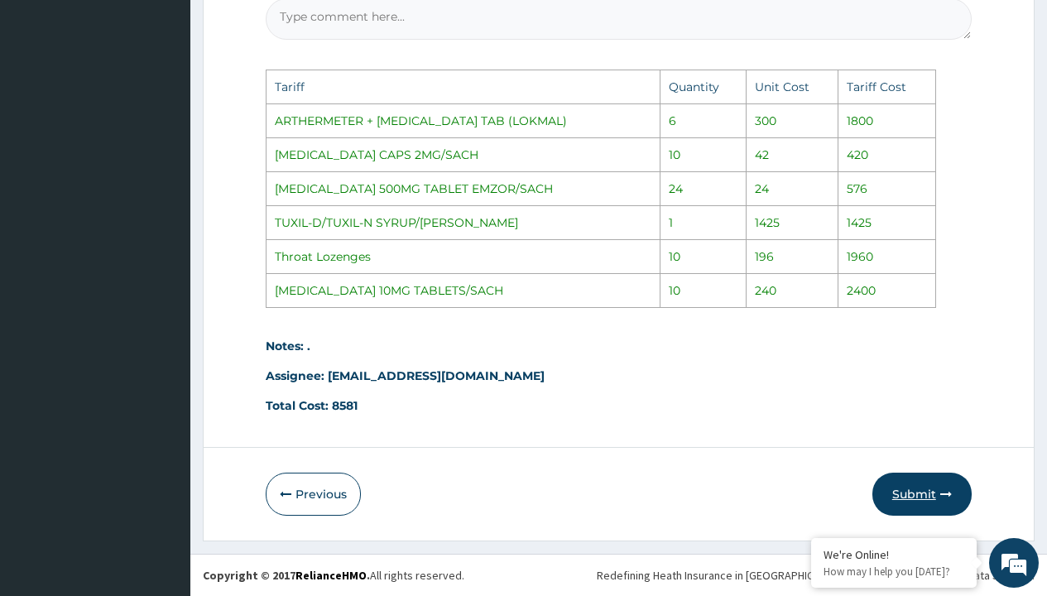
type input "1"
click at [915, 479] on button "Submit" at bounding box center [922, 494] width 99 height 43
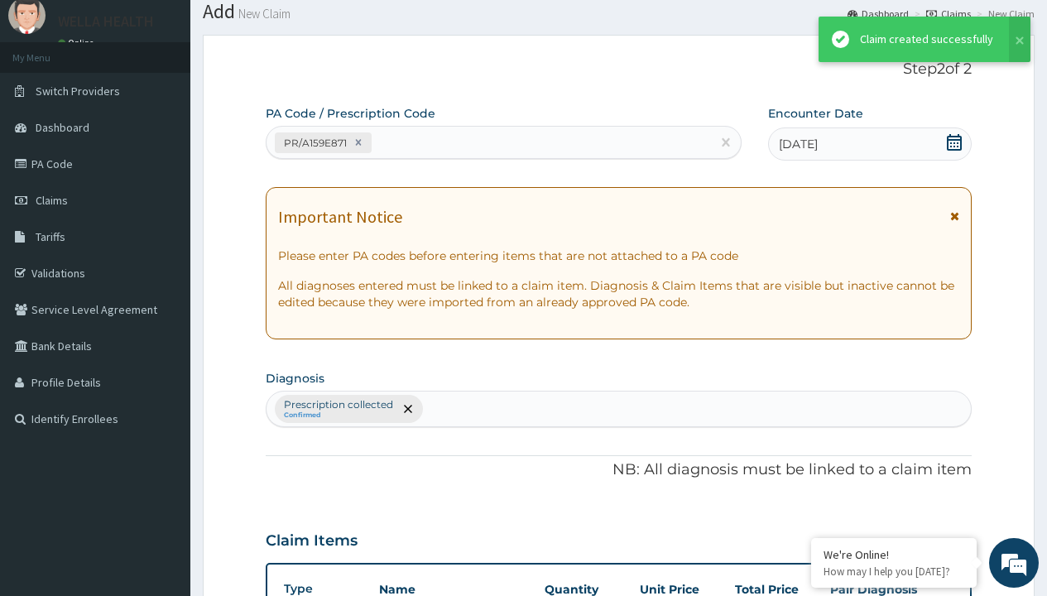
scroll to position [883, 0]
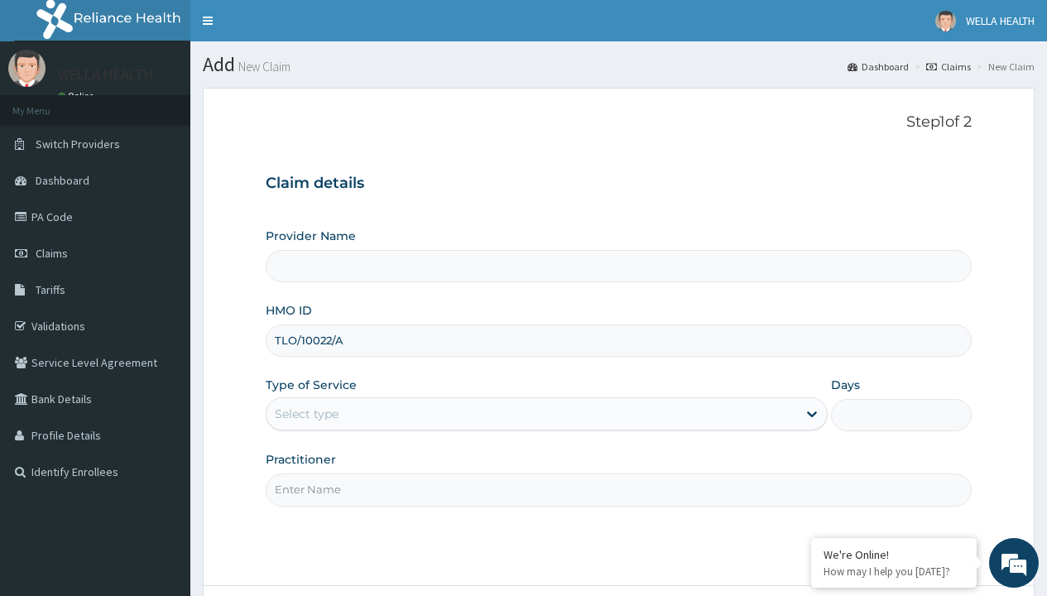
type input "TLO/10022/A"
type input "WellaHealth"
click at [306, 414] on div "Select type" at bounding box center [307, 414] width 64 height 17
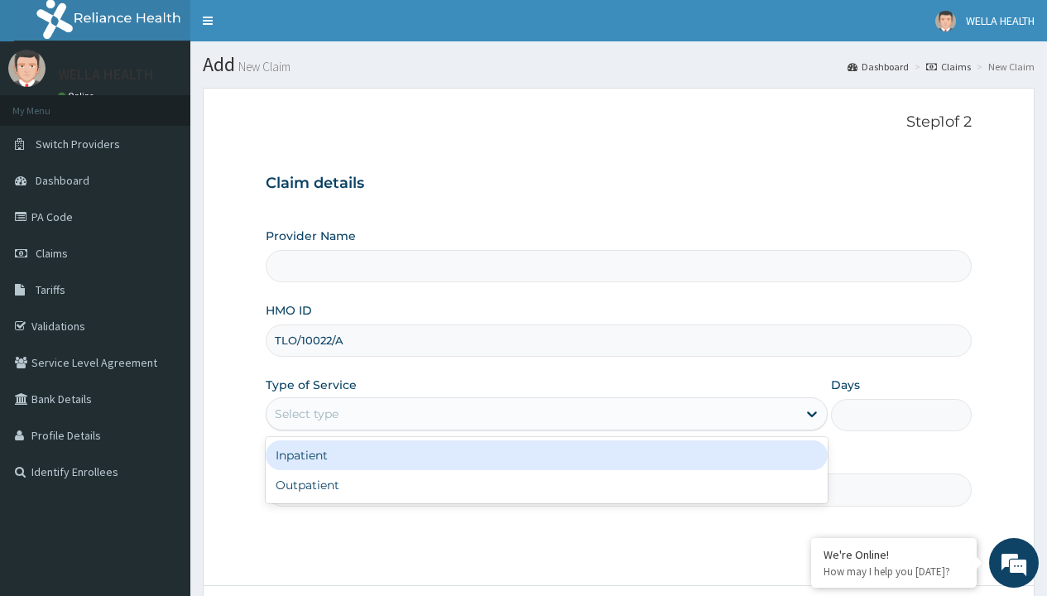
click at [546, 485] on div "Outpatient" at bounding box center [547, 485] width 562 height 30
type input "1"
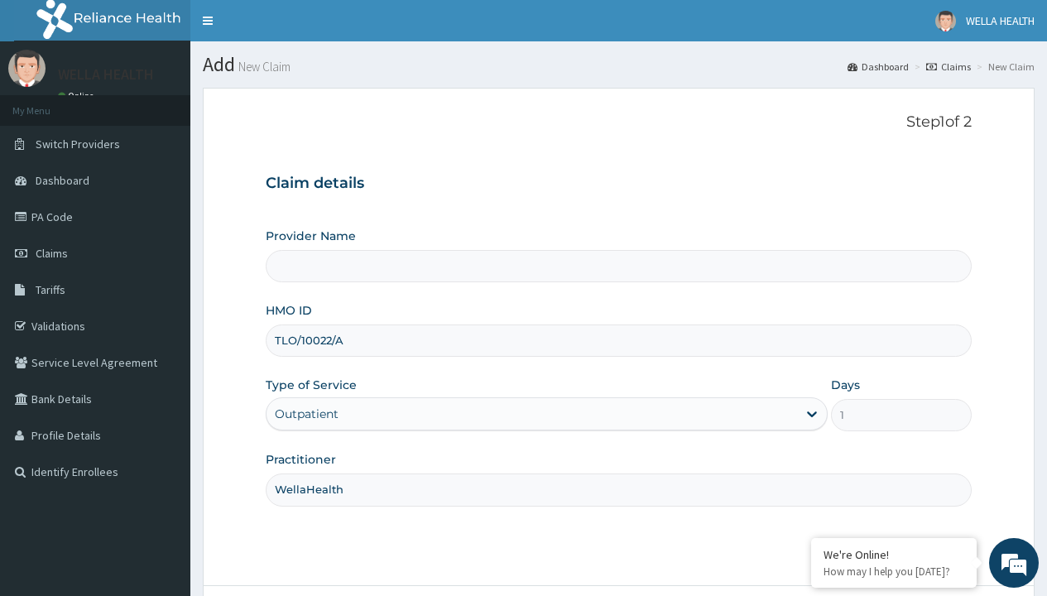
type input "WellaHealth(TELEMEDICINE)"
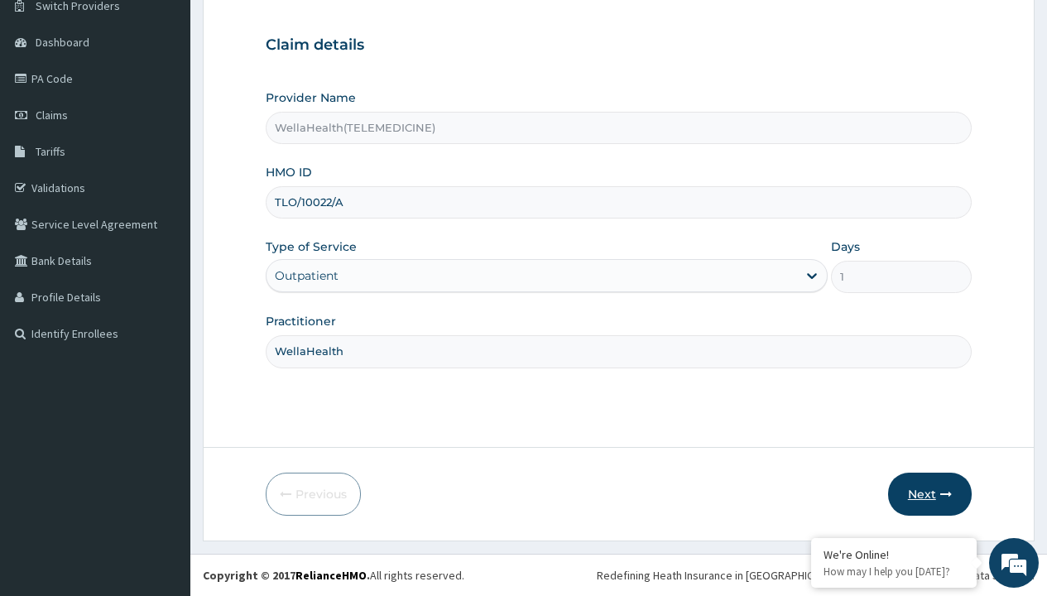
click at [930, 494] on button "Next" at bounding box center [930, 494] width 84 height 43
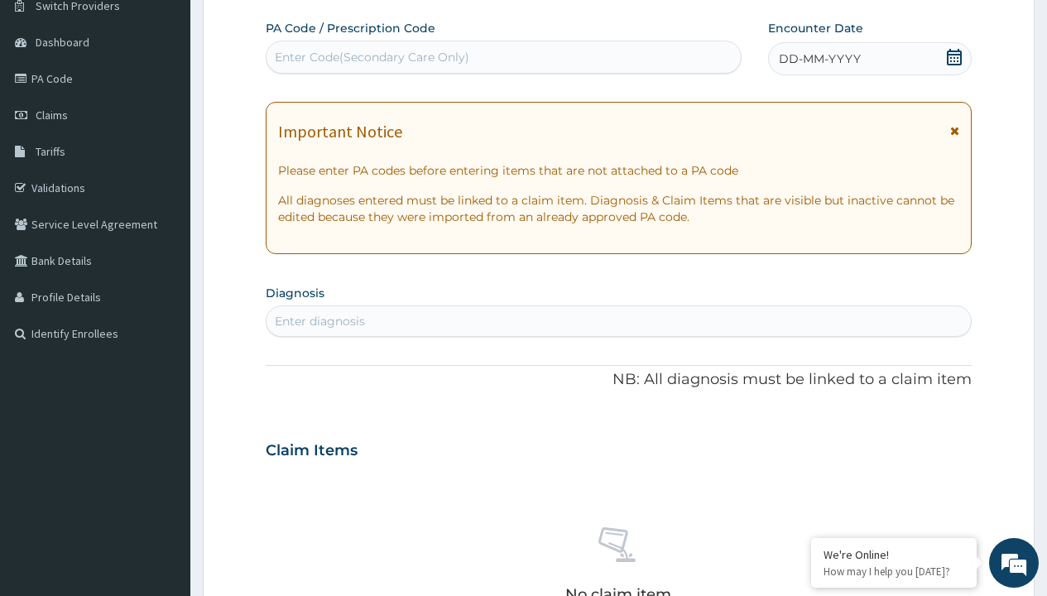
click at [819, 59] on span "DD-MM-YYYY" at bounding box center [820, 59] width 82 height 17
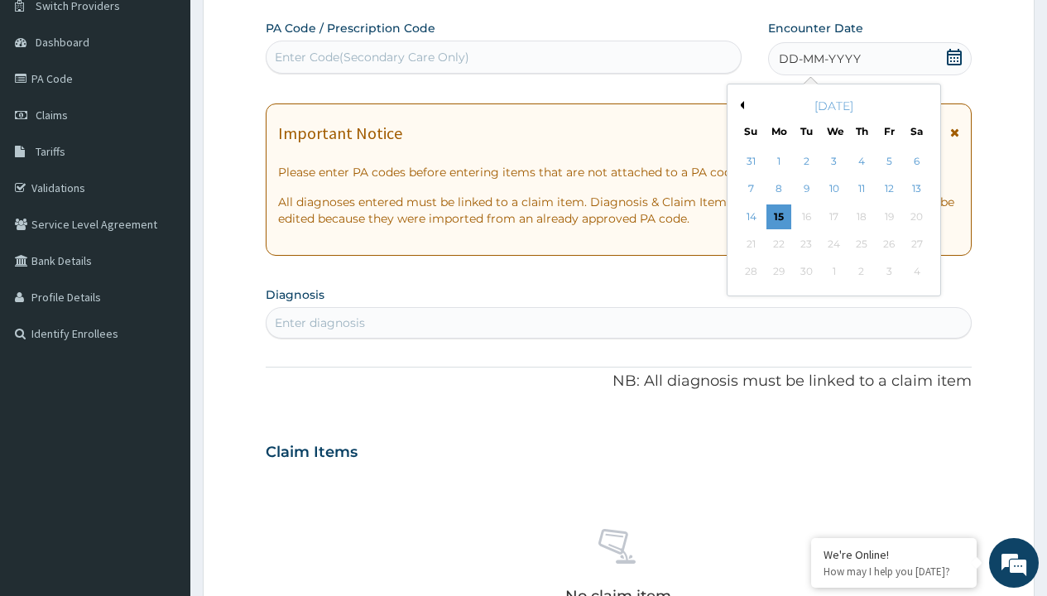
click at [739, 105] on button "Previous Month" at bounding box center [740, 105] width 8 height 8
click at [778, 216] on div "11" at bounding box center [779, 216] width 25 height 25
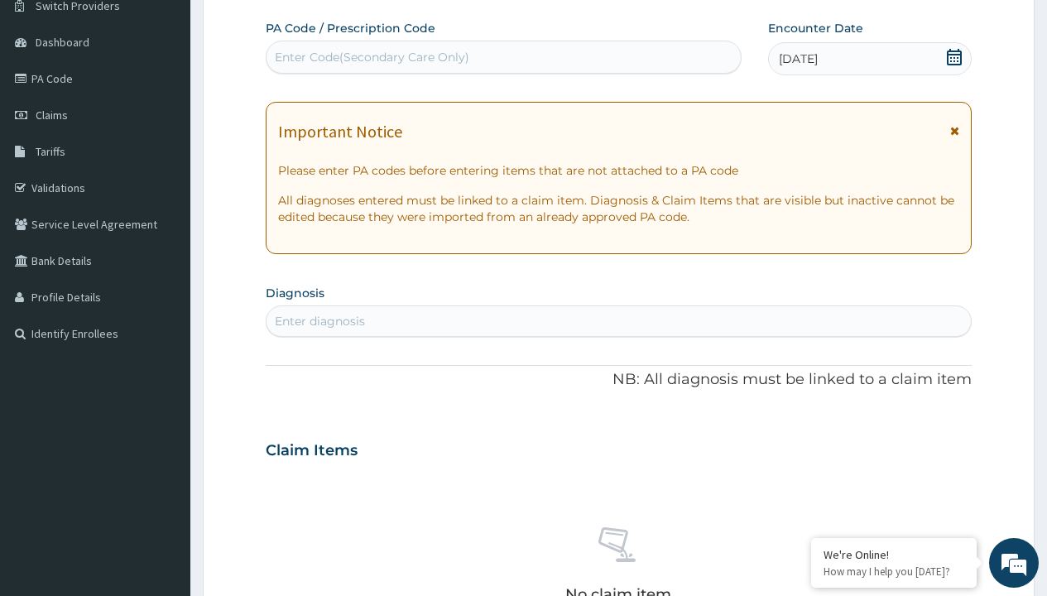
click at [371, 57] on div "Enter Code(Secondary Care Only)" at bounding box center [372, 57] width 195 height 17
type input "PR/E94419F3"
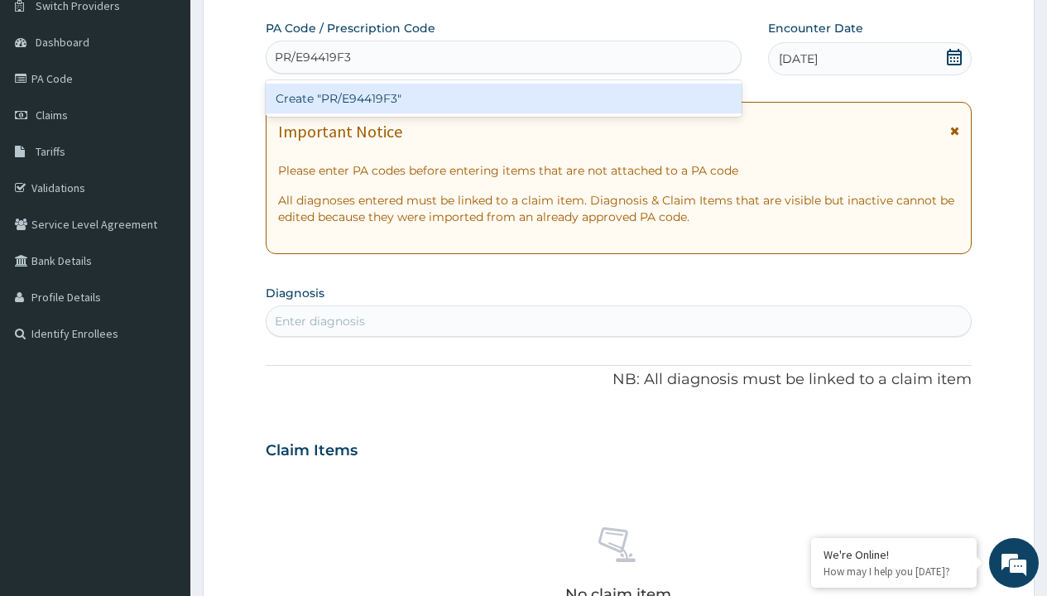
scroll to position [0, 0]
click at [503, 99] on div "Create "PR/E94419F3"" at bounding box center [503, 99] width 475 height 30
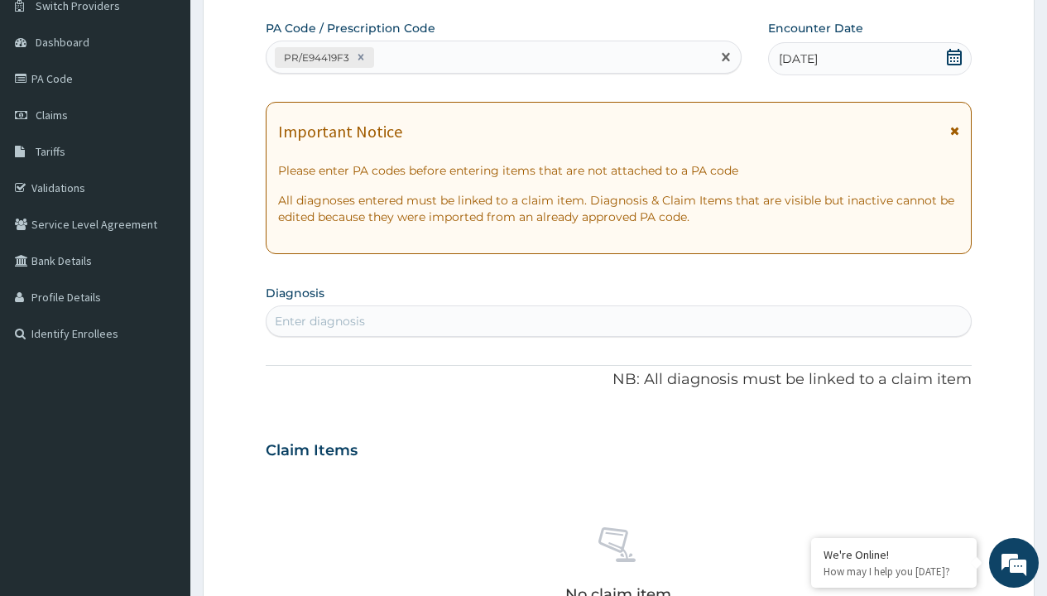
click at [320, 321] on div "Enter diagnosis" at bounding box center [320, 321] width 90 height 17
type input "prescription collected"
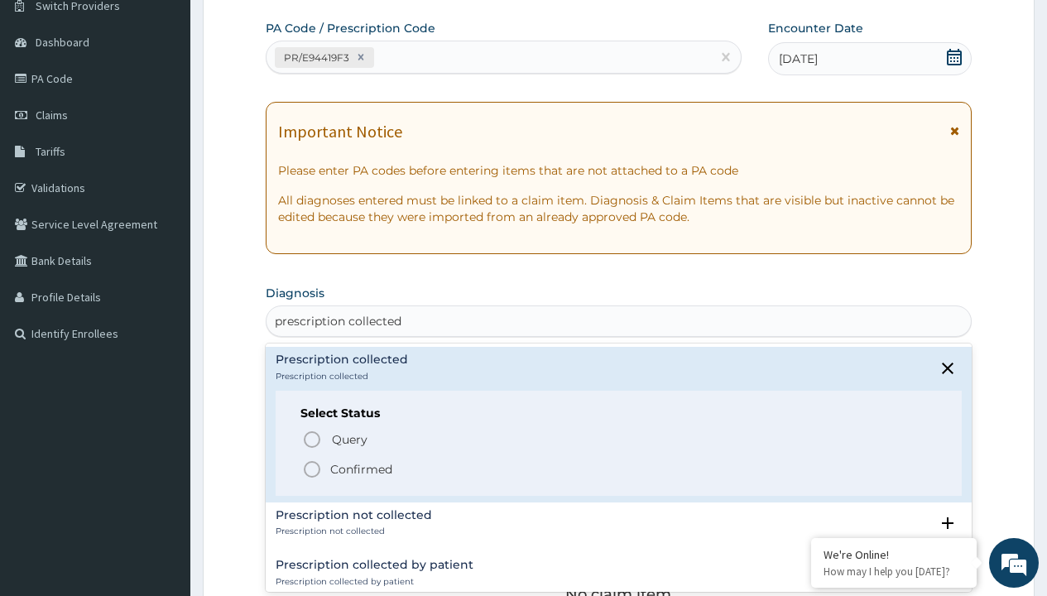
click at [361, 469] on p "Confirmed" at bounding box center [361, 469] width 62 height 17
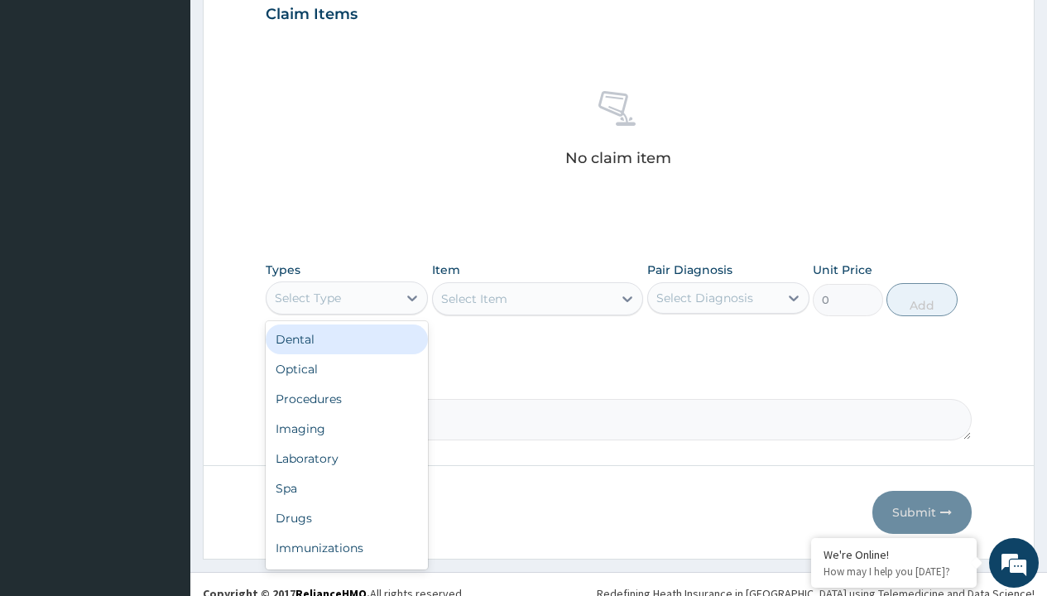
type input "procedures"
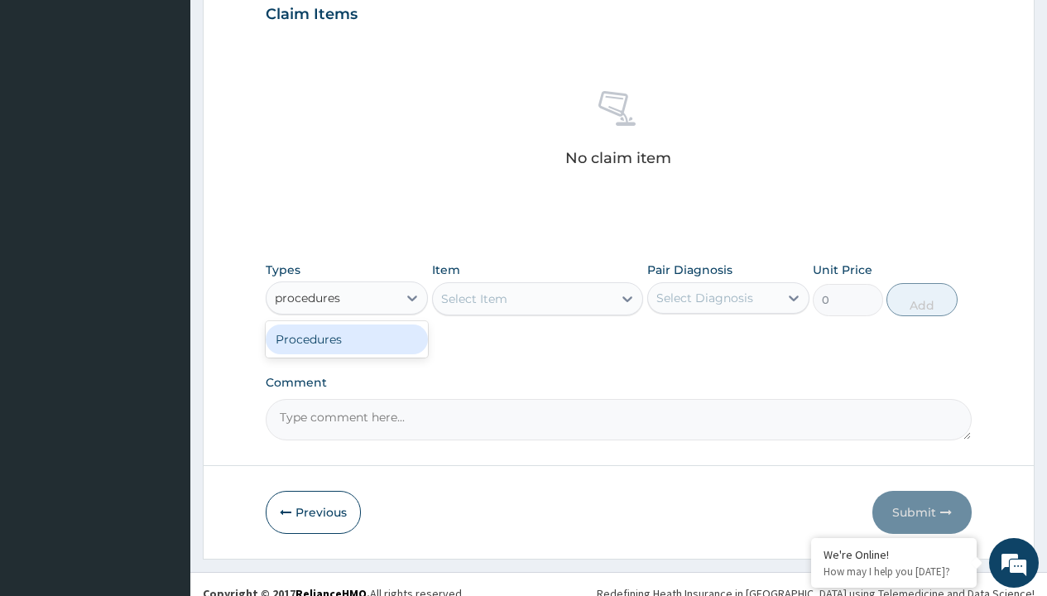
click at [347, 339] on div "Procedures" at bounding box center [347, 340] width 162 height 30
click at [474, 298] on div "Select Item" at bounding box center [474, 299] width 66 height 17
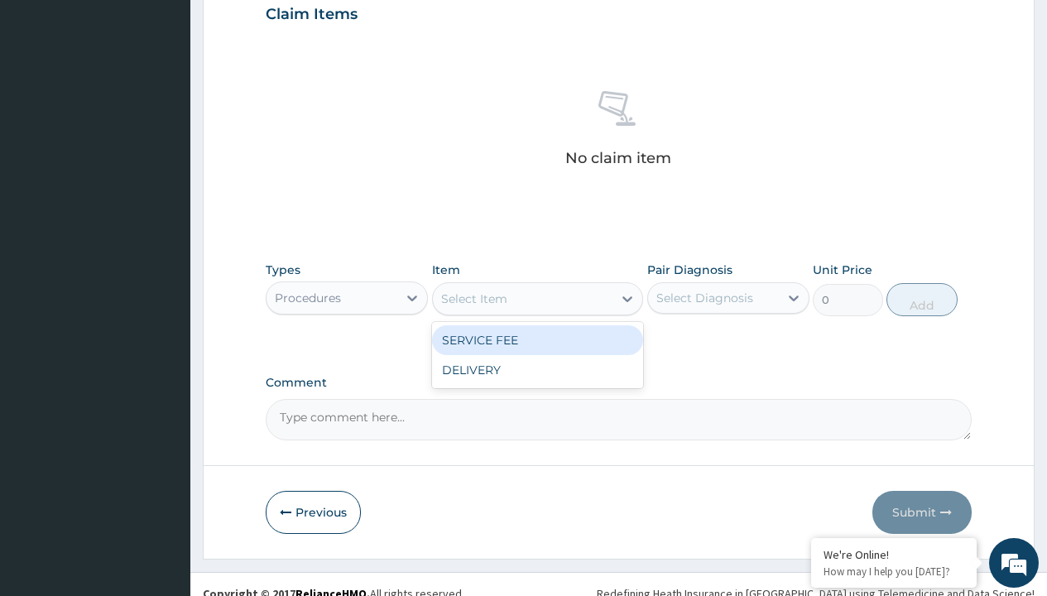
type input "service fee"
click at [537, 339] on div "SERVICE FEE" at bounding box center [538, 340] width 212 height 30
type input "100"
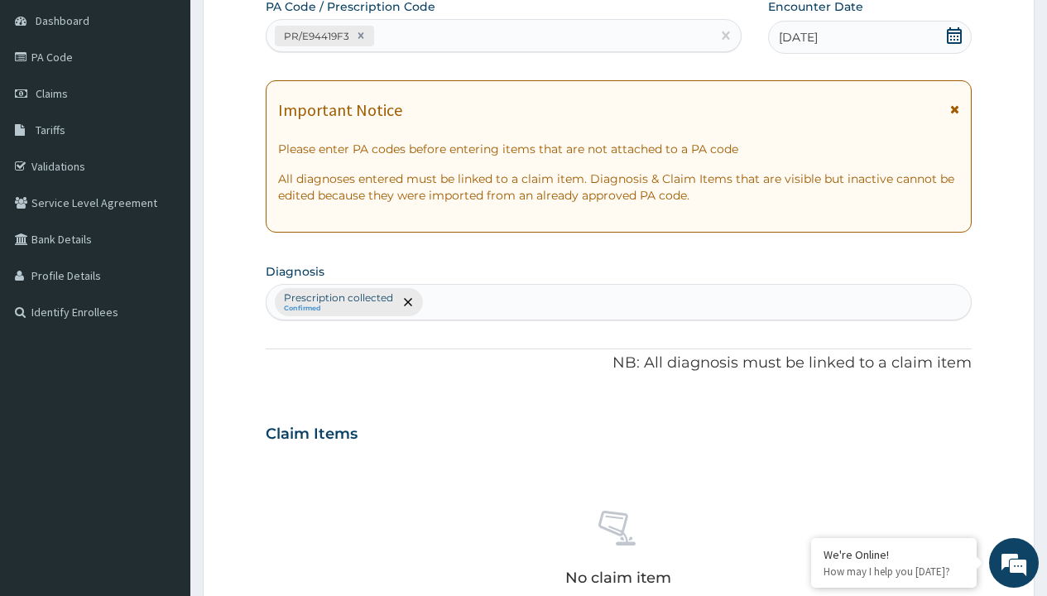
type input "prescription collected"
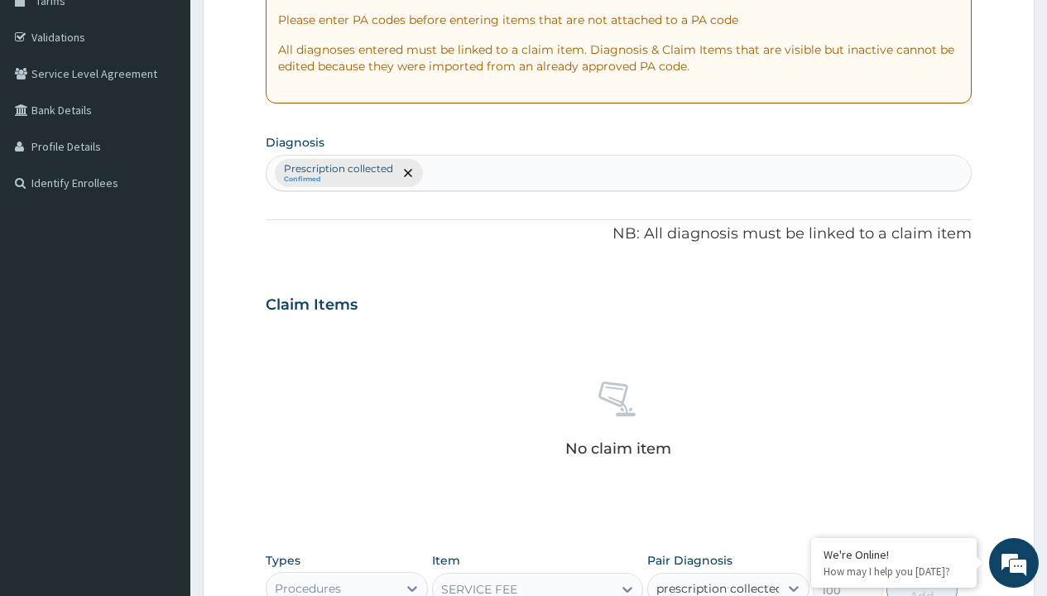
checkbox input "true"
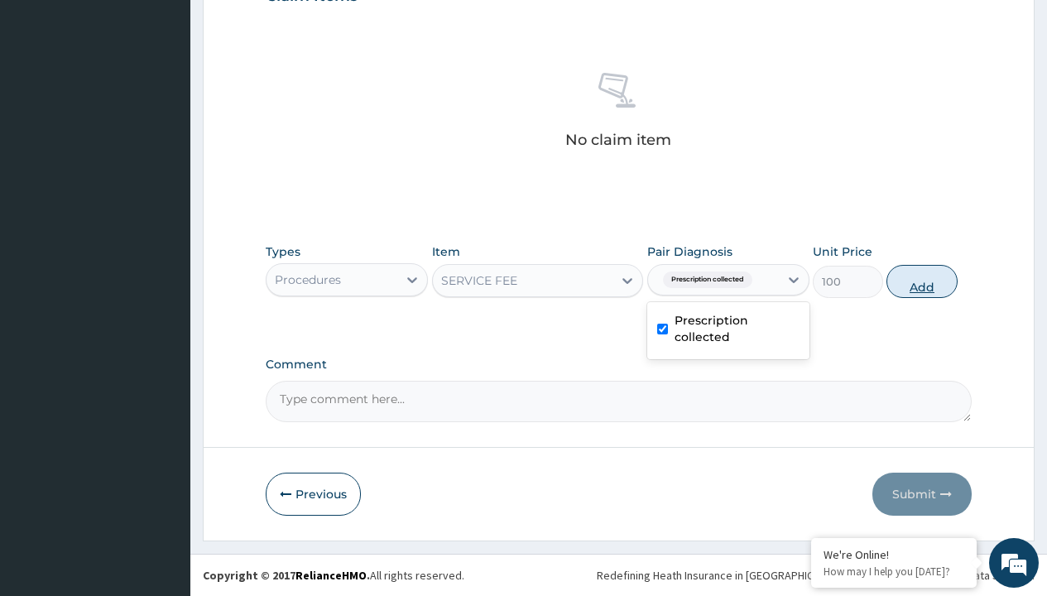
click at [922, 281] on button "Add" at bounding box center [922, 281] width 70 height 33
type input "0"
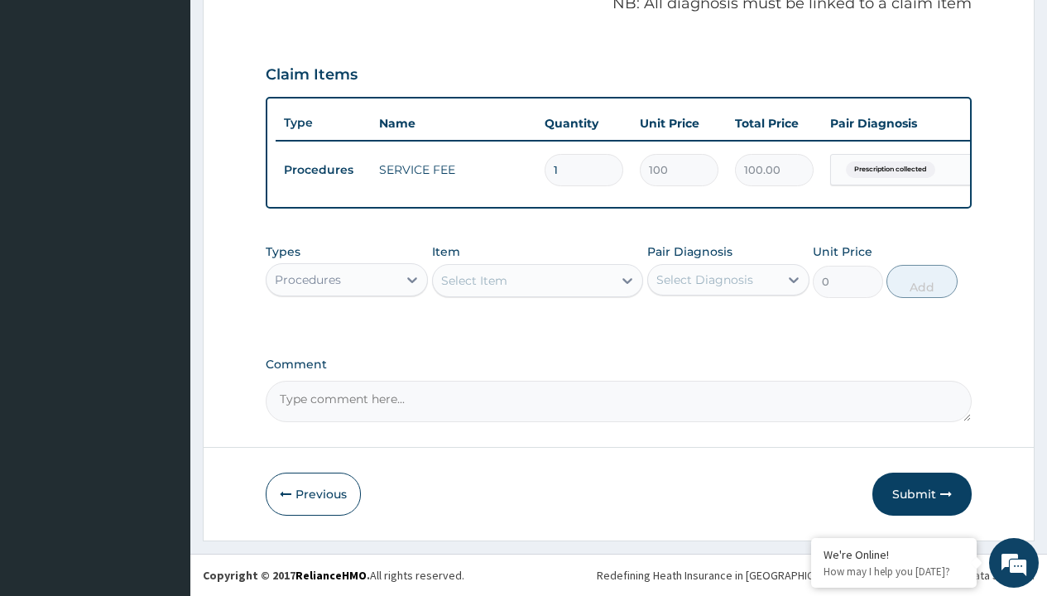
click at [308, 279] on div "Procedures" at bounding box center [308, 280] width 66 height 17
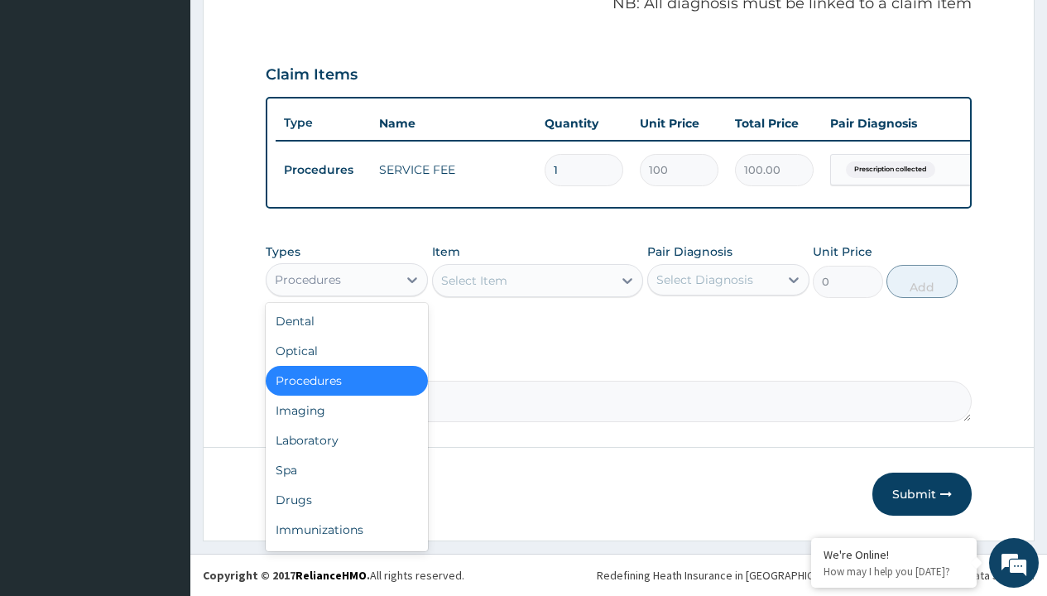
type input "drugs"
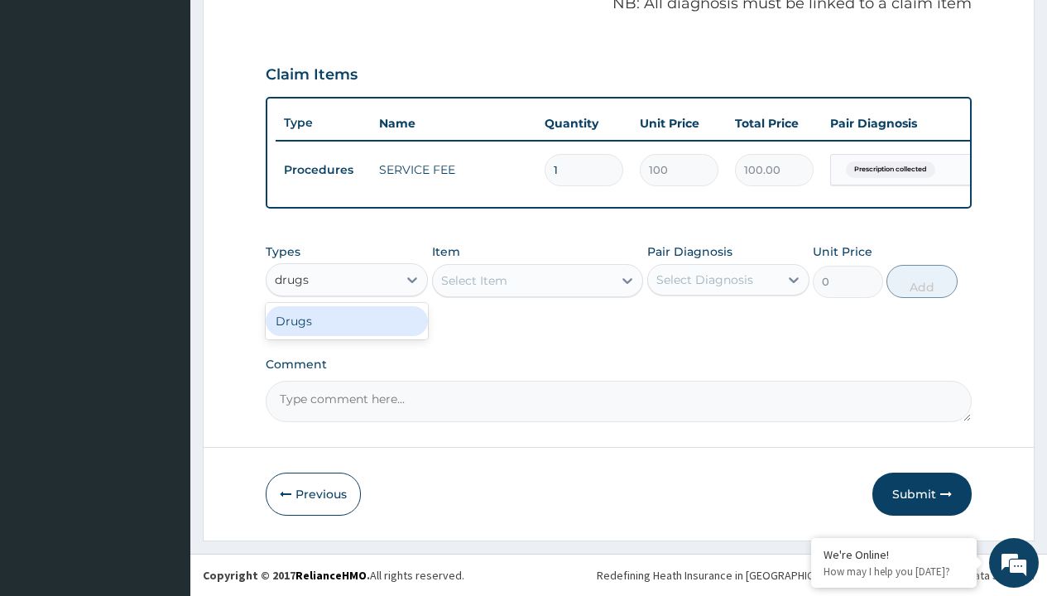
click at [347, 320] on div "Drugs" at bounding box center [347, 321] width 162 height 30
click at [474, 280] on div "Select Item" at bounding box center [538, 280] width 212 height 33
type input "[MEDICAL_DATA] 400mg loxagyl/sach"
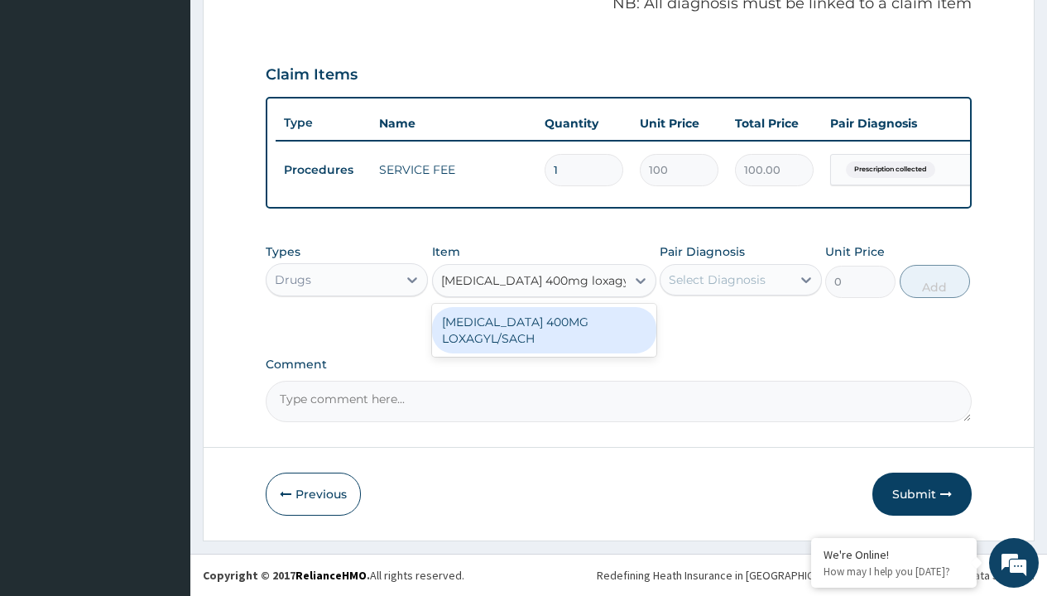
click at [544, 330] on div "[MEDICAL_DATA] 400MG LOXAGYL/SACH" at bounding box center [544, 330] width 224 height 46
type input "80"
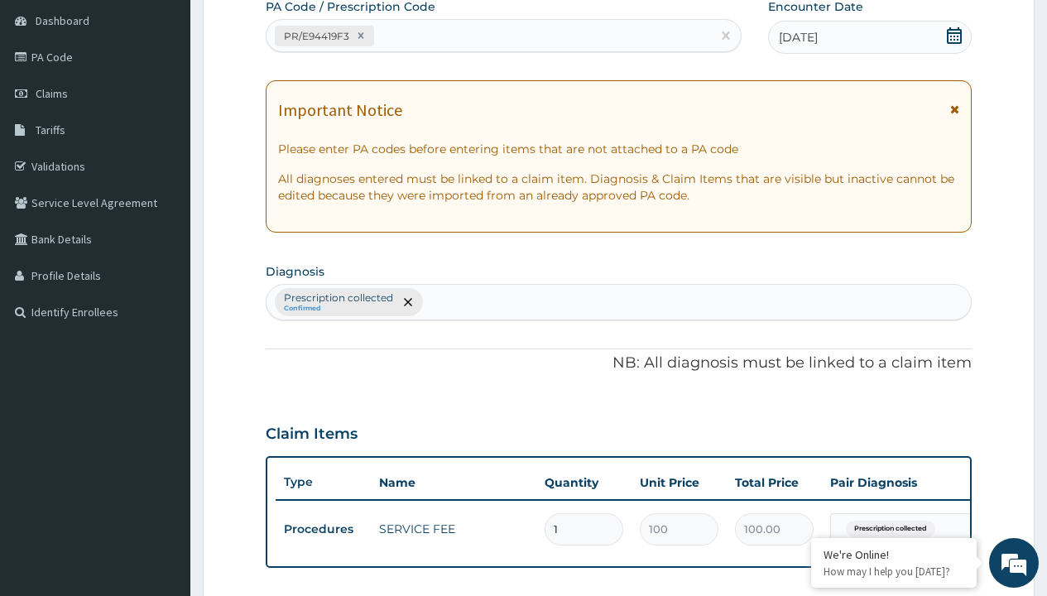
type input "prescription collected"
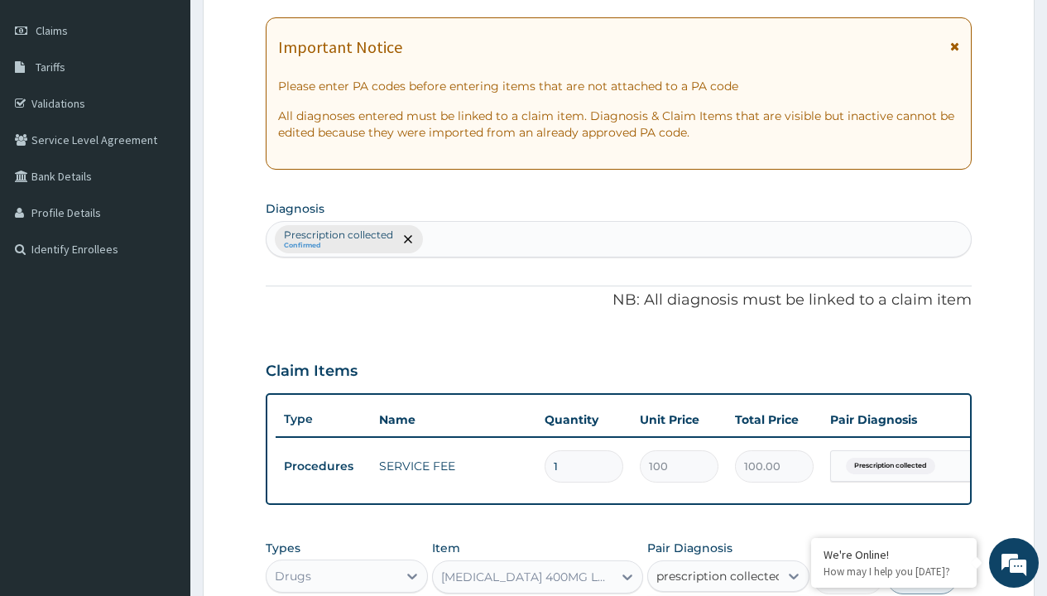
checkbox input "true"
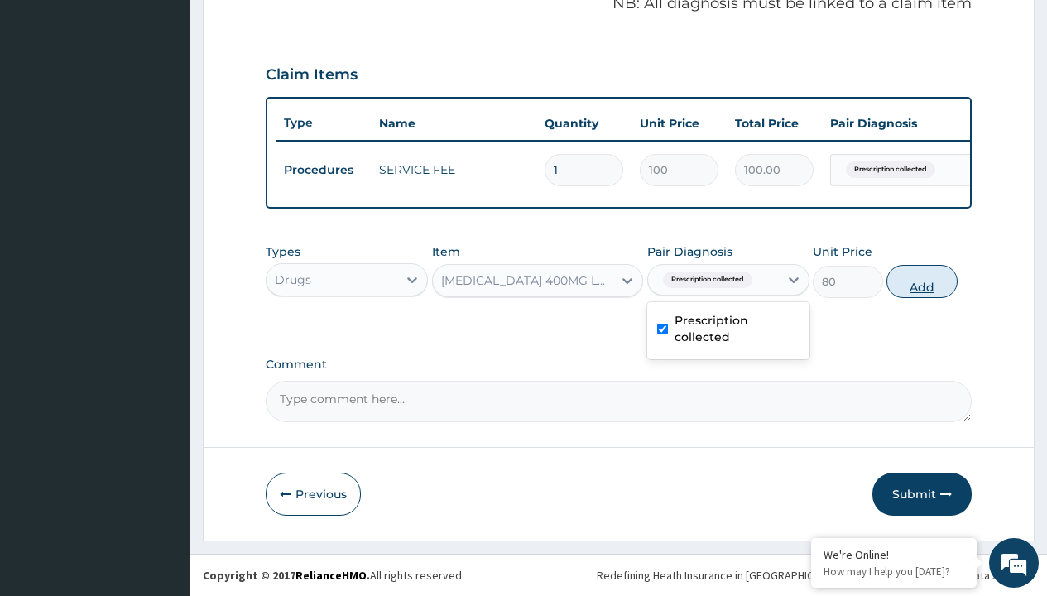
click at [922, 281] on button "Add" at bounding box center [922, 281] width 70 height 33
type input "0"
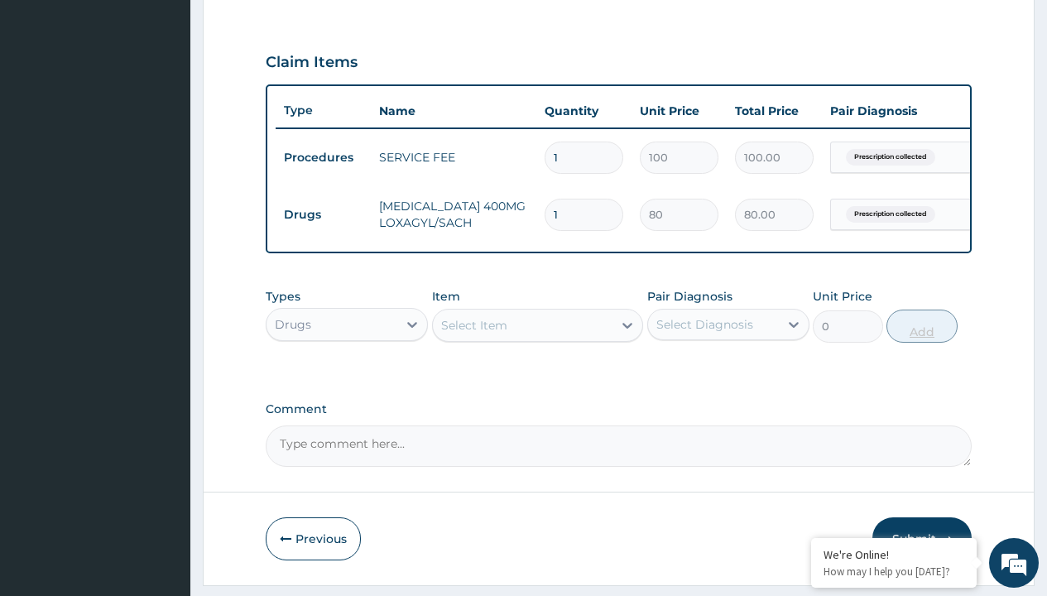
type input "20"
type input "1600.00"
type input "20"
click at [323, 214] on td "Drugs" at bounding box center [323, 215] width 95 height 31
type input "drugs"
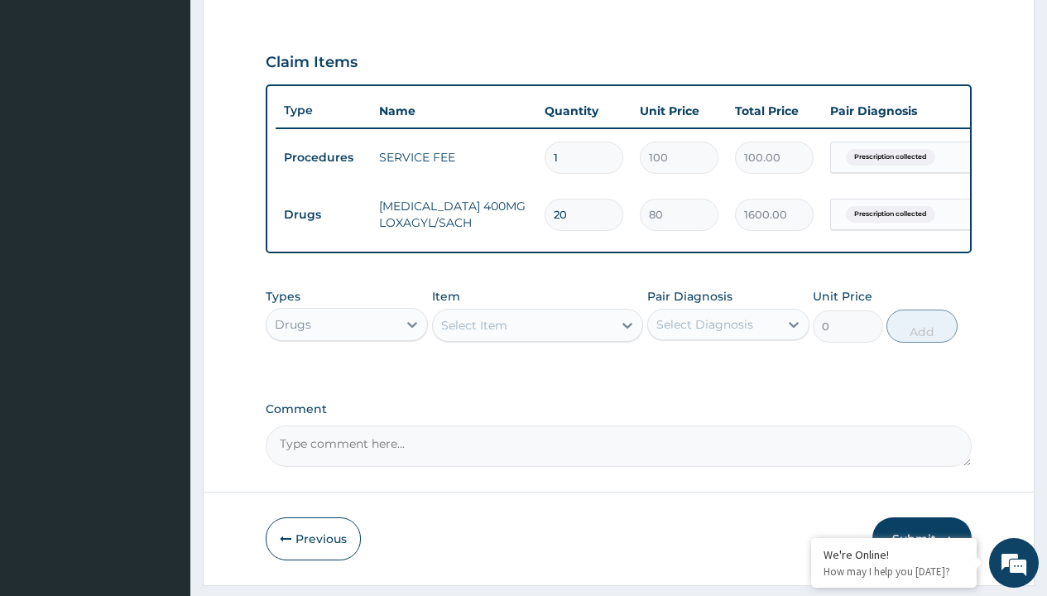
scroll to position [0, 0]
click at [347, 378] on div "Drugs" at bounding box center [347, 366] width 162 height 30
click at [474, 334] on div "Select Item" at bounding box center [474, 325] width 66 height 17
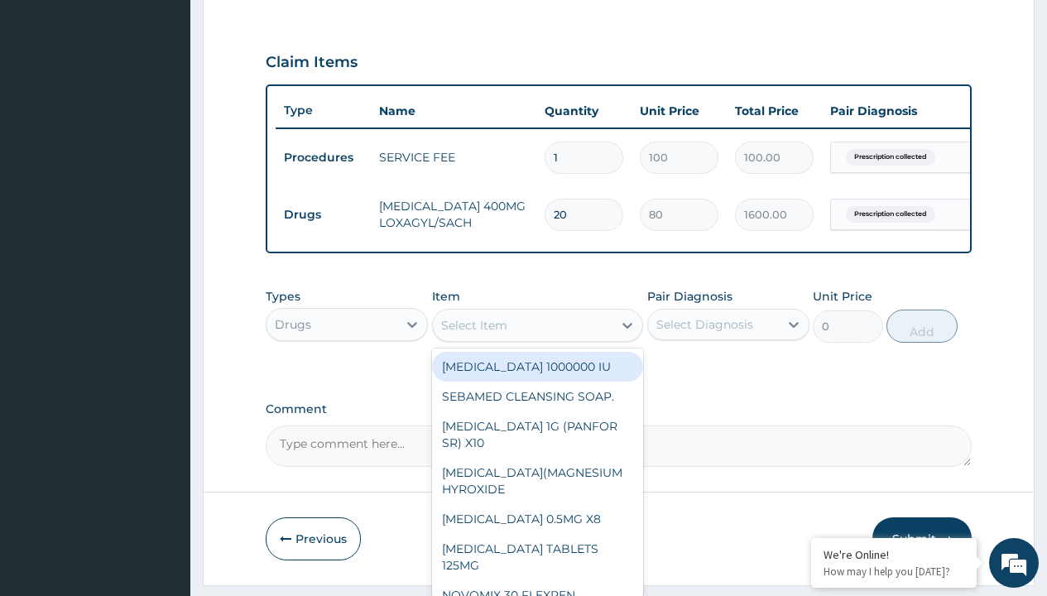
type input "dihydroartemisin/piperaquine by 9"
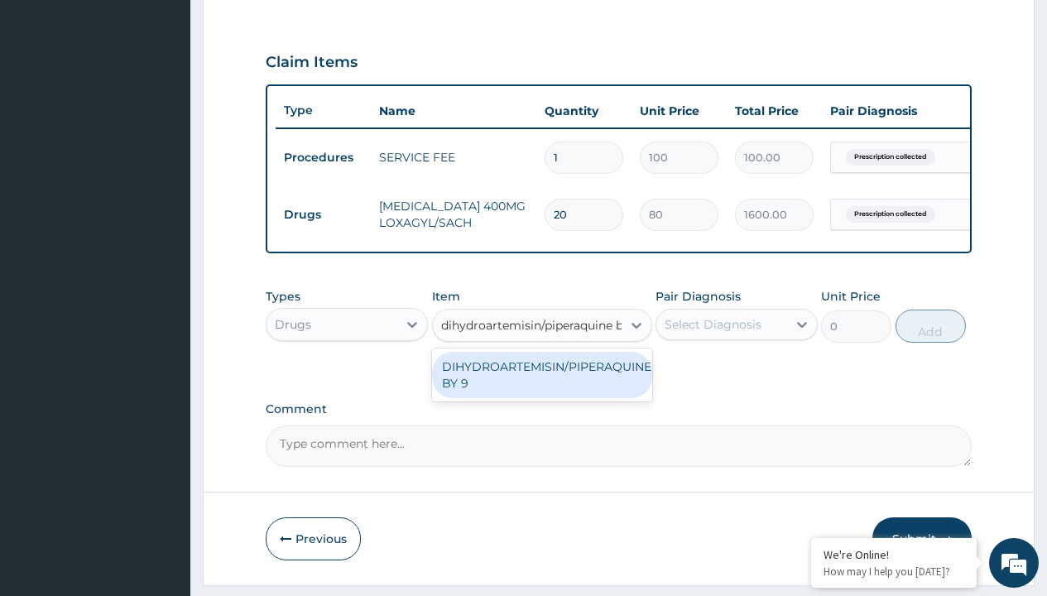
click at [541, 387] on div "DIHYDROARTEMISIN/PIPERAQUINE BY 9" at bounding box center [542, 375] width 220 height 46
type input "388.8999938964844"
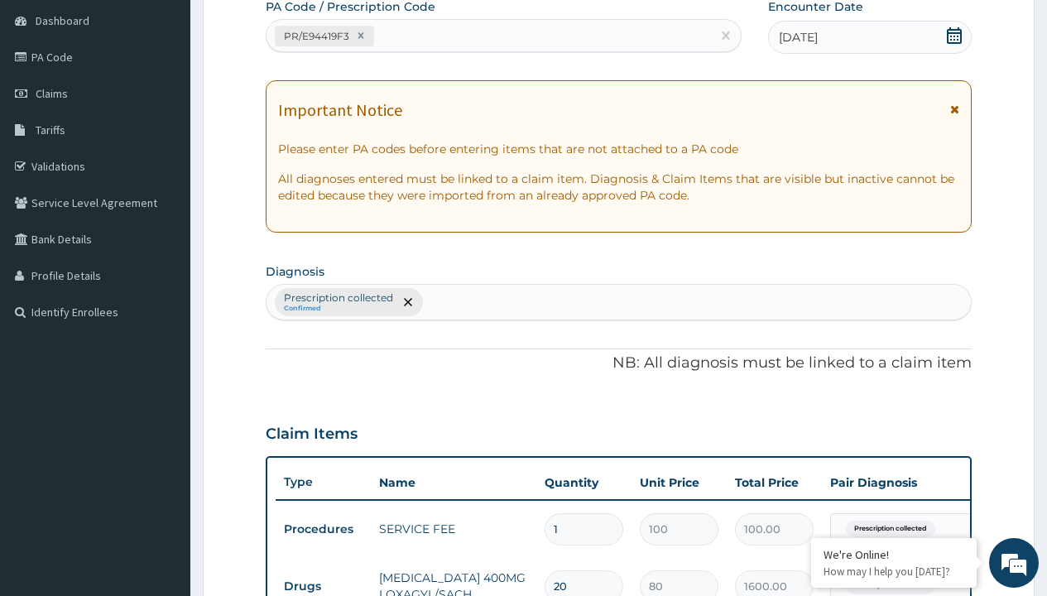
type input "prescription collected"
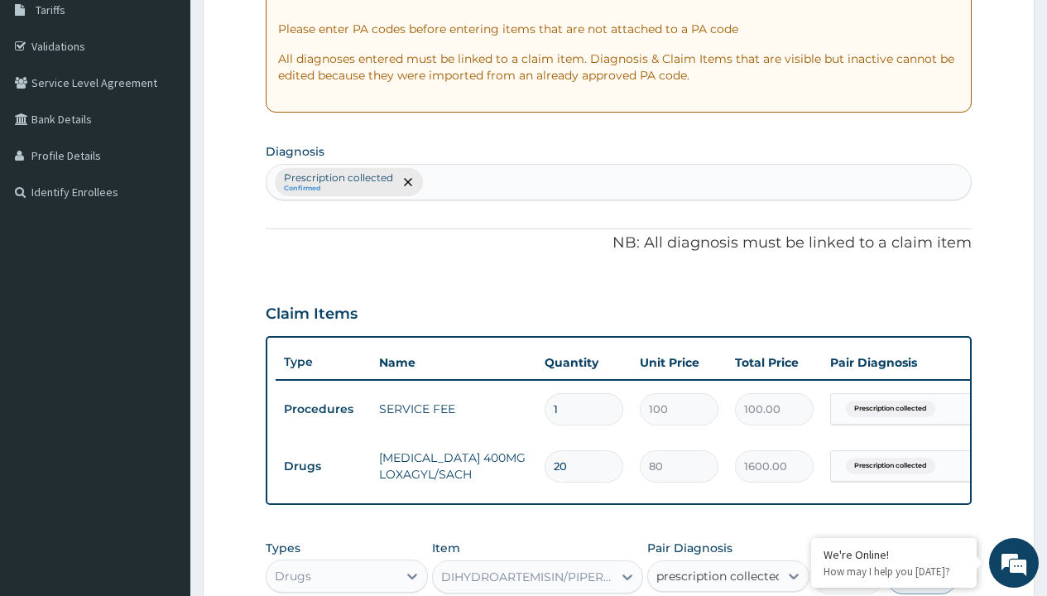
checkbox input "true"
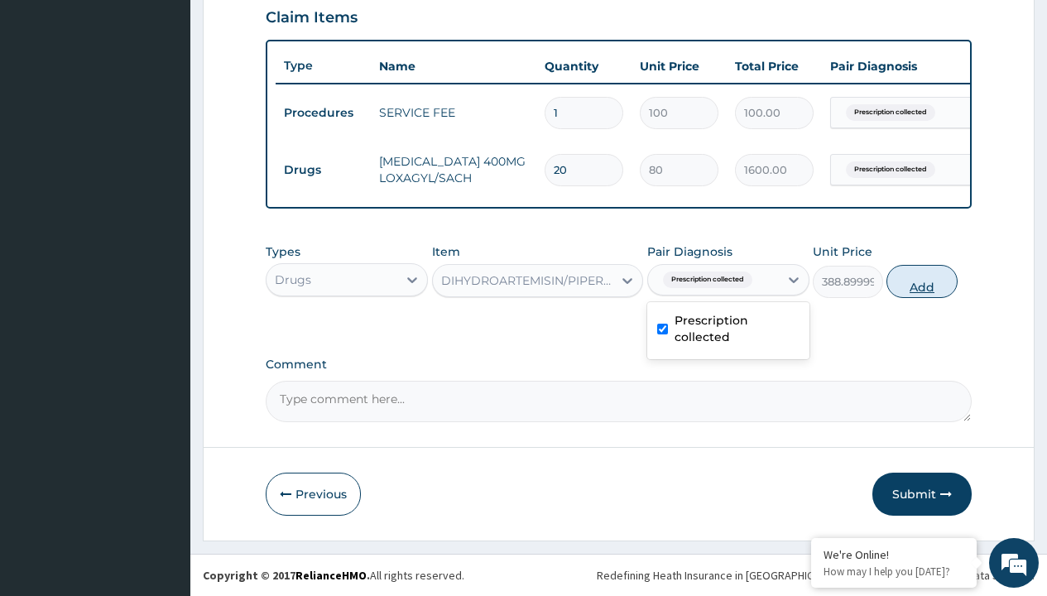
click at [922, 281] on button "Add" at bounding box center [922, 281] width 70 height 33
type input "0"
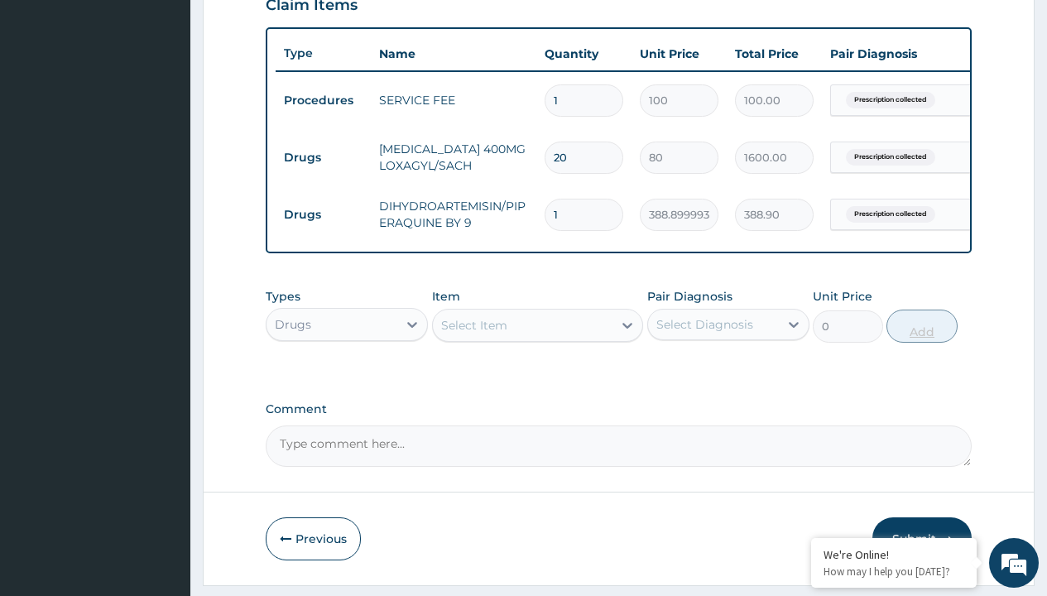
type input "9"
type input "3500.10"
type input "9"
click at [323, 157] on td "Drugs" at bounding box center [323, 157] width 95 height 31
type input "drugs"
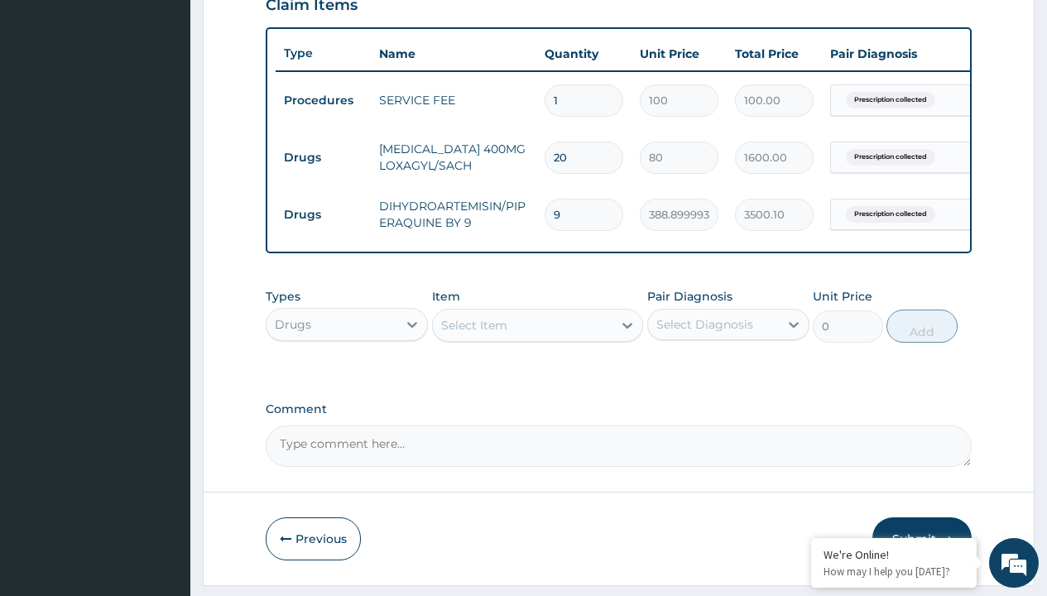
scroll to position [0, 0]
click at [347, 378] on div "Drugs" at bounding box center [347, 366] width 162 height 30
click at [474, 334] on div "Select Item" at bounding box center [474, 325] width 66 height 17
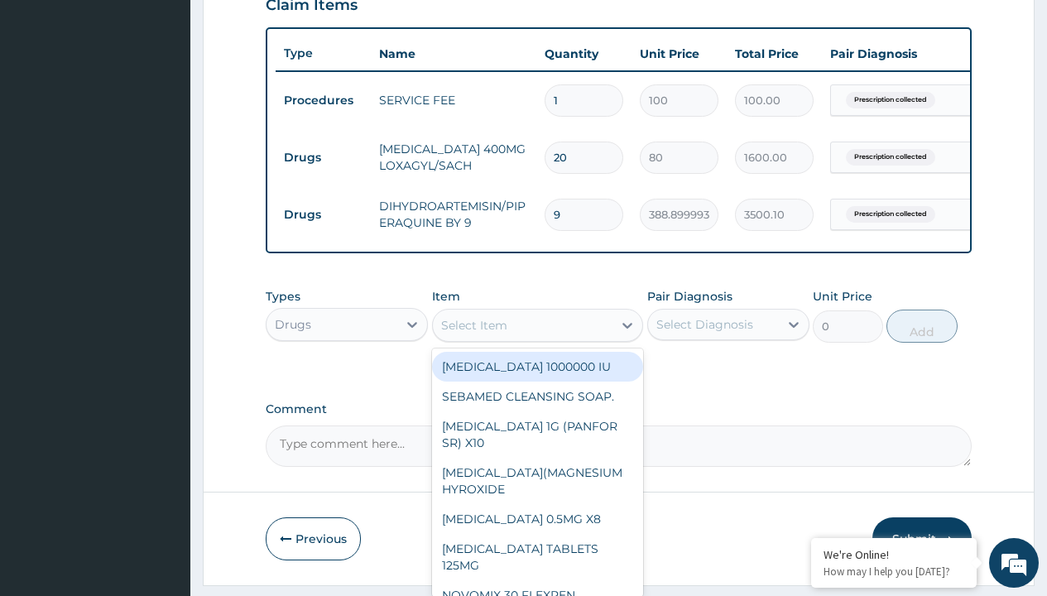
type input "[MEDICAL_DATA] caps 2mg/sach"
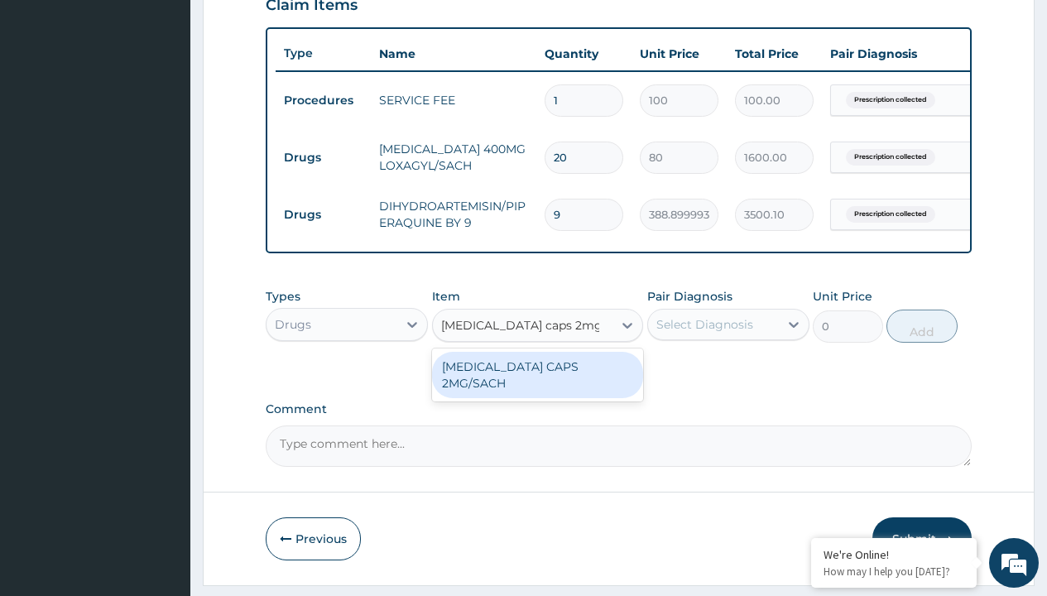
click at [537, 378] on div "[MEDICAL_DATA] CAPS 2MG/SACH" at bounding box center [538, 375] width 212 height 46
type input "420"
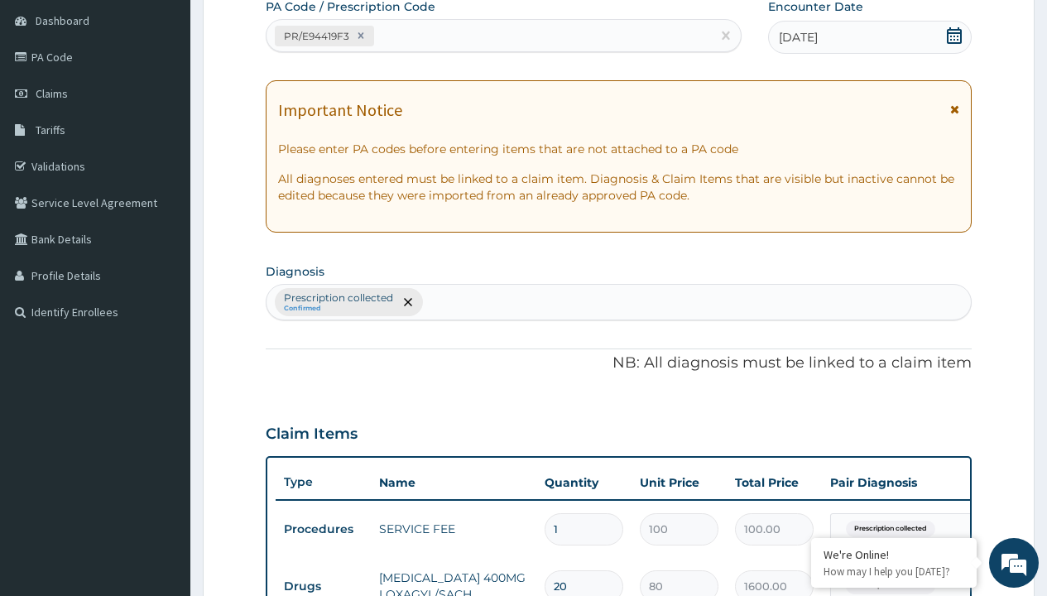
type input "prescription collected"
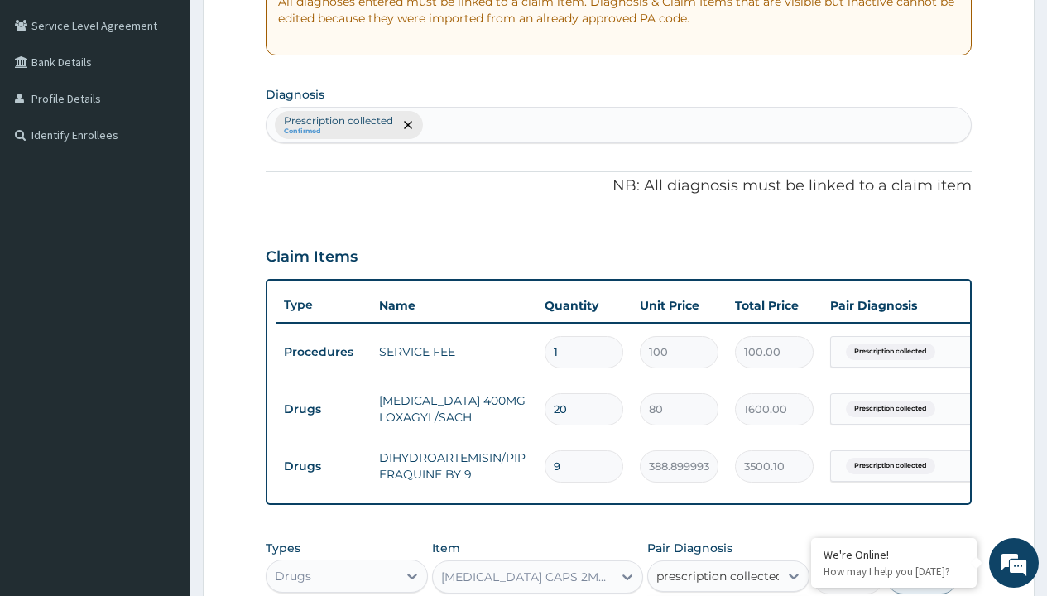
checkbox input "true"
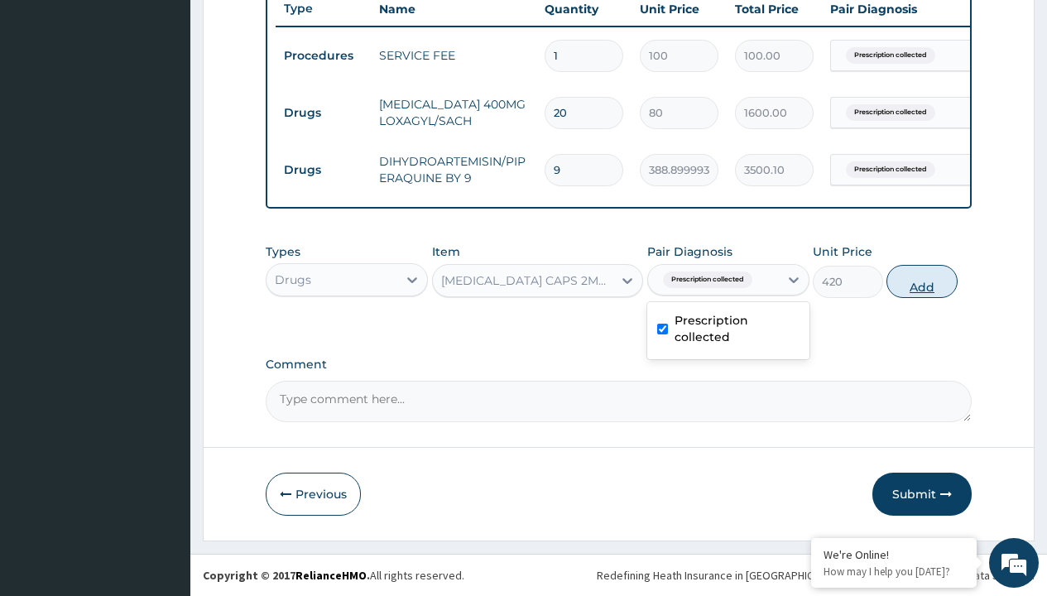
click at [922, 281] on button "Add" at bounding box center [922, 281] width 70 height 33
type input "0"
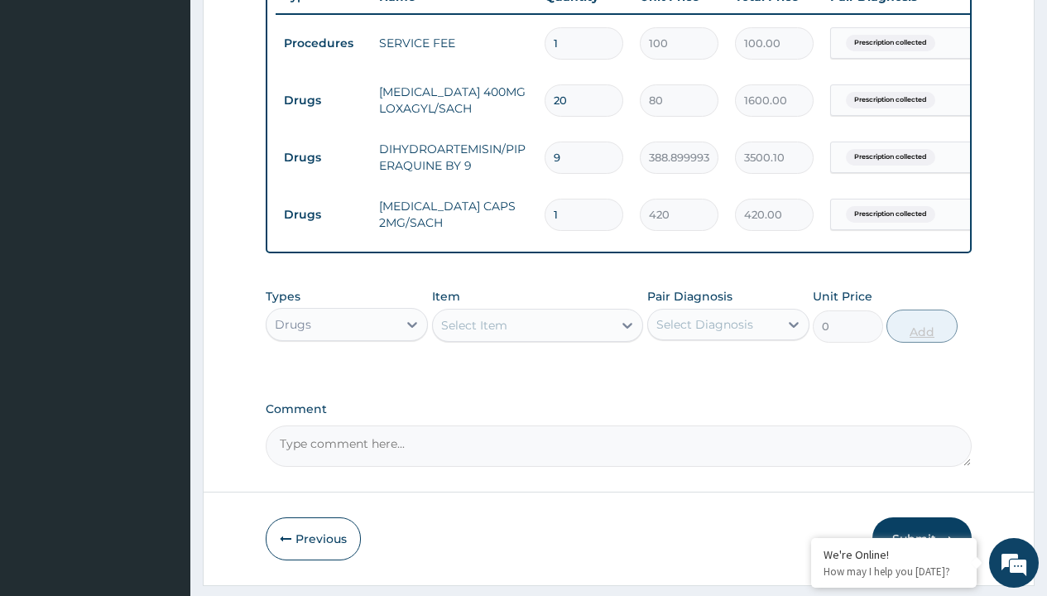
type input "10"
type input "4200.00"
type input "10"
click at [323, 100] on td "Drugs" at bounding box center [323, 100] width 95 height 31
type input "drugs"
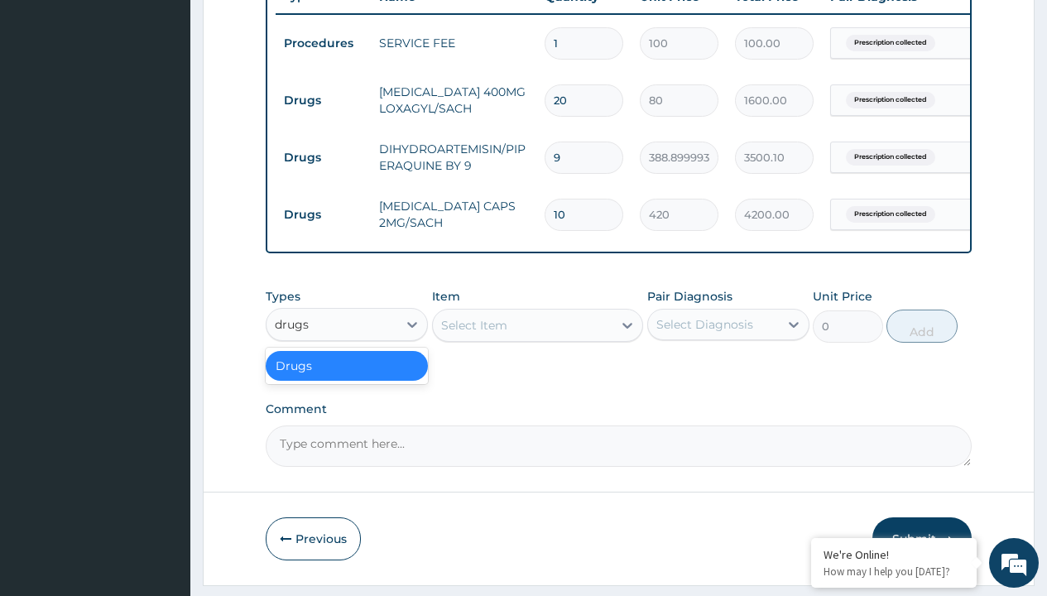
scroll to position [0, 0]
click at [347, 378] on div "Drugs" at bounding box center [347, 366] width 162 height 30
click at [474, 334] on div "Select Item" at bounding box center [474, 325] width 66 height 17
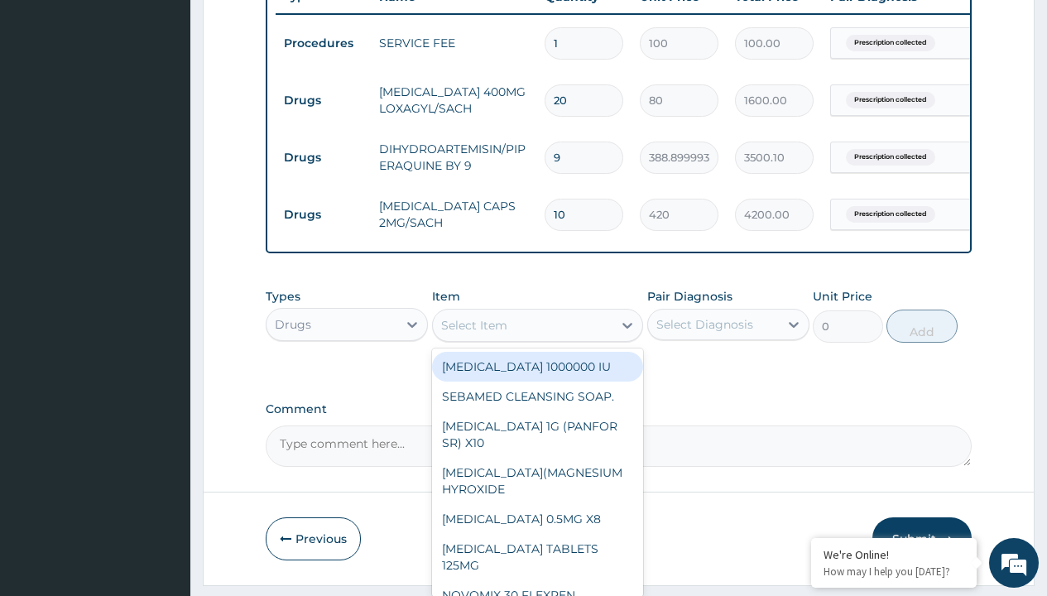
type input "paracetamol 500mg tablet emzor/sach"
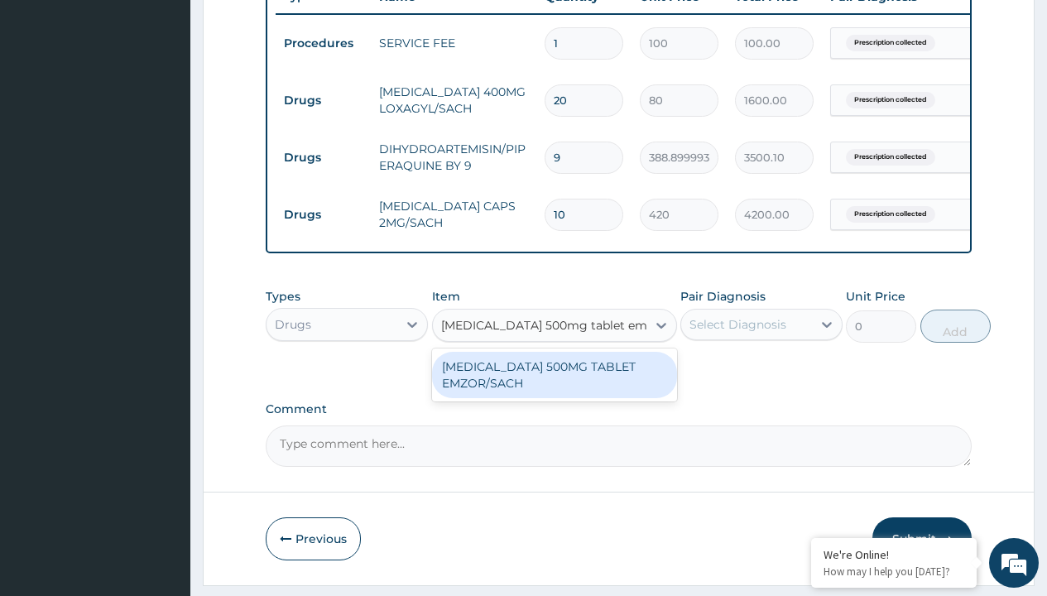
click at [554, 387] on div "[MEDICAL_DATA] 500MG TABLET EMZOR/SACH" at bounding box center [554, 375] width 245 height 46
type input "24"
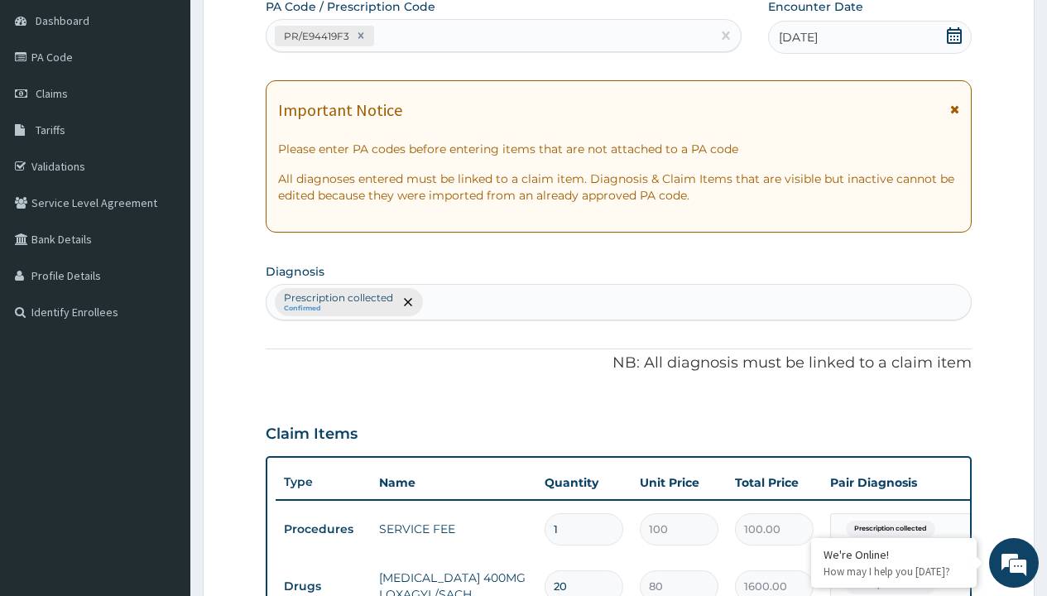
type input "prescription collected"
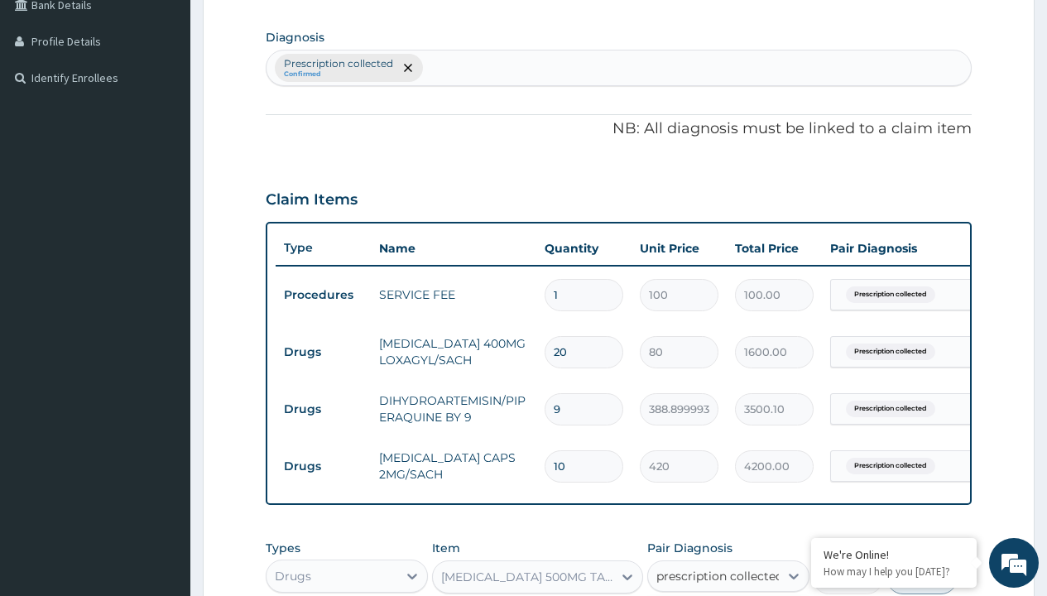
checkbox input "true"
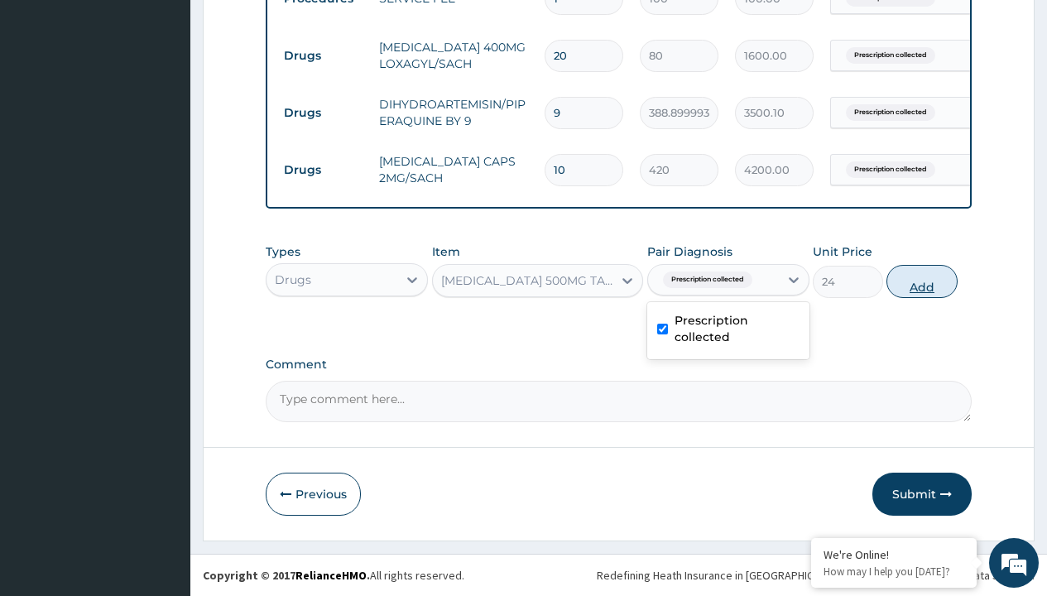
click at [922, 281] on button "Add" at bounding box center [922, 281] width 70 height 33
type input "0"
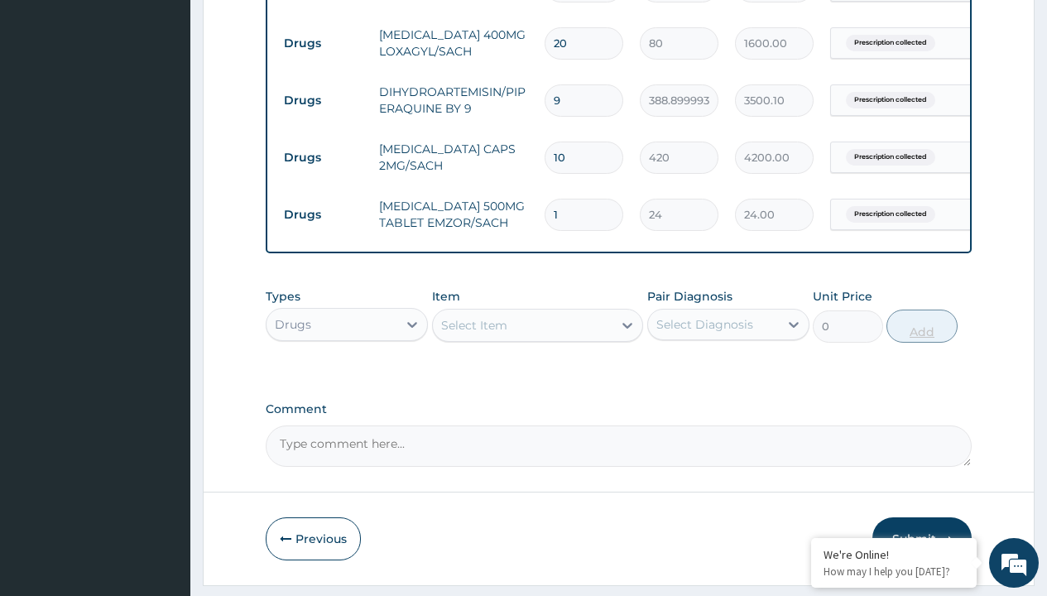
type input "24"
type input "576.00"
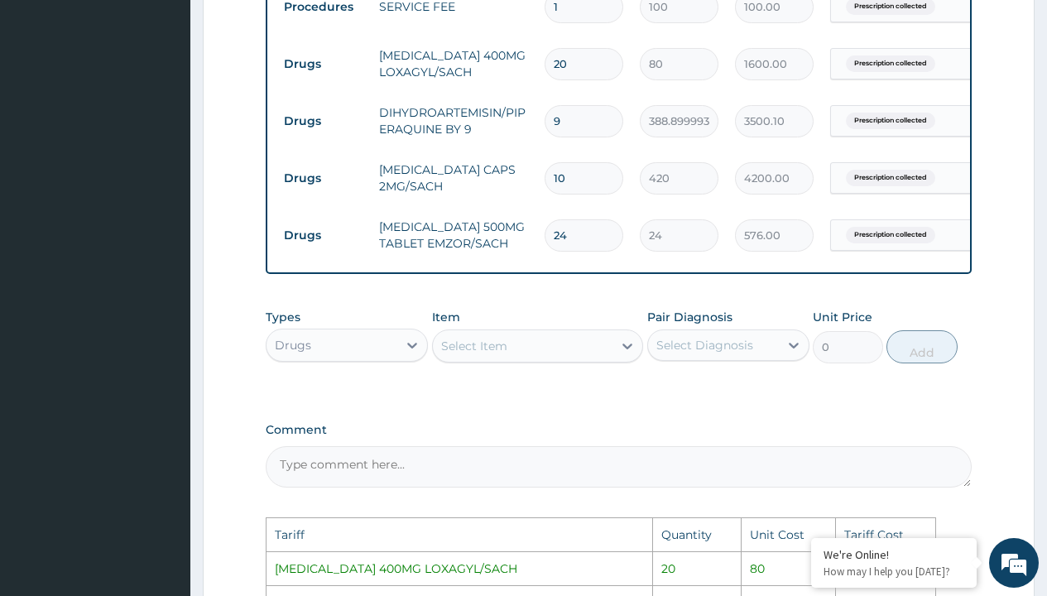
scroll to position [686, 0]
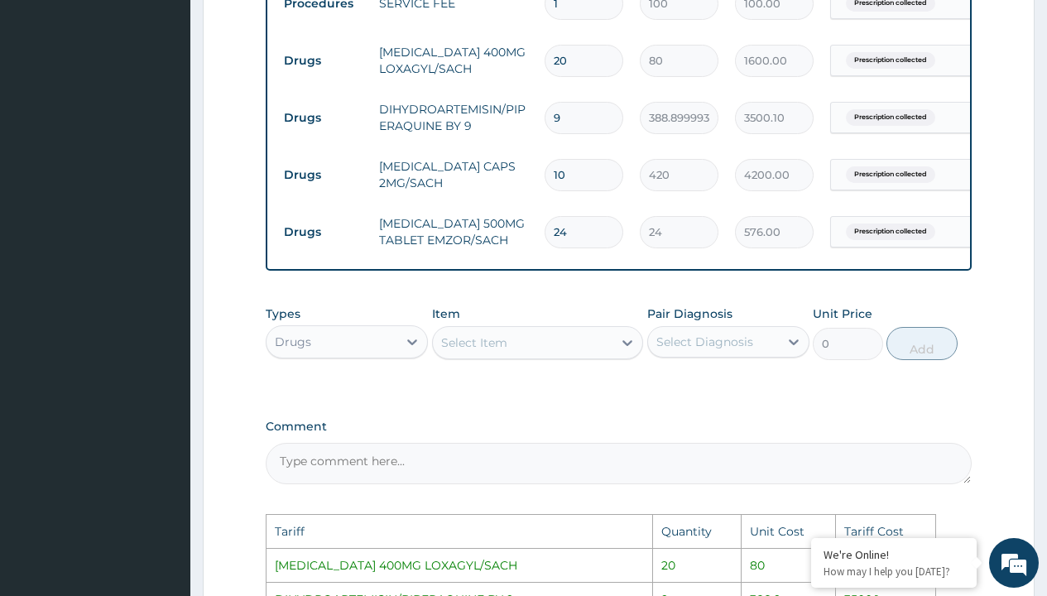
type input "24"
click at [590, 180] on input "10" at bounding box center [584, 175] width 79 height 32
type input "1"
type input "420.00"
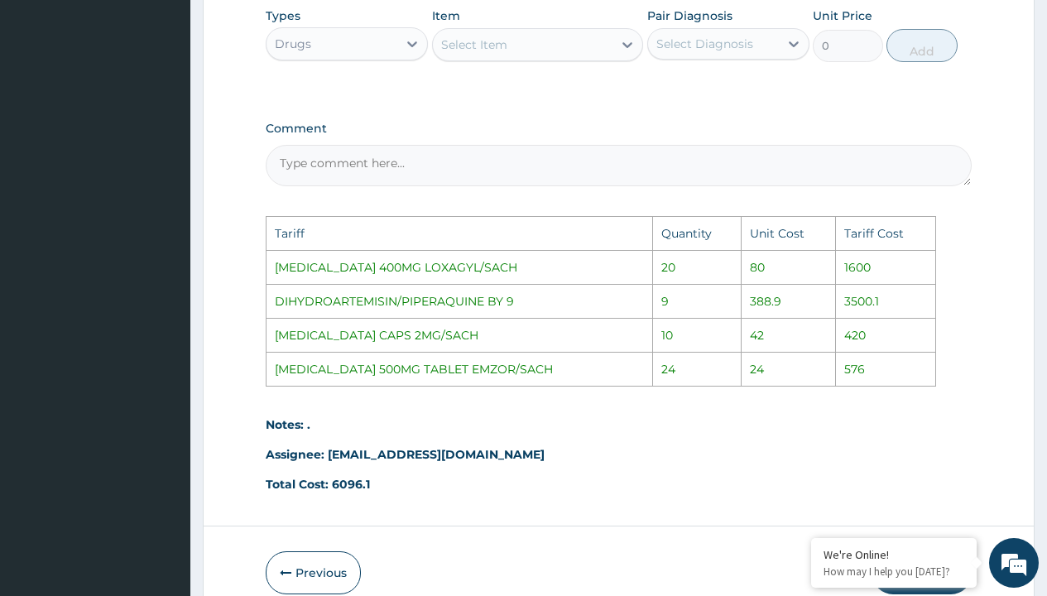
scroll to position [1075, 0]
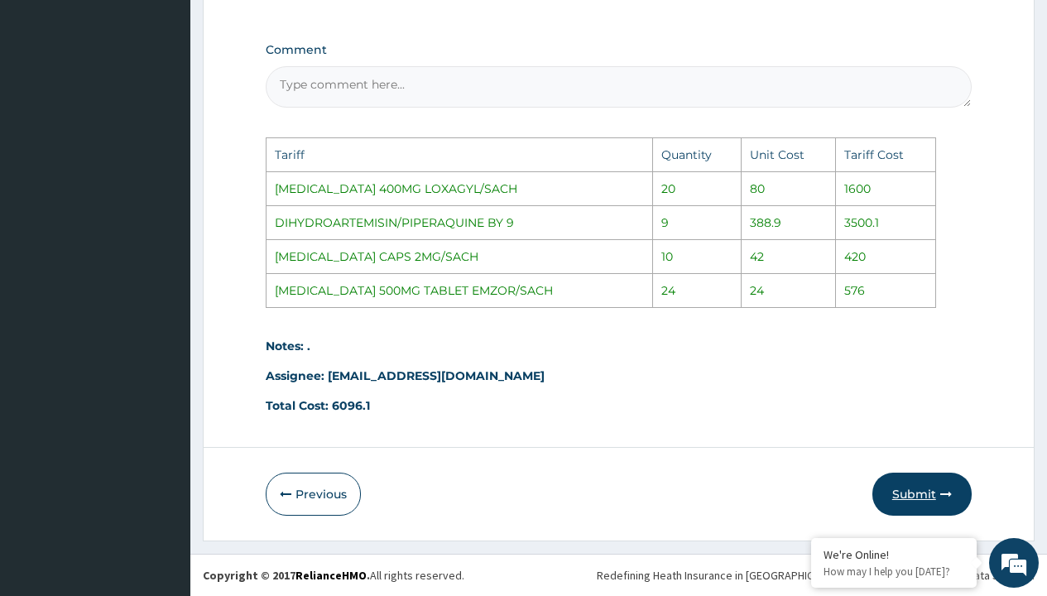
type input "1"
click at [922, 497] on button "Submit" at bounding box center [922, 494] width 99 height 43
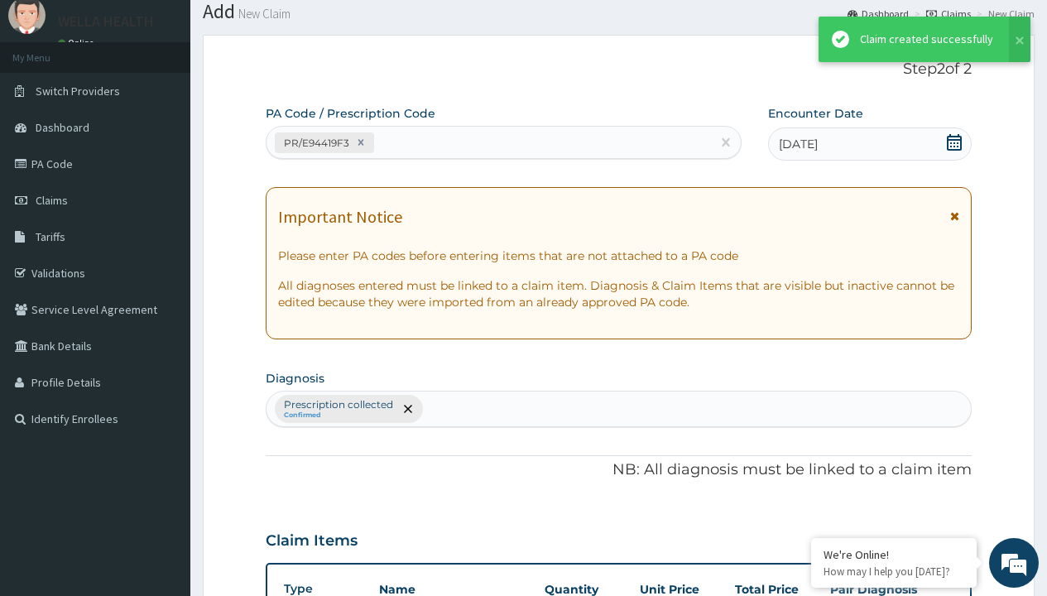
scroll to position [760, 0]
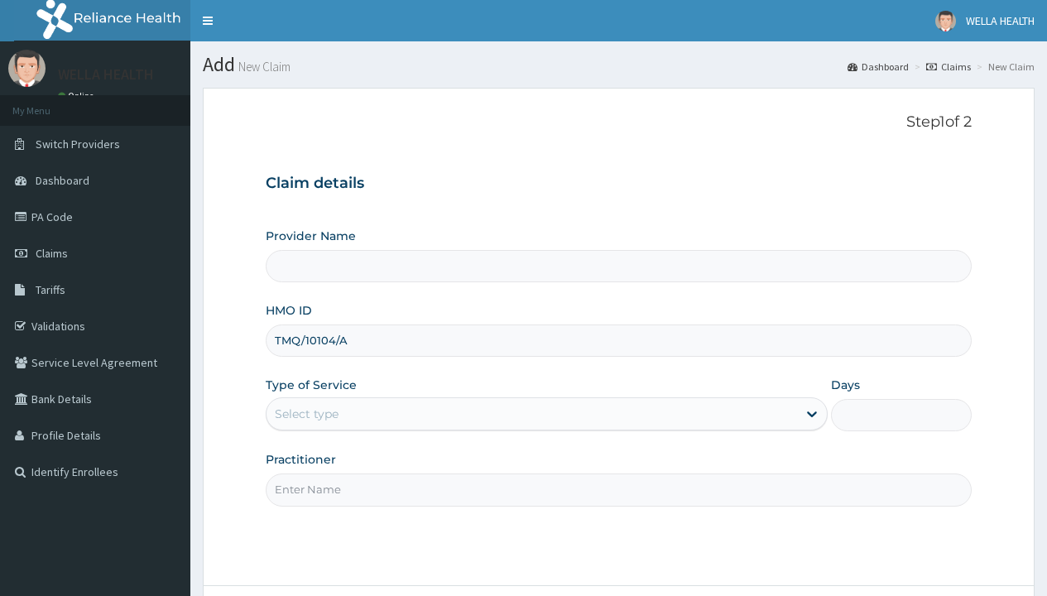
type input "TMQ/10104/A"
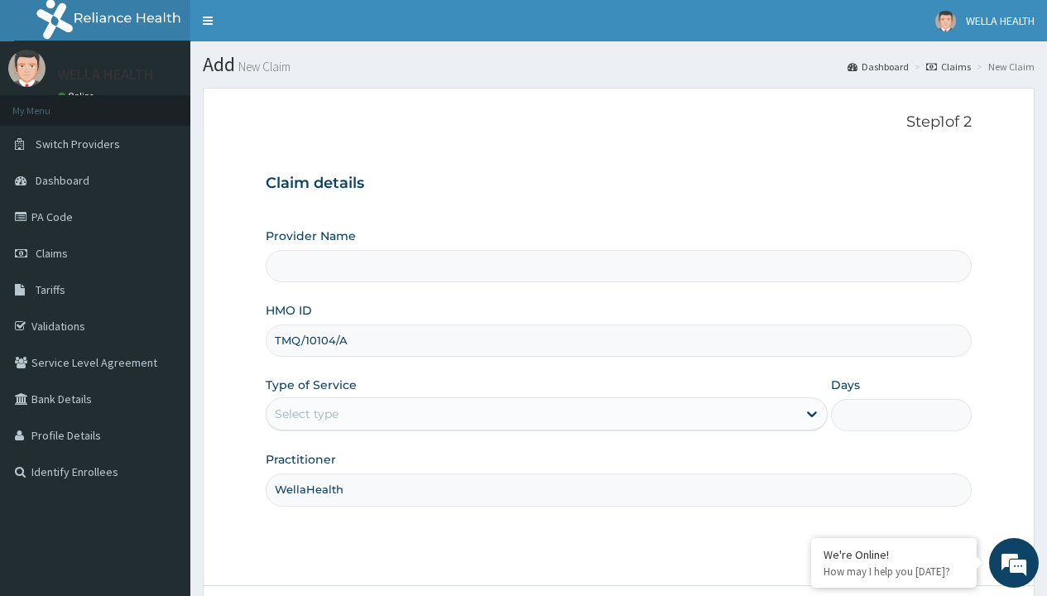
type input "WellaHealth"
click at [306, 414] on div "Select type" at bounding box center [307, 414] width 64 height 17
type input "WellaHealth(TELEMEDICINE)"
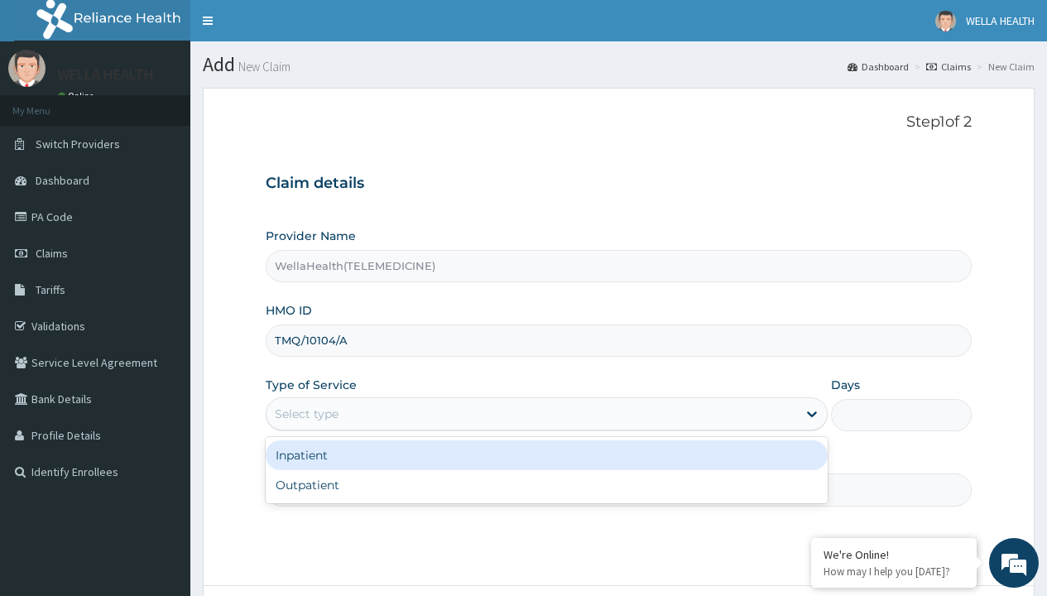
click at [546, 485] on div "Outpatient" at bounding box center [547, 485] width 562 height 30
type input "1"
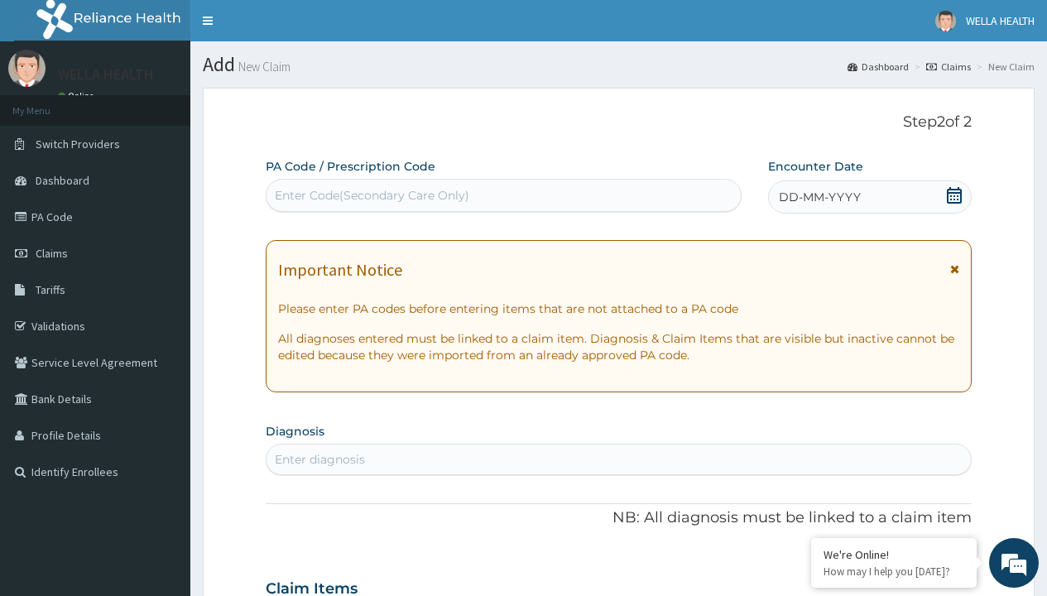
scroll to position [138, 0]
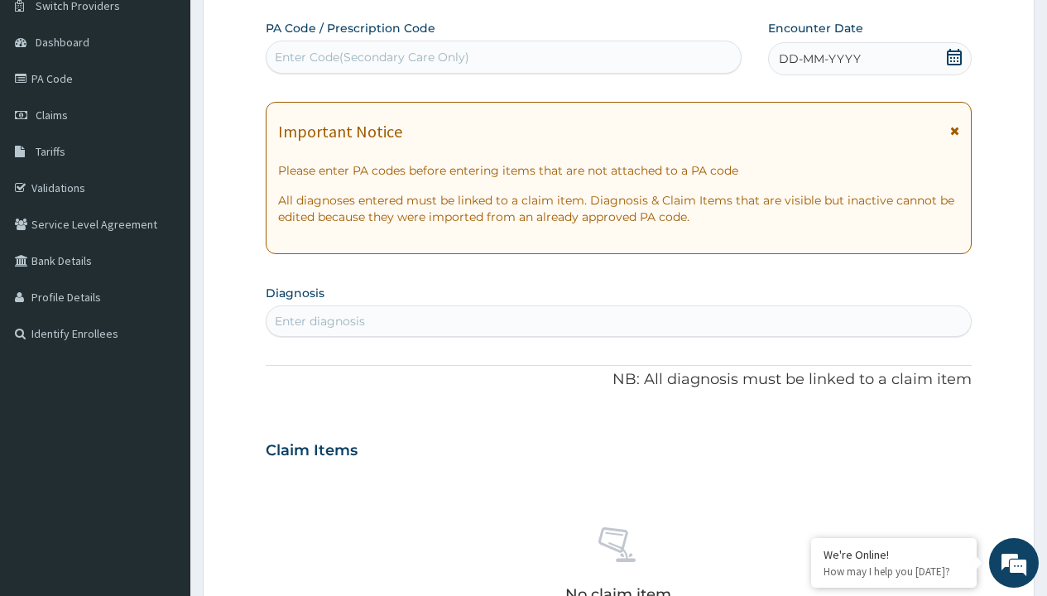
click at [819, 59] on span "DD-MM-YYYY" at bounding box center [820, 59] width 82 height 17
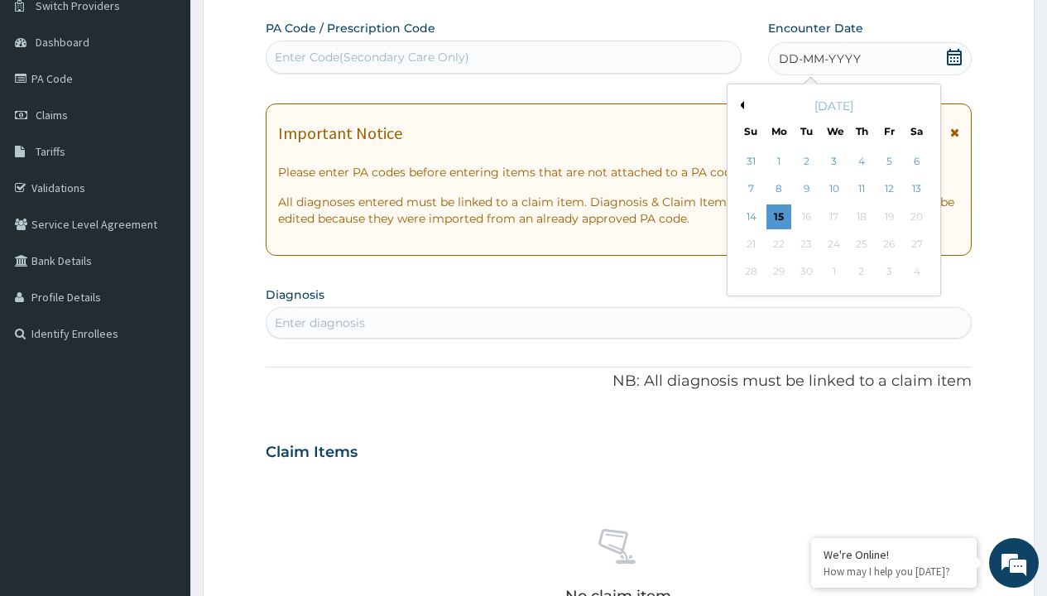
click at [739, 105] on button "Previous Month" at bounding box center [740, 105] width 8 height 8
click at [778, 216] on div "11" at bounding box center [779, 216] width 25 height 25
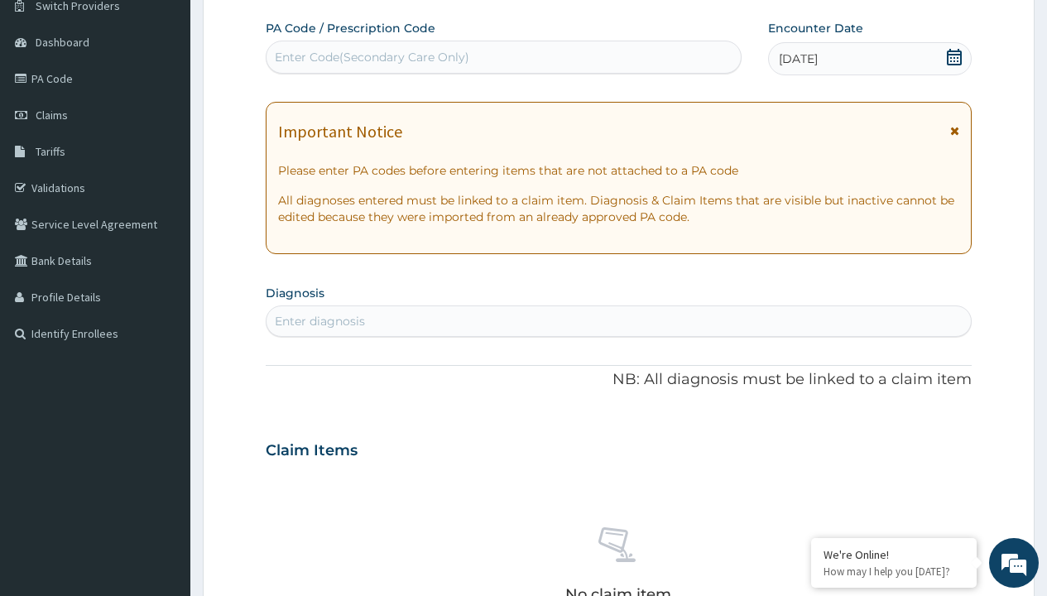
click at [371, 57] on div "Enter Code(Secondary Care Only)" at bounding box center [372, 57] width 195 height 17
type input "PR/588B1BEF"
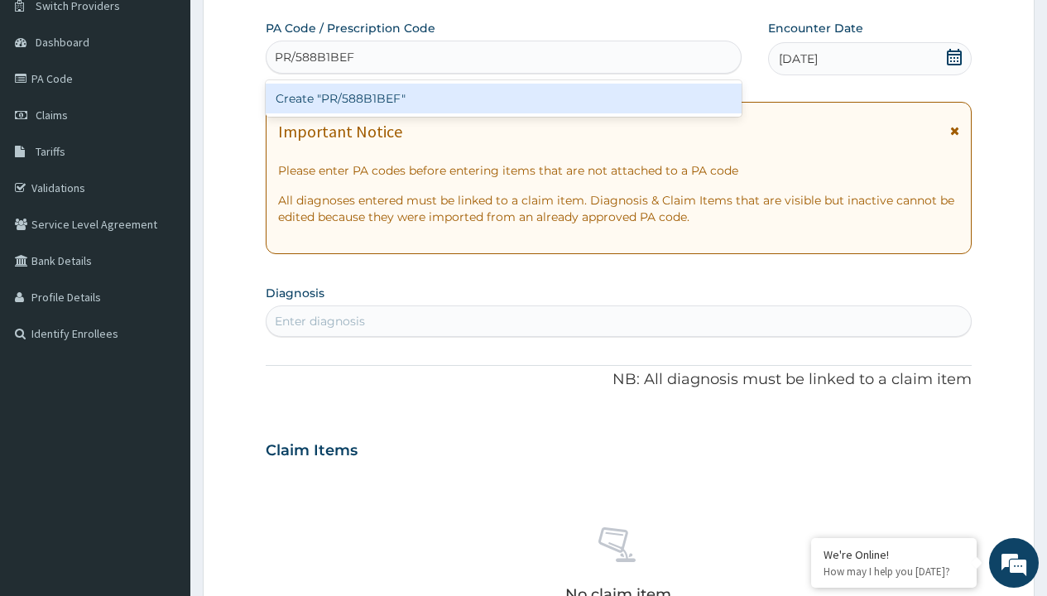
click at [503, 99] on div "Create "PR/588B1BEF"" at bounding box center [503, 99] width 475 height 30
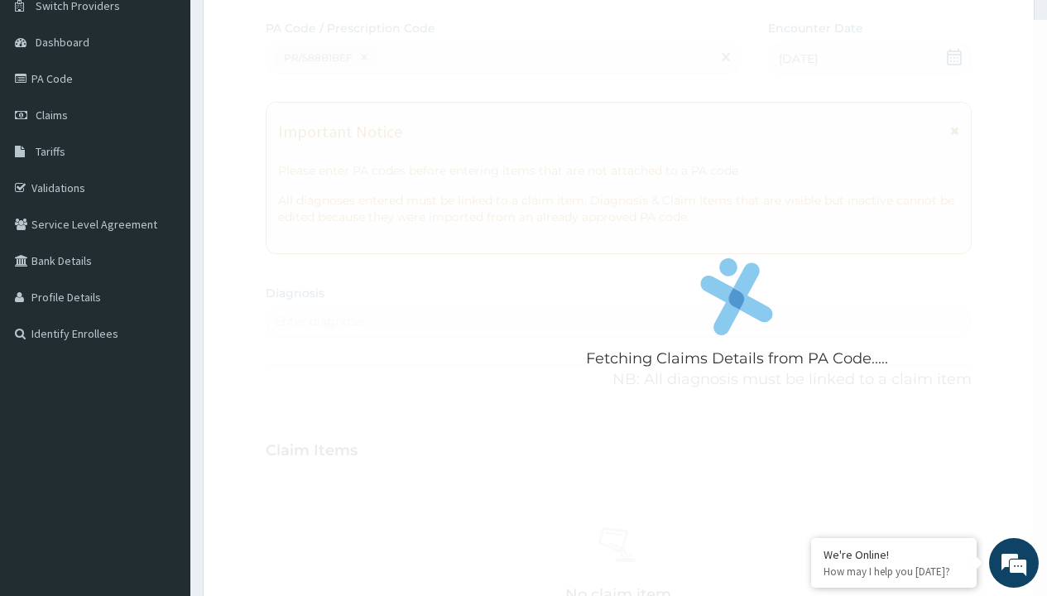
click at [320, 321] on div "Enter diagnosis" at bounding box center [320, 321] width 90 height 17
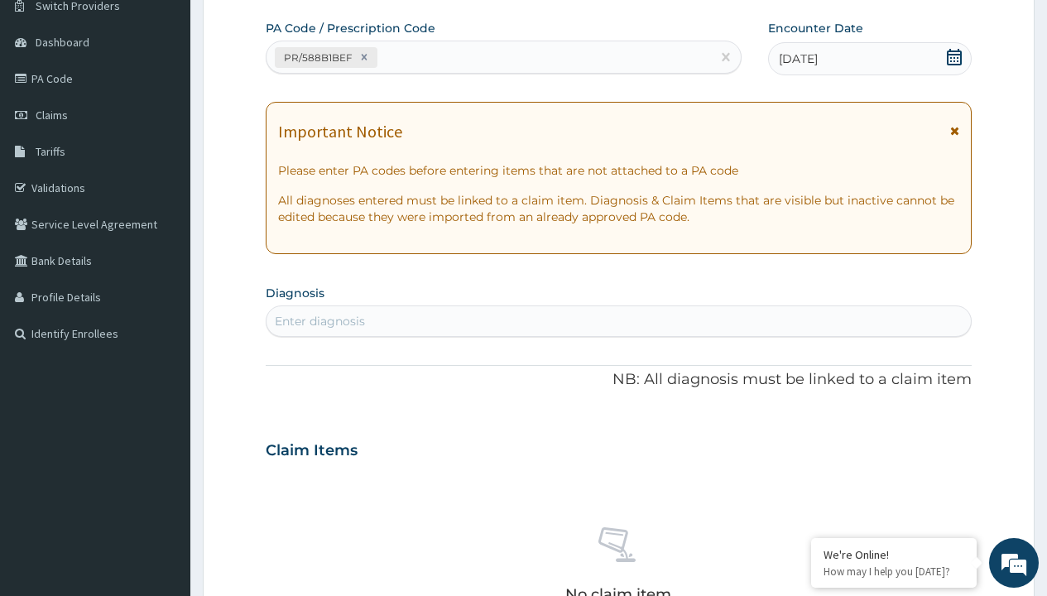
type input "prescription collected"
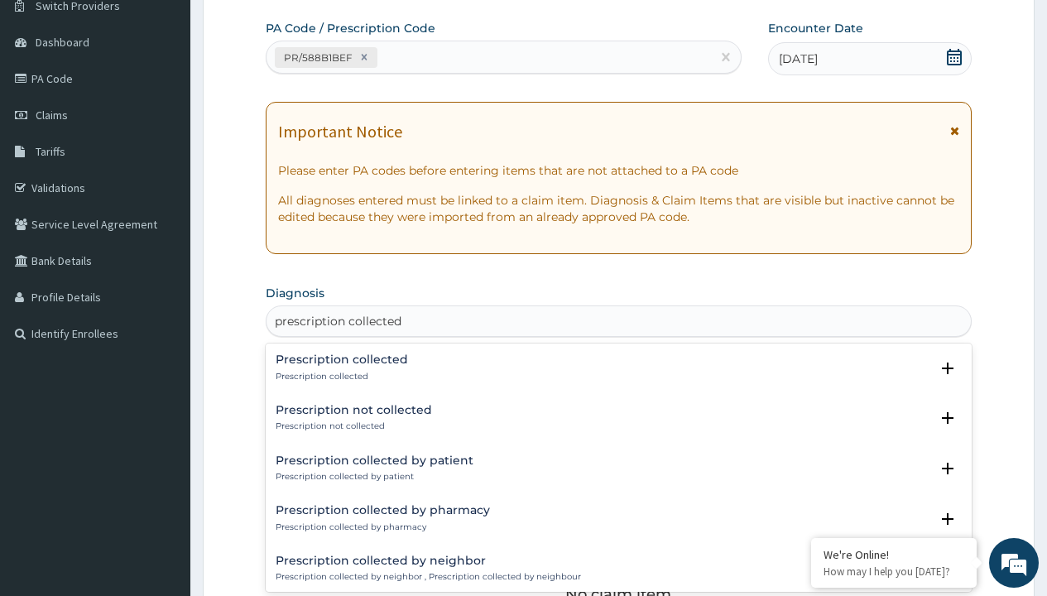
click at [339, 376] on p "Prescription collected" at bounding box center [342, 377] width 132 height 12
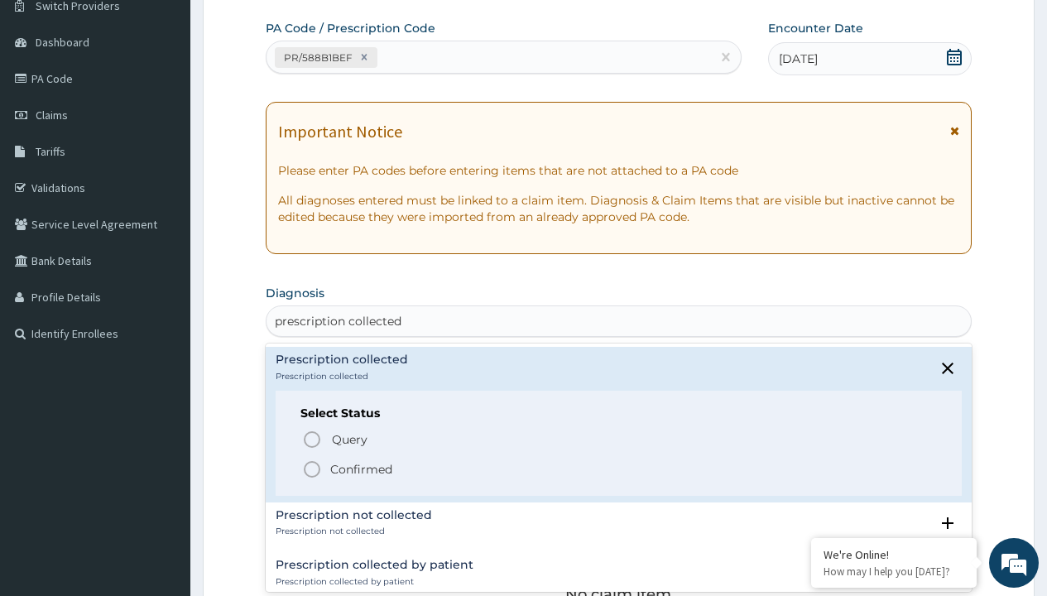
click at [361, 469] on p "Confirmed" at bounding box center [361, 469] width 62 height 17
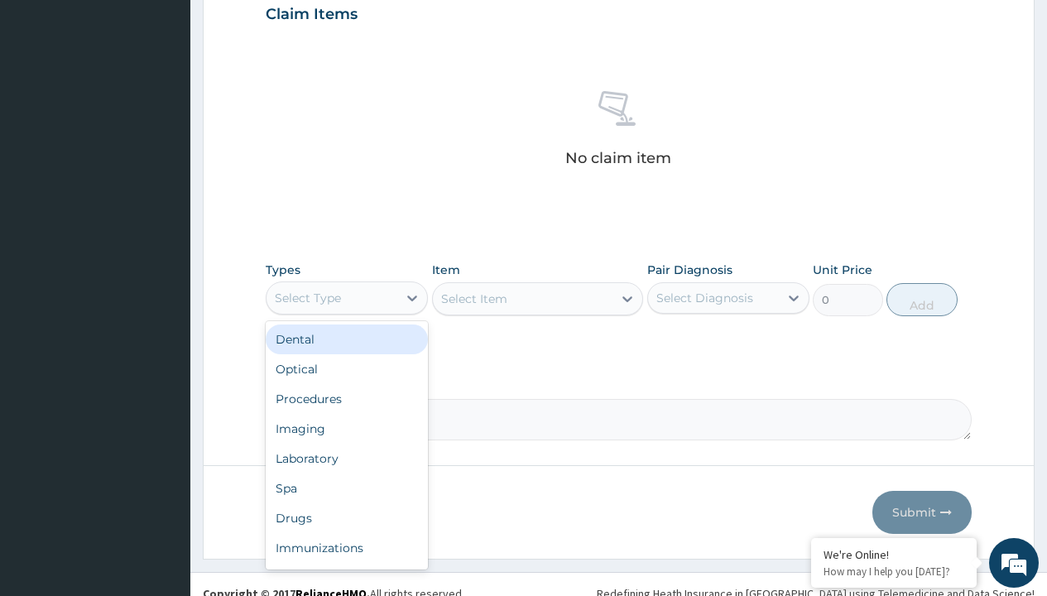
type input "procedures"
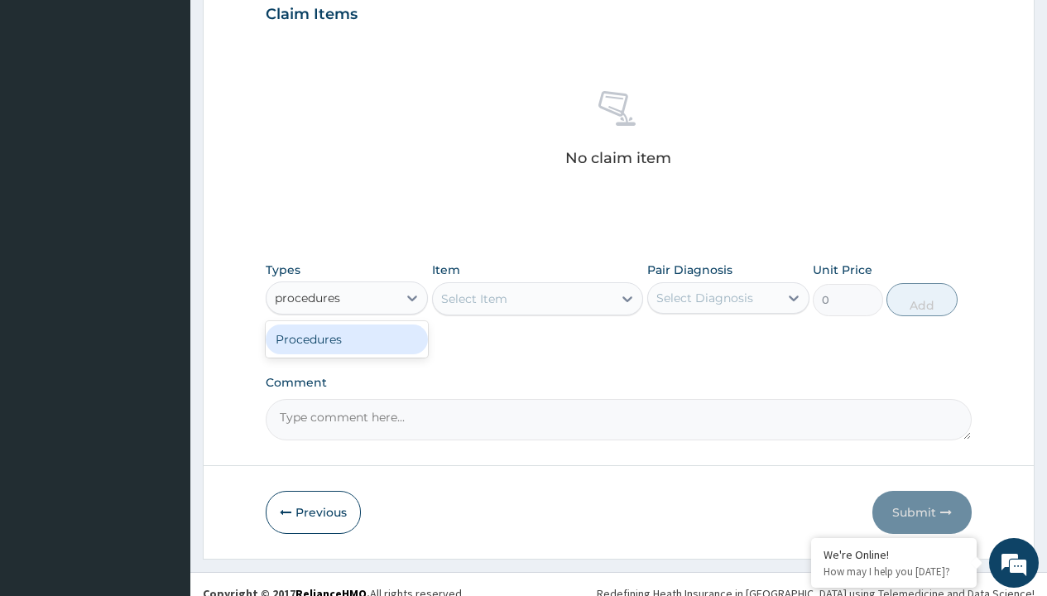
scroll to position [0, 0]
click at [347, 339] on div "Procedures" at bounding box center [347, 340] width 162 height 30
click at [474, 298] on div "Select Item" at bounding box center [474, 299] width 66 height 17
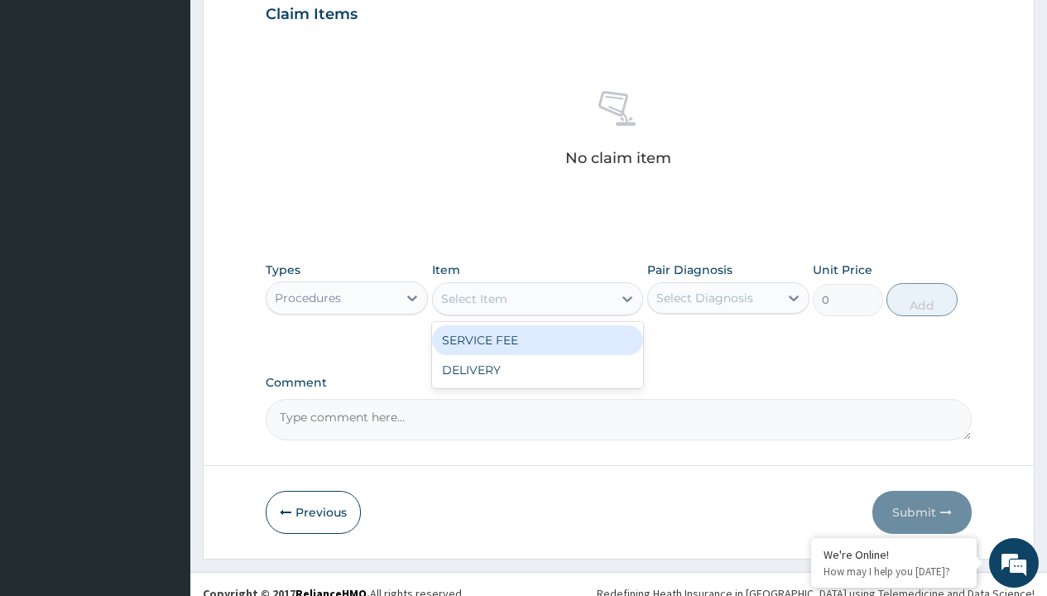
type input "service fee"
click at [537, 339] on div "SERVICE FEE" at bounding box center [538, 340] width 212 height 30
type input "100"
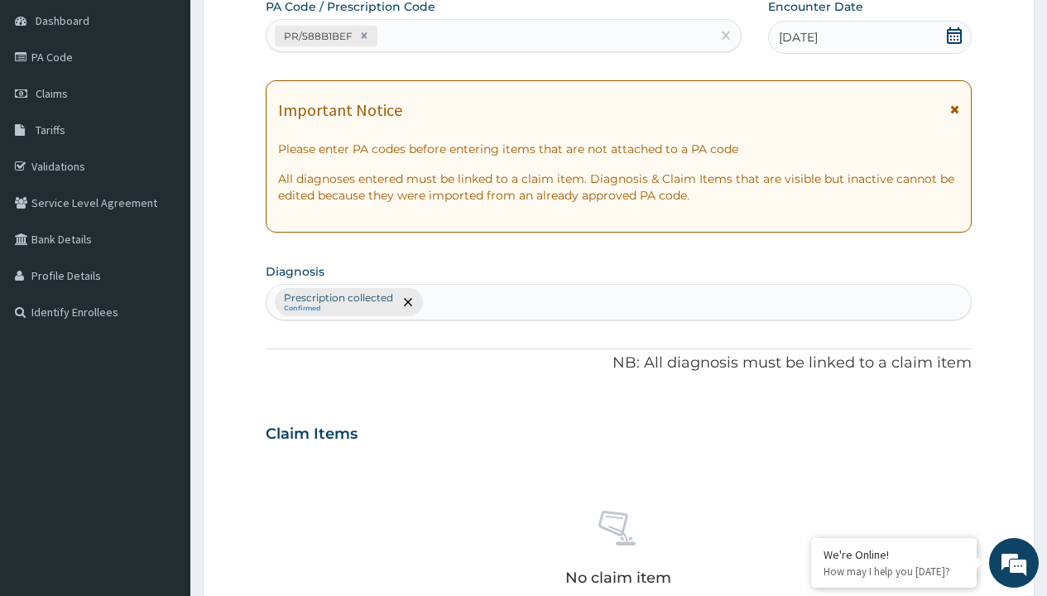
type input "prescription collected"
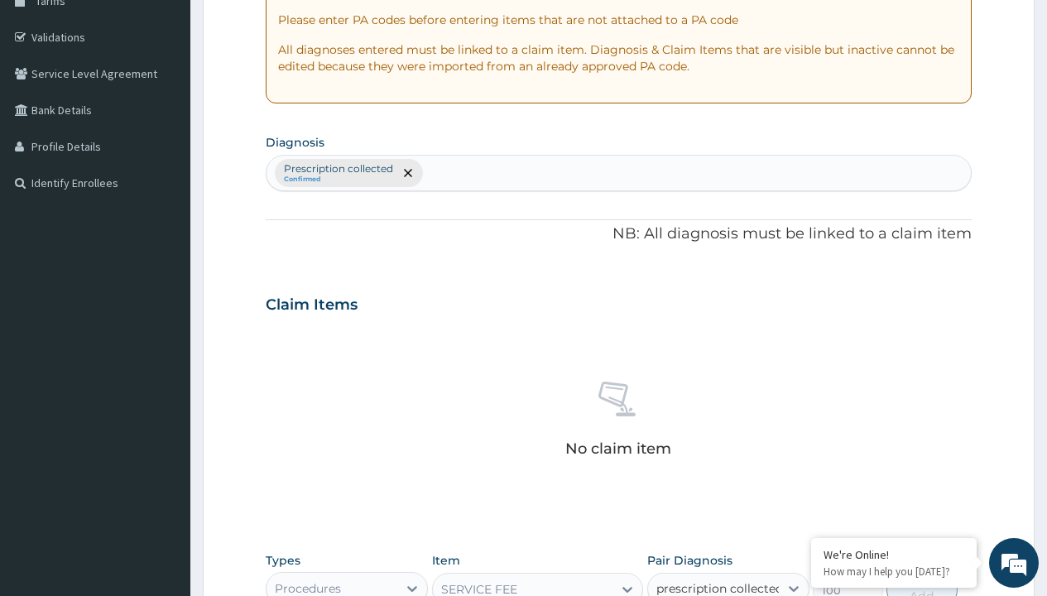
checkbox input "true"
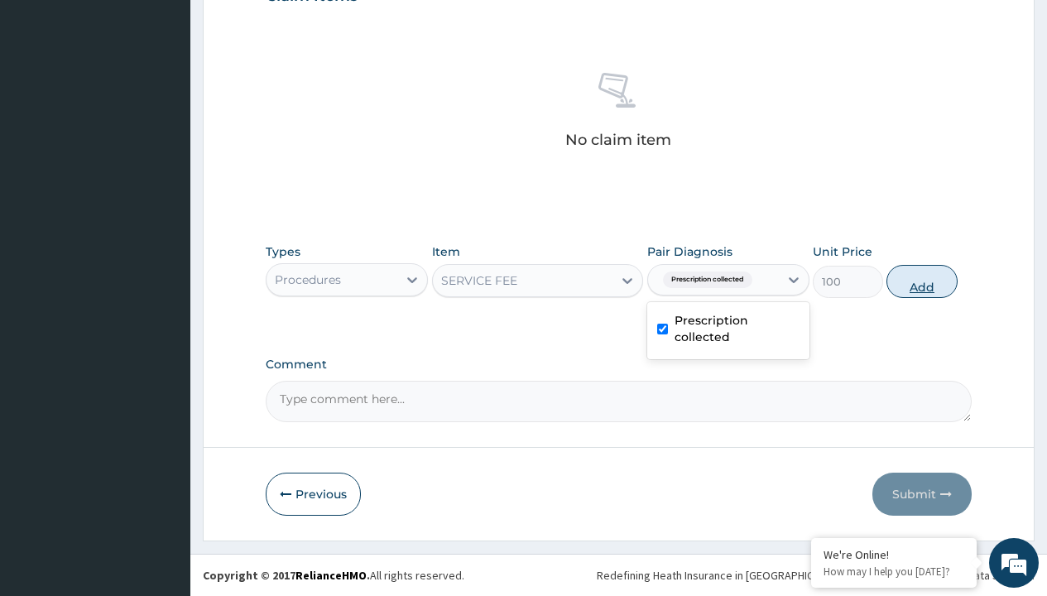
click at [922, 281] on button "Add" at bounding box center [922, 281] width 70 height 33
type input "0"
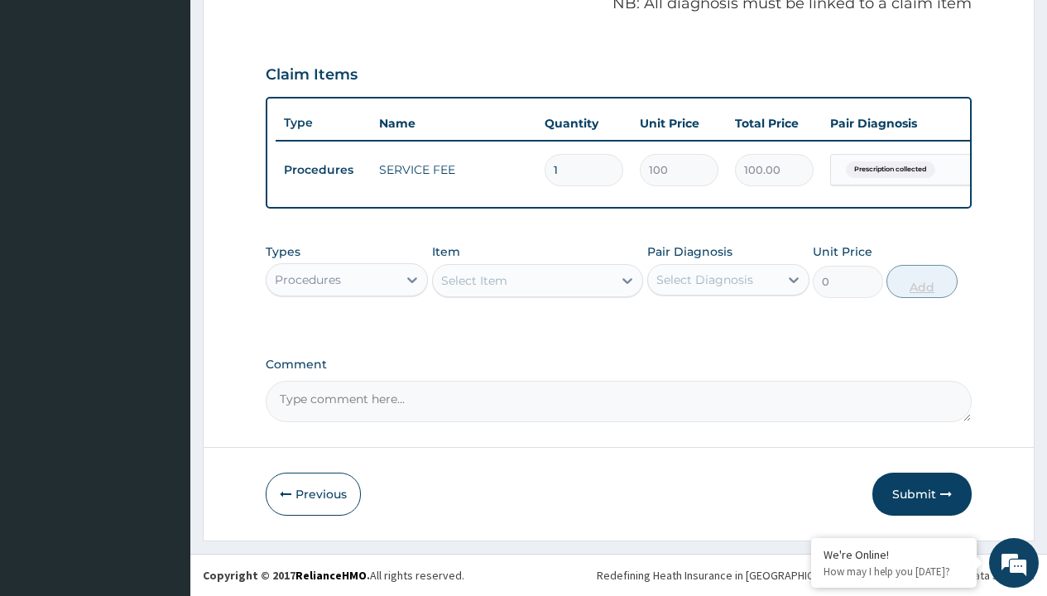
scroll to position [532, 0]
click at [308, 279] on div "Procedures" at bounding box center [308, 280] width 66 height 17
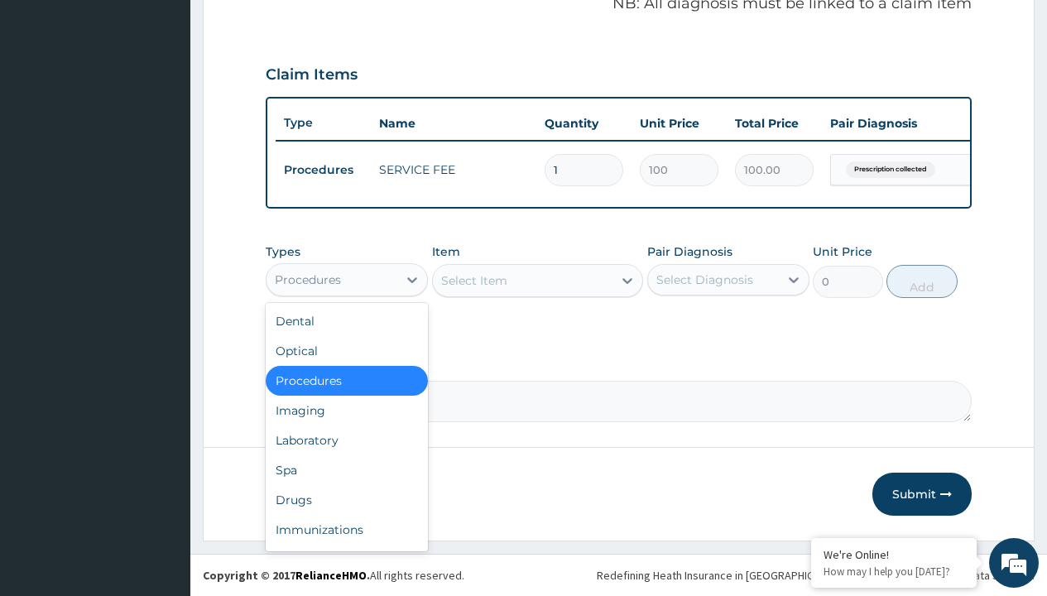
type input "drugs"
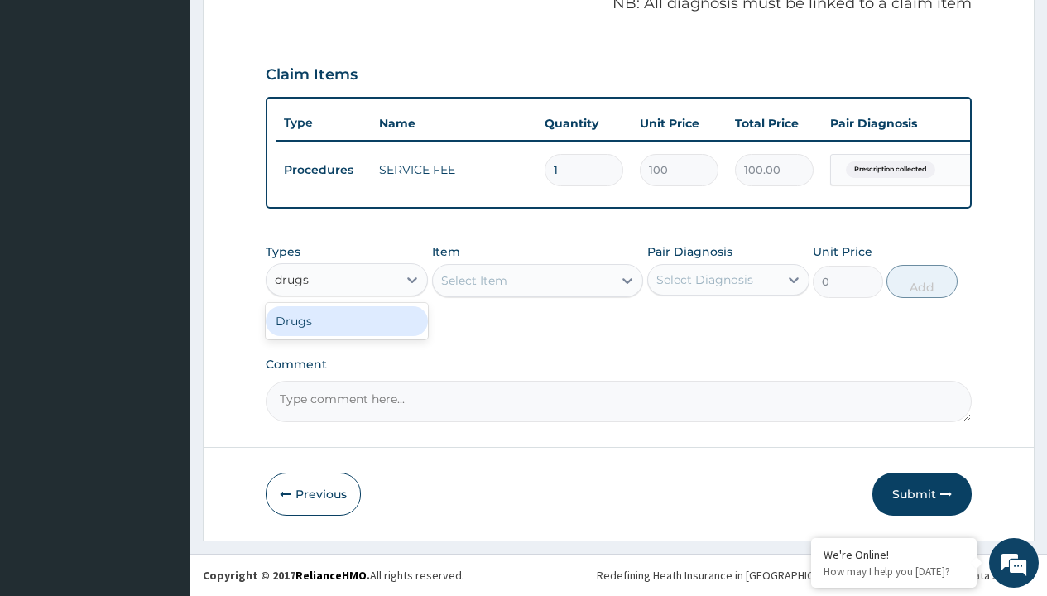
click at [347, 320] on div "Drugs" at bounding box center [347, 321] width 162 height 30
click at [474, 280] on div "Select Item" at bounding box center [538, 280] width 212 height 33
type input "metronidazole 400mg loxagyl/sach"
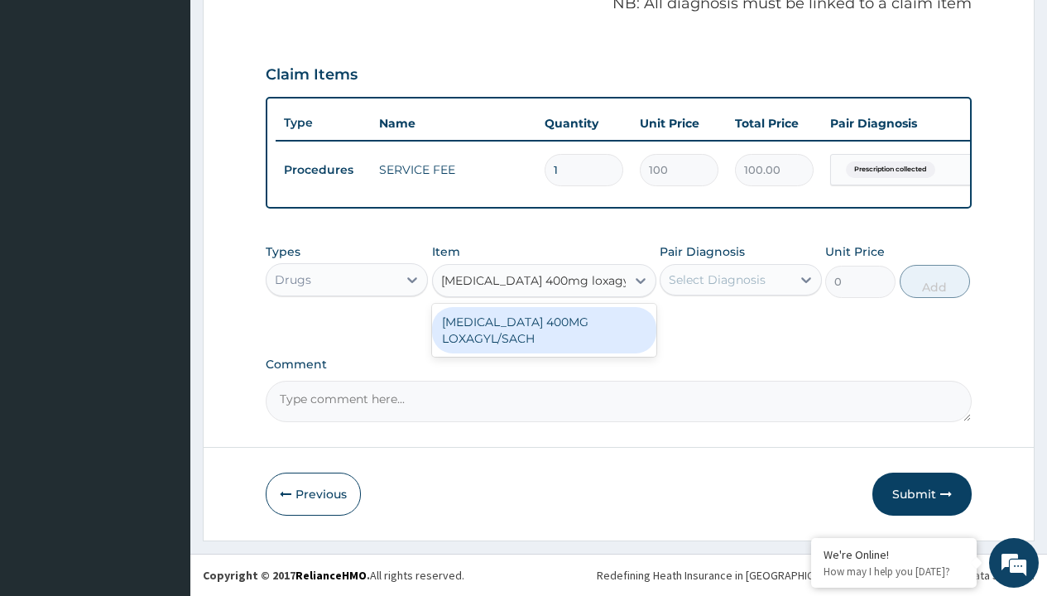
click at [544, 330] on div "METRONIDAZOLE 400MG LOXAGYL/SACH" at bounding box center [544, 330] width 224 height 46
type input "80"
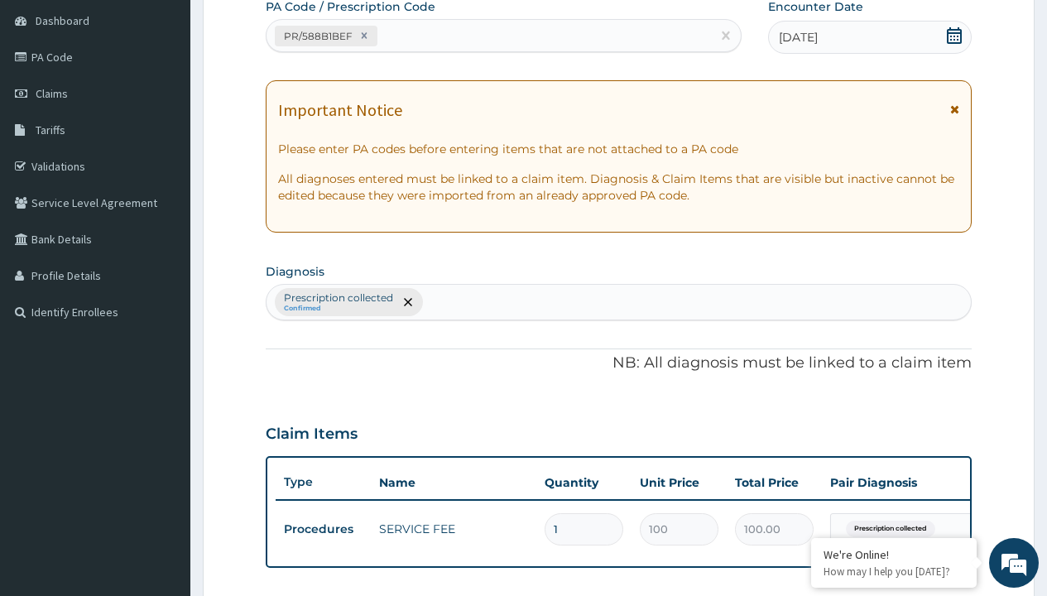
type input "prescription collected"
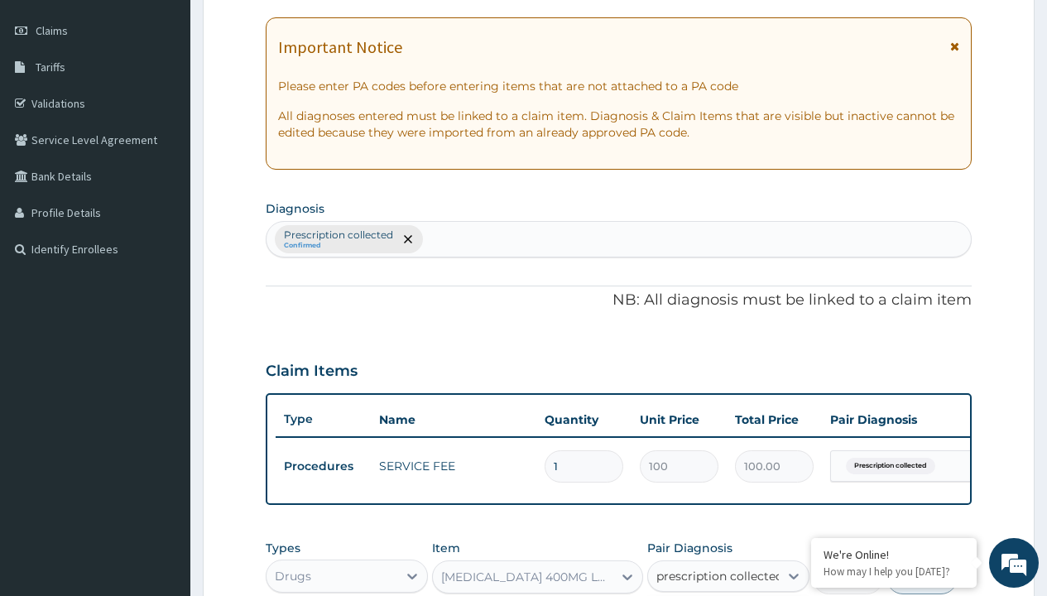
checkbox input "true"
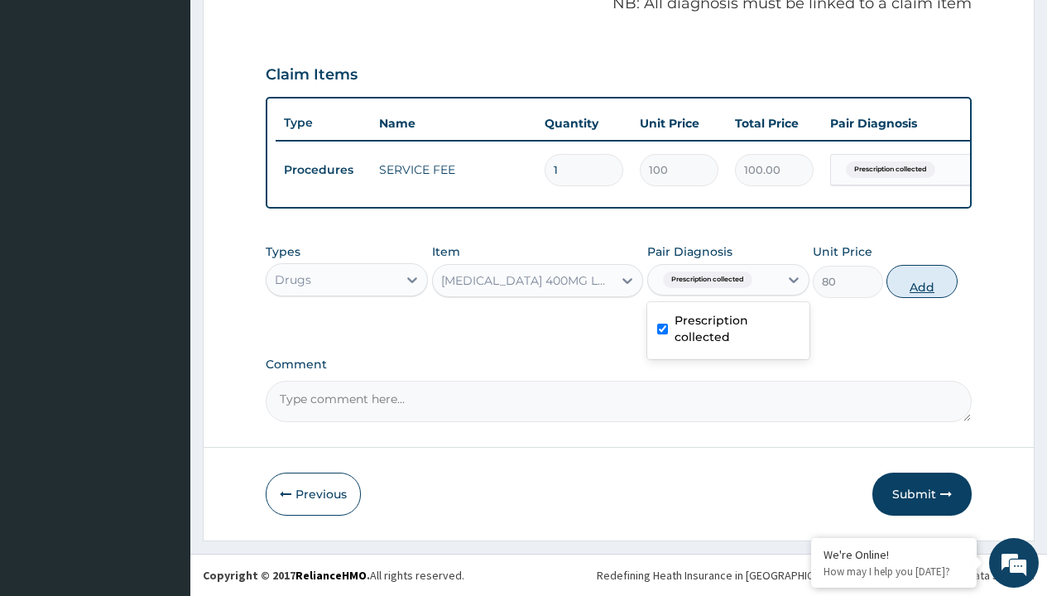
click at [922, 281] on button "Add" at bounding box center [922, 281] width 70 height 33
type input "0"
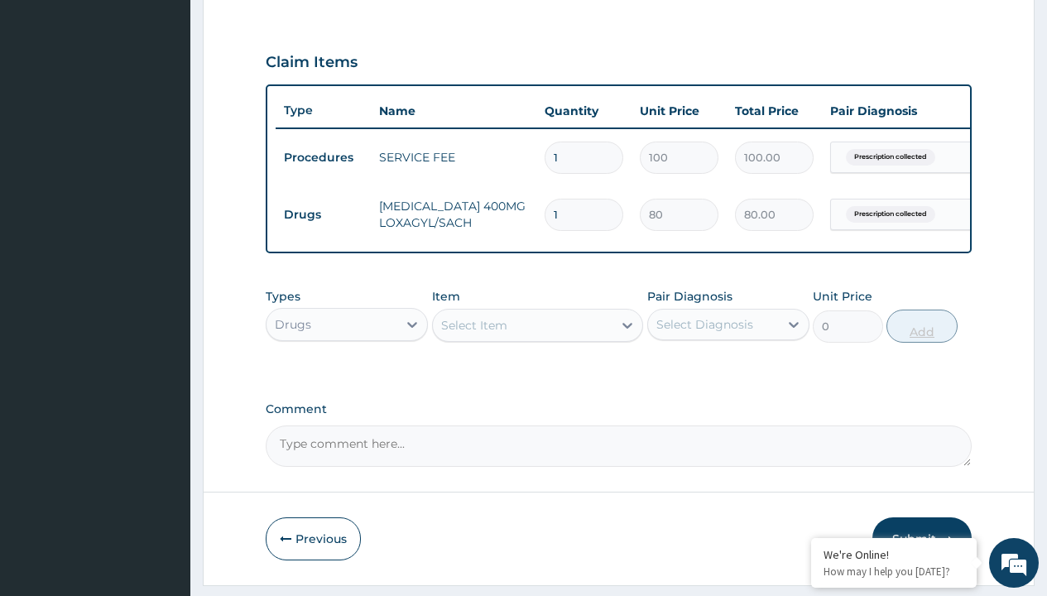
type input "15"
type input "1200.00"
type input "15"
click at [323, 214] on td "Drugs" at bounding box center [323, 215] width 95 height 31
type input "drugs"
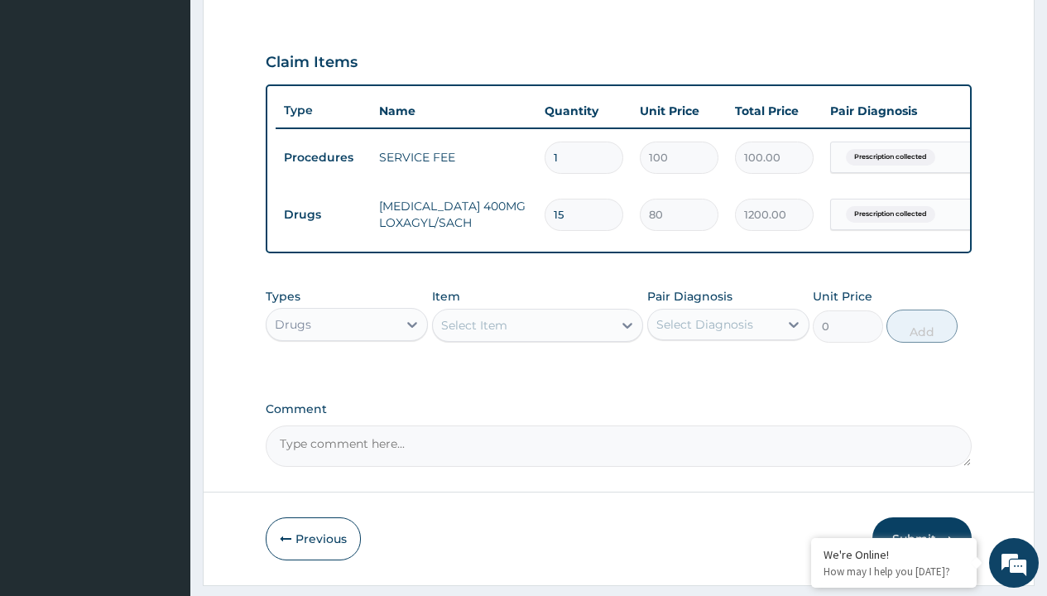
scroll to position [0, 0]
click at [347, 378] on div "Drugs" at bounding box center [347, 366] width 162 height 30
click at [474, 334] on div "Select Item" at bounding box center [474, 325] width 66 height 17
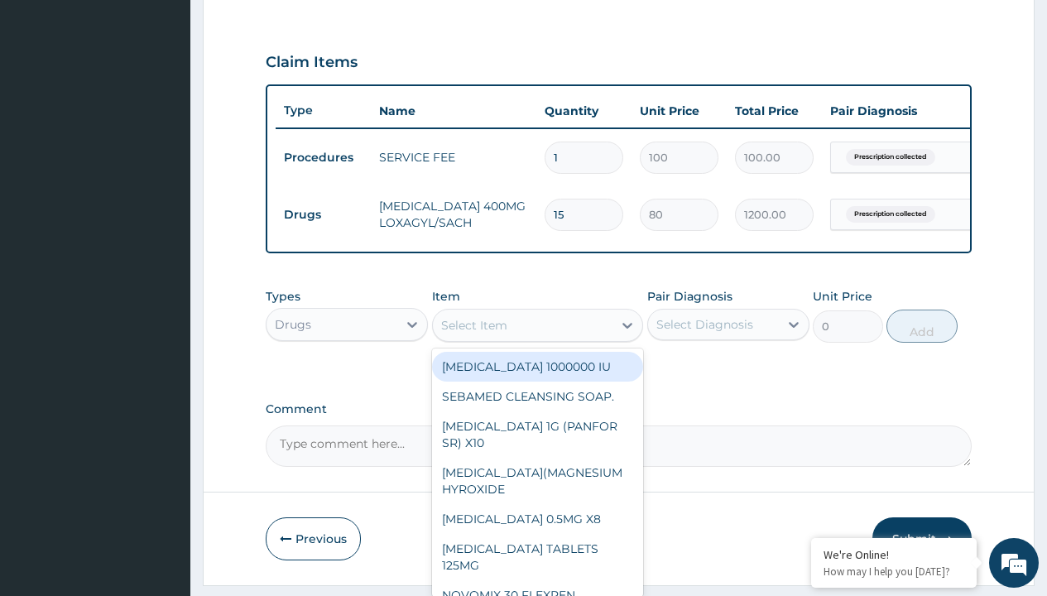
type input "loperamide caps 2mg/sach"
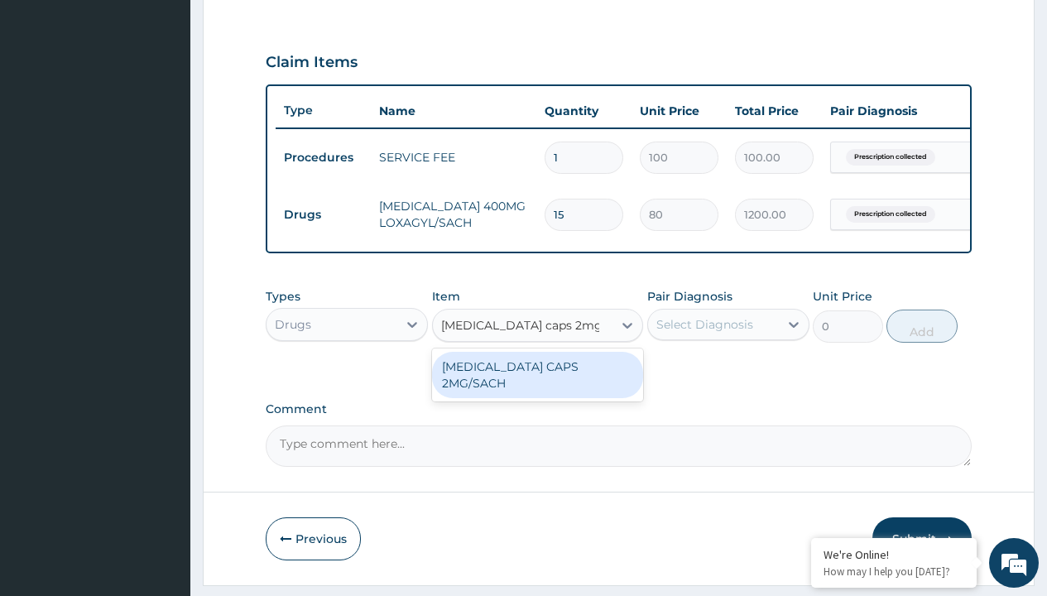
click at [537, 378] on div "LOPERAMIDE CAPS 2MG/SACH" at bounding box center [538, 375] width 212 height 46
type input "420"
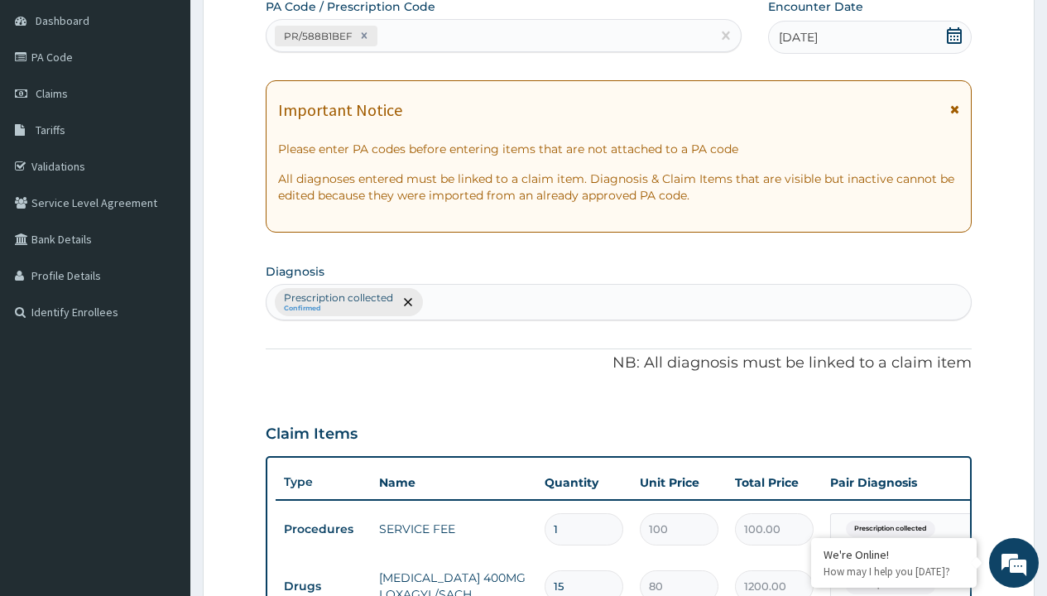
type input "prescription collected"
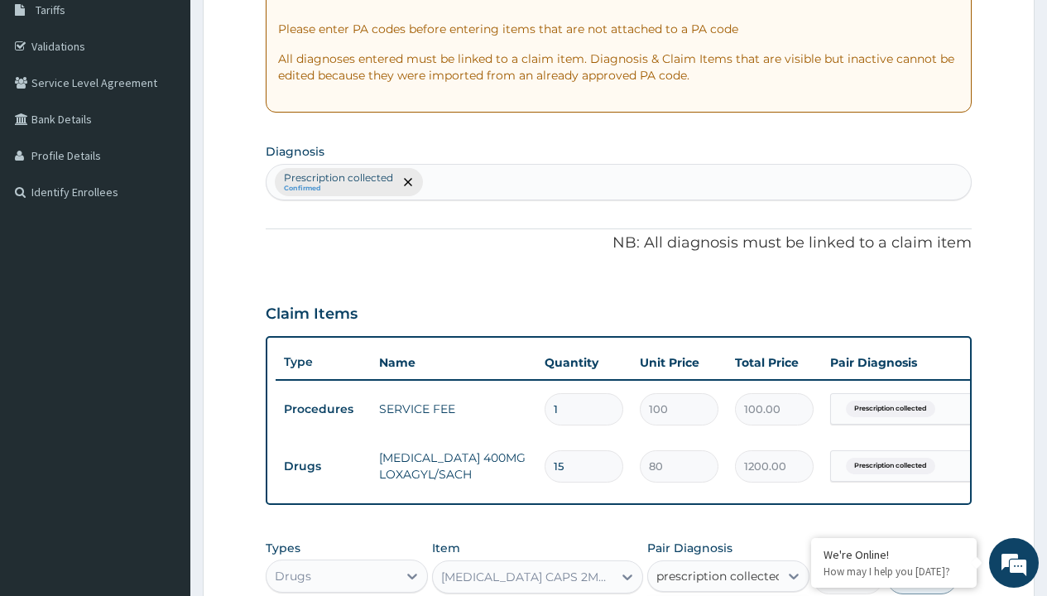
checkbox input "true"
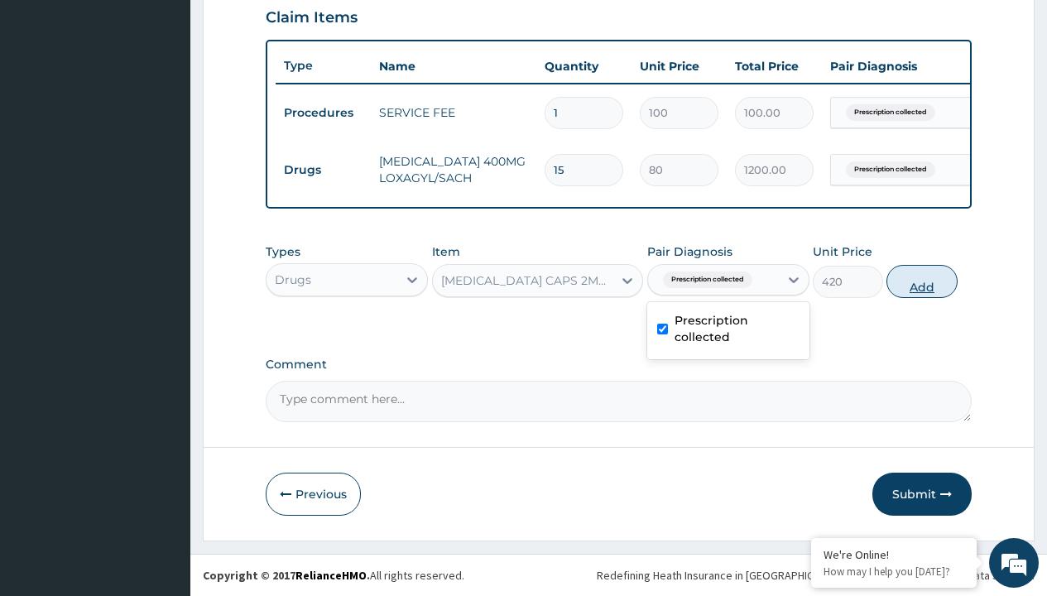
click at [922, 281] on button "Add" at bounding box center [922, 281] width 70 height 33
type input "0"
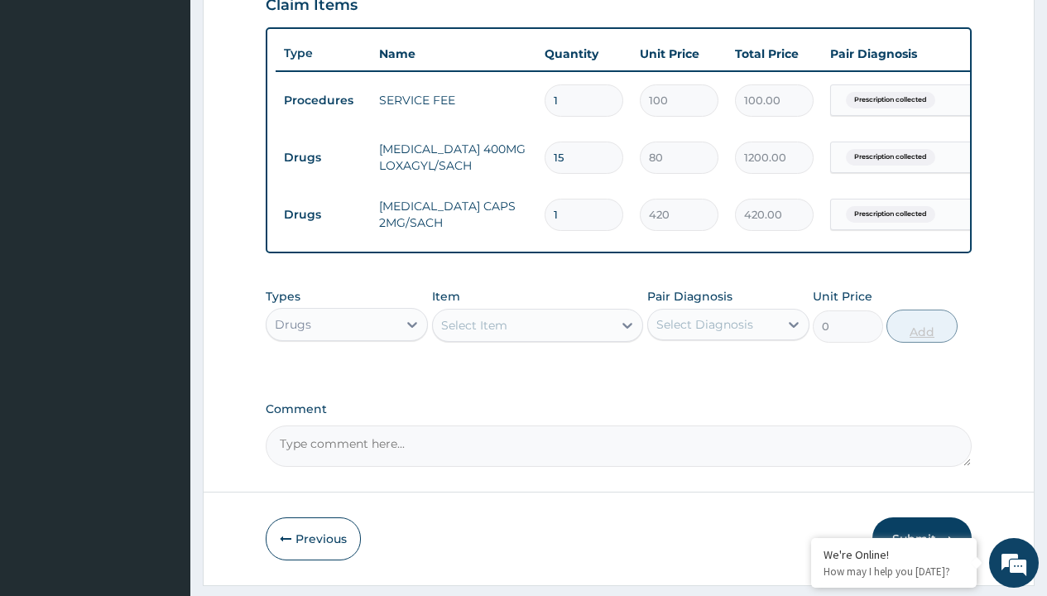
type input "10"
type input "4200.00"
type input "10"
click at [323, 157] on td "Drugs" at bounding box center [323, 157] width 95 height 31
type input "drugs"
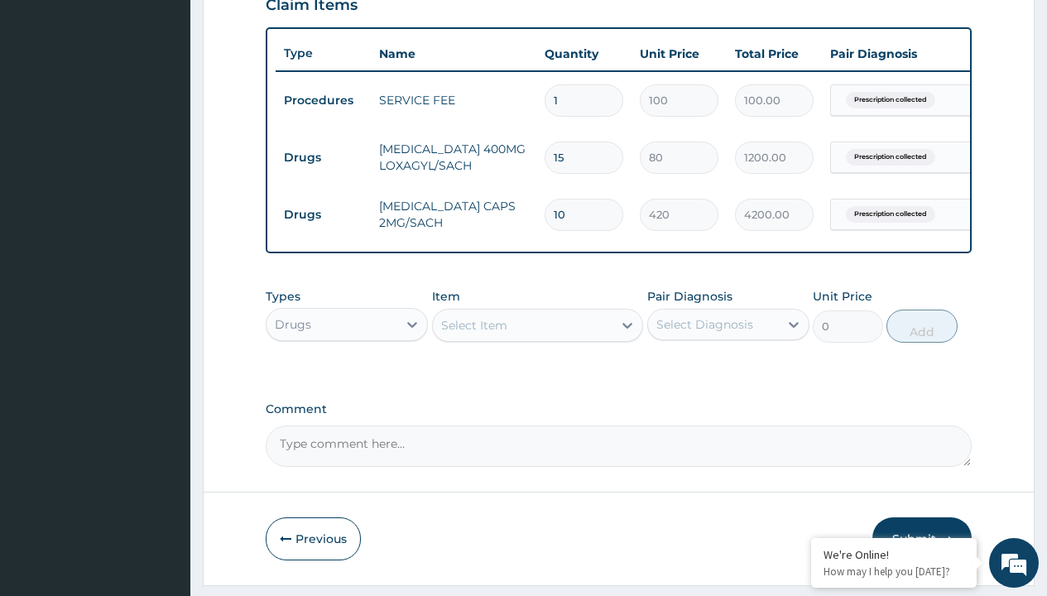
scroll to position [0, 0]
click at [347, 378] on div "Drugs" at bounding box center [347, 366] width 162 height 30
click at [474, 334] on div "Select Item" at bounding box center [474, 325] width 66 height 17
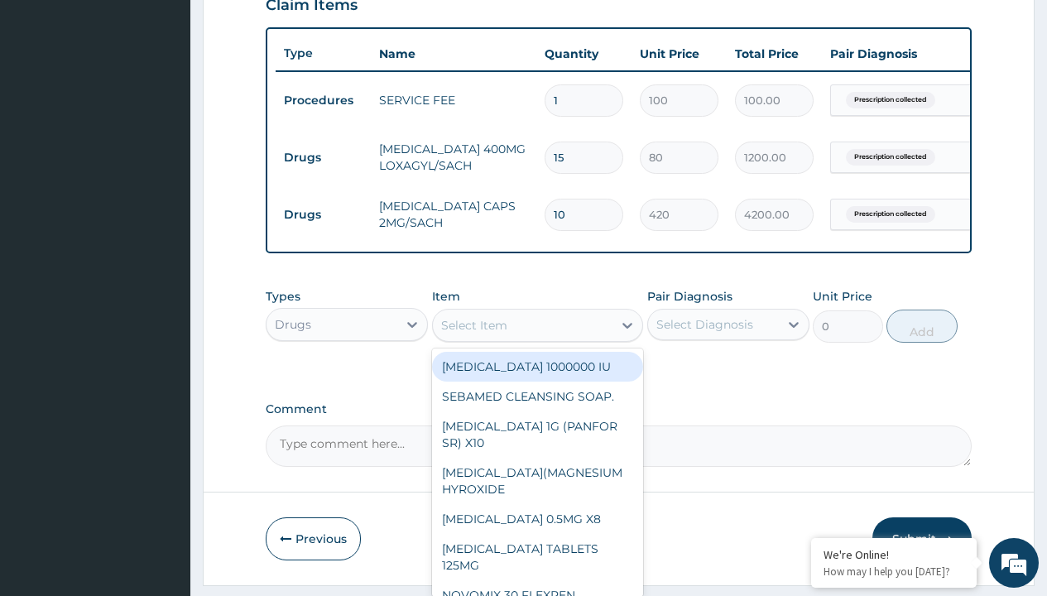
type input "zinc 20mg by 10"
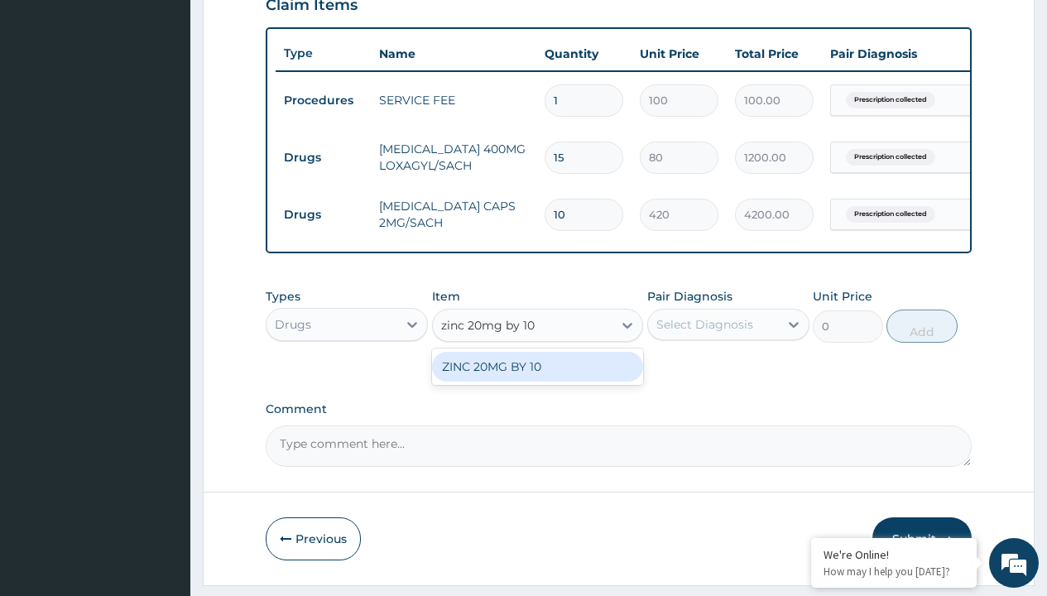
click at [537, 378] on div "ZINC 20MG BY 10" at bounding box center [538, 367] width 212 height 30
type input "15"
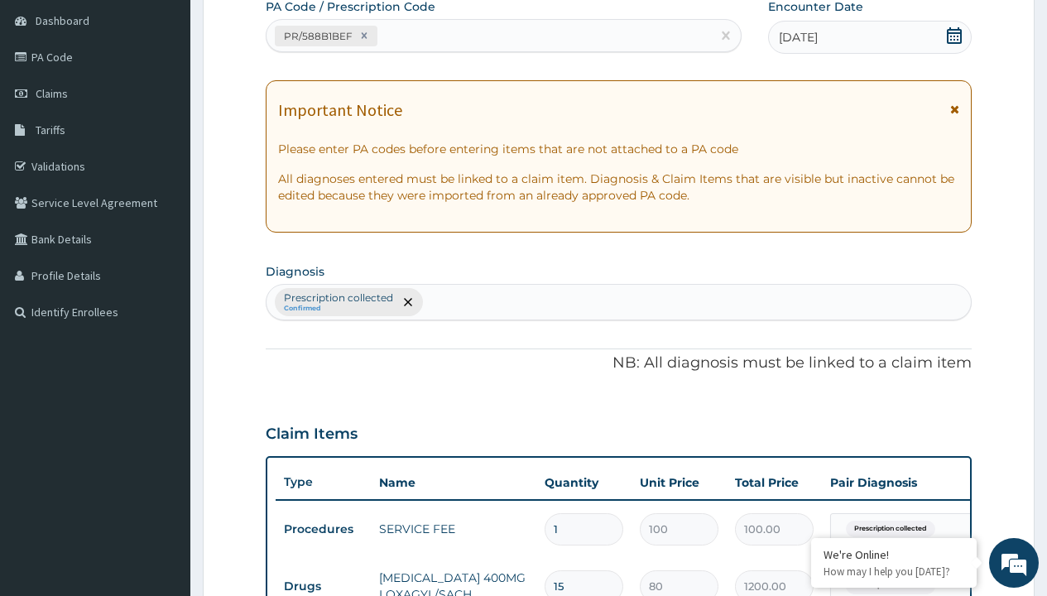
scroll to position [337, 0]
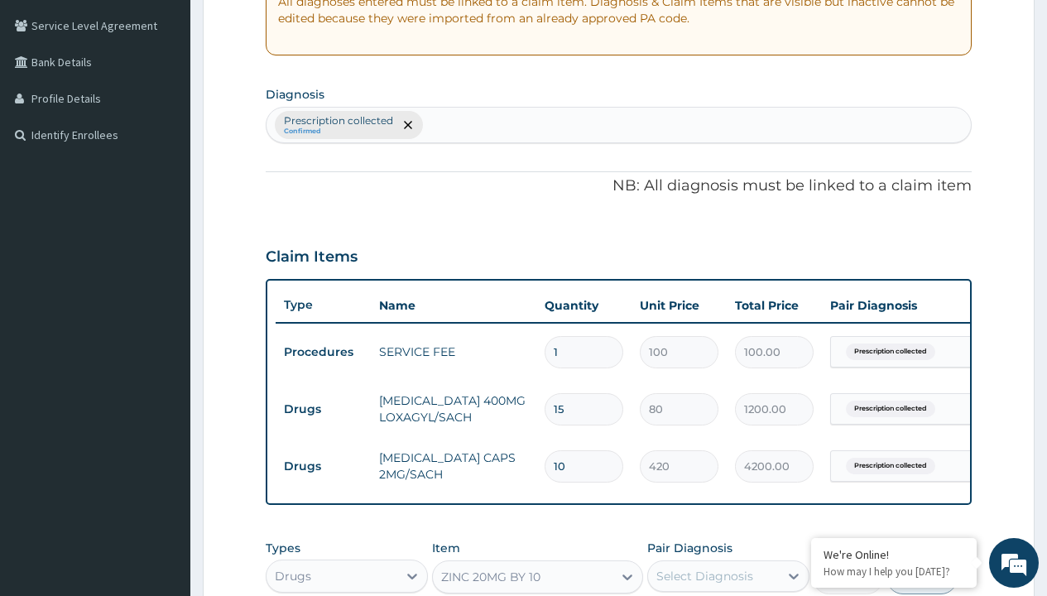
type input "prescription collected"
checkbox input "true"
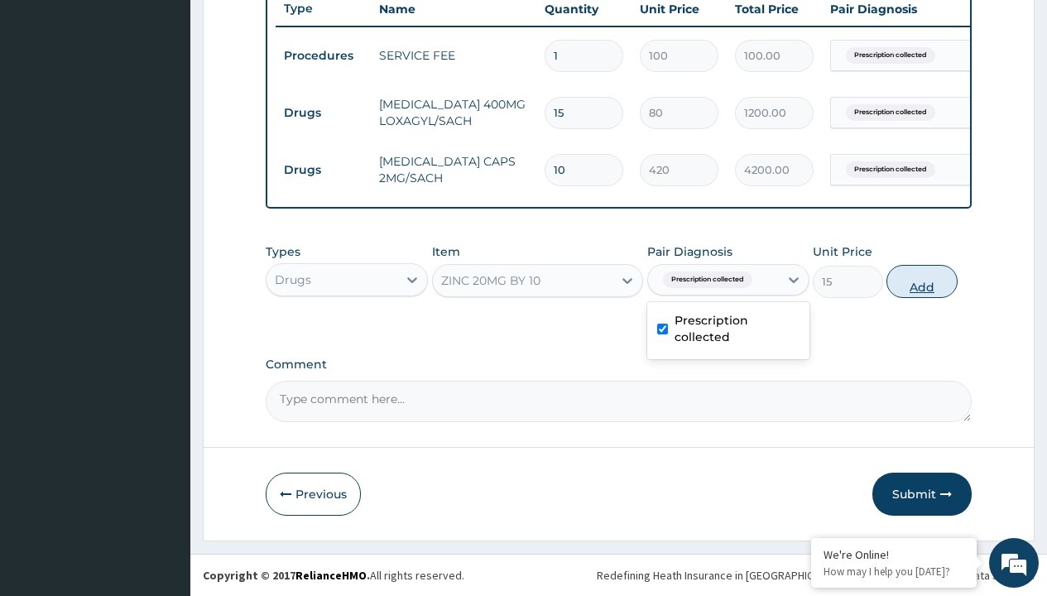
click at [922, 281] on button "Add" at bounding box center [922, 281] width 70 height 33
type input "0"
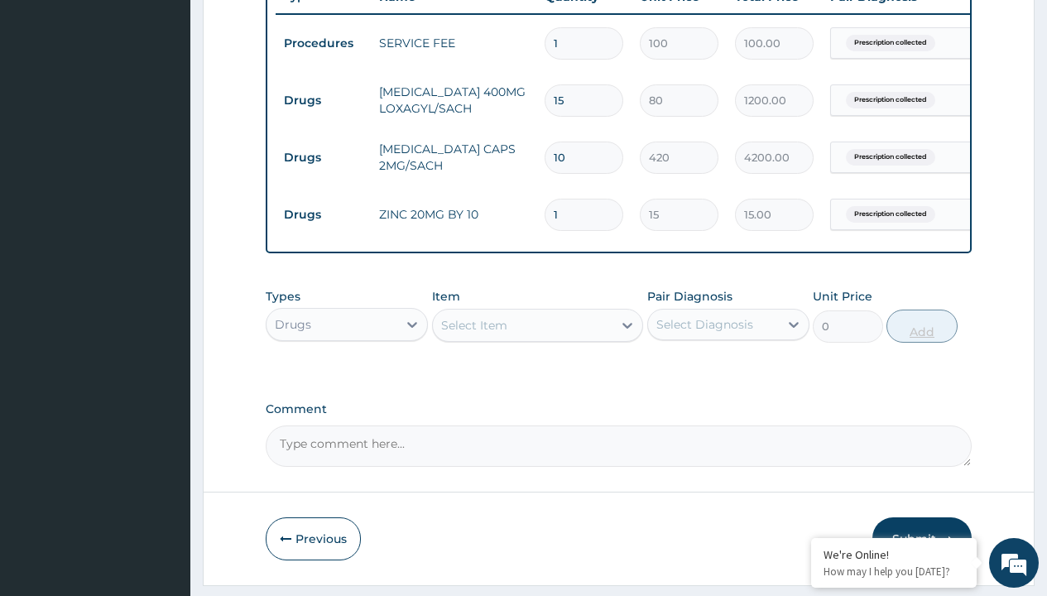
type input "10"
type input "150.00"
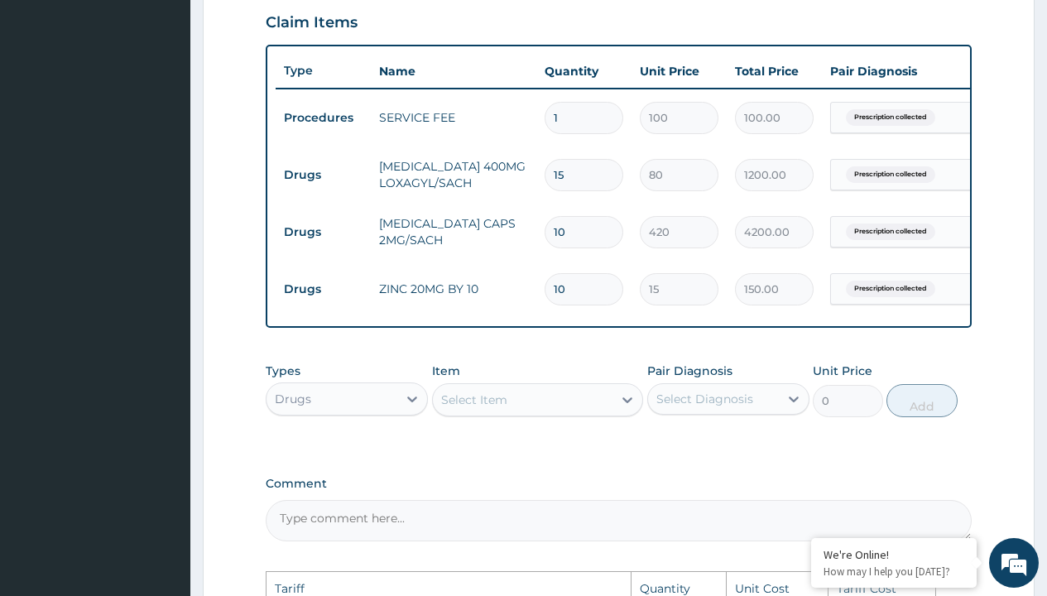
scroll to position [570, 0]
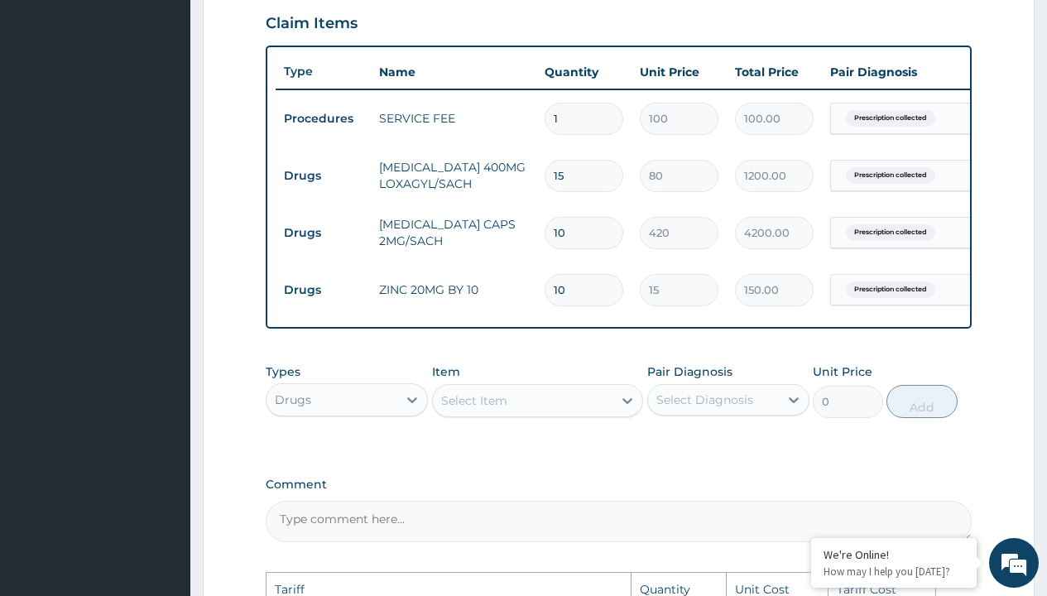
type input "10"
click at [589, 230] on input "10" at bounding box center [584, 233] width 79 height 32
type input "1"
type input "420.00"
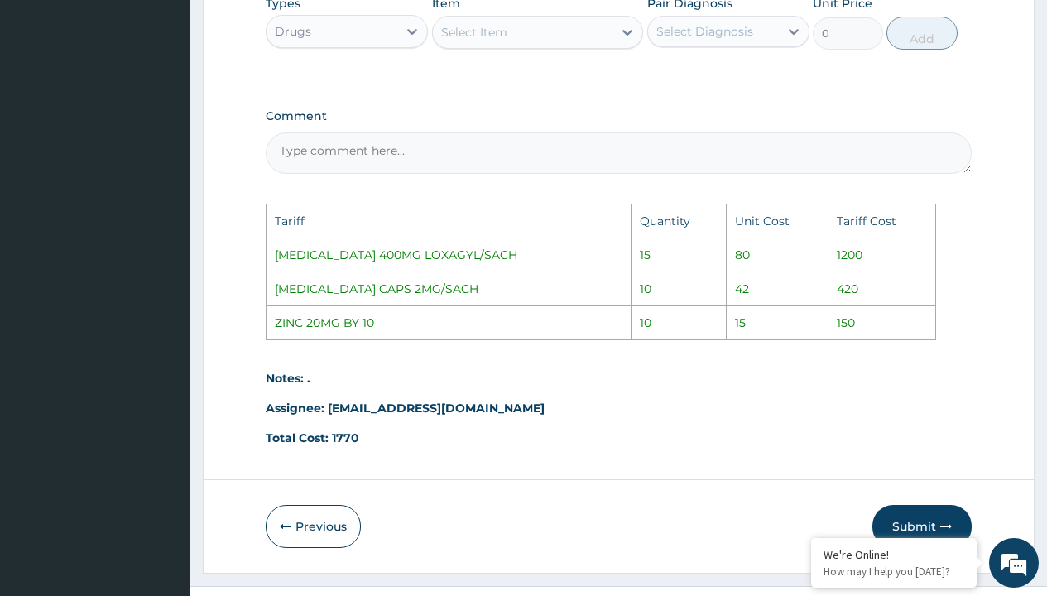
scroll to position [984, 0]
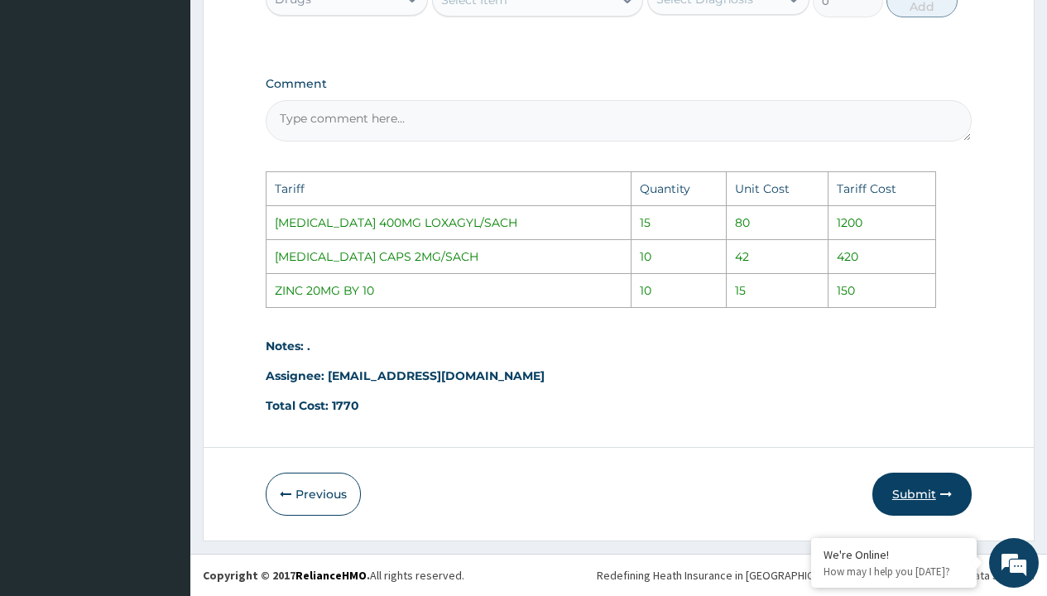
type input "1"
click at [906, 495] on button "Submit" at bounding box center [922, 494] width 99 height 43
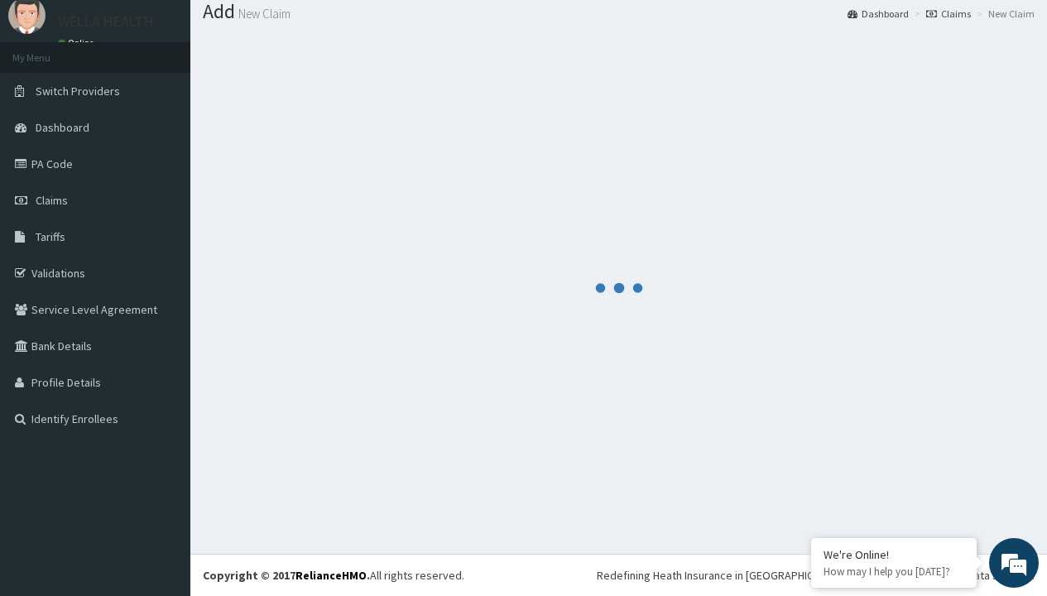
scroll to position [703, 0]
